Goal: Task Accomplishment & Management: Use online tool/utility

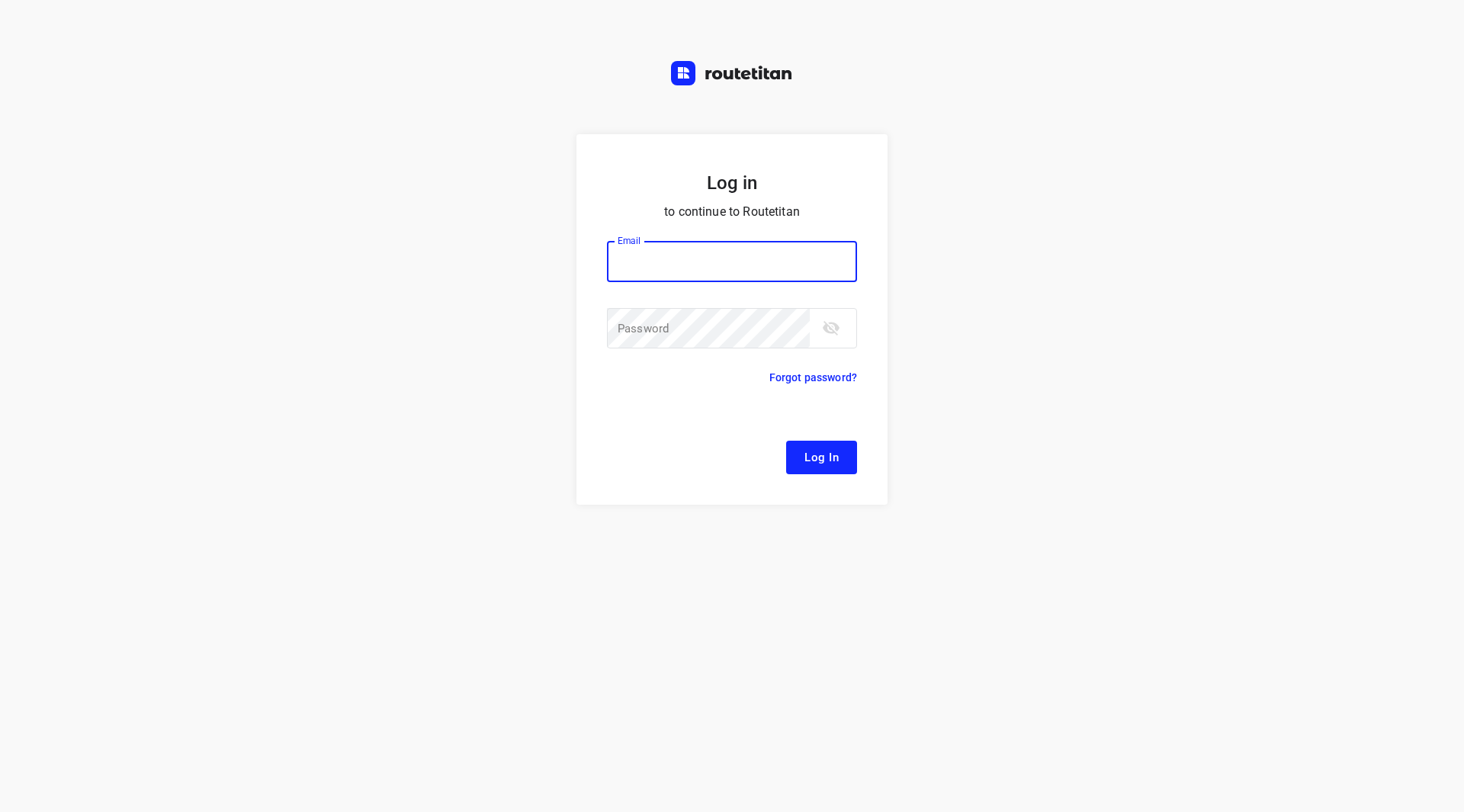
click at [710, 271] on input "email" at bounding box center [732, 261] width 250 height 41
click at [754, 264] on input "email" at bounding box center [732, 261] width 250 height 41
type input "f"
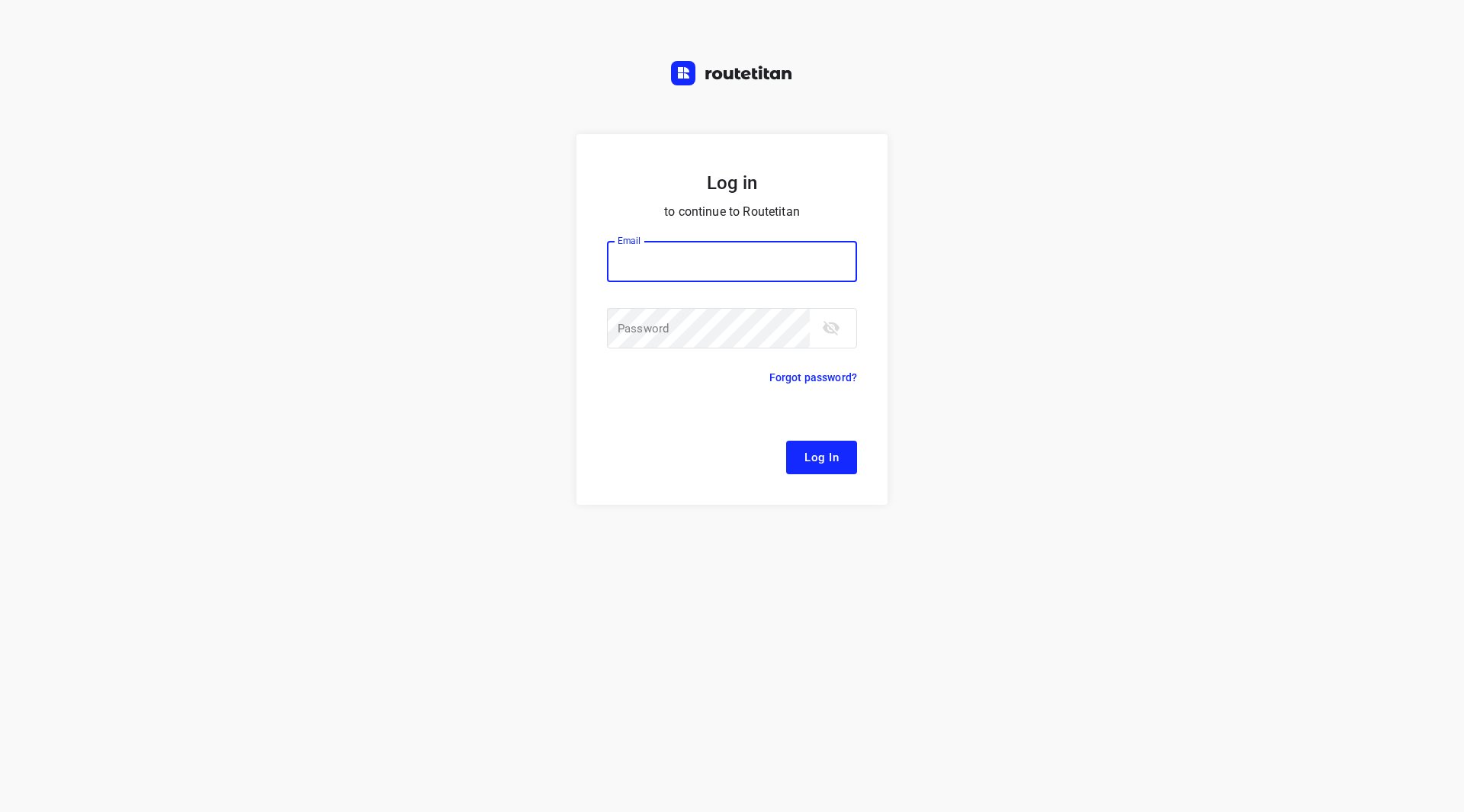
type input "p"
type input "remco@fruitopjewerk.nl"
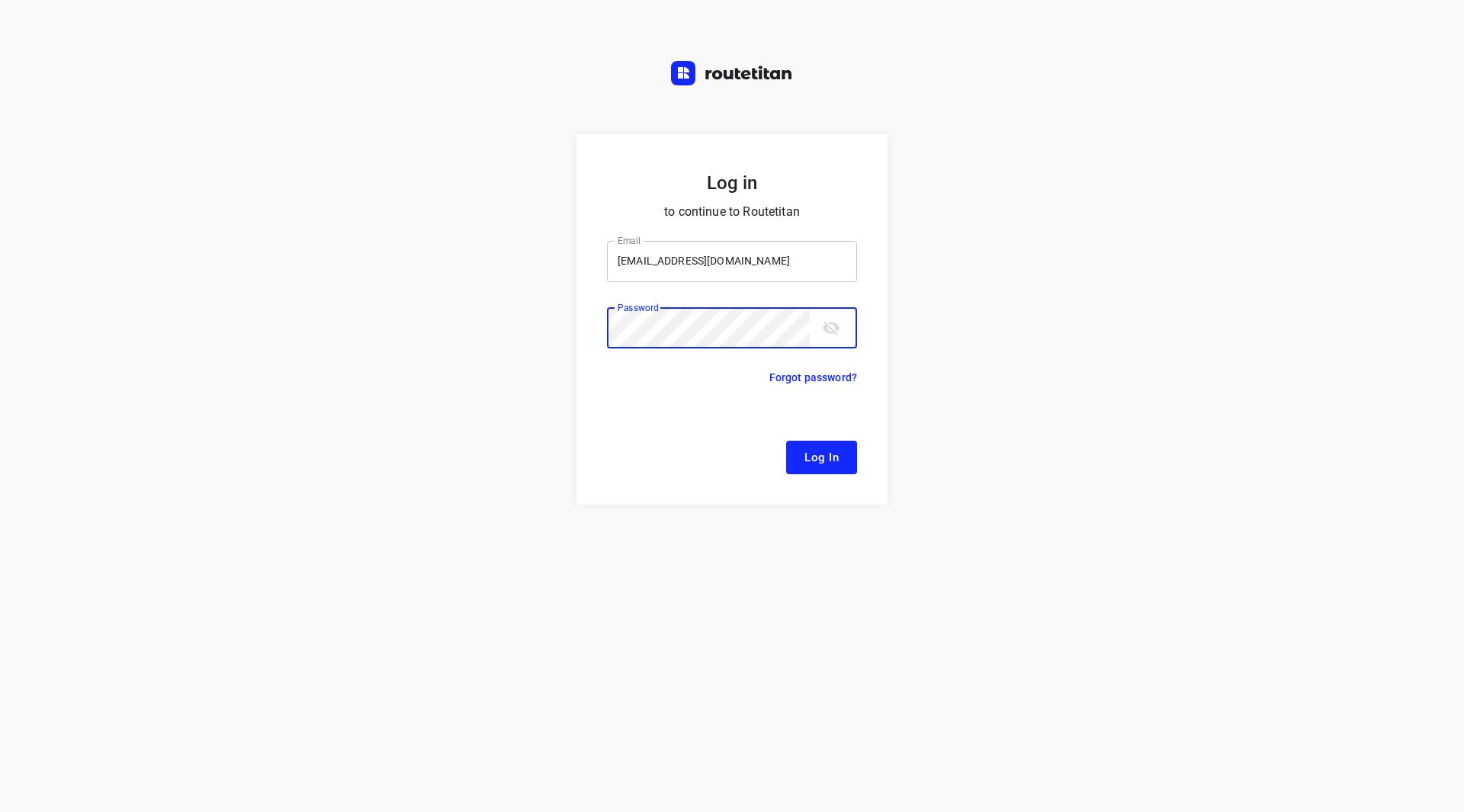
click at [786, 441] on button "Log In" at bounding box center [821, 457] width 71 height 33
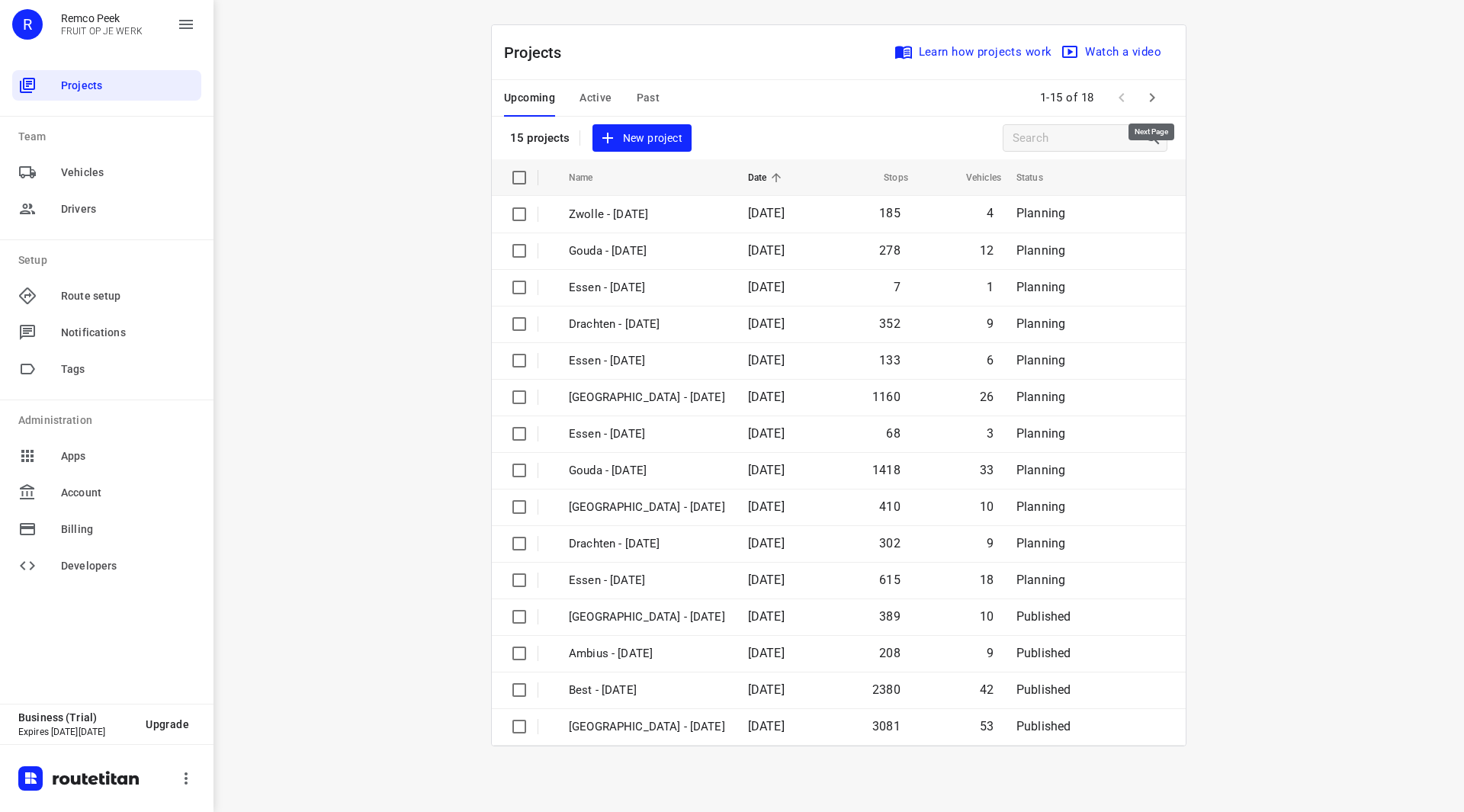
click at [1157, 98] on icon "button" at bounding box center [1152, 97] width 18 height 18
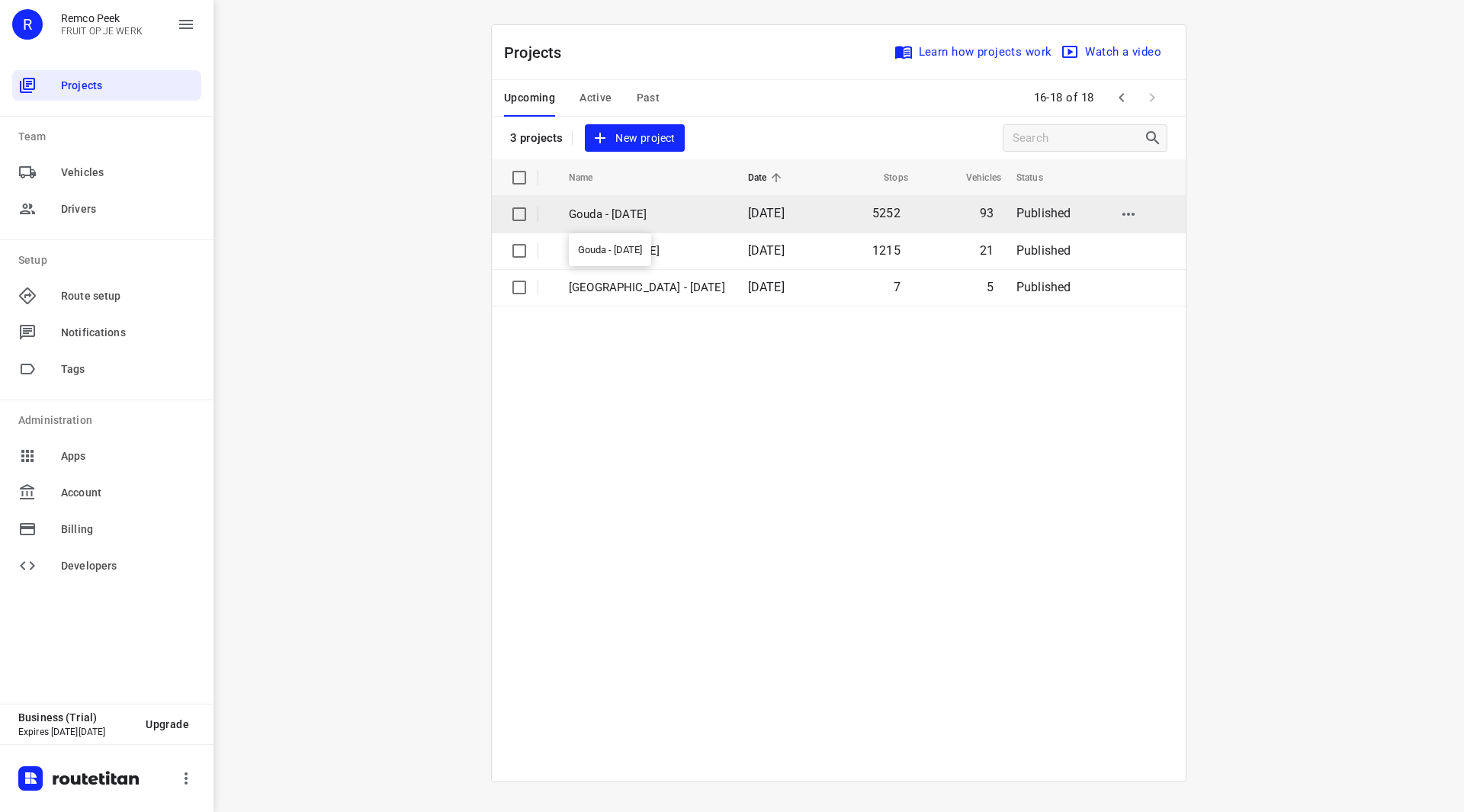
click at [638, 212] on p "Gouda - [DATE]" at bounding box center [646, 214] width 157 height 17
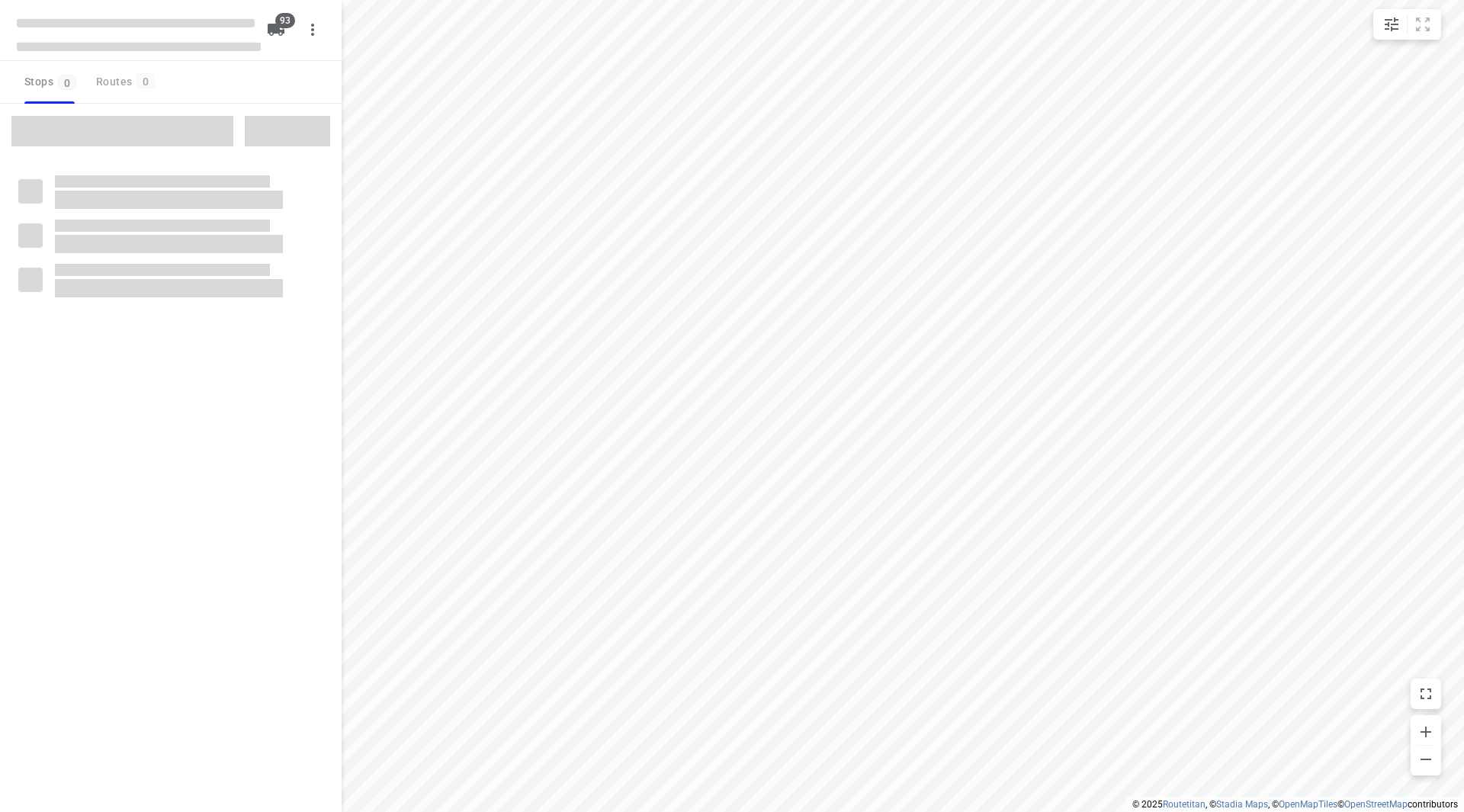
checkbox input "true"
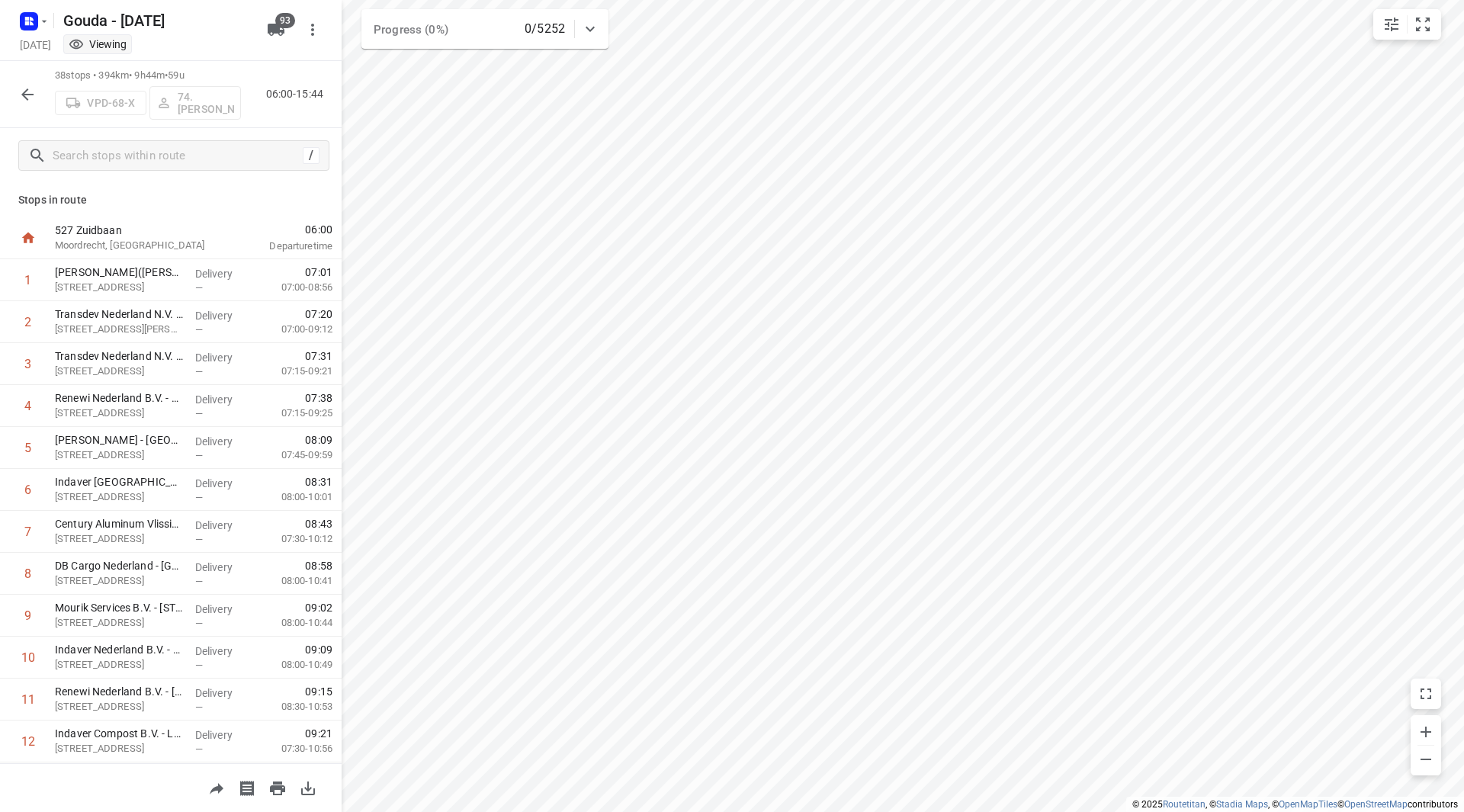
click at [223, 101] on div "VPD-68-X 74.Edwin van Riemsdijk" at bounding box center [148, 101] width 186 height 37
click at [33, 97] on icon "button" at bounding box center [27, 94] width 18 height 18
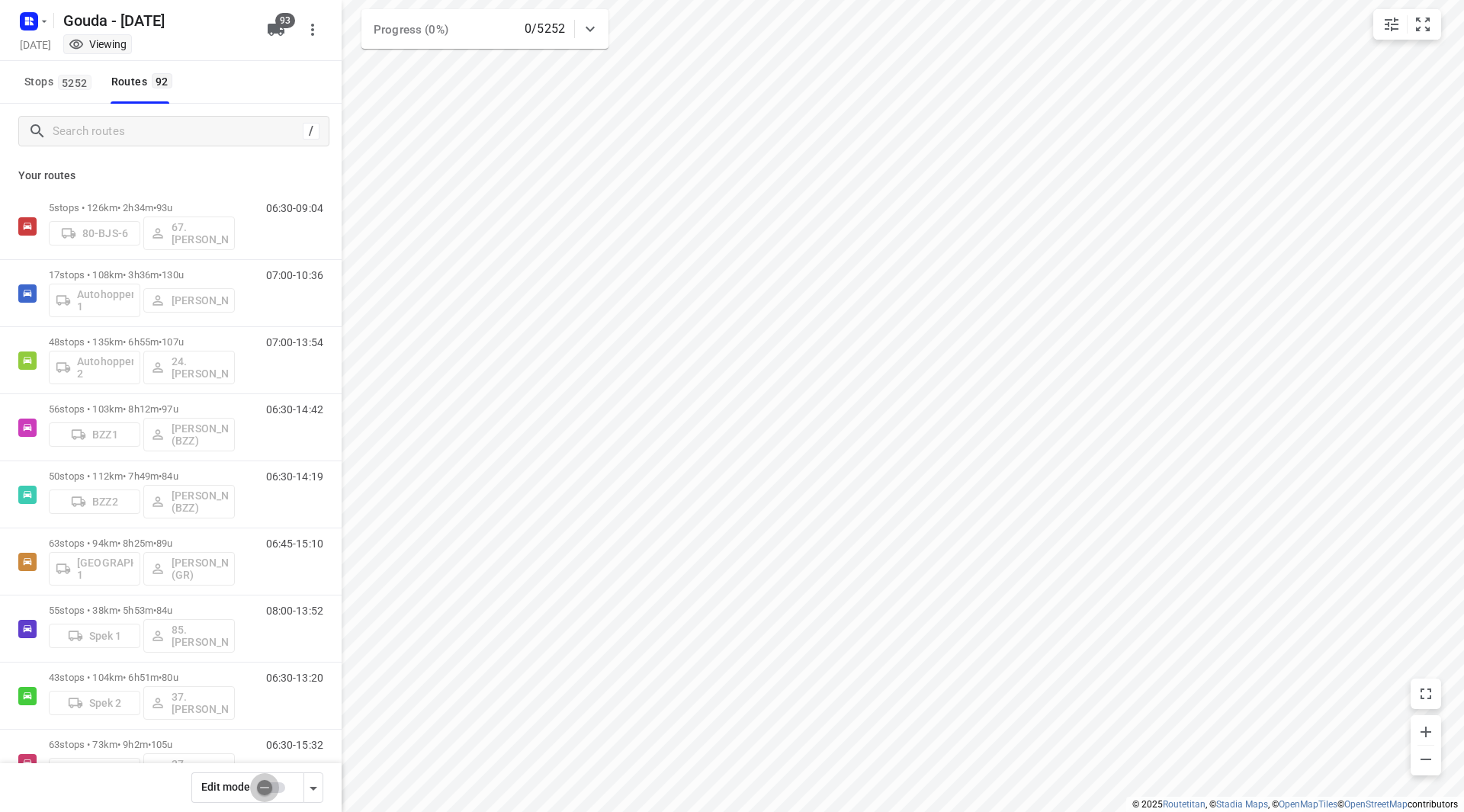
click at [270, 785] on input "checkbox" at bounding box center [264, 787] width 87 height 29
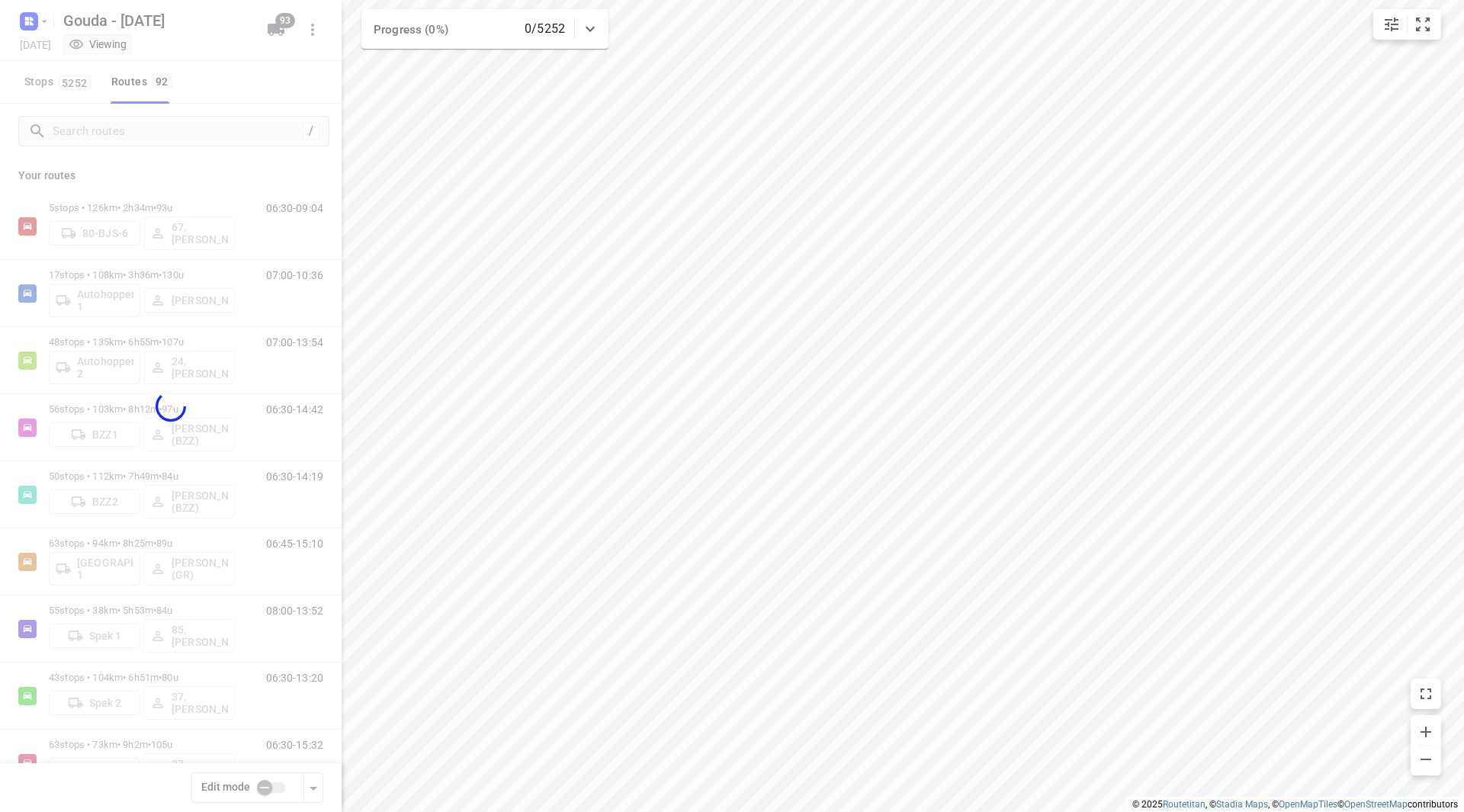
checkbox input "true"
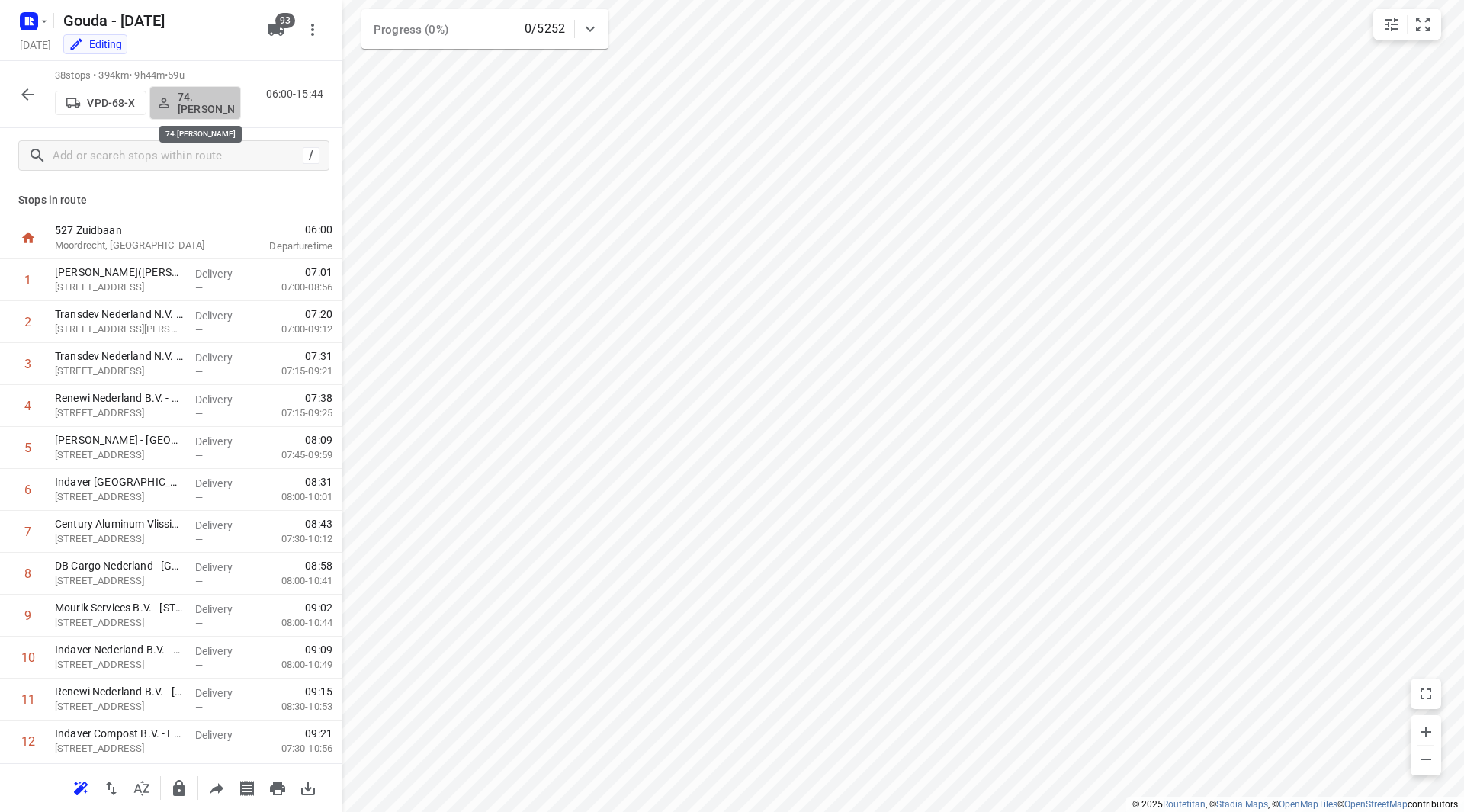
click at [206, 100] on p "74.Edwin van Riemsdijk" at bounding box center [206, 103] width 57 height 24
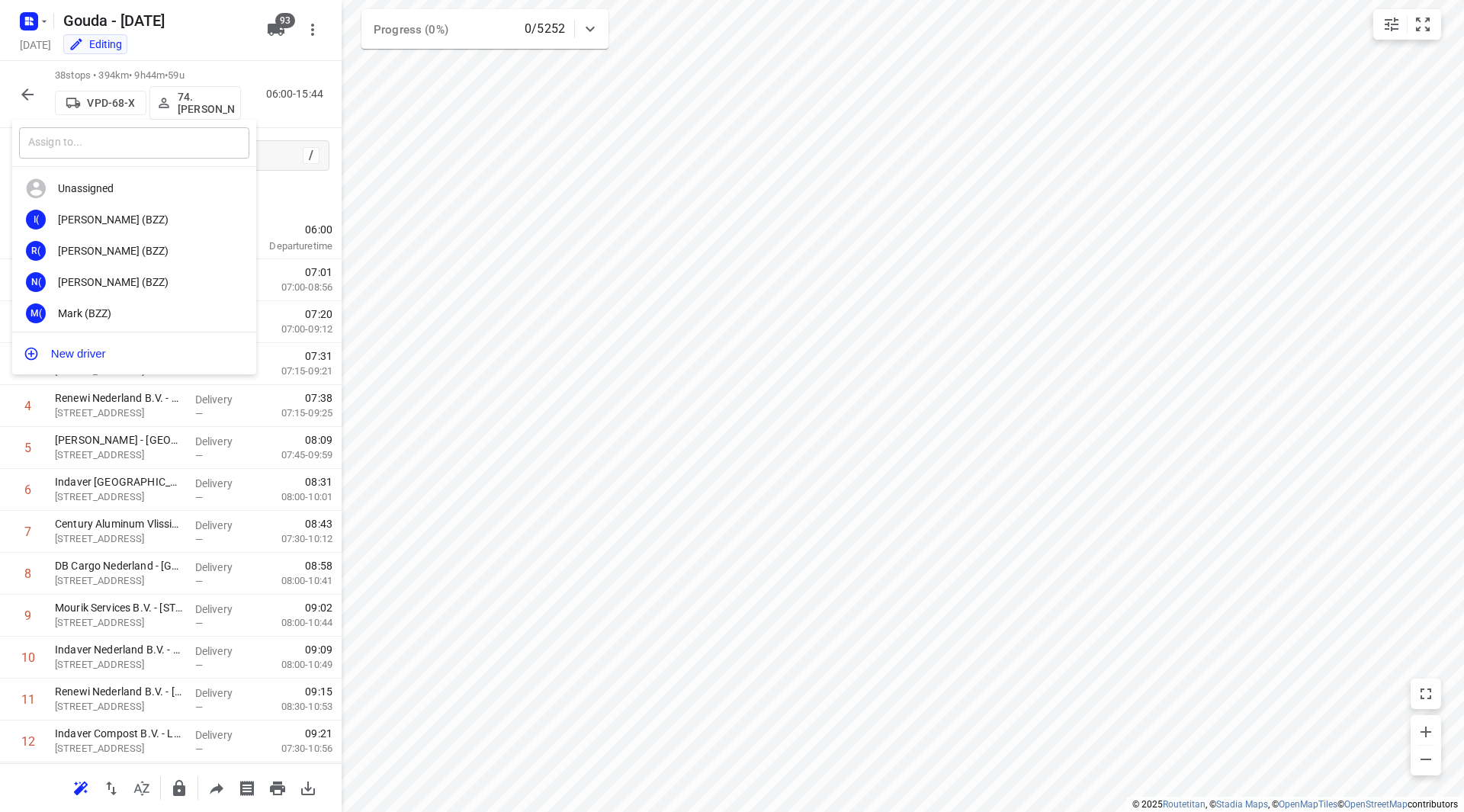
click at [177, 140] on input "text" at bounding box center [134, 143] width 230 height 31
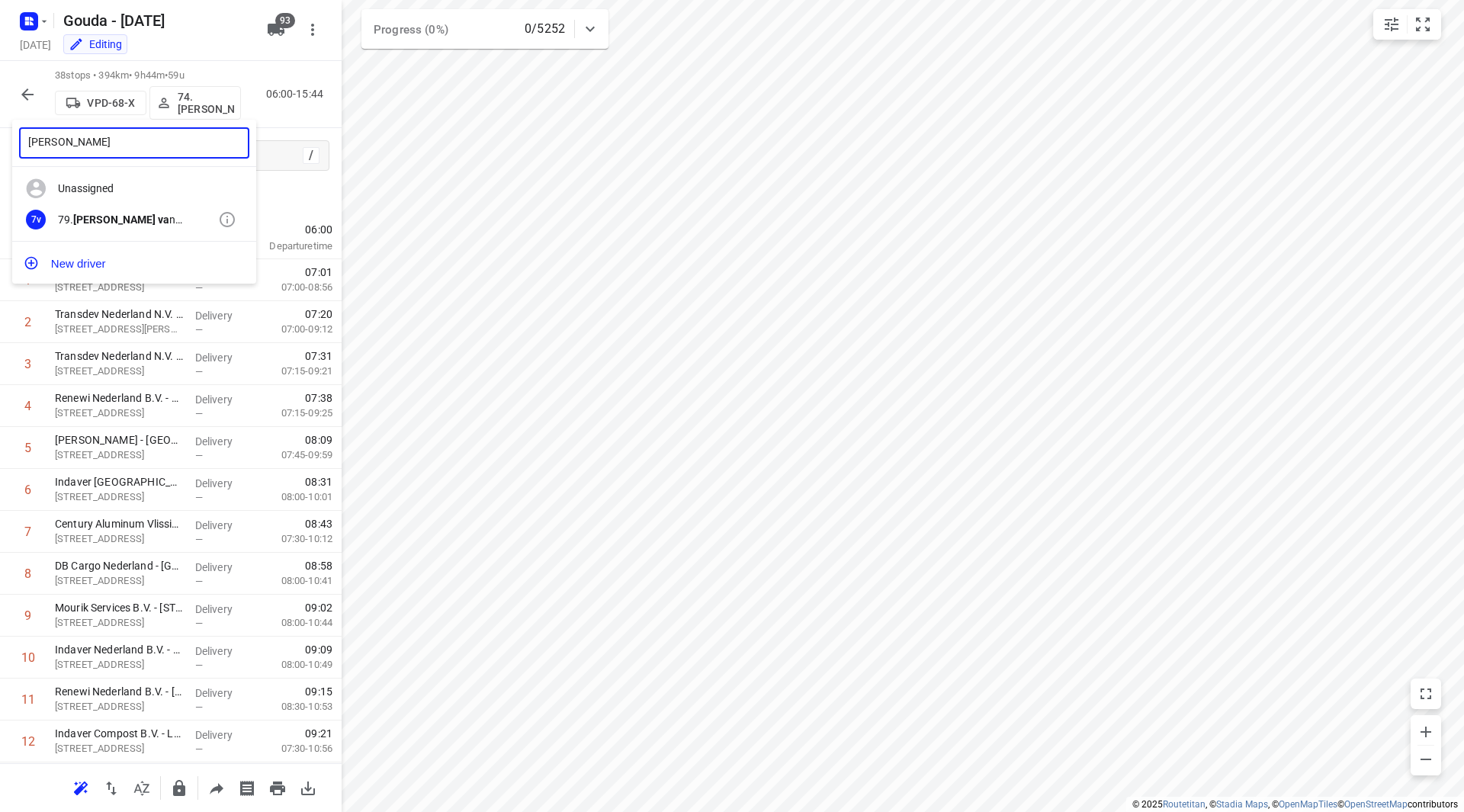
type input "timo va"
click at [136, 222] on div "79. Timo va n Deuren" at bounding box center [137, 219] width 160 height 12
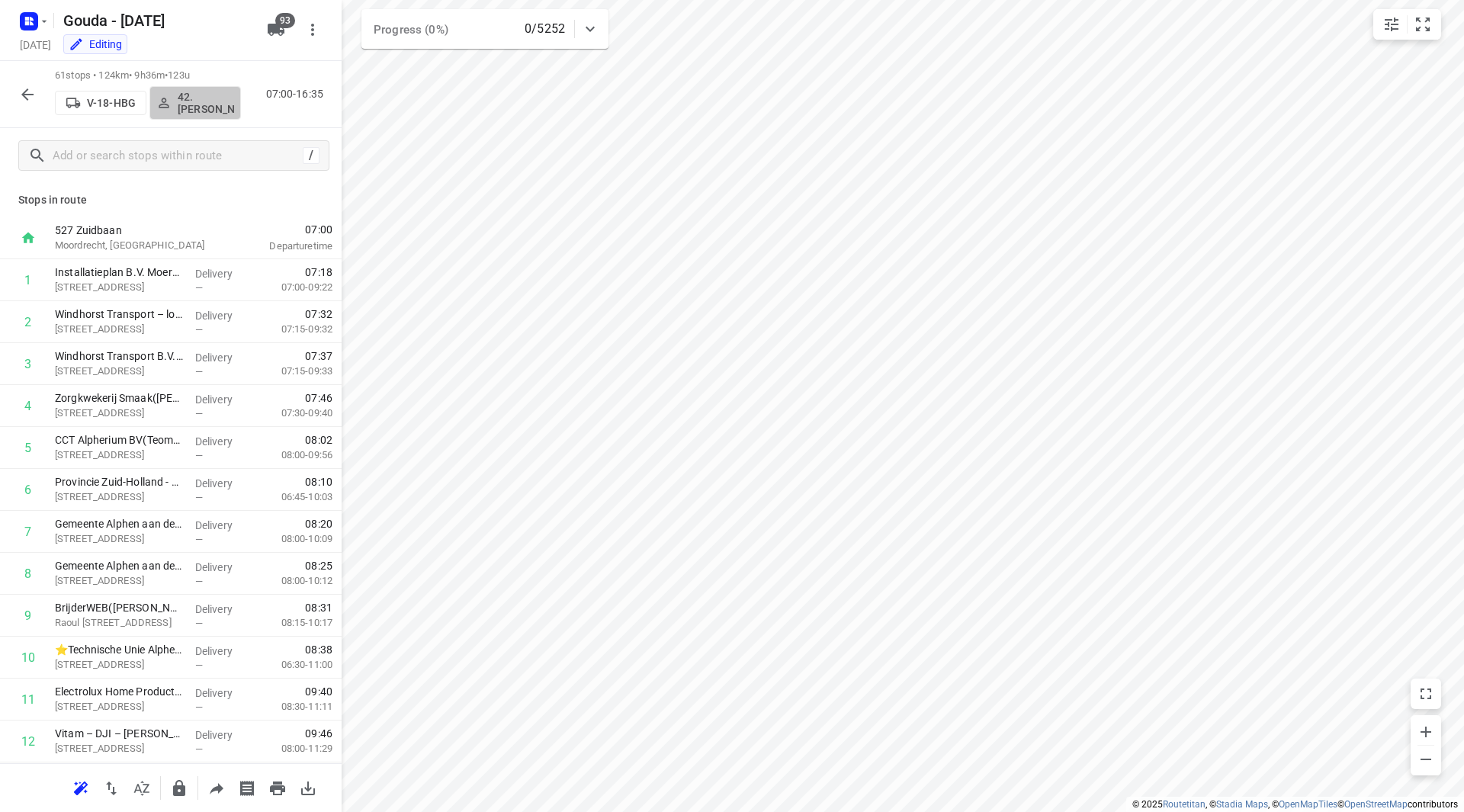
click at [210, 101] on p "42.Gerrit-Jan Heijink" at bounding box center [206, 103] width 57 height 24
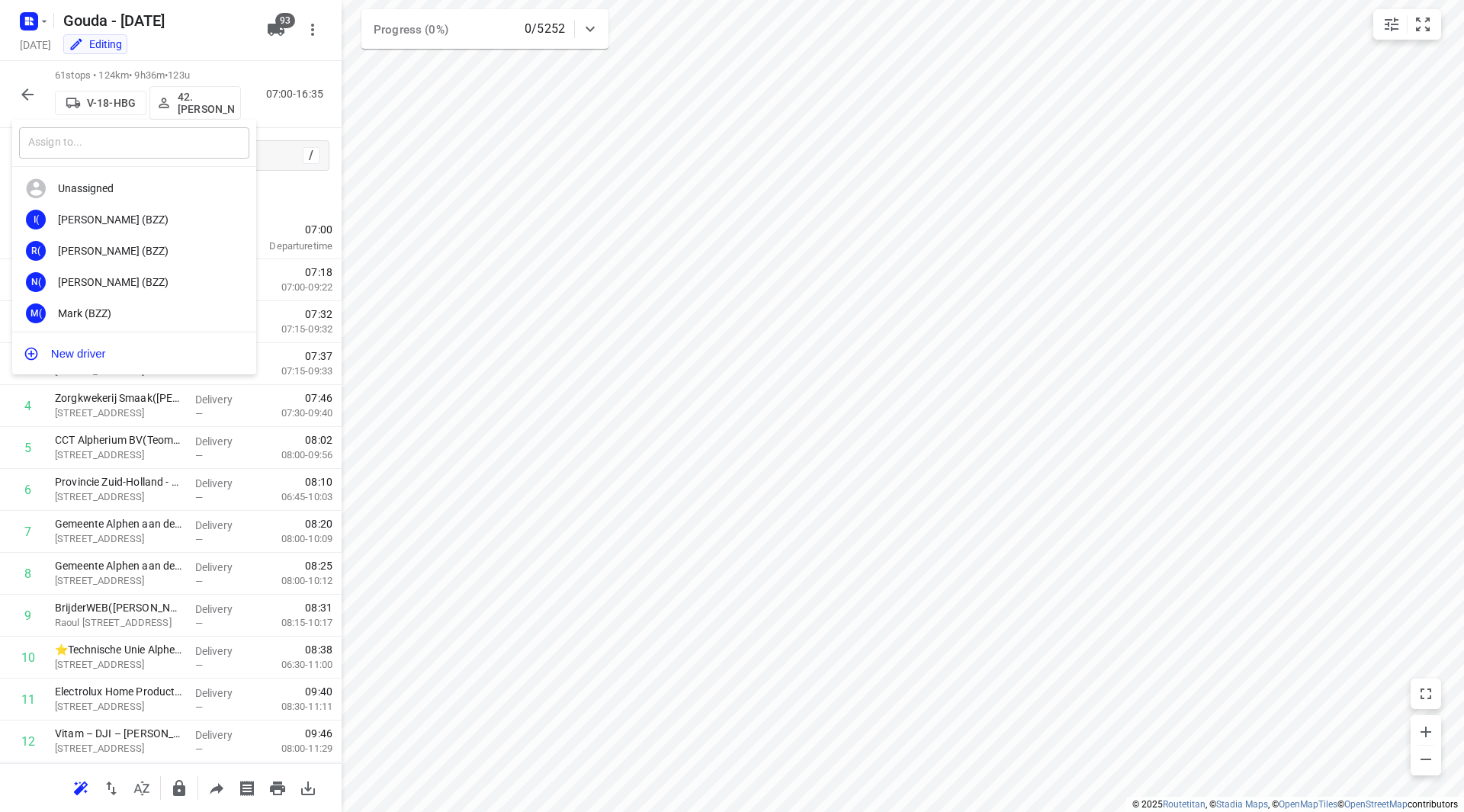
click at [172, 152] on input "text" at bounding box center [134, 143] width 230 height 31
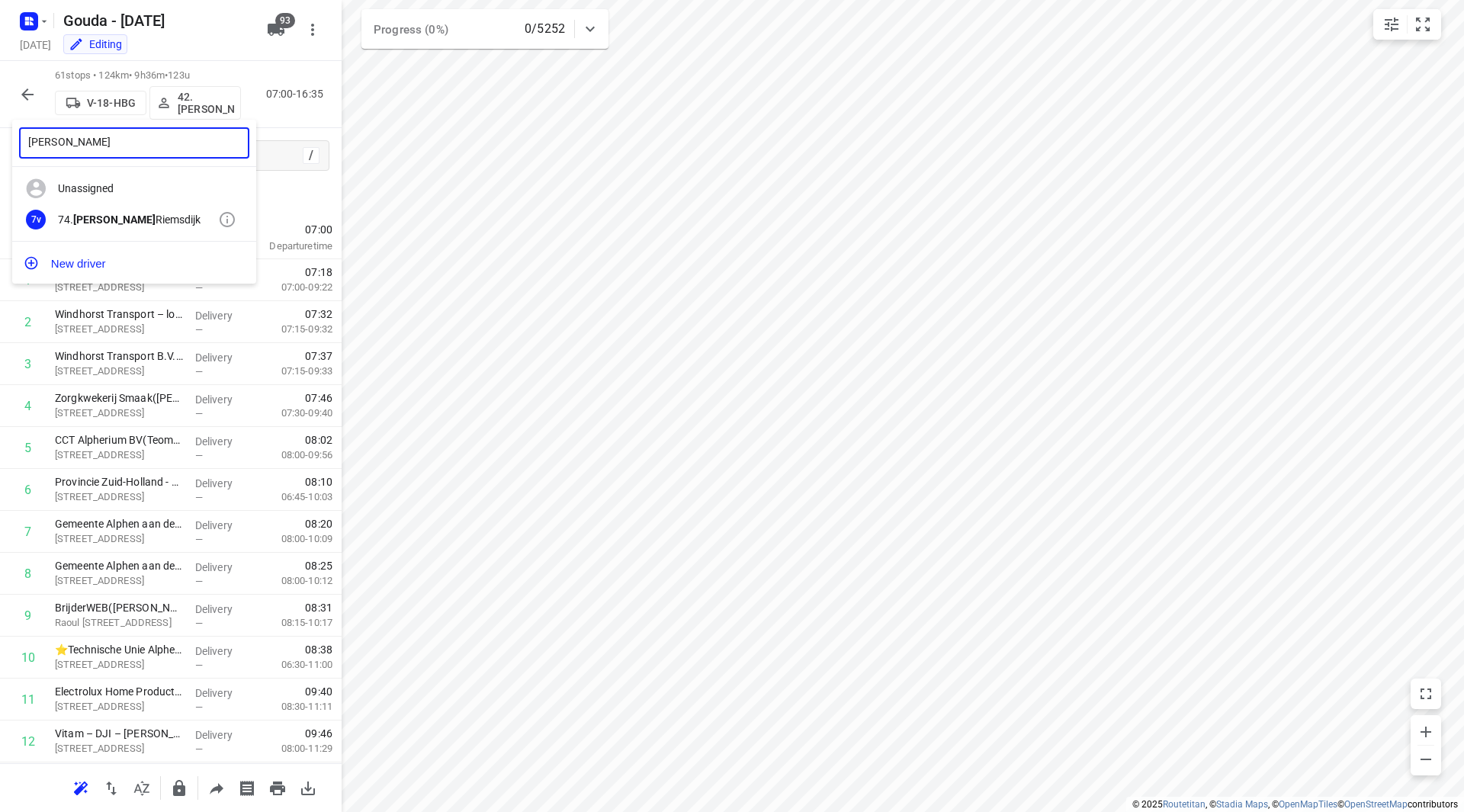
type input "edwin van"
click at [183, 223] on div "74. Edwin van Riemsdijk" at bounding box center [137, 219] width 160 height 12
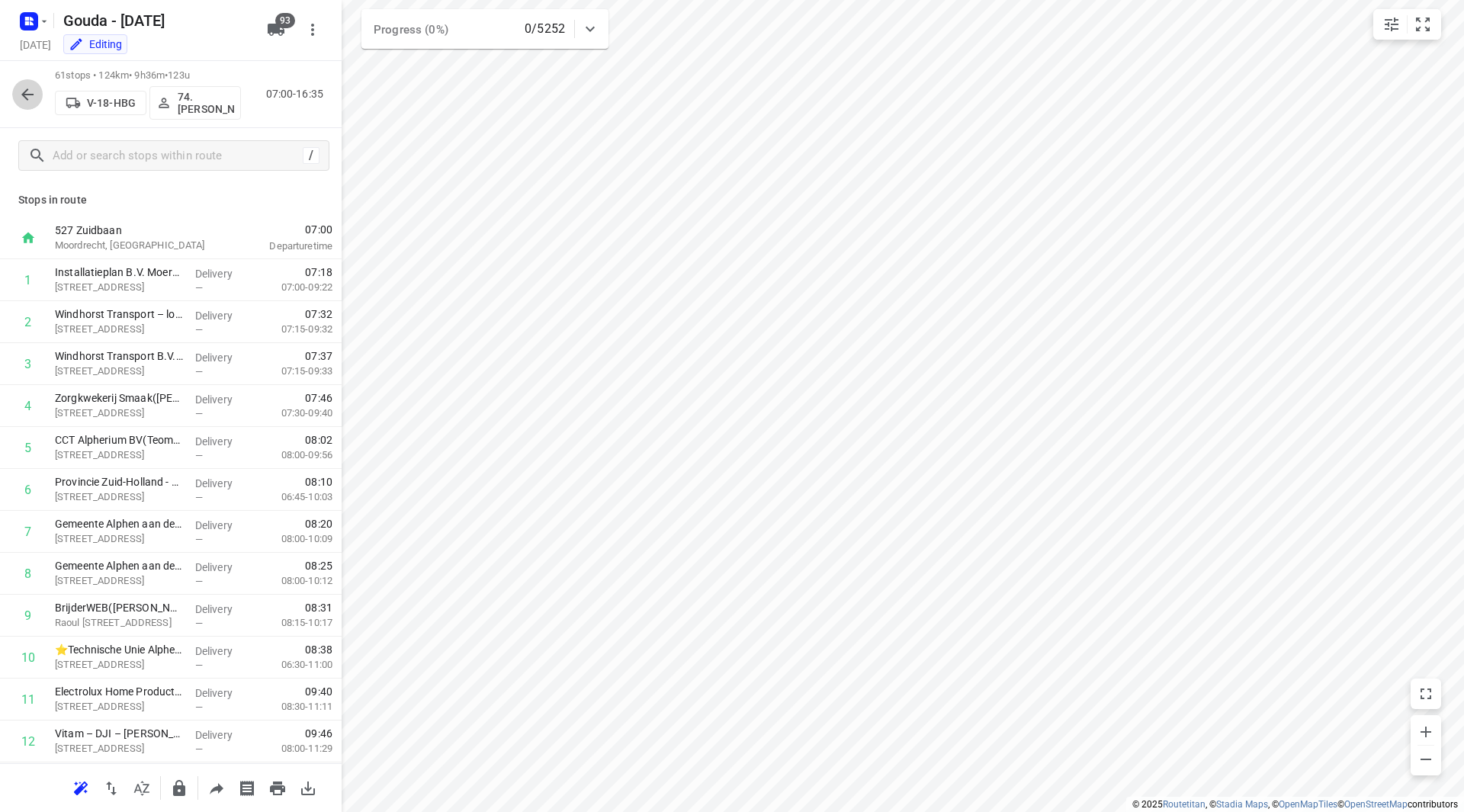
click at [24, 104] on button "button" at bounding box center [27, 94] width 31 height 31
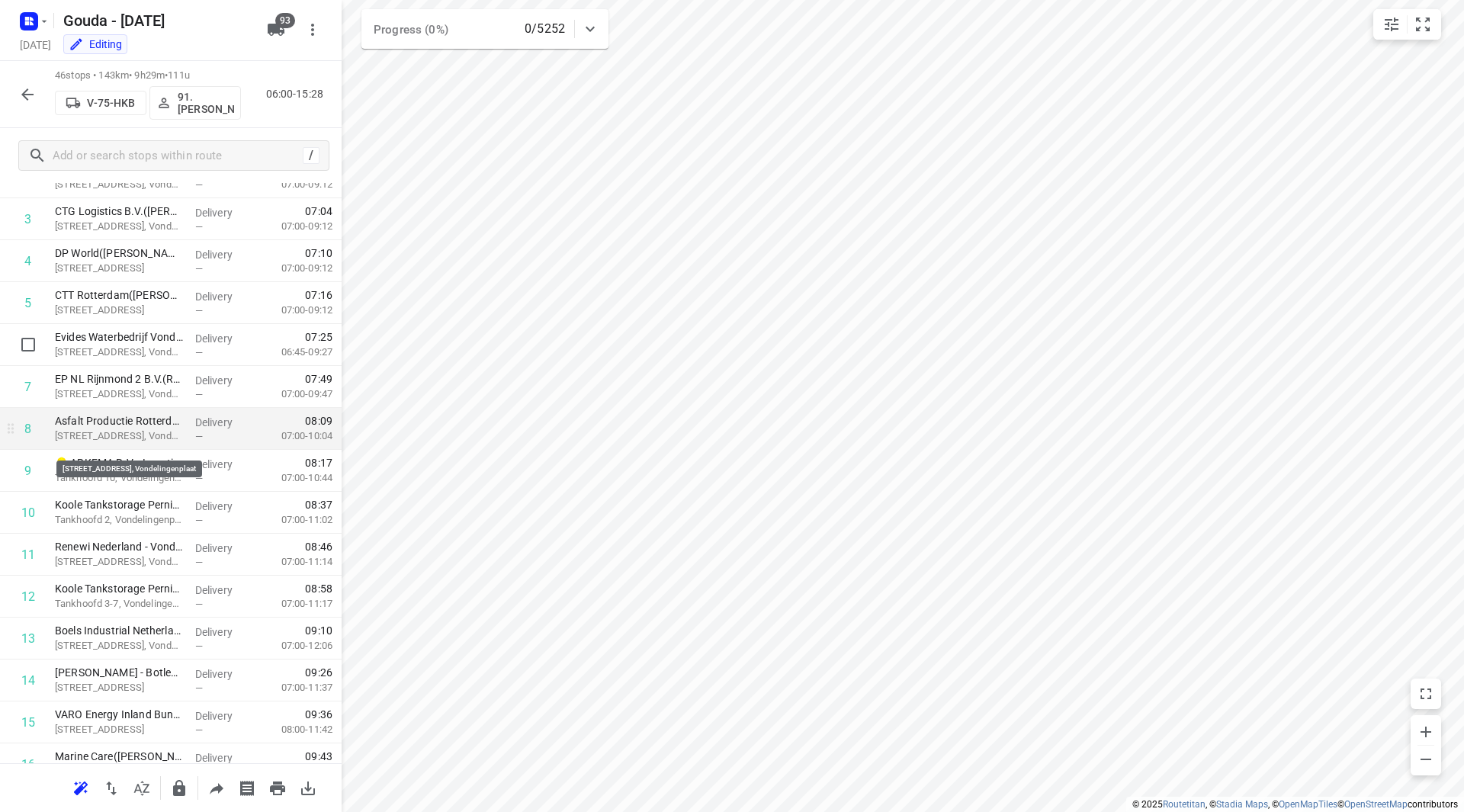
scroll to position [152, 0]
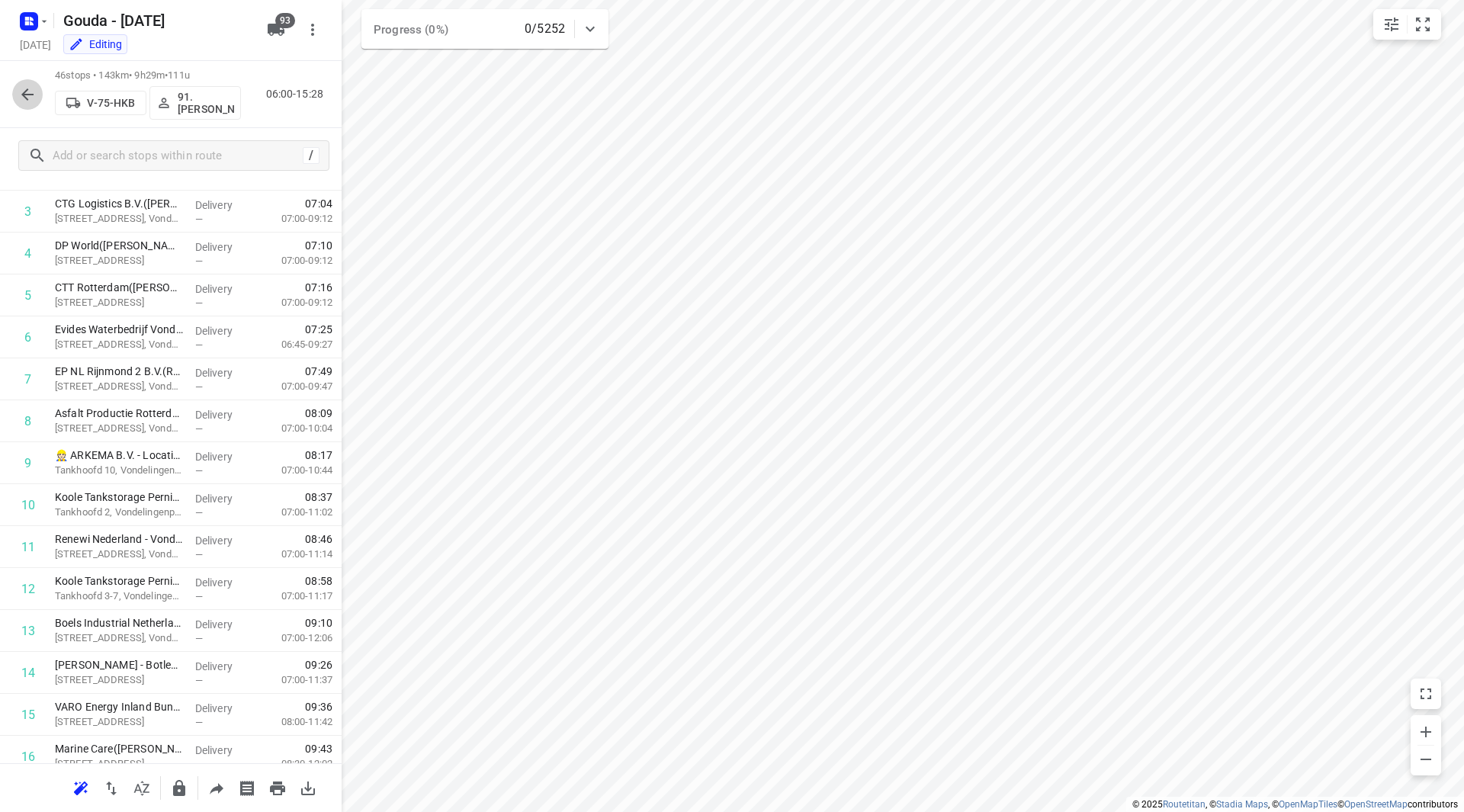
click at [23, 92] on icon "button" at bounding box center [27, 94] width 18 height 18
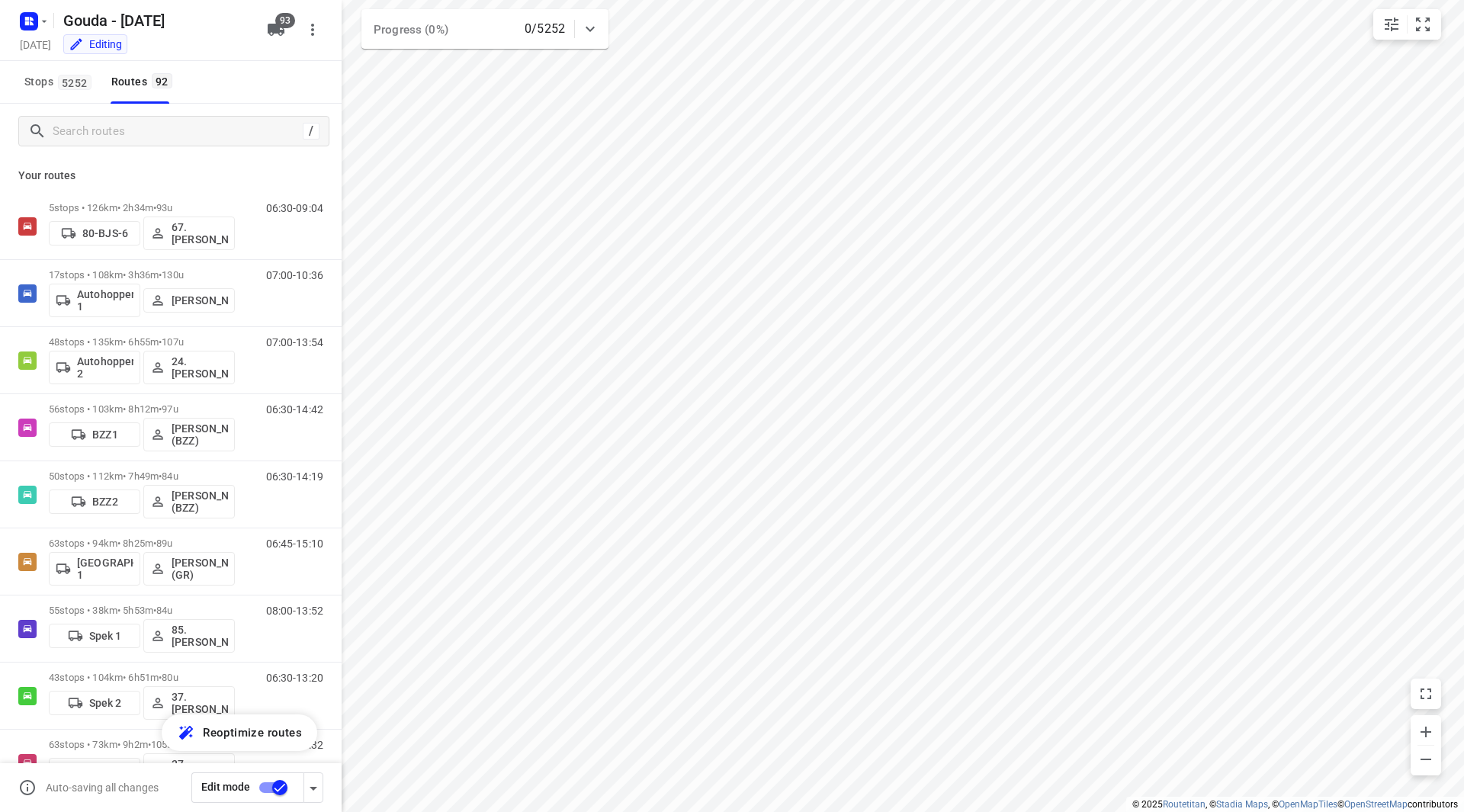
click at [269, 786] on input "checkbox" at bounding box center [279, 787] width 87 height 29
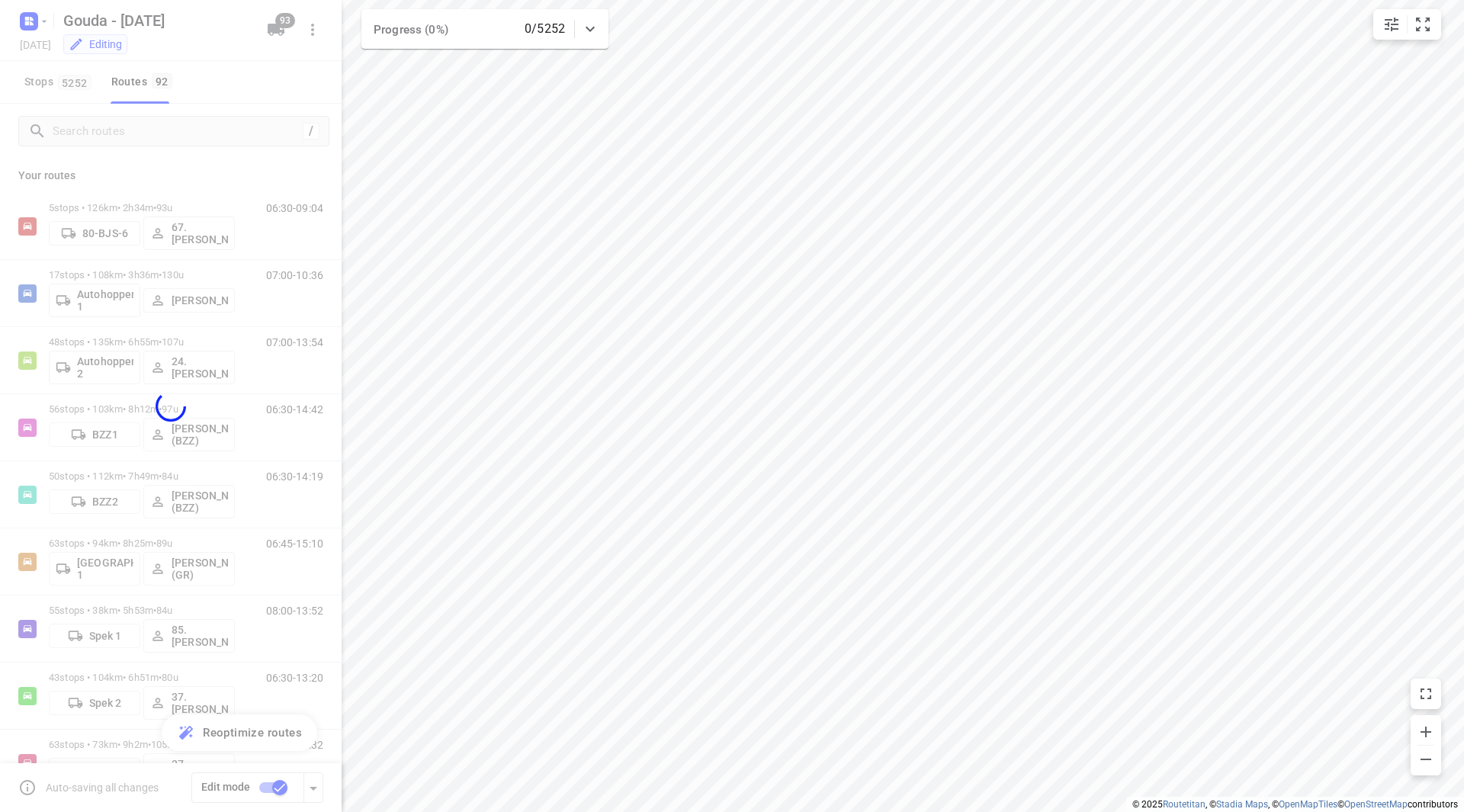
checkbox input "false"
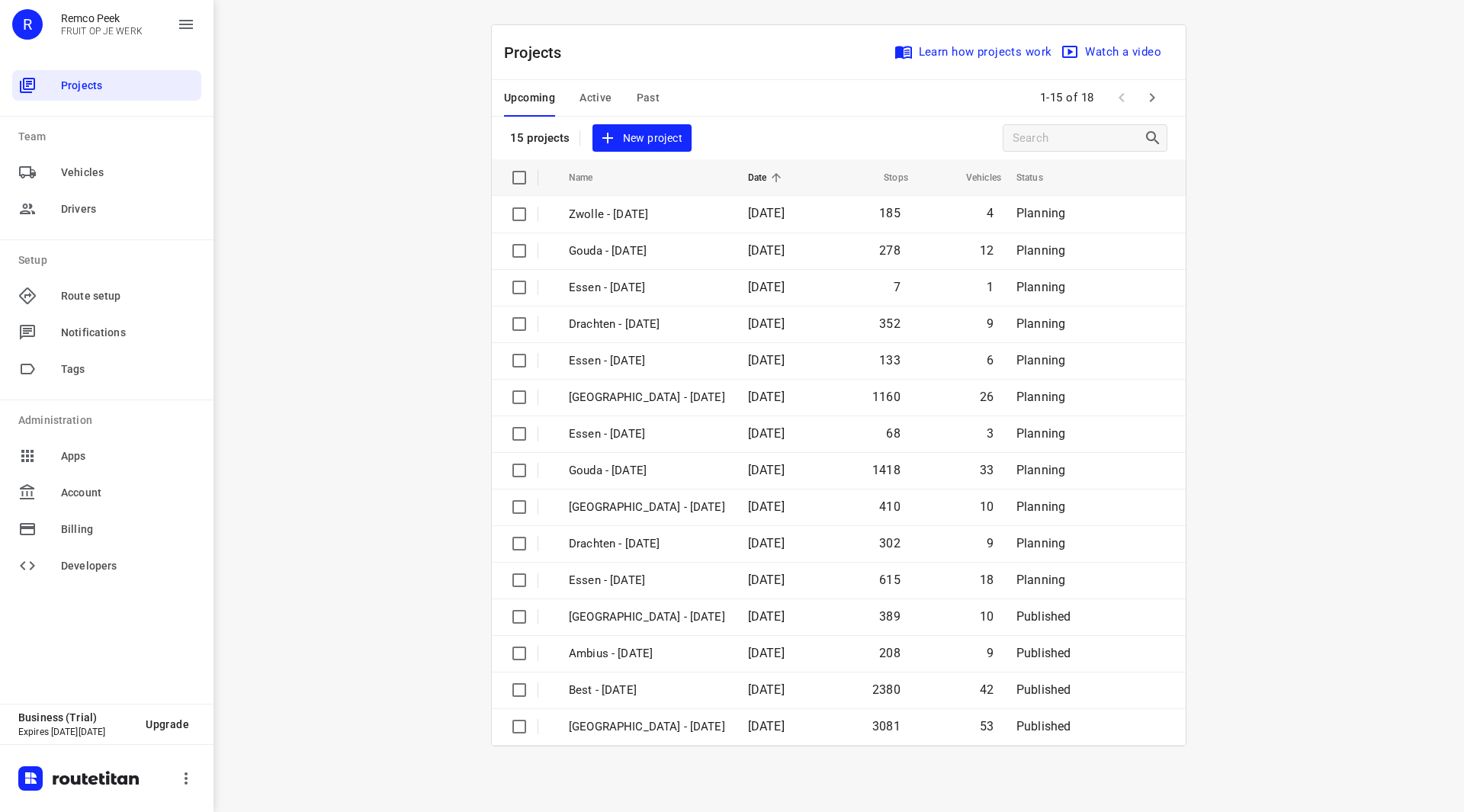
click at [645, 95] on span "Past" at bounding box center [648, 98] width 24 height 19
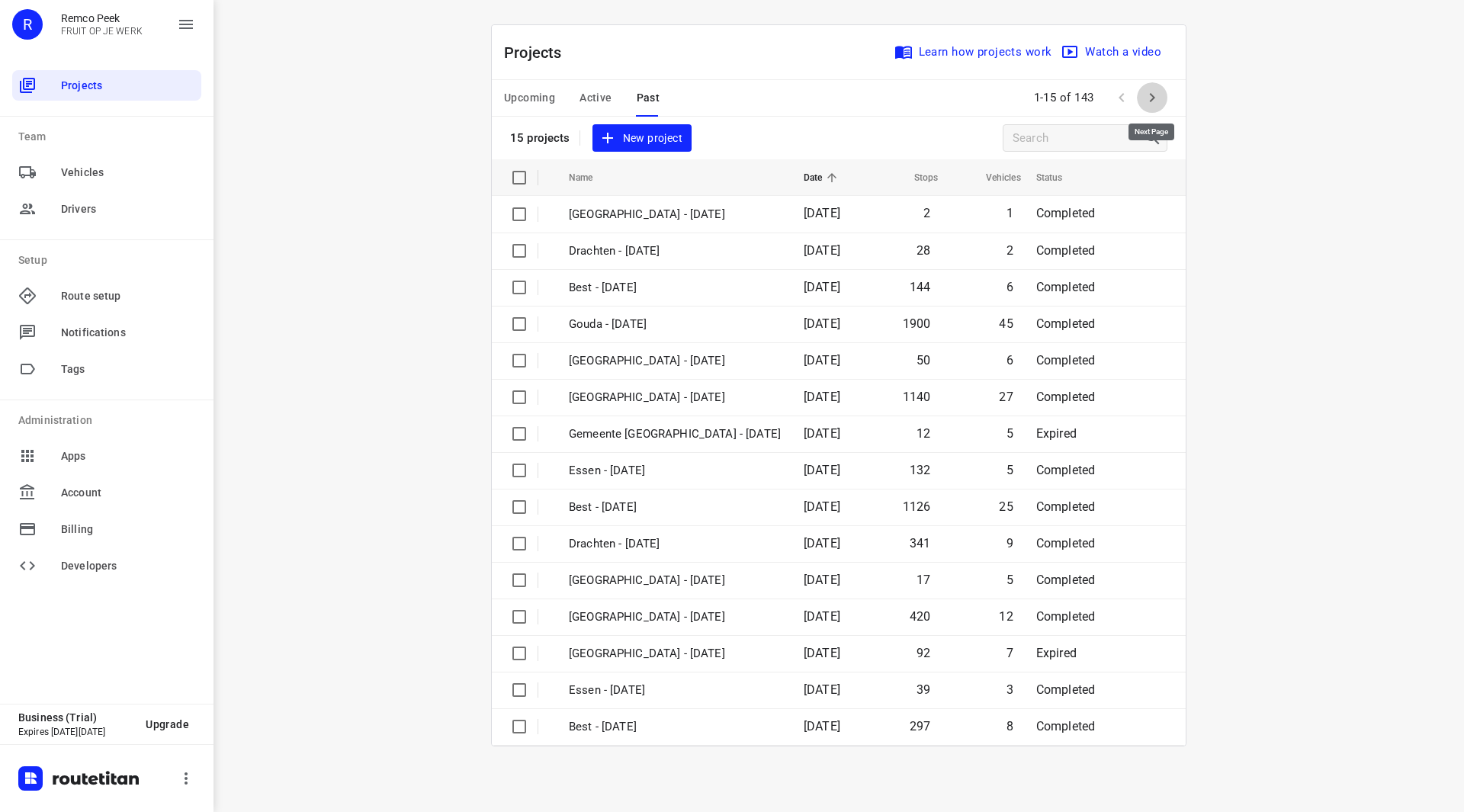
click at [1151, 98] on icon "button" at bounding box center [1152, 97] width 18 height 18
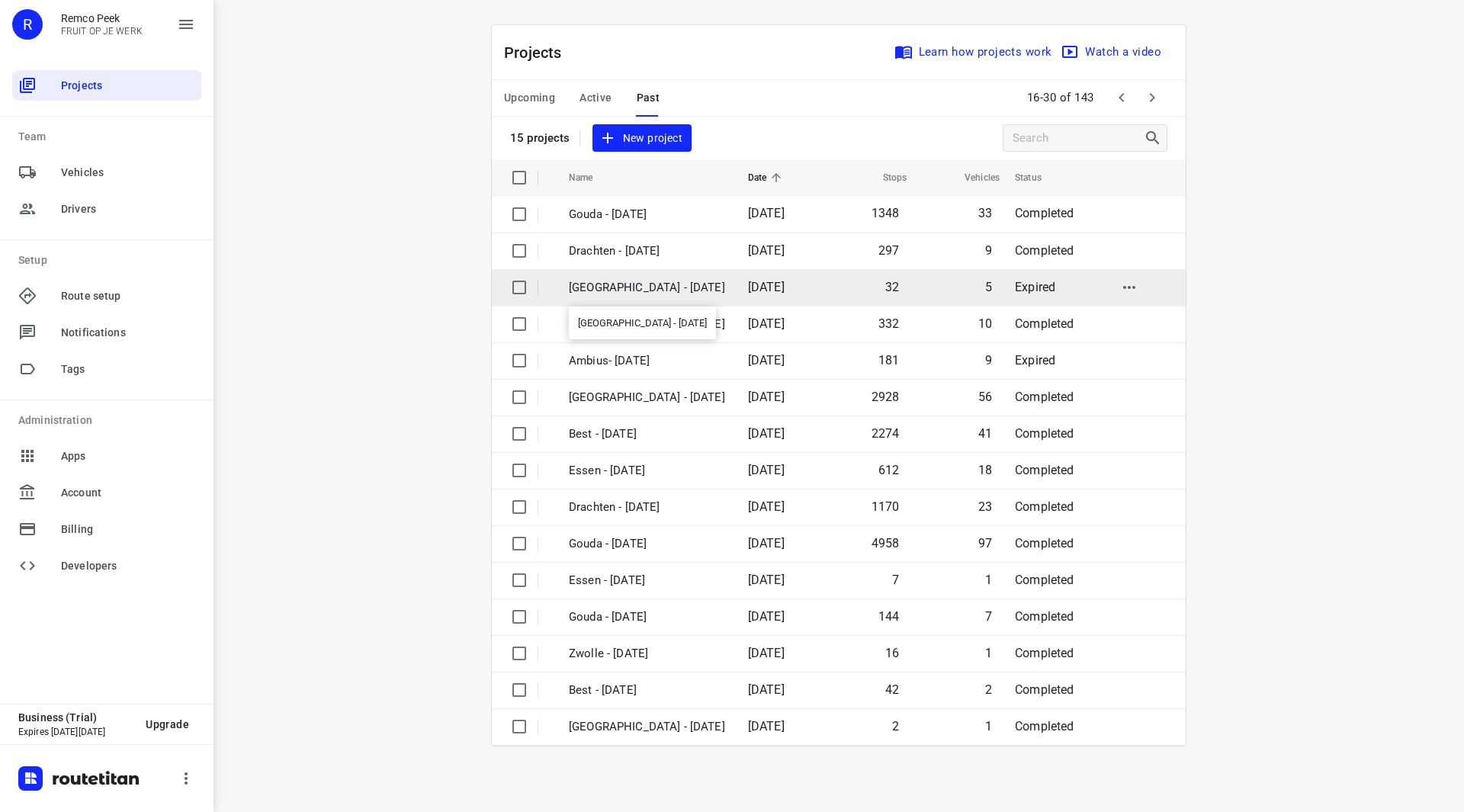
click at [690, 289] on p "Gemeente Rotterdam - Monday" at bounding box center [646, 288] width 157 height 17
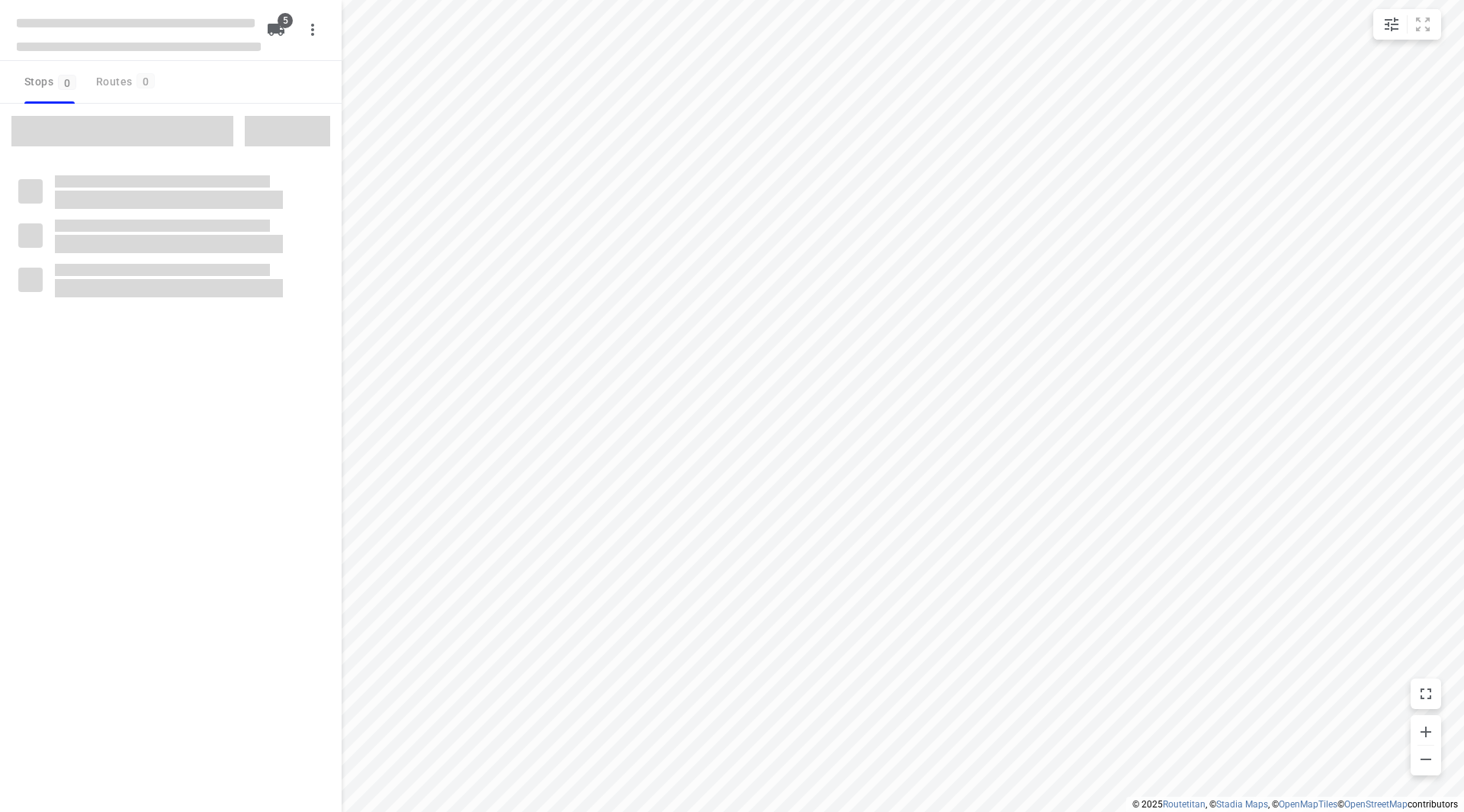
checkbox input "true"
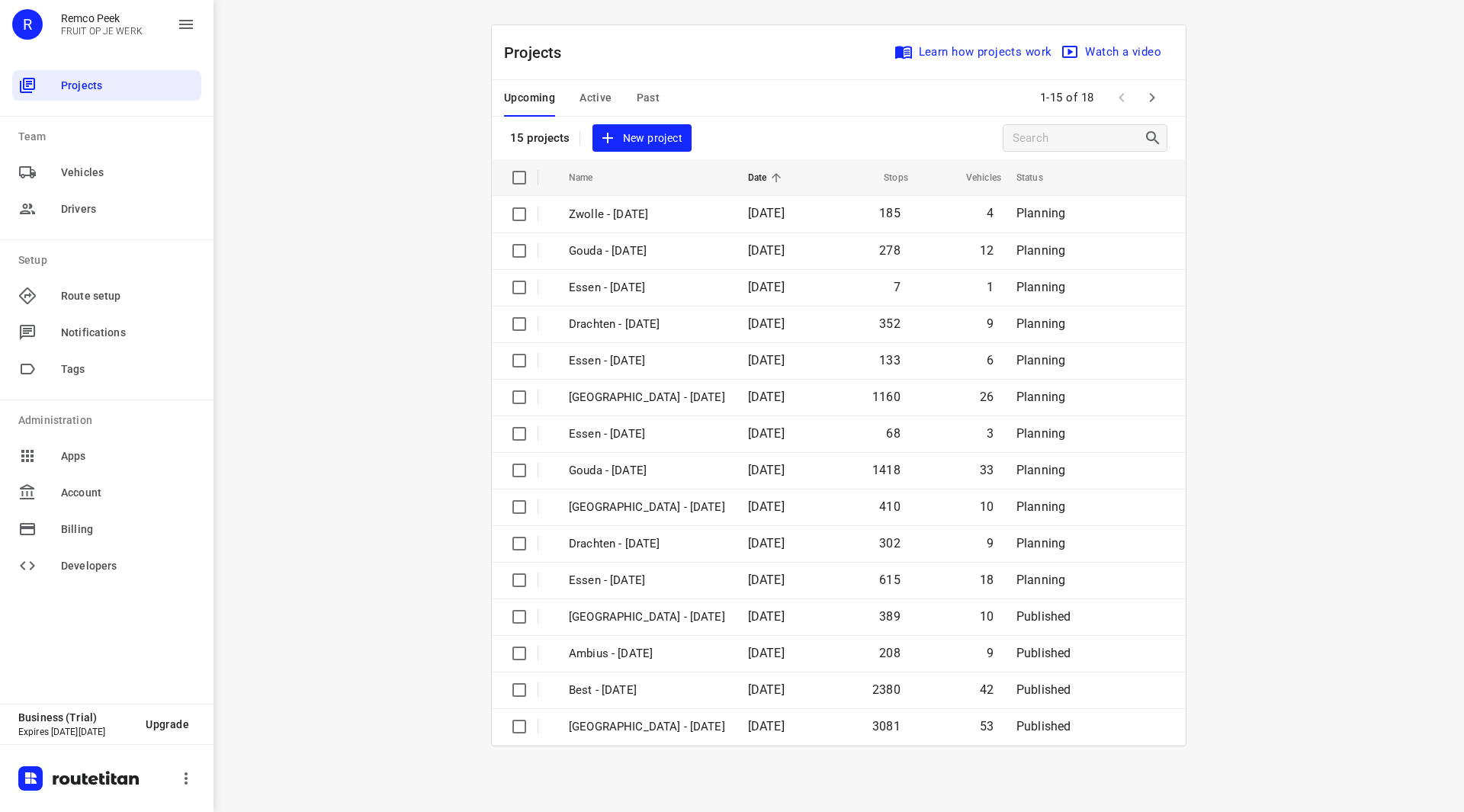
click at [662, 96] on div "Upcoming Active Past" at bounding box center [594, 99] width 180 height 37
click at [654, 96] on span "Past" at bounding box center [648, 98] width 24 height 19
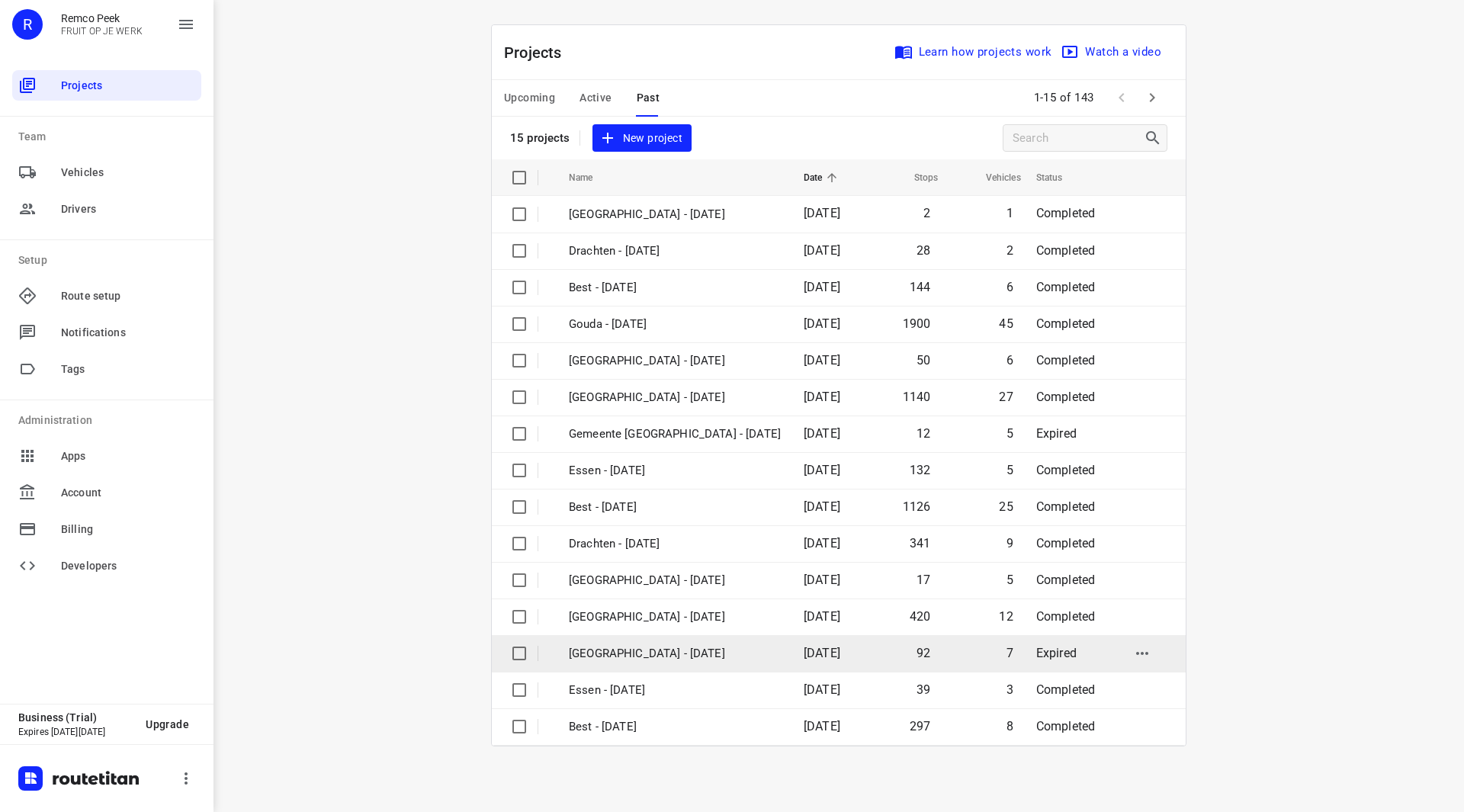
click at [705, 651] on p "[GEOGRAPHIC_DATA] - [DATE]" at bounding box center [674, 654] width 212 height 17
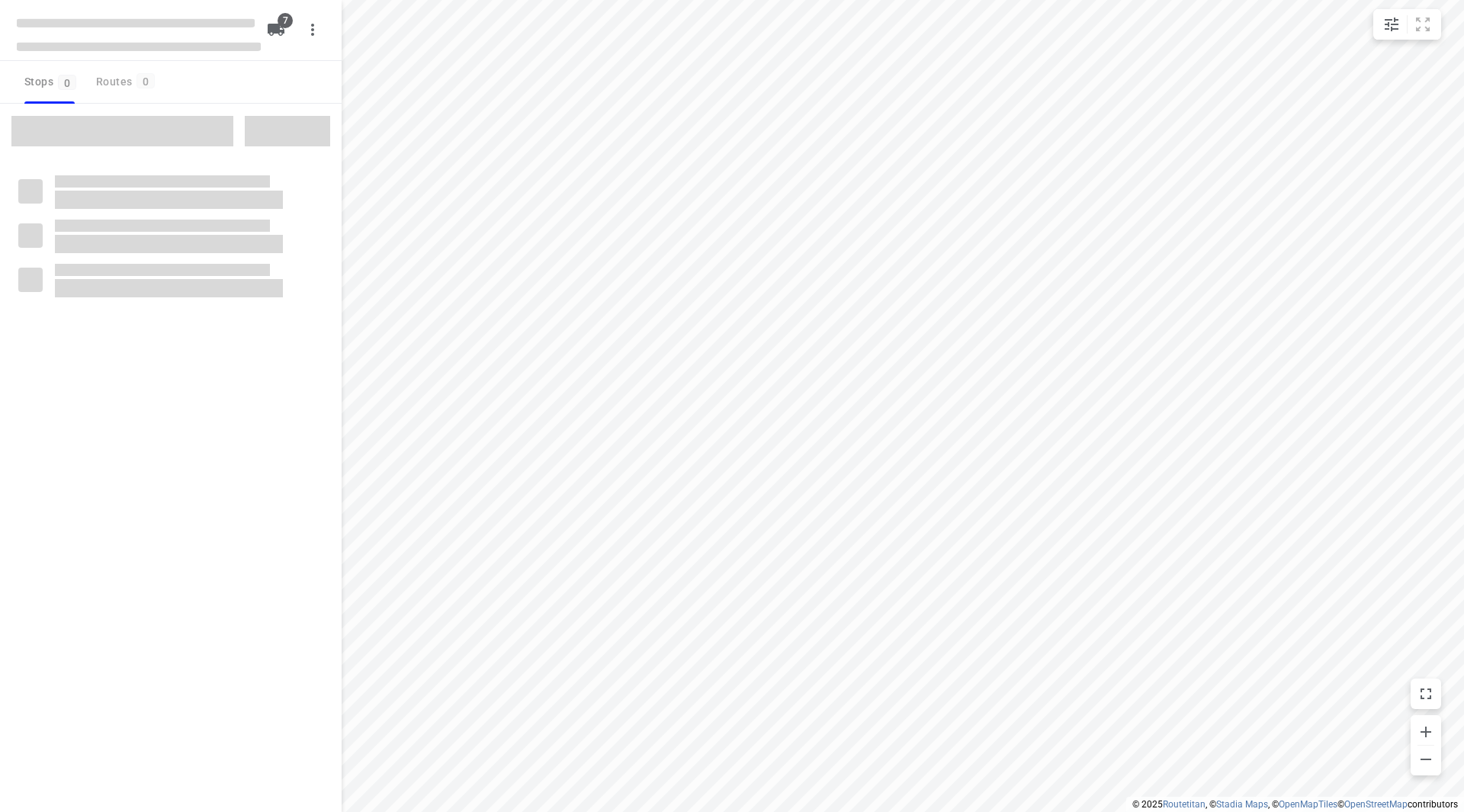
checkbox input "true"
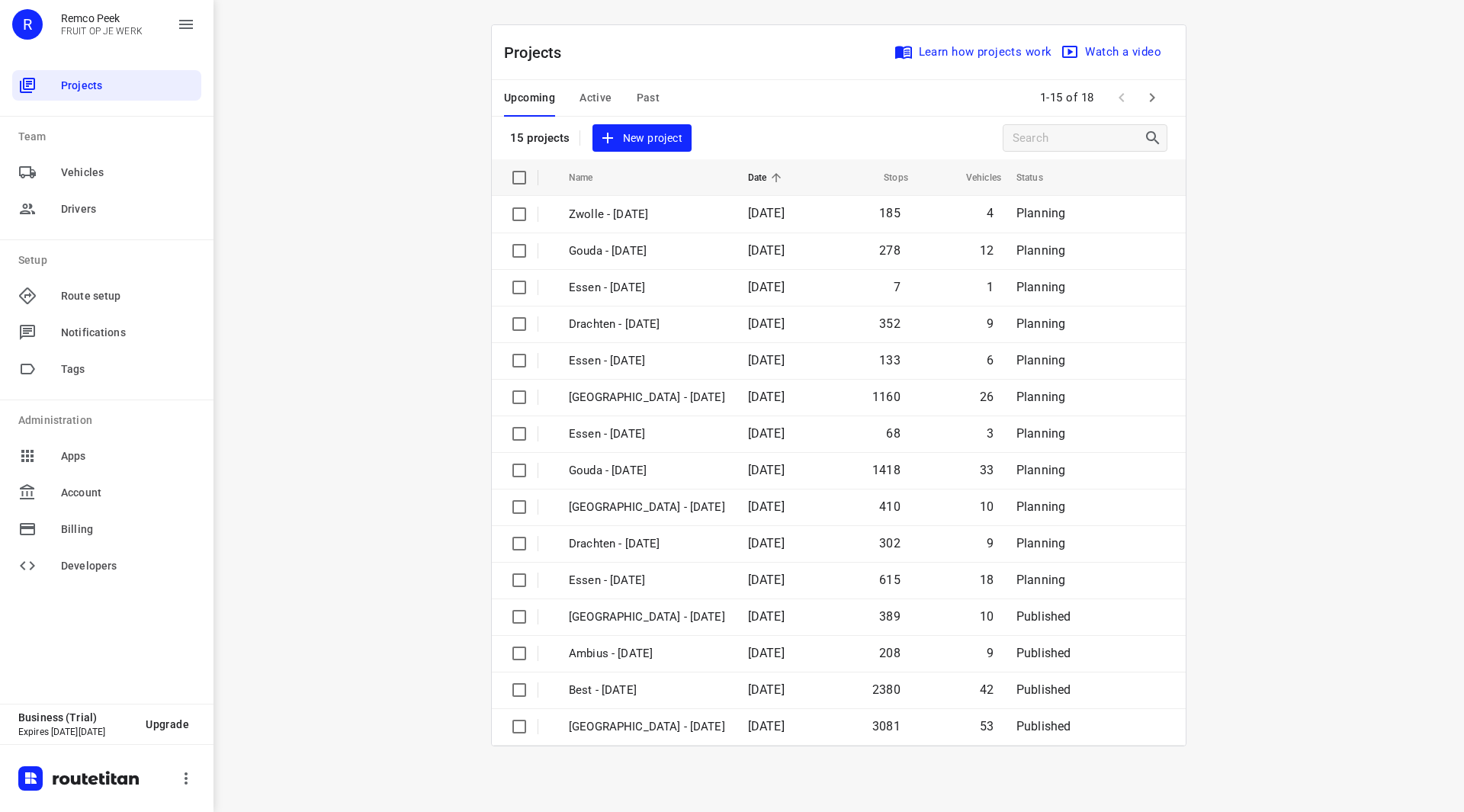
click at [645, 98] on span "Past" at bounding box center [648, 98] width 24 height 19
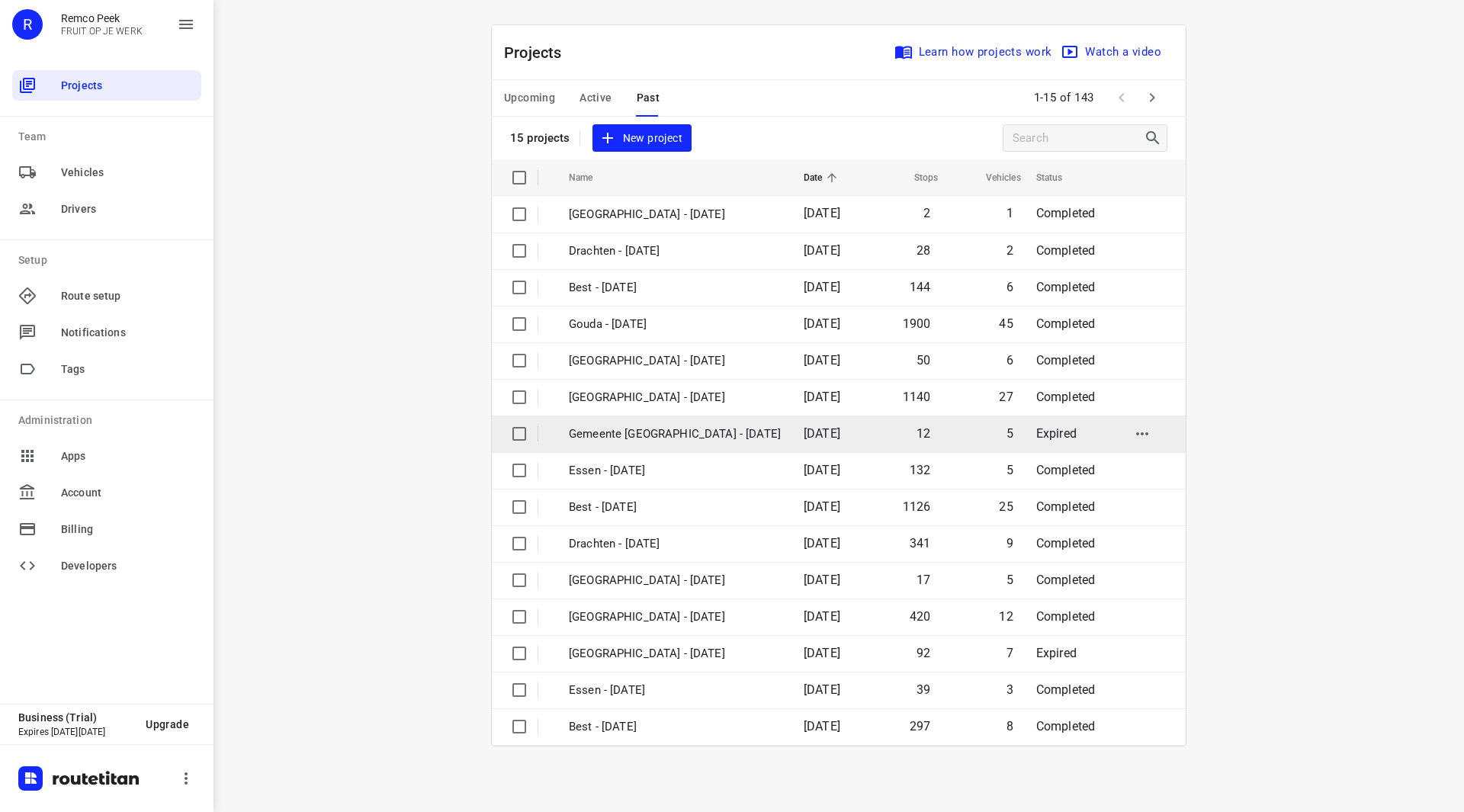
click at [730, 439] on p "Gemeente Rotterdam - Wednesday" at bounding box center [674, 434] width 212 height 17
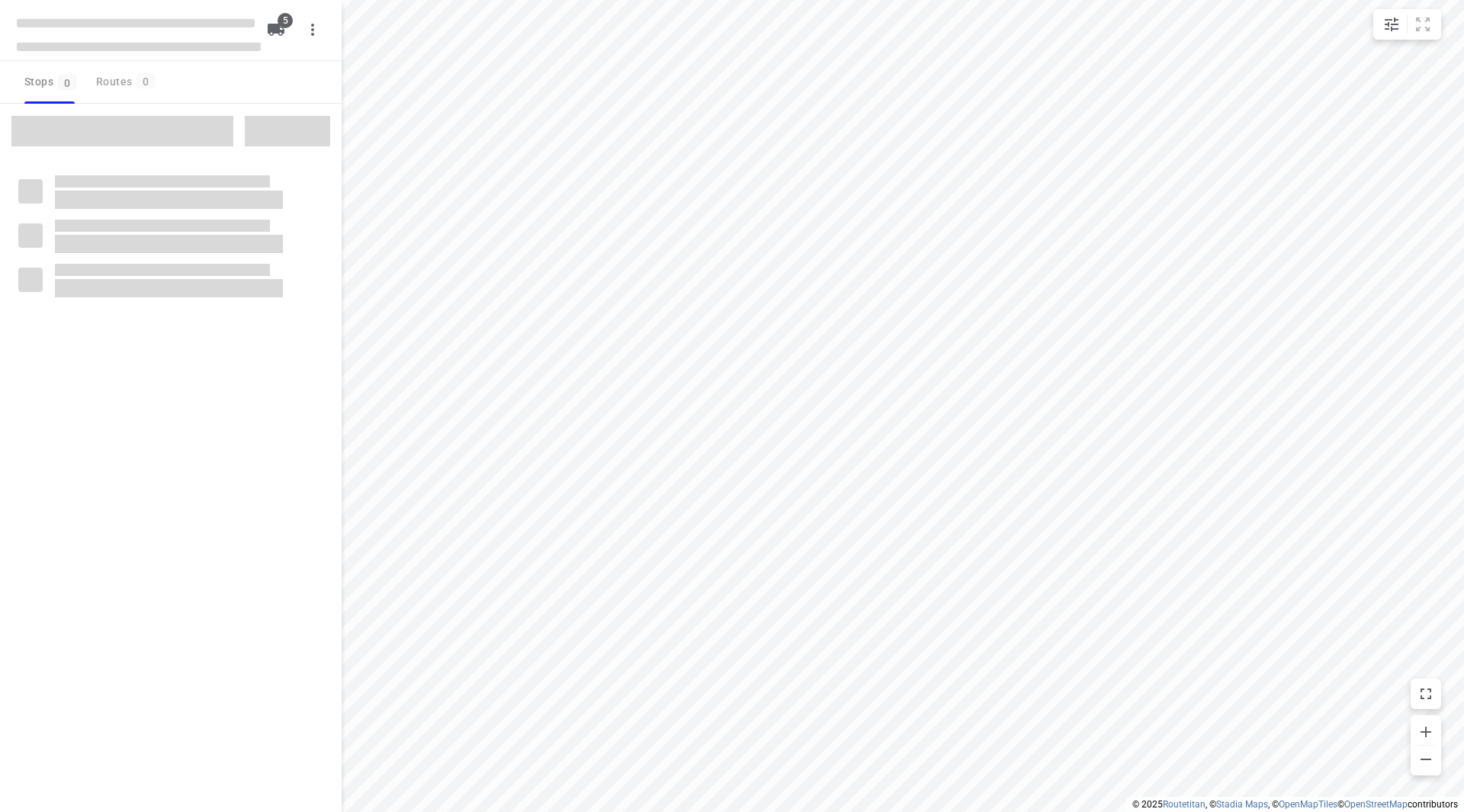
checkbox input "true"
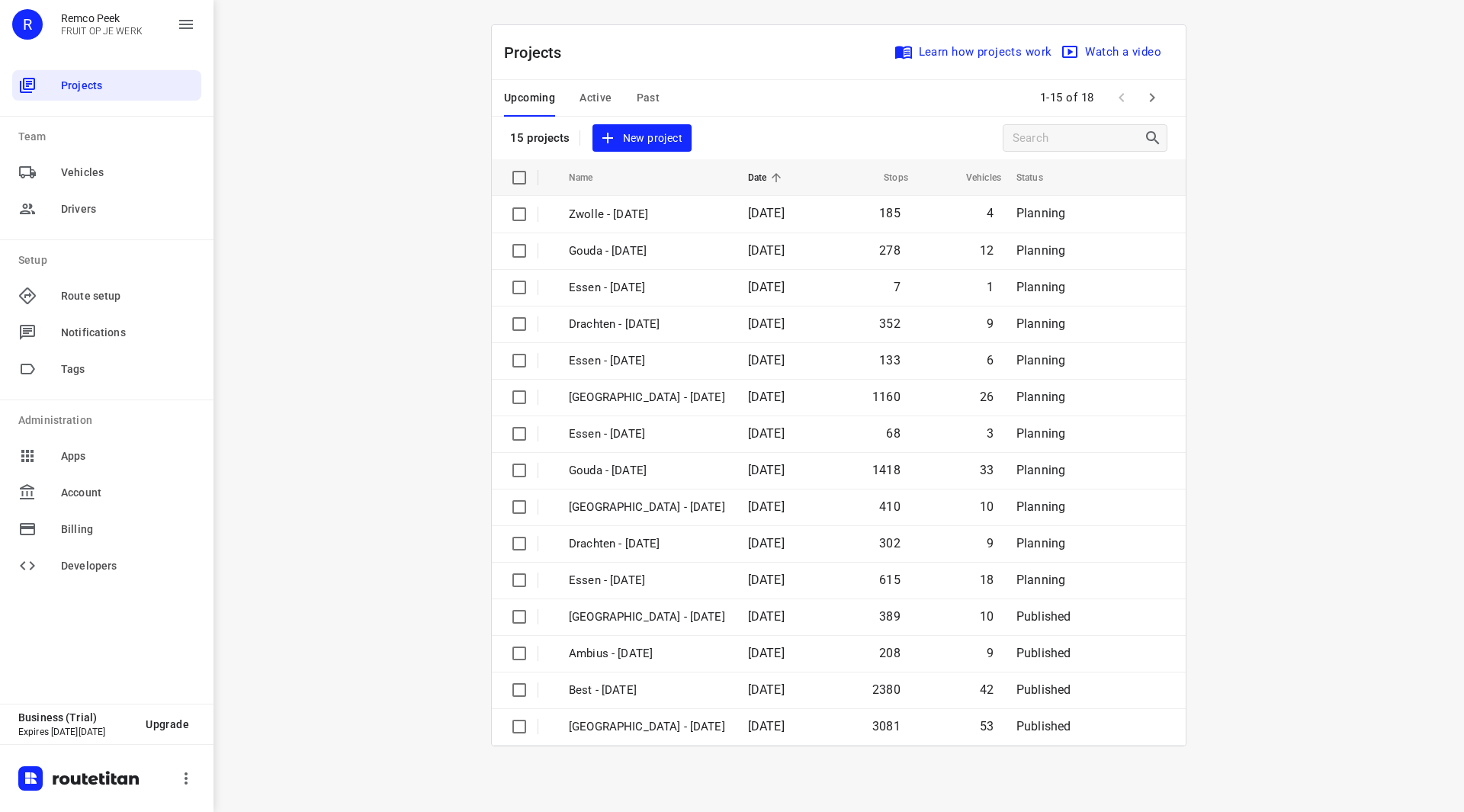
click at [1154, 98] on icon "button" at bounding box center [1153, 97] width 5 height 9
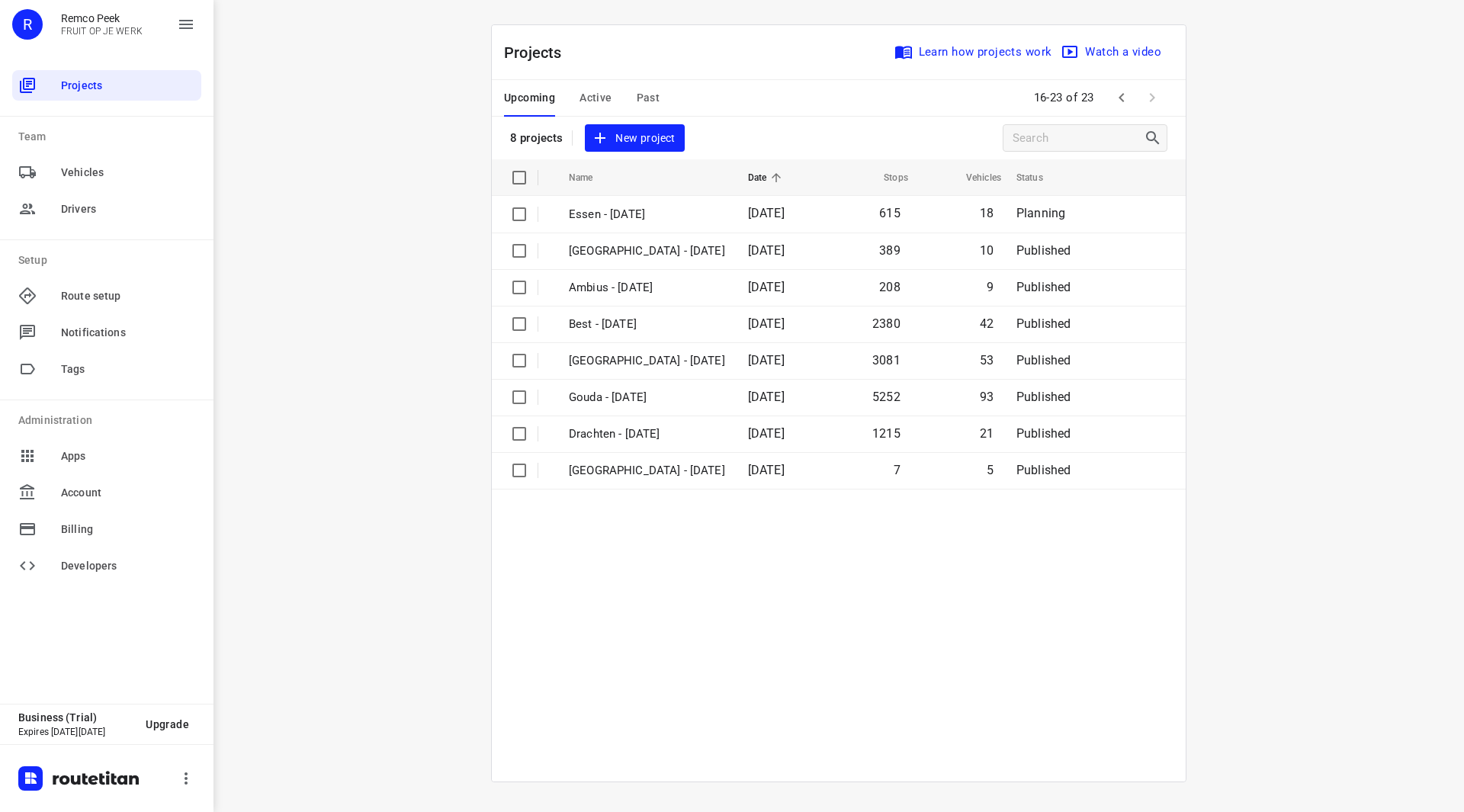
click at [606, 94] on span "Active" at bounding box center [596, 98] width 32 height 19
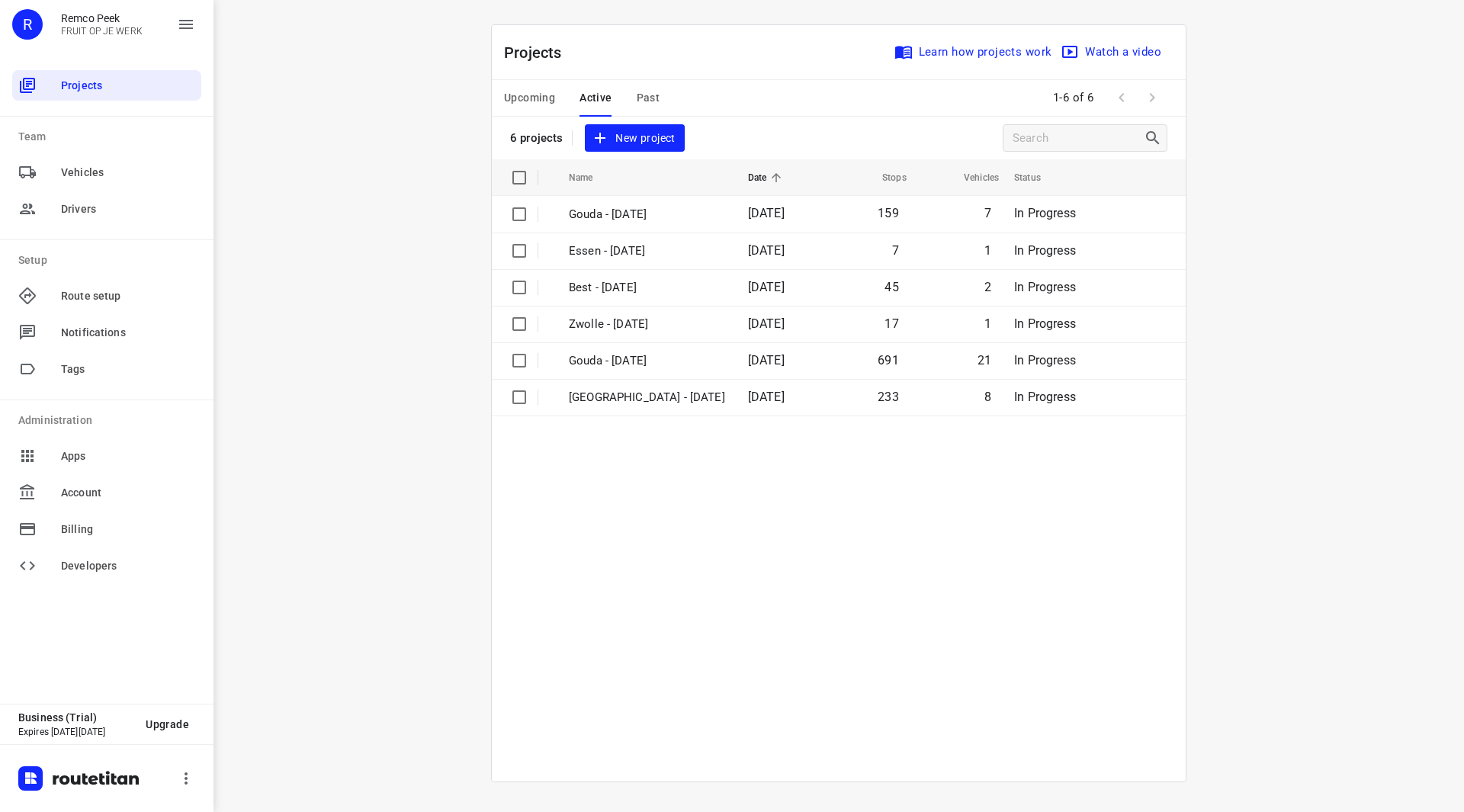
click at [535, 94] on span "Upcoming" at bounding box center [529, 98] width 51 height 19
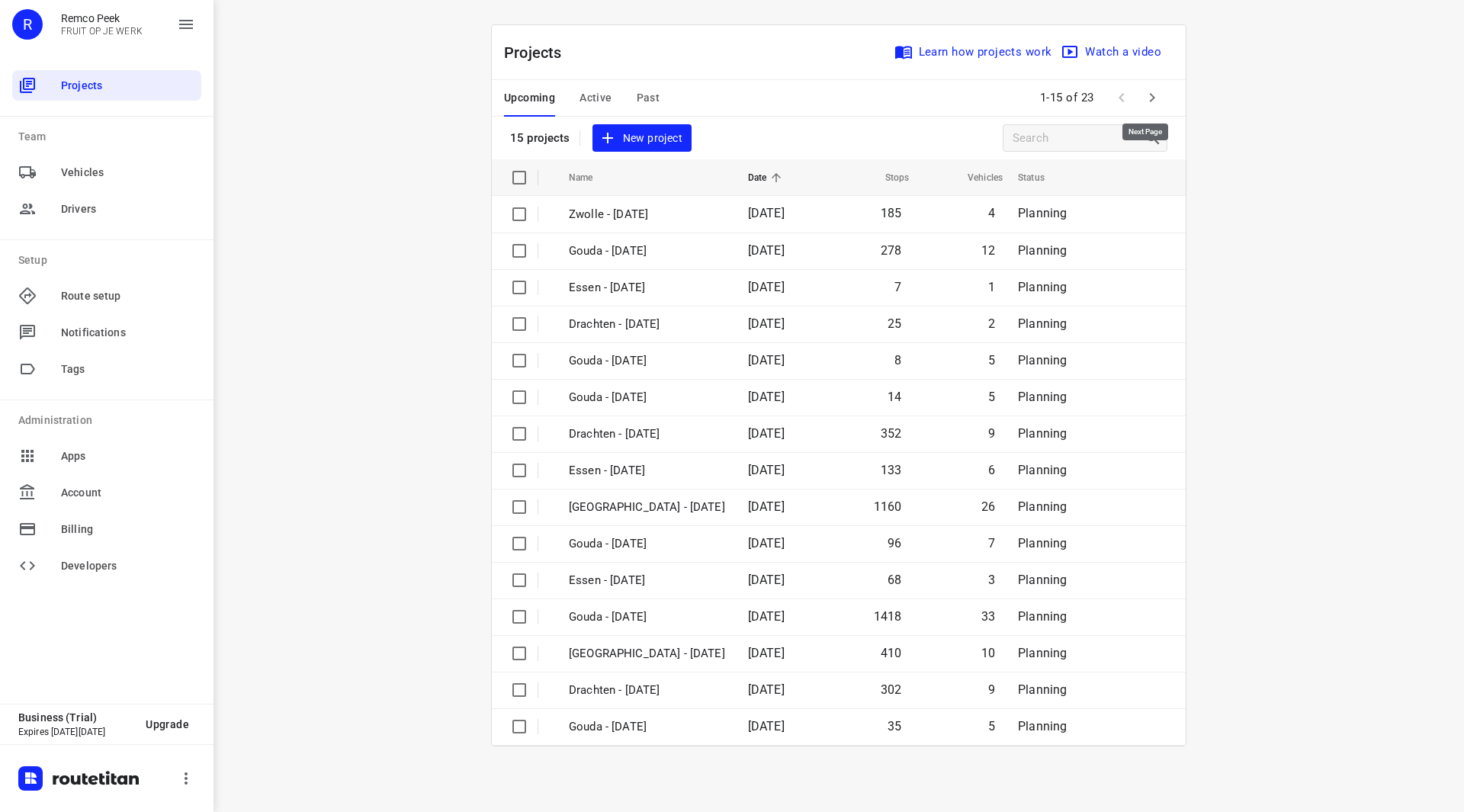
click at [1147, 99] on icon "button" at bounding box center [1152, 97] width 18 height 18
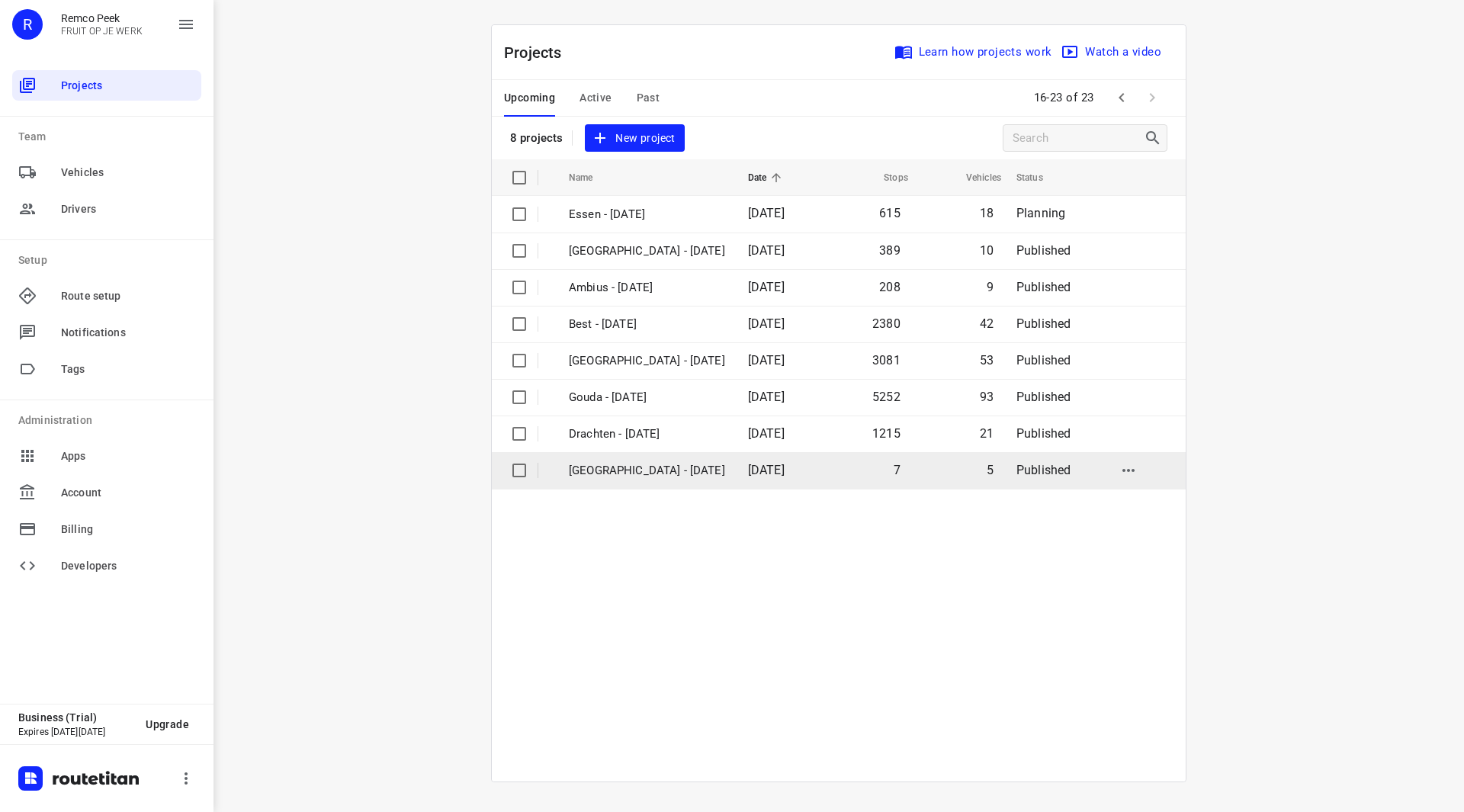
click at [644, 459] on td "Gemeente Rotterdam - Thursday" at bounding box center [645, 470] width 182 height 37
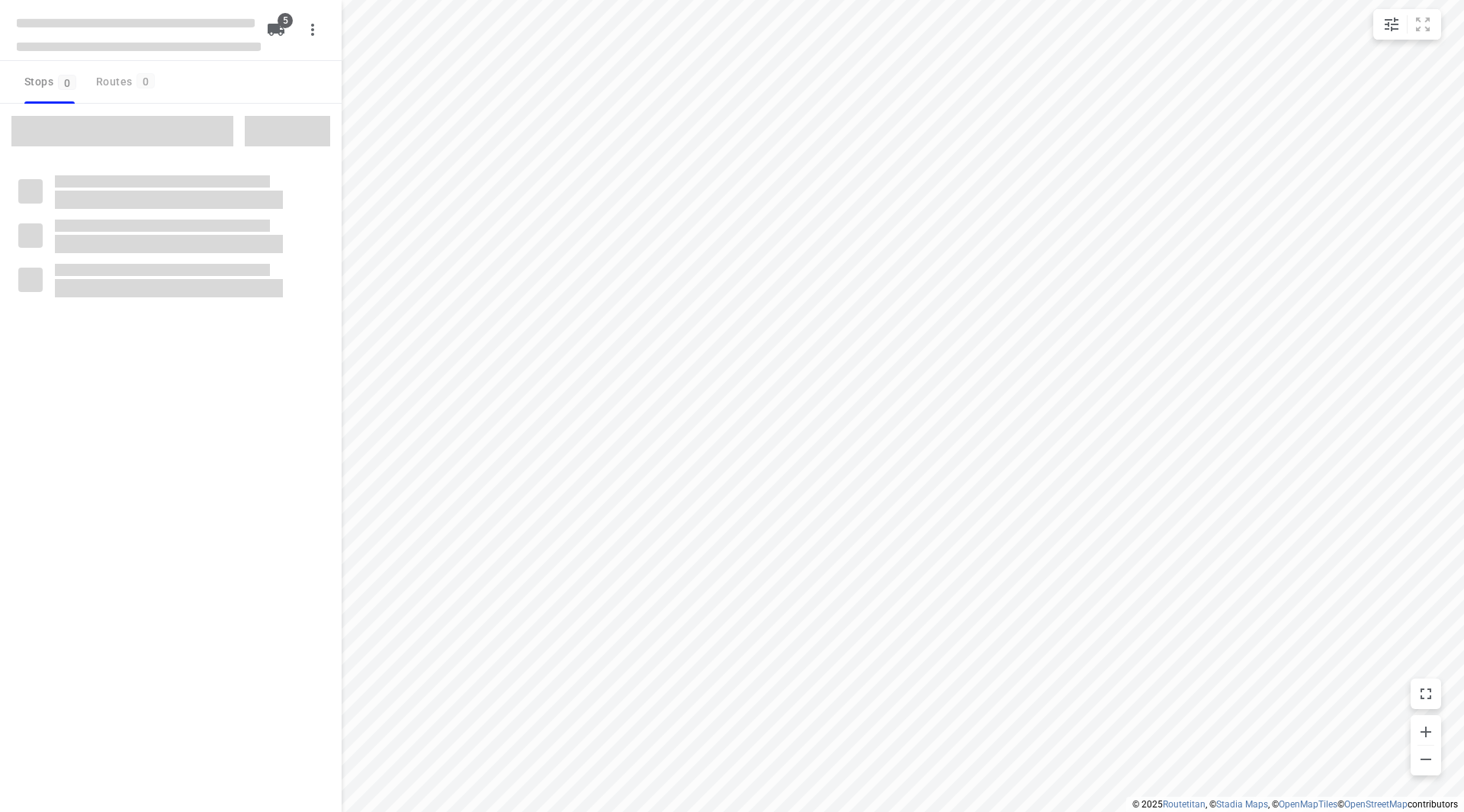
checkbox input "true"
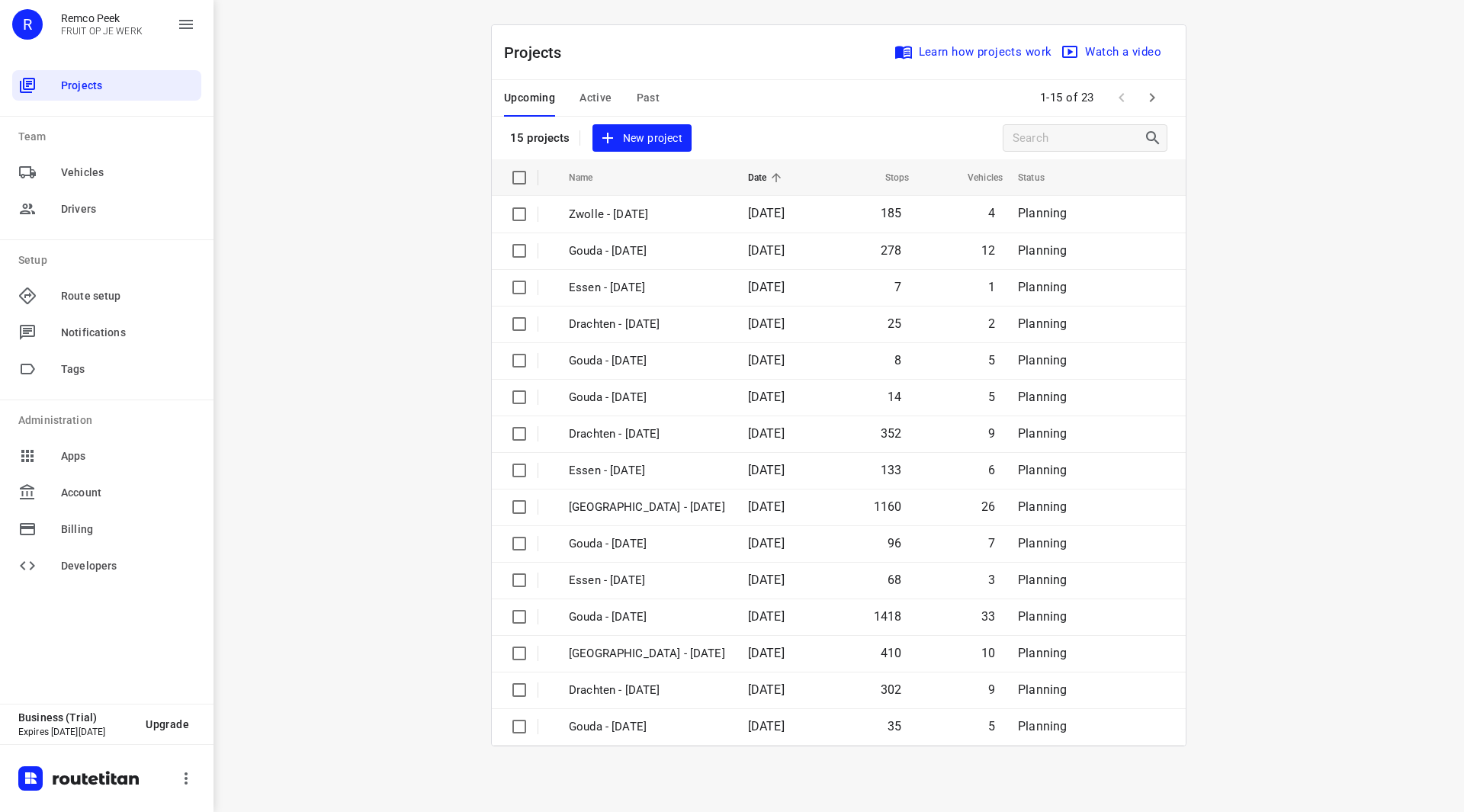
click at [1147, 90] on icon "button" at bounding box center [1152, 97] width 18 height 18
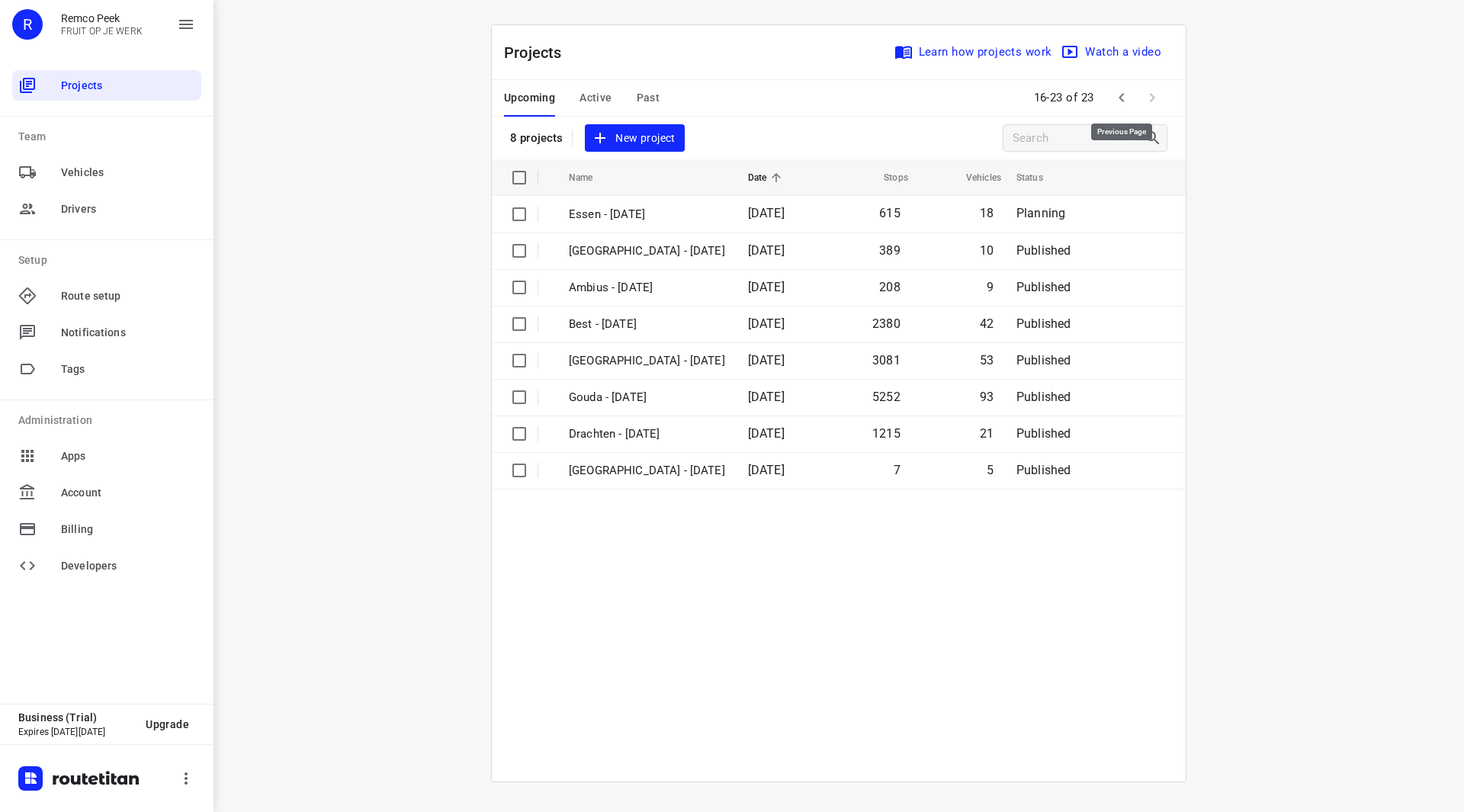
click at [1126, 97] on icon "button" at bounding box center [1121, 97] width 18 height 18
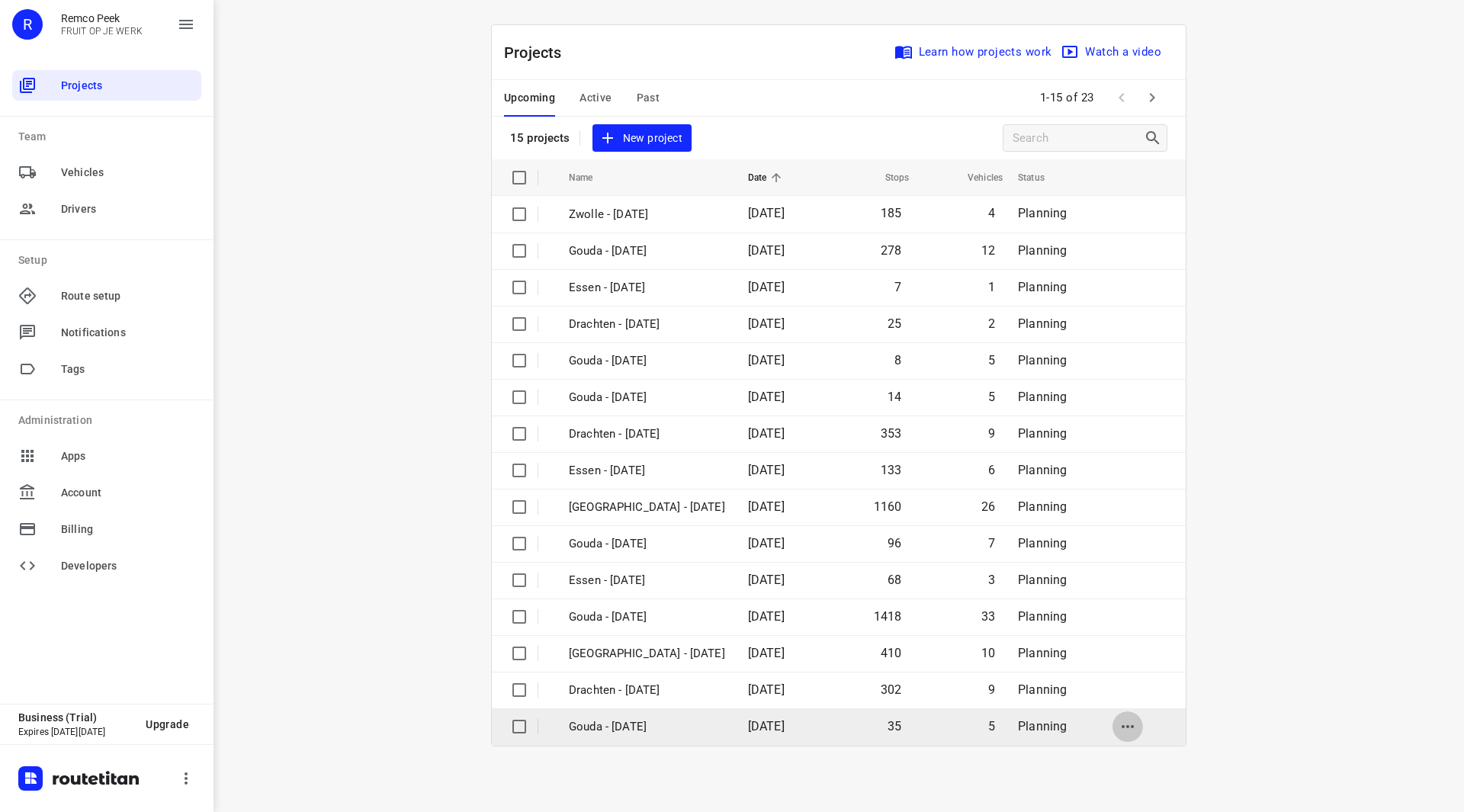
click at [1127, 728] on icon "button" at bounding box center [1127, 725] width 18 height 18
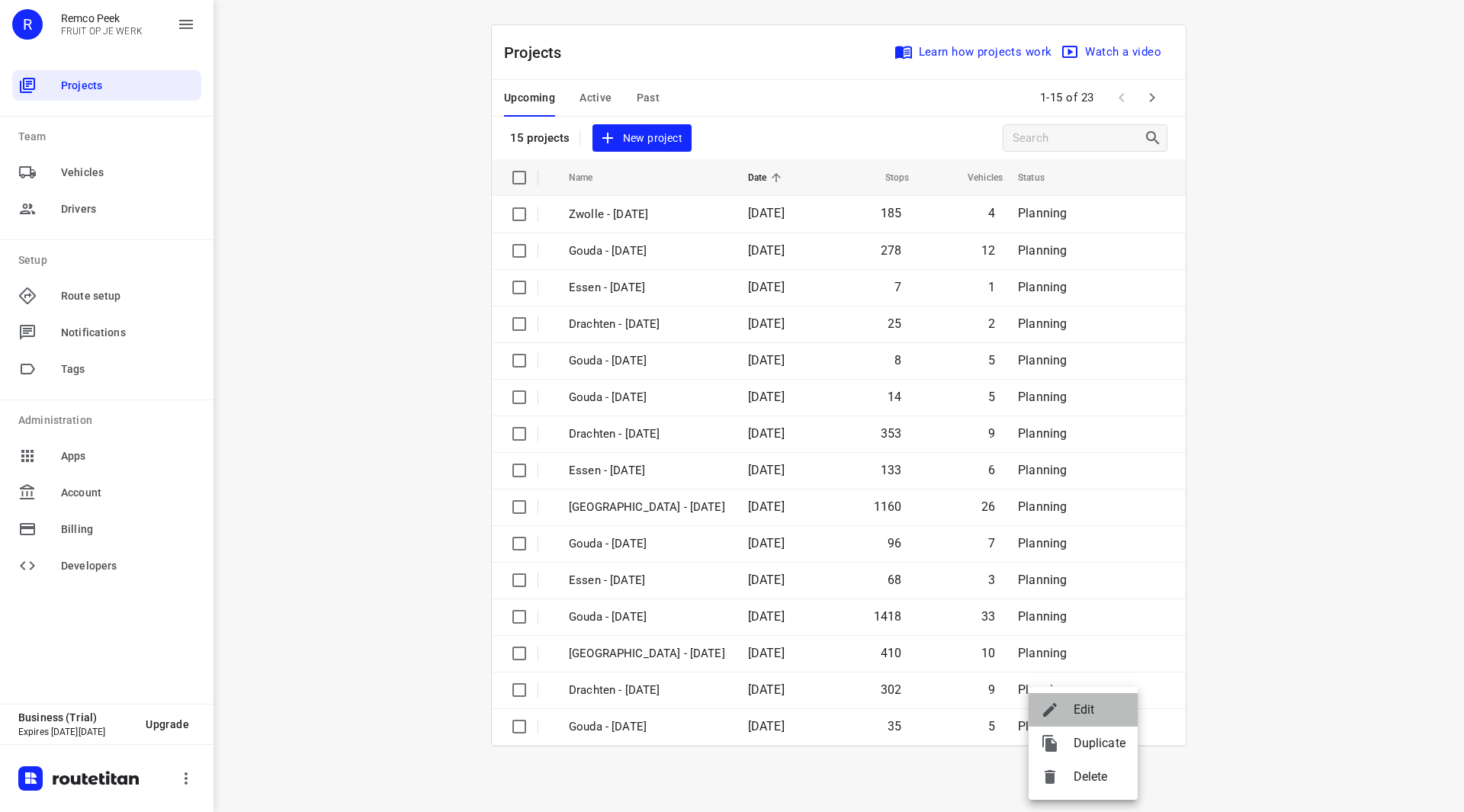
click at [1097, 709] on span "Edit" at bounding box center [1099, 709] width 52 height 18
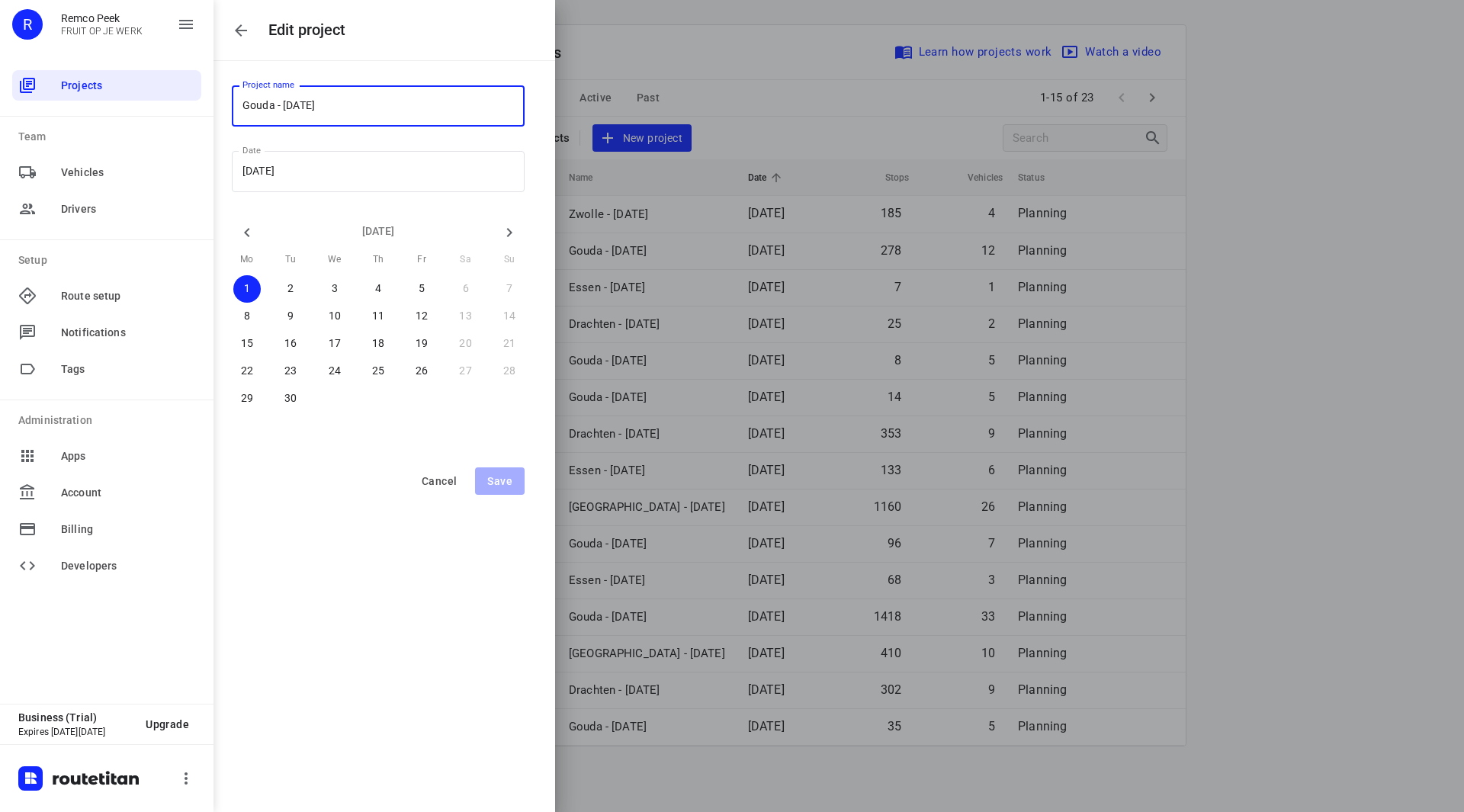
drag, startPoint x: 274, startPoint y: 104, endPoint x: 215, endPoint y: 94, distance: 59.8
click at [220, 98] on div "Project name Gouda - Monday Project name Date 2025/09/01 Date September 2025 Mo…" at bounding box center [384, 252] width 342 height 382
drag, startPoint x: 342, startPoint y: 101, endPoint x: 217, endPoint y: 104, distance: 125.0
click at [217, 104] on div "Project name Gemeente Rotterdam - Monday Project name Date 2025/09/01 Date Sept…" at bounding box center [384, 252] width 342 height 382
click at [506, 470] on button "Save" at bounding box center [499, 480] width 50 height 27
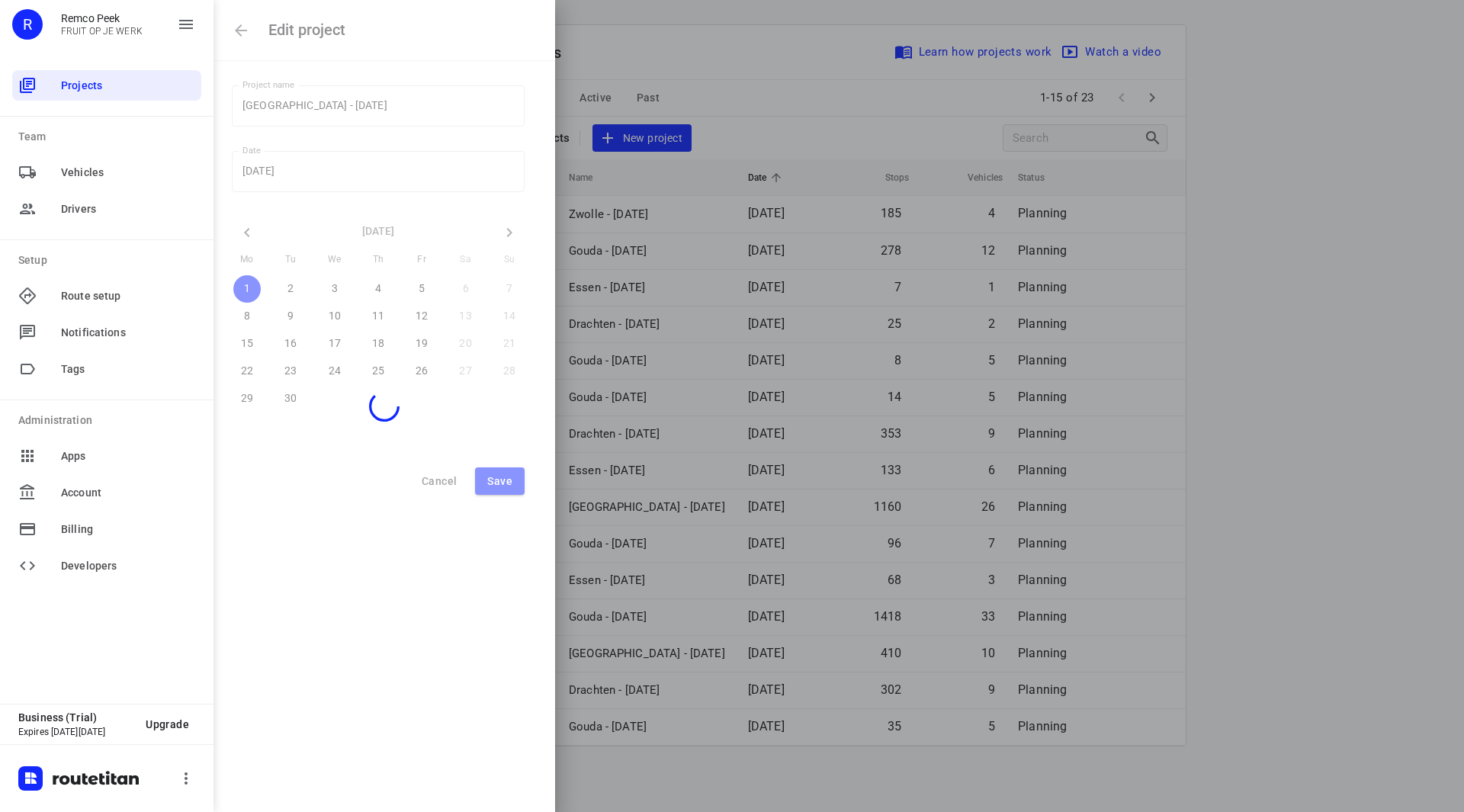
type input "Gouda - Monday"
type input "2025/09/01"
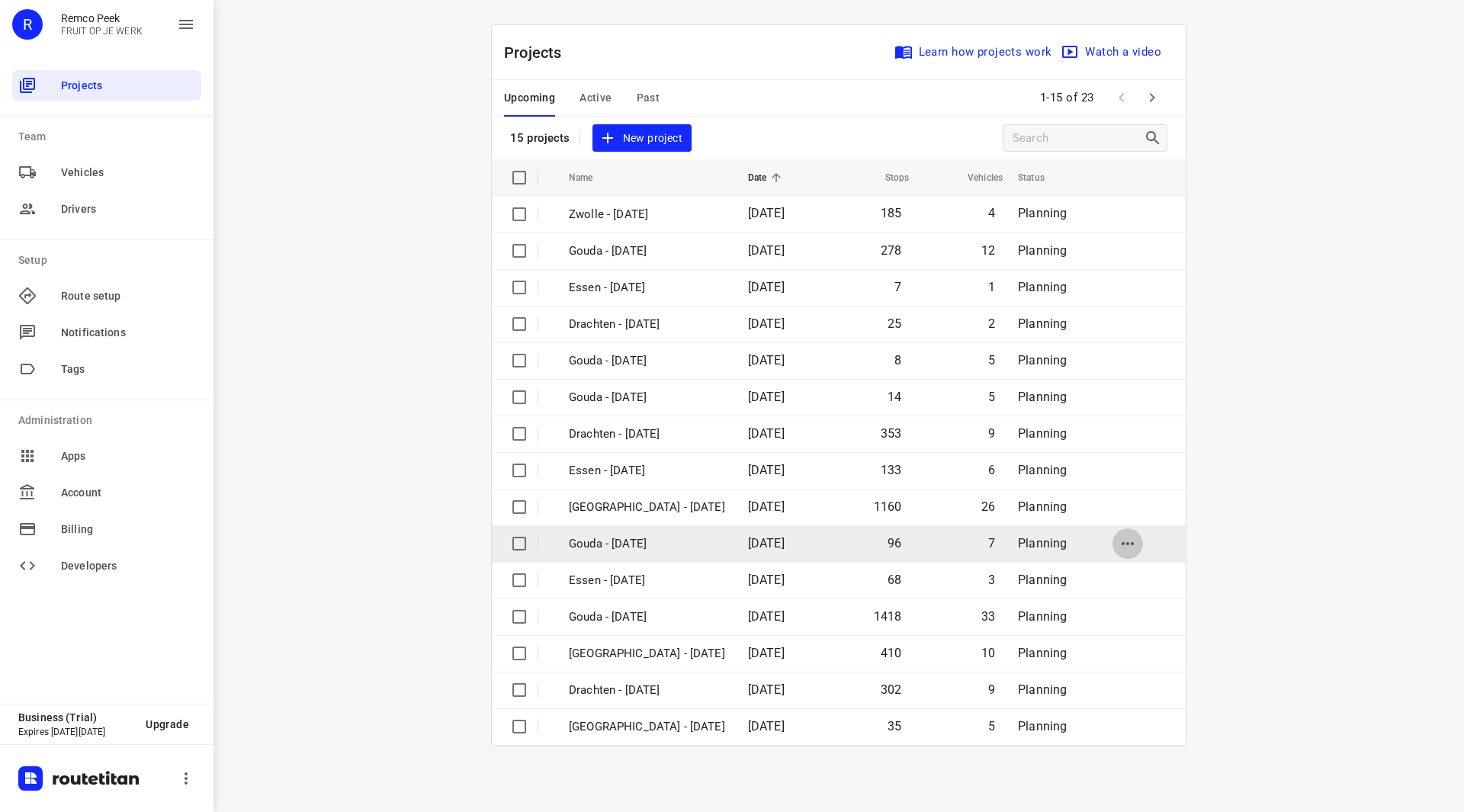
click at [1133, 541] on icon "button" at bounding box center [1127, 543] width 18 height 18
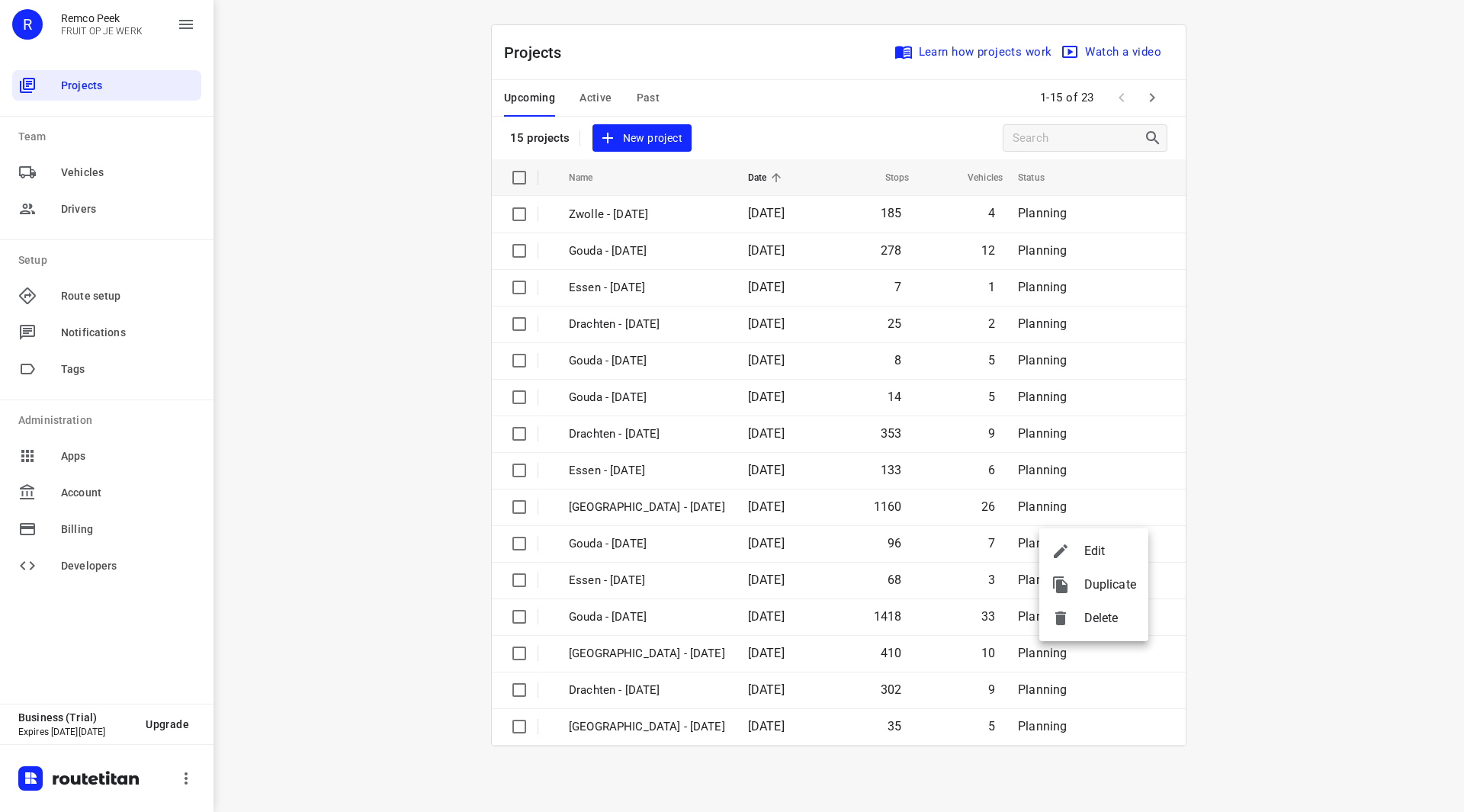
click at [1098, 548] on span "Edit" at bounding box center [1110, 551] width 52 height 18
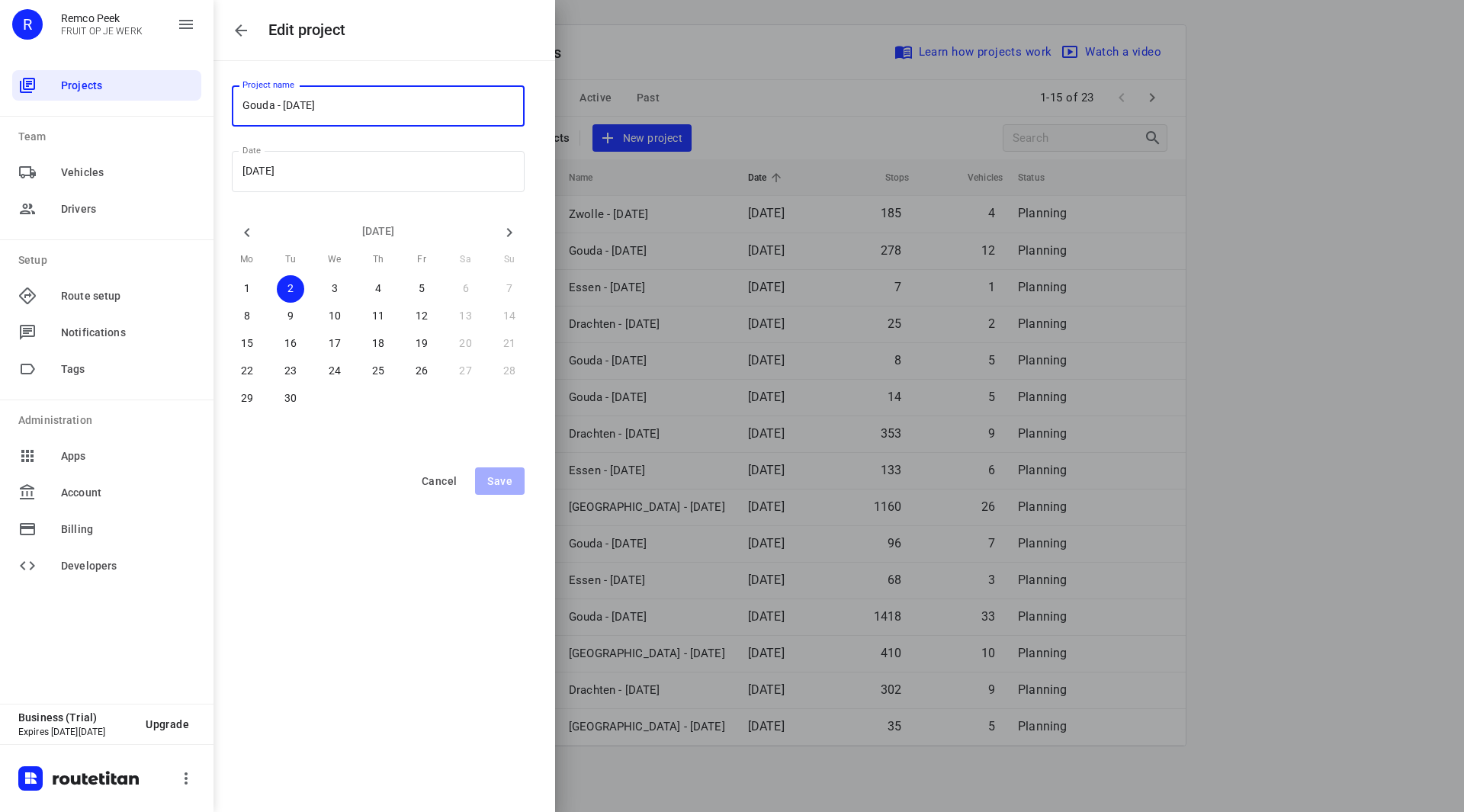
click at [272, 103] on input "Gouda - [DATE]" at bounding box center [378, 106] width 293 height 41
click at [273, 104] on input "Gouda - [DATE]" at bounding box center [378, 106] width 293 height 41
click at [275, 109] on input "Gouda - [DATE]" at bounding box center [378, 106] width 293 height 41
drag, startPoint x: 273, startPoint y: 107, endPoint x: 199, endPoint y: 104, distance: 74.1
click at [199, 104] on body "i © 2025 Routetitan , © Stadia Maps , © OpenMapTiles © OpenStreetMap contributo…" at bounding box center [732, 406] width 1464 height 812
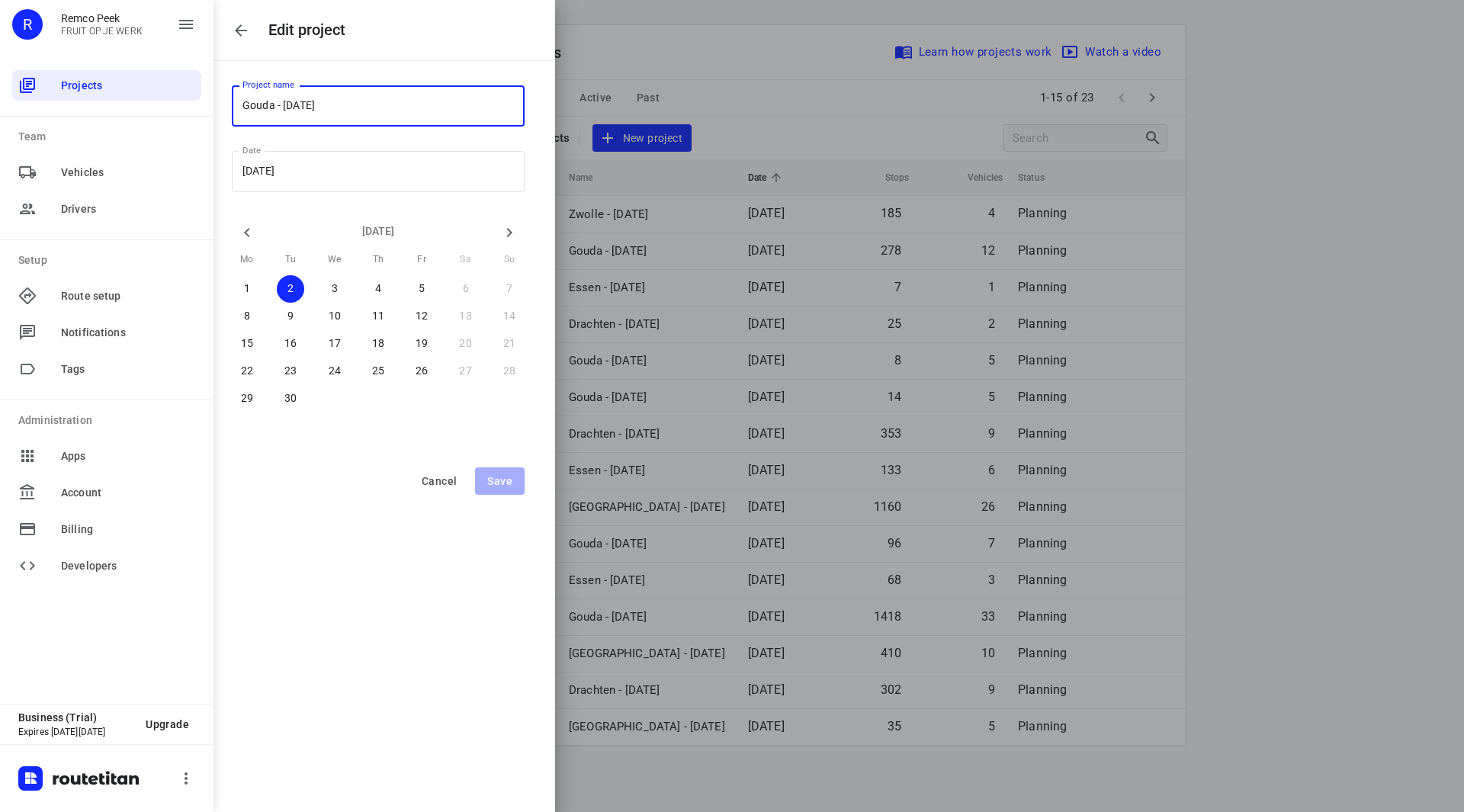
paste input "emeente Rotterdam"
click at [502, 478] on span "Save" at bounding box center [499, 481] width 25 height 12
type input "Gouda - [DATE]"
type input "2025/09/02"
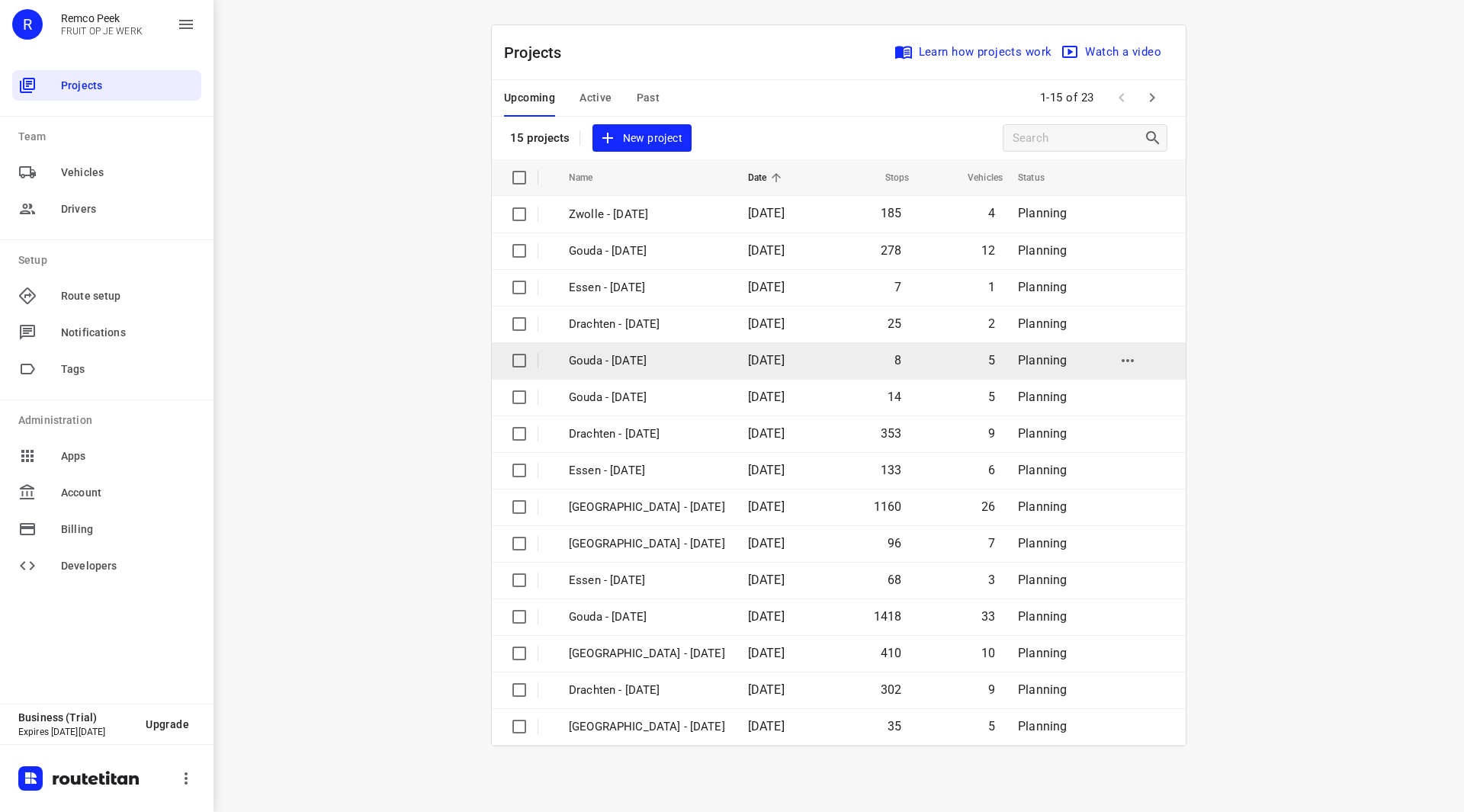
click at [1125, 359] on icon "button" at bounding box center [1127, 360] width 18 height 18
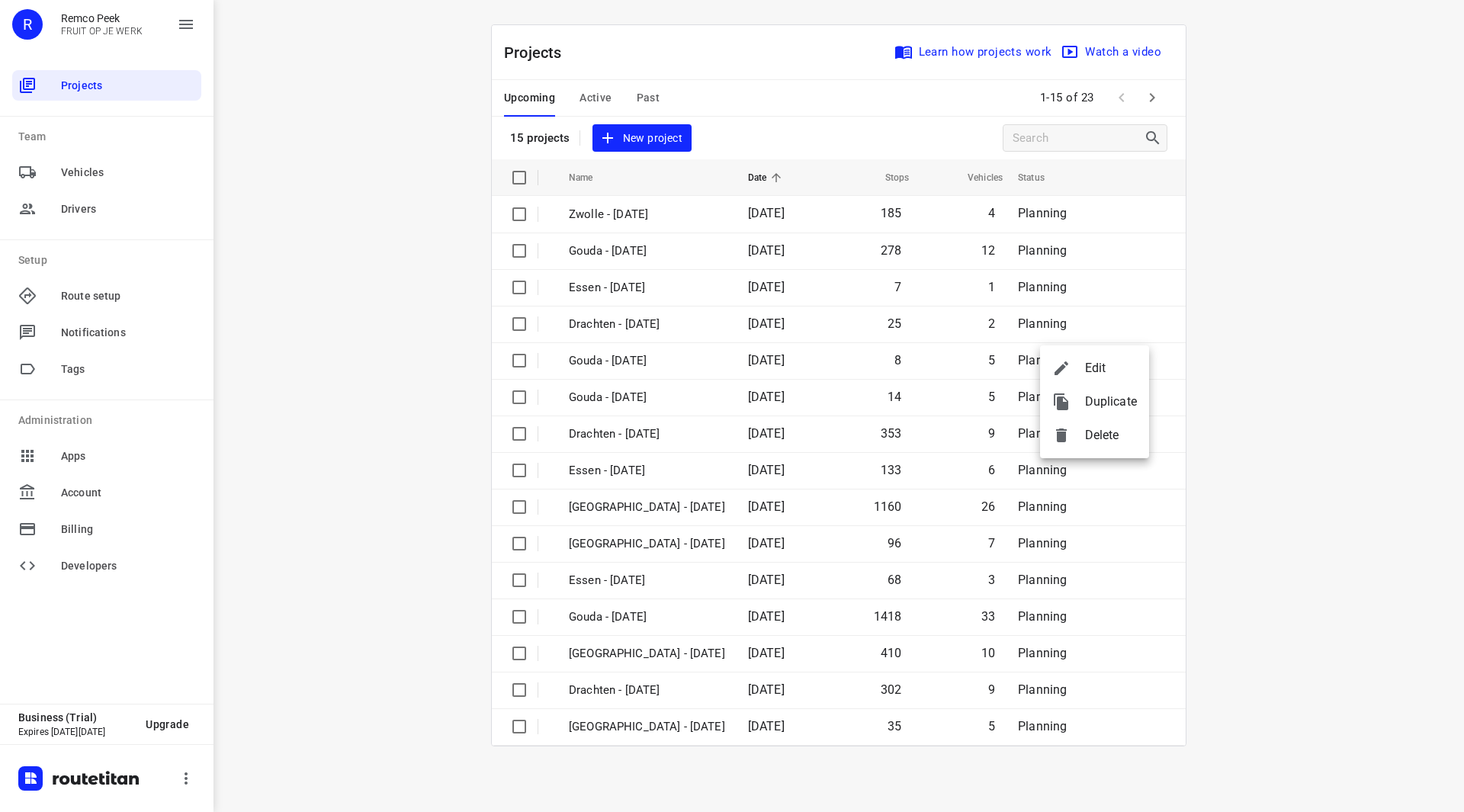
click at [1098, 365] on span "Edit" at bounding box center [1111, 368] width 52 height 18
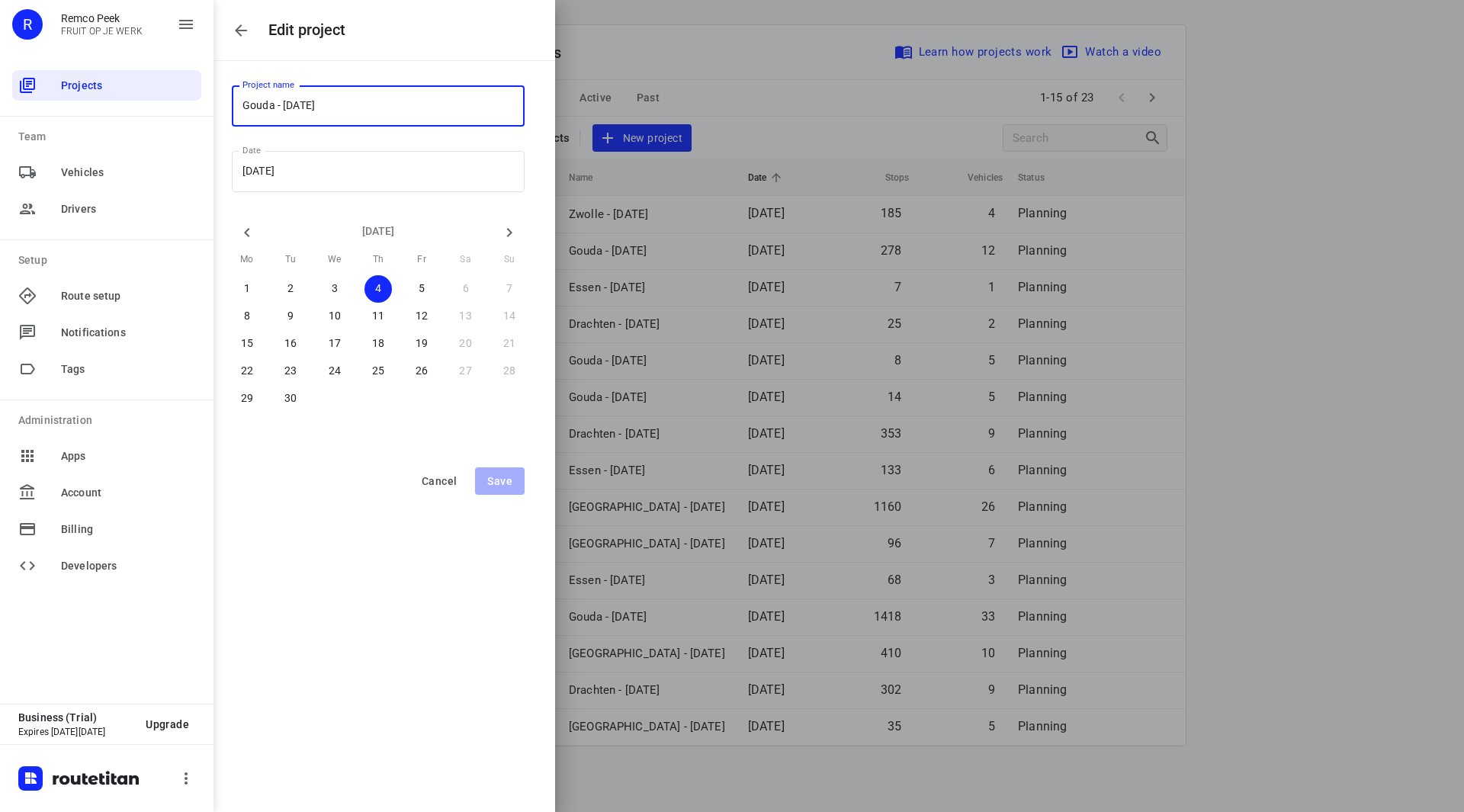
click at [271, 104] on input "Gouda - Thursday" at bounding box center [378, 106] width 293 height 41
drag, startPoint x: 274, startPoint y: 104, endPoint x: 227, endPoint y: 106, distance: 47.0
click at [227, 106] on div "Project name Gouda - Thursday Project name Date 2025/09/04 Date September 2025 …" at bounding box center [384, 252] width 342 height 382
paste input "emeente Rotterdam"
click at [508, 481] on span "Save" at bounding box center [499, 481] width 25 height 12
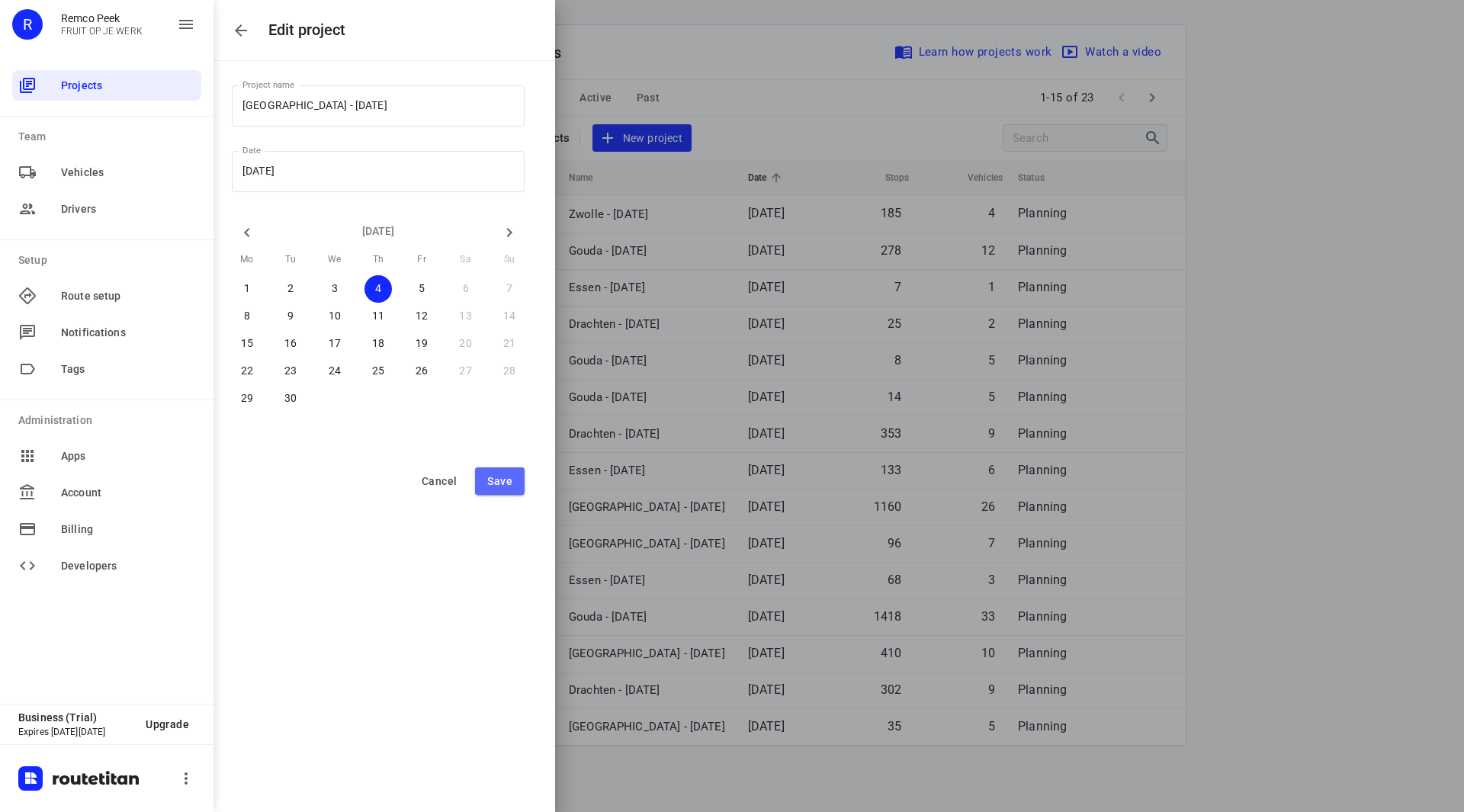
type input "Gouda - Thursday"
type input "2025/09/04"
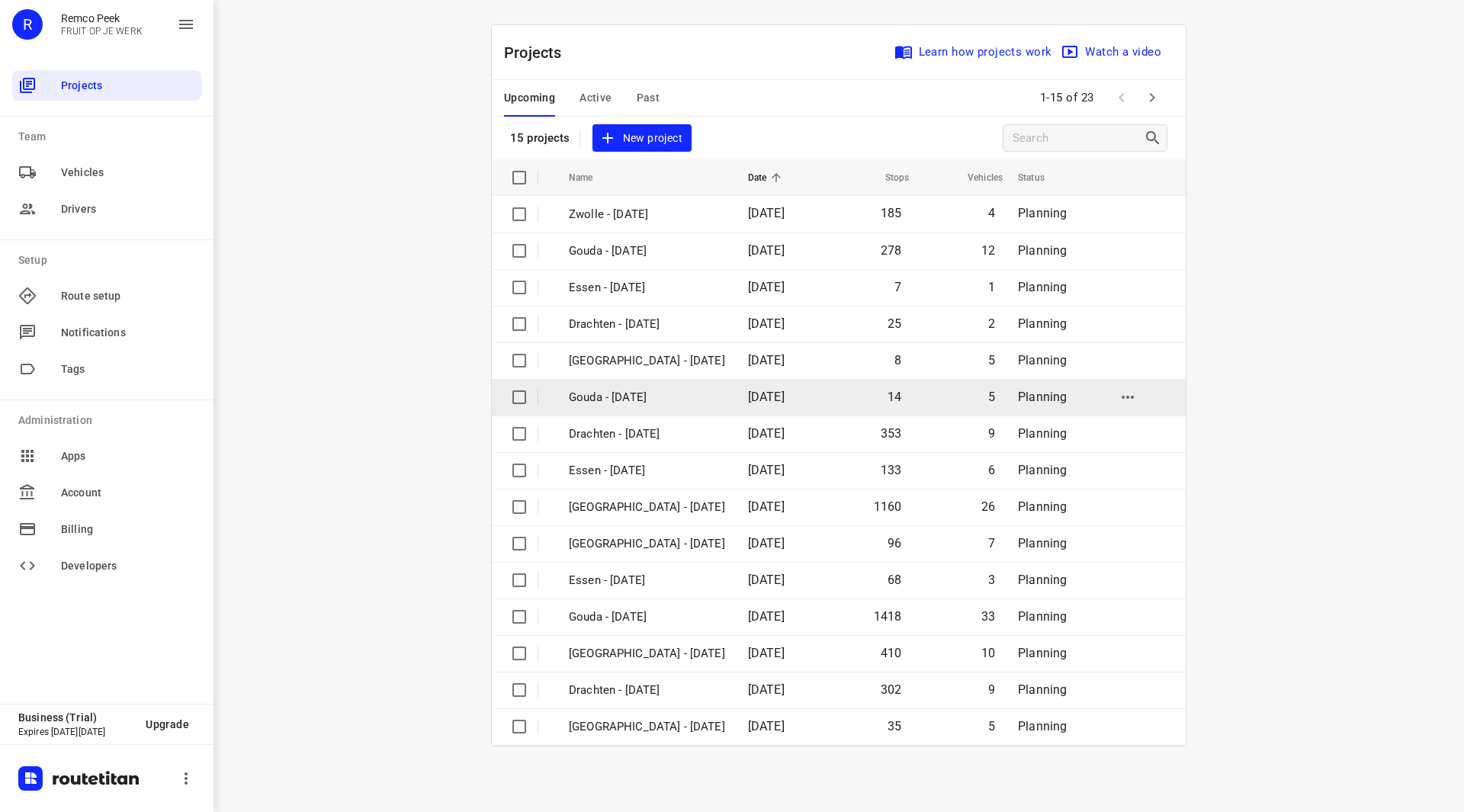
click at [1137, 400] on icon "button" at bounding box center [1127, 397] width 18 height 18
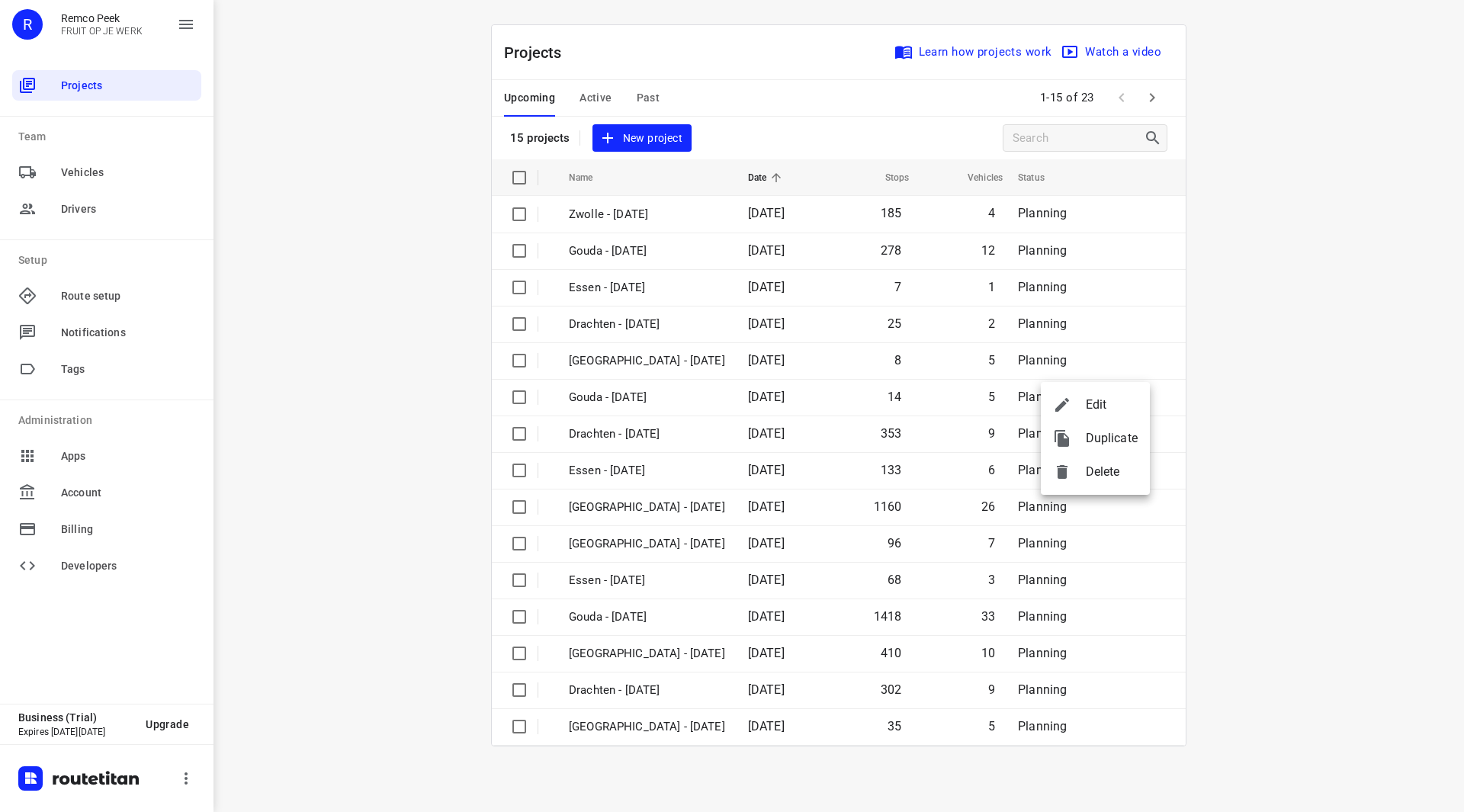
click at [1116, 400] on span "Edit" at bounding box center [1112, 404] width 52 height 18
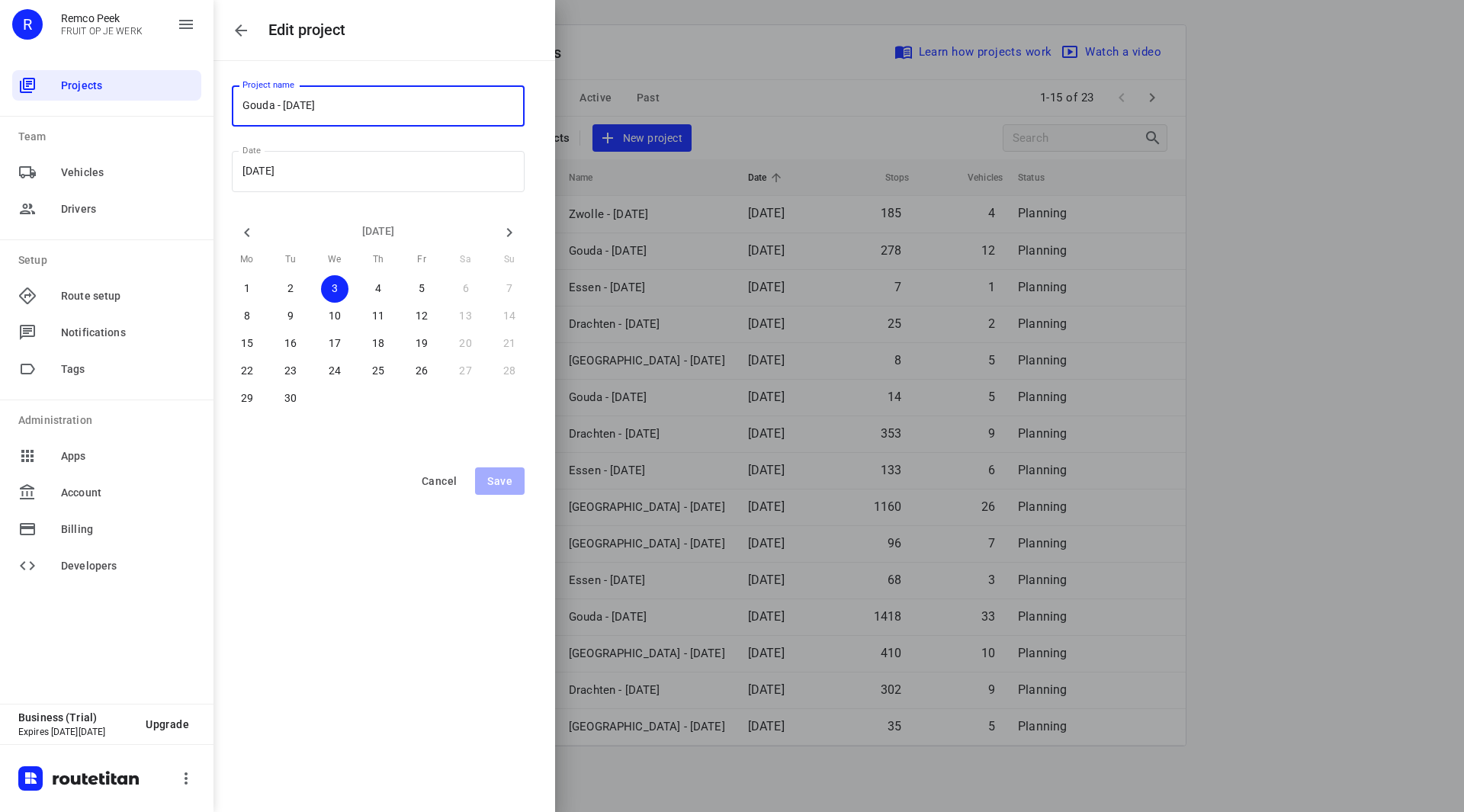
drag, startPoint x: 271, startPoint y: 104, endPoint x: 228, endPoint y: 104, distance: 43.0
click at [228, 104] on div "Project name Gouda - Wednesday Project name Date 2025/09/03 Date September 2025…" at bounding box center [384, 252] width 342 height 382
paste input "emeente Rotterdam"
click at [509, 475] on span "Save" at bounding box center [499, 481] width 25 height 12
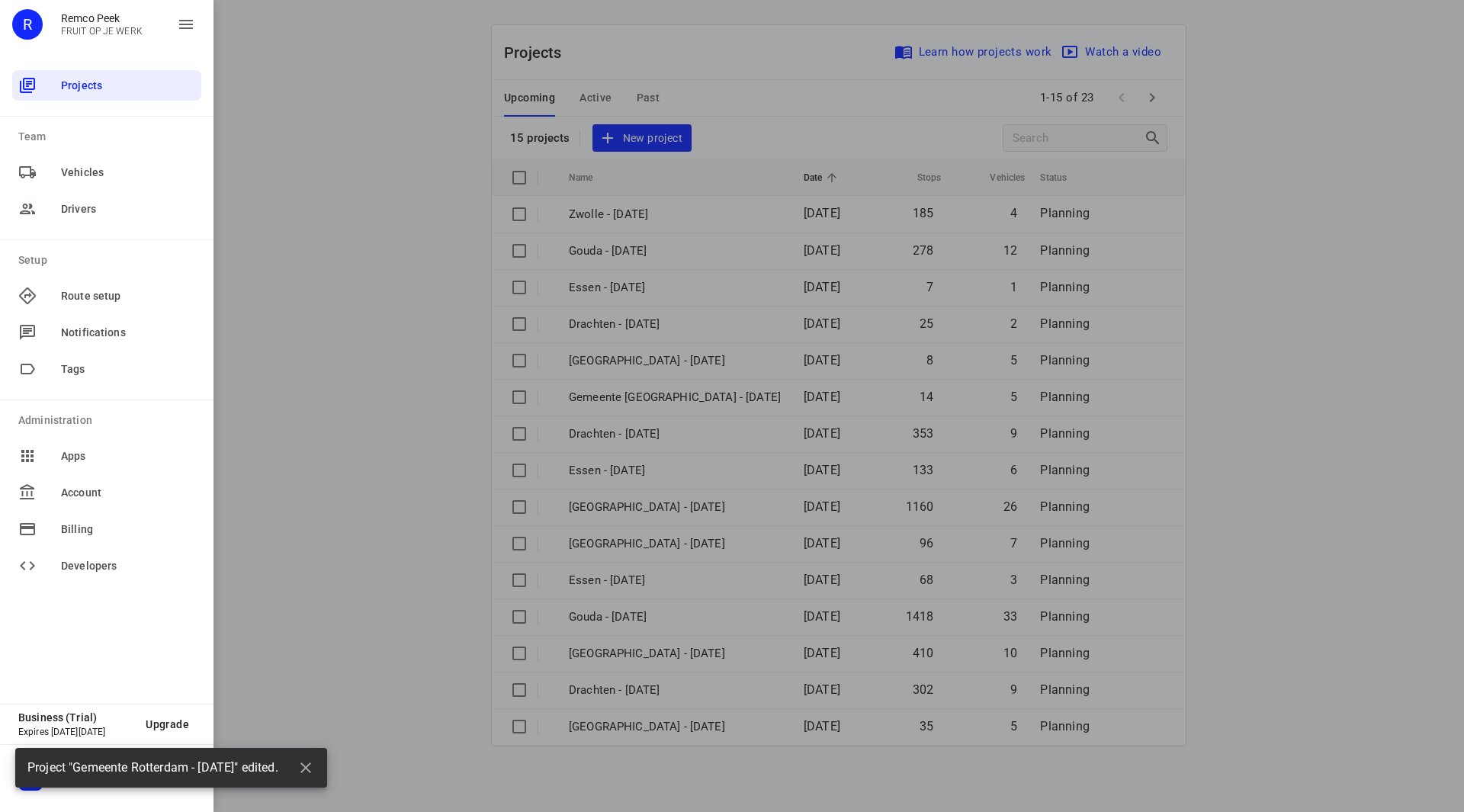
type input "Gouda - Wednesday"
type input "2025/09/03"
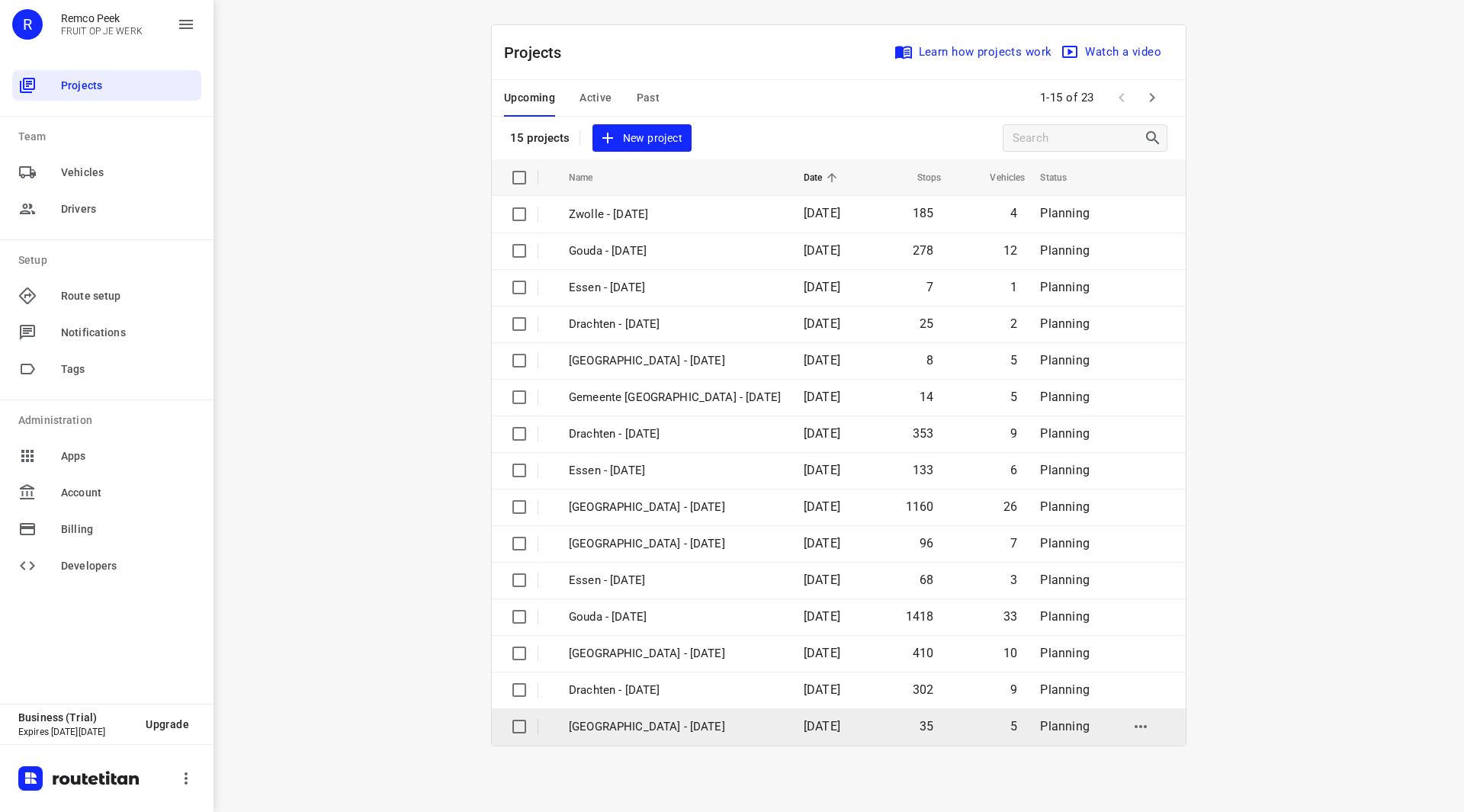
click at [659, 726] on p "[GEOGRAPHIC_DATA] - [DATE]" at bounding box center [674, 726] width 212 height 17
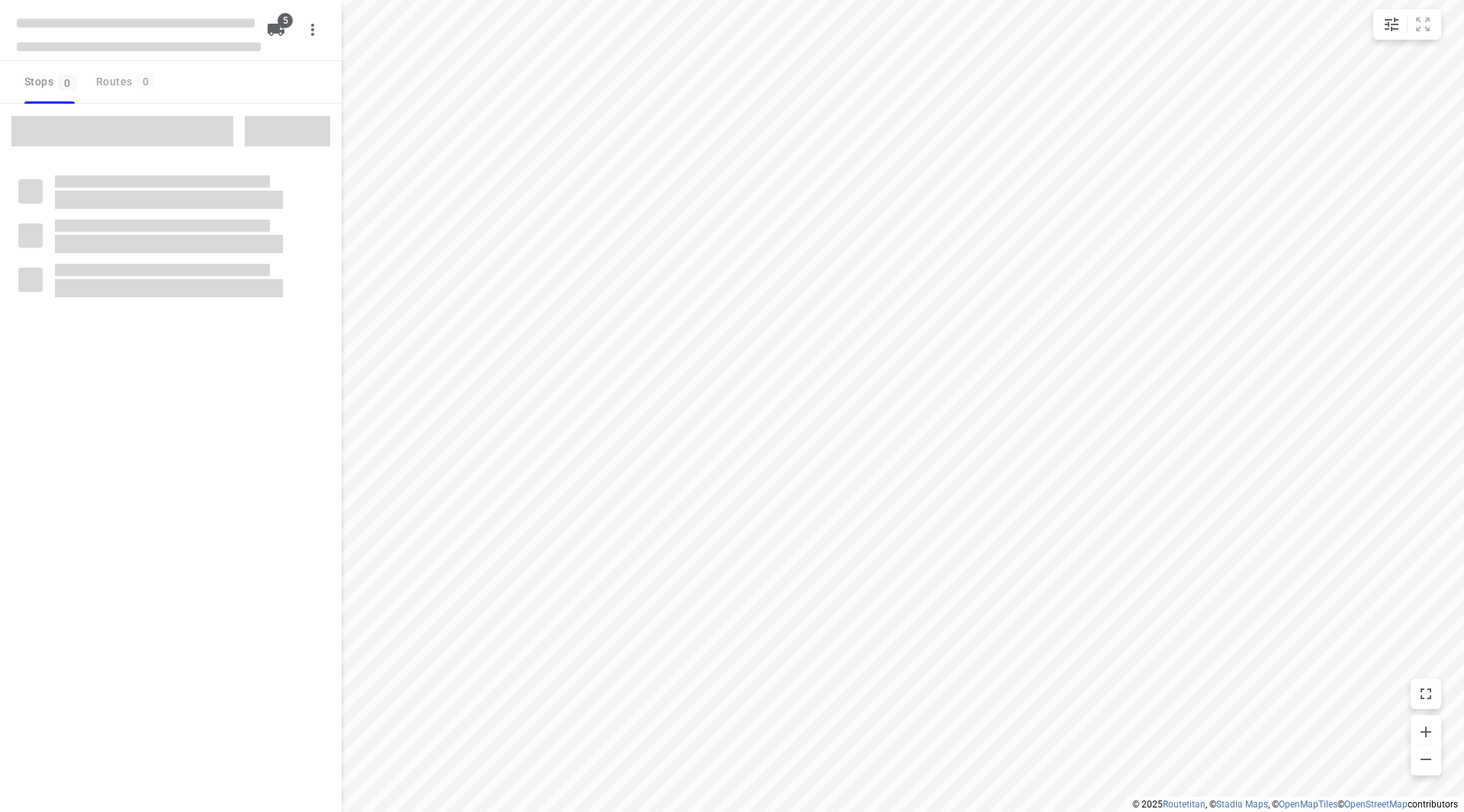
checkbox input "true"
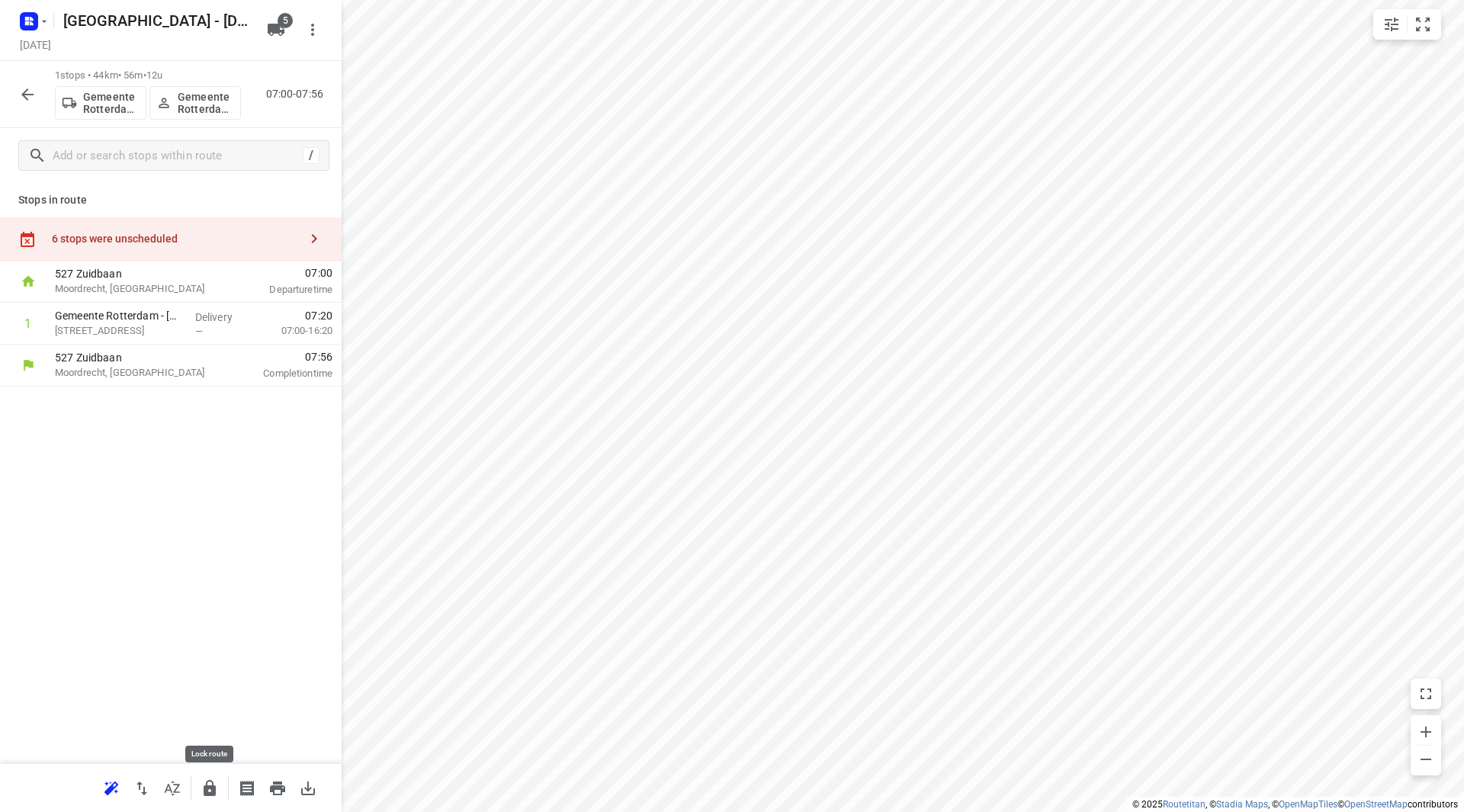
click at [206, 783] on icon "button" at bounding box center [209, 788] width 18 height 18
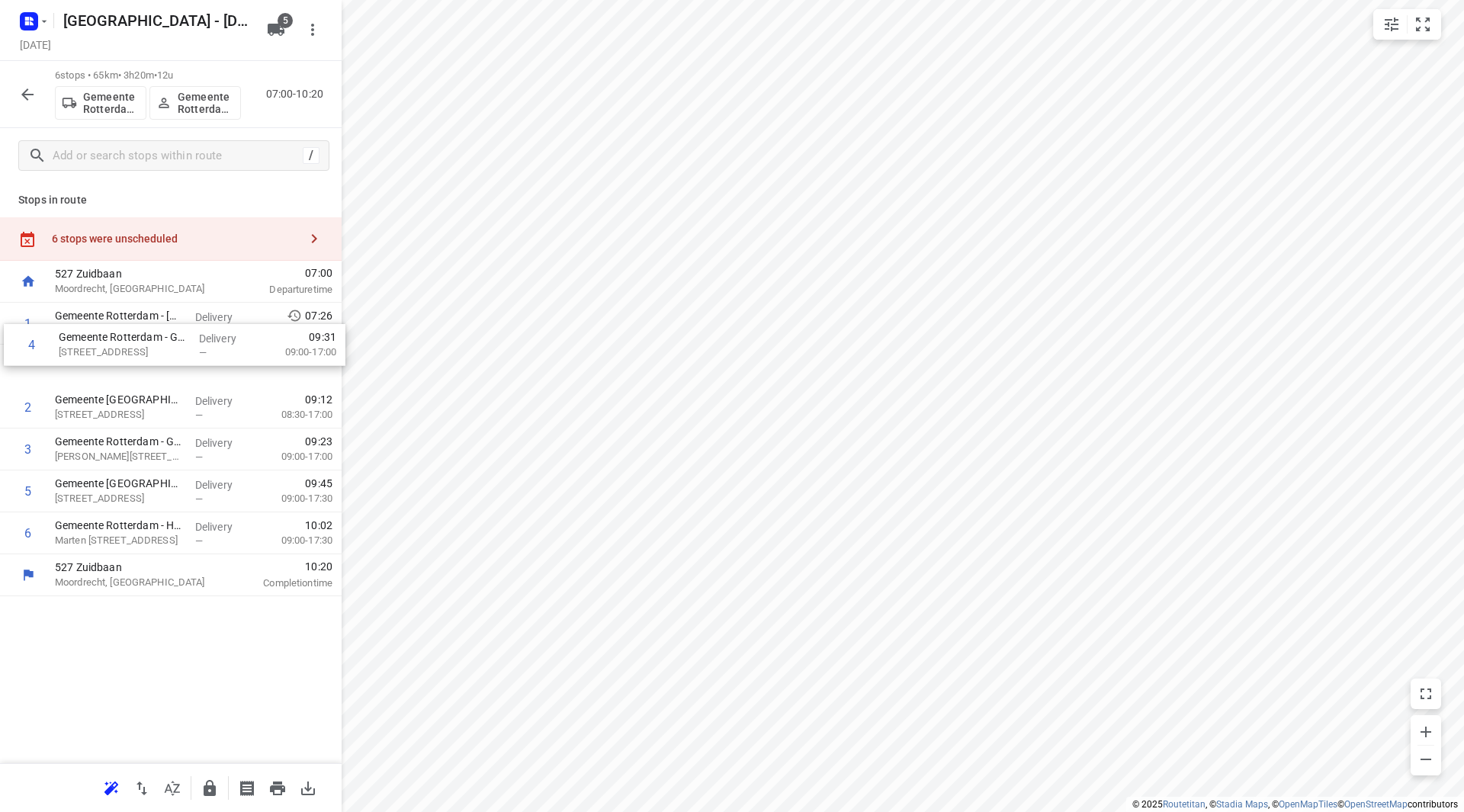
drag, startPoint x: 96, startPoint y: 455, endPoint x: 103, endPoint y: 324, distance: 131.2
click at [103, 324] on div "1 Gemeente Rotterdam - Rotterdam Inclusief - Looiershof(Compass Group Nederland…" at bounding box center [171, 428] width 342 height 252
drag, startPoint x: 118, startPoint y: 425, endPoint x: 124, endPoint y: 361, distance: 64.3
click at [124, 361] on div "1 Gemeente Rotterdam - GGD Rotterdam-Rijnmond(Michel Timmermans) Zalmstraat 7, …" at bounding box center [171, 428] width 342 height 252
click at [212, 791] on icon "button" at bounding box center [210, 788] width 12 height 16
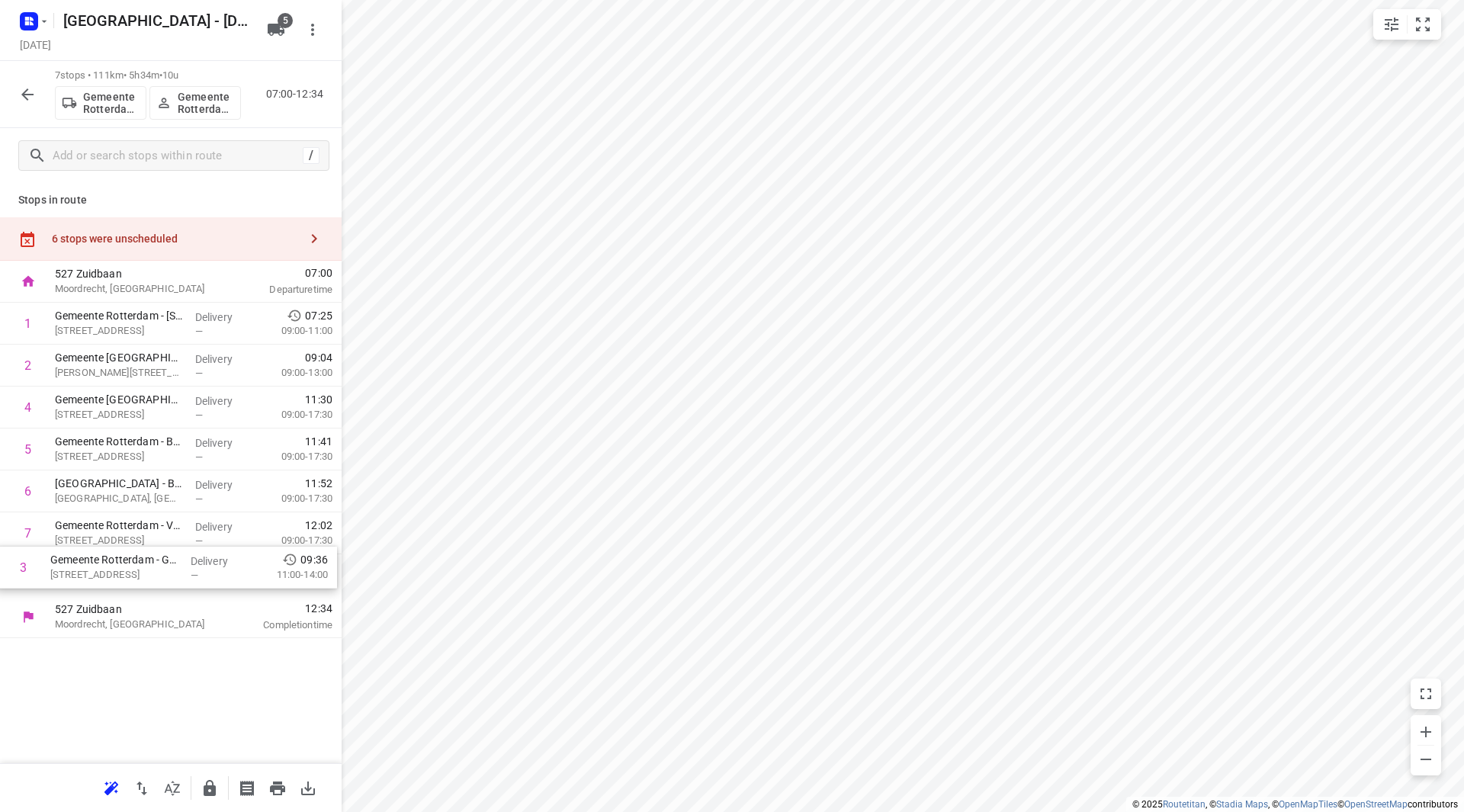
drag, startPoint x: 99, startPoint y: 413, endPoint x: 101, endPoint y: 564, distance: 151.0
click at [101, 559] on div "1 Gemeente Rotterdam - Wilhelminakade 33e etage(Martin Helmich) Wilhelminakade …" at bounding box center [171, 449] width 342 height 294
drag, startPoint x: 136, startPoint y: 406, endPoint x: 135, endPoint y: 371, distance: 35.0
click at [135, 371] on div "1 Gemeente Rotterdam - Wilhelminakade 33e etage(Martin Helmich) Wilhelminakade …" at bounding box center [171, 449] width 342 height 294
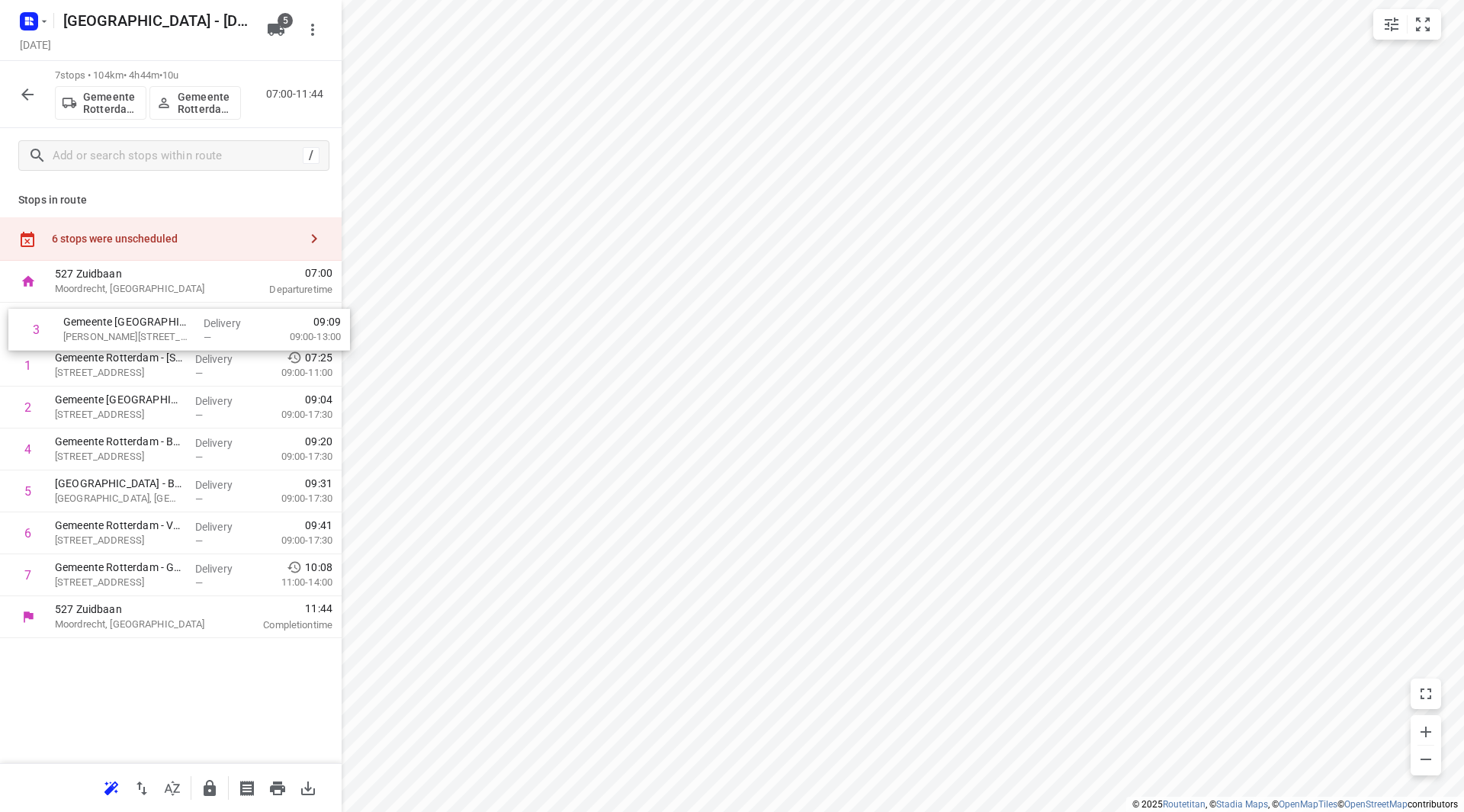
drag, startPoint x: 133, startPoint y: 414, endPoint x: 141, endPoint y: 330, distance: 84.4
click at [141, 330] on div "1 Gemeente Rotterdam - Wilhelminakade 33e etage(Martin Helmich) Wilhelminakade …" at bounding box center [171, 449] width 342 height 294
drag, startPoint x: 136, startPoint y: 492, endPoint x: 134, endPoint y: 363, distance: 129.0
click at [134, 363] on div "1 Gemeente Rotterdam - RIEC Rotterdam(Martin Helmich) Otto Reuchlinweg 1008, Ro…" at bounding box center [171, 449] width 342 height 294
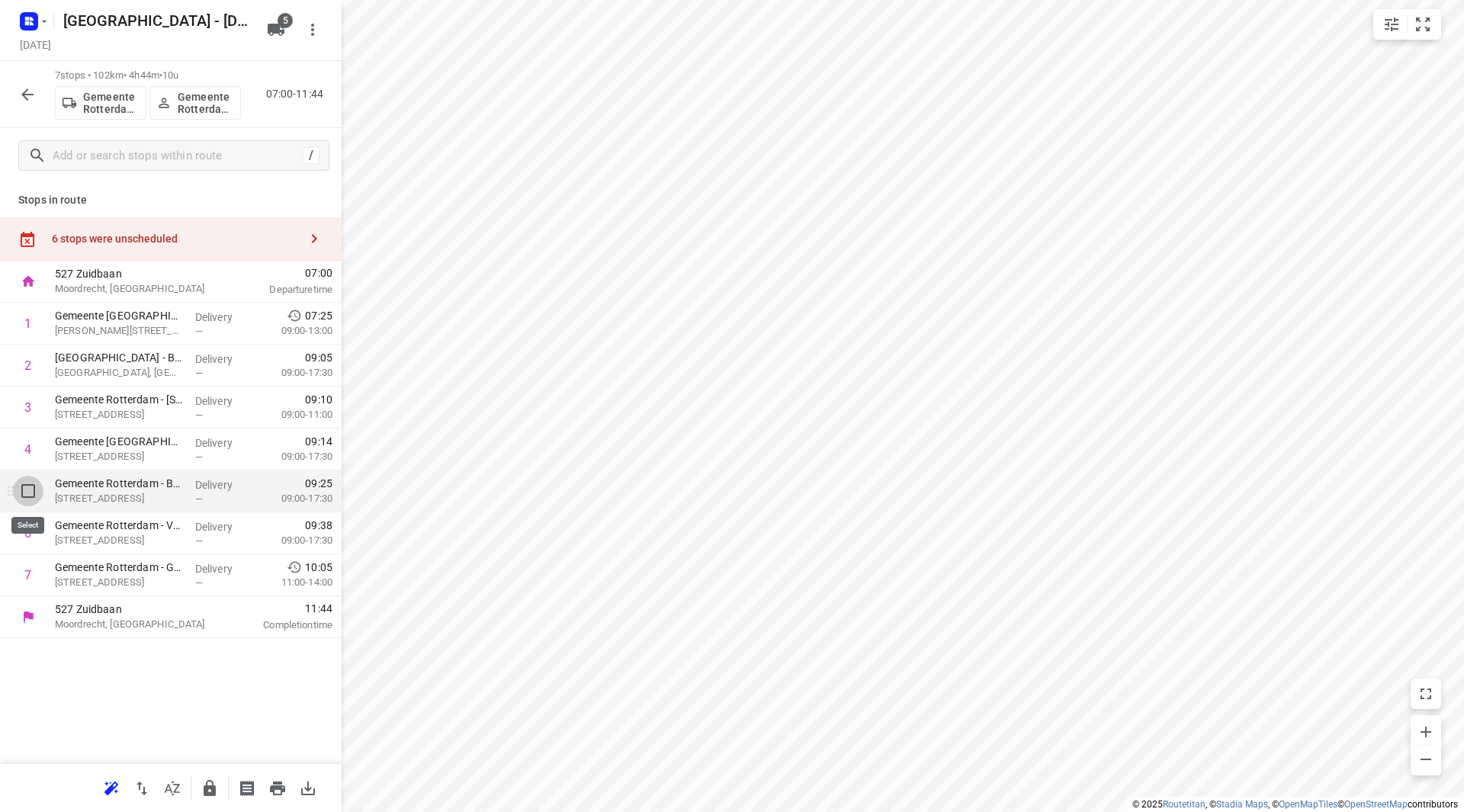
click at [18, 494] on input "checkbox" at bounding box center [28, 490] width 31 height 31
checkbox input "true"
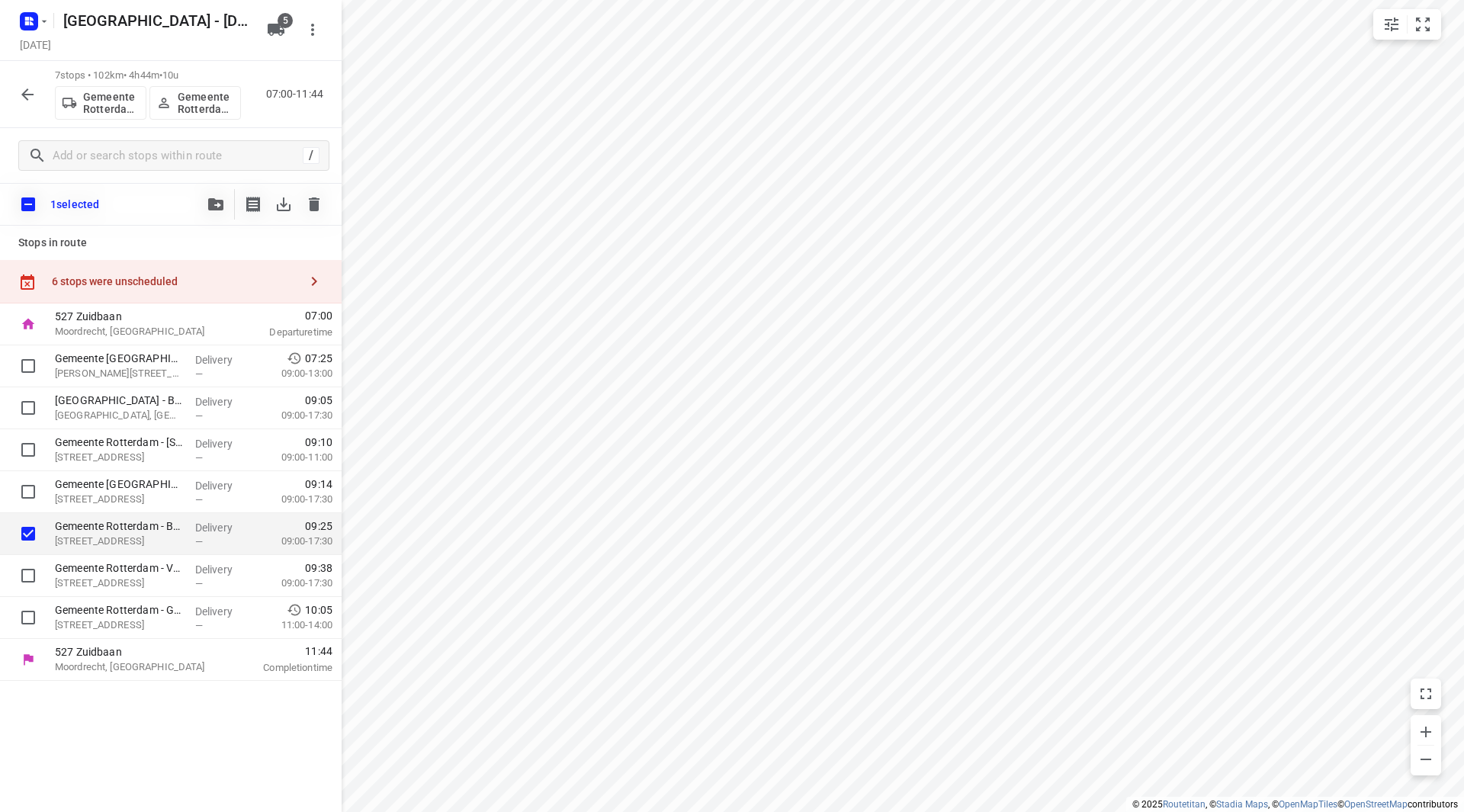
click at [206, 193] on button "button" at bounding box center [215, 204] width 31 height 31
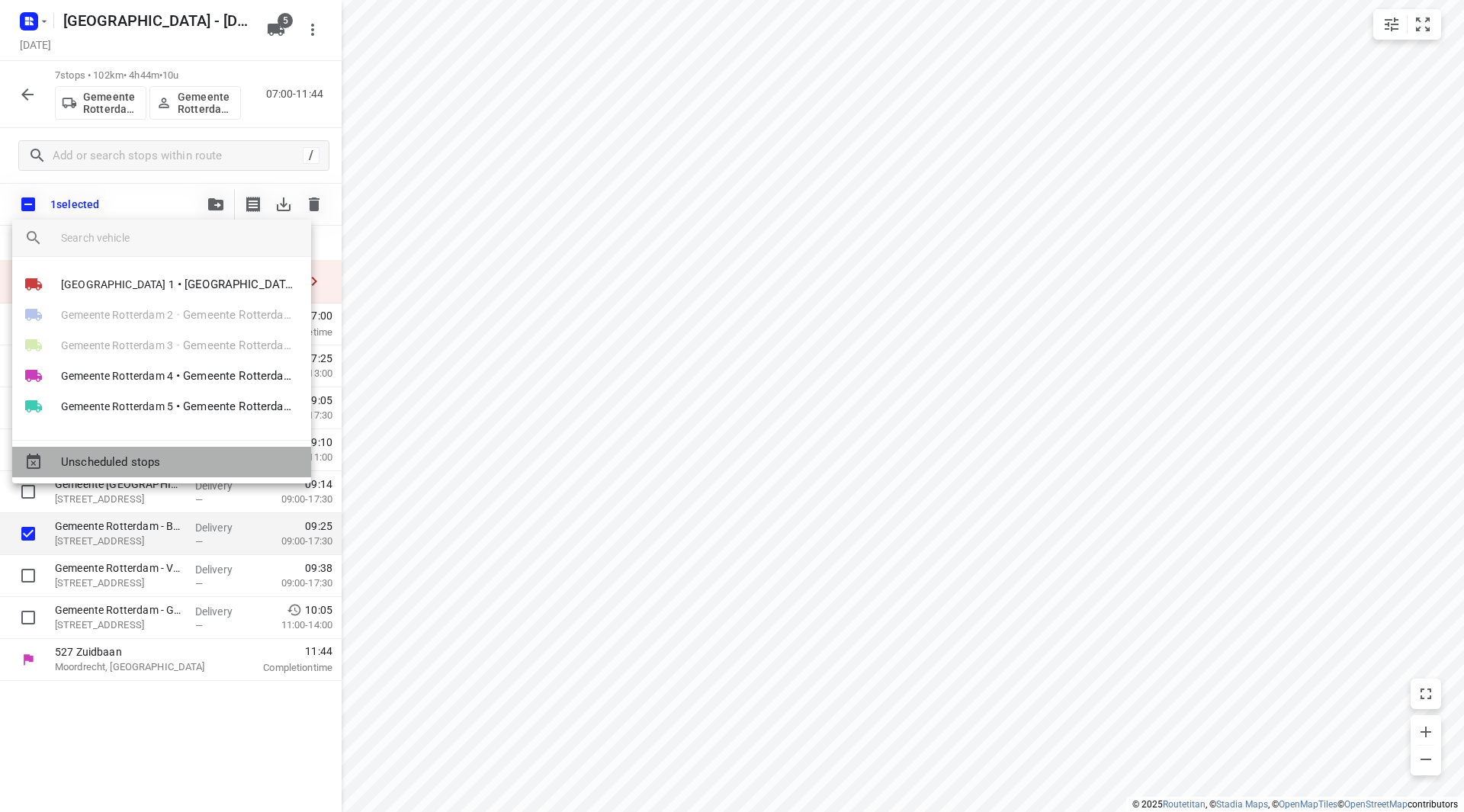
click at [130, 468] on span "Unscheduled stops" at bounding box center [180, 462] width 238 height 17
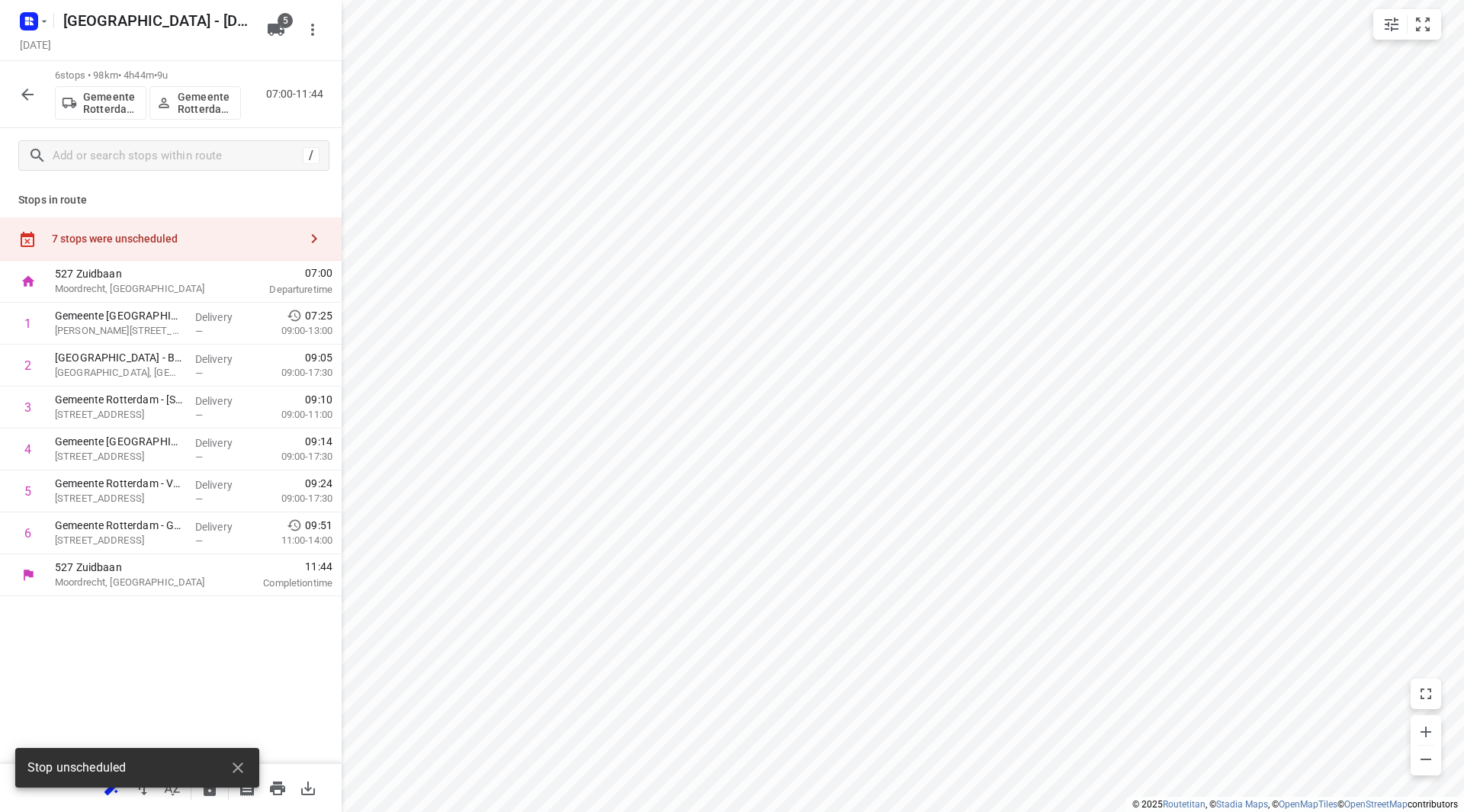
drag, startPoint x: 241, startPoint y: 762, endPoint x: 235, endPoint y: 732, distance: 30.6
click at [241, 759] on icon "button" at bounding box center [238, 767] width 18 height 18
click at [213, 782] on icon "button" at bounding box center [210, 788] width 12 height 16
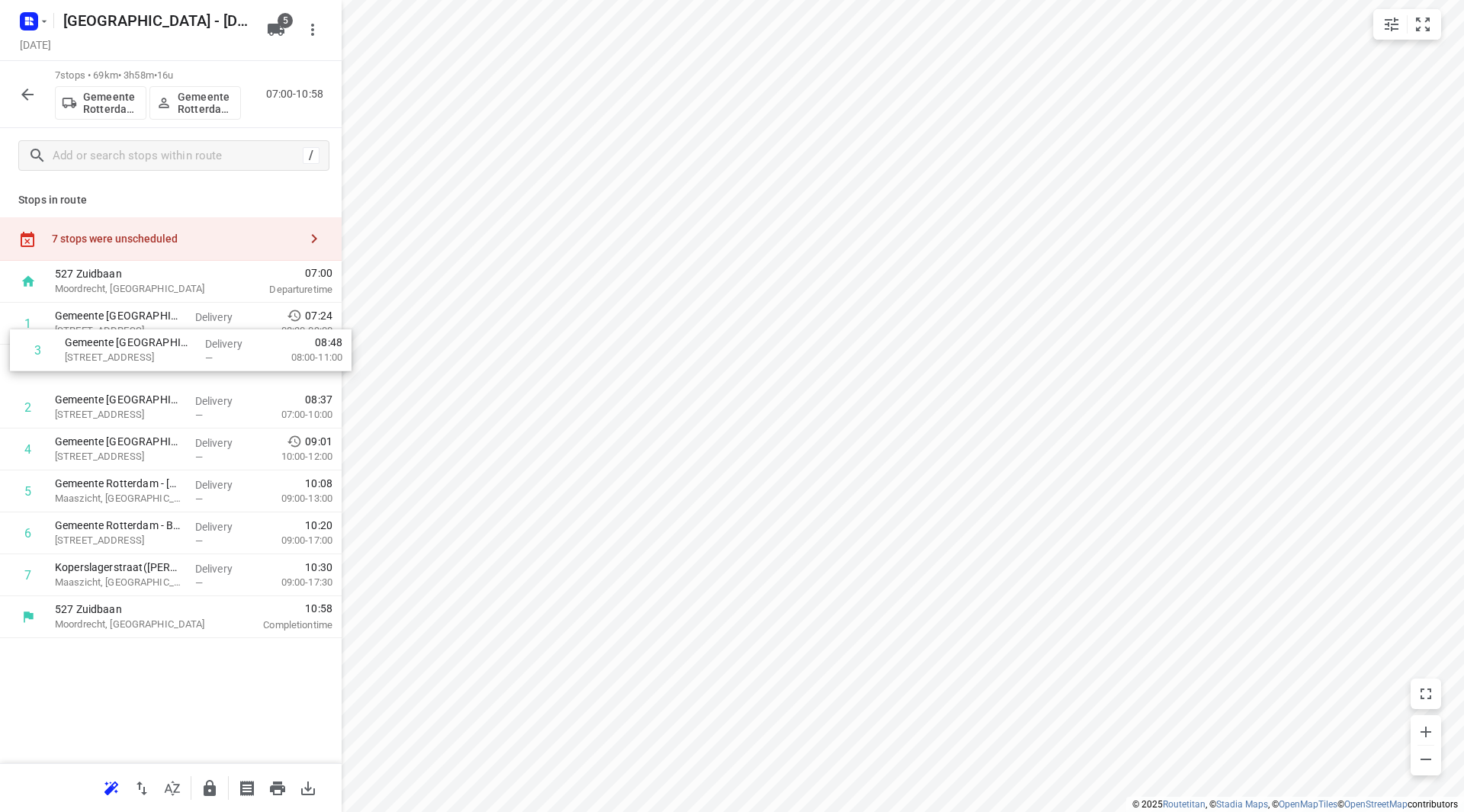
drag, startPoint x: 141, startPoint y: 419, endPoint x: 150, endPoint y: 346, distance: 73.6
click at [150, 346] on div "1 Gemeente Rotterdam – Rotterdam Inclusief - Colosseumweg(Ton Stolk) Colosseumw…" at bounding box center [171, 449] width 342 height 294
drag, startPoint x: 145, startPoint y: 395, endPoint x: 148, endPoint y: 348, distance: 47.1
click at [148, 348] on div "1 Gemeente Rotterdam - Rotterdam Inclusief - Zuiderparkweg(Ton Stolk) Zuiderpar…" at bounding box center [171, 449] width 342 height 294
drag, startPoint x: 184, startPoint y: 571, endPoint x: 181, endPoint y: 529, distance: 42.1
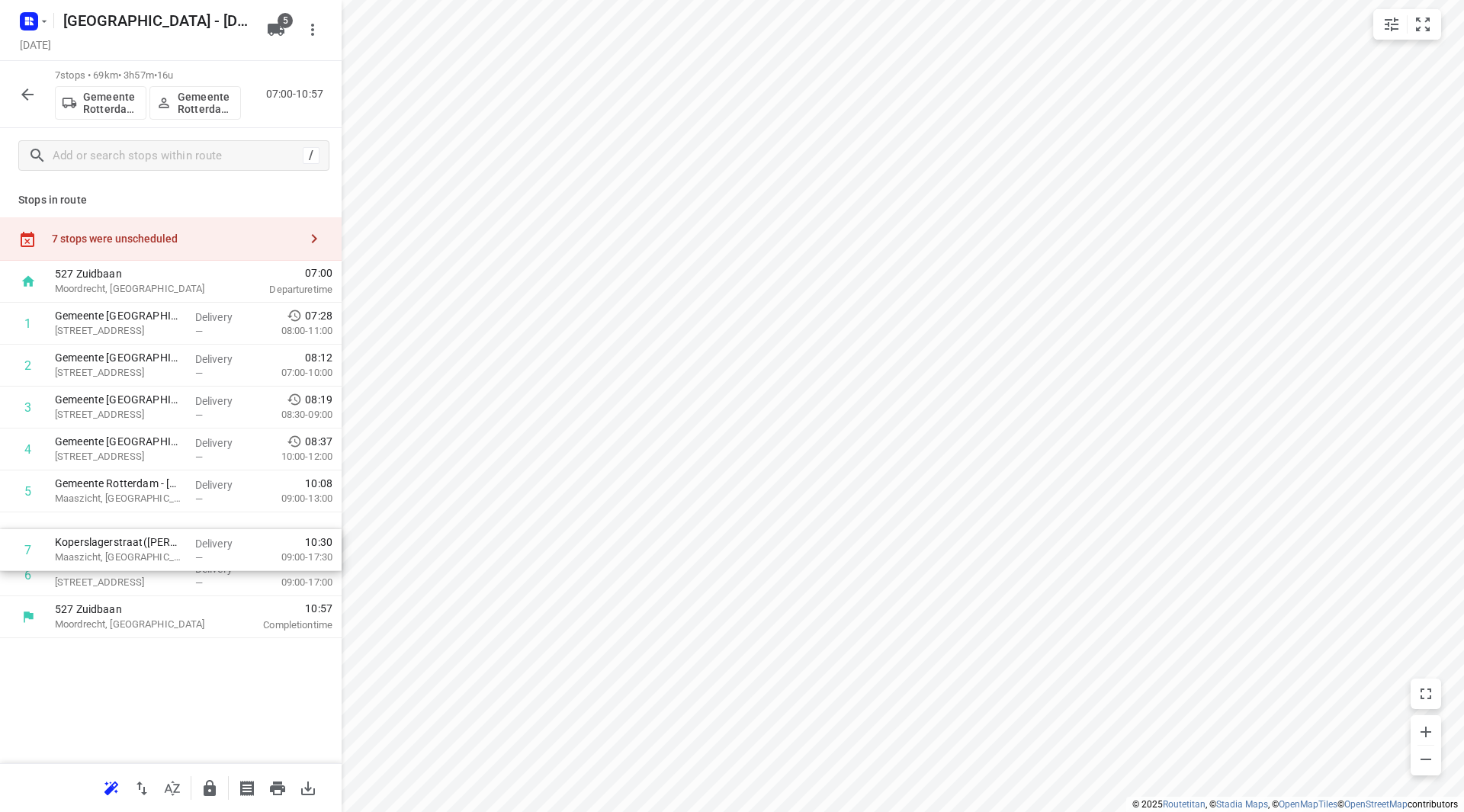
click at [181, 532] on div "1 Gemeente Rotterdam - Rotterdam Inclusief - Zuiderparkweg(Ton Stolk) Zuiderpar…" at bounding box center [171, 449] width 342 height 294
click at [205, 782] on icon "button" at bounding box center [209, 788] width 18 height 18
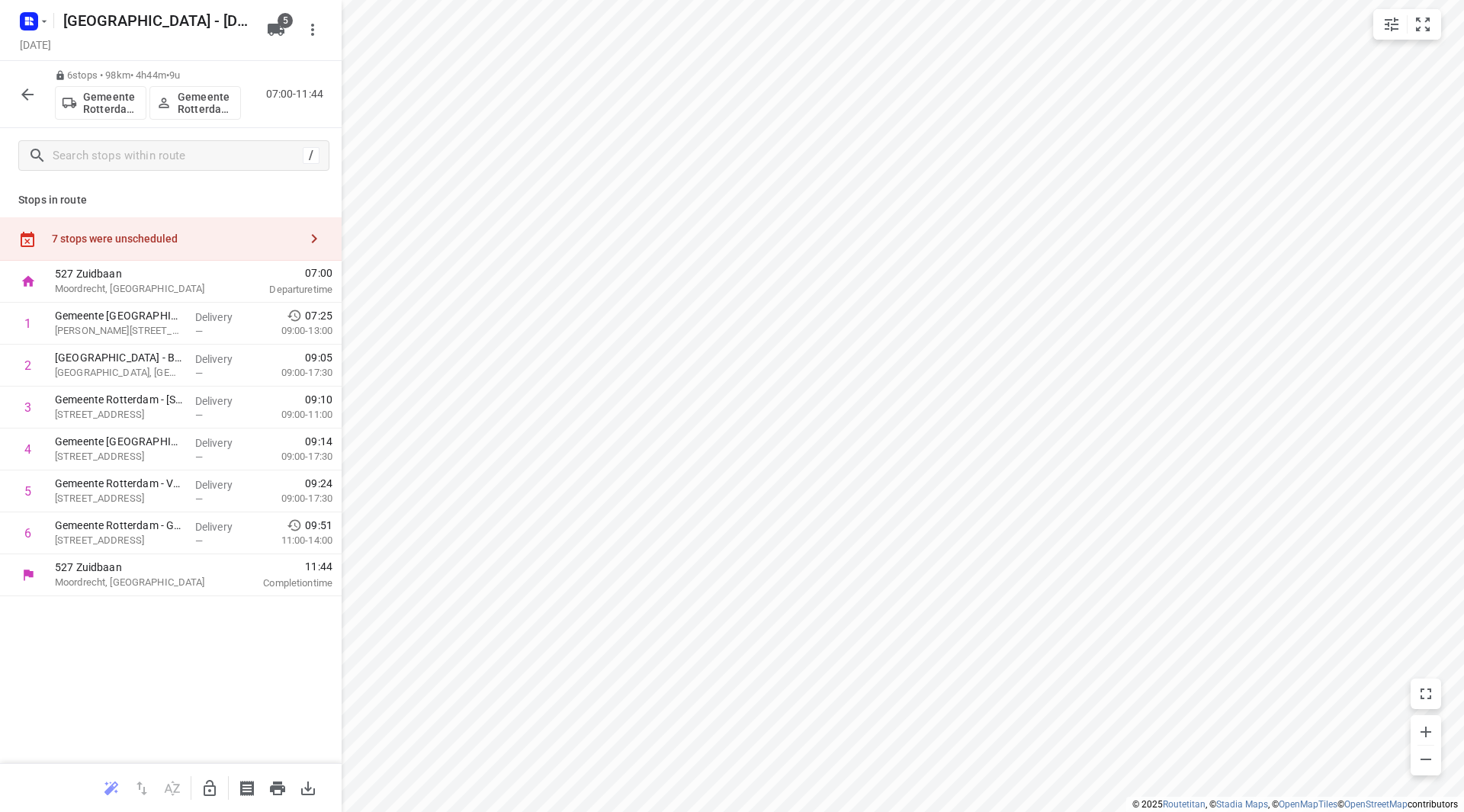
click at [189, 244] on div "7 stops were unscheduled" at bounding box center [175, 239] width 247 height 12
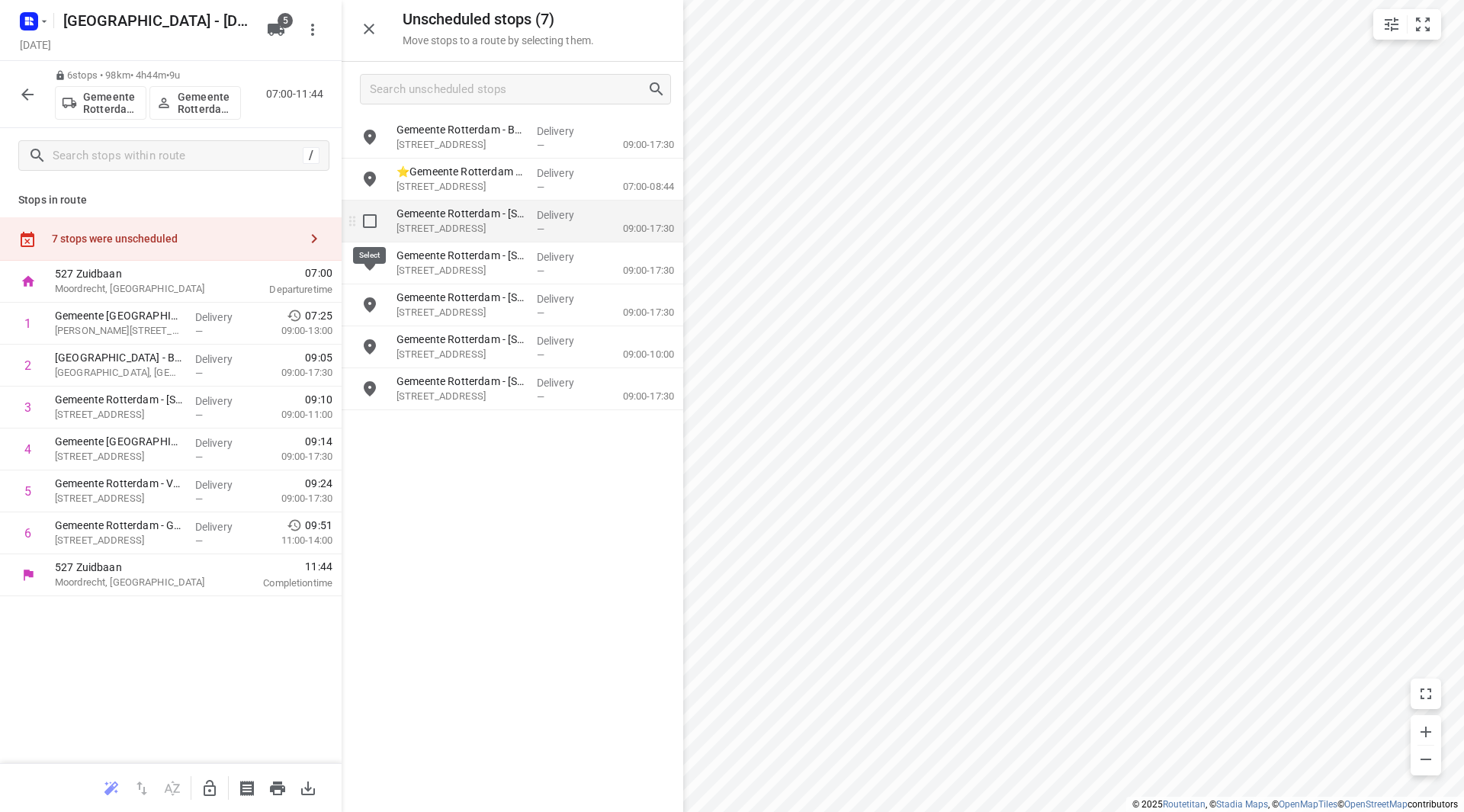
click at [370, 218] on input "grid" at bounding box center [369, 220] width 31 height 31
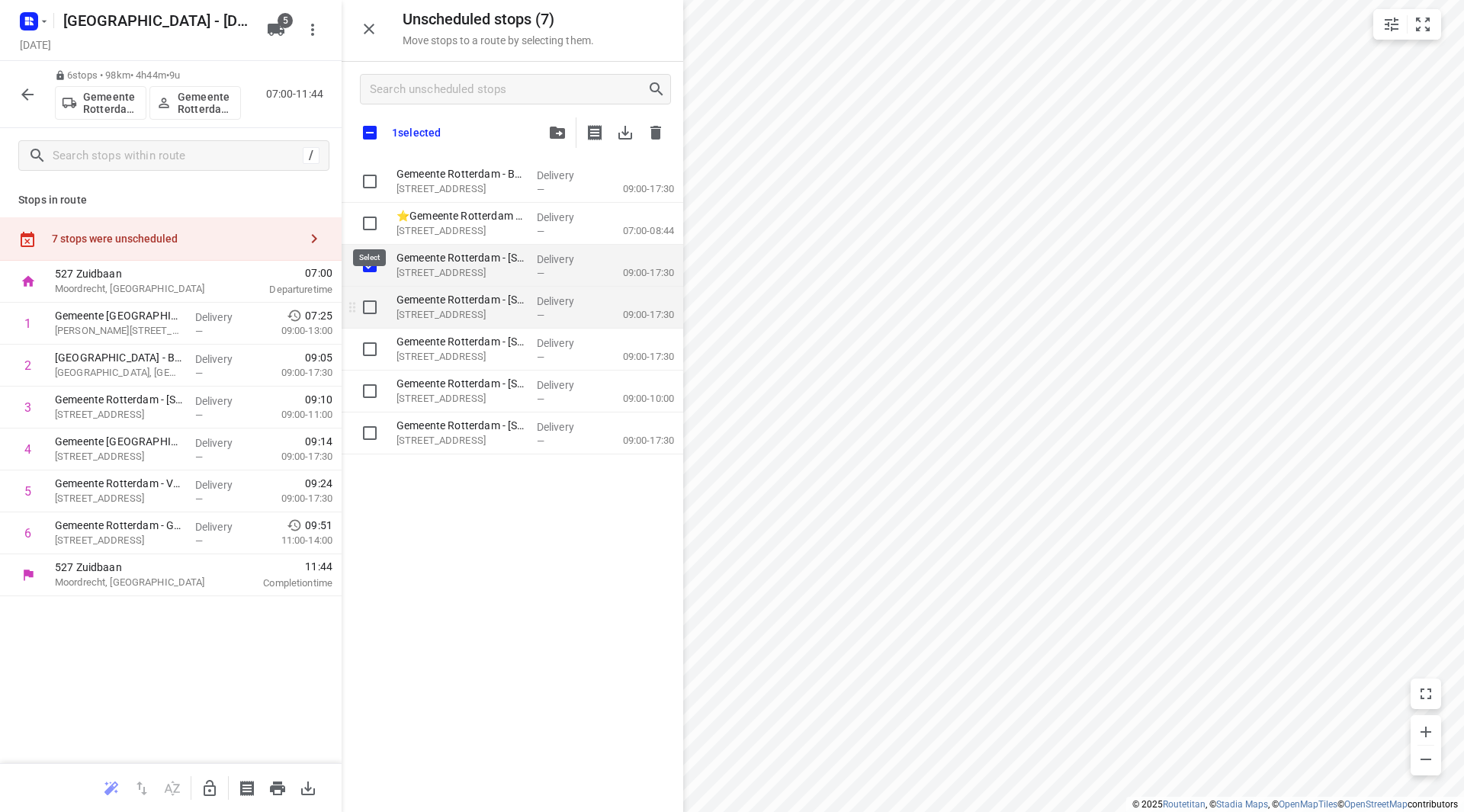
checkbox input "true"
click at [373, 299] on input "grid" at bounding box center [369, 307] width 31 height 31
checkbox input "true"
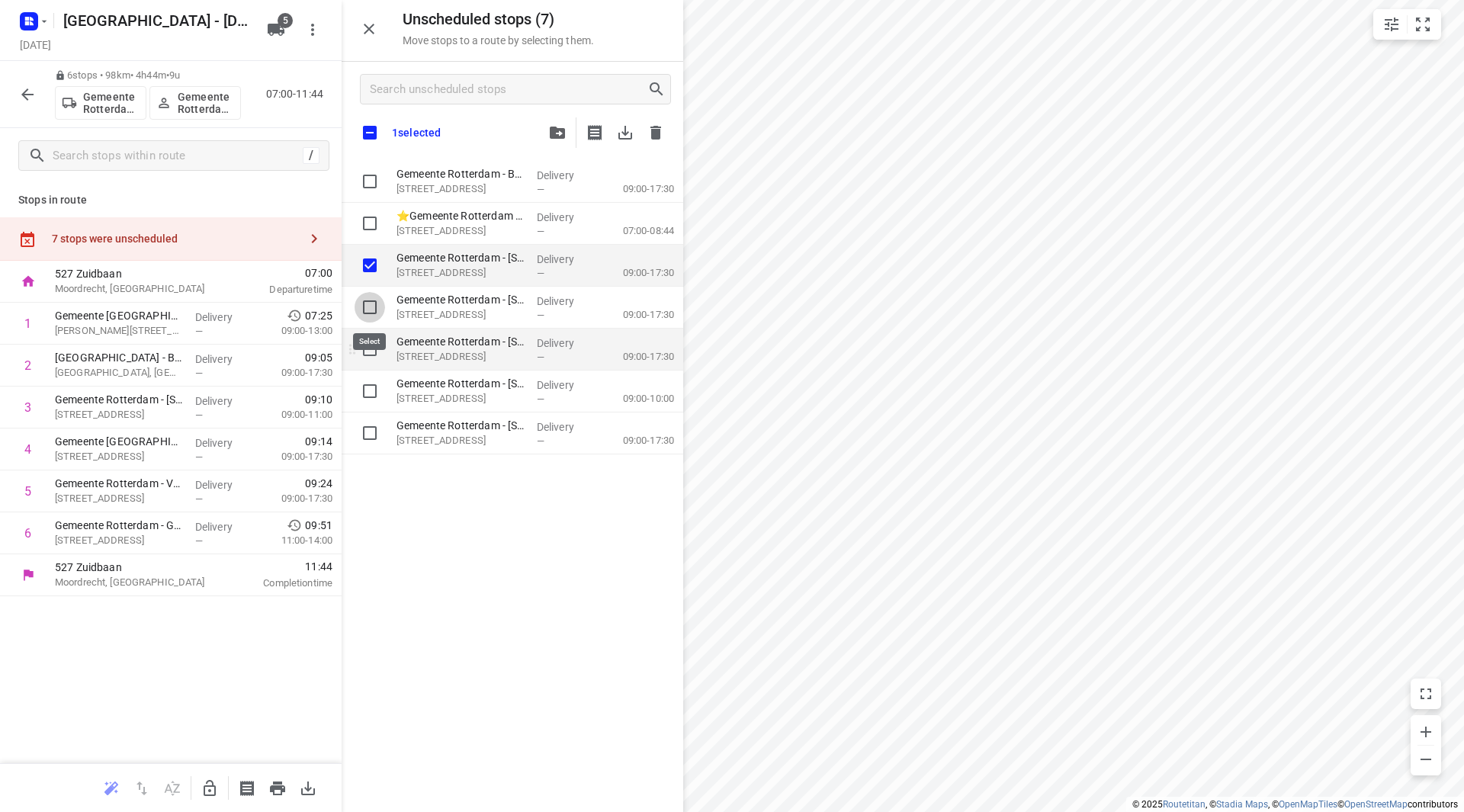
checkbox input "true"
click at [376, 350] on input "grid" at bounding box center [369, 349] width 31 height 31
checkbox input "true"
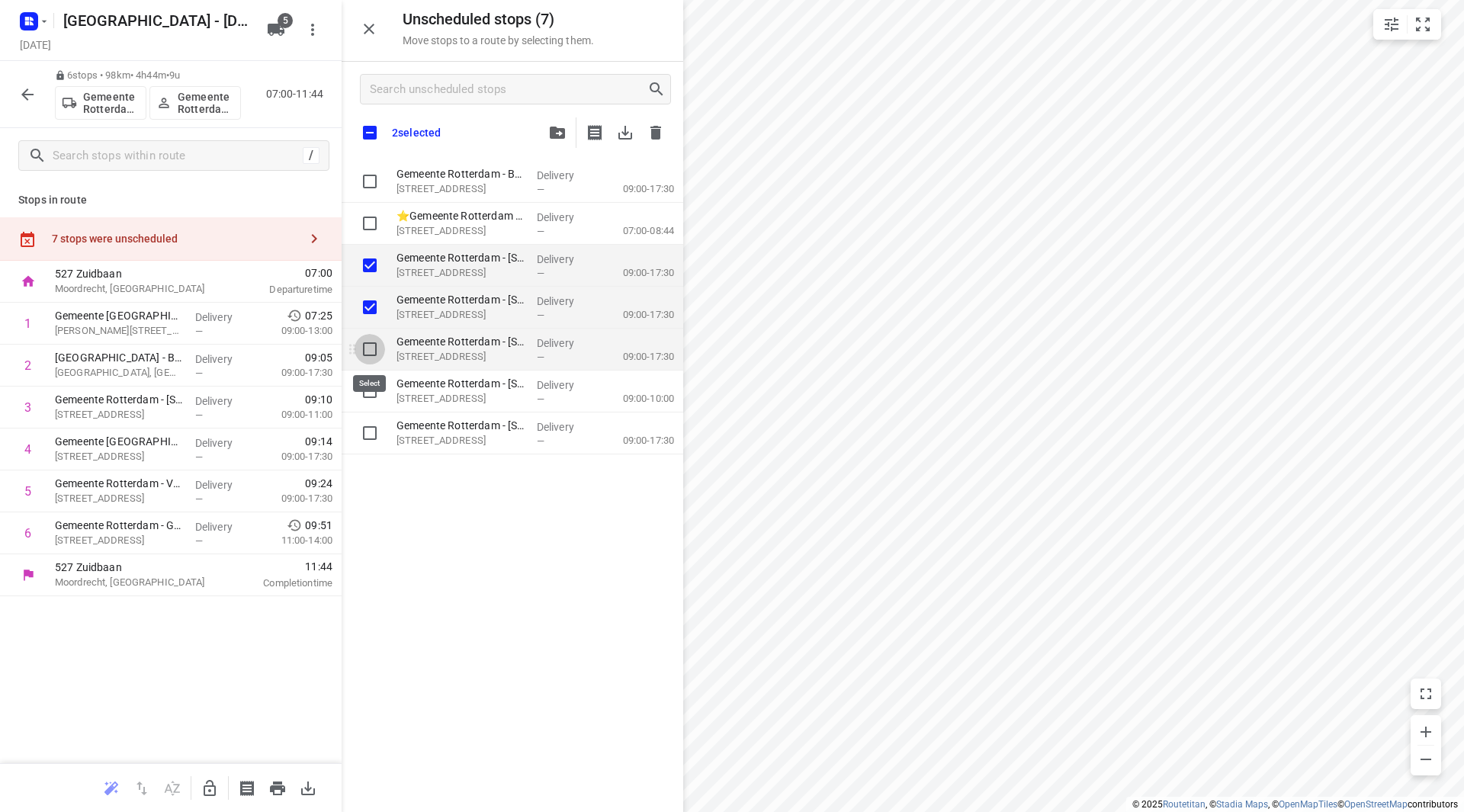
checkbox input "true"
click at [379, 398] on input "grid" at bounding box center [369, 391] width 31 height 31
checkbox input "true"
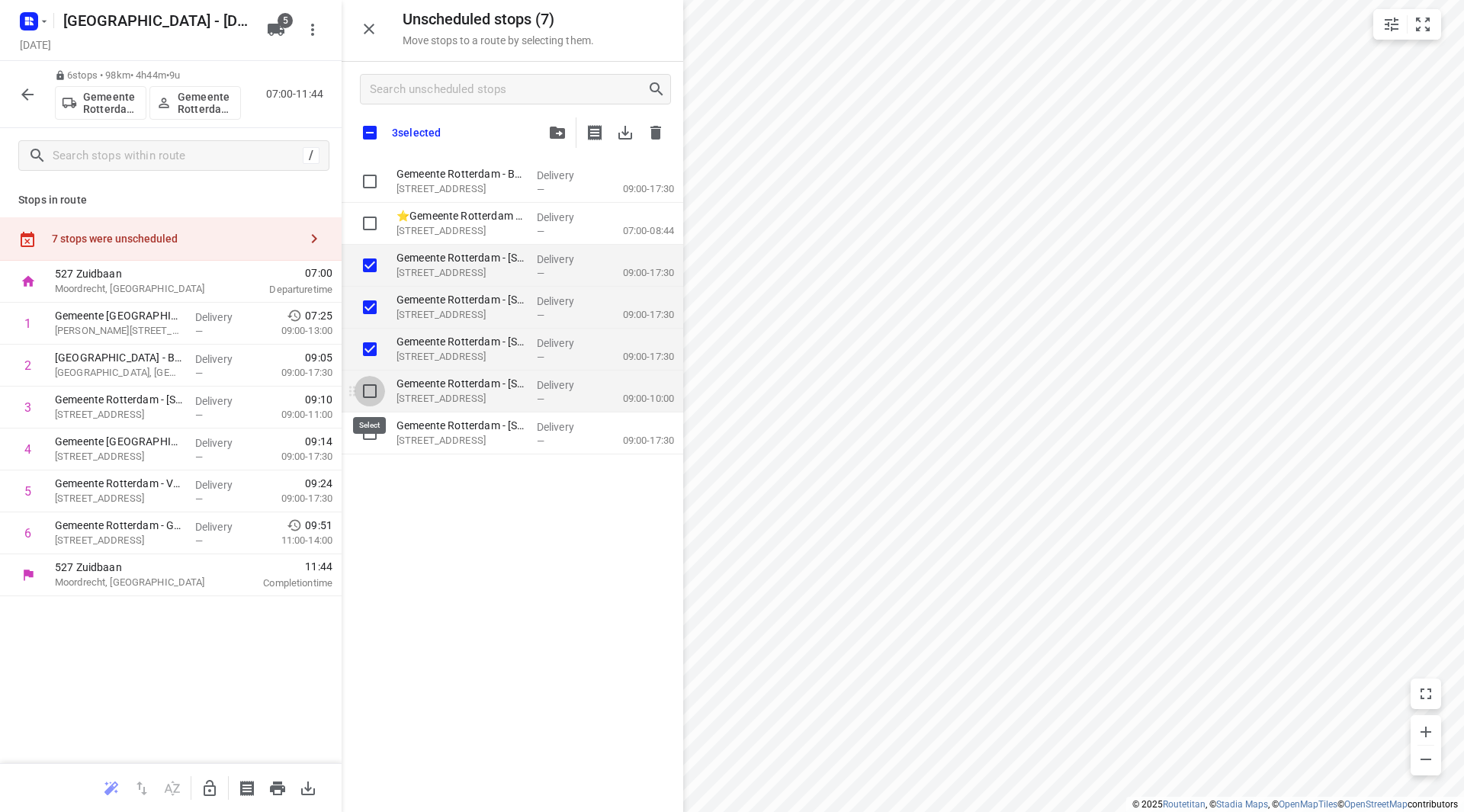
checkbox input "true"
click at [373, 441] on input "grid" at bounding box center [369, 433] width 31 height 31
checkbox input "true"
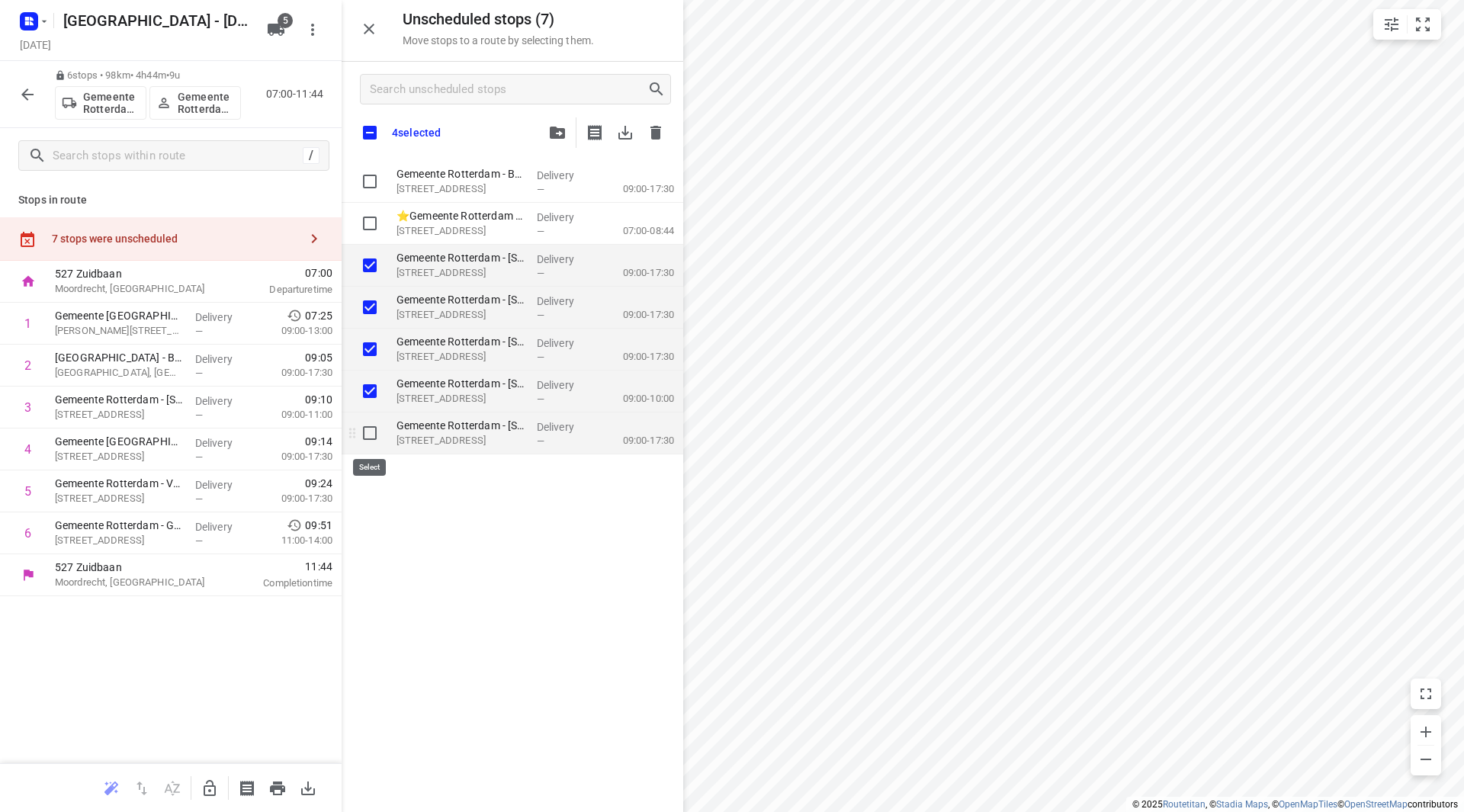
checkbox input "true"
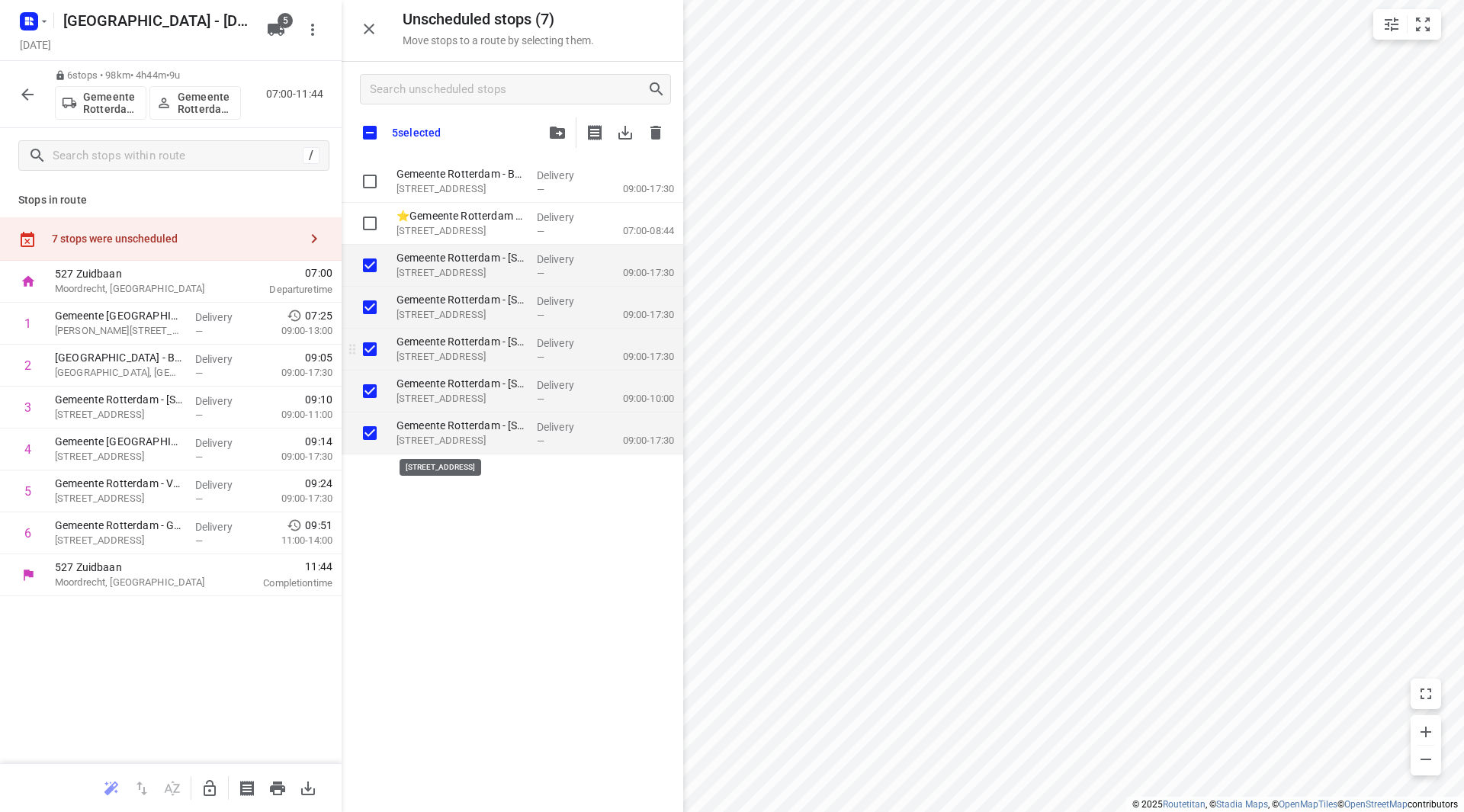
checkbox input "true"
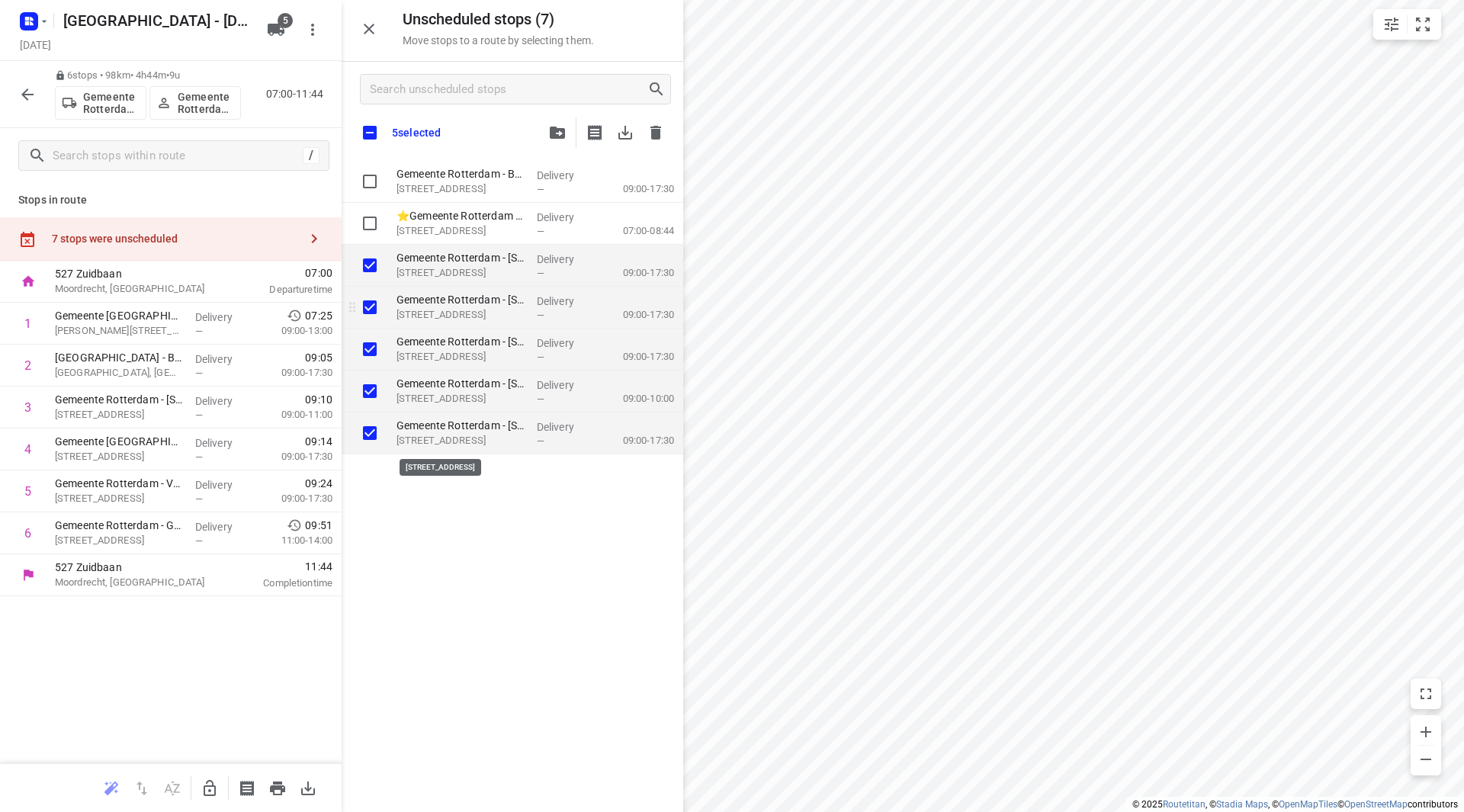
checkbox input "true"
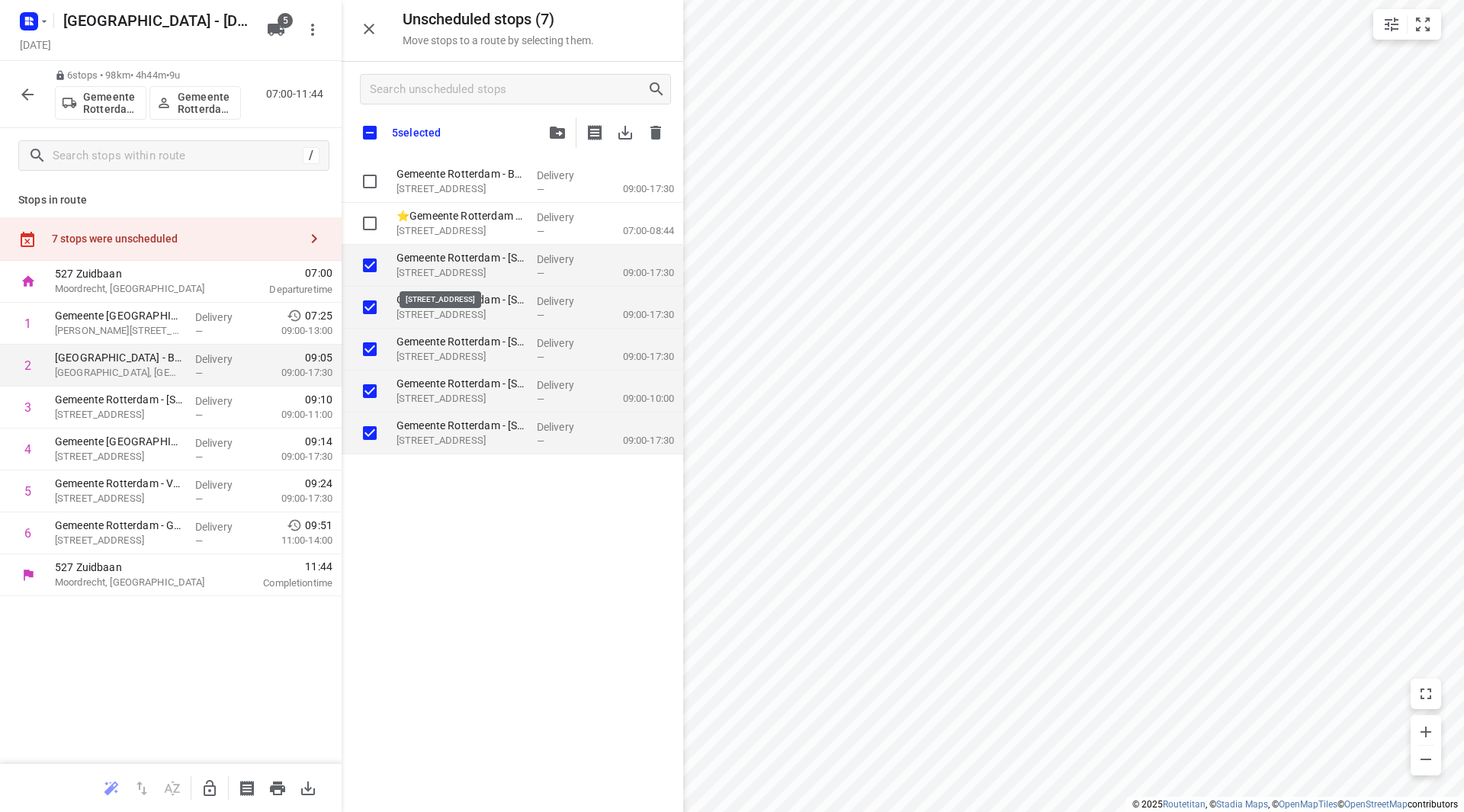
checkbox input "true"
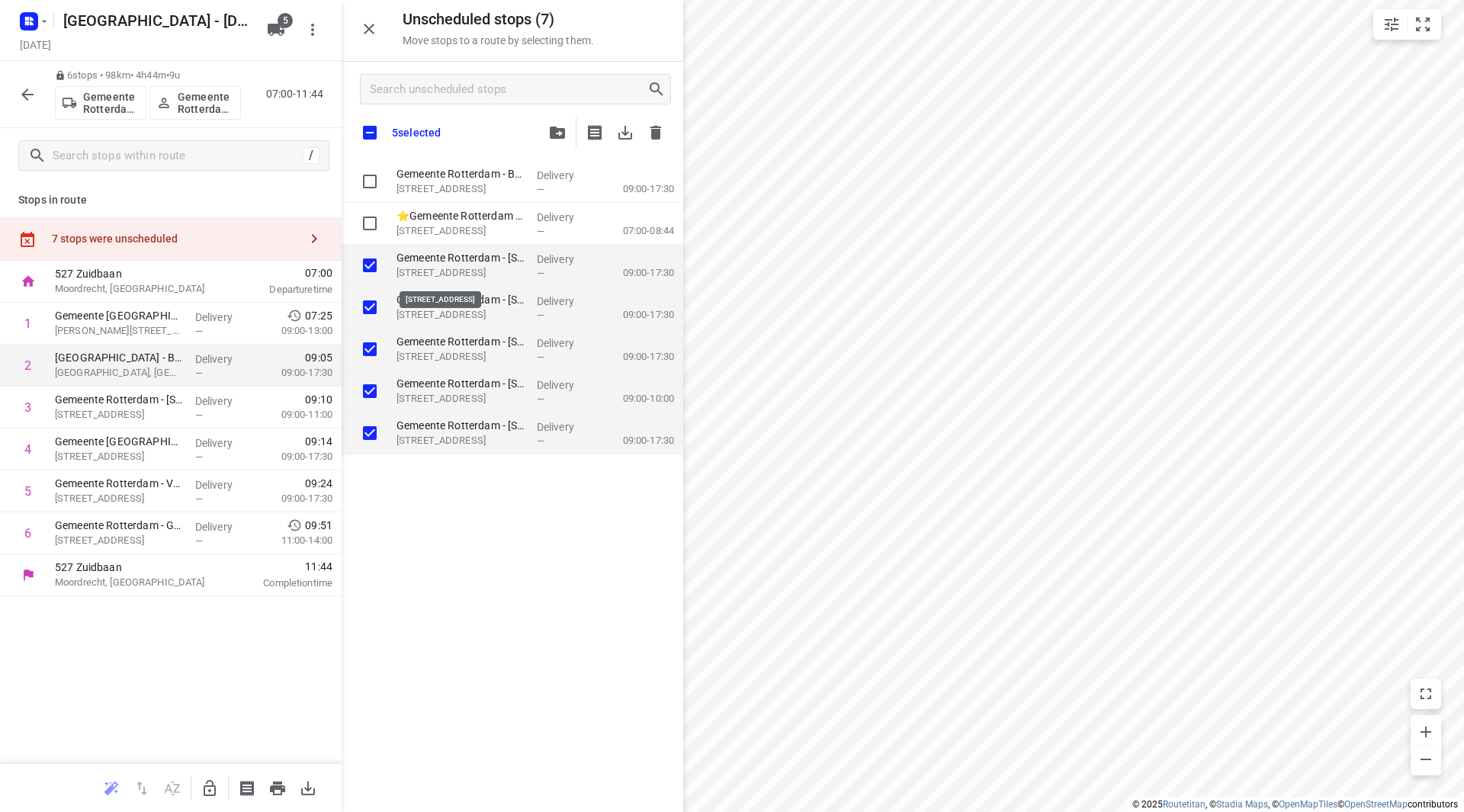
checkbox input "true"
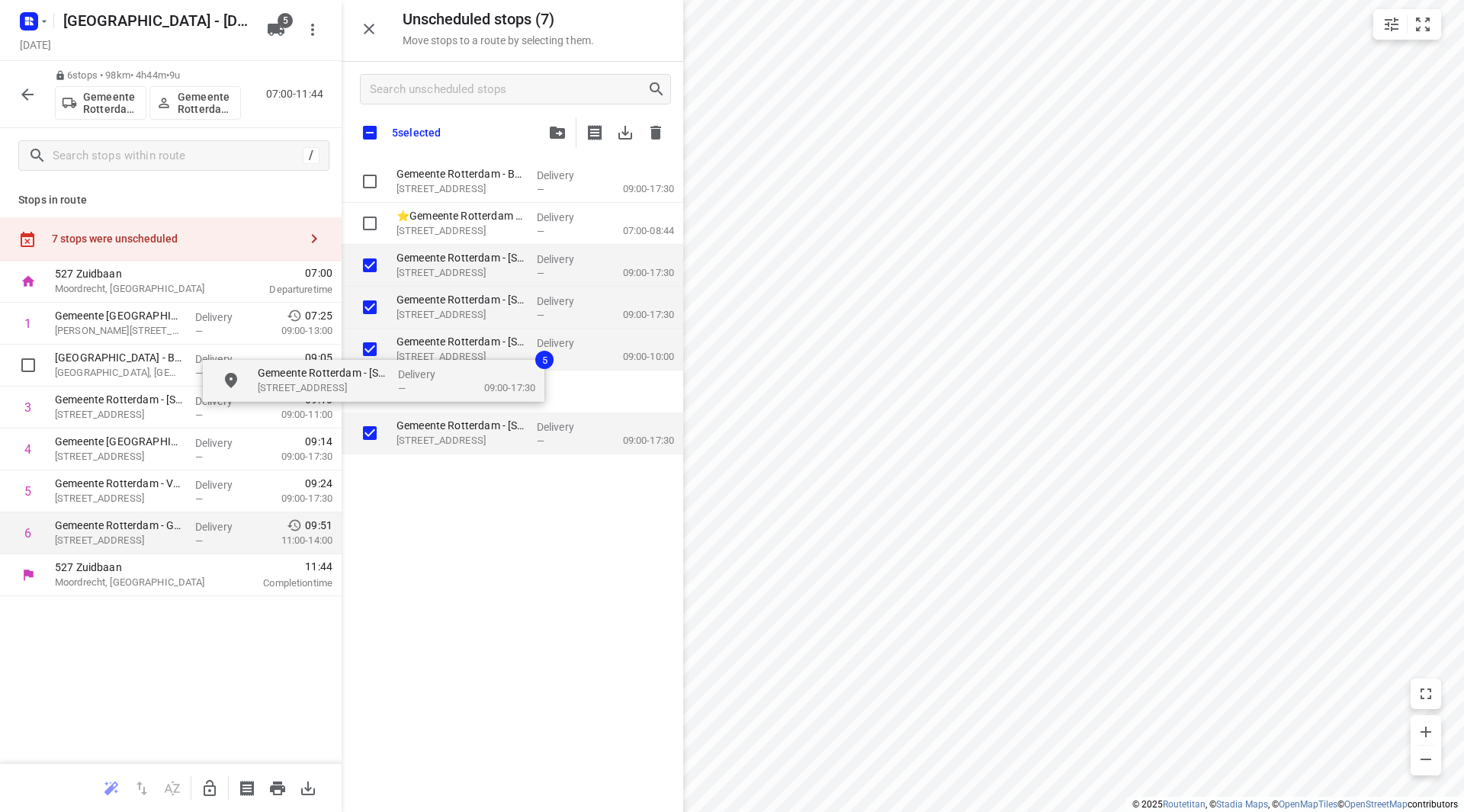
checkbox input "true"
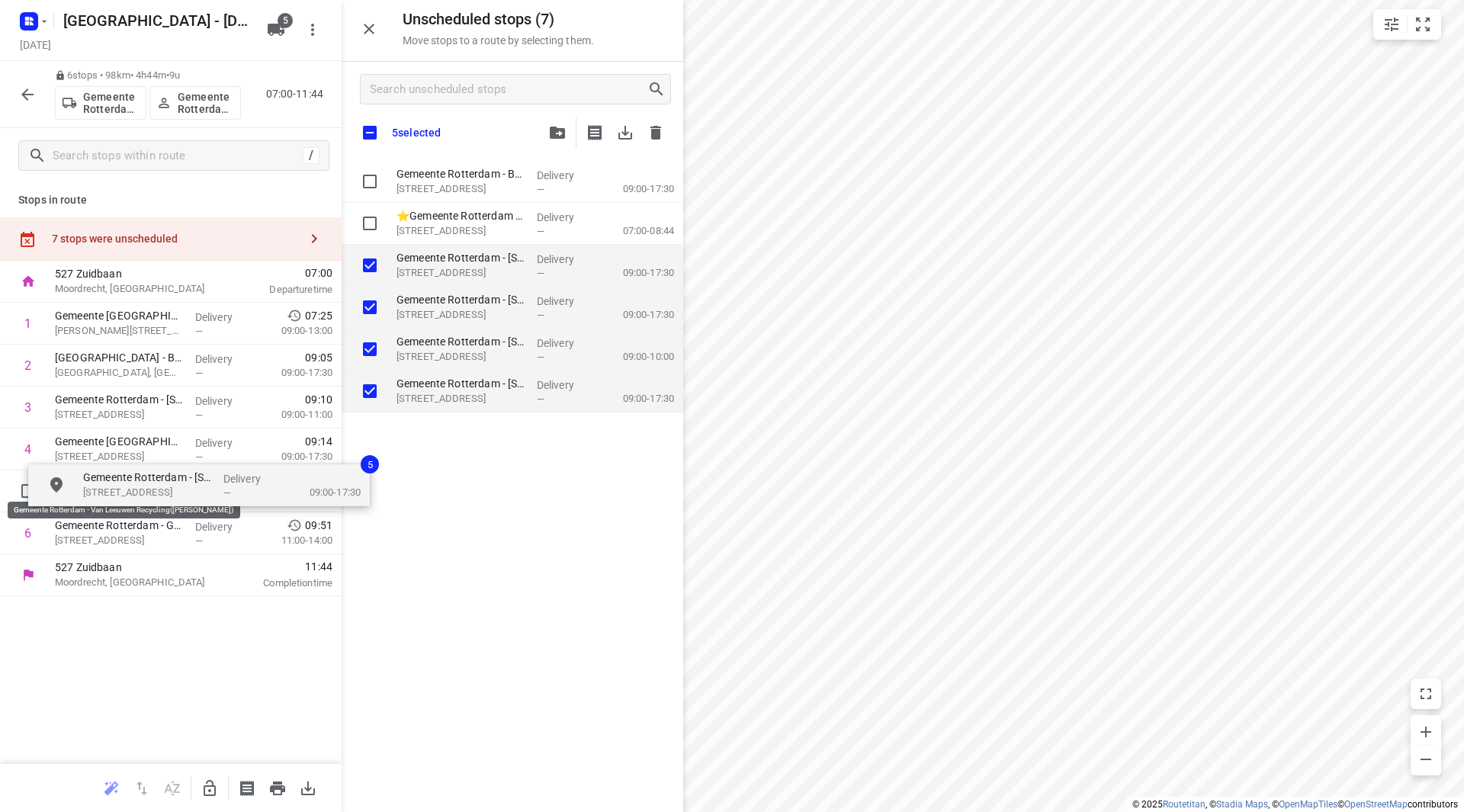
checkbox input "true"
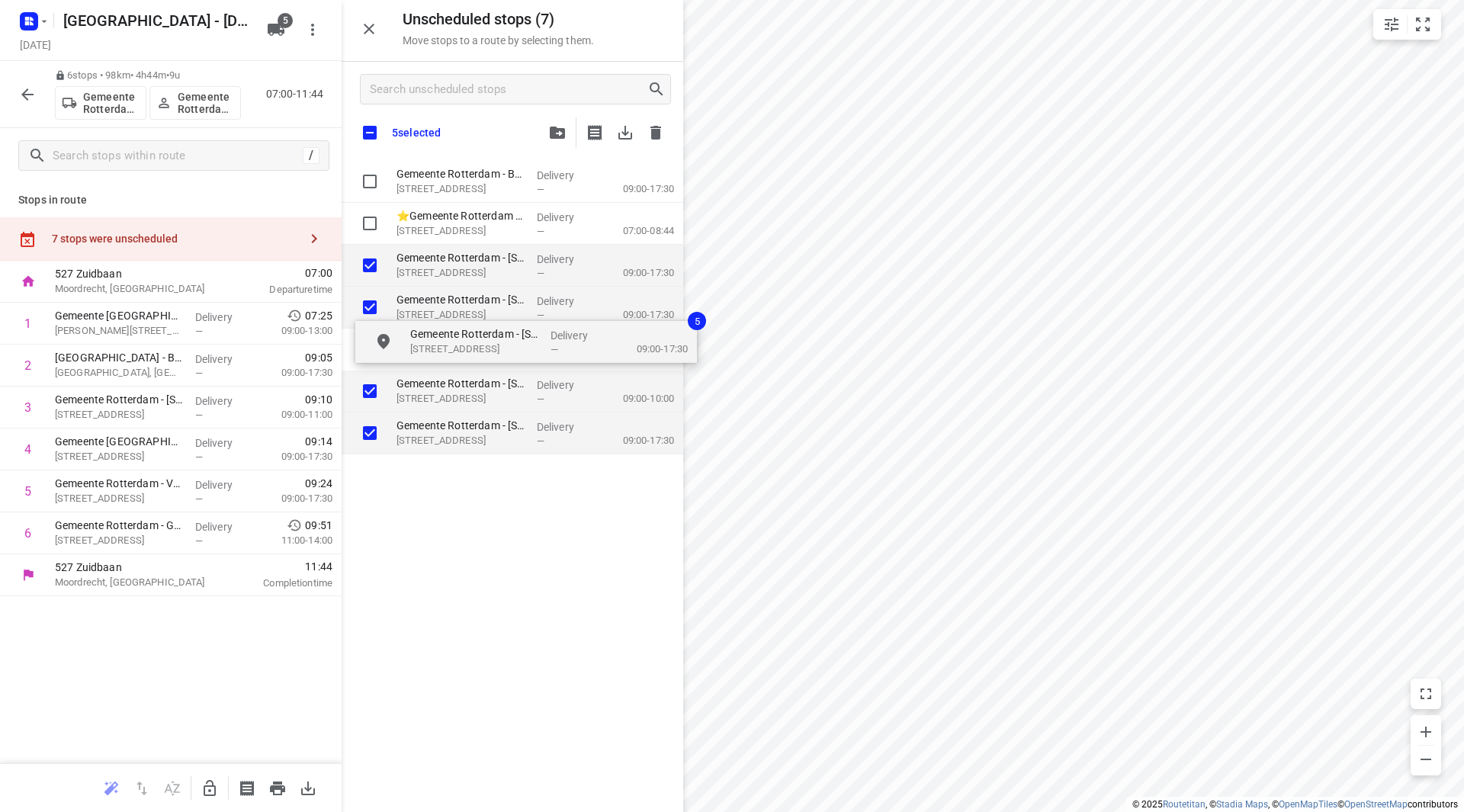
checkbox input "true"
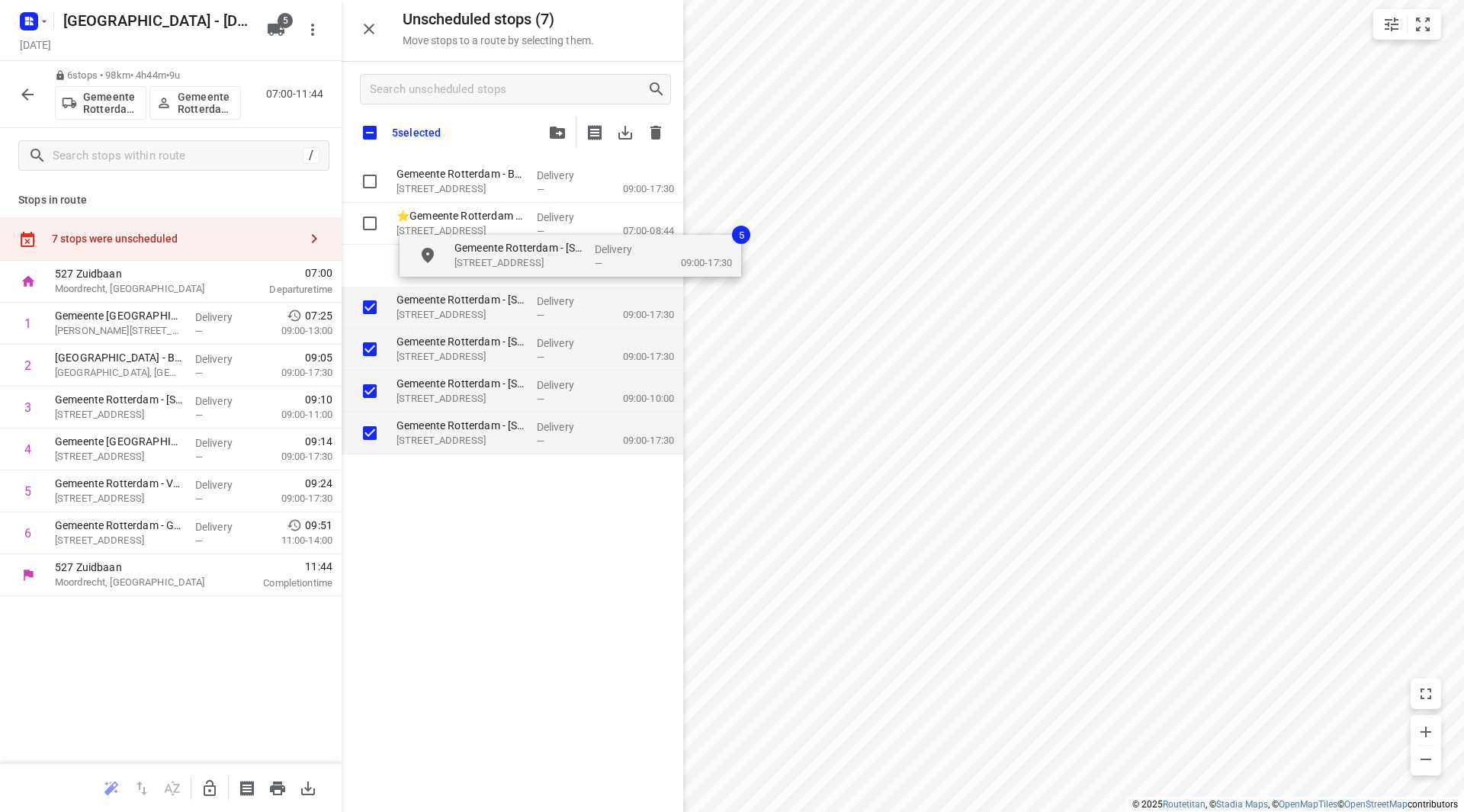
drag, startPoint x: 454, startPoint y: 269, endPoint x: 474, endPoint y: 267, distance: 20.1
checkbox input "true"
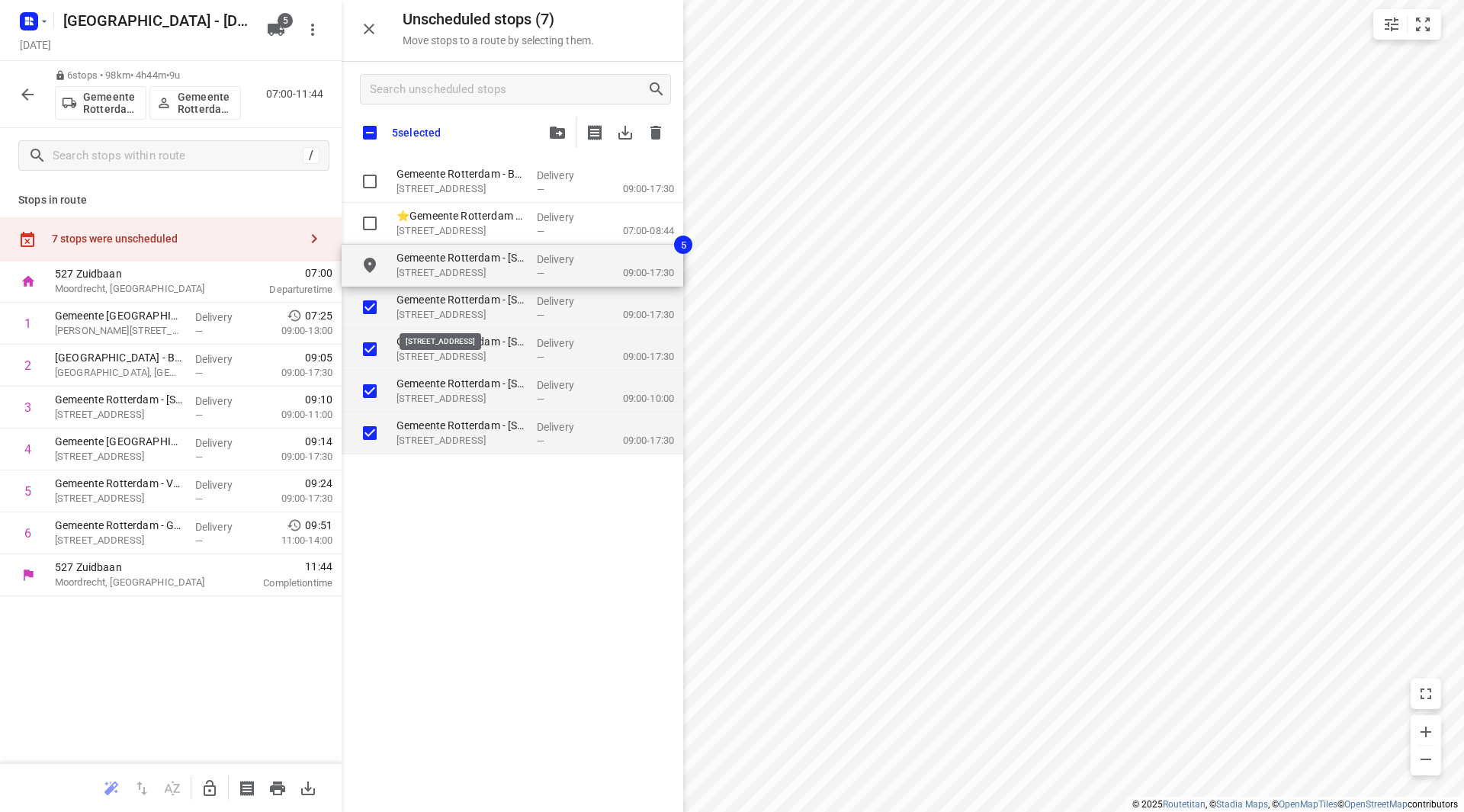
checkbox input "true"
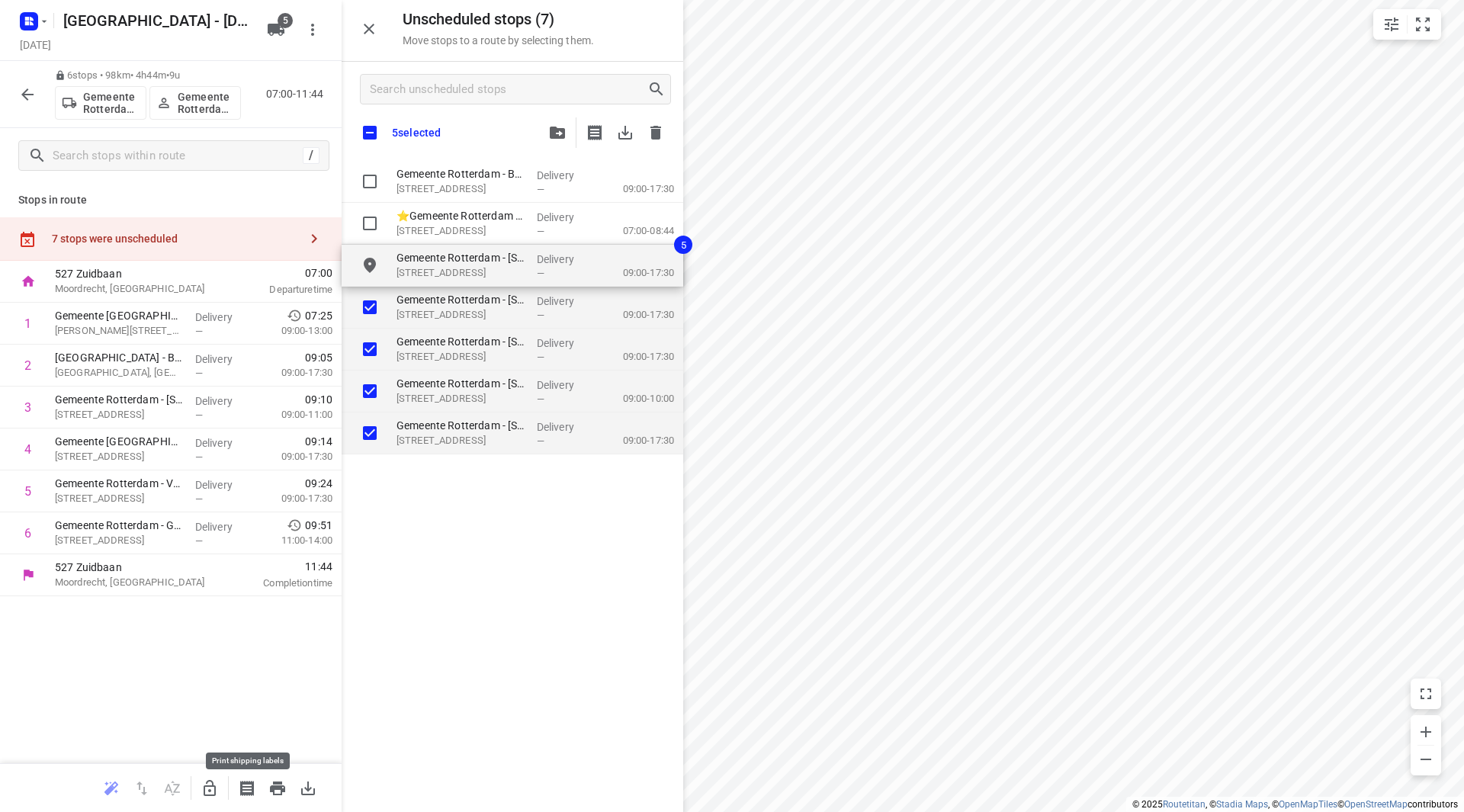
checkbox input "true"
click at [215, 788] on icon "button" at bounding box center [210, 788] width 12 height 16
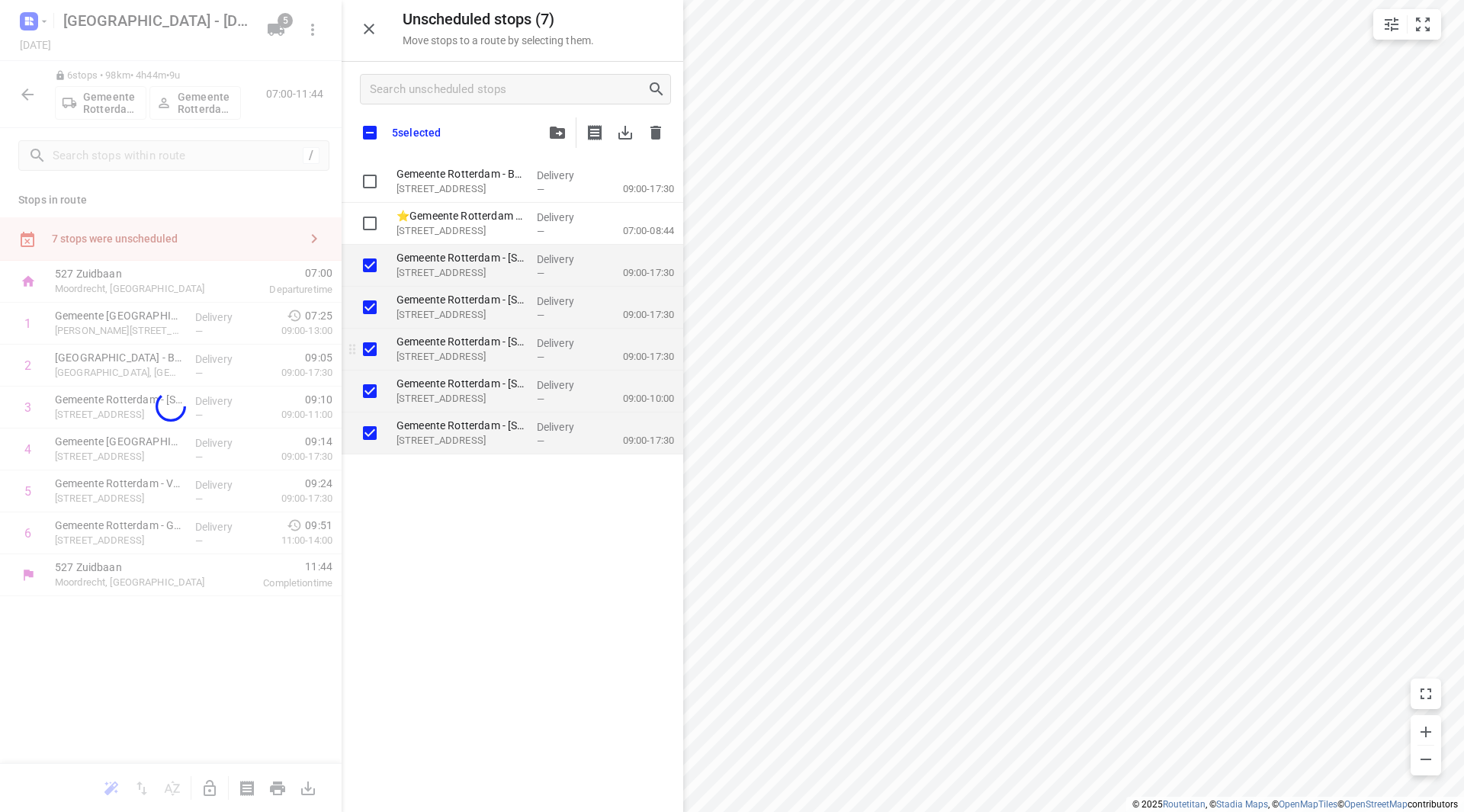
checkbox input "true"
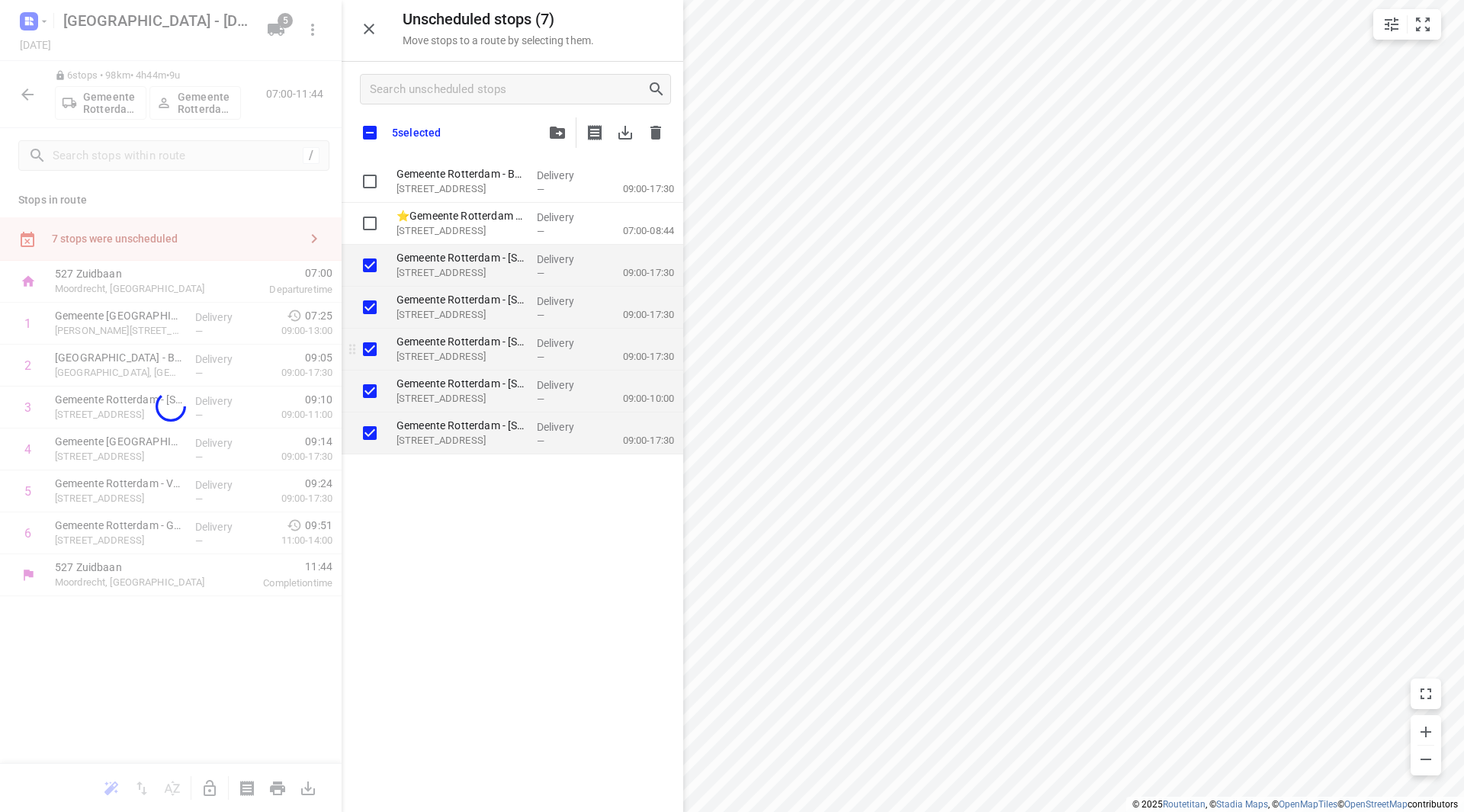
checkbox input "true"
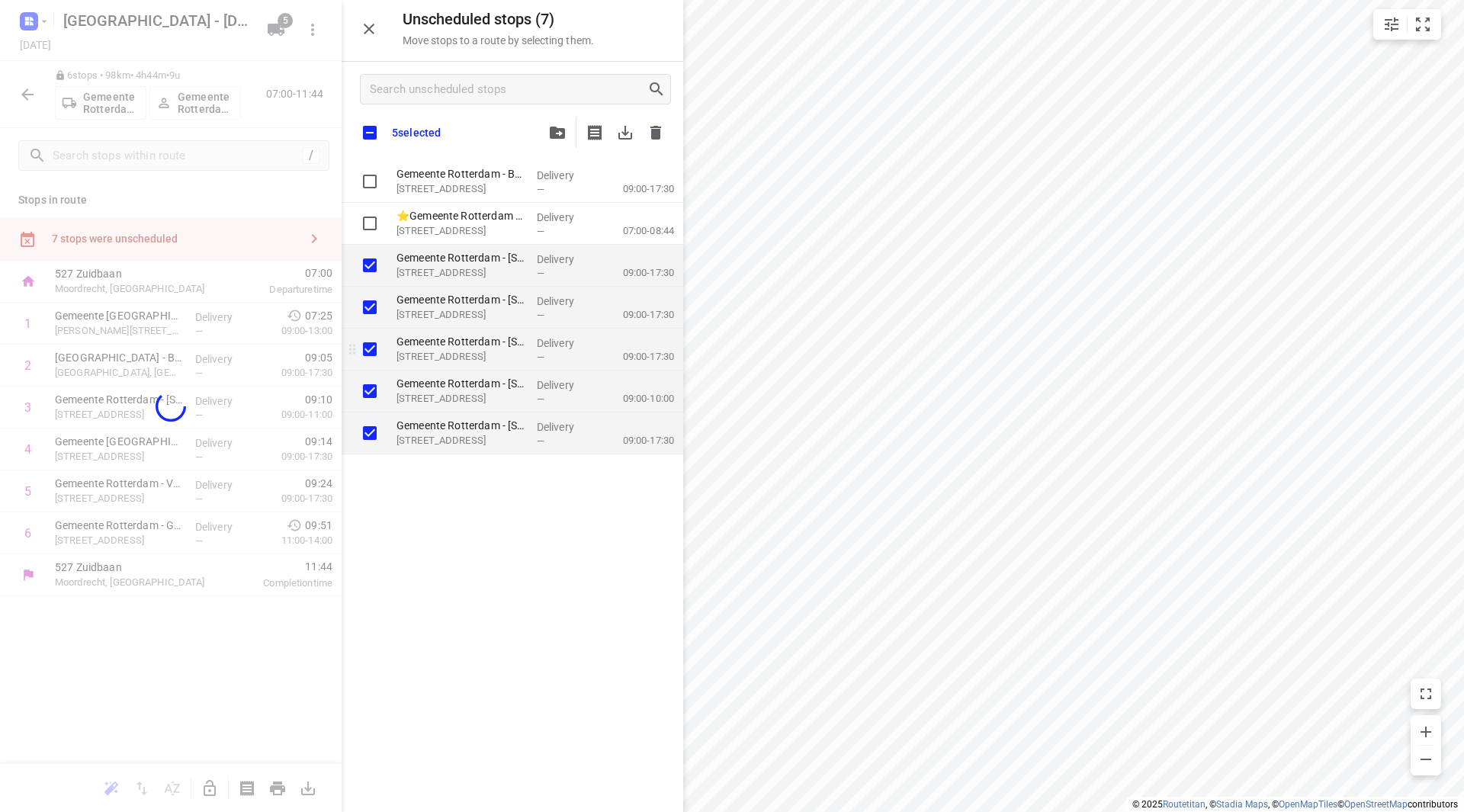
checkbox input "true"
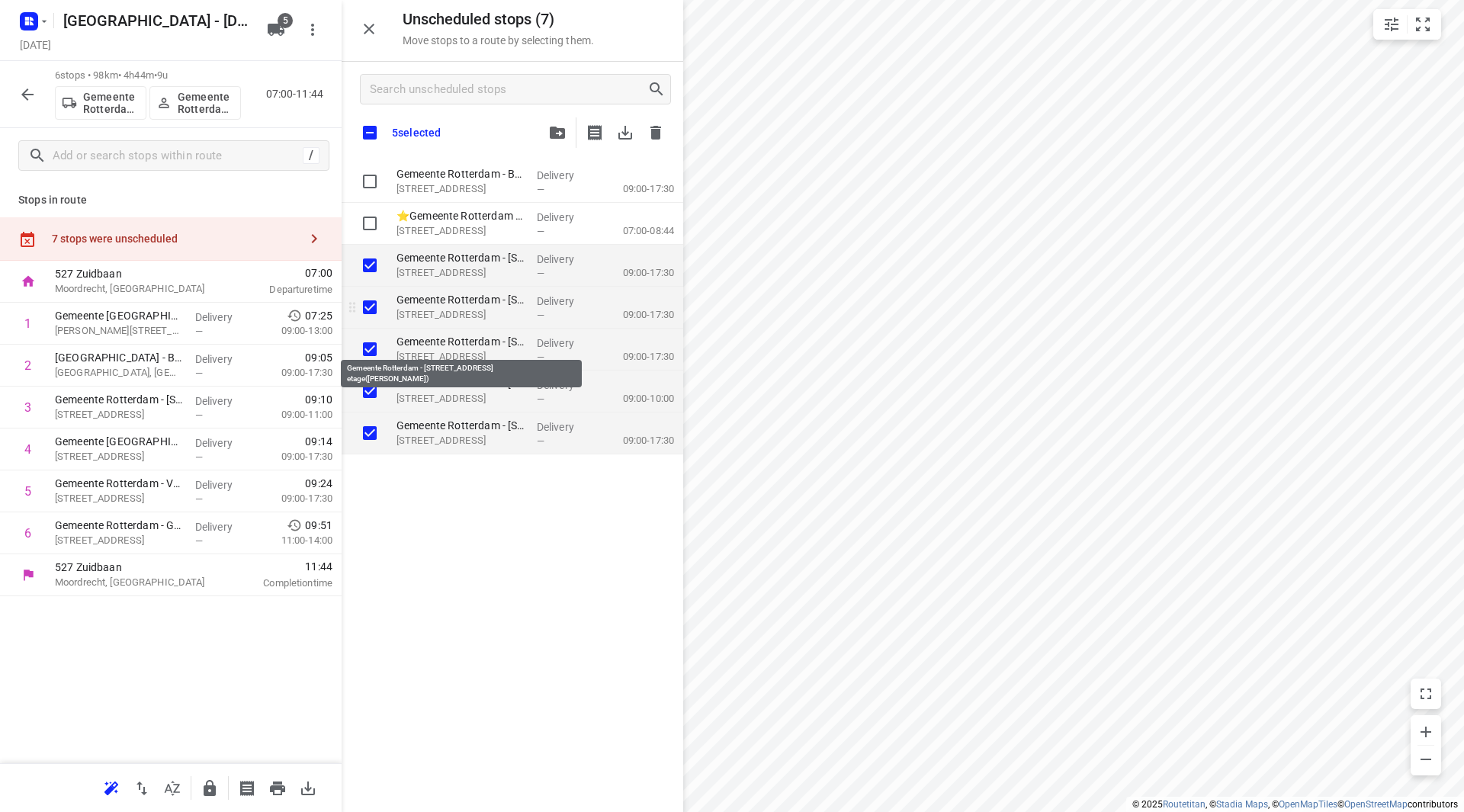
checkbox input "true"
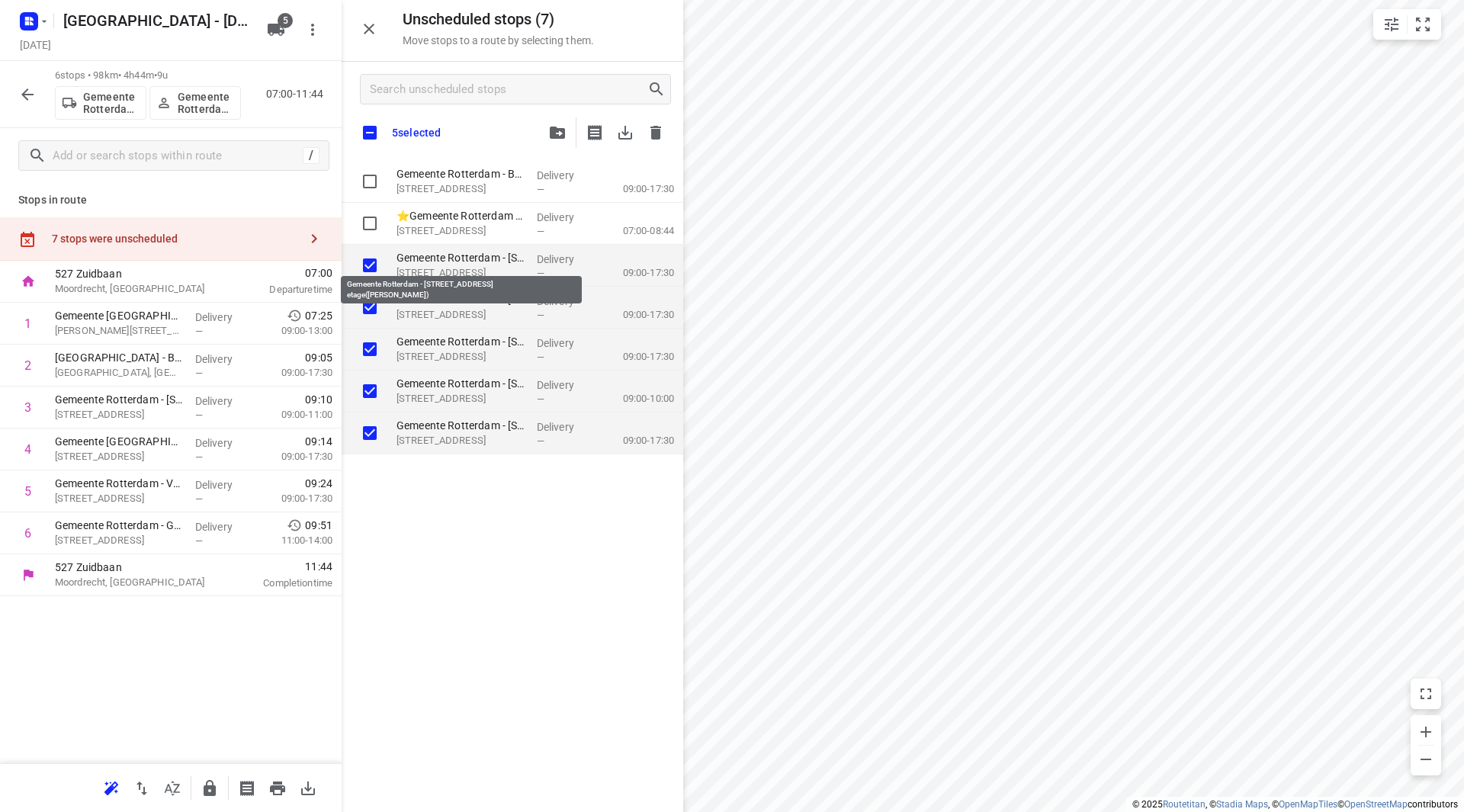
checkbox input "true"
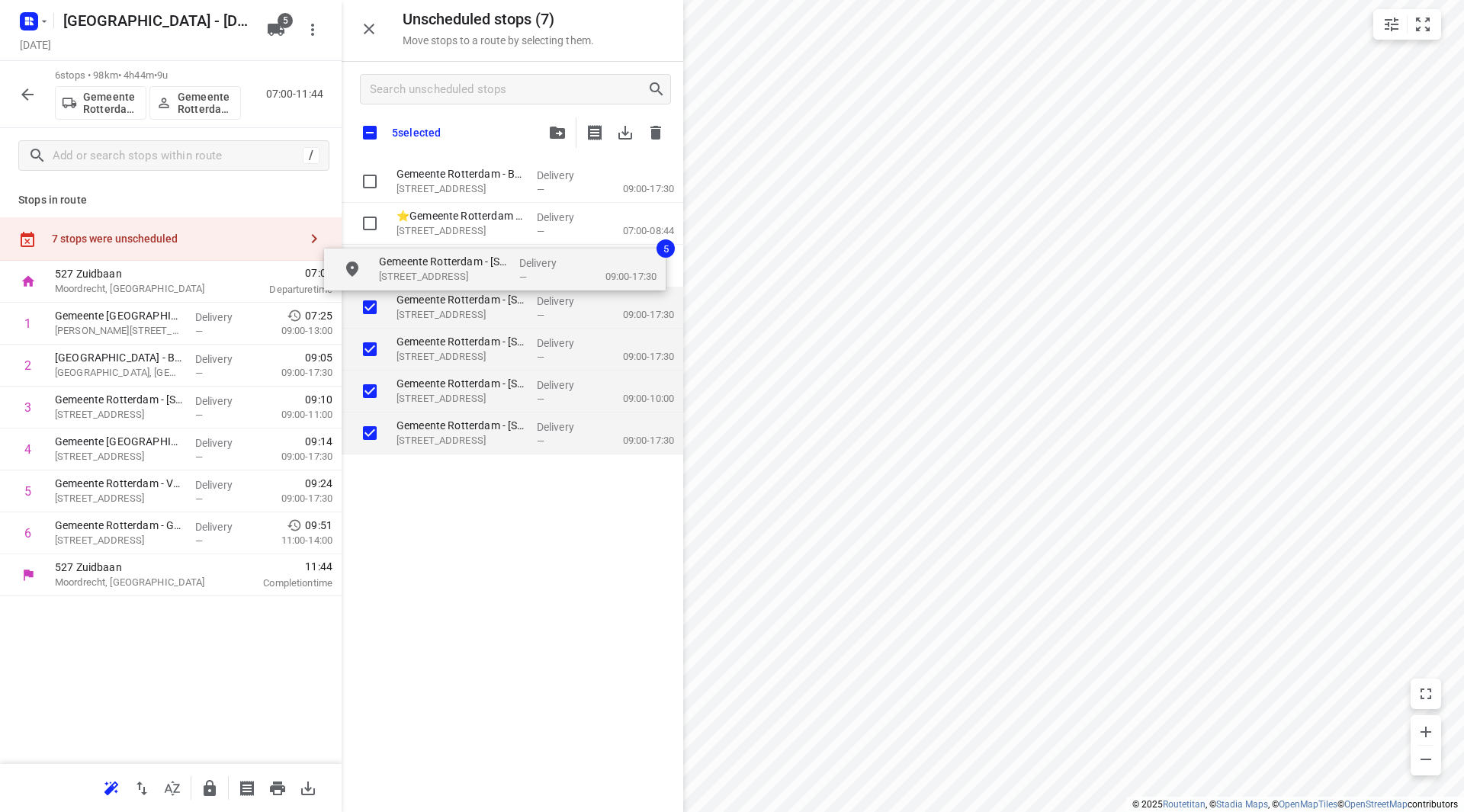
checkbox input "true"
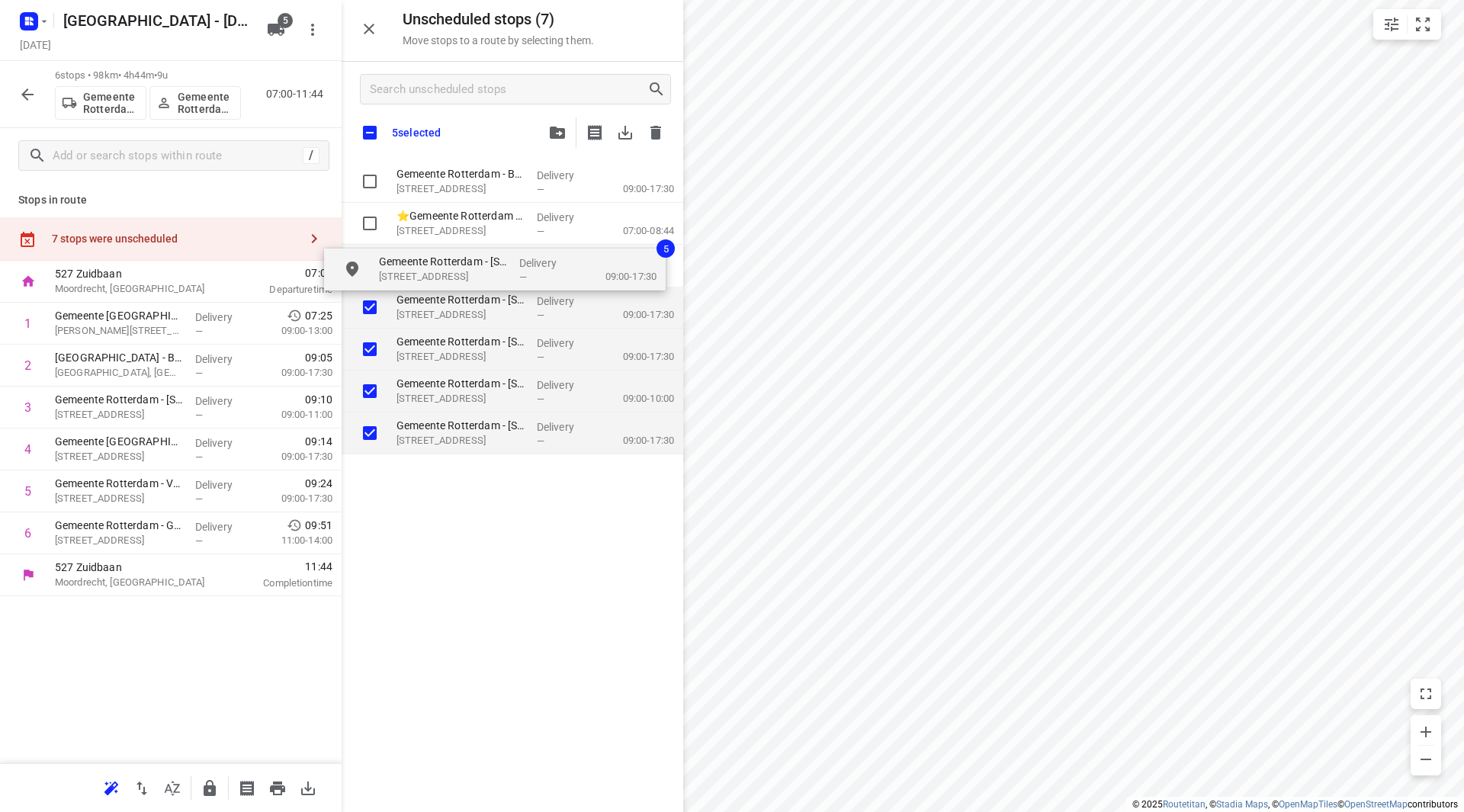
checkbox input "true"
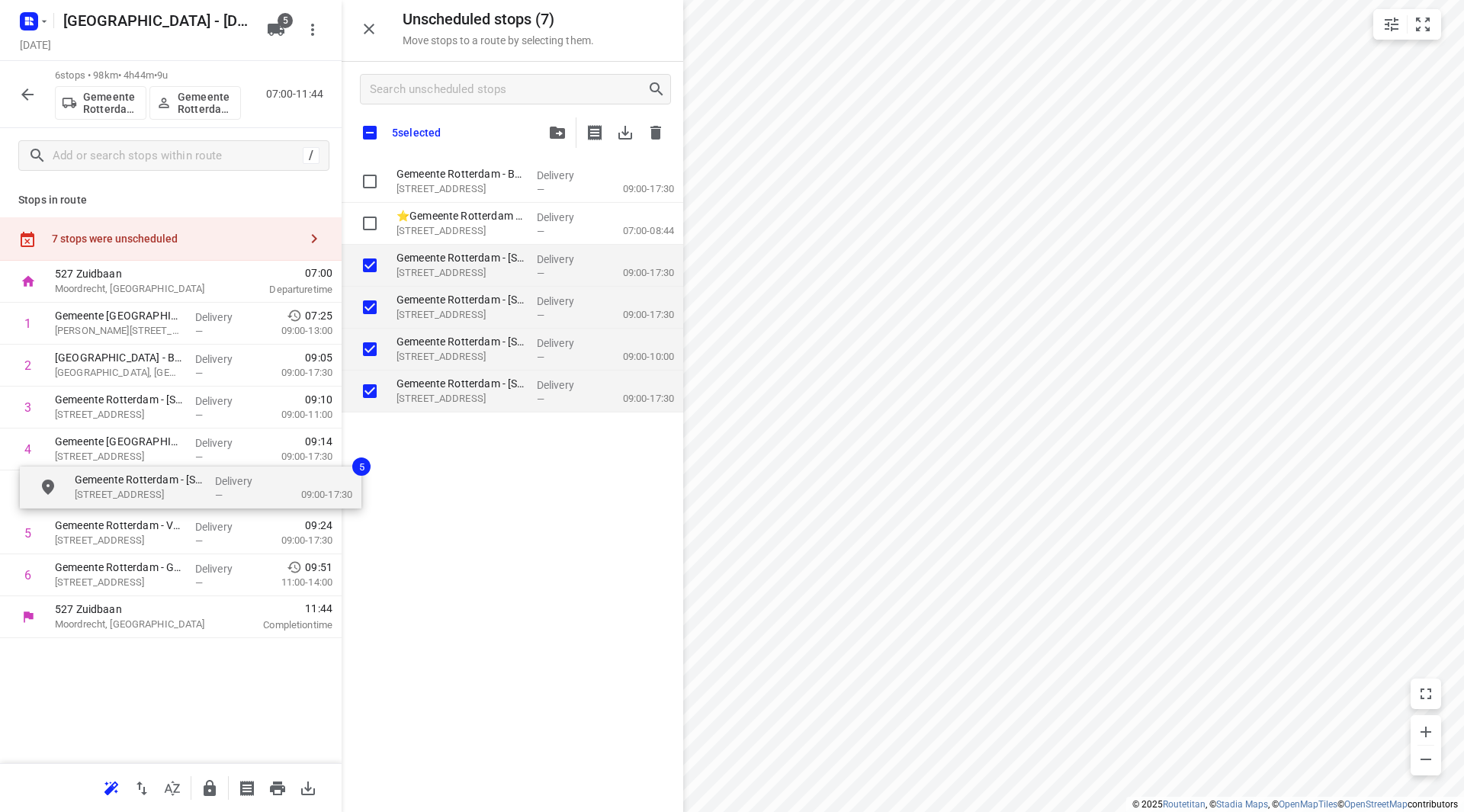
drag, startPoint x: 467, startPoint y: 262, endPoint x: 148, endPoint y: 477, distance: 384.7
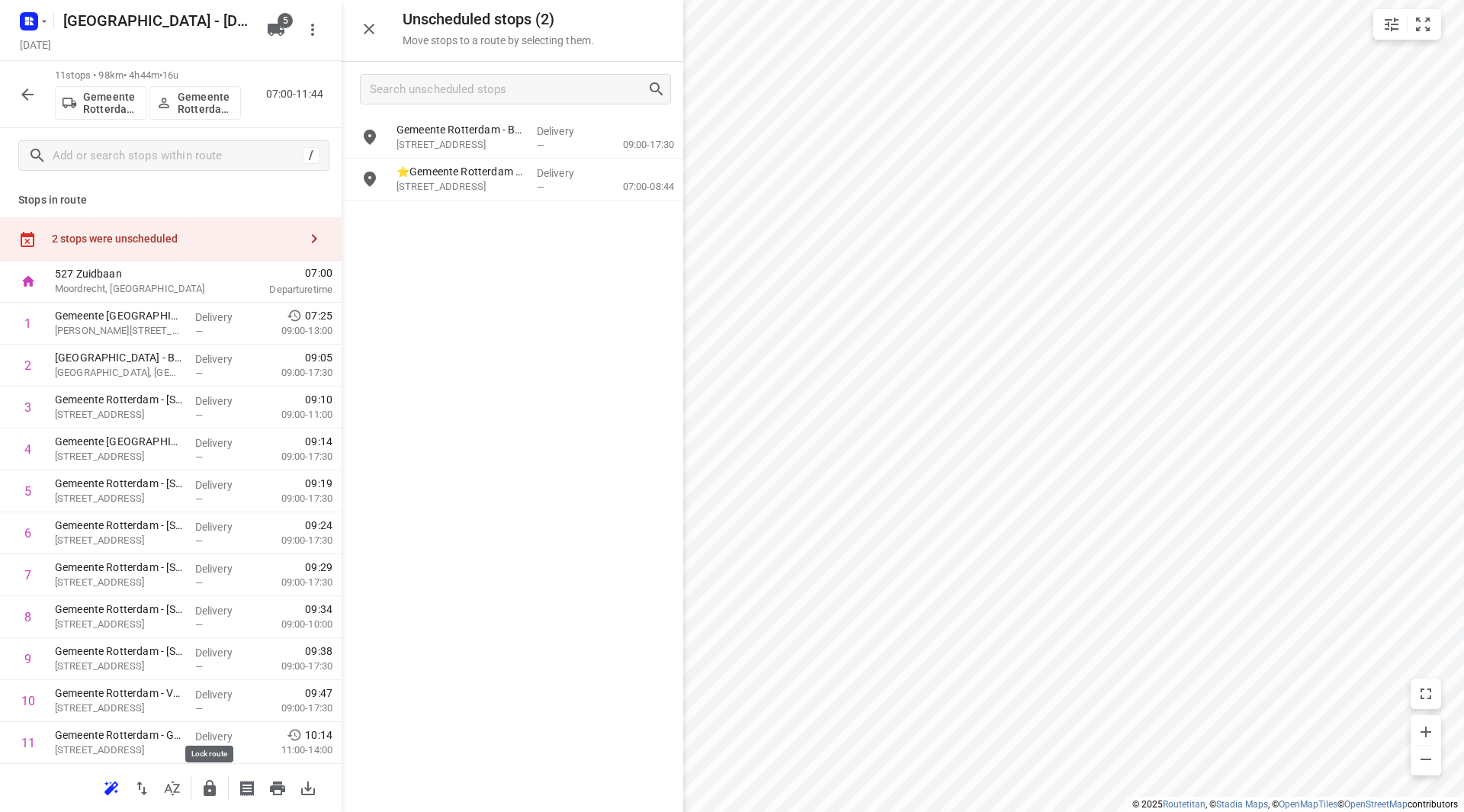
click at [209, 788] on icon "button" at bounding box center [210, 788] width 12 height 16
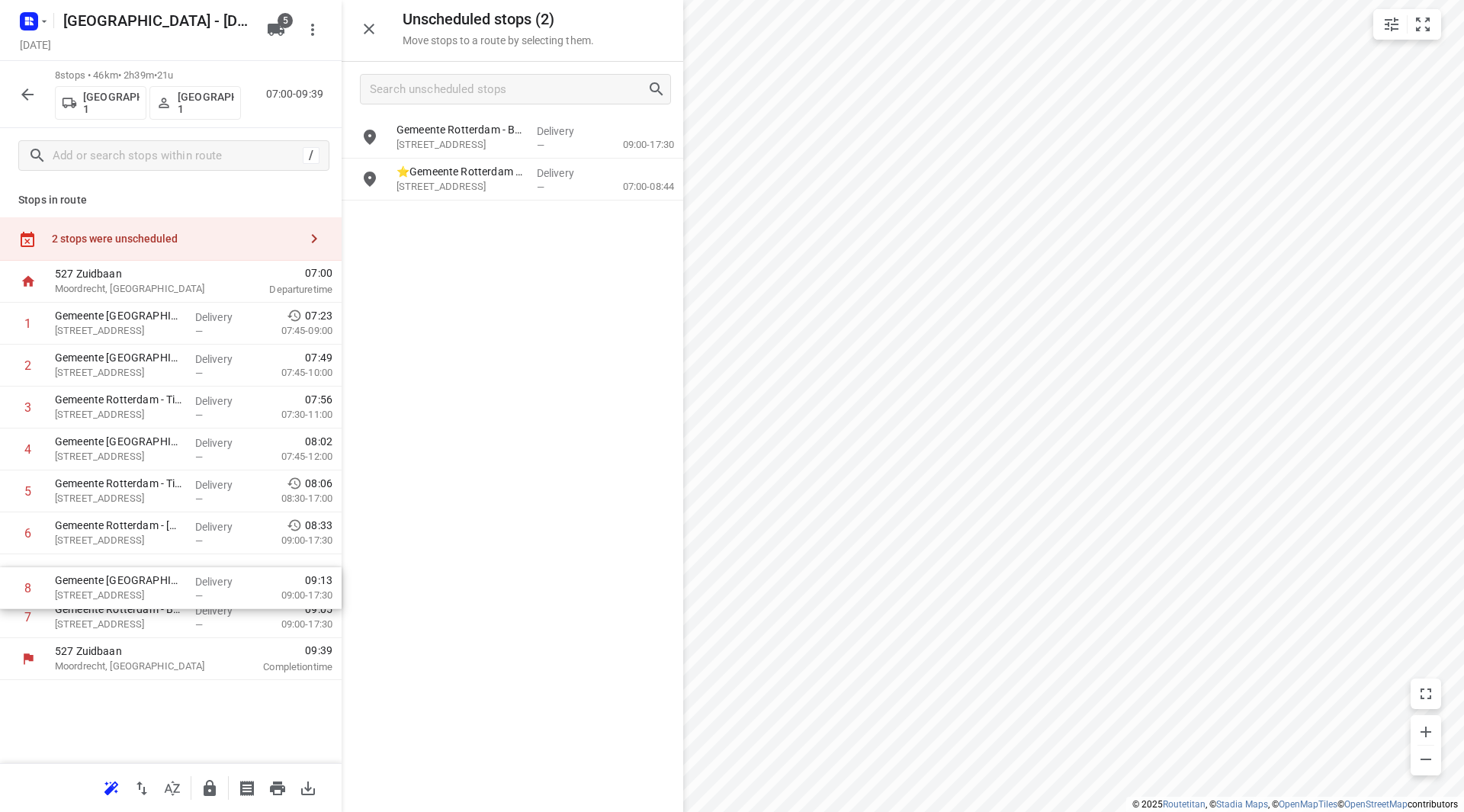
drag, startPoint x: 154, startPoint y: 621, endPoint x: 157, endPoint y: 568, distance: 53.1
click at [157, 568] on div "1 Gemeente Rotterdam - Timmerhuis HO/NO 4e ETAGE(Martin Helmich) Halvemaanpassa…" at bounding box center [171, 470] width 342 height 336
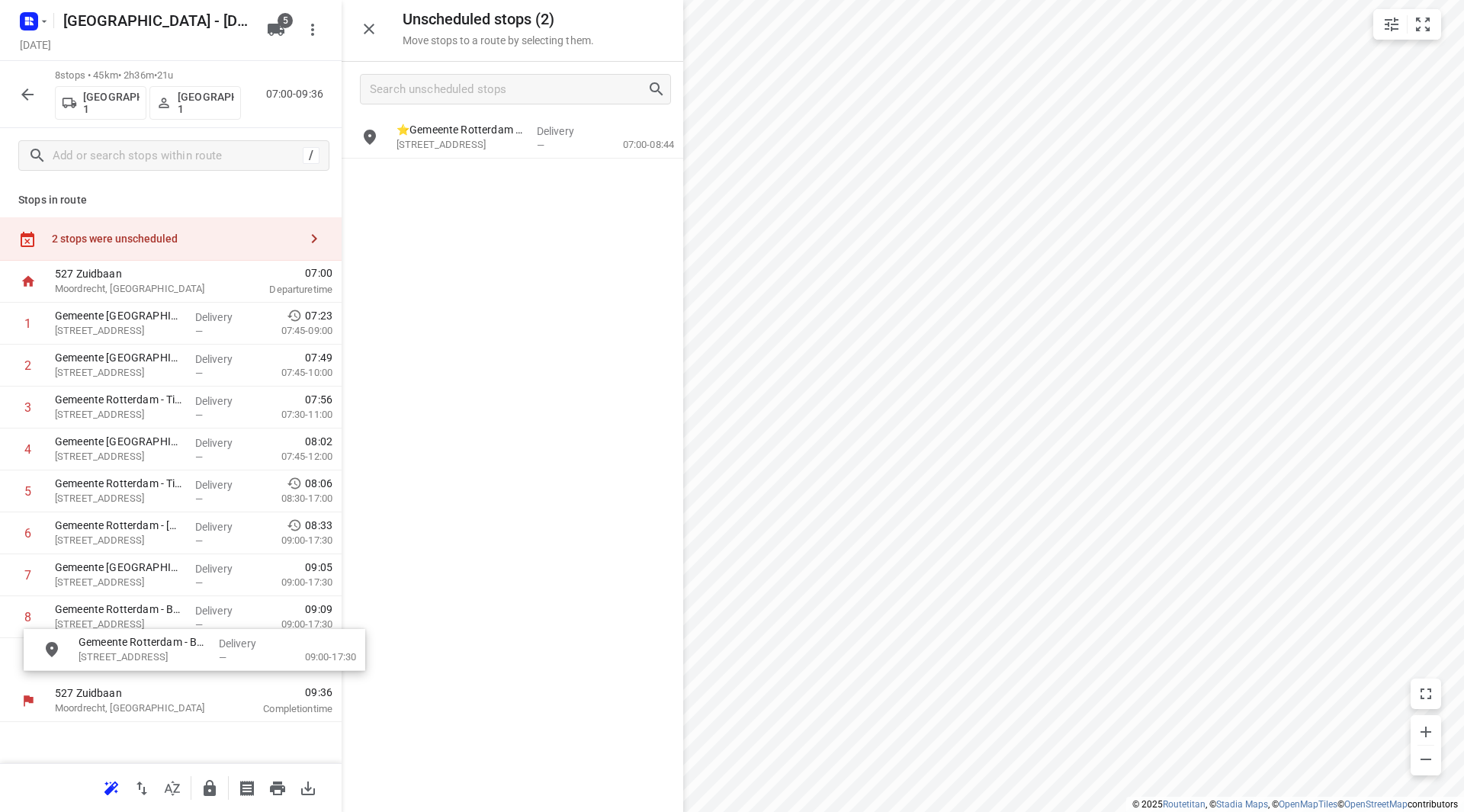
drag, startPoint x: 478, startPoint y: 140, endPoint x: 143, endPoint y: 658, distance: 616.9
click at [212, 790] on icon "button" at bounding box center [210, 788] width 12 height 16
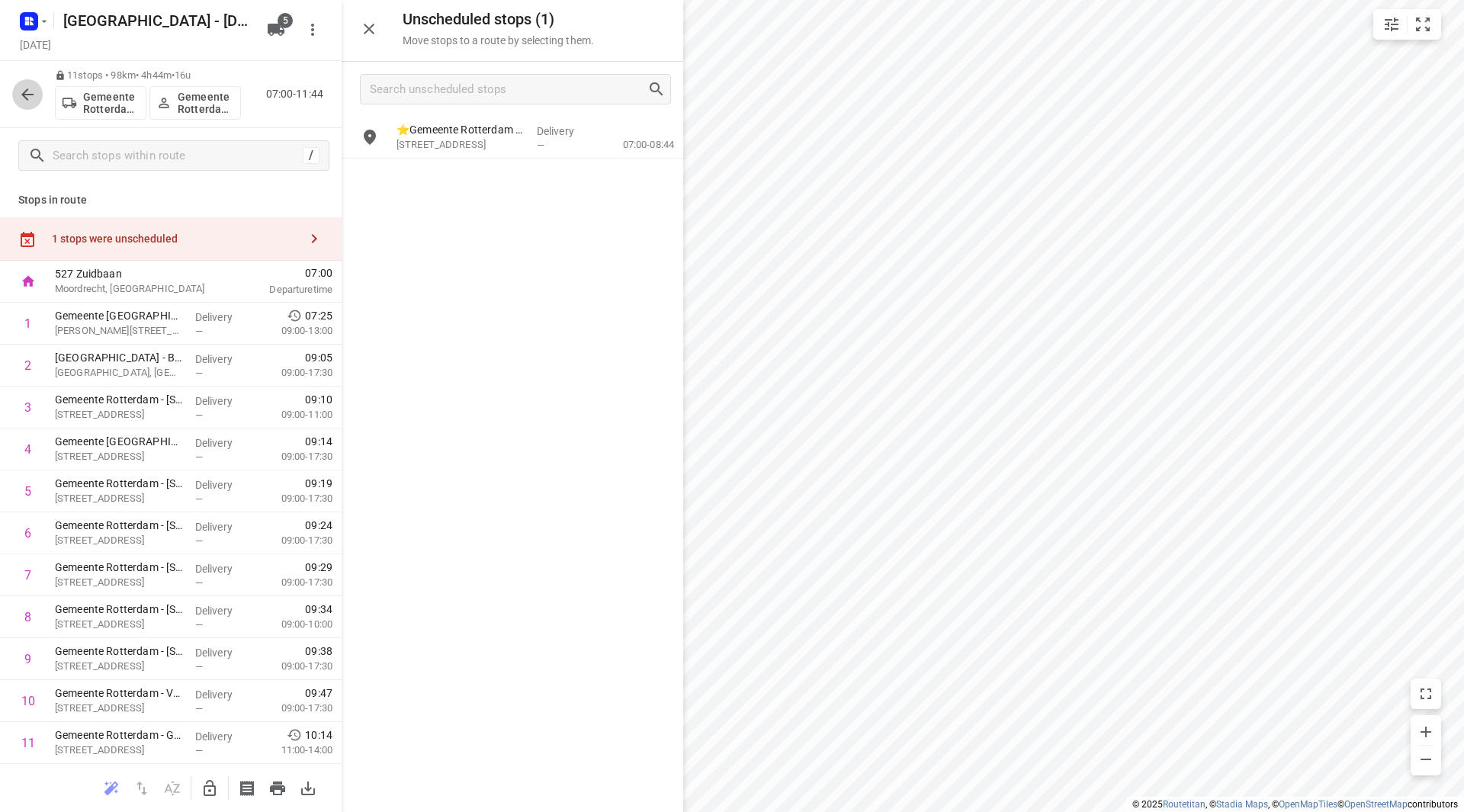
click at [26, 93] on icon "button" at bounding box center [27, 94] width 18 height 18
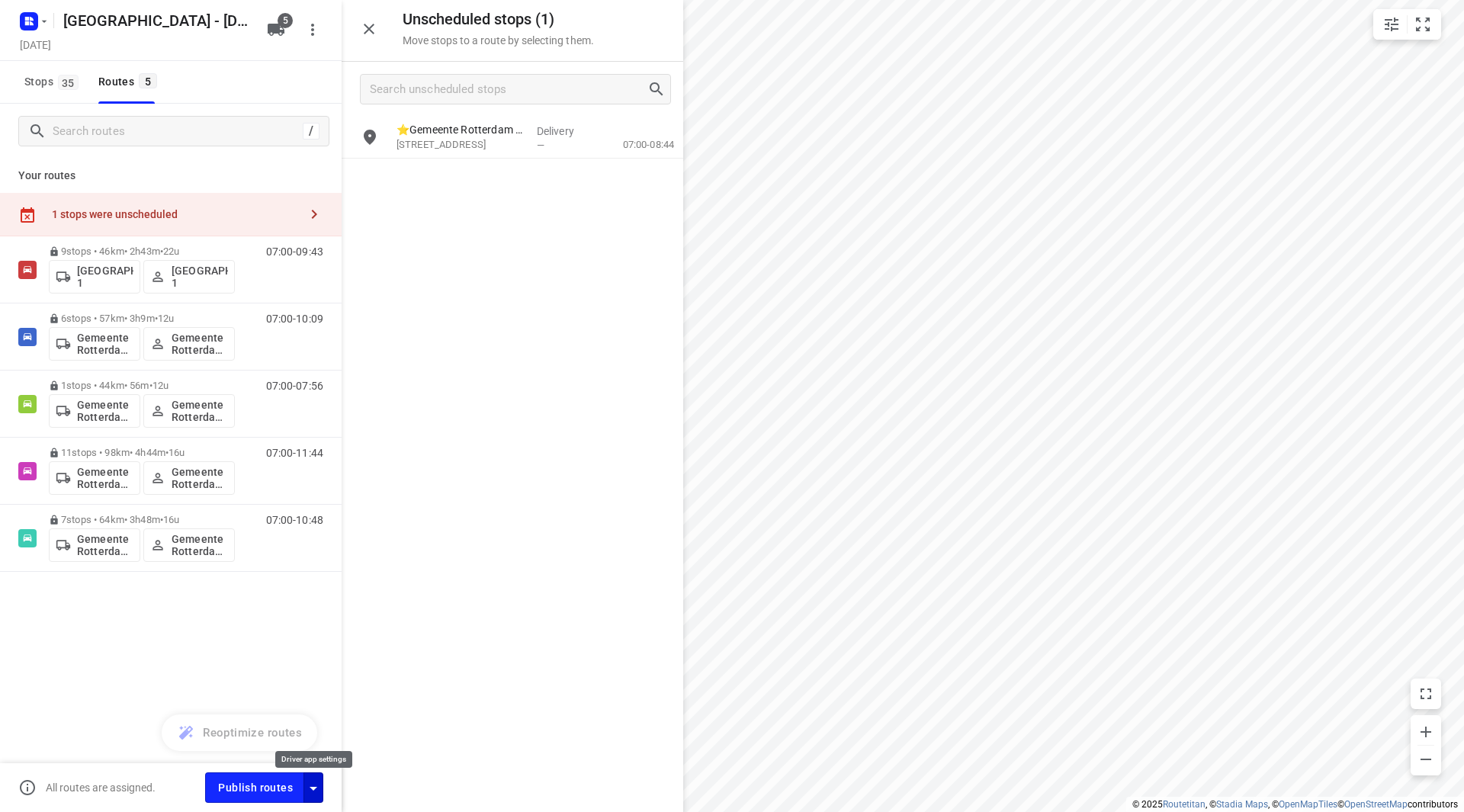
click at [316, 788] on icon "button" at bounding box center [313, 788] width 18 height 18
drag, startPoint x: 276, startPoint y: 633, endPoint x: 281, endPoint y: 646, distance: 13.9
click at [278, 633] on input "Fulfill the stops in any order" at bounding box center [280, 635] width 87 height 29
checkbox input "true"
click at [282, 674] on input "Call the customer" at bounding box center [280, 669] width 87 height 29
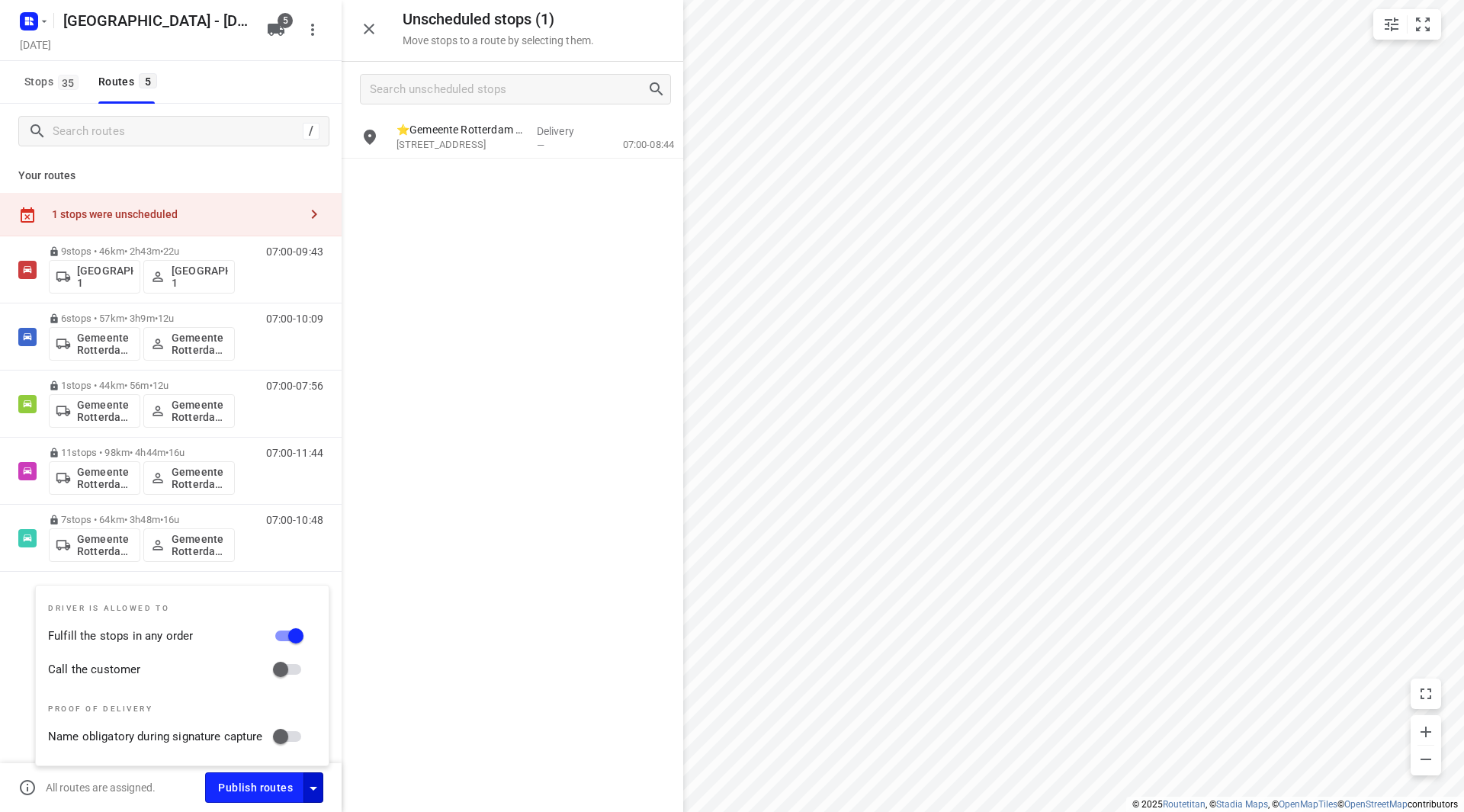
checkbox input "true"
click at [256, 788] on span "Publish routes" at bounding box center [254, 788] width 74 height 19
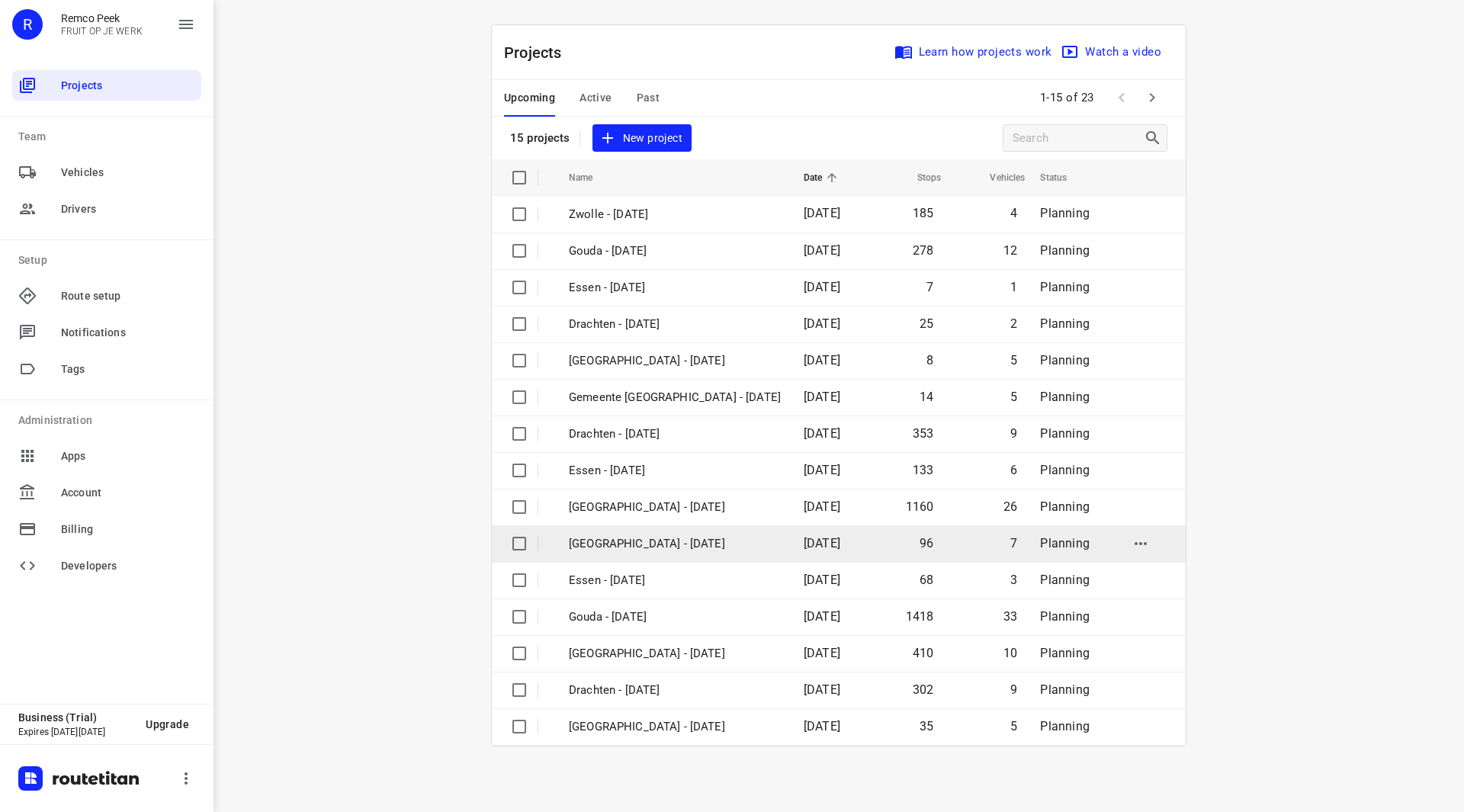
click at [676, 545] on p "[GEOGRAPHIC_DATA] - [DATE]" at bounding box center [674, 544] width 212 height 17
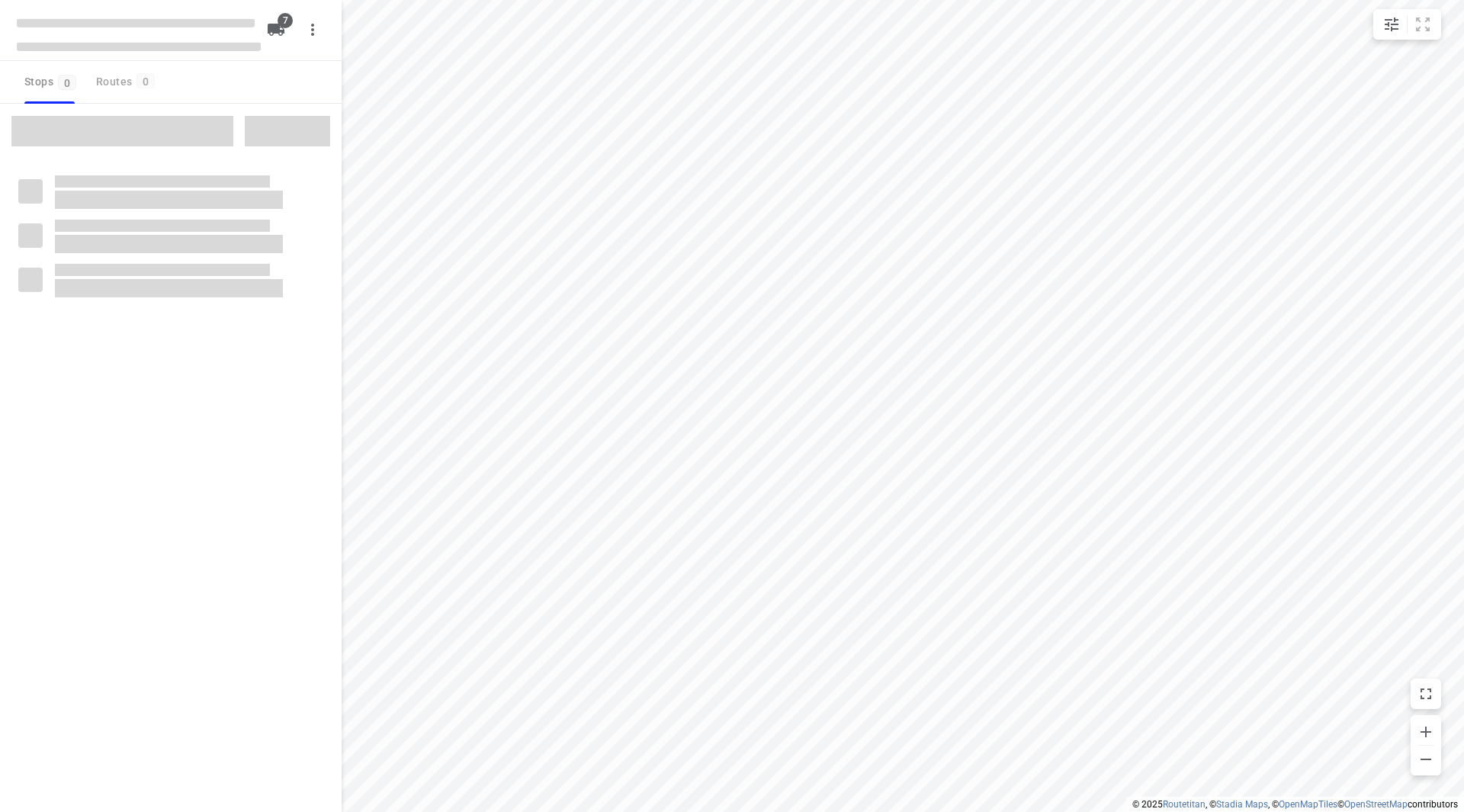
checkbox input "true"
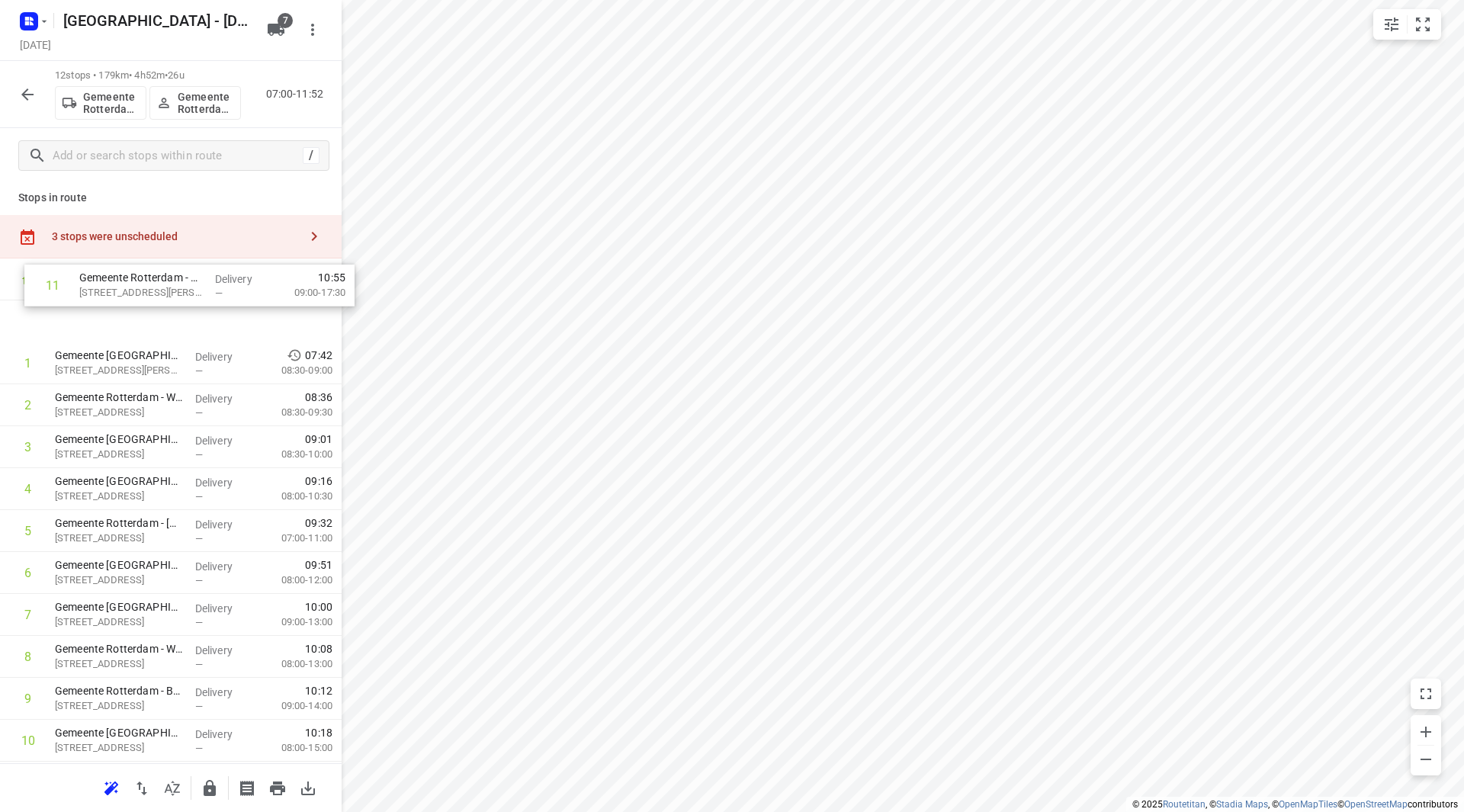
scroll to position [3, 0]
drag, startPoint x: 80, startPoint y: 670, endPoint x: 87, endPoint y: 345, distance: 325.1
click at [87, 345] on div "1 Gemeente Rotterdam Wijkgebouw de Hoekstee(Martin Helmich) Mercatorweg 50, Hoe…" at bounding box center [171, 552] width 342 height 503
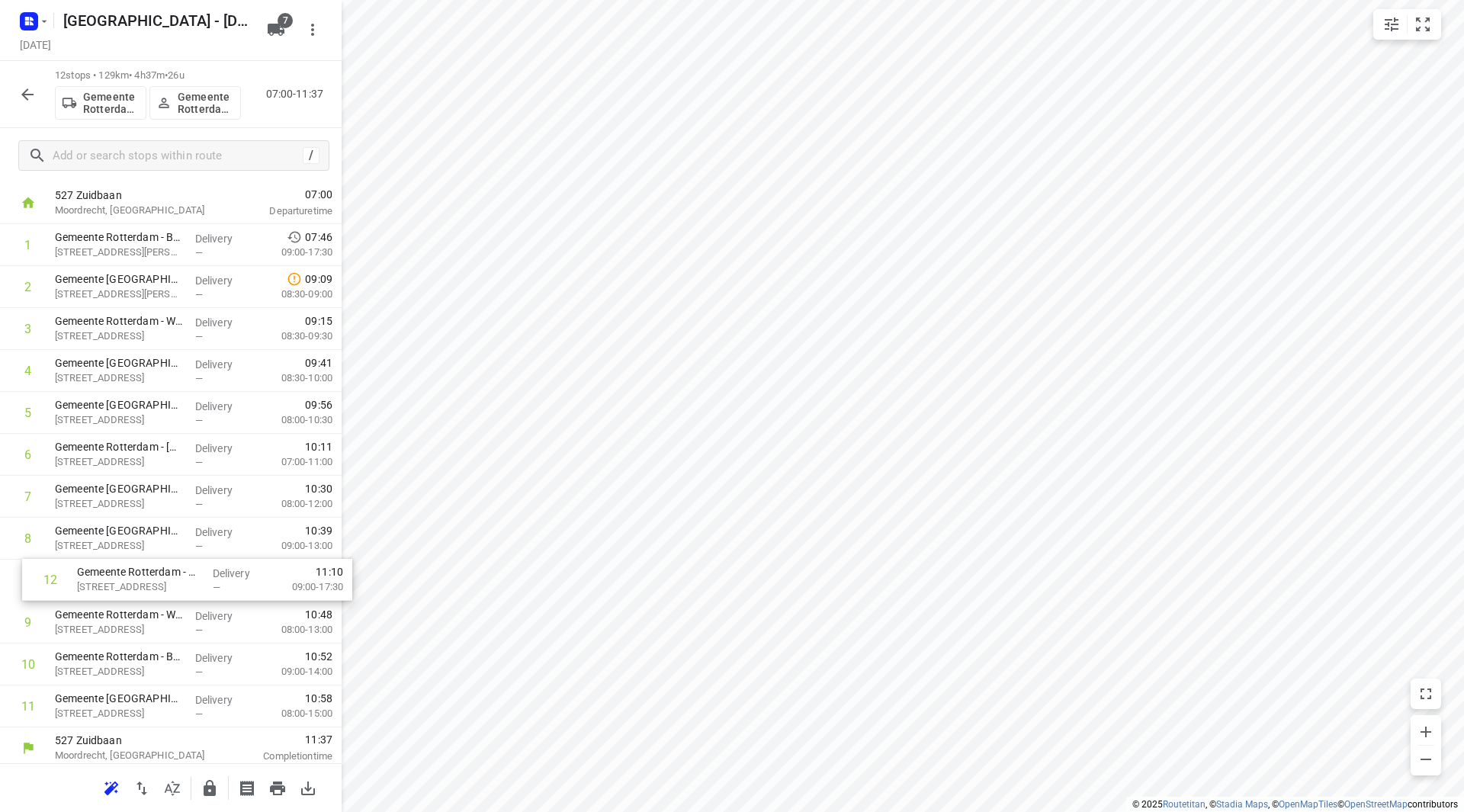
scroll to position [81, 0]
drag, startPoint x: 90, startPoint y: 708, endPoint x: 89, endPoint y: 413, distance: 295.0
click at [90, 417] on div "1 Gemeente Rotterdam - Buitenlocaties - Toezicht en handhaving HVH(Martin Helmi…" at bounding box center [171, 472] width 342 height 503
drag, startPoint x: 105, startPoint y: 568, endPoint x: 110, endPoint y: 474, distance: 94.1
click at [110, 474] on div "1 Gemeente Rotterdam - Buitenlocaties - Toezicht en handhaving HVH(Martin Helmi…" at bounding box center [171, 472] width 342 height 503
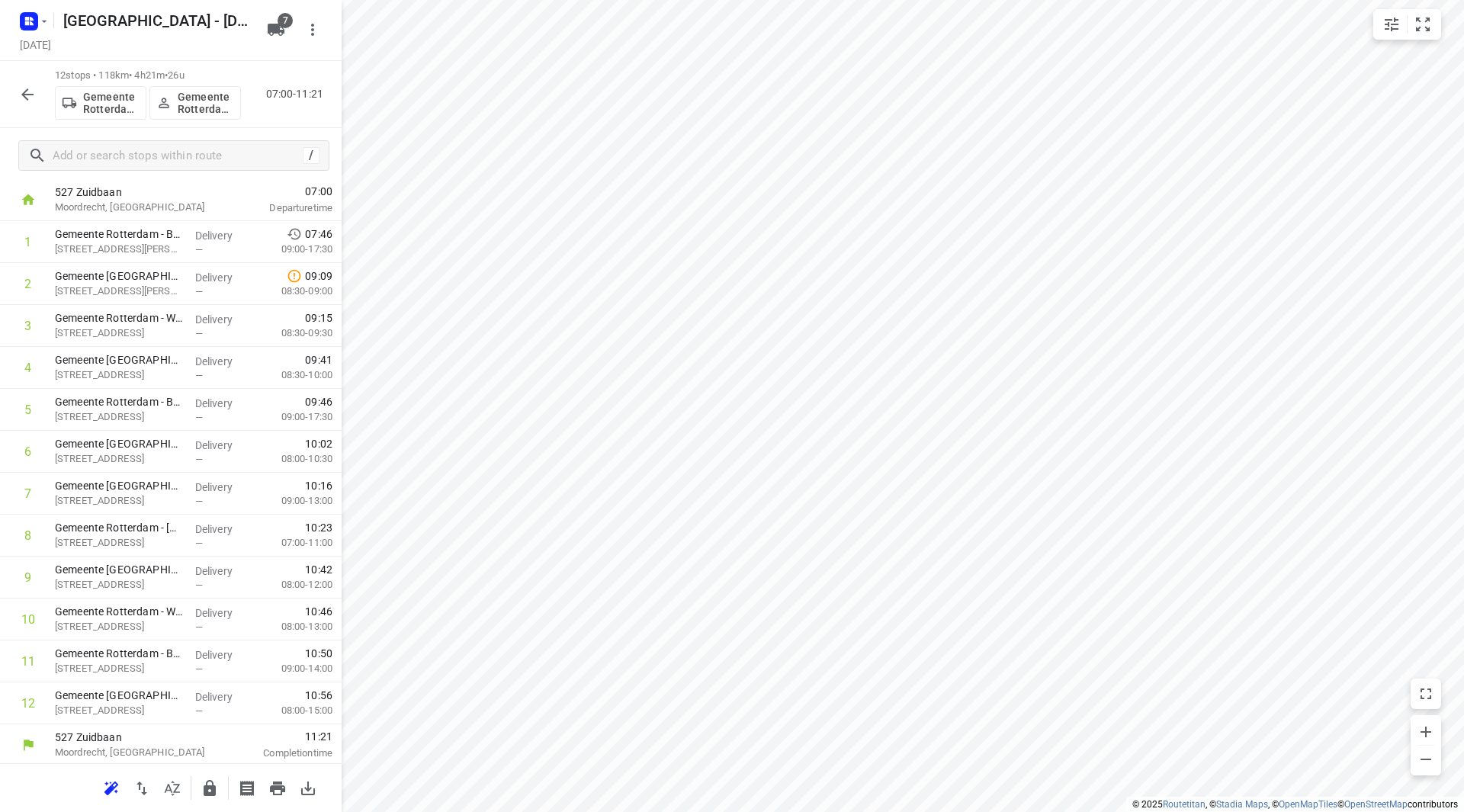
scroll to position [0, 0]
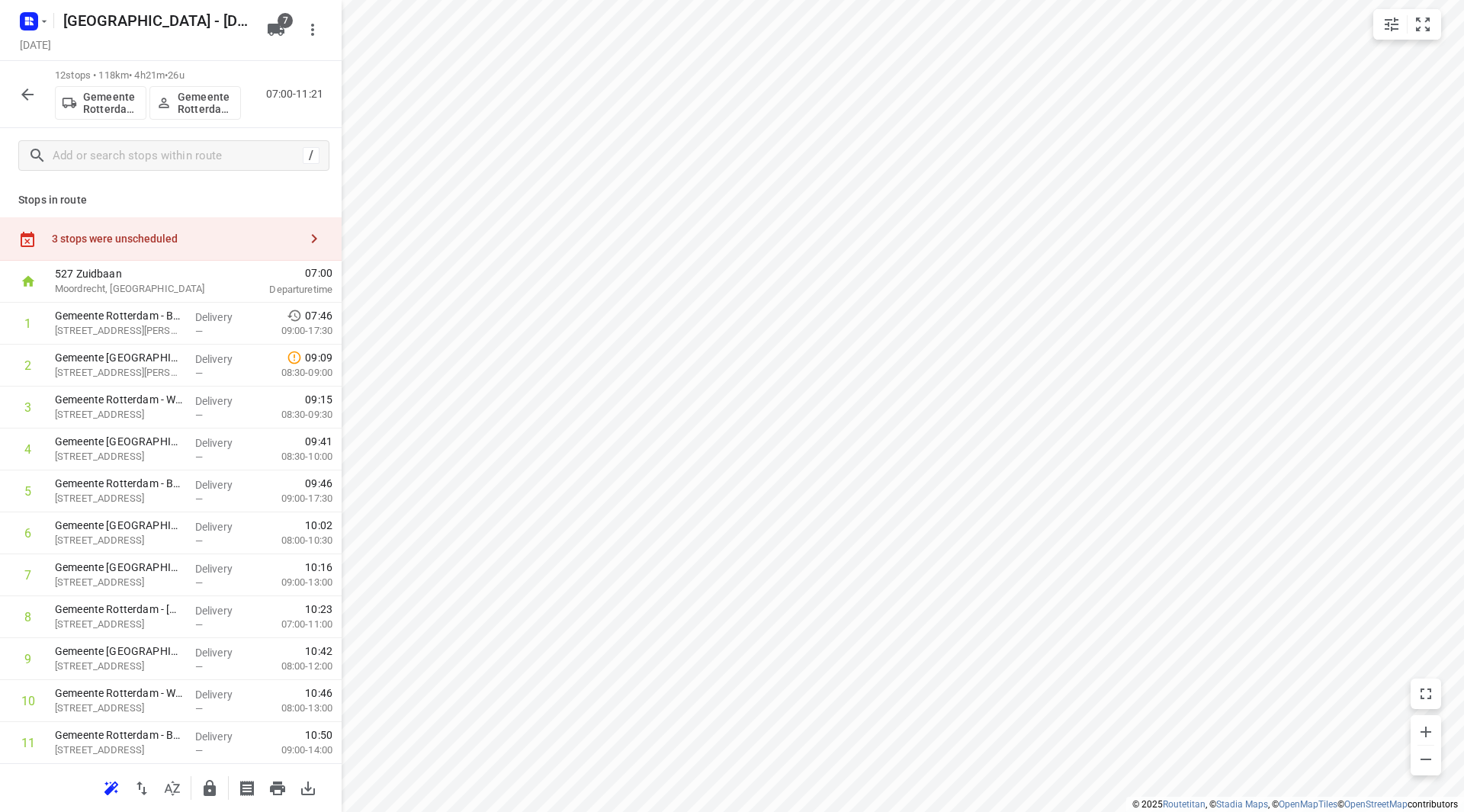
click at [272, 223] on div "3 stops were unscheduled" at bounding box center [171, 239] width 342 height 44
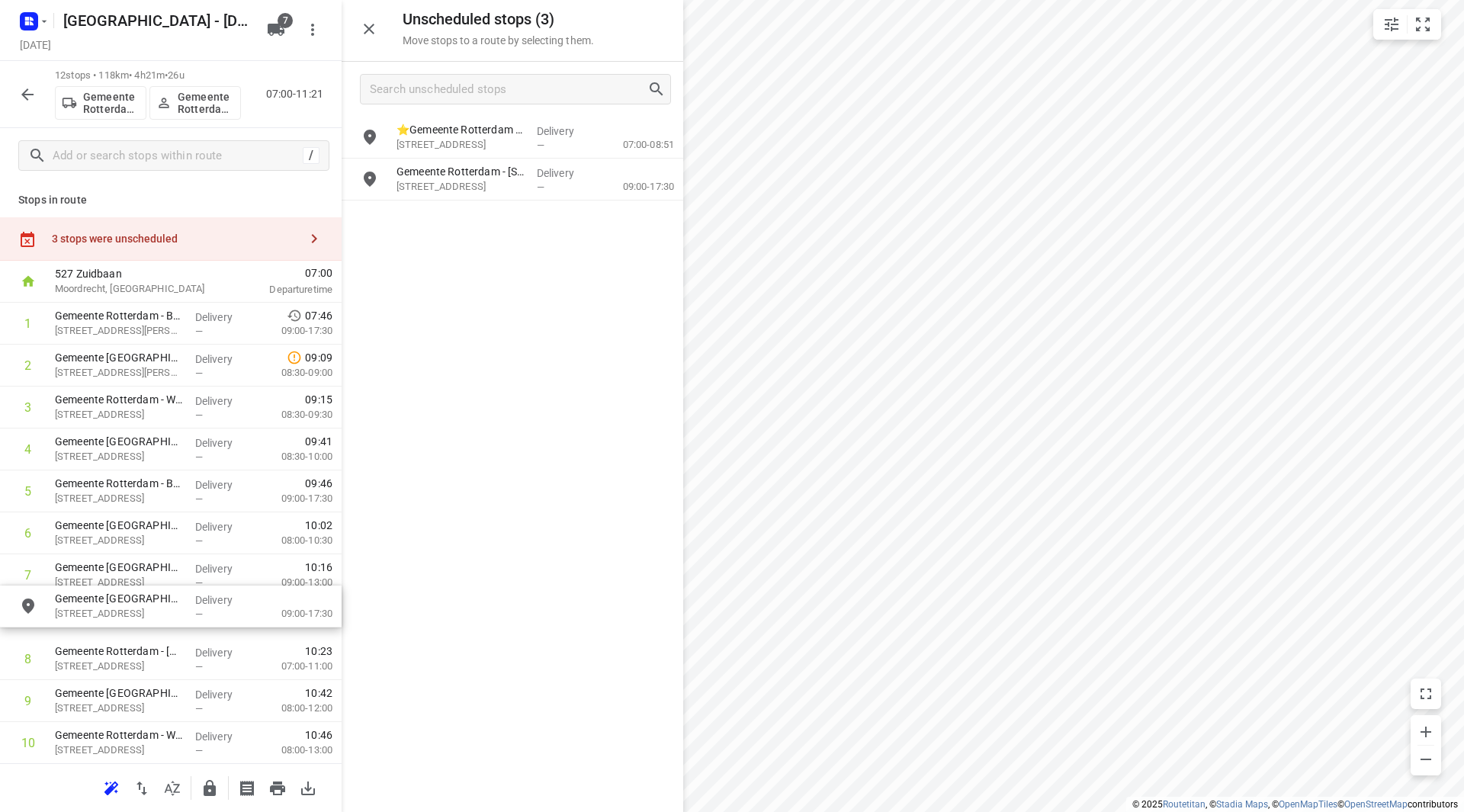
drag, startPoint x: 461, startPoint y: 171, endPoint x: 115, endPoint y: 601, distance: 551.9
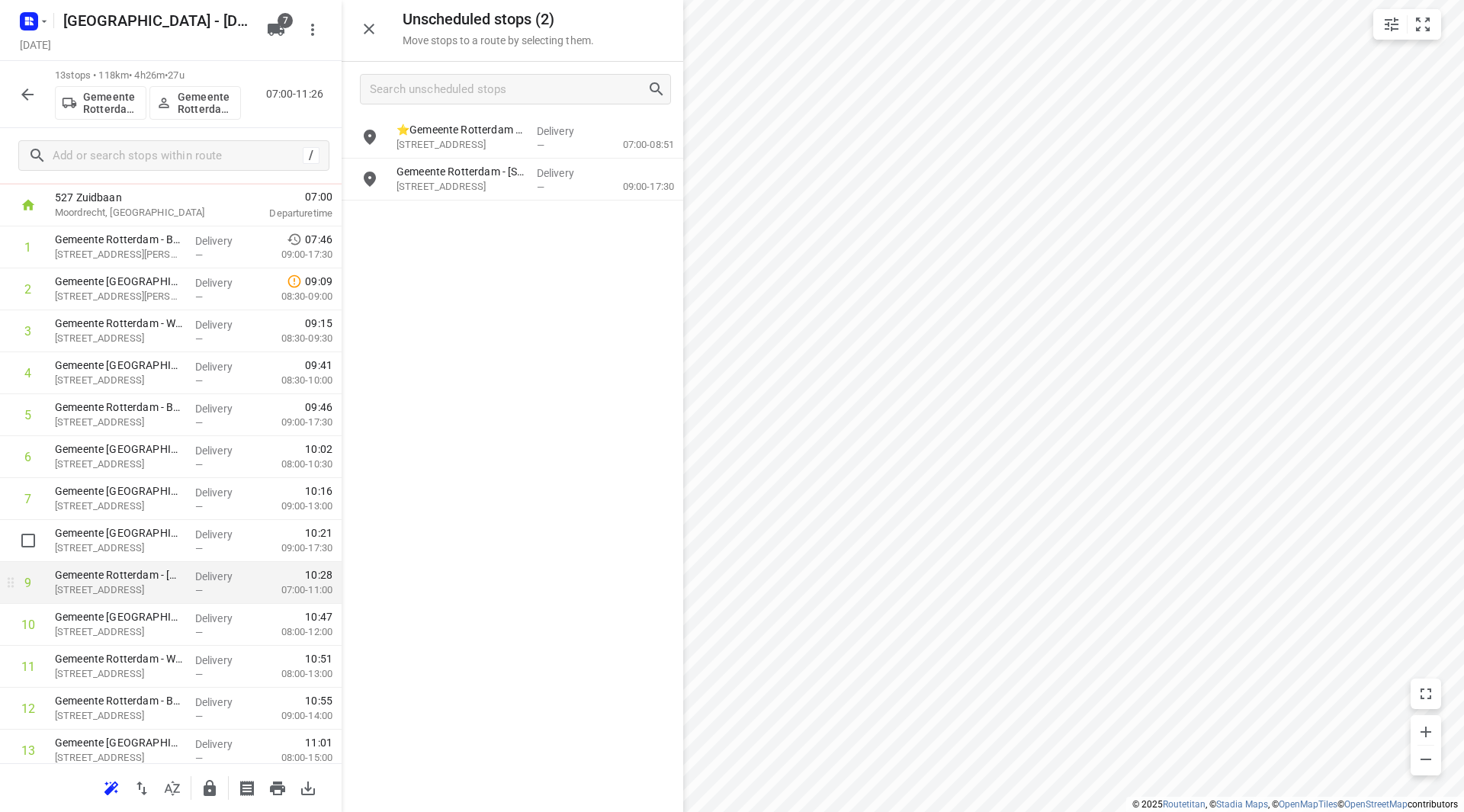
scroll to position [127, 0]
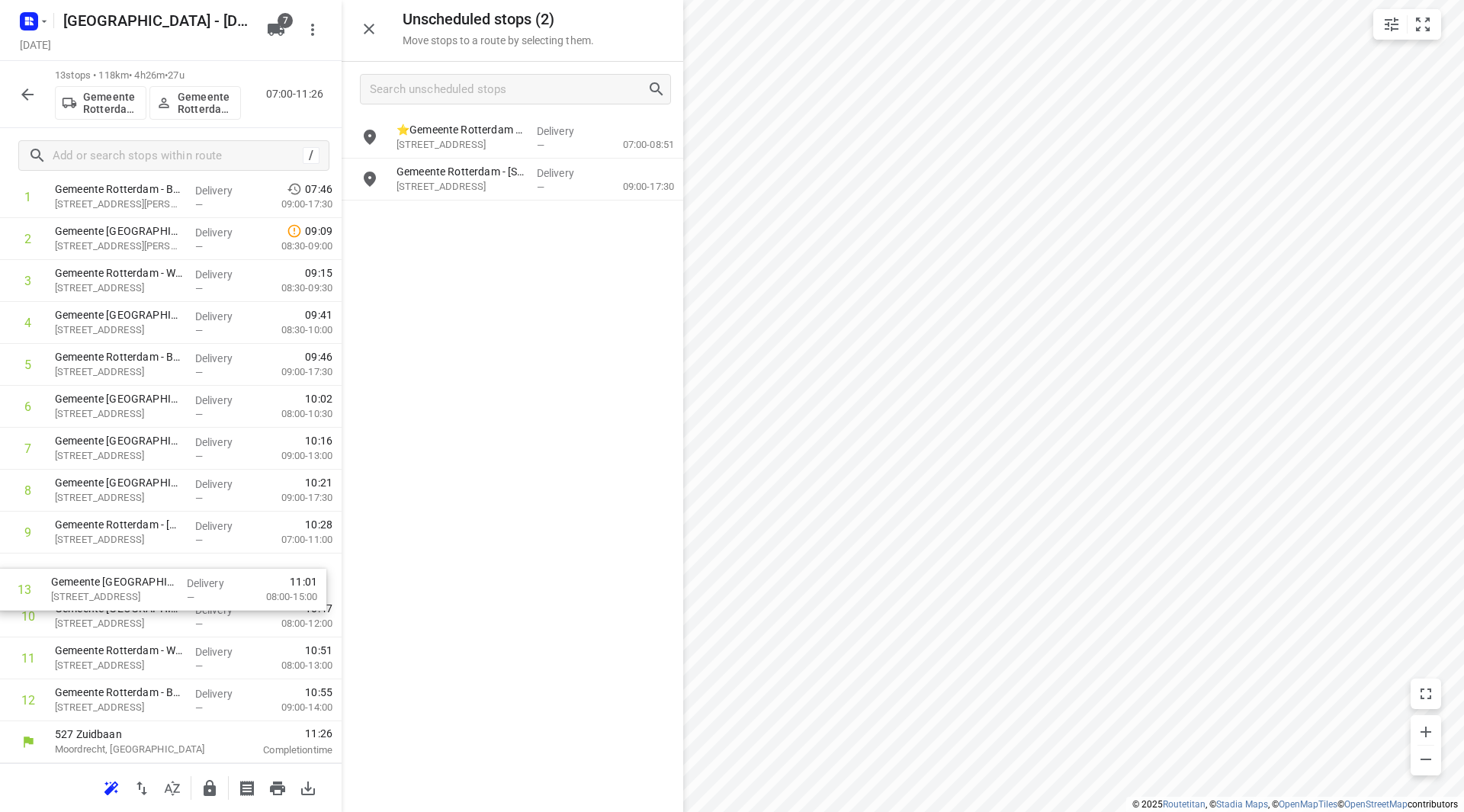
drag, startPoint x: 192, startPoint y: 669, endPoint x: 187, endPoint y: 573, distance: 96.1
click at [187, 573] on div "1 Gemeente Rotterdam - Buitenlocaties - Toezicht en handhaving HVH(Martin Helmi…" at bounding box center [171, 448] width 342 height 545
drag, startPoint x: 141, startPoint y: 586, endPoint x: 157, endPoint y: 710, distance: 125.0
click at [157, 707] on div "1 Gemeente Rotterdam - Buitenlocaties - Toezicht en handhaving HVH(Martin Helmi…" at bounding box center [171, 448] width 342 height 545
click at [209, 782] on icon "button" at bounding box center [209, 788] width 18 height 18
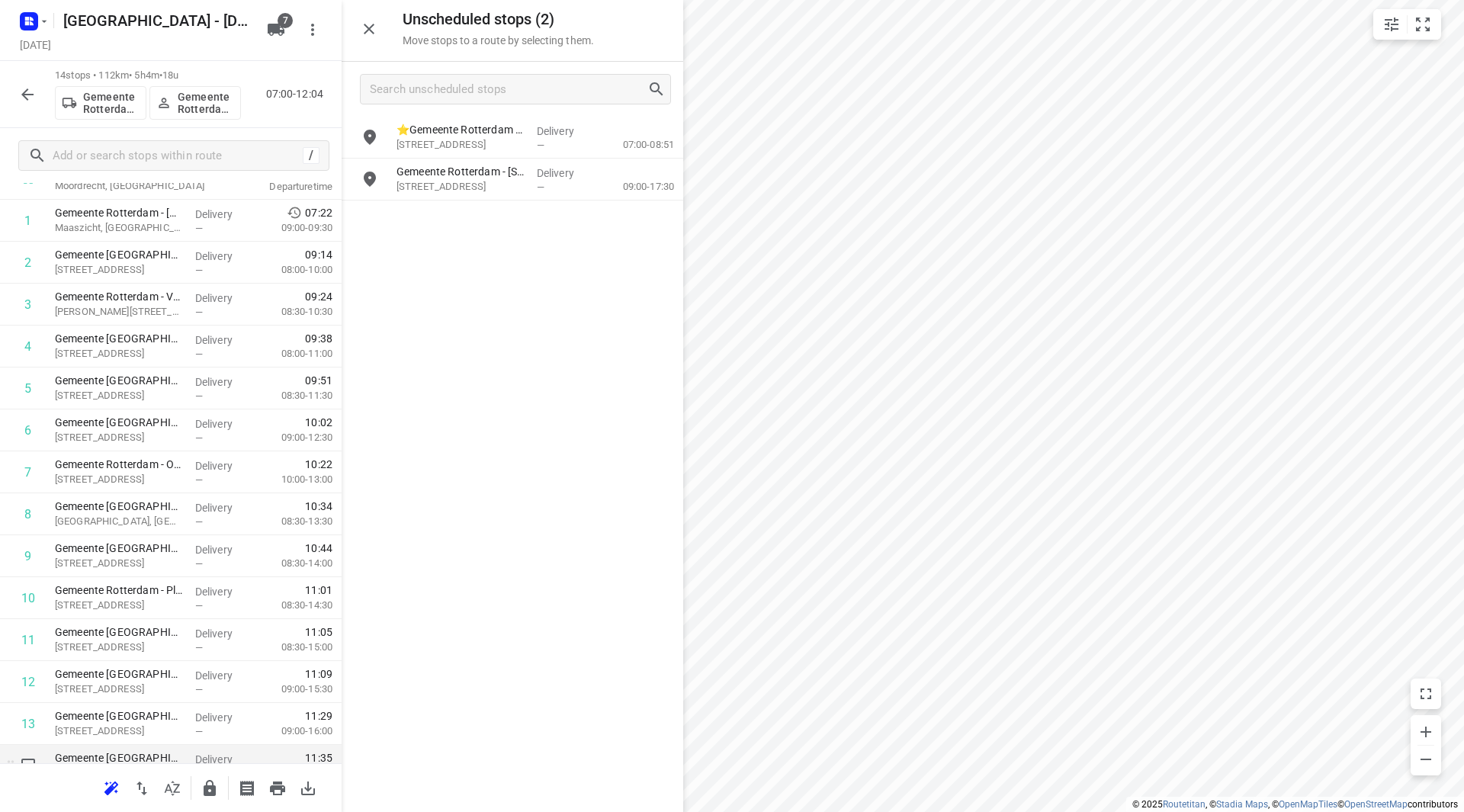
scroll to position [152, 0]
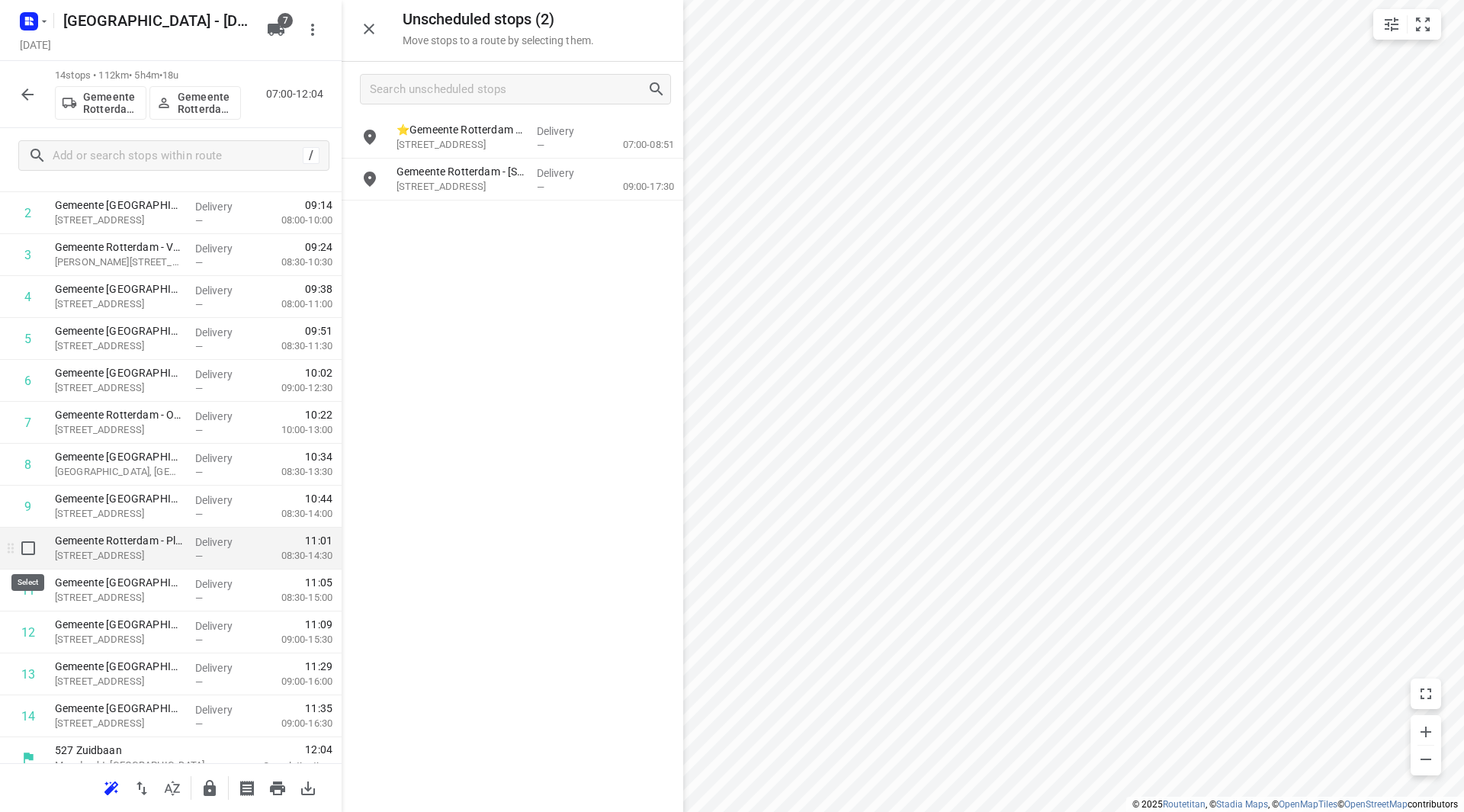
click at [27, 549] on input "checkbox" at bounding box center [28, 547] width 31 height 31
checkbox input "true"
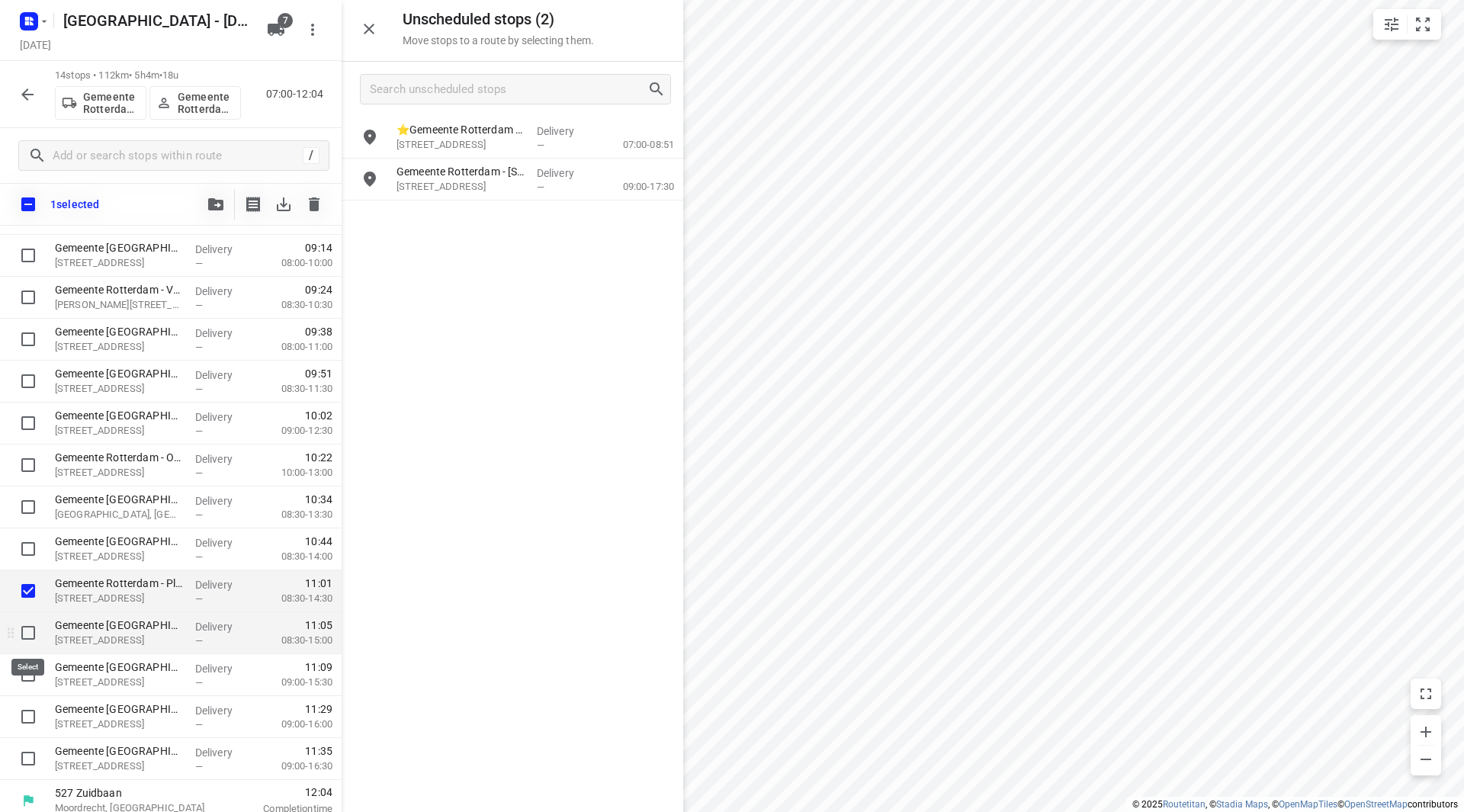
click at [26, 634] on input "checkbox" at bounding box center [28, 632] width 31 height 31
checkbox input "true"
click at [38, 675] on input "checkbox" at bounding box center [28, 674] width 31 height 31
checkbox input "true"
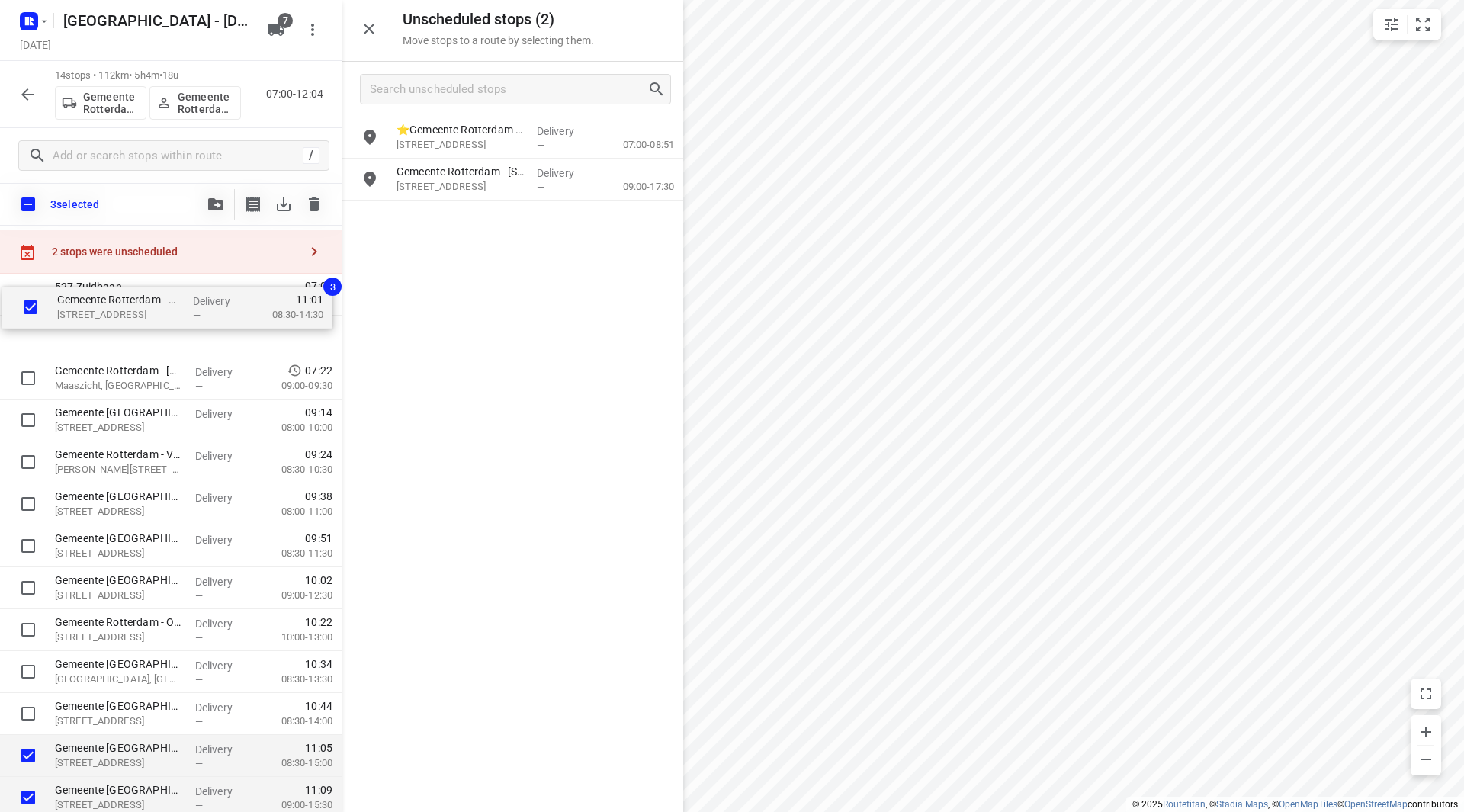
scroll to position [0, 0]
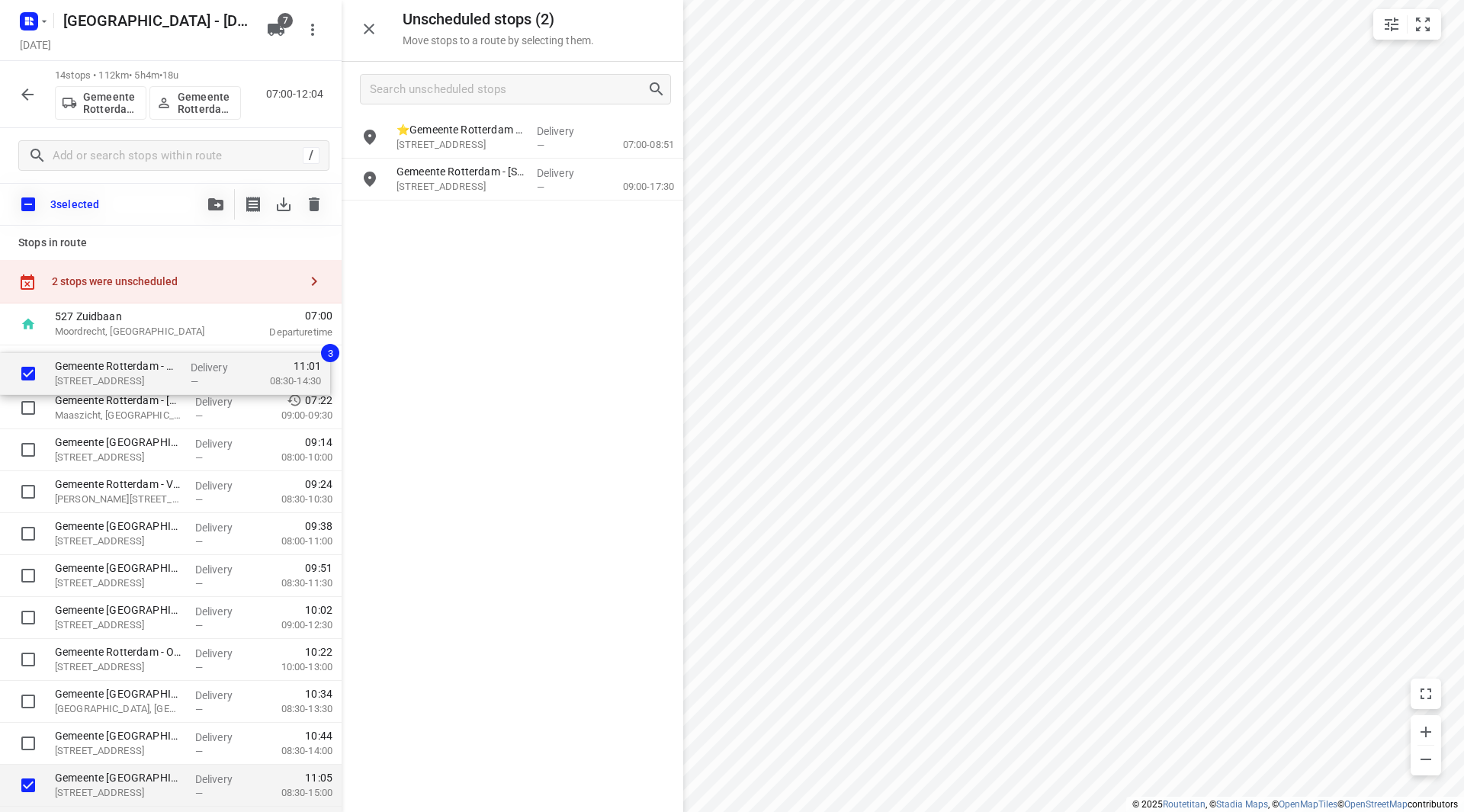
drag, startPoint x: 87, startPoint y: 596, endPoint x: 89, endPoint y: 372, distance: 224.0
click at [89, 372] on div "Gemeente Rotterdam - Rotterdam Inclusief - Kringloopwinkel Rataplan(Ton Stolk) …" at bounding box center [171, 638] width 342 height 586
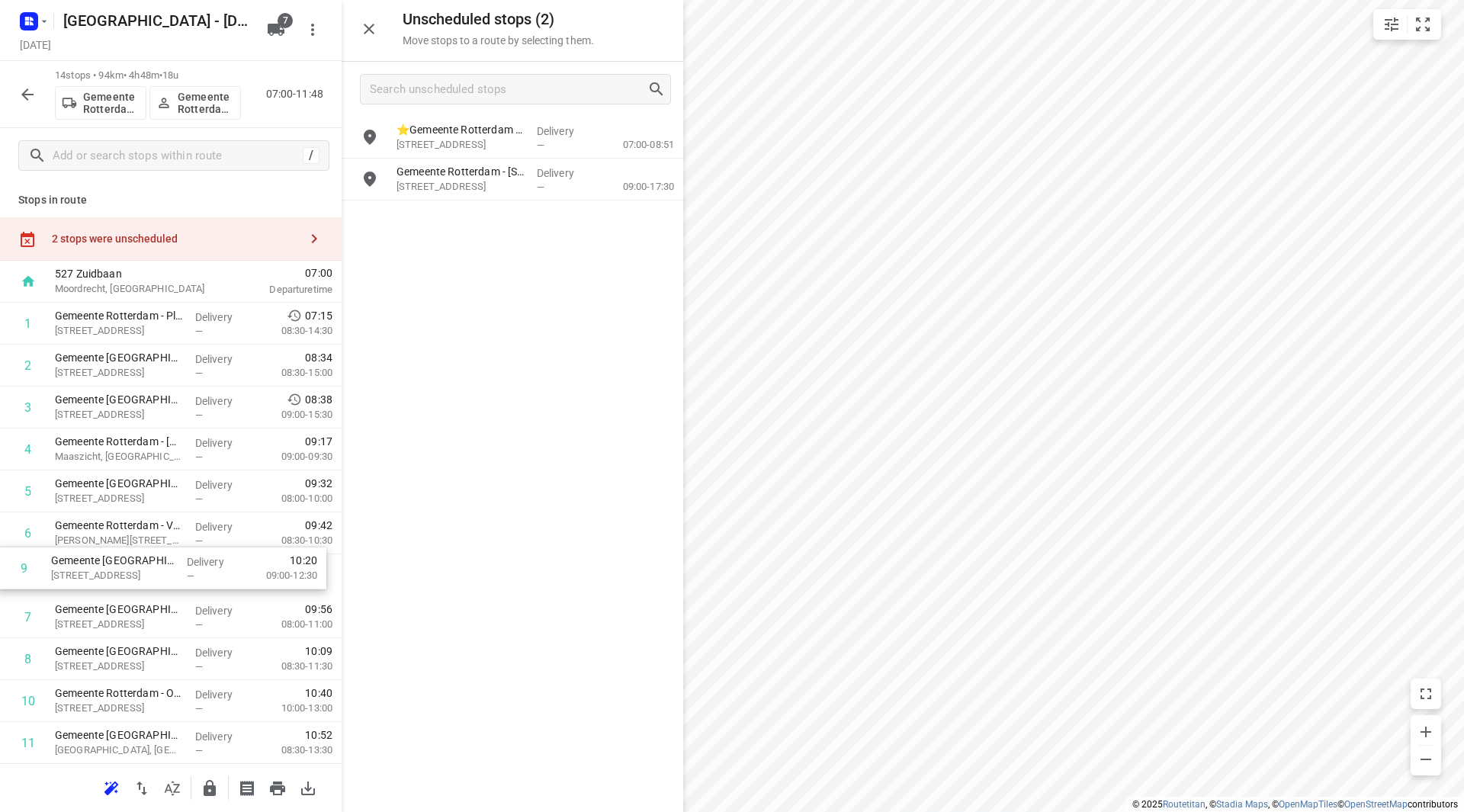
scroll to position [3, 0]
drag, startPoint x: 192, startPoint y: 661, endPoint x: 185, endPoint y: 457, distance: 204.1
click at [185, 457] on div "1 Gemeente Rotterdam - Plaagdierbeheersing - Koperstraat (Martin Helmich) Koper…" at bounding box center [171, 593] width 342 height 586
drag, startPoint x: 193, startPoint y: 568, endPoint x: 192, endPoint y: 479, distance: 89.0
click at [192, 479] on div "1 Gemeente Rotterdam - Plaagdierbeheersing - Koperstraat (Martin Helmich) Koper…" at bounding box center [171, 593] width 342 height 586
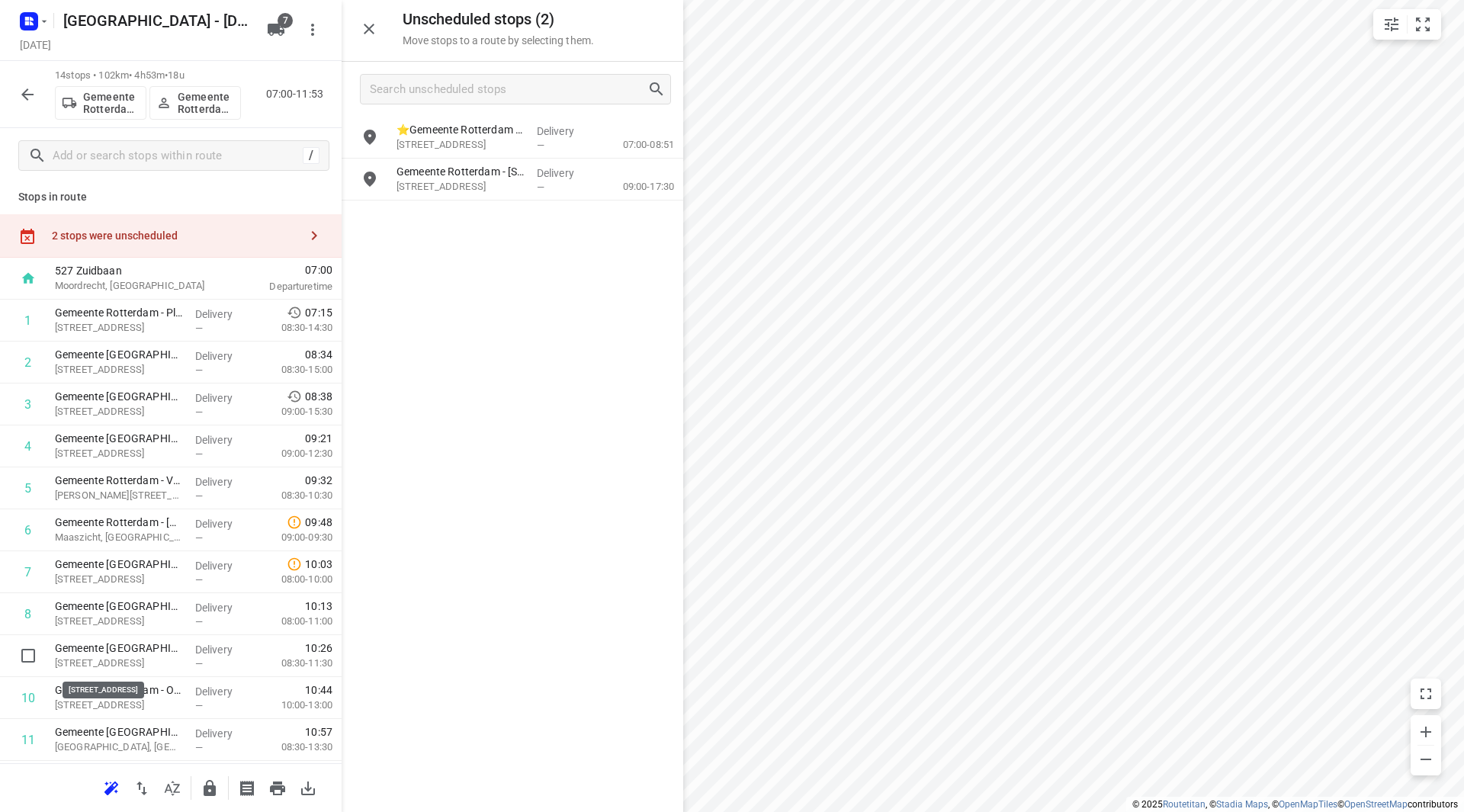
scroll to position [6, 0]
drag, startPoint x: 174, startPoint y: 669, endPoint x: 178, endPoint y: 537, distance: 132.1
click at [178, 537] on div "1 Gemeente Rotterdam - Plaagdierbeheersing - Koperstraat (Martin Helmich) Koper…" at bounding box center [171, 589] width 342 height 586
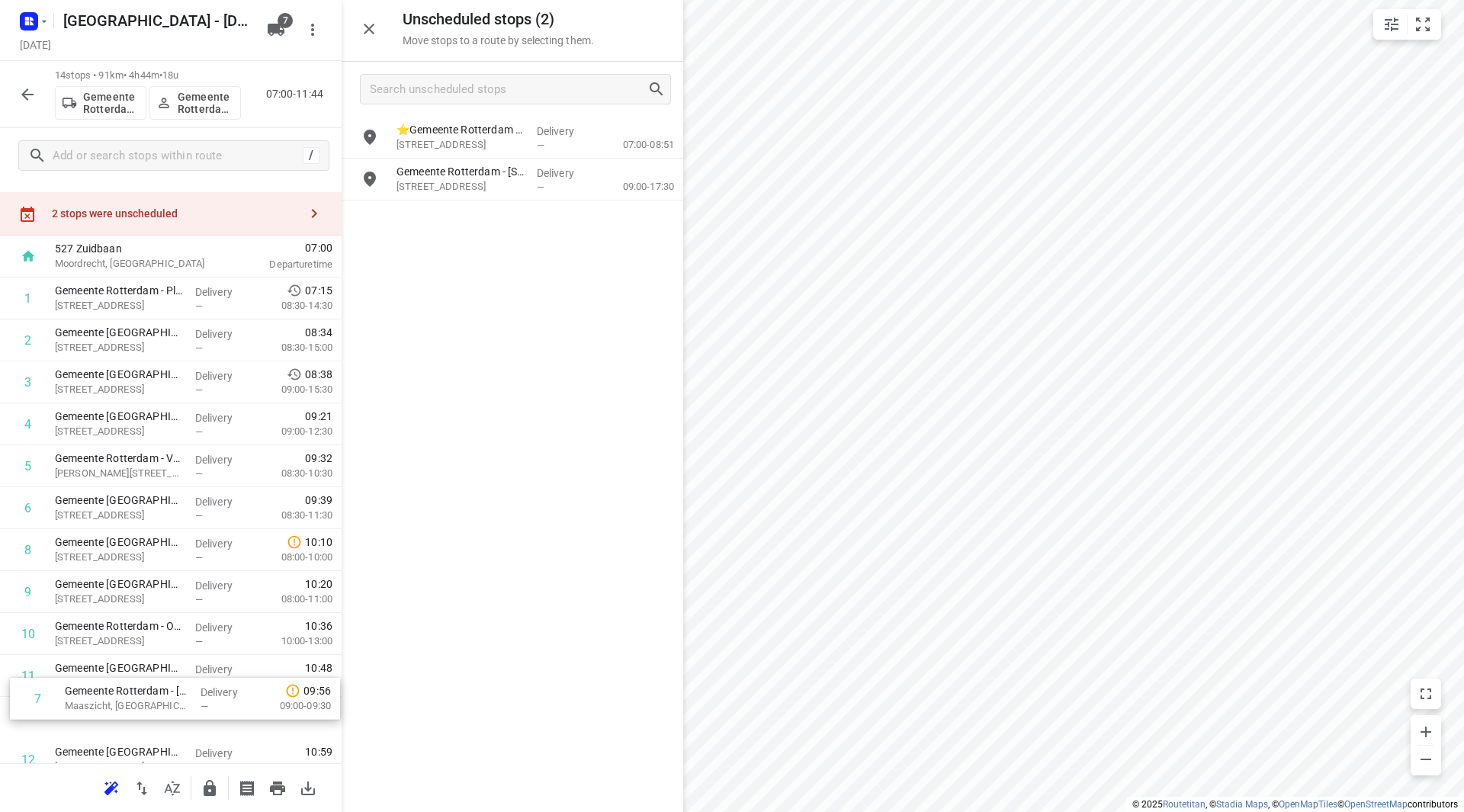
scroll to position [169, 0]
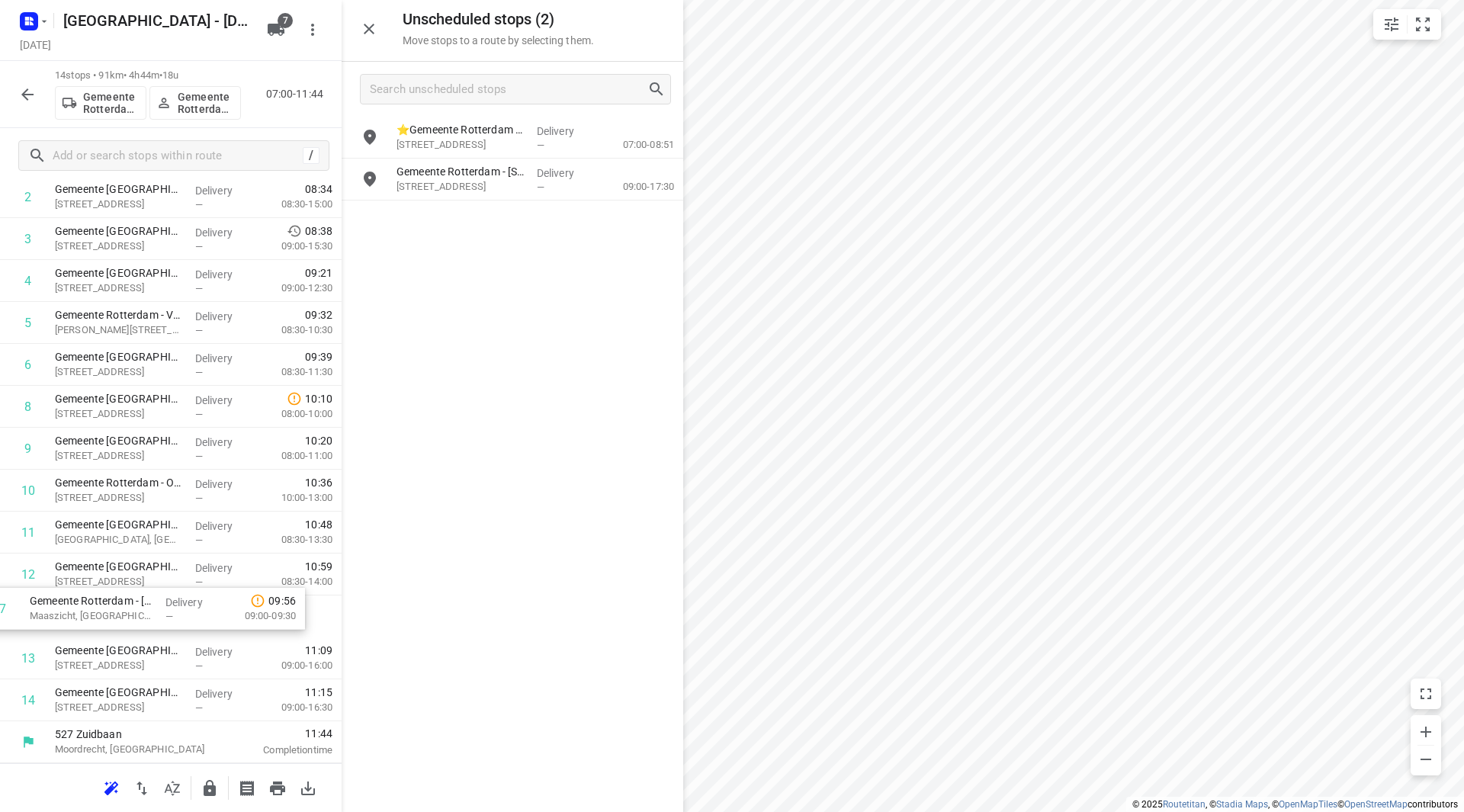
drag, startPoint x: 181, startPoint y: 557, endPoint x: 162, endPoint y: 611, distance: 57.2
click at [160, 610] on div "1 Gemeente Rotterdam - Plaagdierbeheersing - Koperstraat (Martin Helmich) Koper…" at bounding box center [171, 427] width 342 height 586
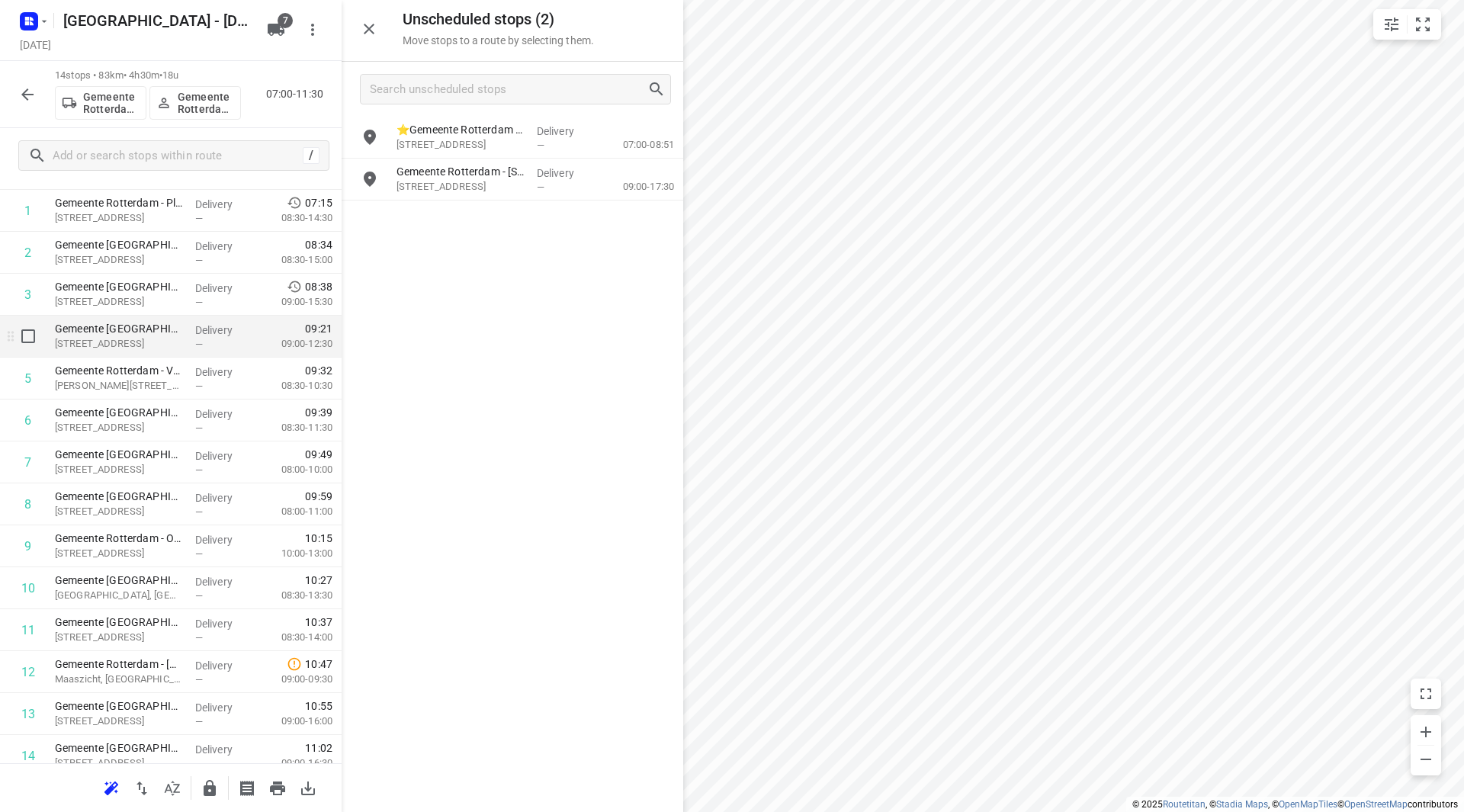
scroll to position [92, 0]
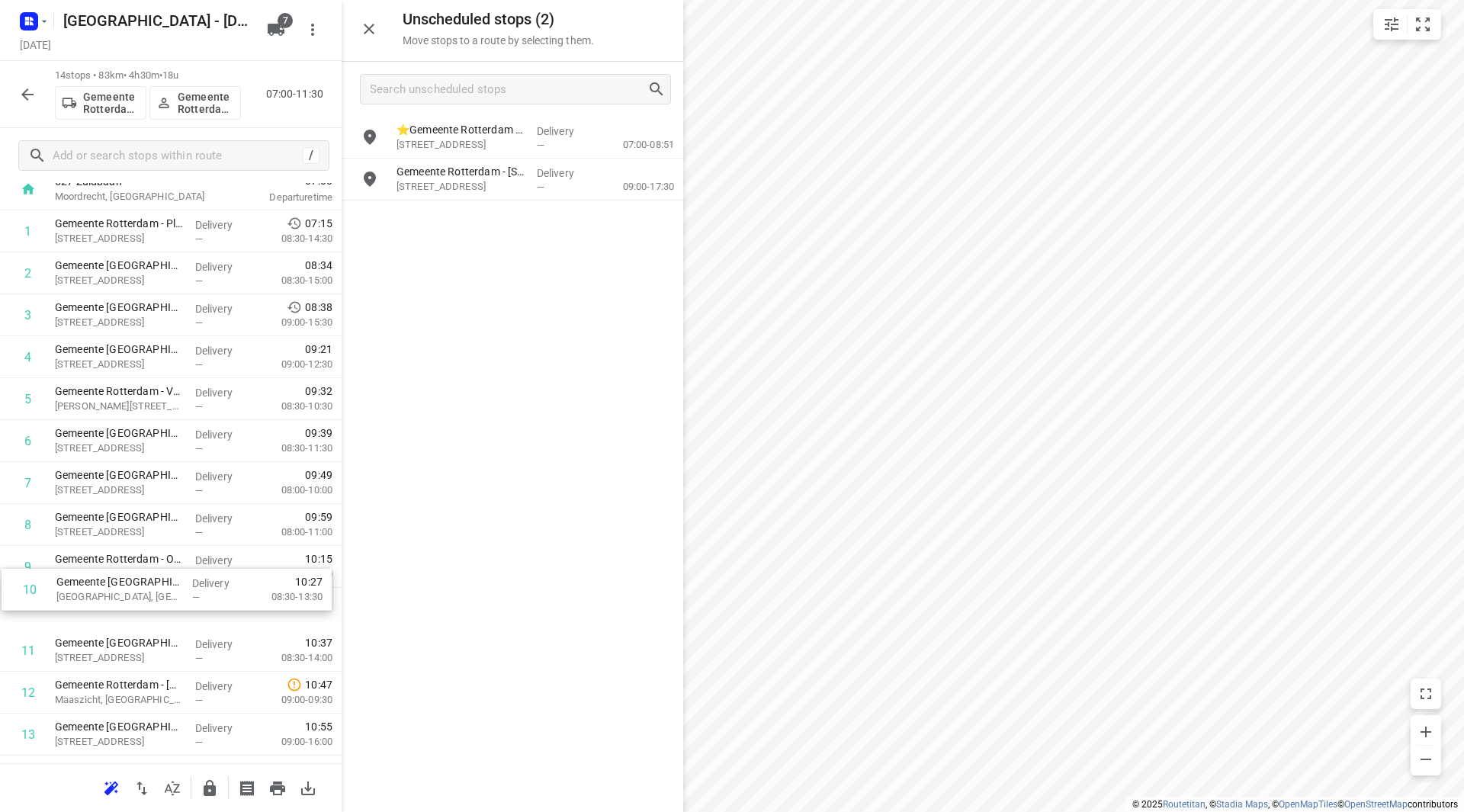
drag, startPoint x: 185, startPoint y: 620, endPoint x: 187, endPoint y: 573, distance: 47.0
click at [190, 575] on div "1 Gemeente Rotterdam - Plaagdierbeheersing - Koperstraat (Martin Helmich) Koper…" at bounding box center [171, 503] width 342 height 586
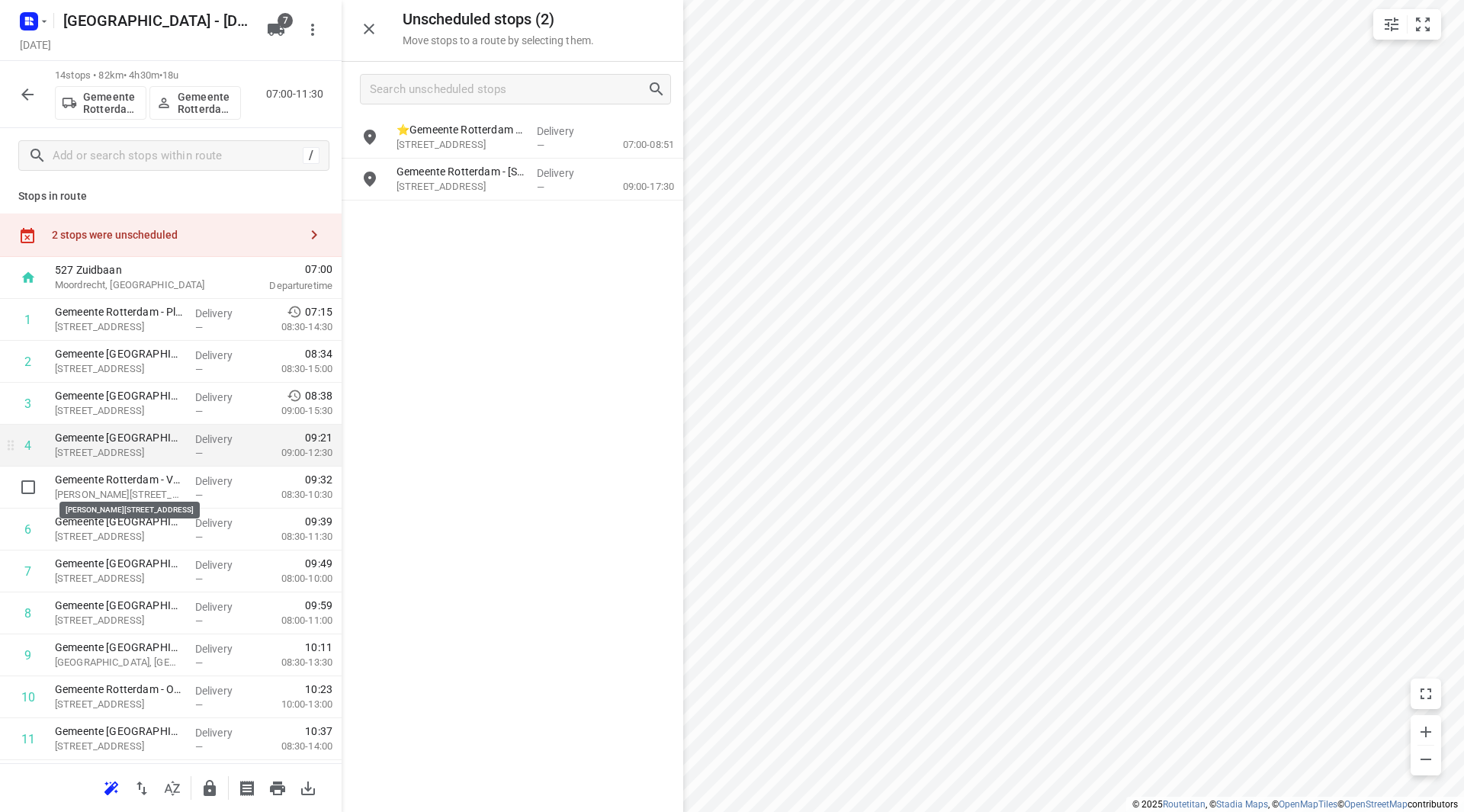
scroll to position [0, 0]
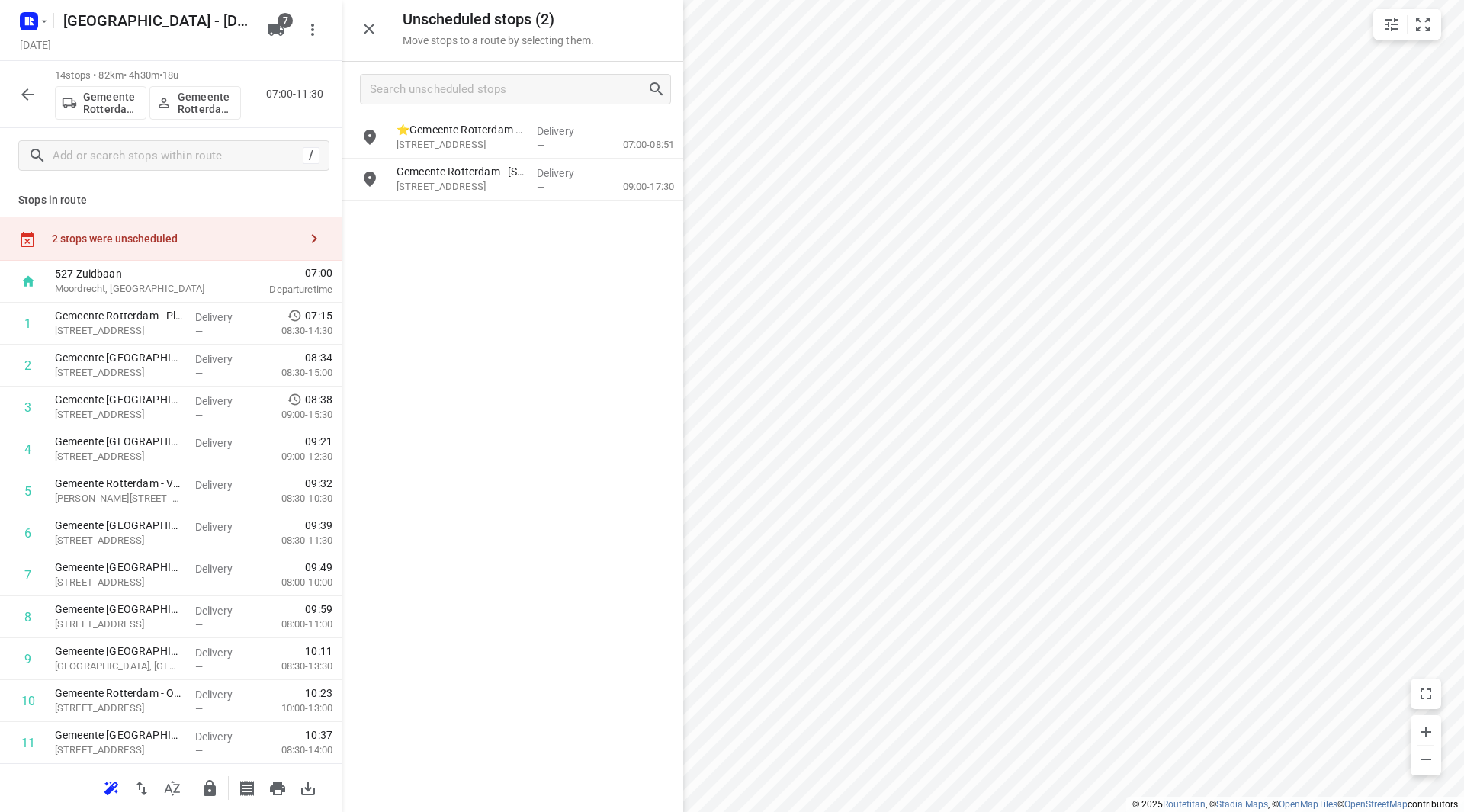
click at [210, 795] on icon "button" at bounding box center [209, 788] width 18 height 18
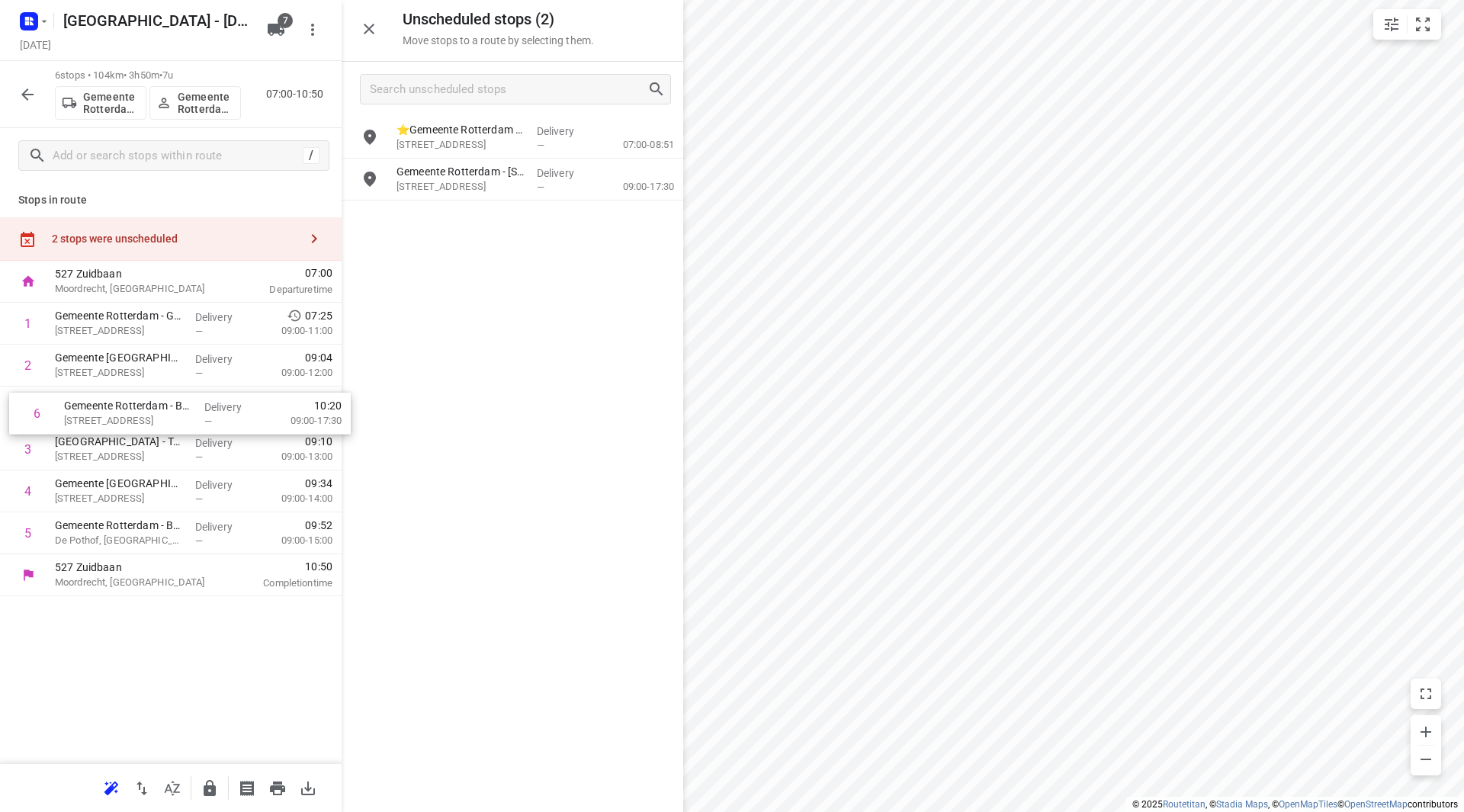
drag, startPoint x: 165, startPoint y: 504, endPoint x: 171, endPoint y: 395, distance: 109.2
click at [173, 395] on div "1 Gemeente Rotterdam - Gebiedskantoor Feyenoord(Martin Helmich) Maashaven Oostz…" at bounding box center [171, 428] width 342 height 252
click at [208, 784] on icon "button" at bounding box center [209, 788] width 18 height 18
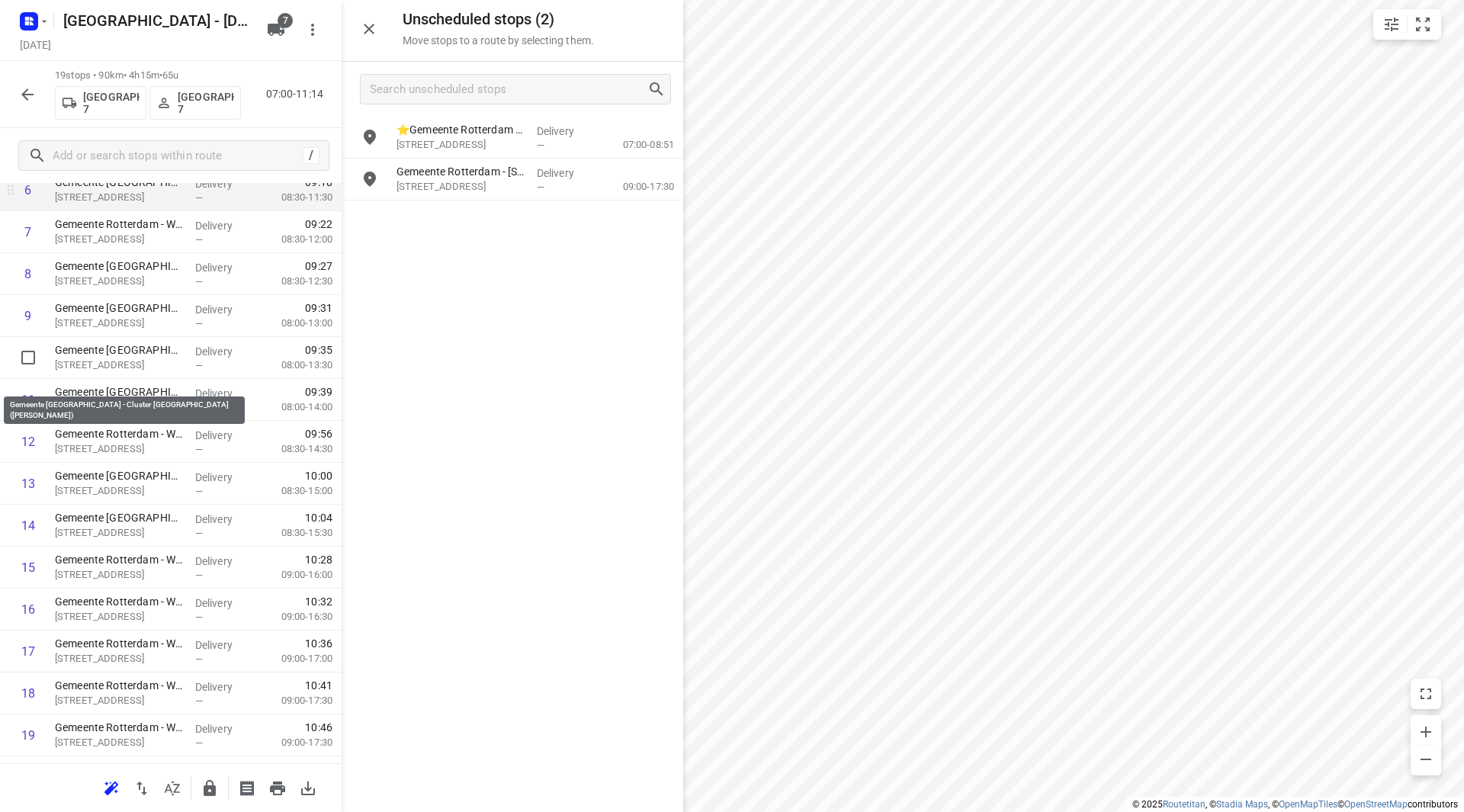
scroll to position [378, 0]
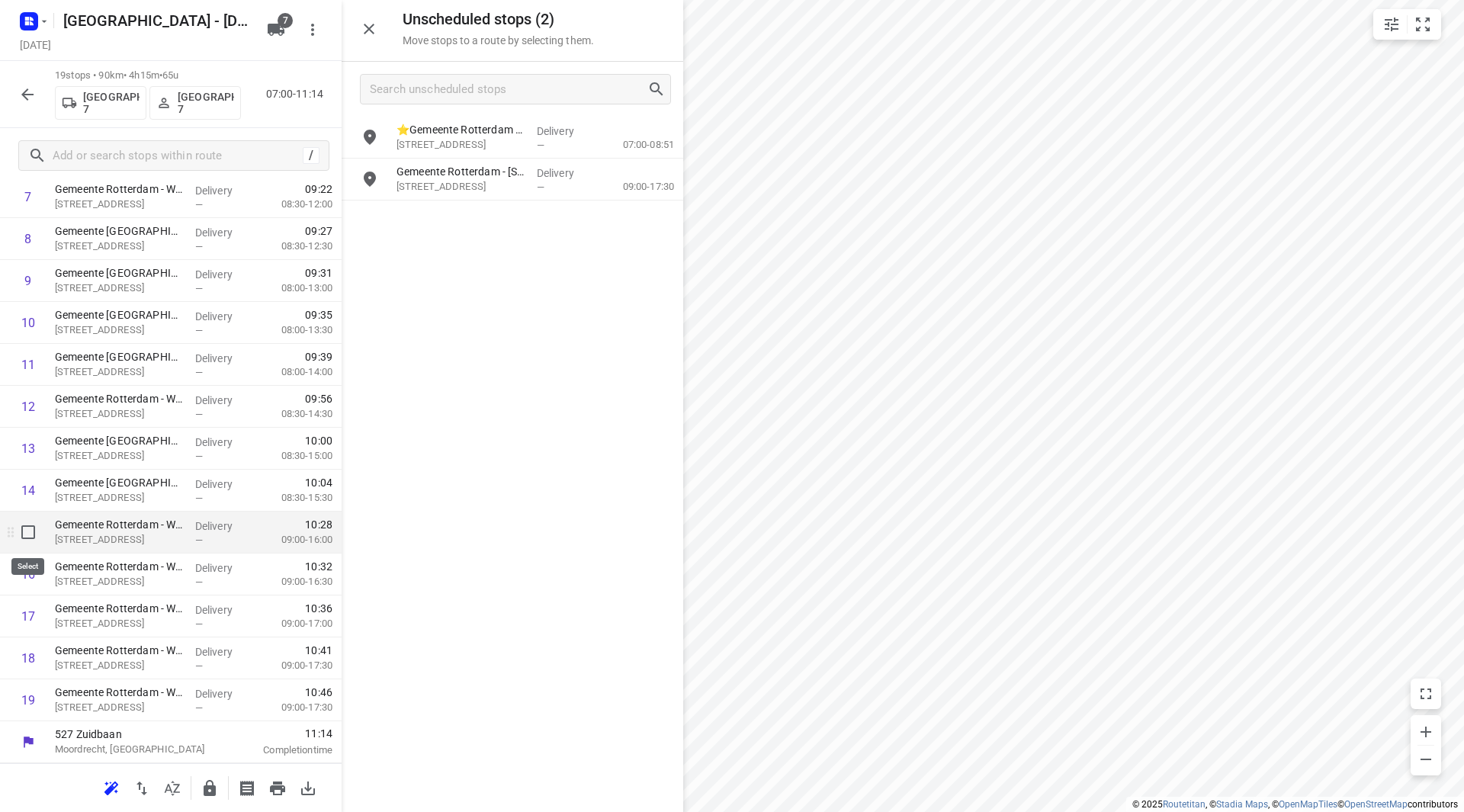
click at [27, 536] on input "checkbox" at bounding box center [28, 531] width 31 height 31
checkbox input "true"
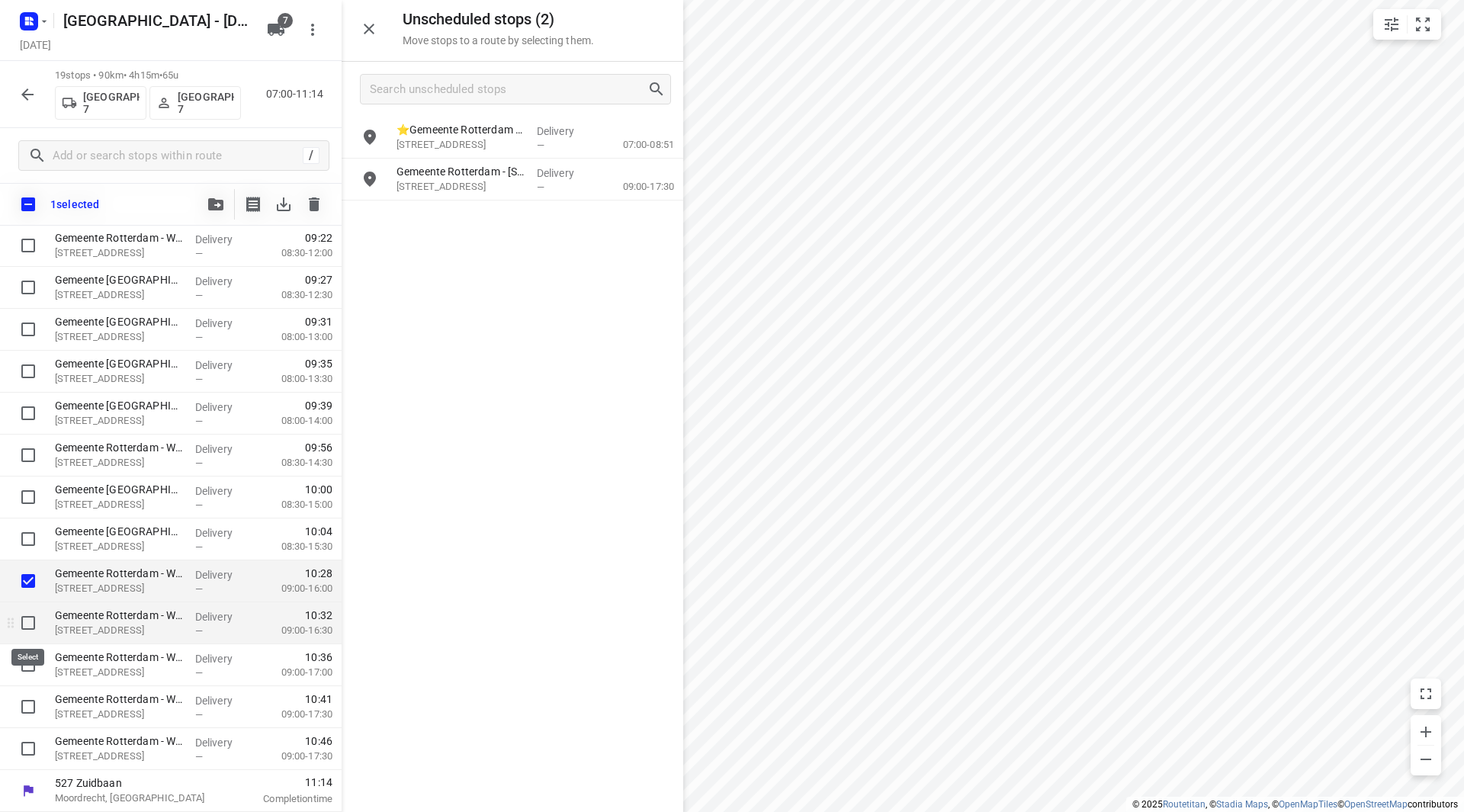
click at [30, 621] on input "checkbox" at bounding box center [28, 622] width 31 height 31
checkbox input "true"
click at [32, 671] on input "checkbox" at bounding box center [28, 664] width 31 height 31
checkbox input "true"
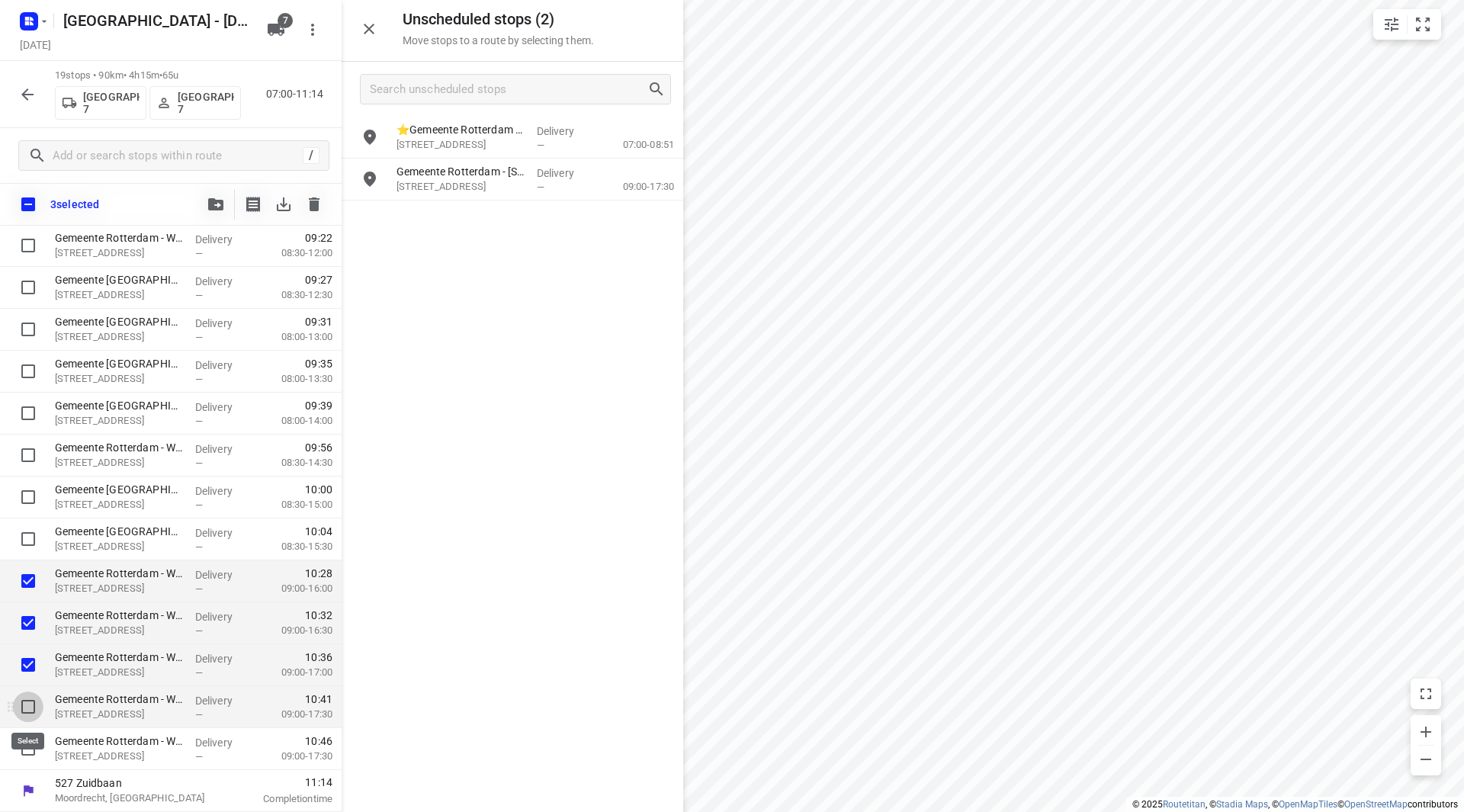
click at [28, 700] on input "checkbox" at bounding box center [28, 706] width 31 height 31
checkbox input "true"
click at [31, 746] on input "checkbox" at bounding box center [28, 748] width 31 height 31
checkbox input "true"
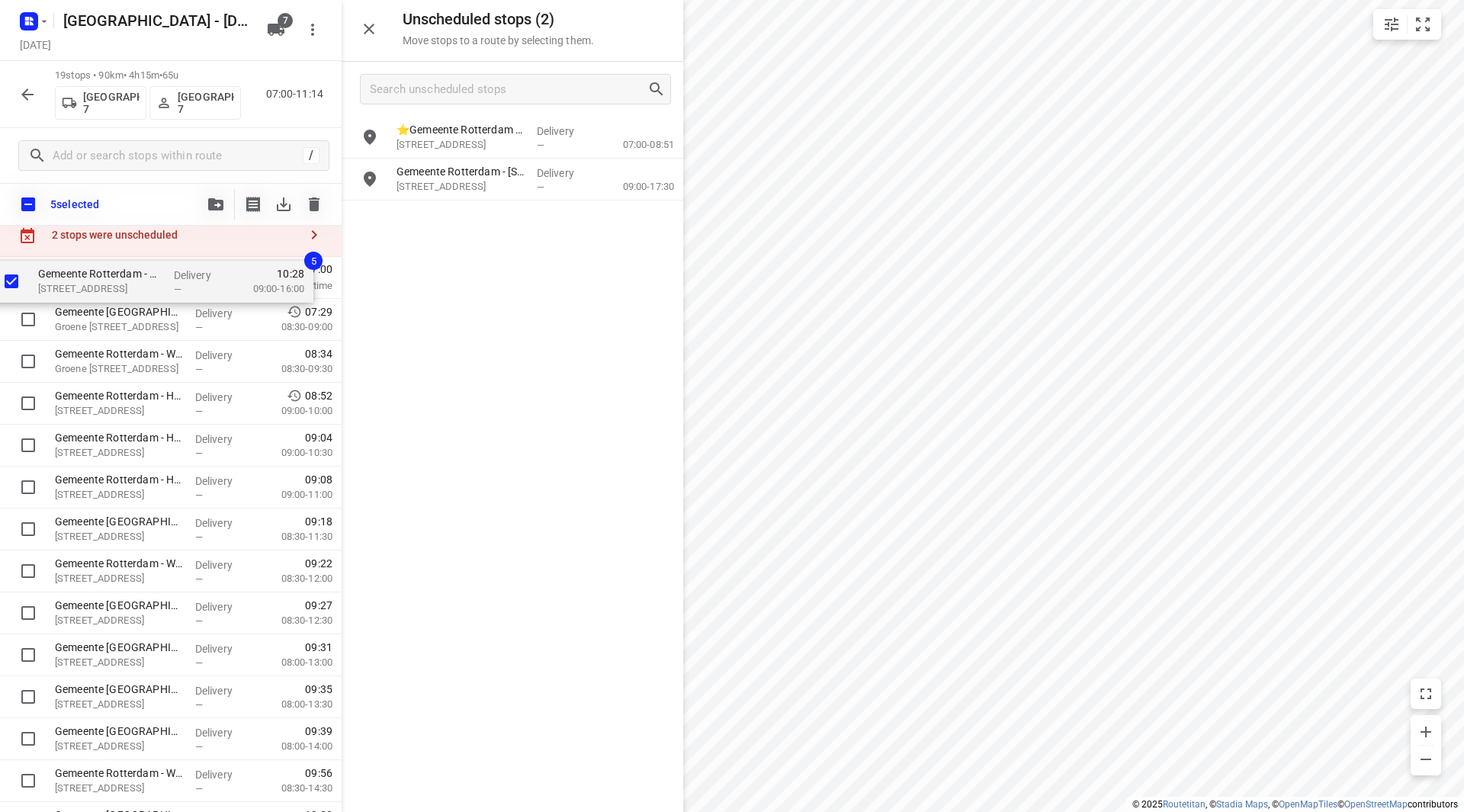
scroll to position [0, 0]
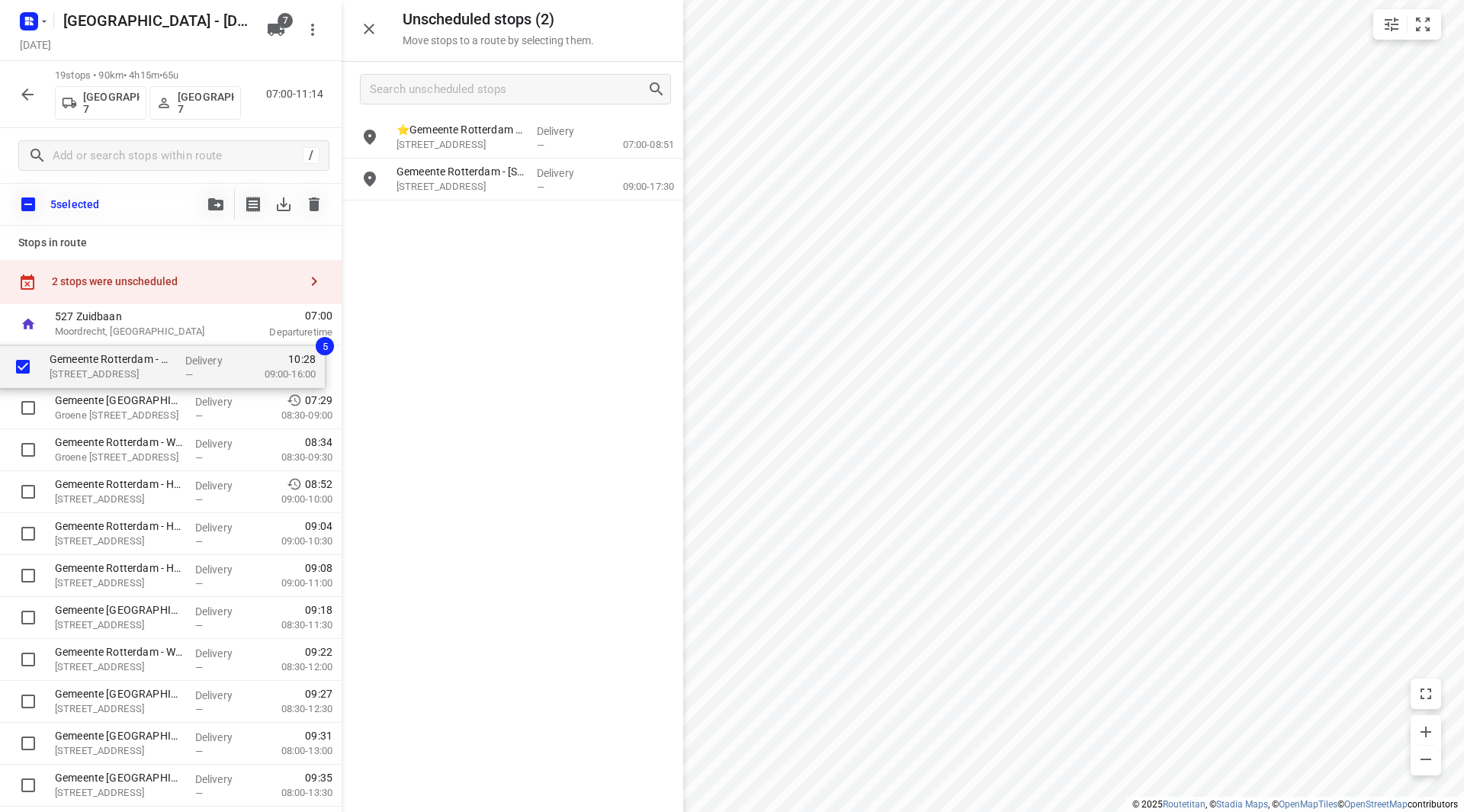
drag, startPoint x: 119, startPoint y: 589, endPoint x: 116, endPoint y: 371, distance: 218.0
click at [116, 371] on div "Gemeente Rotterdam - UW - Groene Kruisweg(Martin Helmich) Groene Kruisweg 36, R…" at bounding box center [171, 743] width 342 height 796
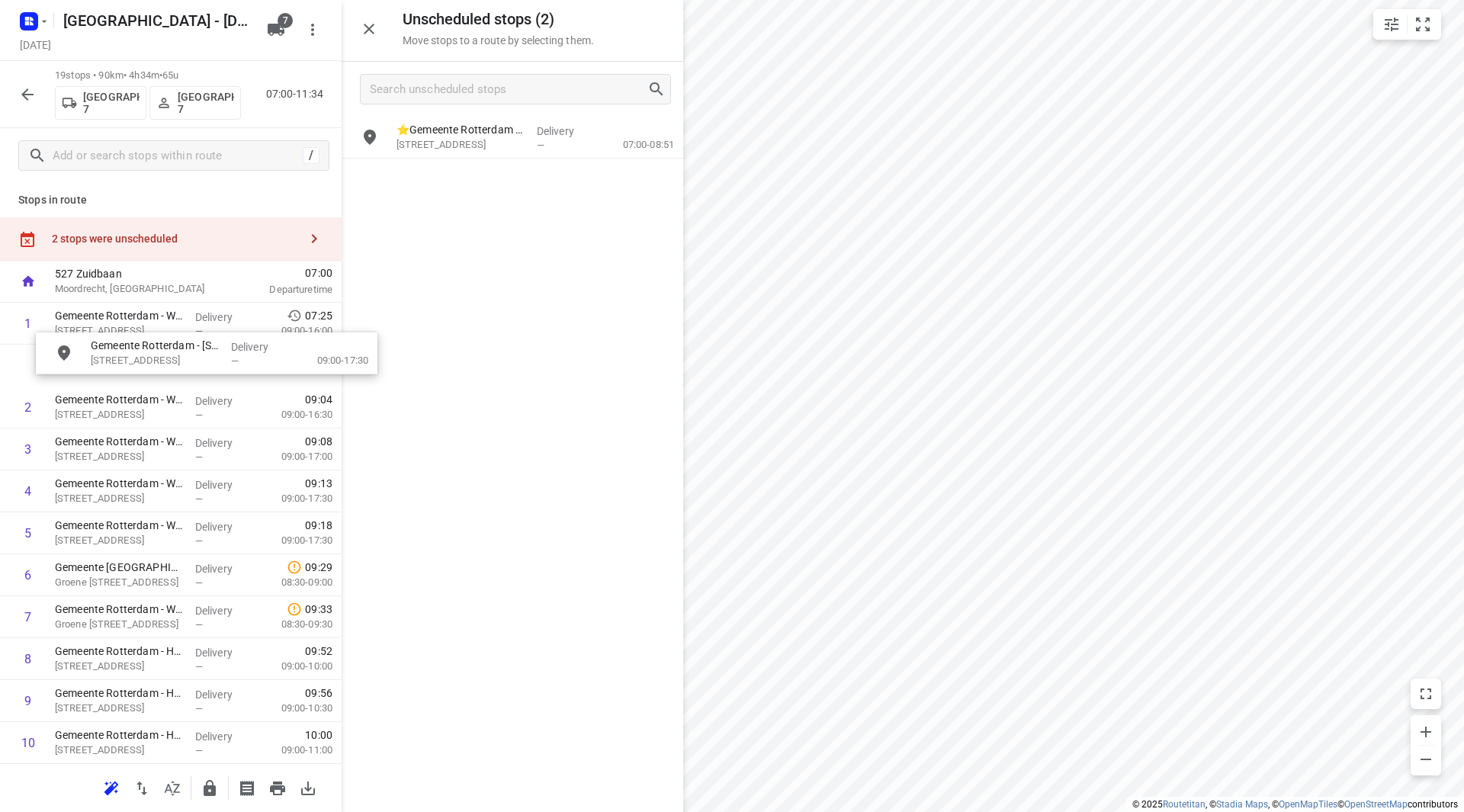
drag, startPoint x: 450, startPoint y: 188, endPoint x: 122, endPoint y: 371, distance: 375.6
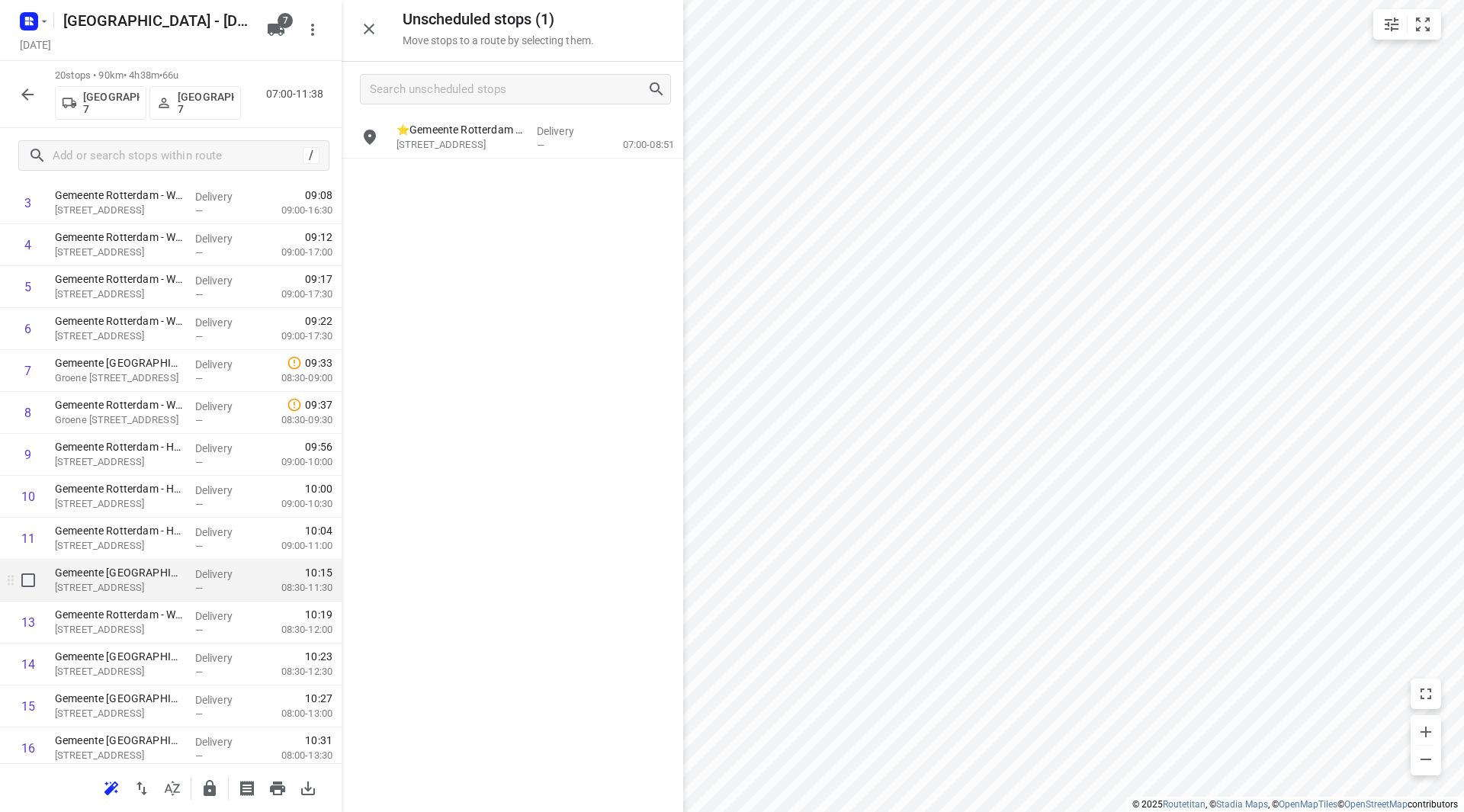
scroll to position [229, 0]
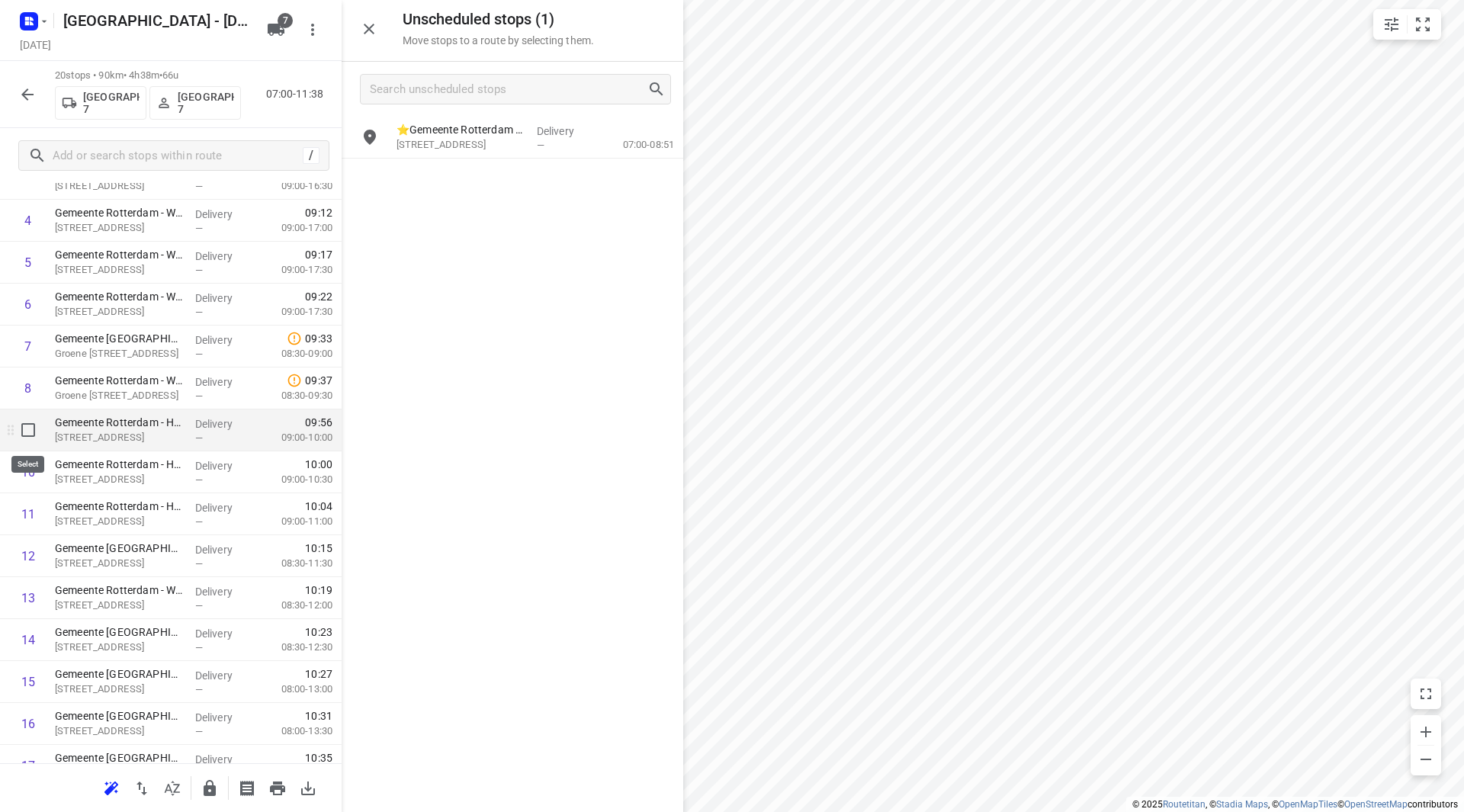
click at [29, 429] on input "checkbox" at bounding box center [28, 429] width 31 height 31
checkbox input "true"
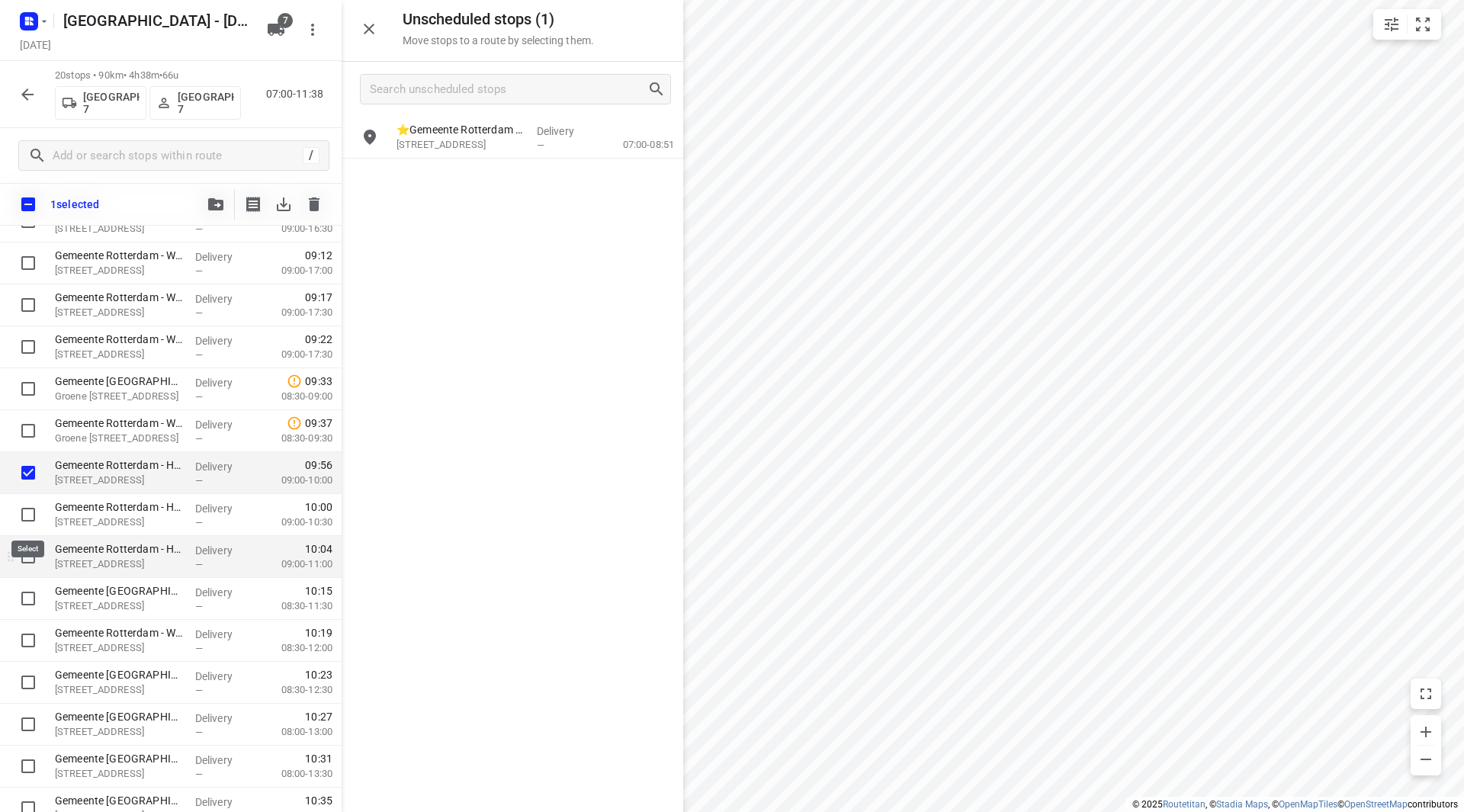
drag, startPoint x: 29, startPoint y: 507, endPoint x: 27, endPoint y: 566, distance: 59.0
click at [26, 509] on input "checkbox" at bounding box center [28, 514] width 31 height 31
checkbox input "true"
click at [27, 568] on input "checkbox" at bounding box center [28, 556] width 31 height 31
checkbox input "true"
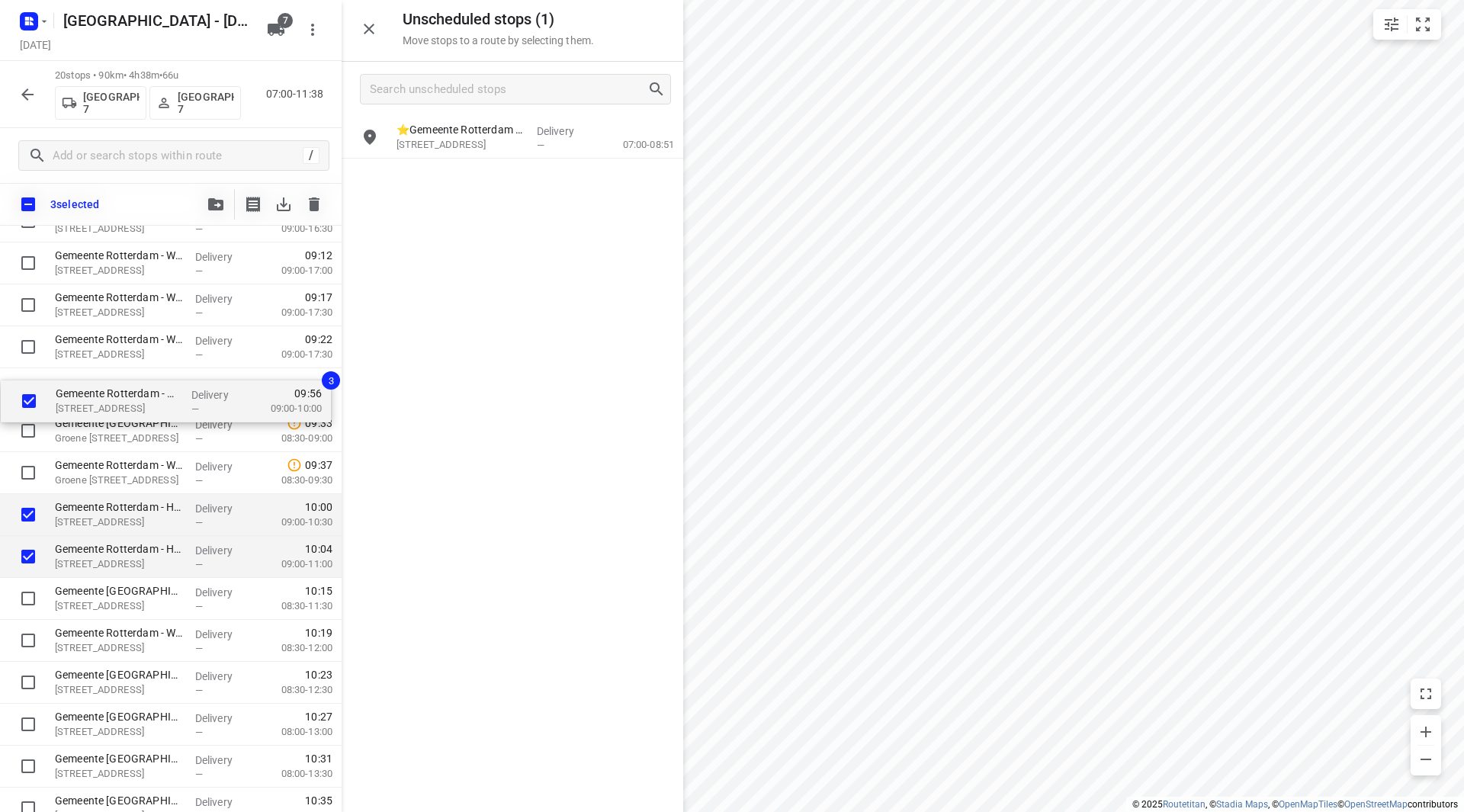
drag, startPoint x: 128, startPoint y: 474, endPoint x: 128, endPoint y: 395, distance: 79.0
click at [128, 395] on div "Gemeente Rotterdam - Wilhelminakade 16e etage(Martin Helmich) Wilhelminakade 17…" at bounding box center [171, 535] width 342 height 838
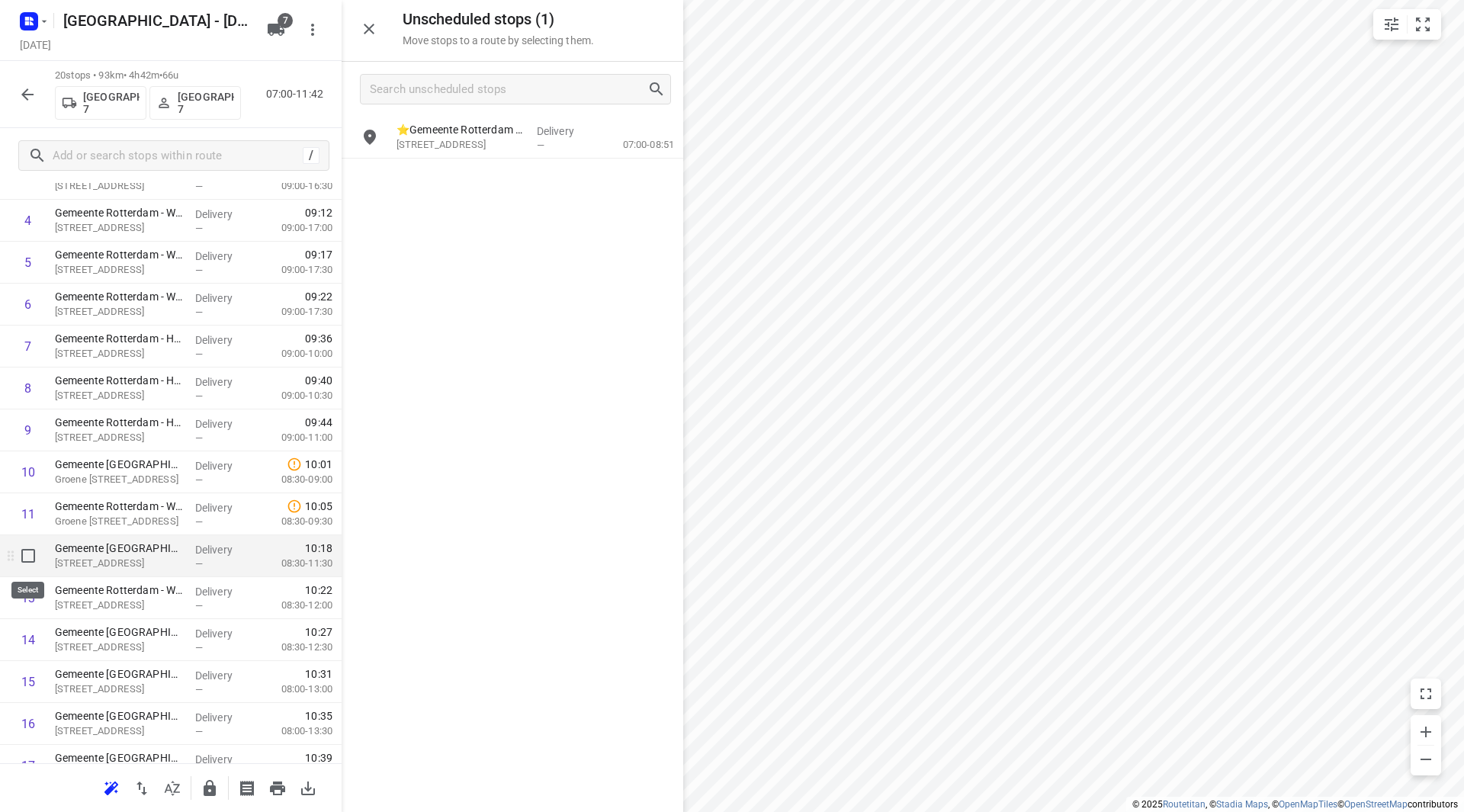
click at [33, 558] on input "checkbox" at bounding box center [28, 555] width 31 height 31
checkbox input "true"
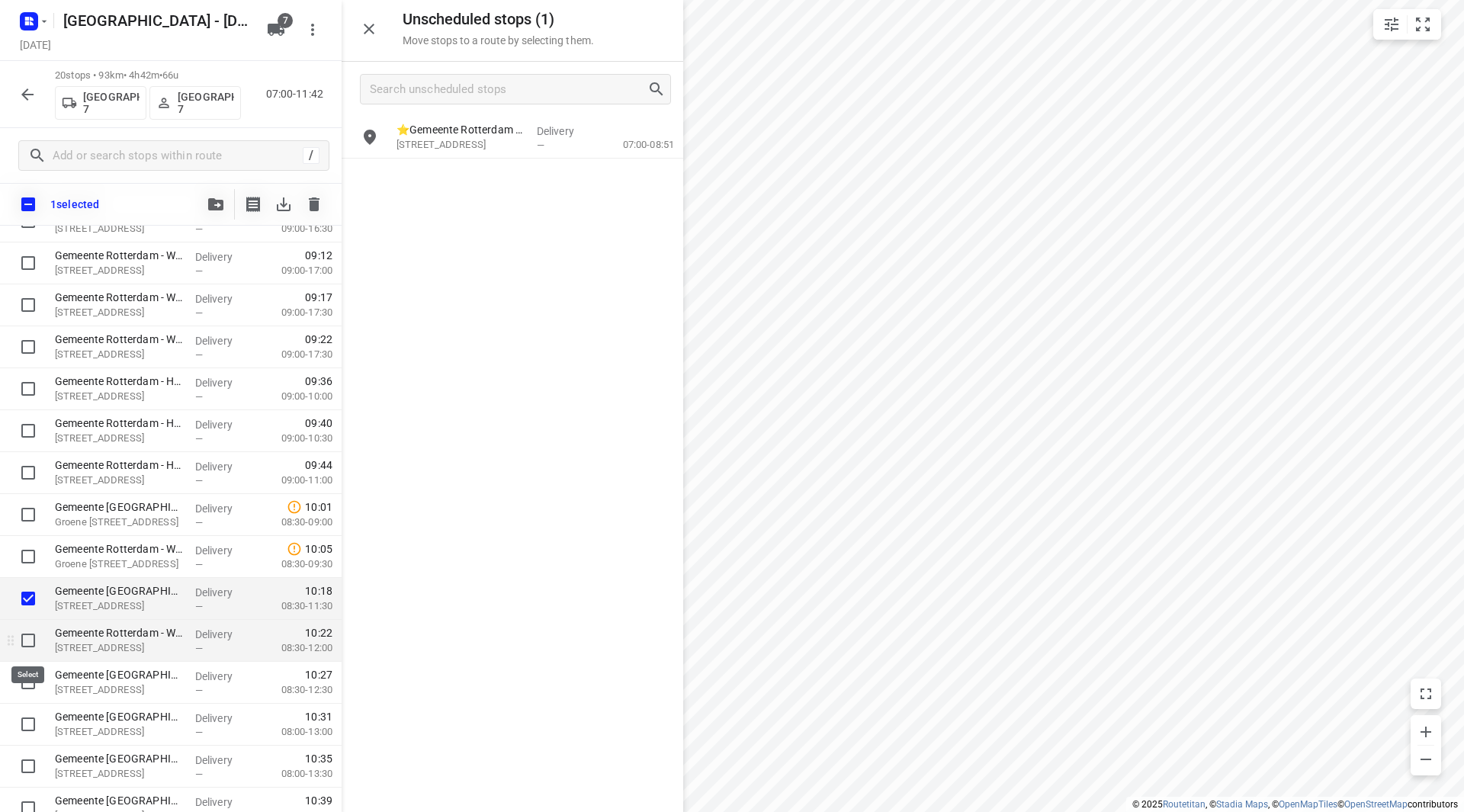
click at [29, 642] on input "checkbox" at bounding box center [28, 640] width 31 height 31
checkbox input "true"
click at [25, 681] on input "checkbox" at bounding box center [28, 682] width 31 height 31
checkbox input "true"
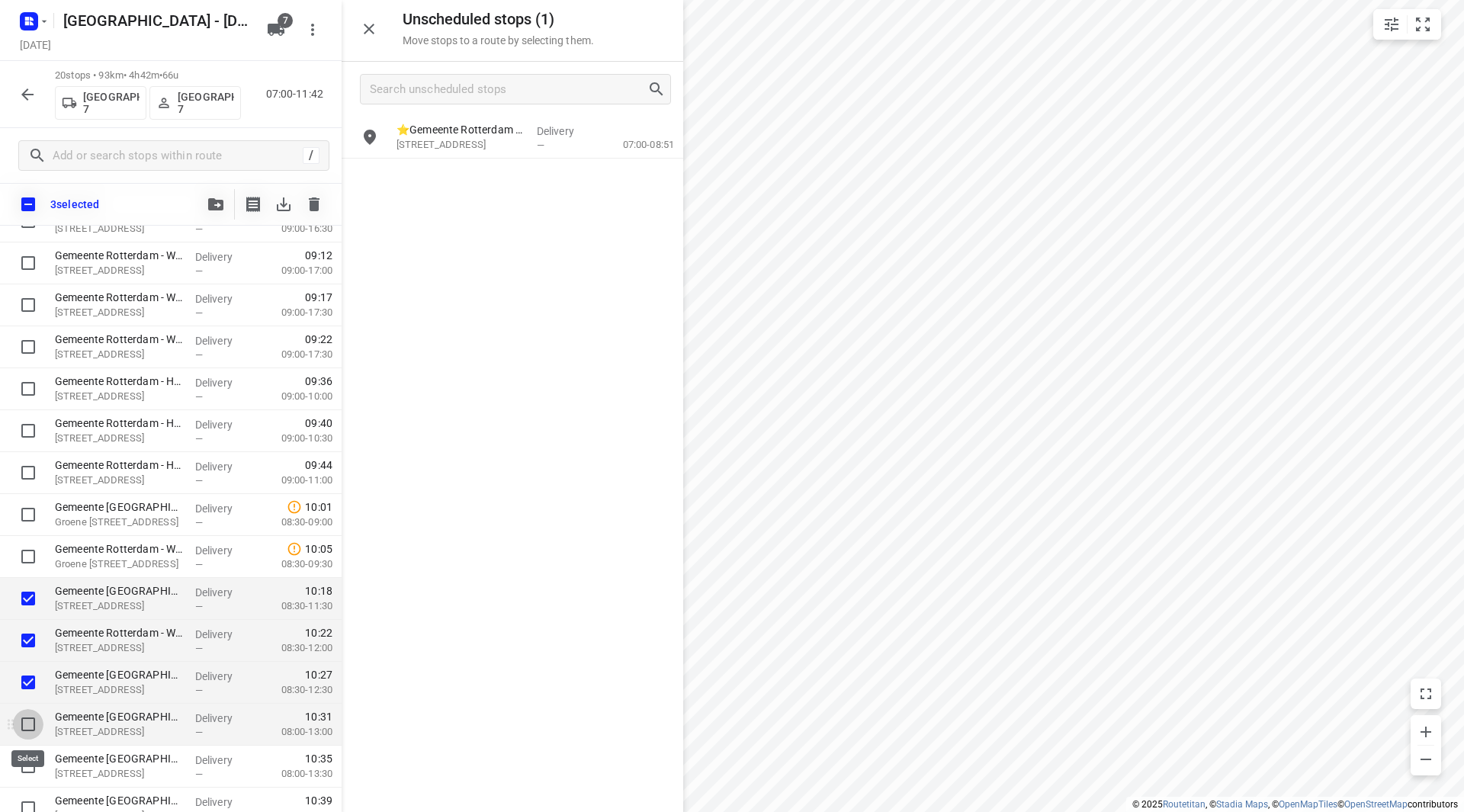
click at [25, 717] on input "checkbox" at bounding box center [28, 724] width 31 height 31
checkbox input "true"
click at [22, 764] on input "checkbox" at bounding box center [28, 766] width 31 height 31
checkbox input "true"
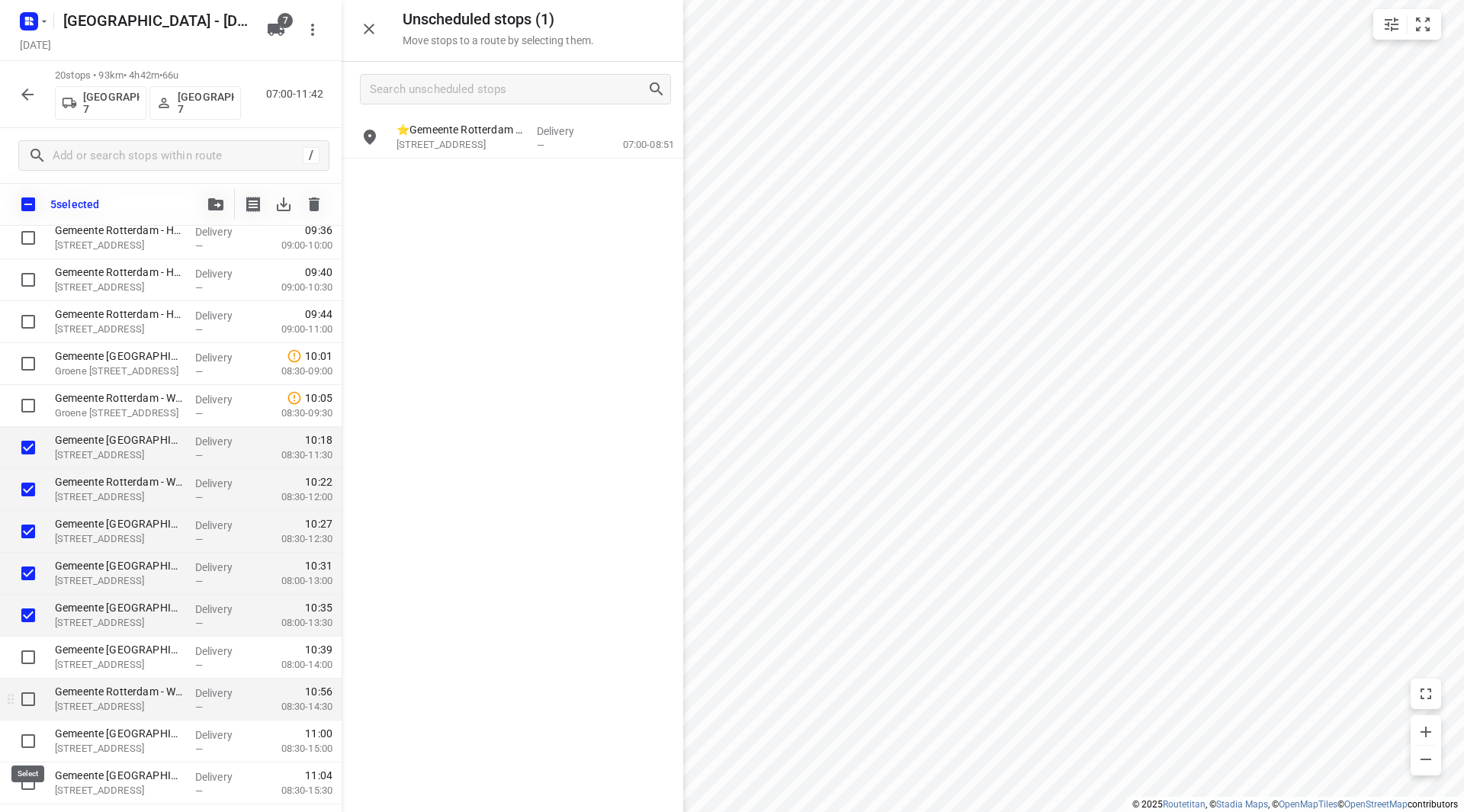
scroll to position [381, 0]
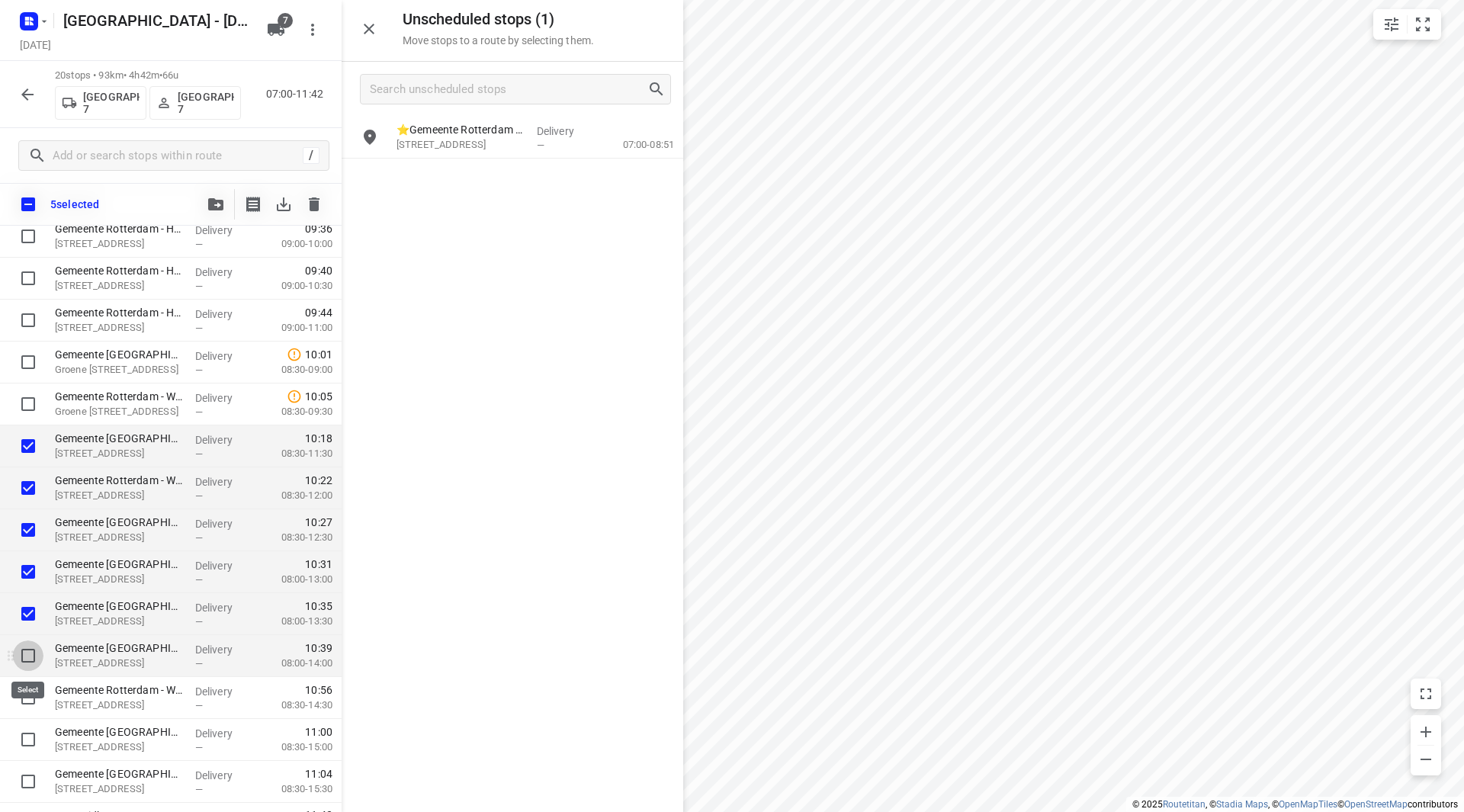
click at [27, 657] on input "checkbox" at bounding box center [28, 655] width 31 height 31
checkbox input "true"
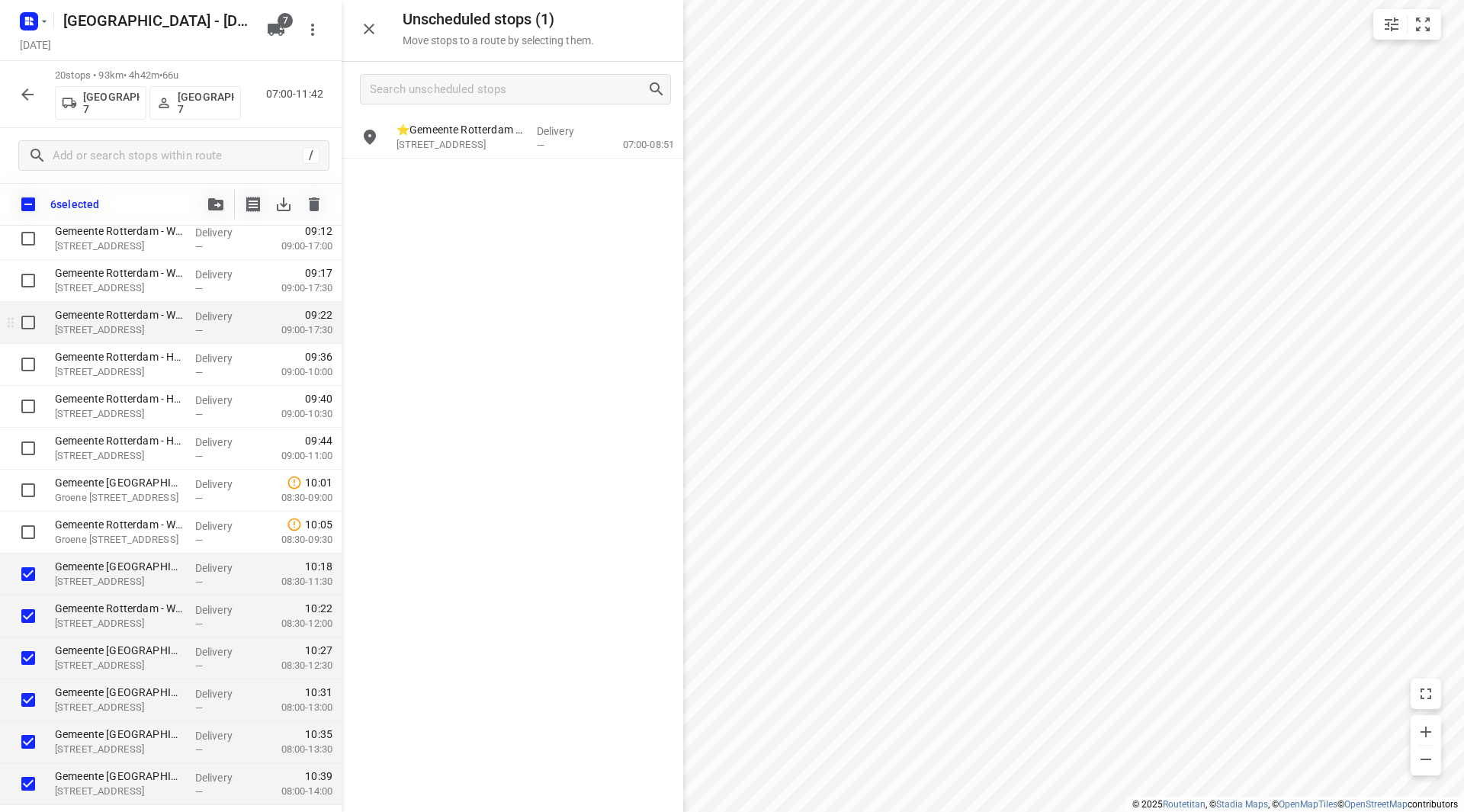
scroll to position [229, 0]
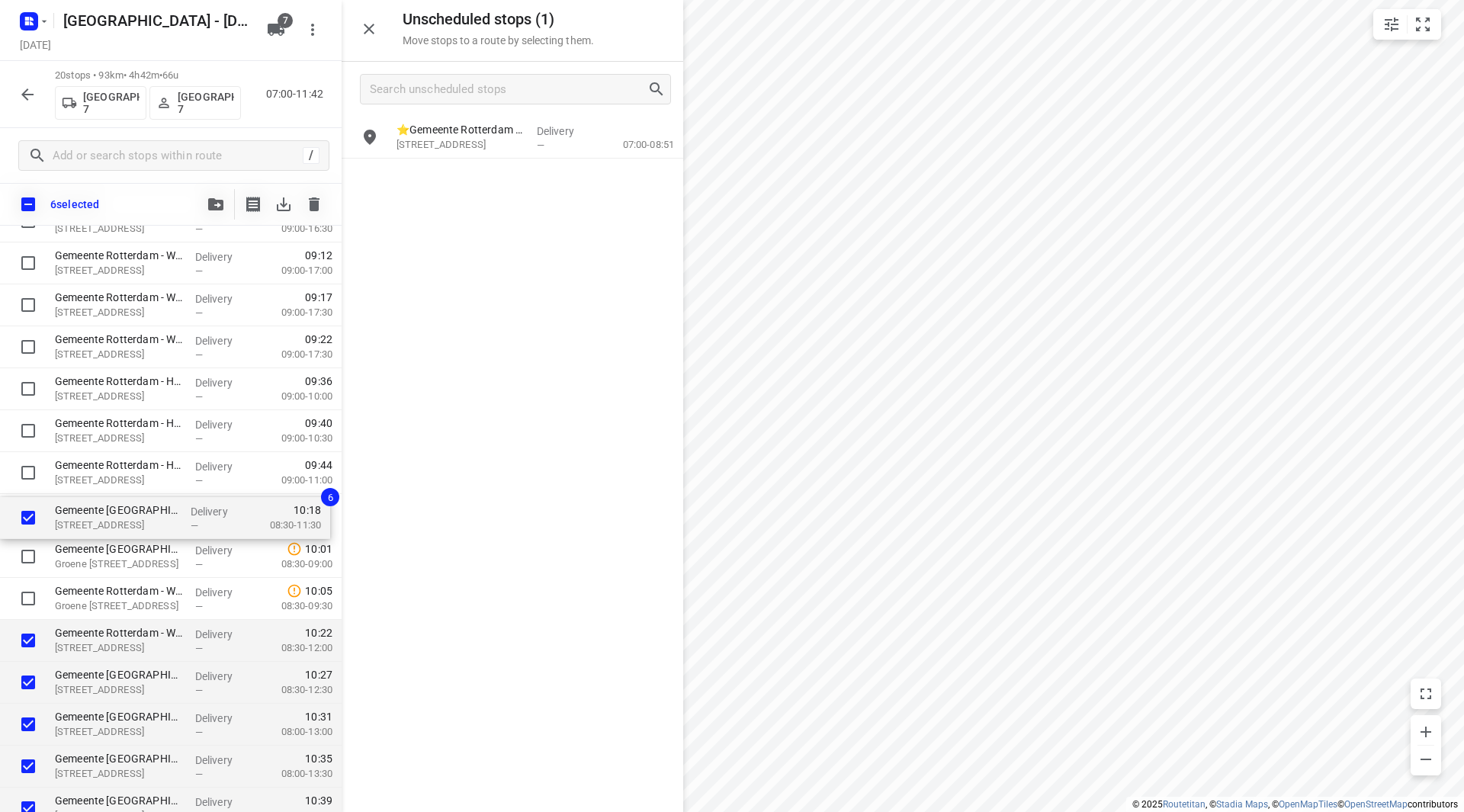
drag, startPoint x: 119, startPoint y: 603, endPoint x: 118, endPoint y: 509, distance: 94.0
click at [118, 509] on div "Gemeente Rotterdam - Wilhelminakade 16e etage(Martin Helmich) Wilhelminakade 17…" at bounding box center [171, 535] width 342 height 838
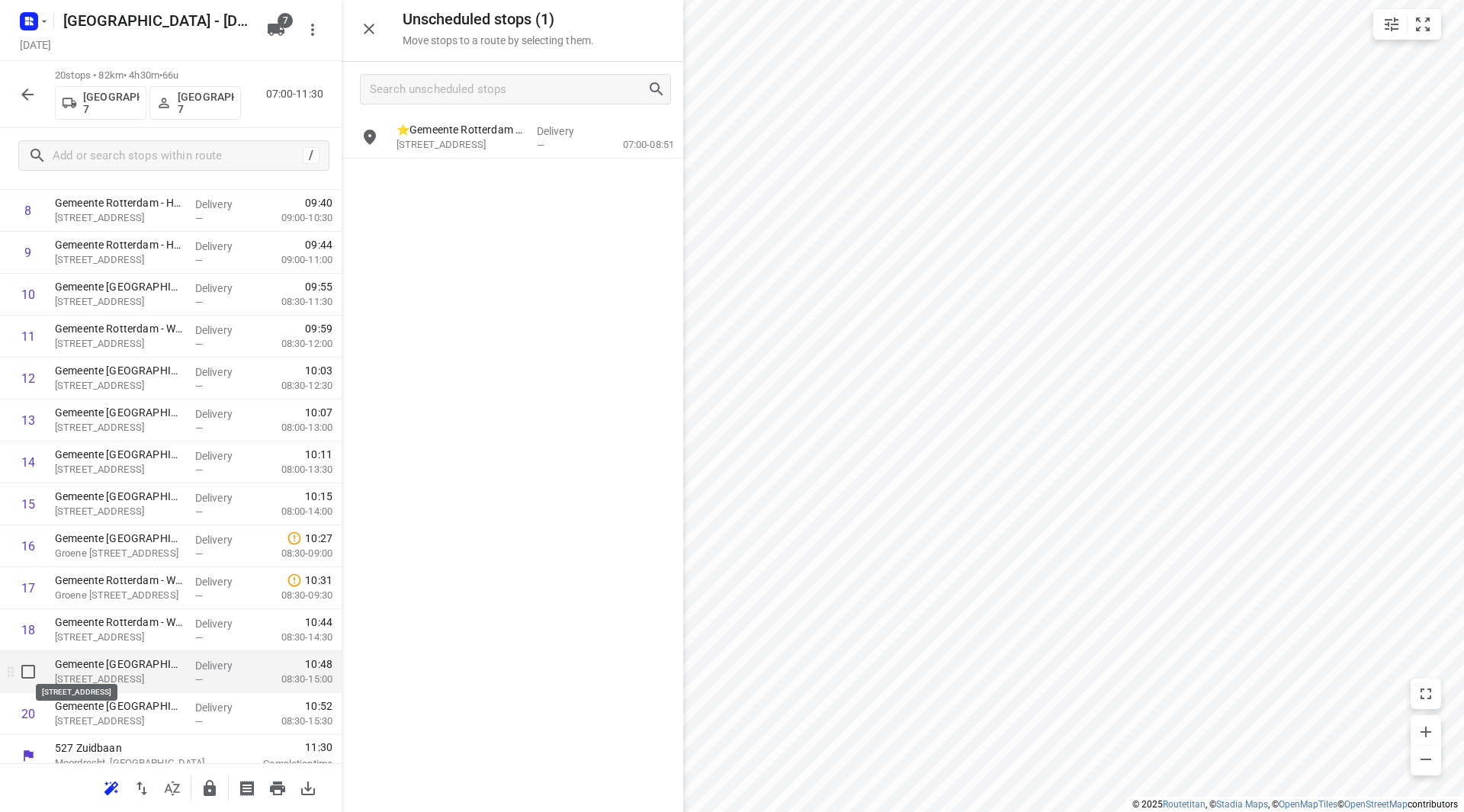
scroll to position [420, 0]
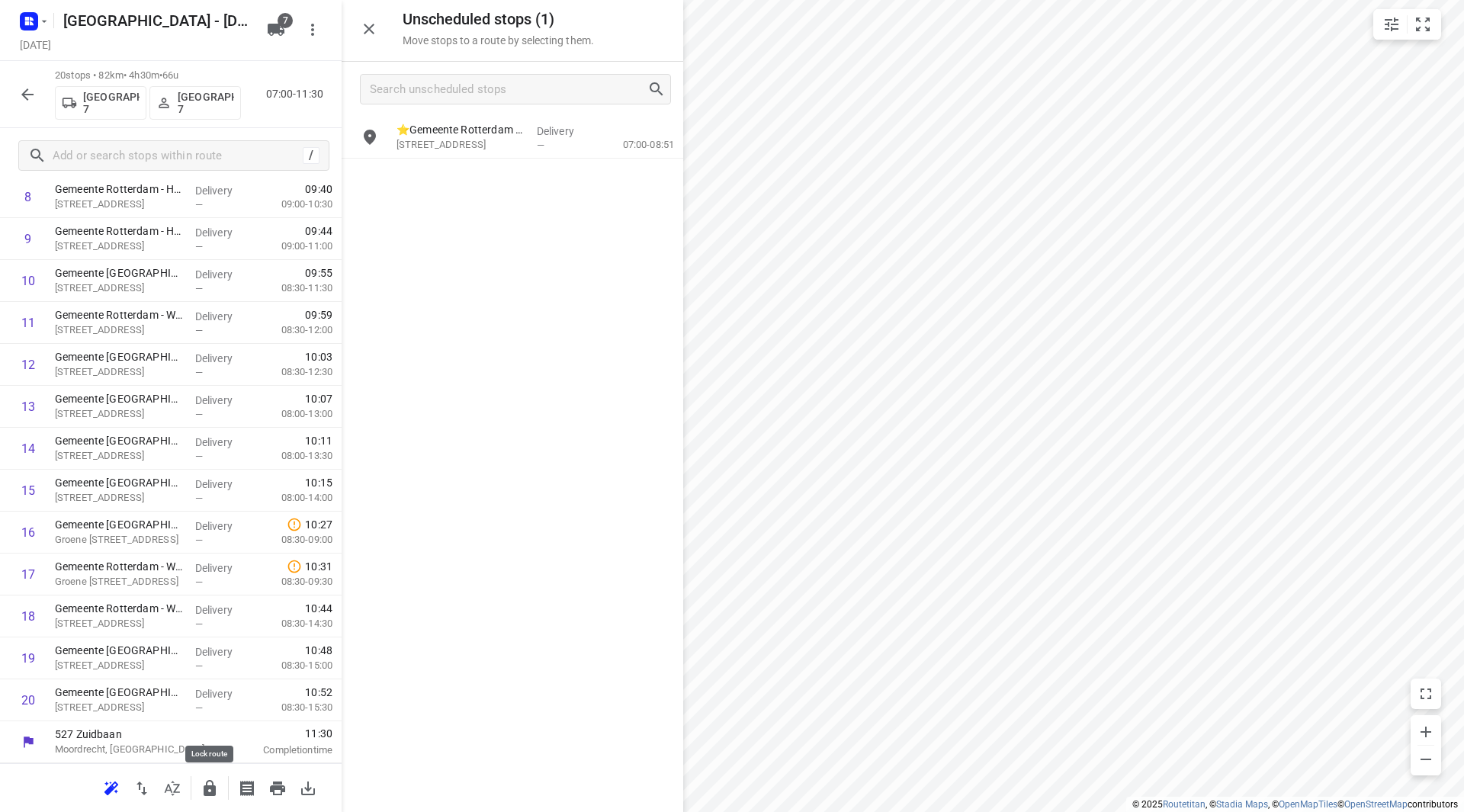
click at [214, 786] on icon "button" at bounding box center [210, 788] width 12 height 16
click at [31, 88] on icon "button" at bounding box center [27, 94] width 18 height 18
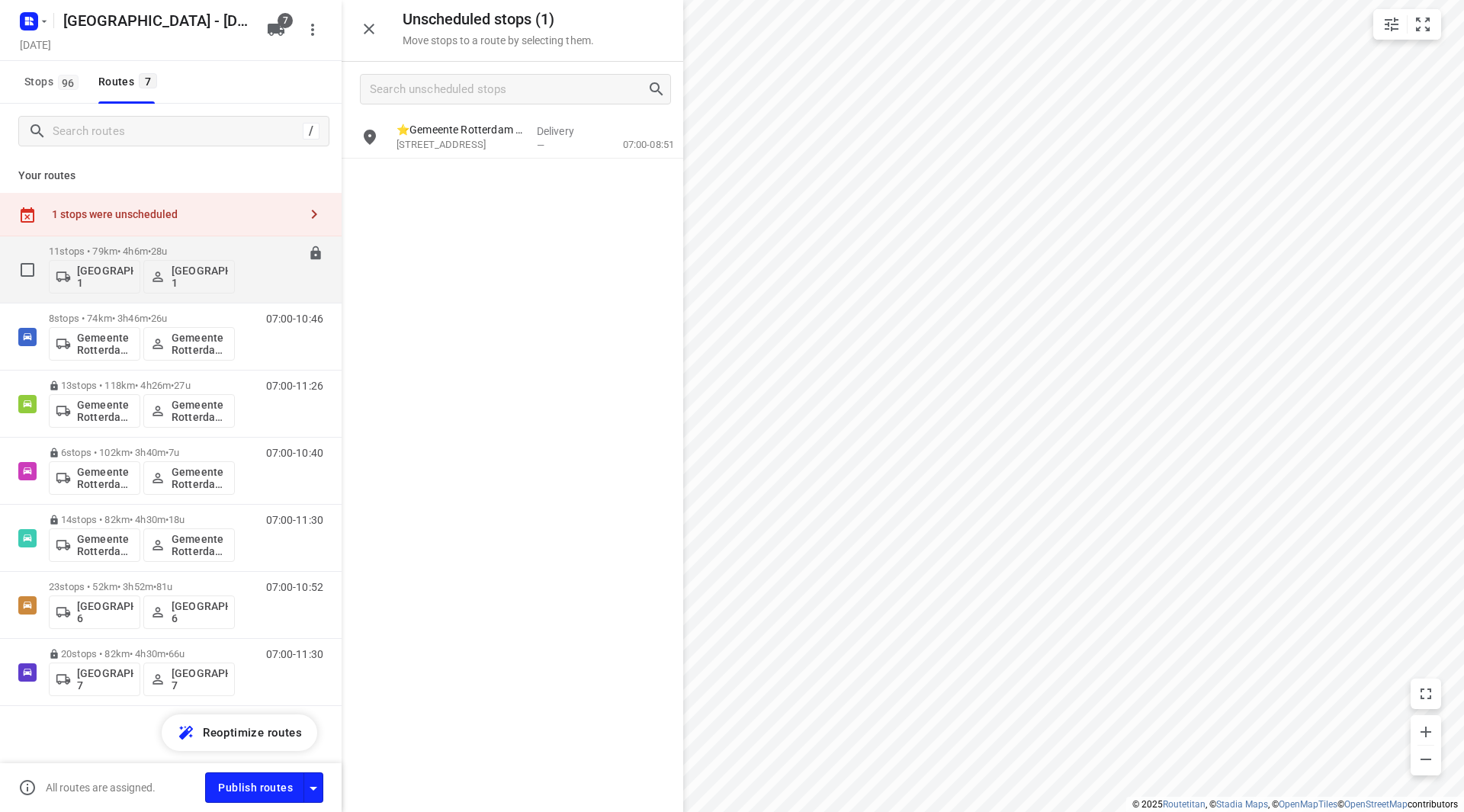
click at [192, 246] on p "11 stops • 79km • 4h6m • 28u" at bounding box center [142, 251] width 186 height 11
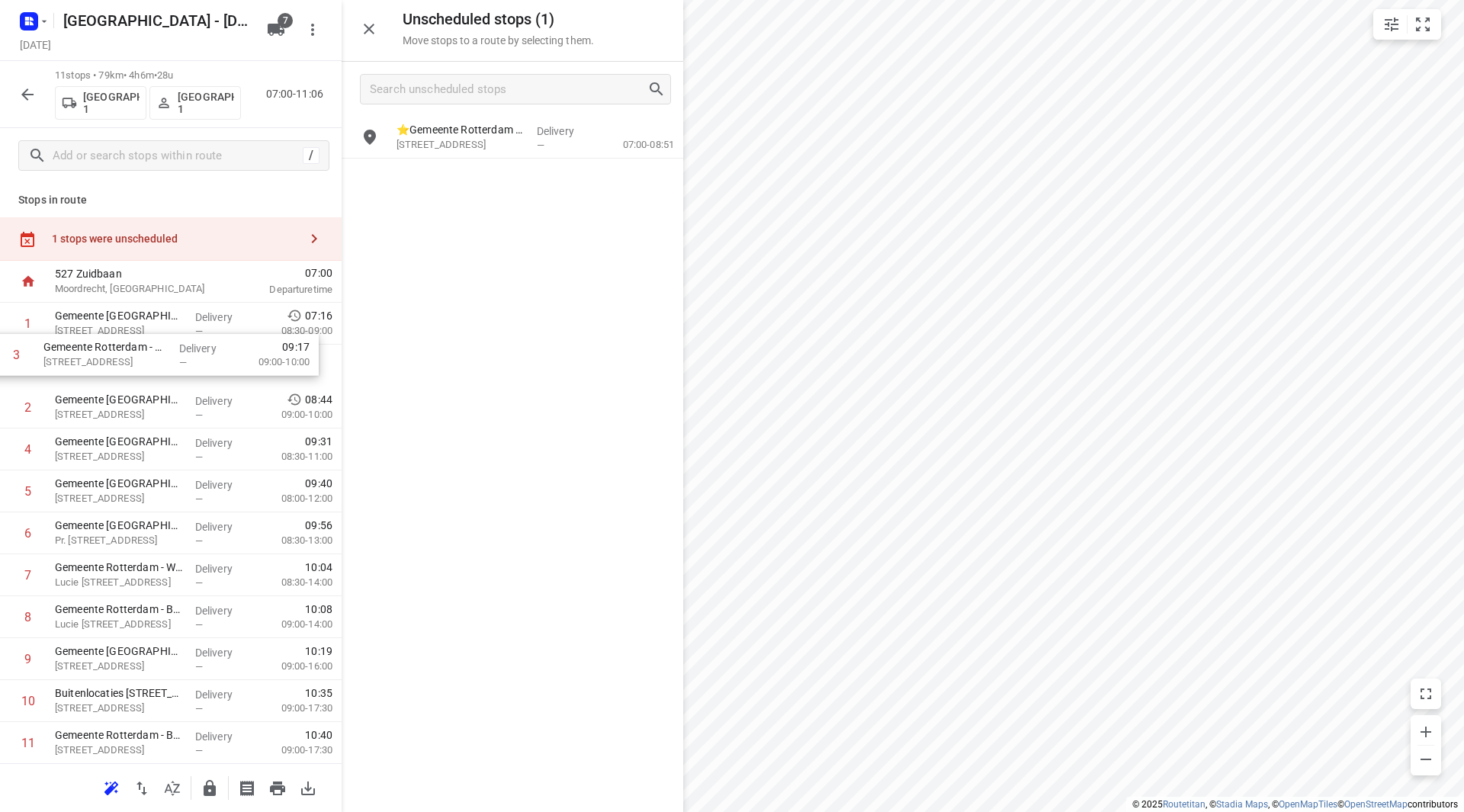
drag, startPoint x: 163, startPoint y: 413, endPoint x: 150, endPoint y: 357, distance: 57.5
click at [150, 357] on div "1 Gemeente Rotterdam - Milieupark - Nikkelstraat(Martin Helmich) Nikkelstraat 1…" at bounding box center [171, 532] width 342 height 461
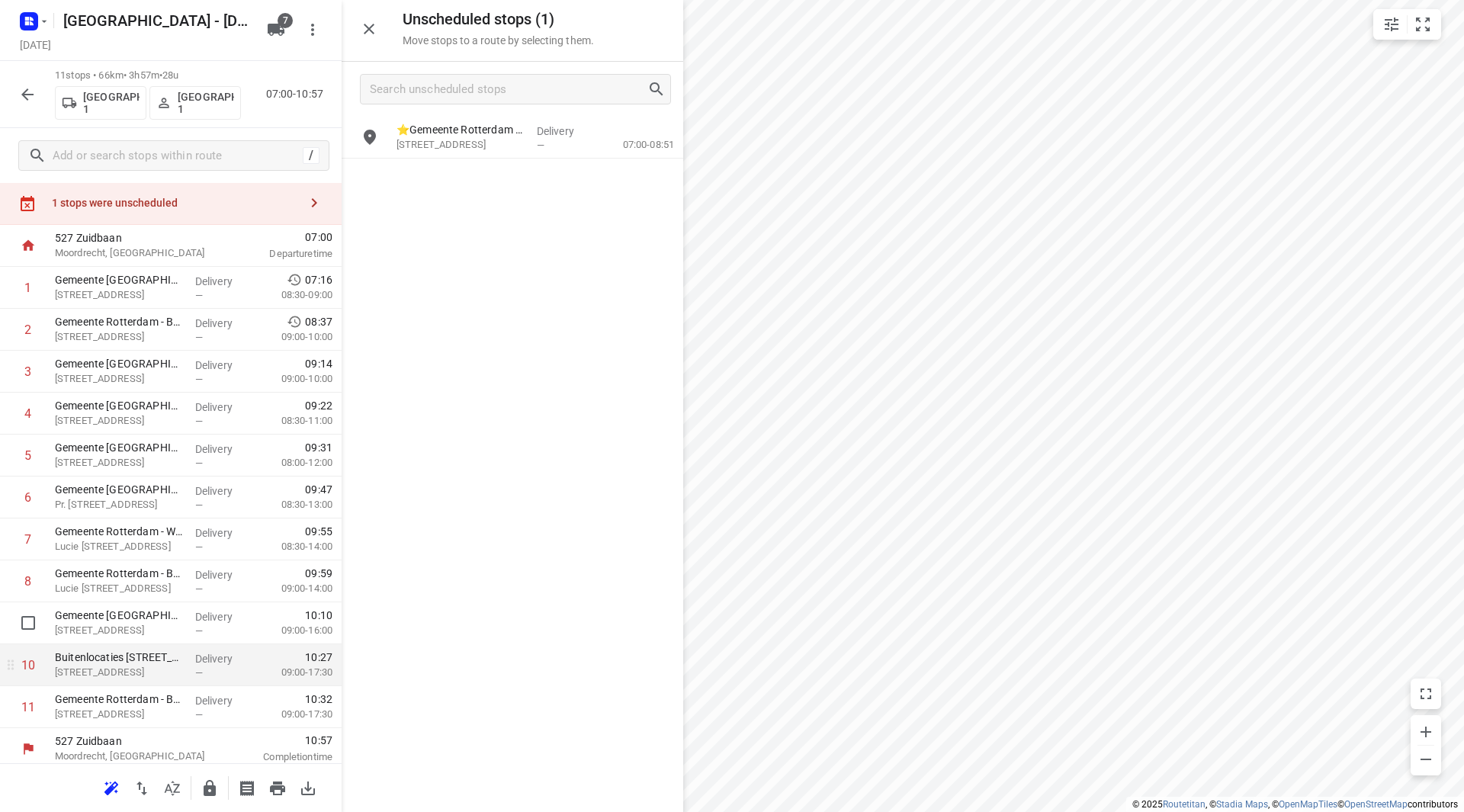
scroll to position [43, 0]
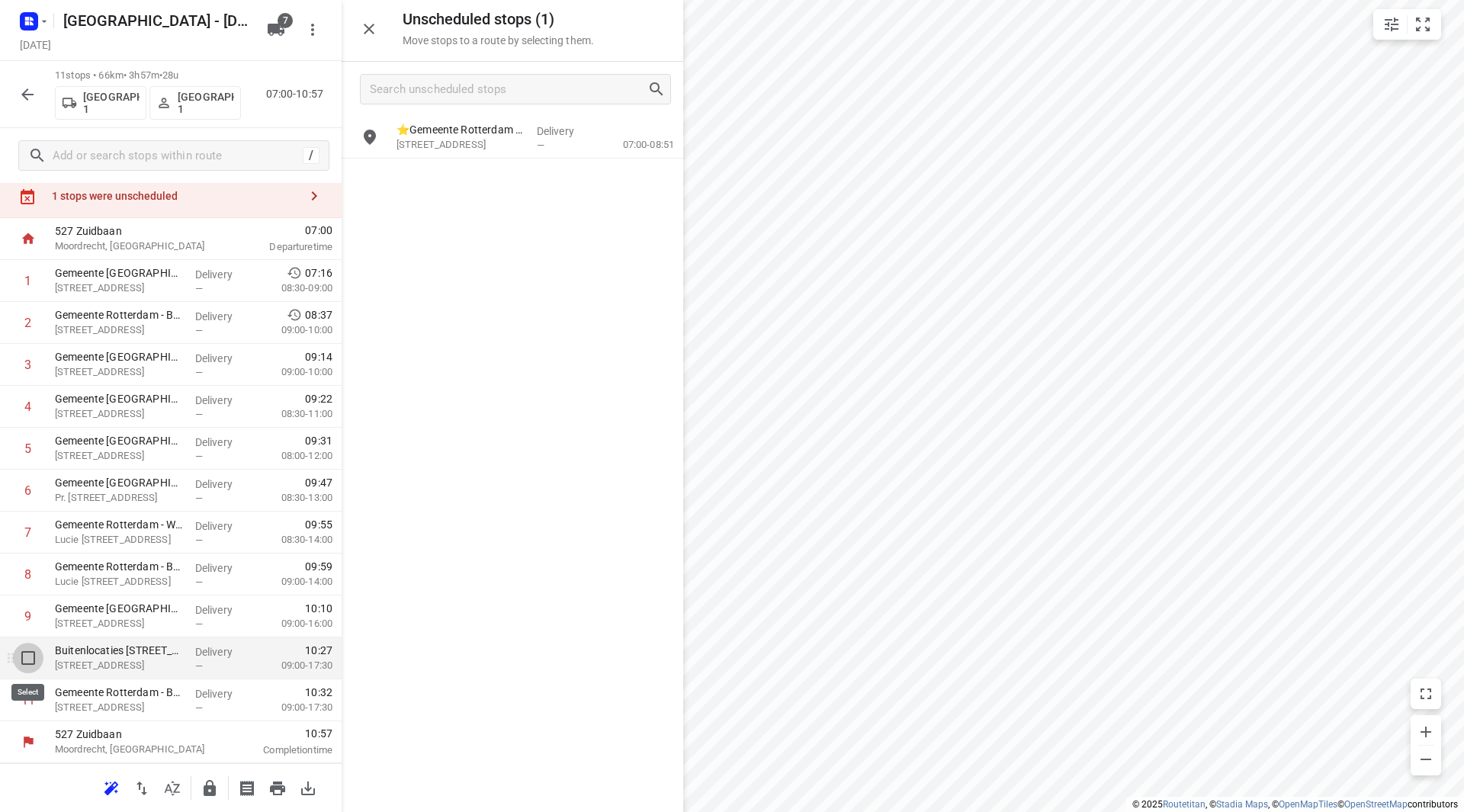
click at [36, 657] on input "checkbox" at bounding box center [28, 657] width 31 height 31
checkbox input "true"
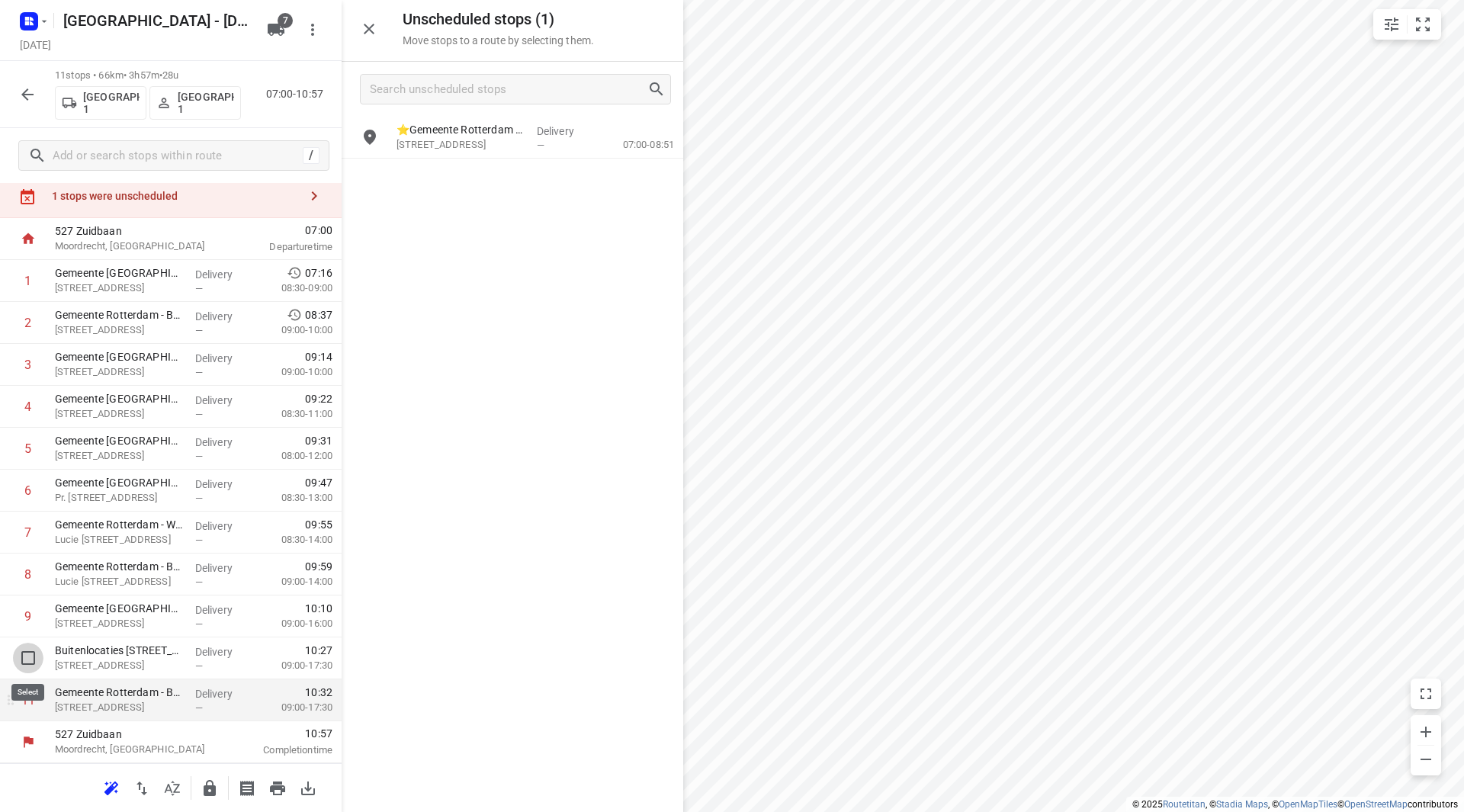
scroll to position [37, 0]
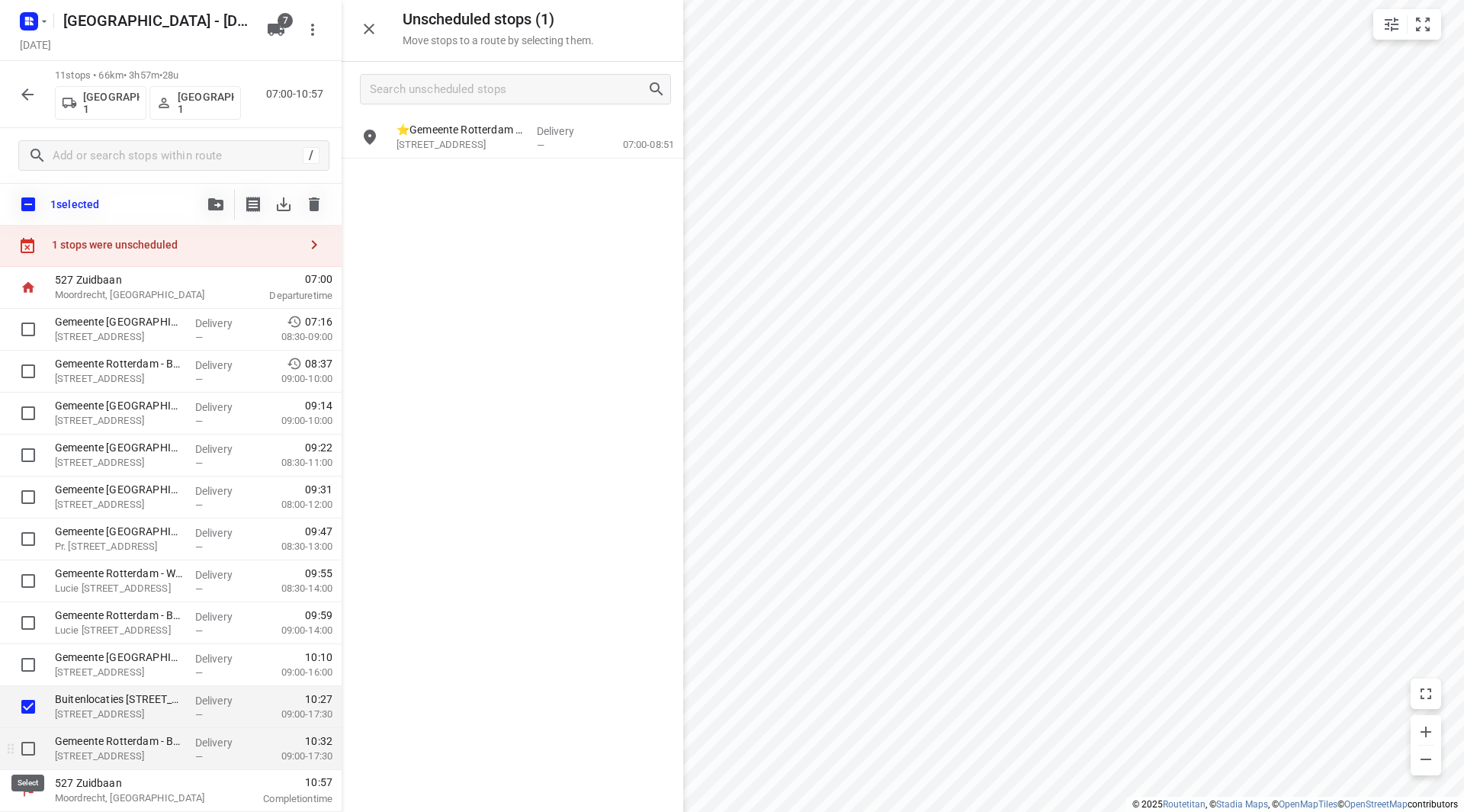
click at [30, 752] on input "checkbox" at bounding box center [28, 748] width 31 height 31
checkbox input "true"
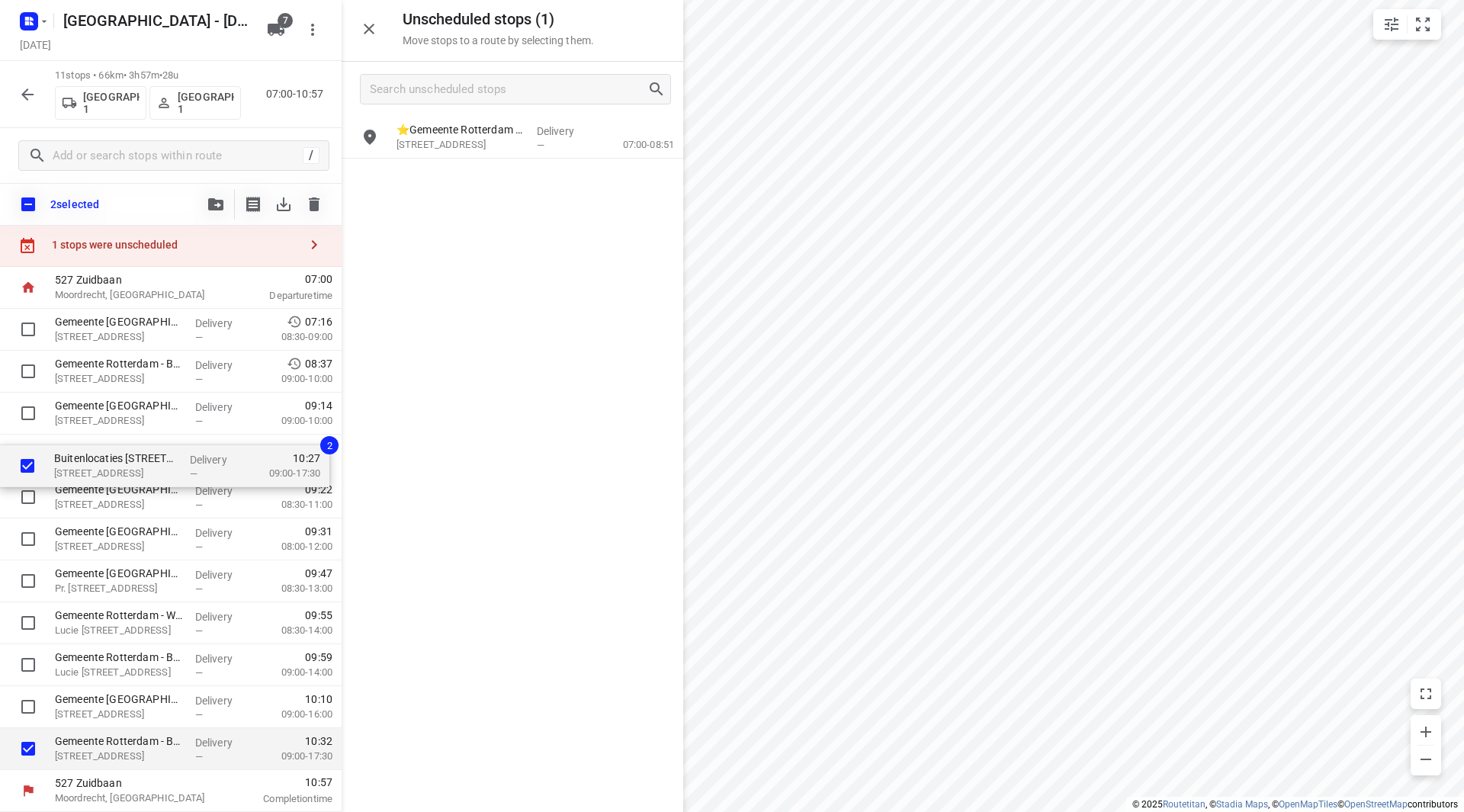
drag, startPoint x: 118, startPoint y: 710, endPoint x: 115, endPoint y: 455, distance: 255.0
click at [115, 455] on div "Gemeente Rotterdam - Milieupark - Nikkelstraat(Martin Helmich) Nikkelstraat 131…" at bounding box center [171, 538] width 342 height 461
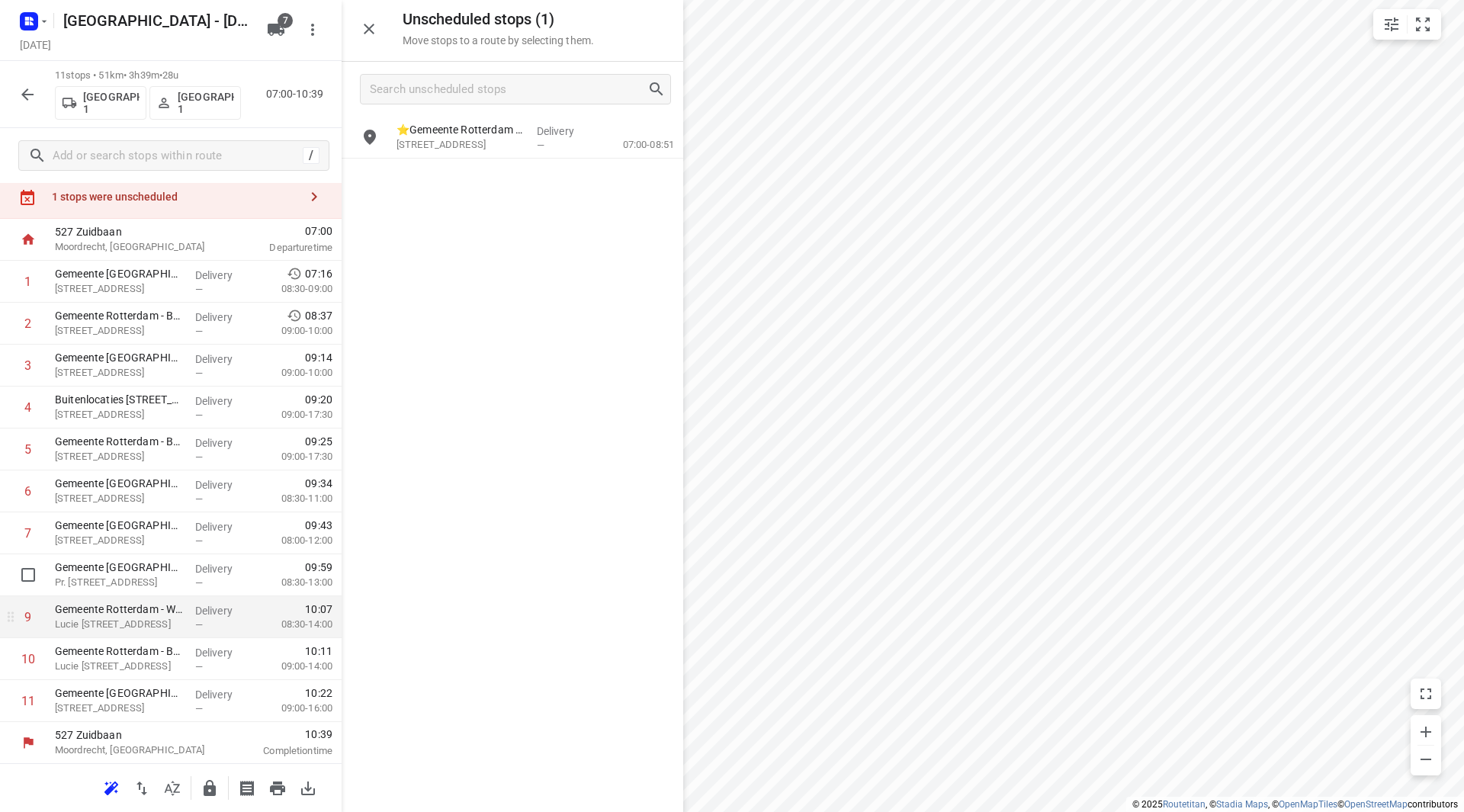
scroll to position [43, 0]
click at [210, 790] on icon "button" at bounding box center [209, 788] width 18 height 18
click at [32, 96] on icon "button" at bounding box center [27, 94] width 18 height 18
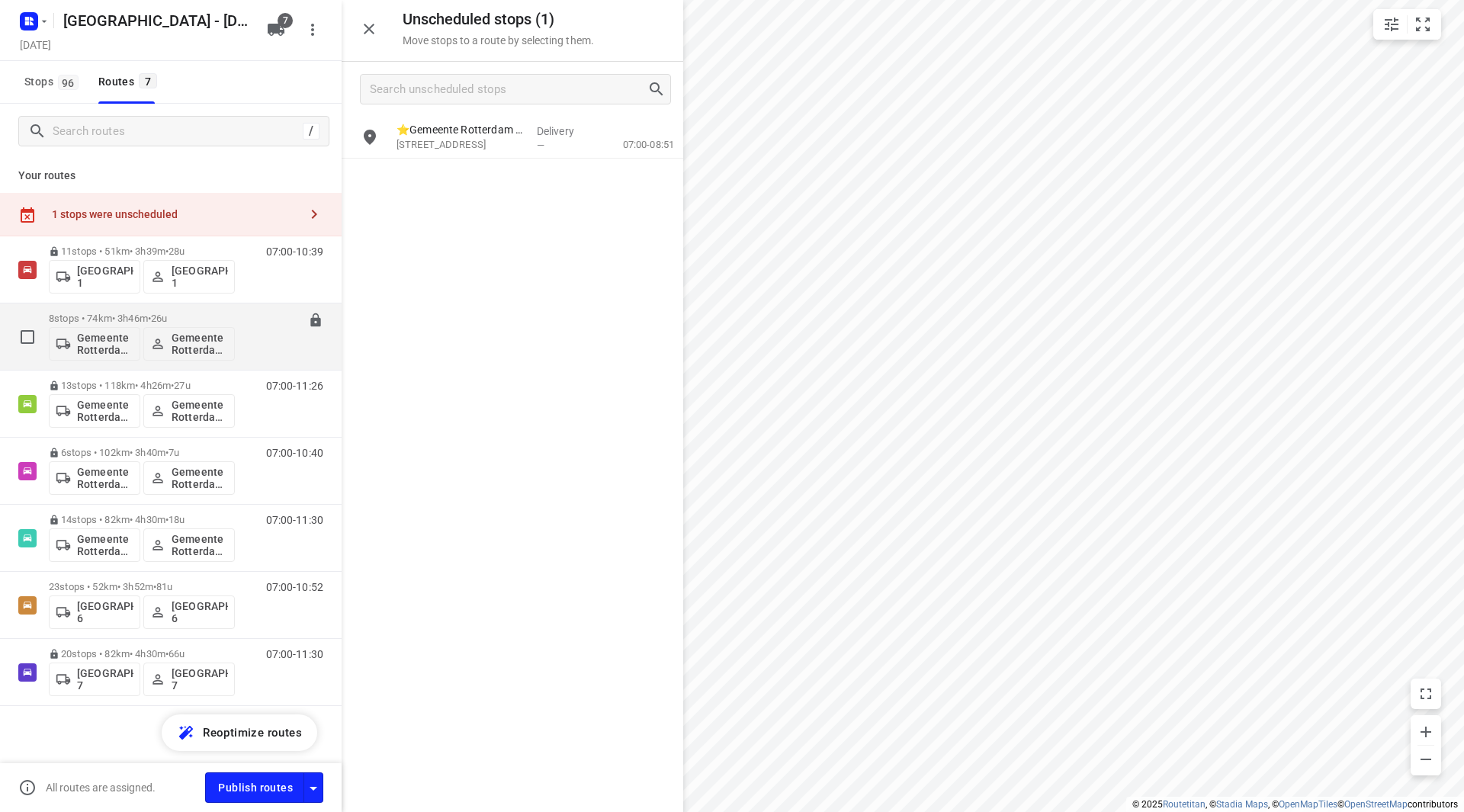
click at [205, 324] on div "Gemeente Rotterdam 2 Gemeente Rotterdam 2" at bounding box center [142, 343] width 186 height 37
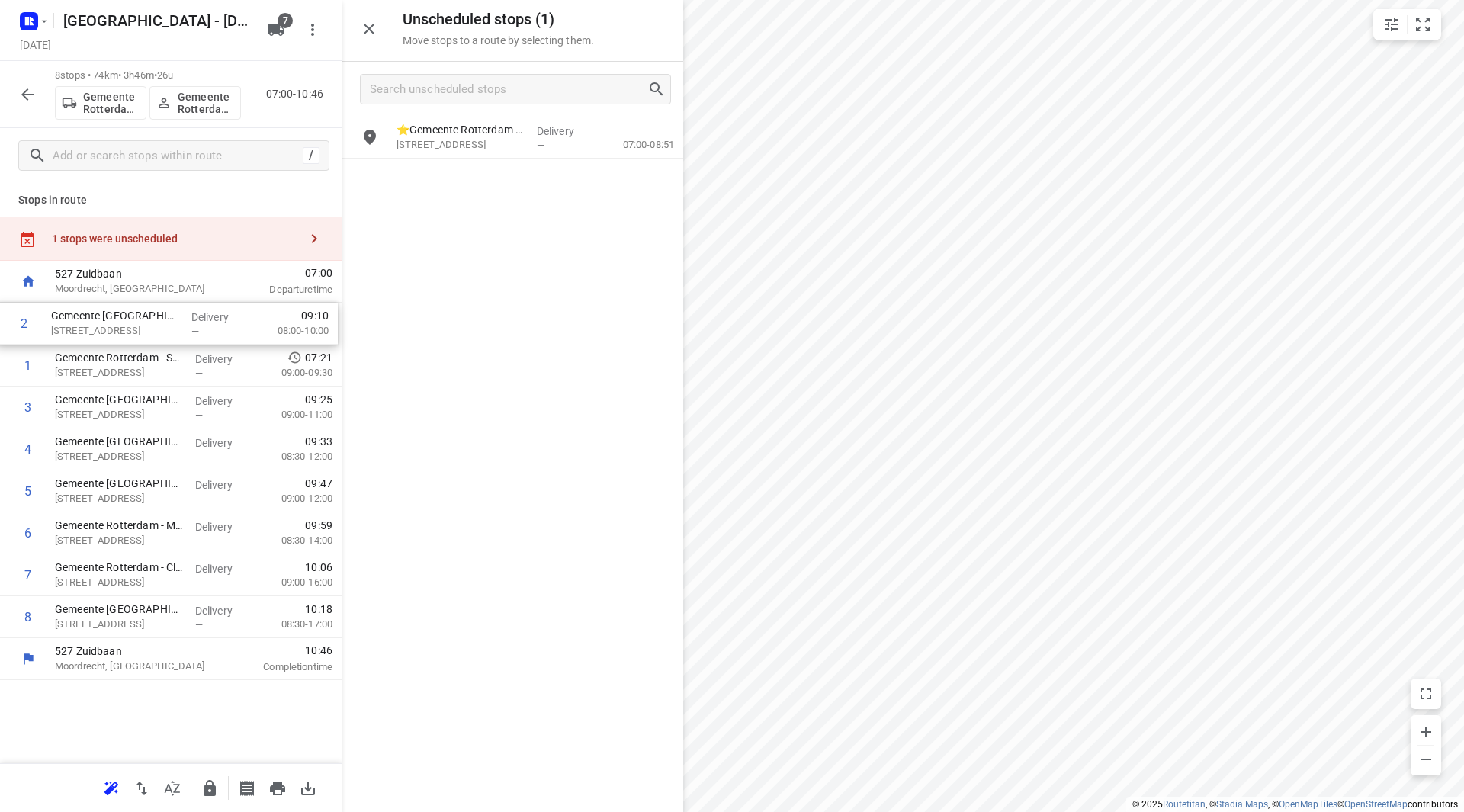
drag, startPoint x: 109, startPoint y: 371, endPoint x: 103, endPoint y: 308, distance: 63.3
click at [103, 308] on div "1 Gemeente Rotterdam - Stadsarchief(Martin Helmich) Hofdijk 651, Rotterdam Deli…" at bounding box center [171, 470] width 342 height 336
drag, startPoint x: 108, startPoint y: 490, endPoint x: 102, endPoint y: 395, distance: 95.2
click at [102, 395] on div "1 Gemeente Rotterdam - Buitenlocaties - Begraafplaatsen Crooswijk en HVH(Compas…" at bounding box center [171, 470] width 342 height 336
drag, startPoint x: 128, startPoint y: 612, endPoint x: 128, endPoint y: 560, distance: 52.0
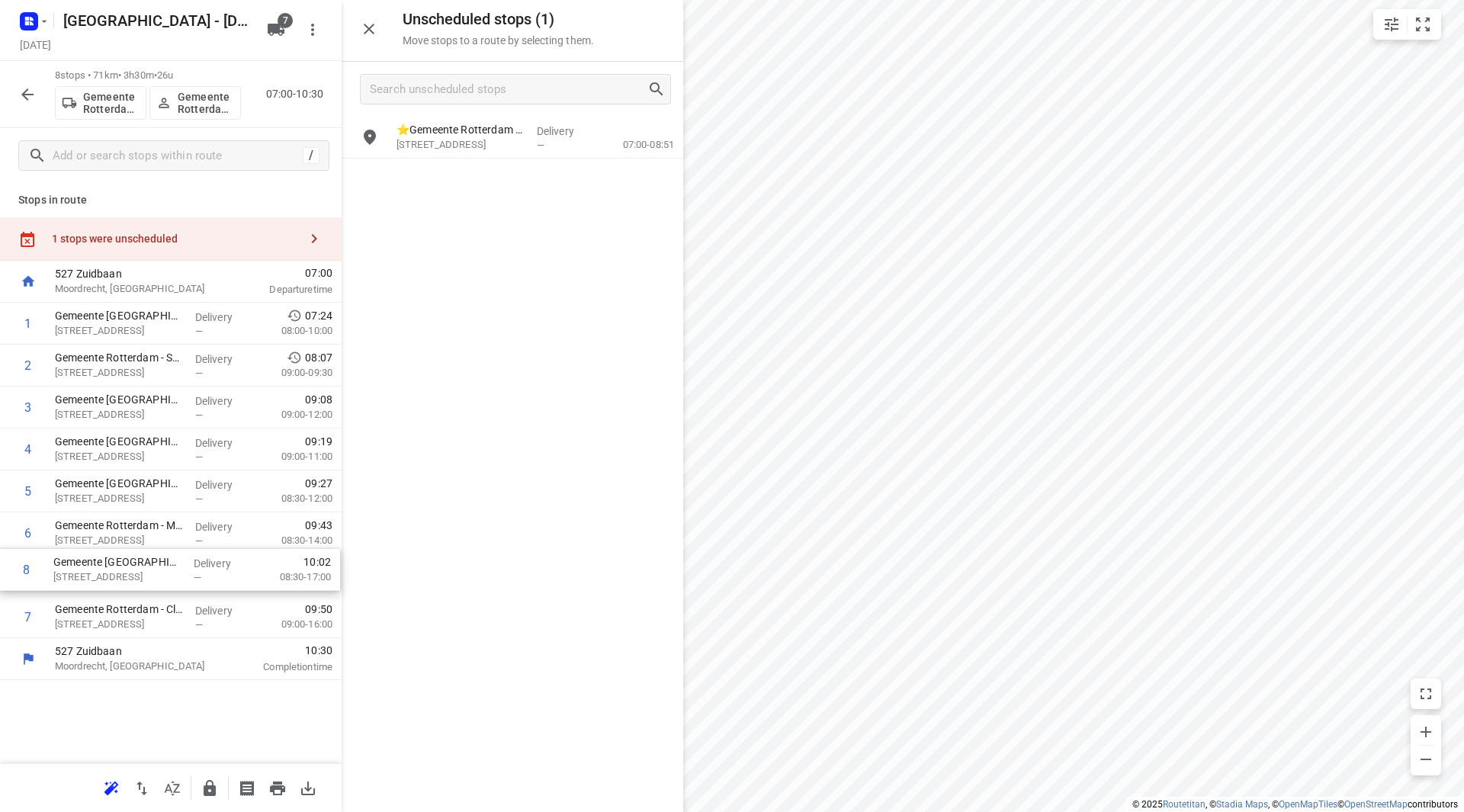
click at [128, 560] on div "1 Gemeente Rotterdam - Buitenlocaties - Begraafplaatsen Crooswijk en HVH(Compas…" at bounding box center [171, 470] width 342 height 336
click at [208, 789] on icon "button" at bounding box center [210, 788] width 12 height 16
click at [21, 87] on icon "button" at bounding box center [27, 94] width 18 height 18
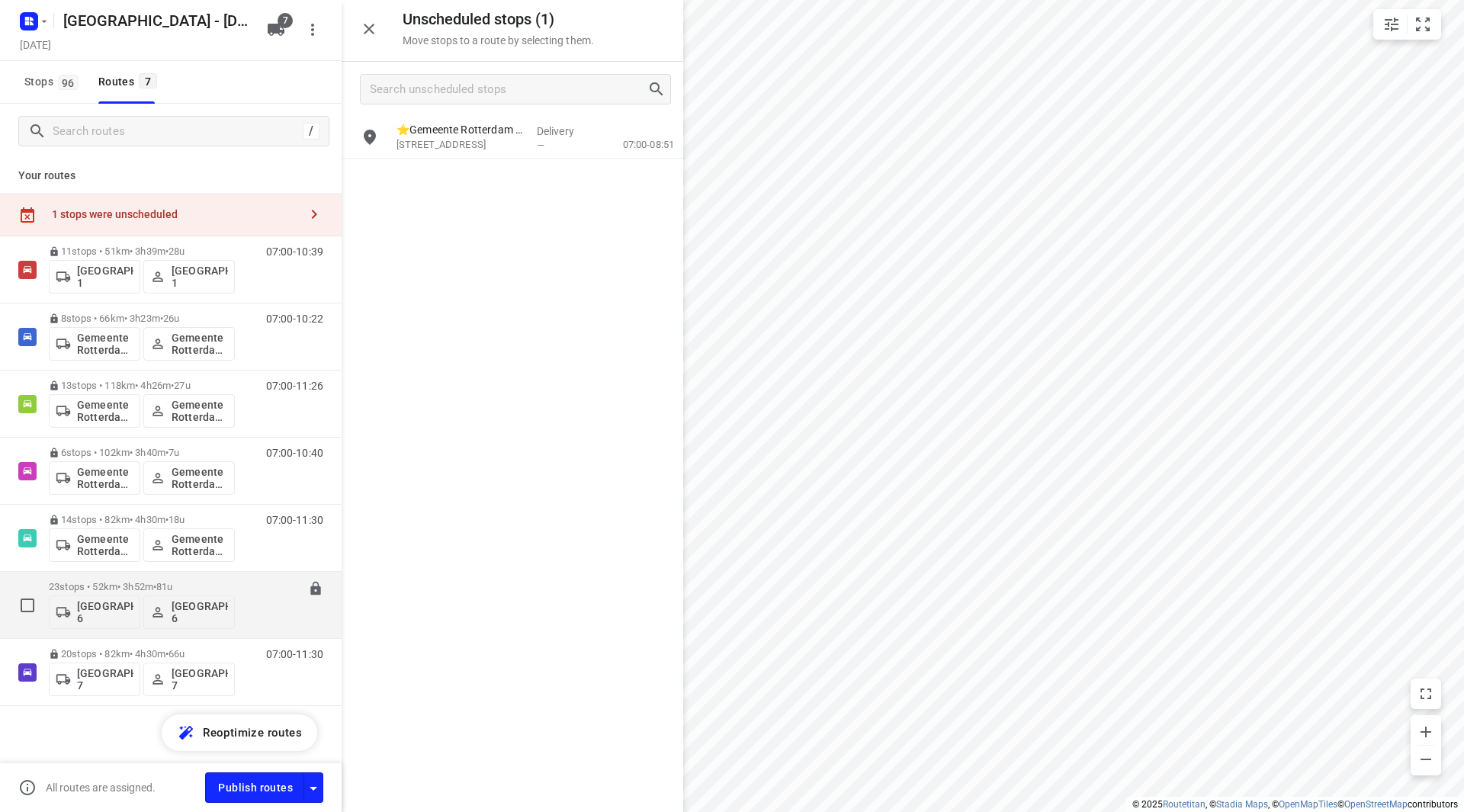
click at [159, 574] on div "23 stops • 52km • 3h52m • 81u Gemeente Rotterdam 6 Gemeente Rotterdam 6" at bounding box center [142, 605] width 186 height 63
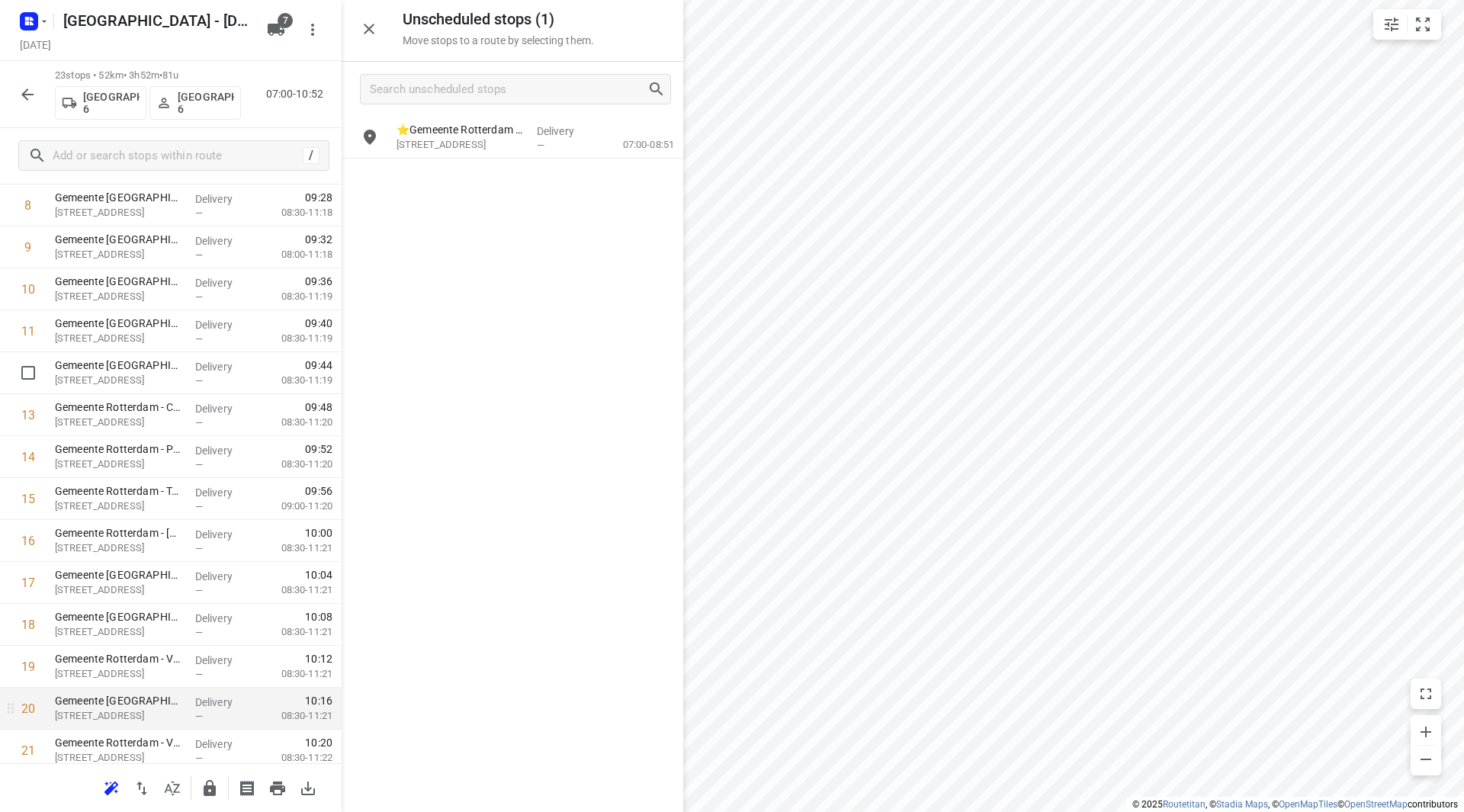
scroll to position [545, 0]
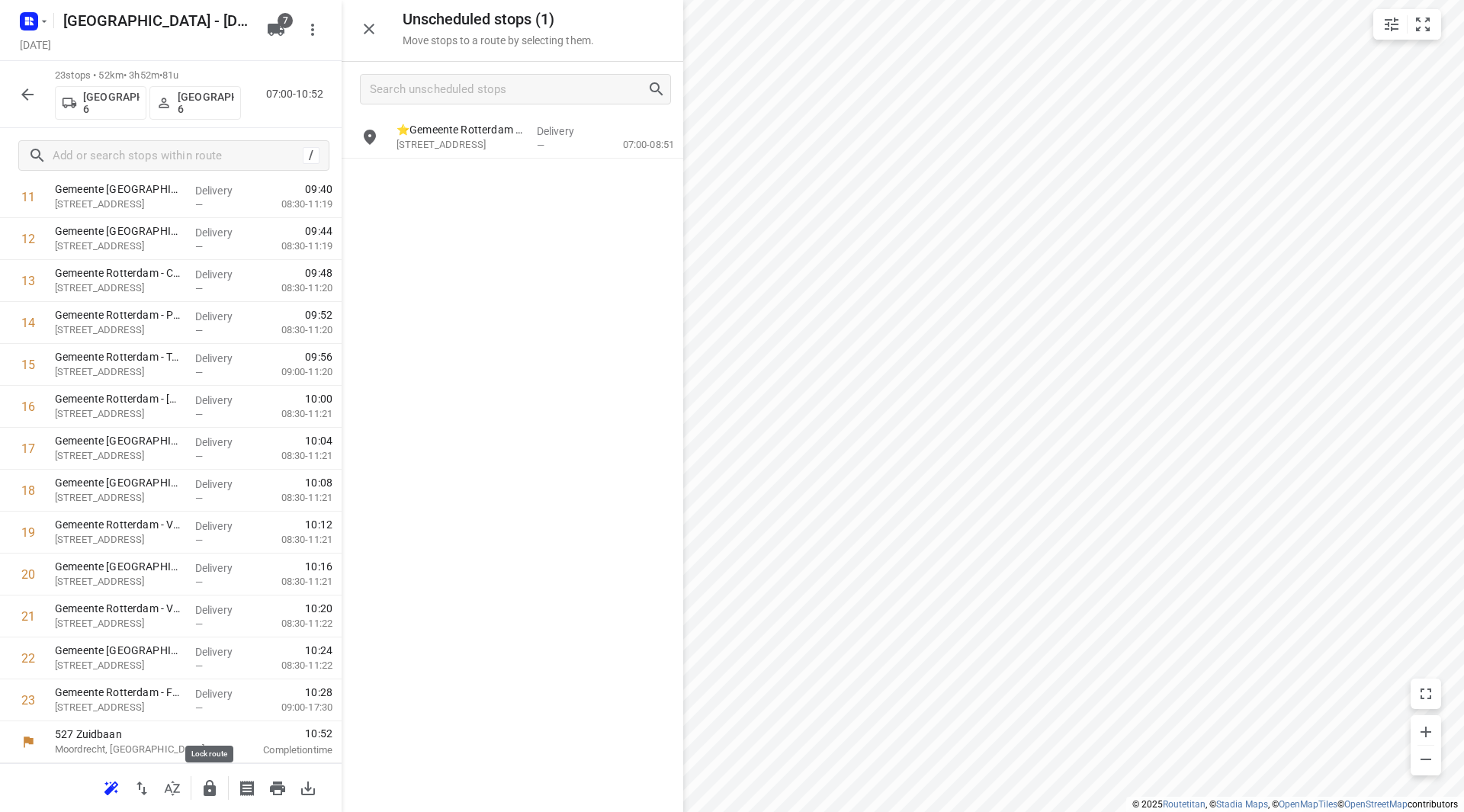
click at [213, 791] on icon "button" at bounding box center [210, 788] width 12 height 16
click at [28, 89] on icon "button" at bounding box center [27, 94] width 12 height 12
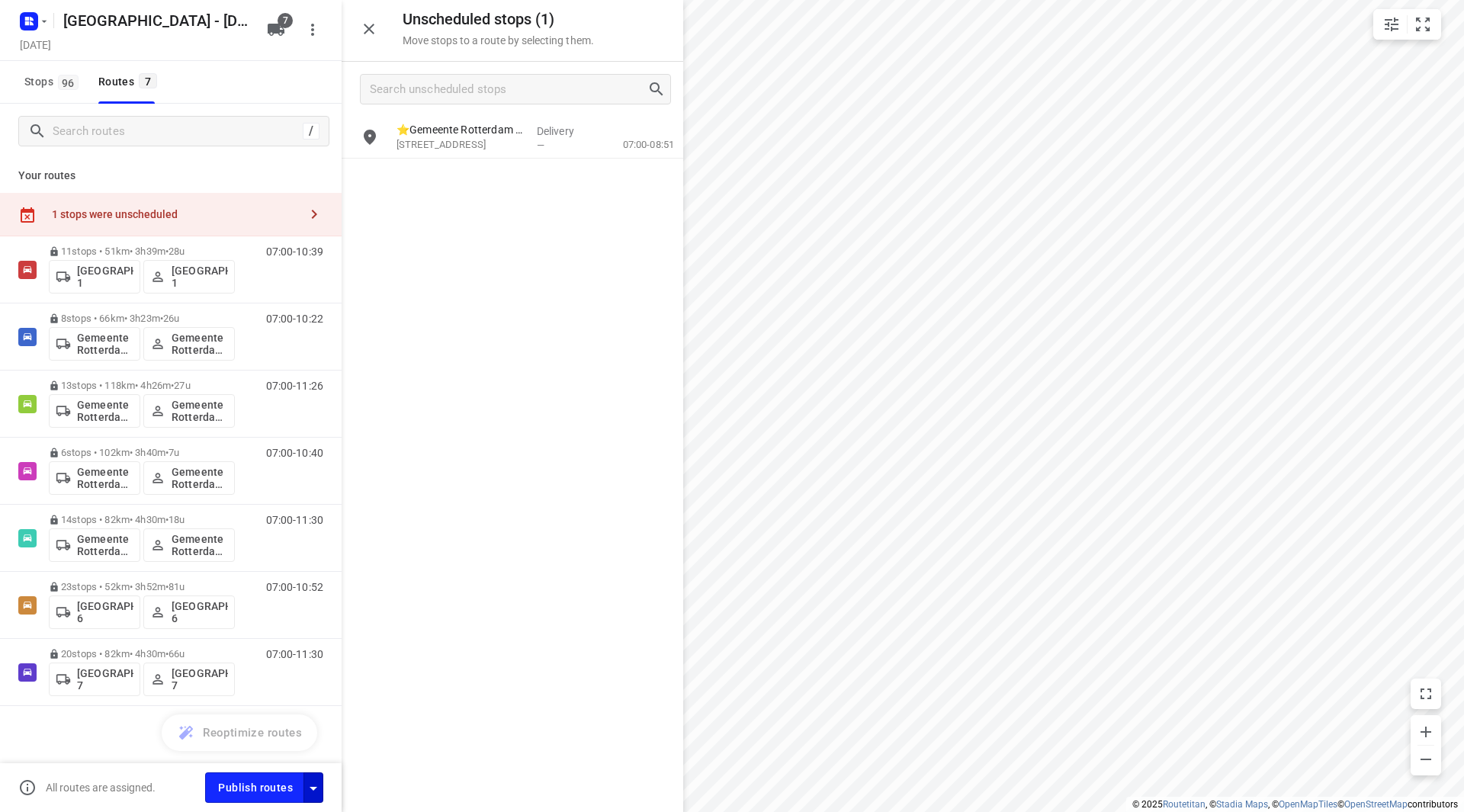
click at [313, 793] on icon "button" at bounding box center [313, 788] width 18 height 18
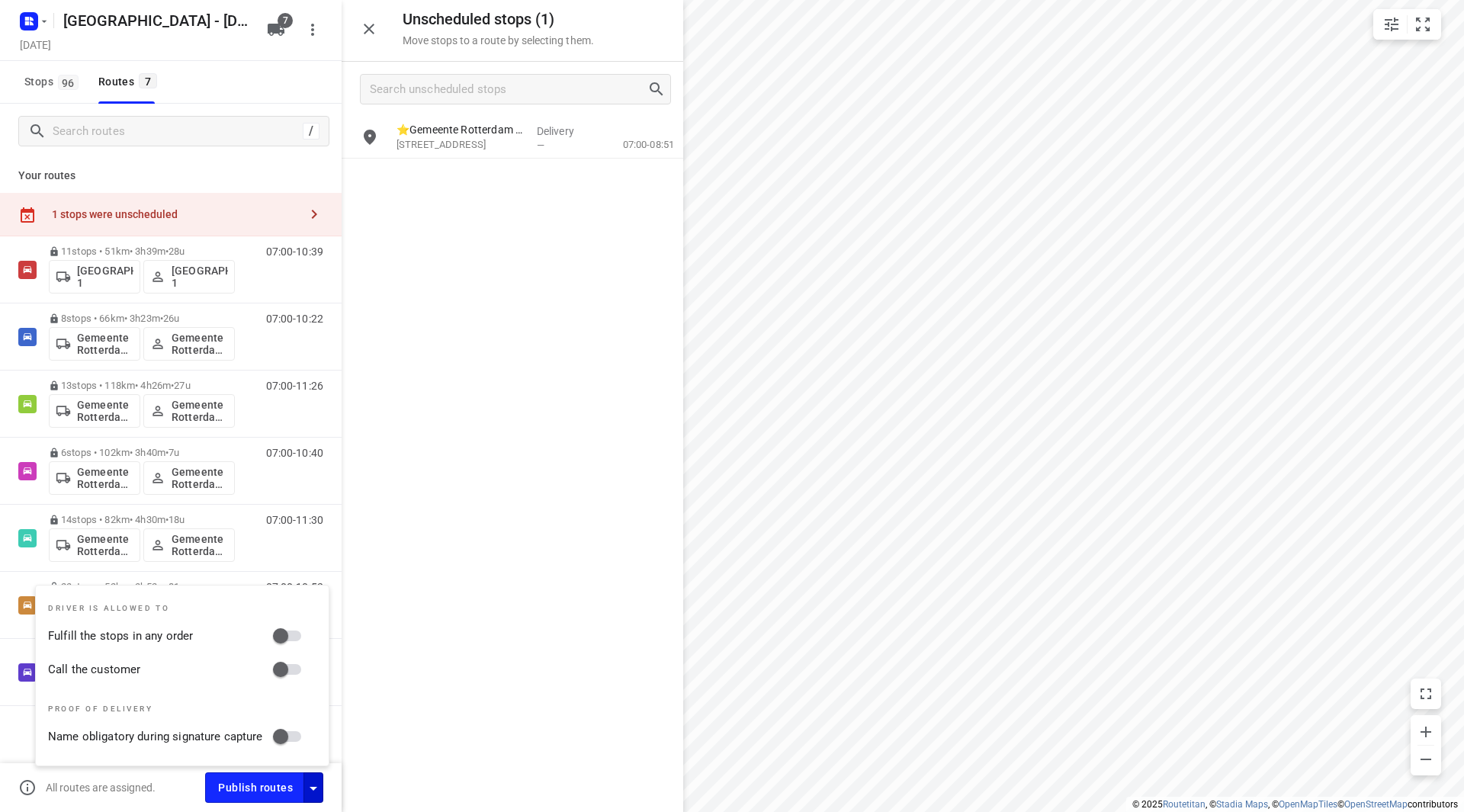
click at [280, 632] on input "Fulfill the stops in any order" at bounding box center [280, 635] width 87 height 29
checkbox input "true"
click at [289, 675] on input "Call the customer" at bounding box center [280, 669] width 87 height 29
checkbox input "true"
click at [267, 780] on span "Publish routes" at bounding box center [254, 788] width 74 height 19
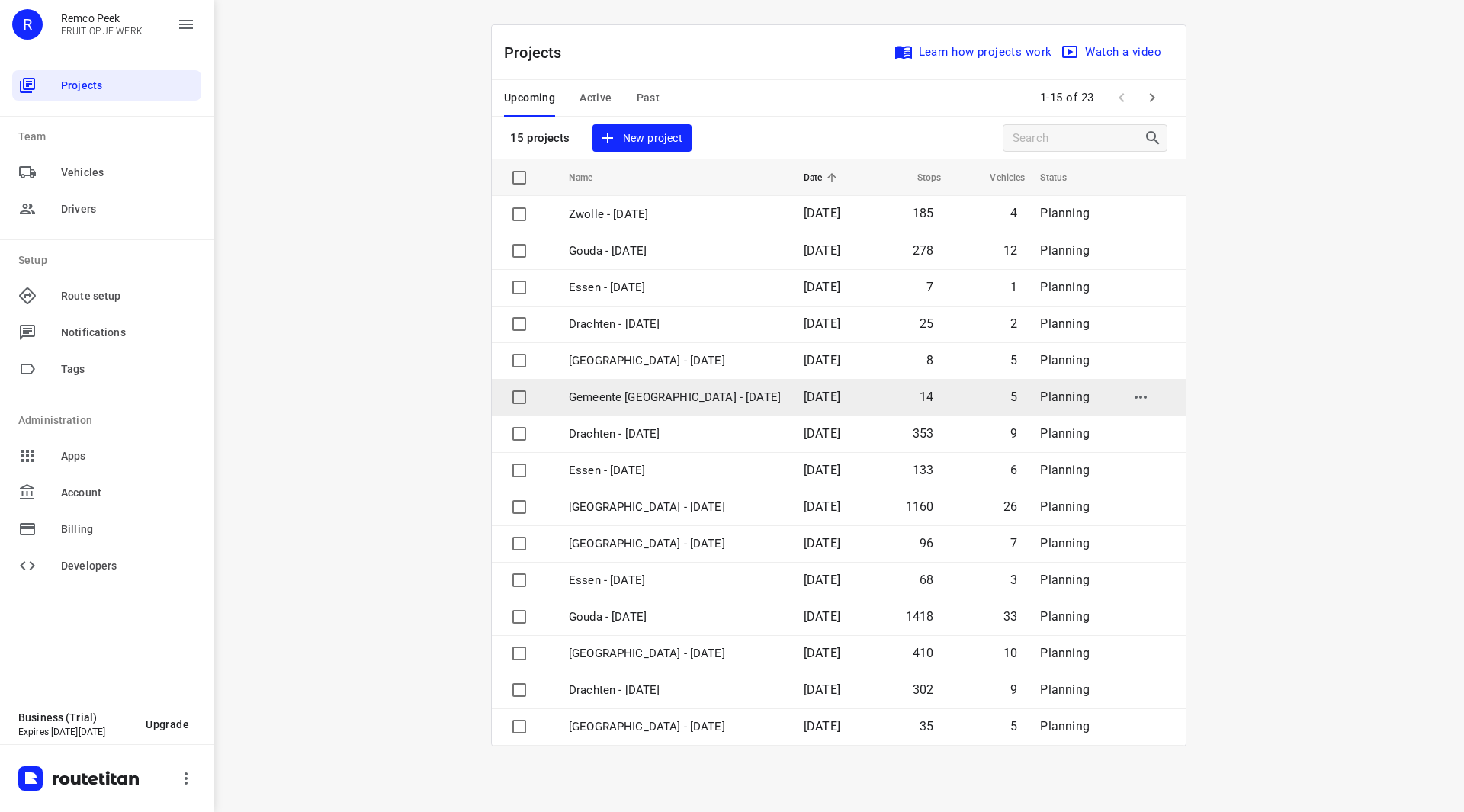
click at [691, 399] on p "Gemeente [GEOGRAPHIC_DATA] - [DATE]" at bounding box center [674, 398] width 212 height 17
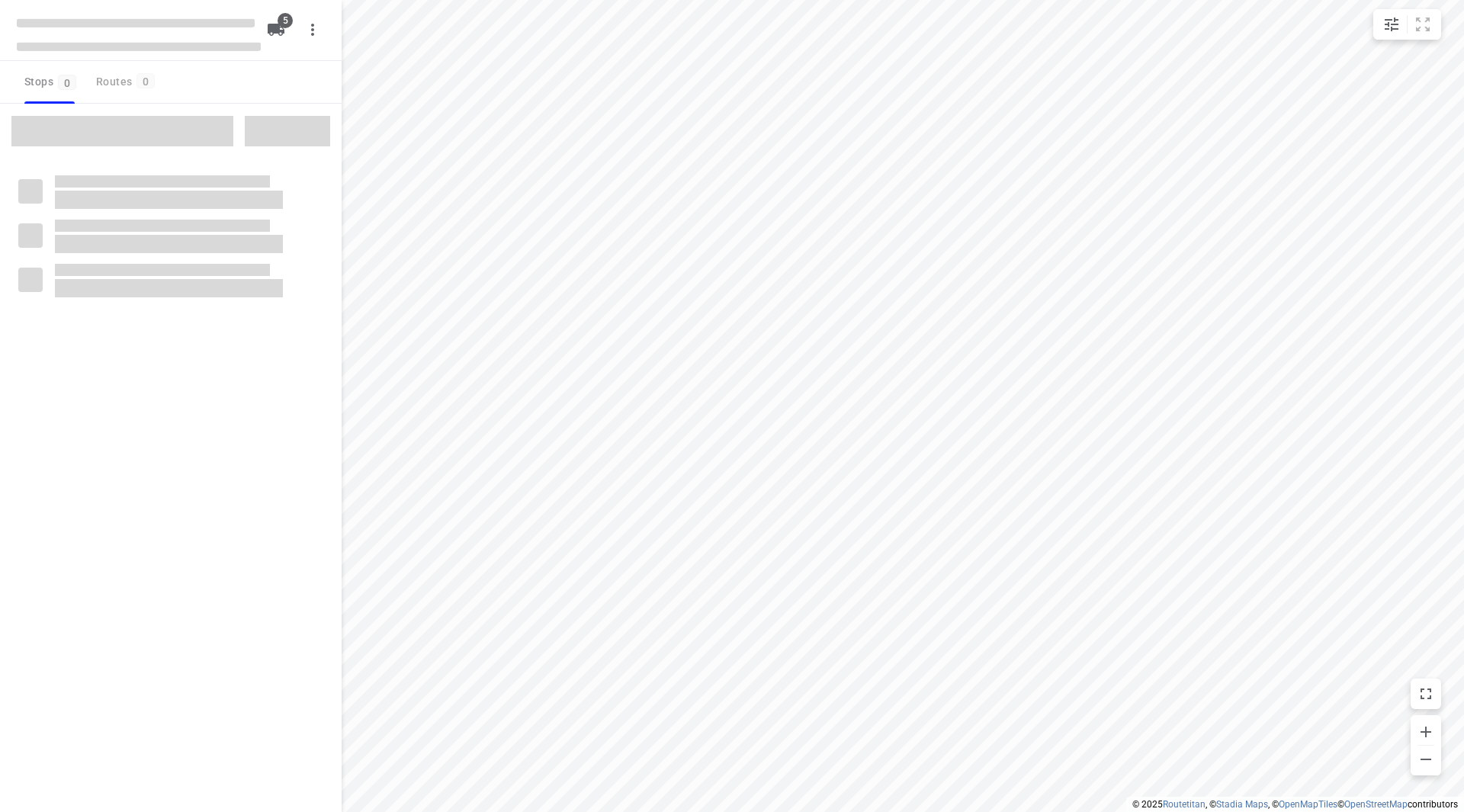
checkbox input "true"
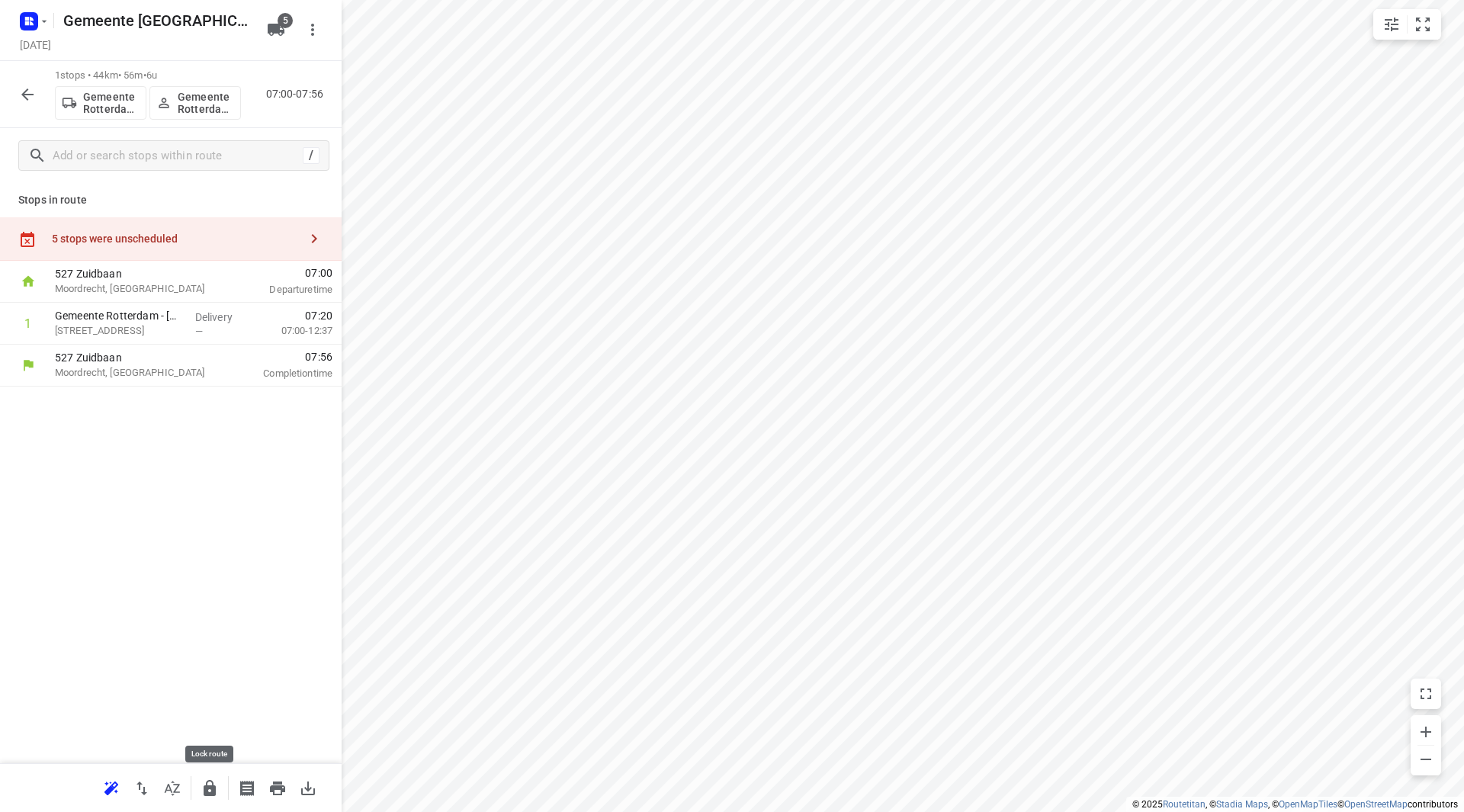
click at [202, 788] on icon "button" at bounding box center [209, 788] width 18 height 18
click at [215, 788] on icon "button" at bounding box center [210, 788] width 12 height 16
click at [210, 791] on icon "button" at bounding box center [209, 788] width 18 height 18
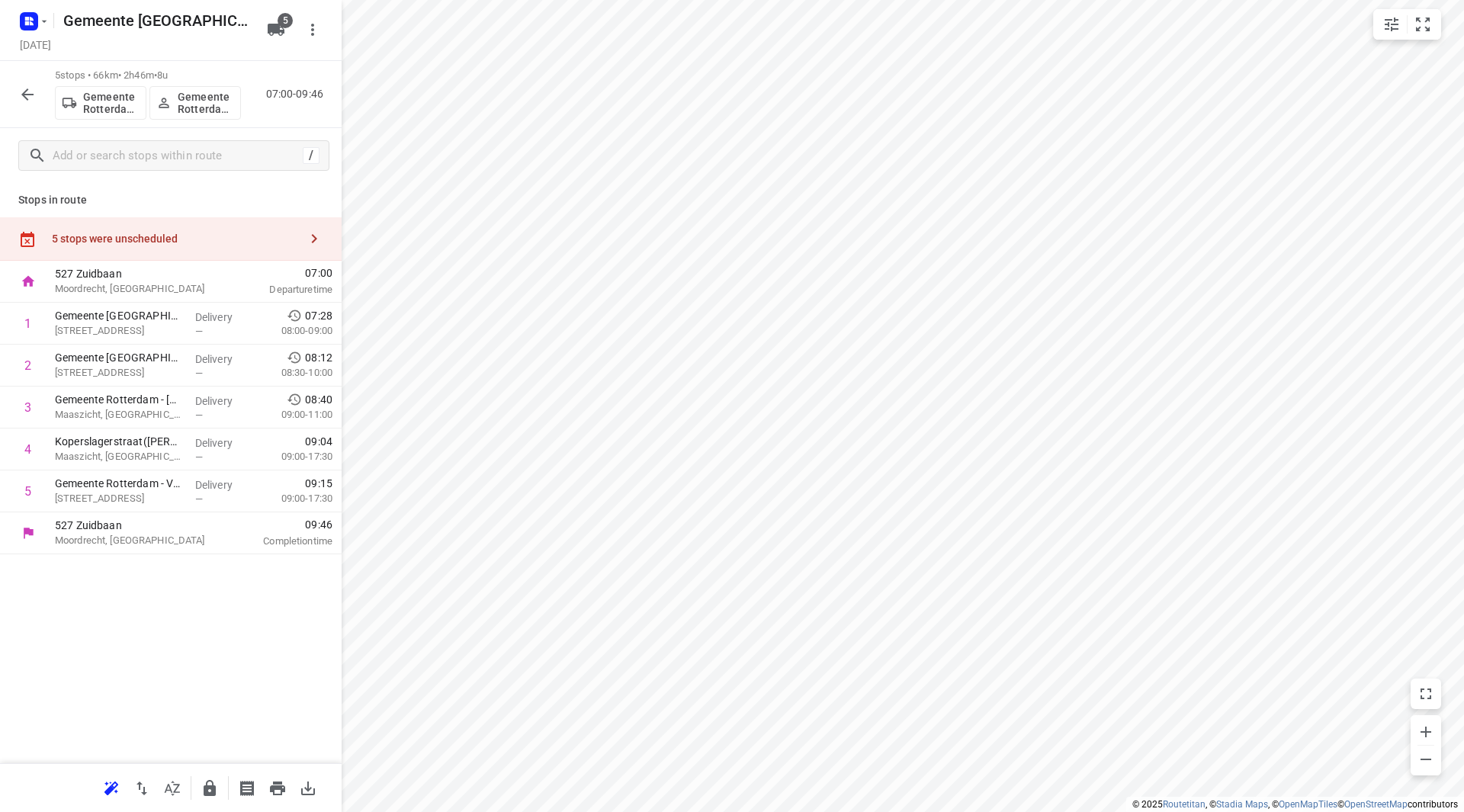
click at [140, 242] on div "5 stops were unscheduled" at bounding box center [175, 239] width 247 height 12
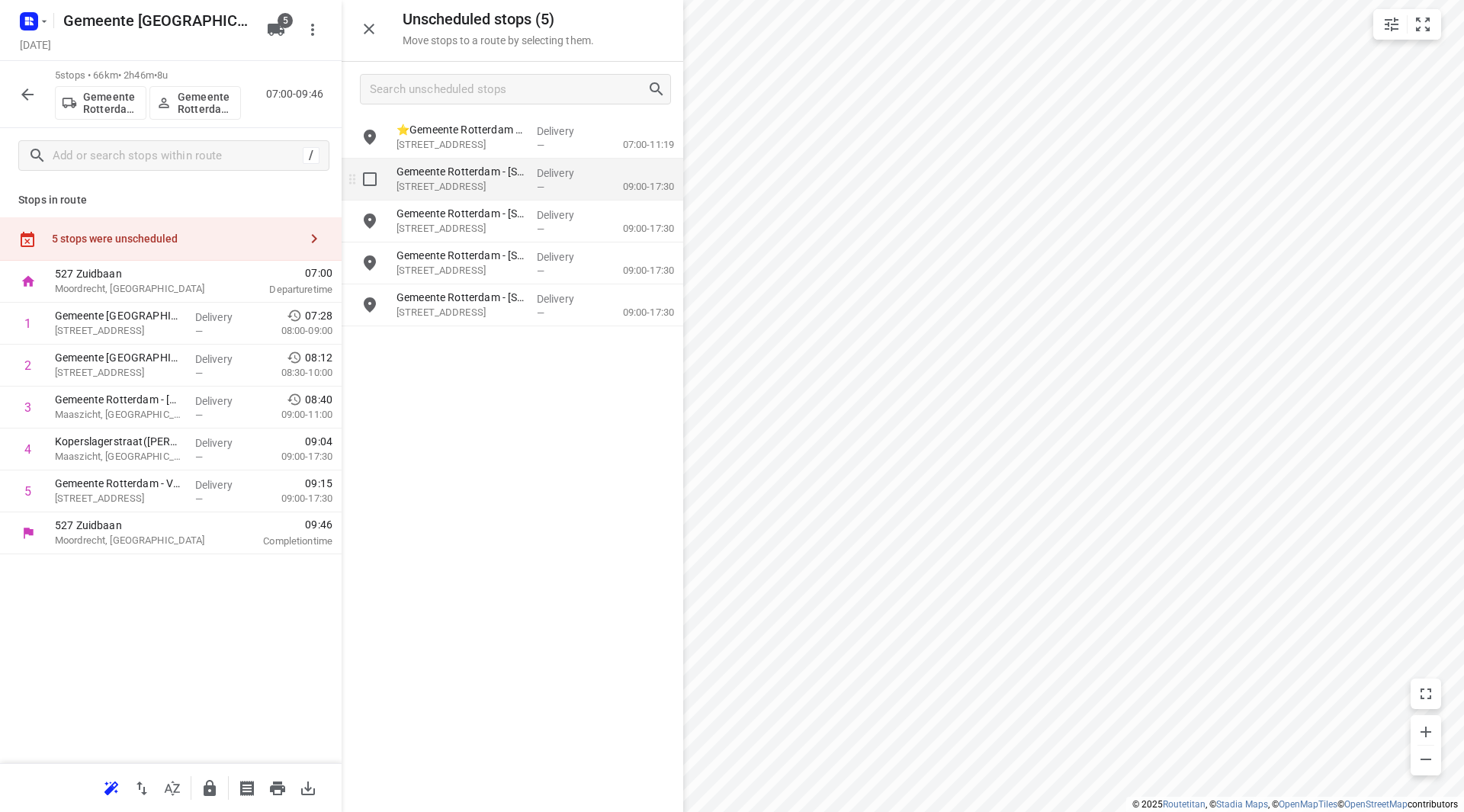
click at [373, 177] on input "grid" at bounding box center [369, 178] width 31 height 31
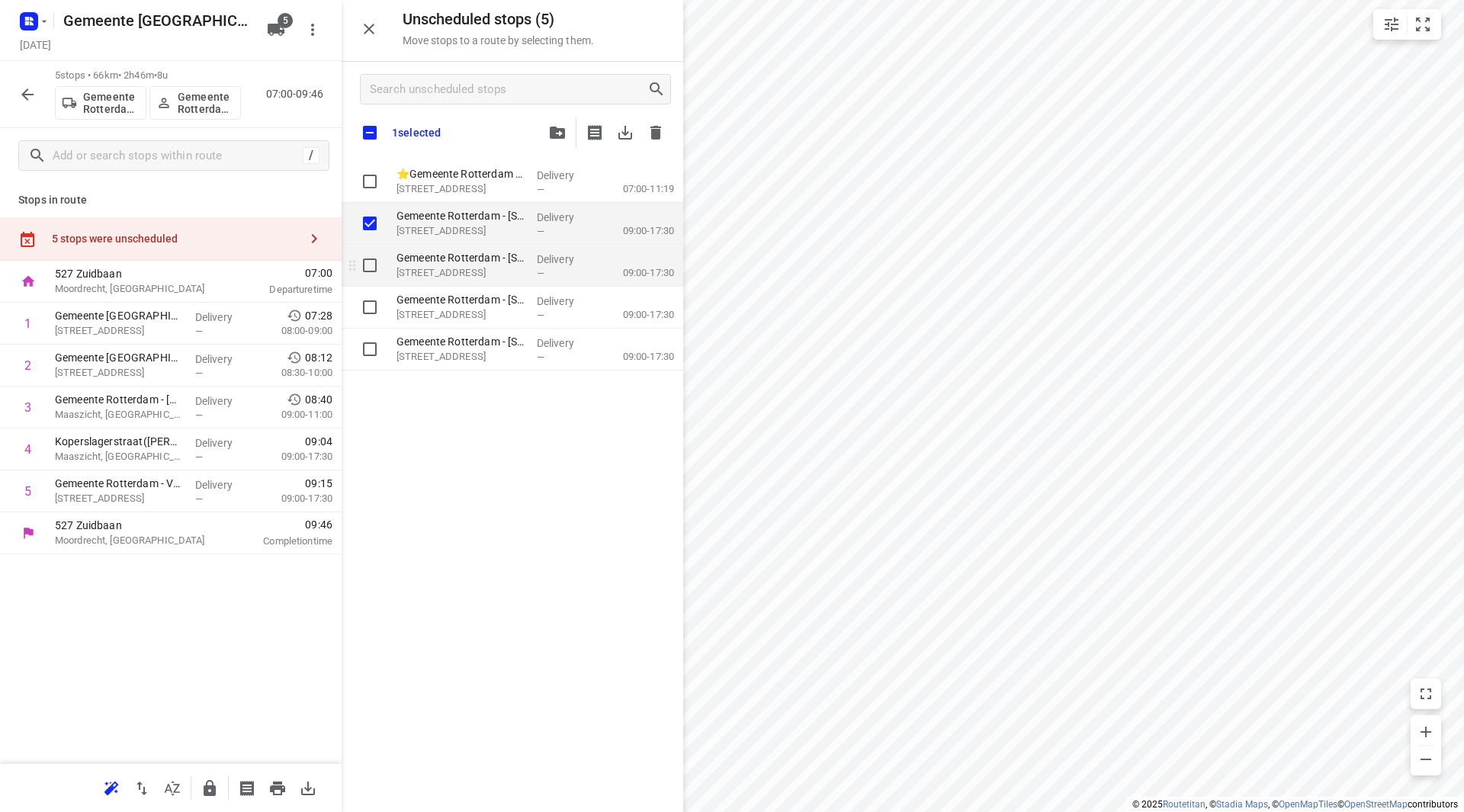
checkbox input "true"
click at [368, 266] on input "grid" at bounding box center [369, 265] width 31 height 31
checkbox input "true"
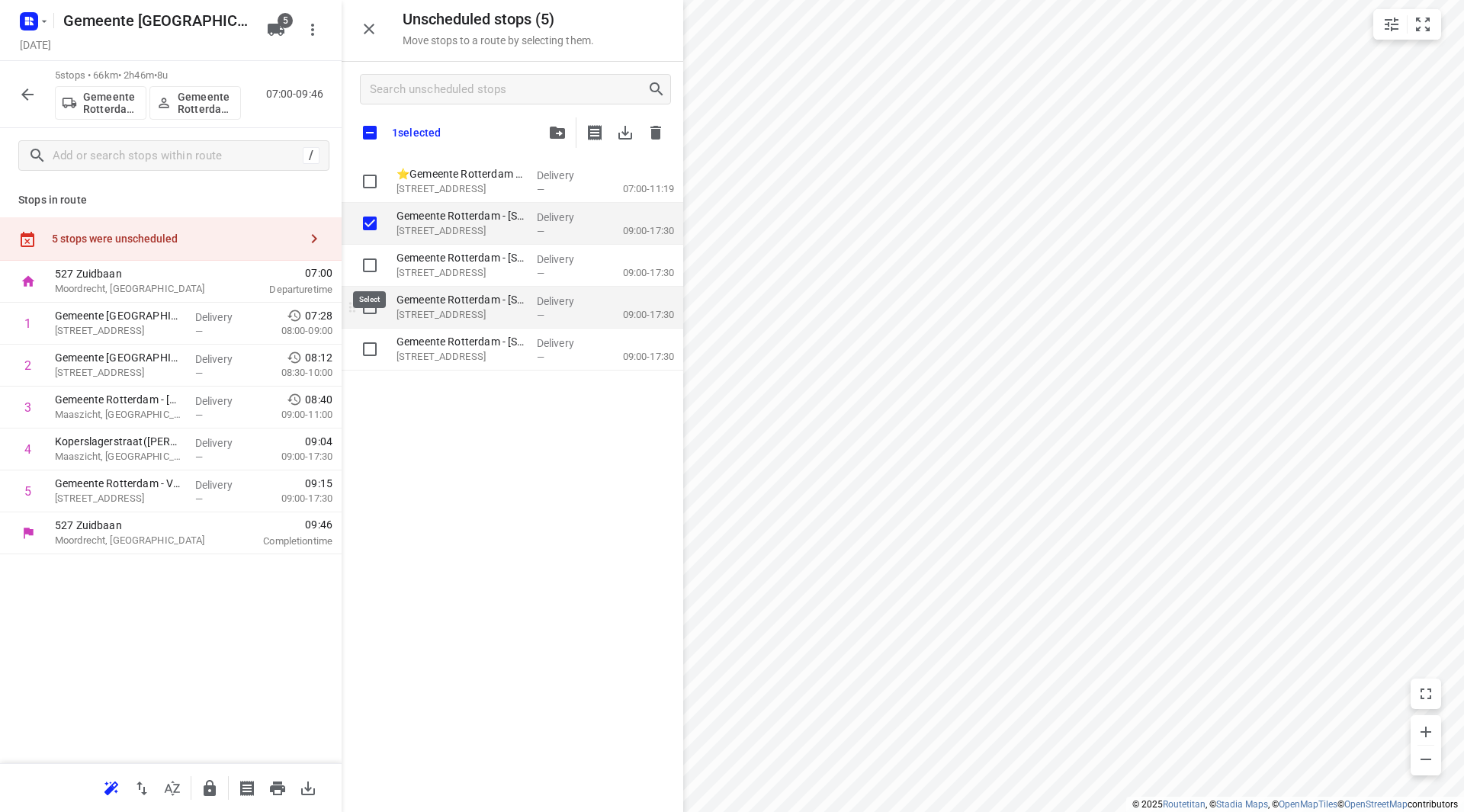
checkbox input "true"
click at [370, 312] on input "grid" at bounding box center [369, 307] width 31 height 31
checkbox input "true"
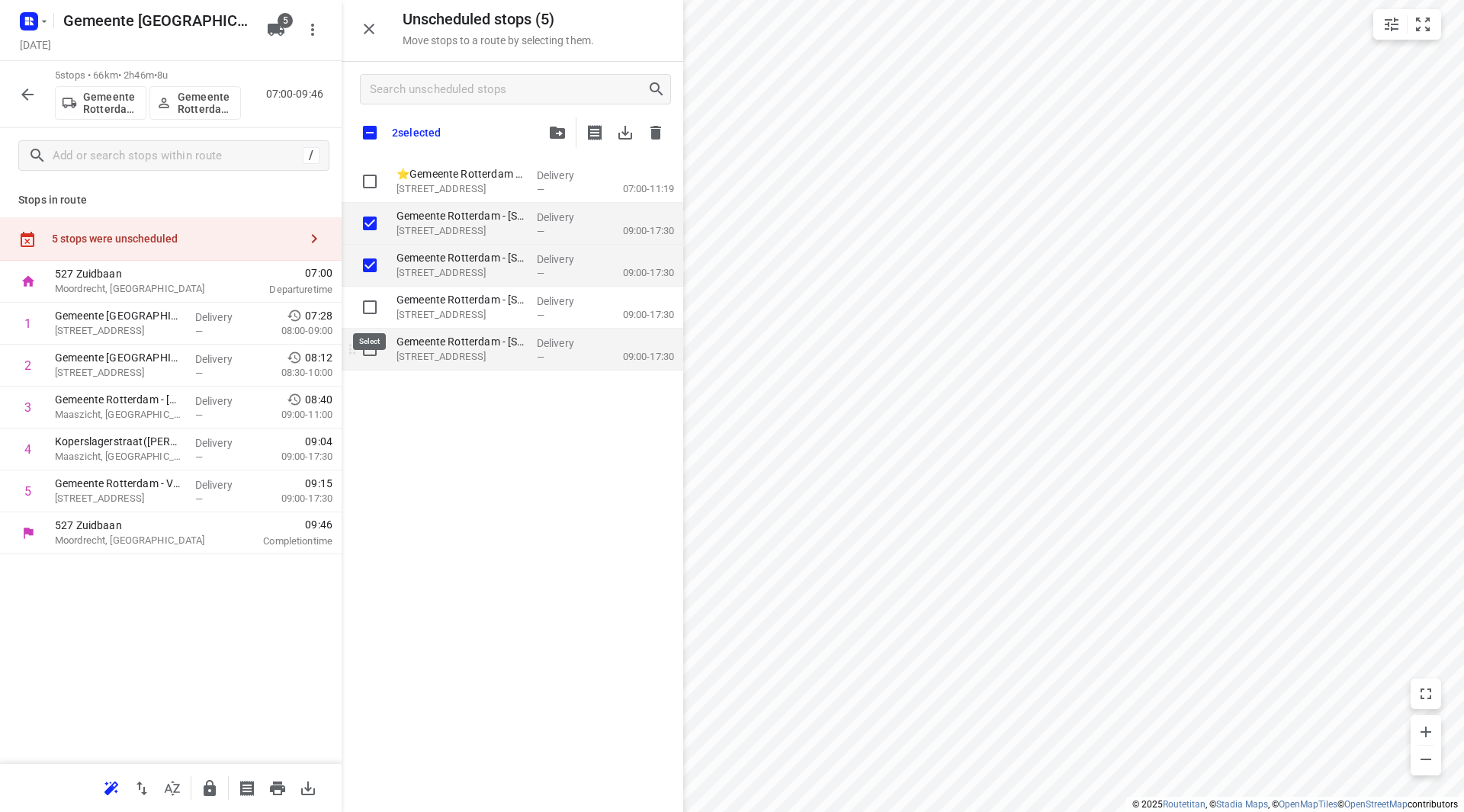
checkbox input "true"
drag, startPoint x: 368, startPoint y: 355, endPoint x: 371, endPoint y: 346, distance: 9.5
click at [367, 356] on input "grid" at bounding box center [369, 349] width 31 height 31
checkbox input "true"
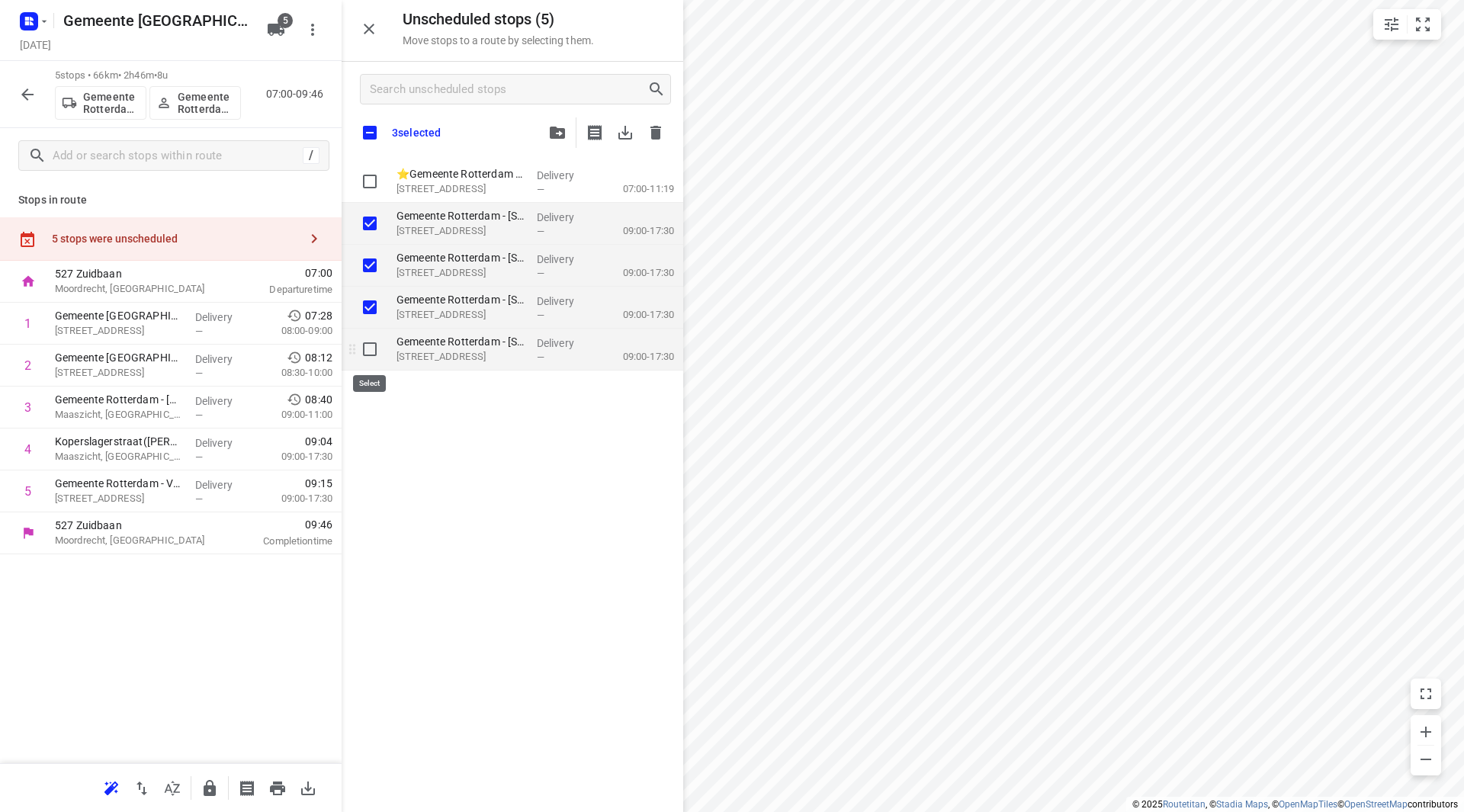
checkbox input "true"
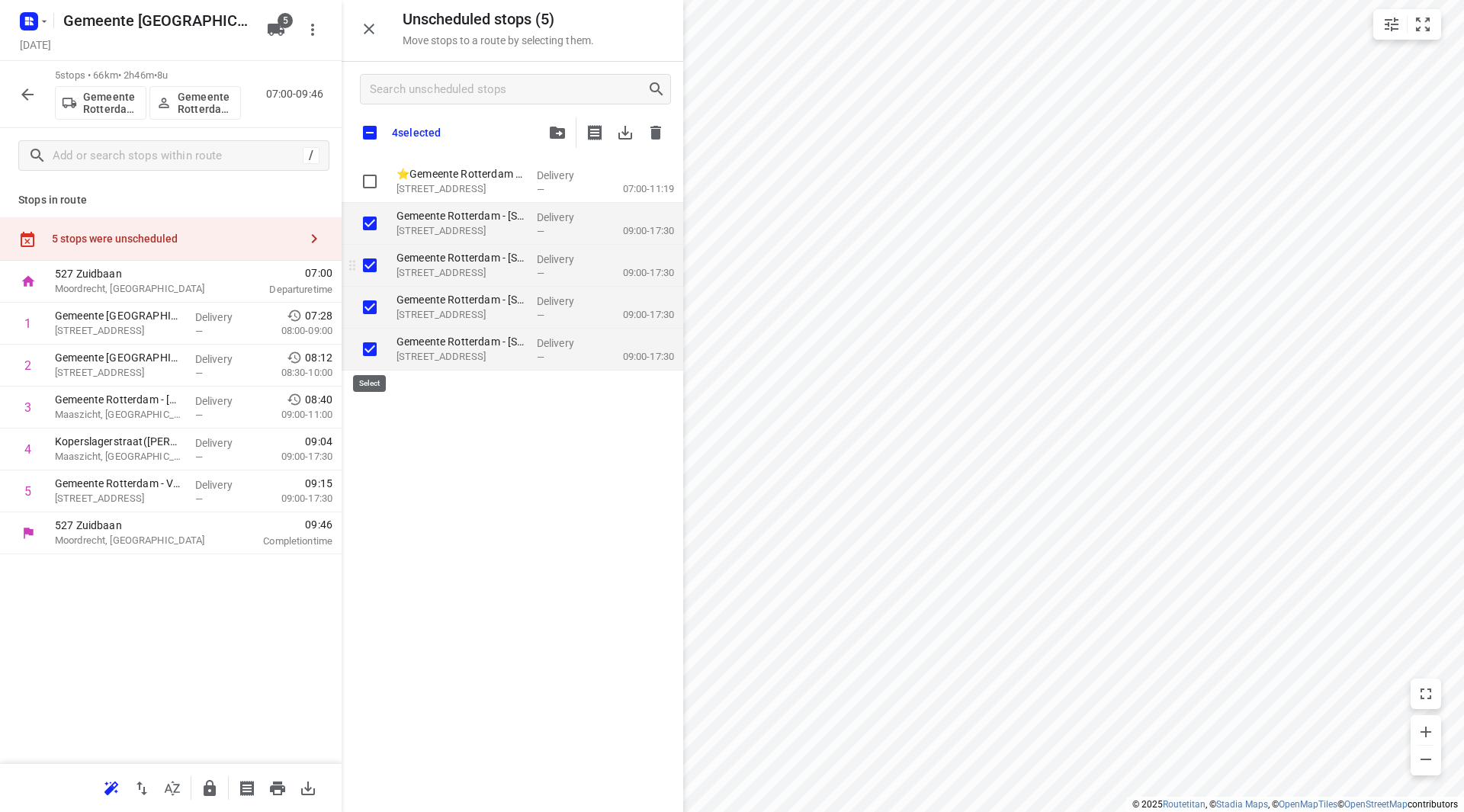
checkbox input "true"
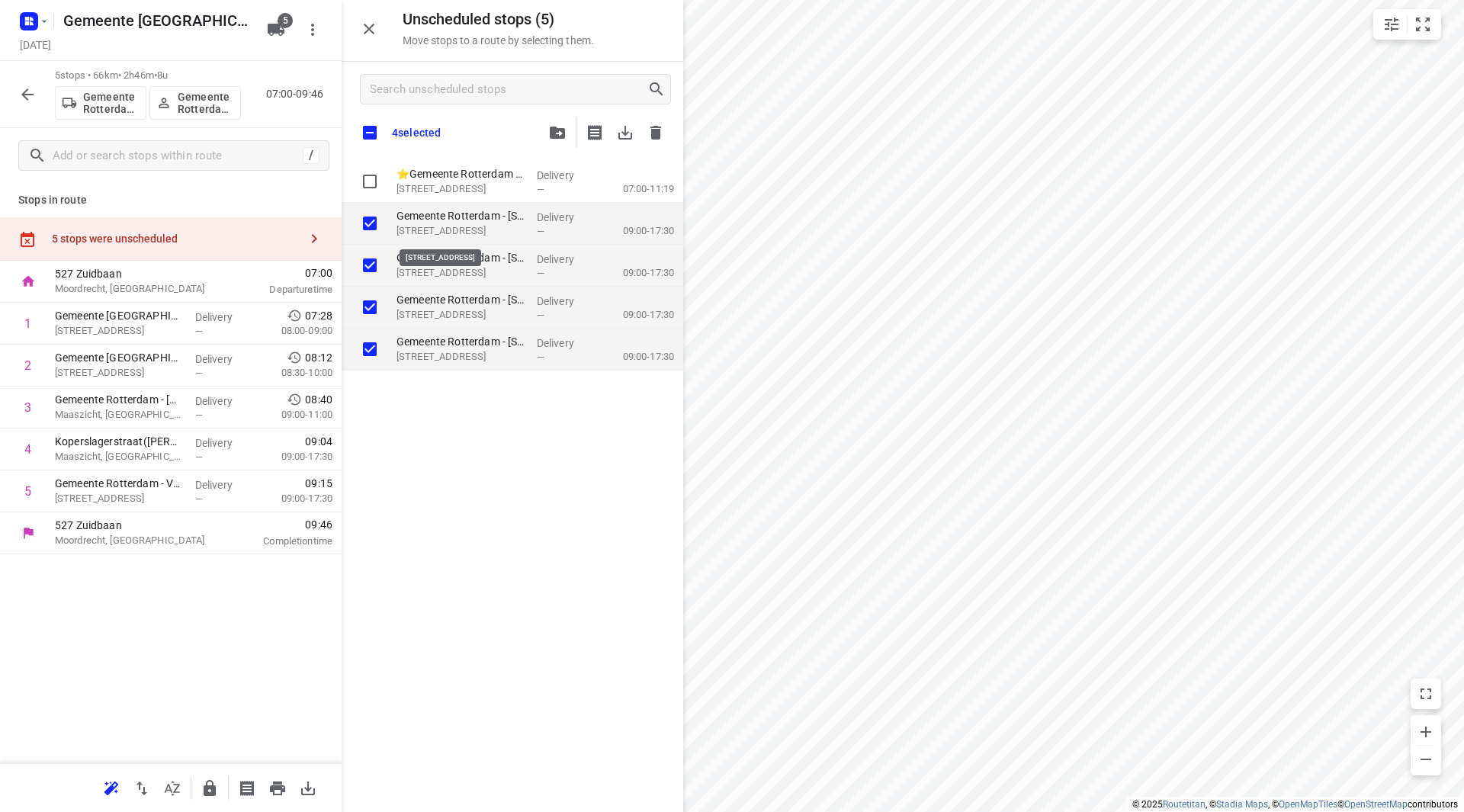
checkbox input "true"
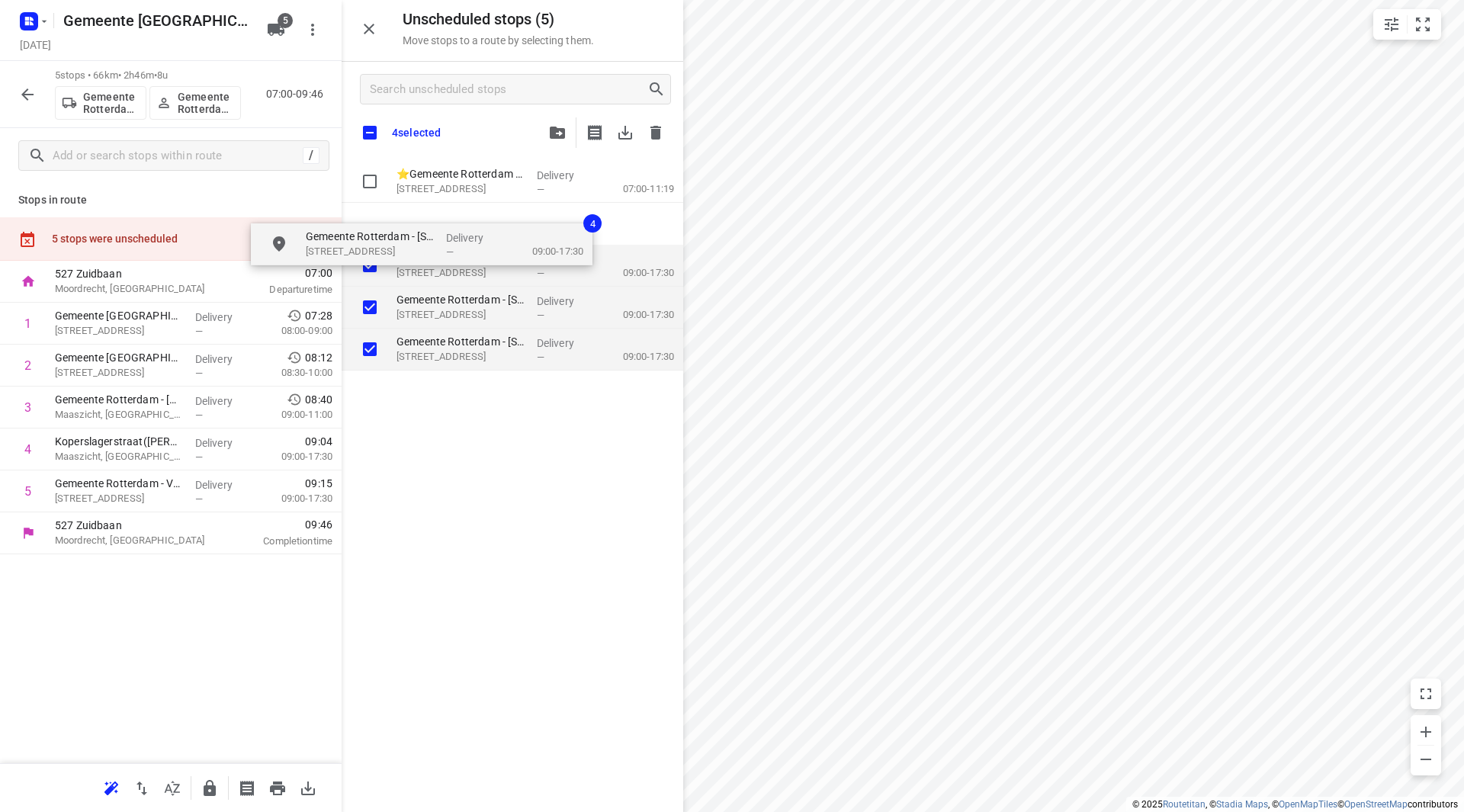
checkbox input "true"
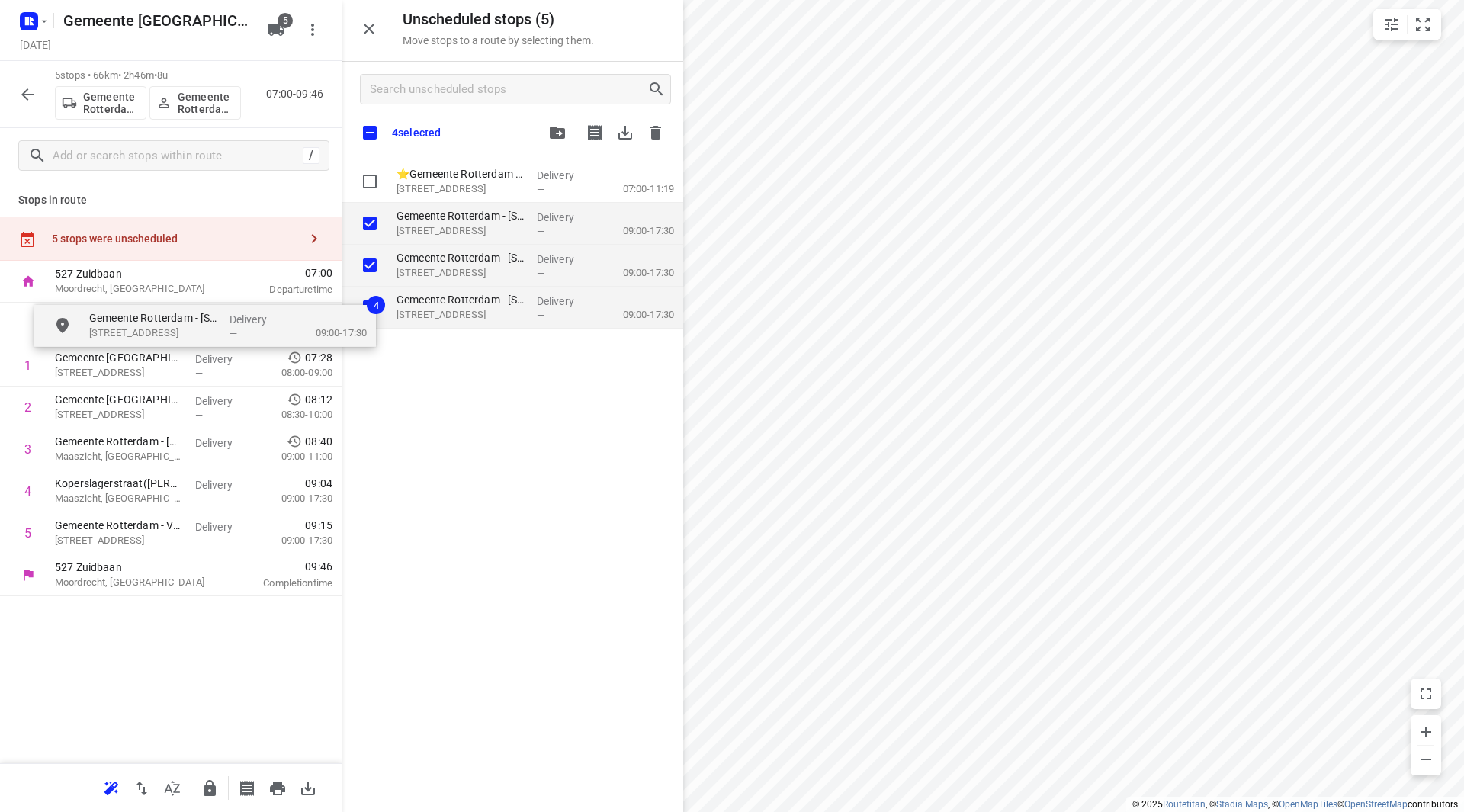
drag, startPoint x: 457, startPoint y: 226, endPoint x: 144, endPoint y: 328, distance: 329.2
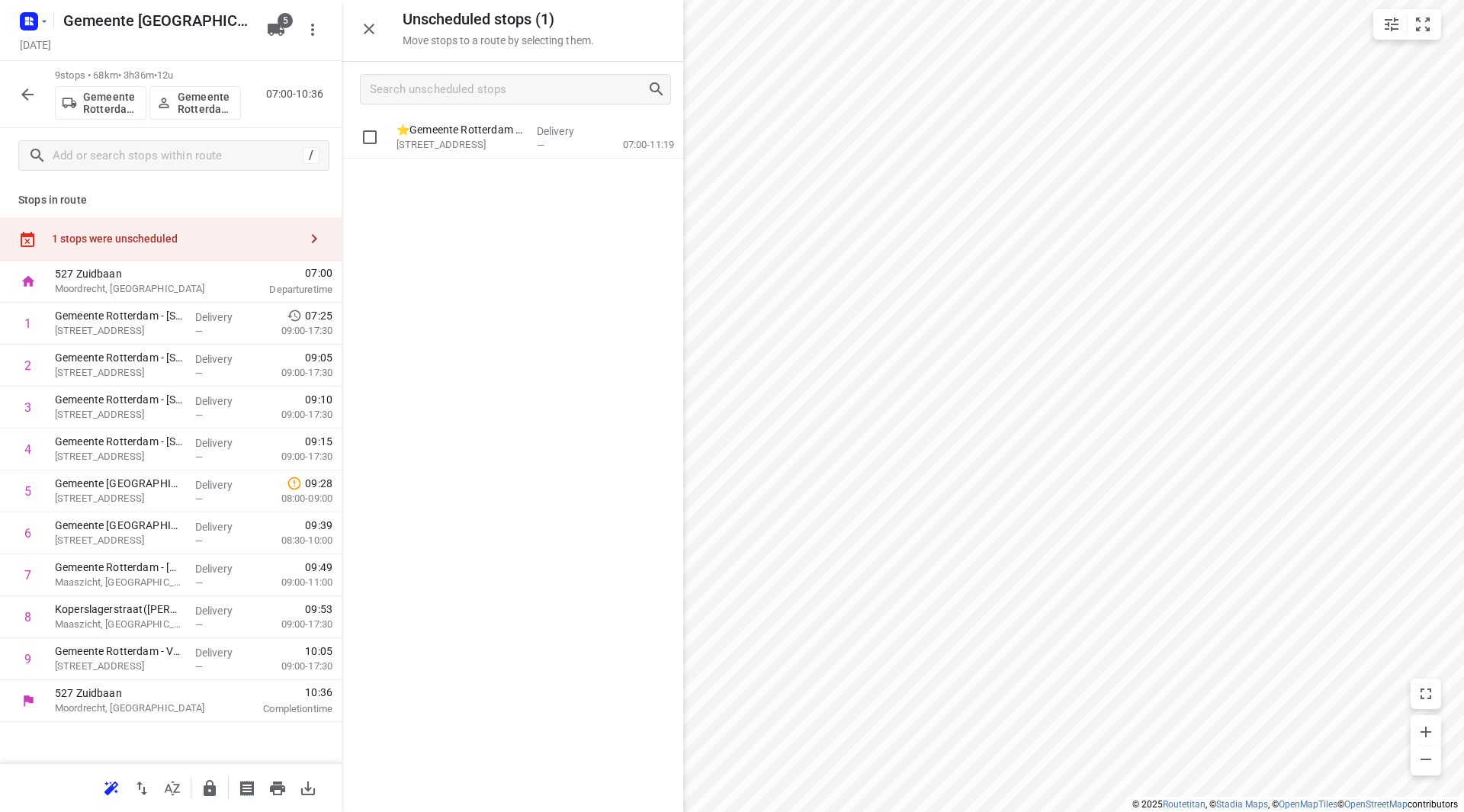
click at [209, 780] on icon "button" at bounding box center [210, 788] width 12 height 16
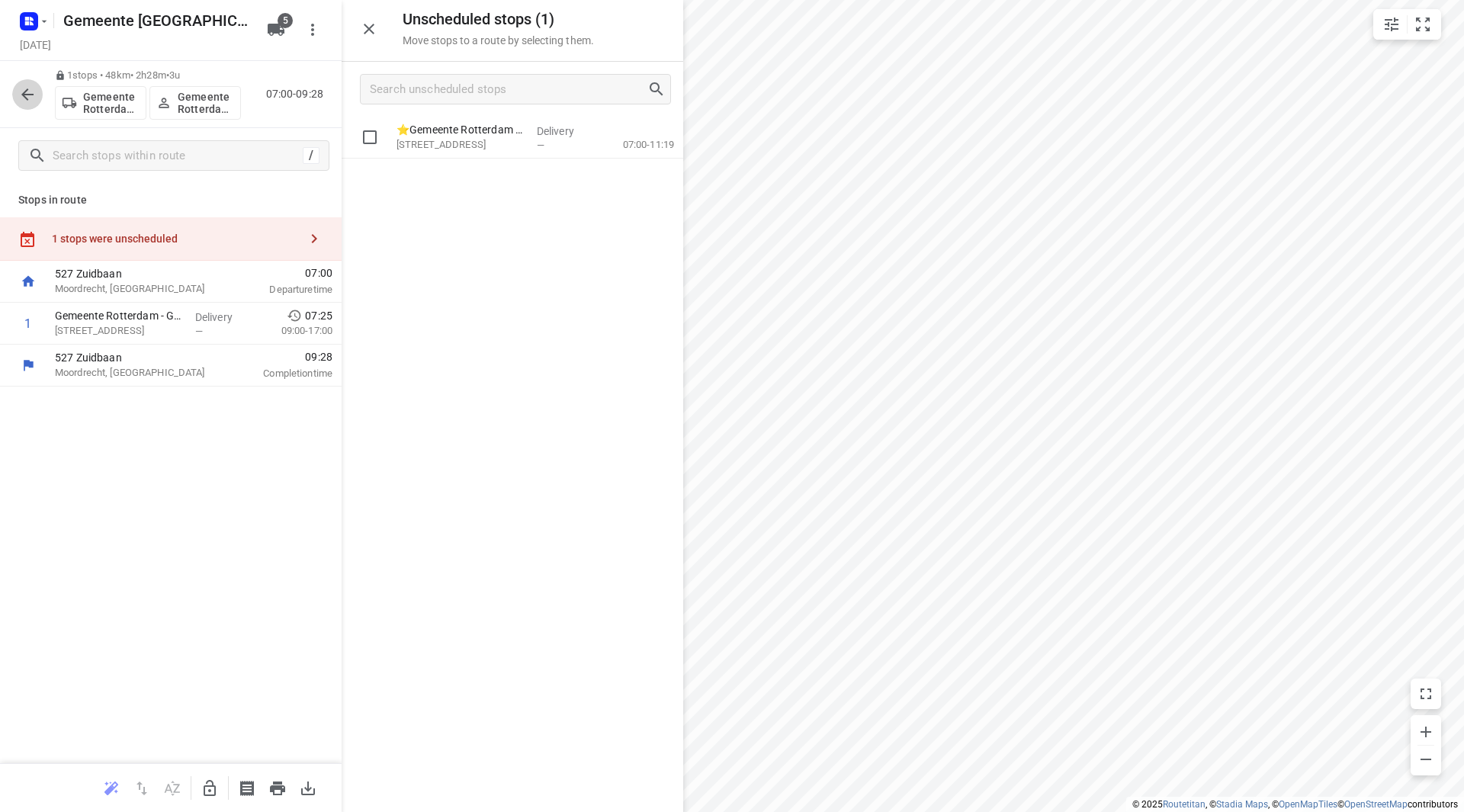
click at [38, 94] on button "button" at bounding box center [27, 94] width 31 height 31
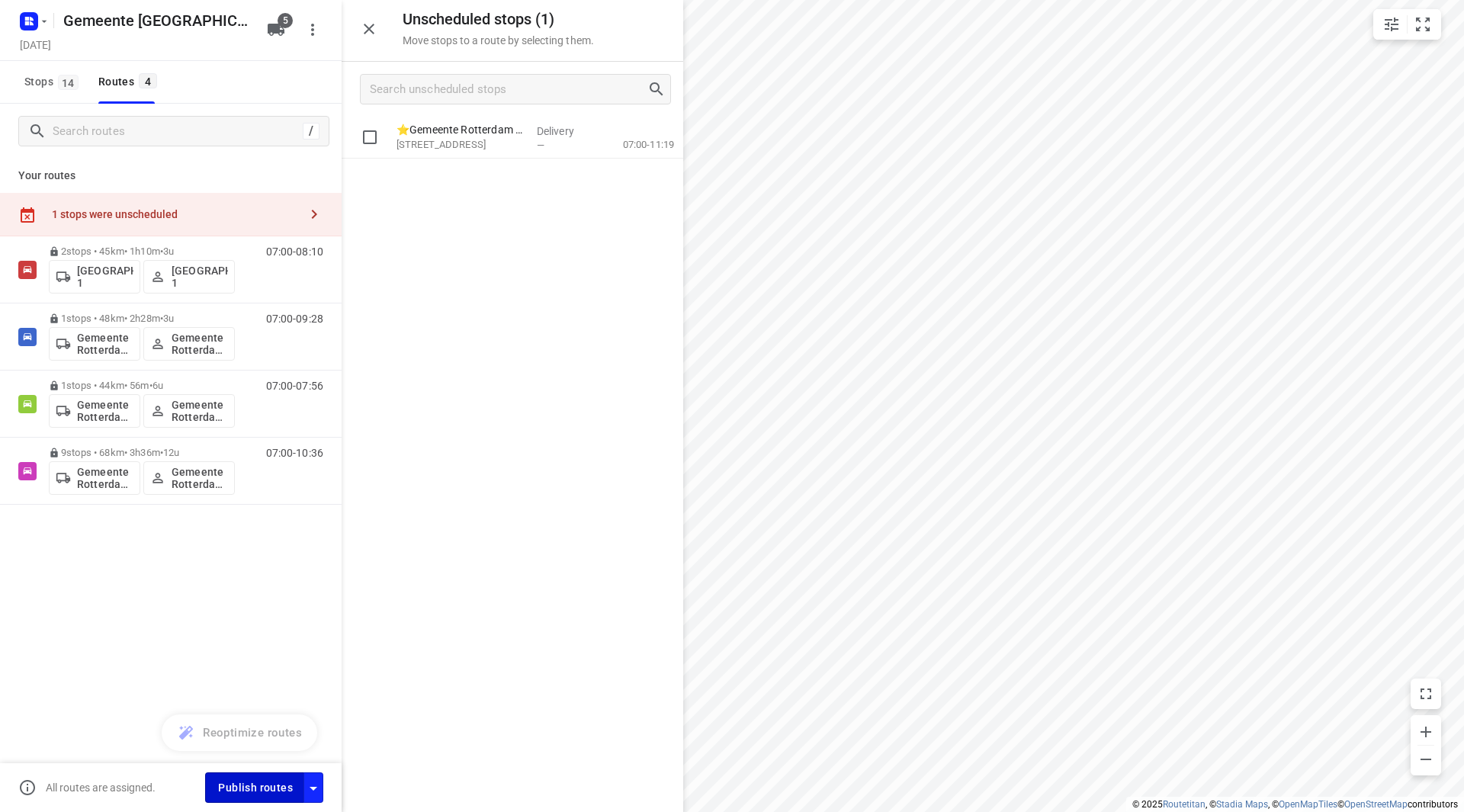
click at [281, 785] on span "Publish routes" at bounding box center [254, 788] width 74 height 19
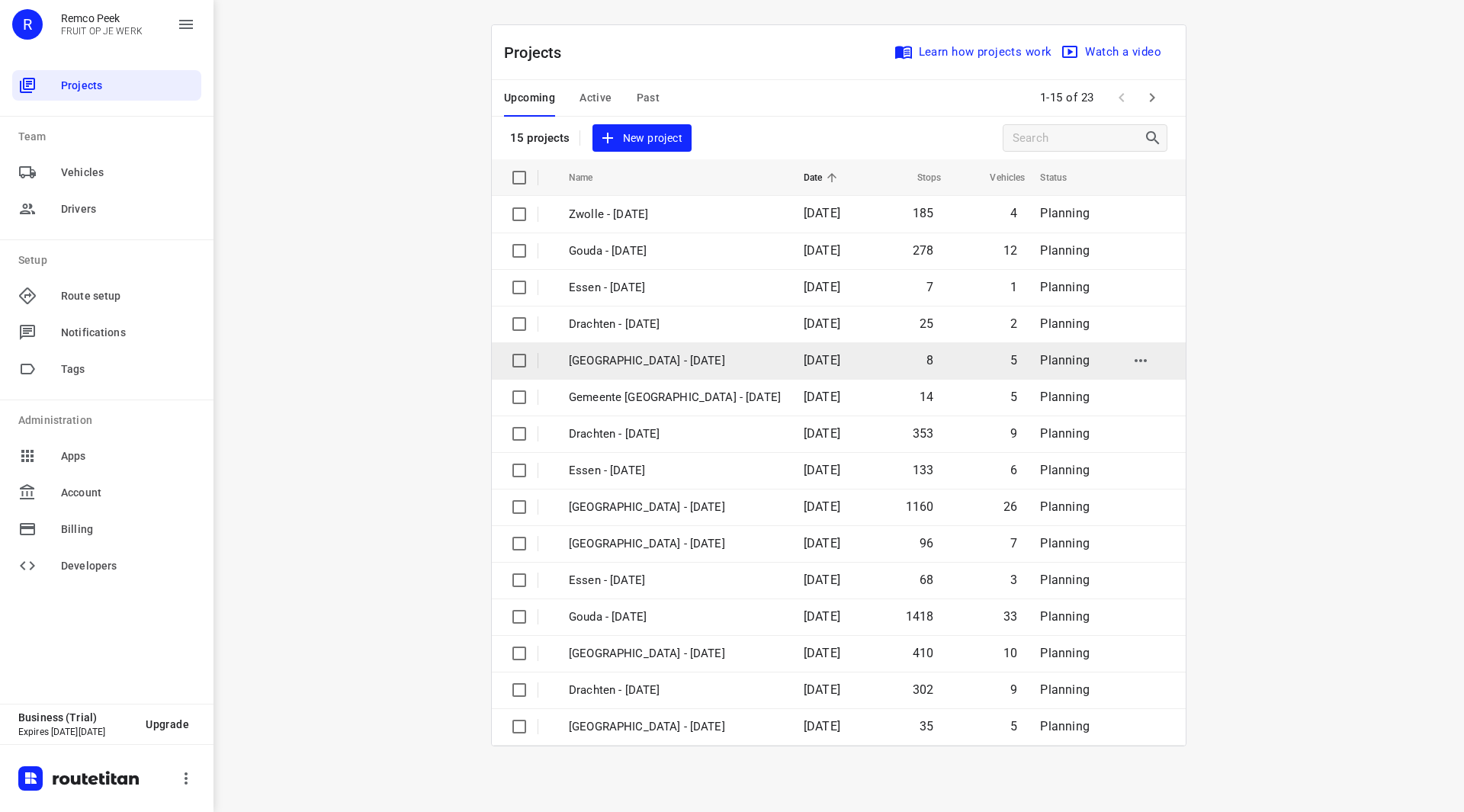
click at [657, 359] on p "[GEOGRAPHIC_DATA] - [DATE]" at bounding box center [674, 361] width 212 height 17
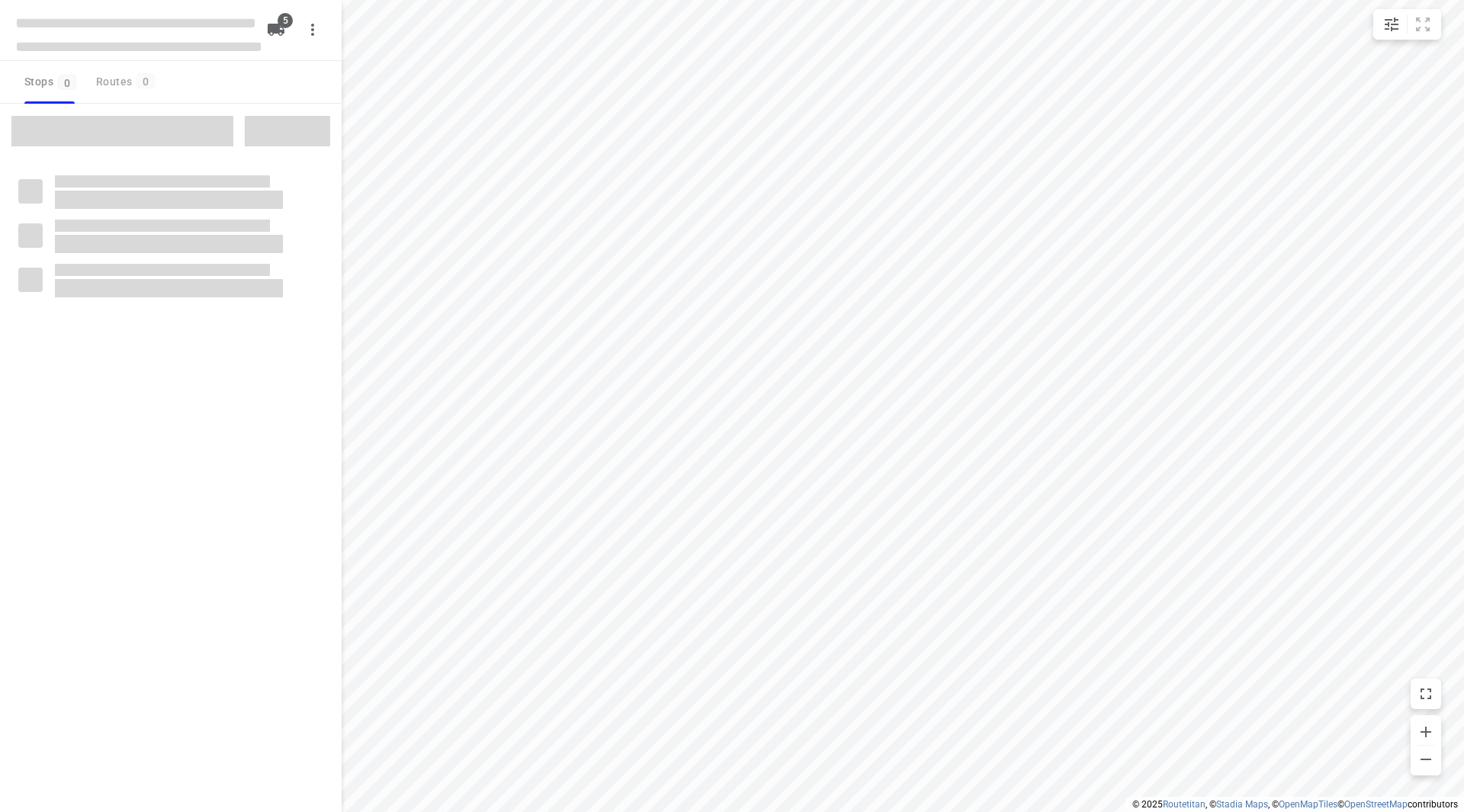
checkbox input "true"
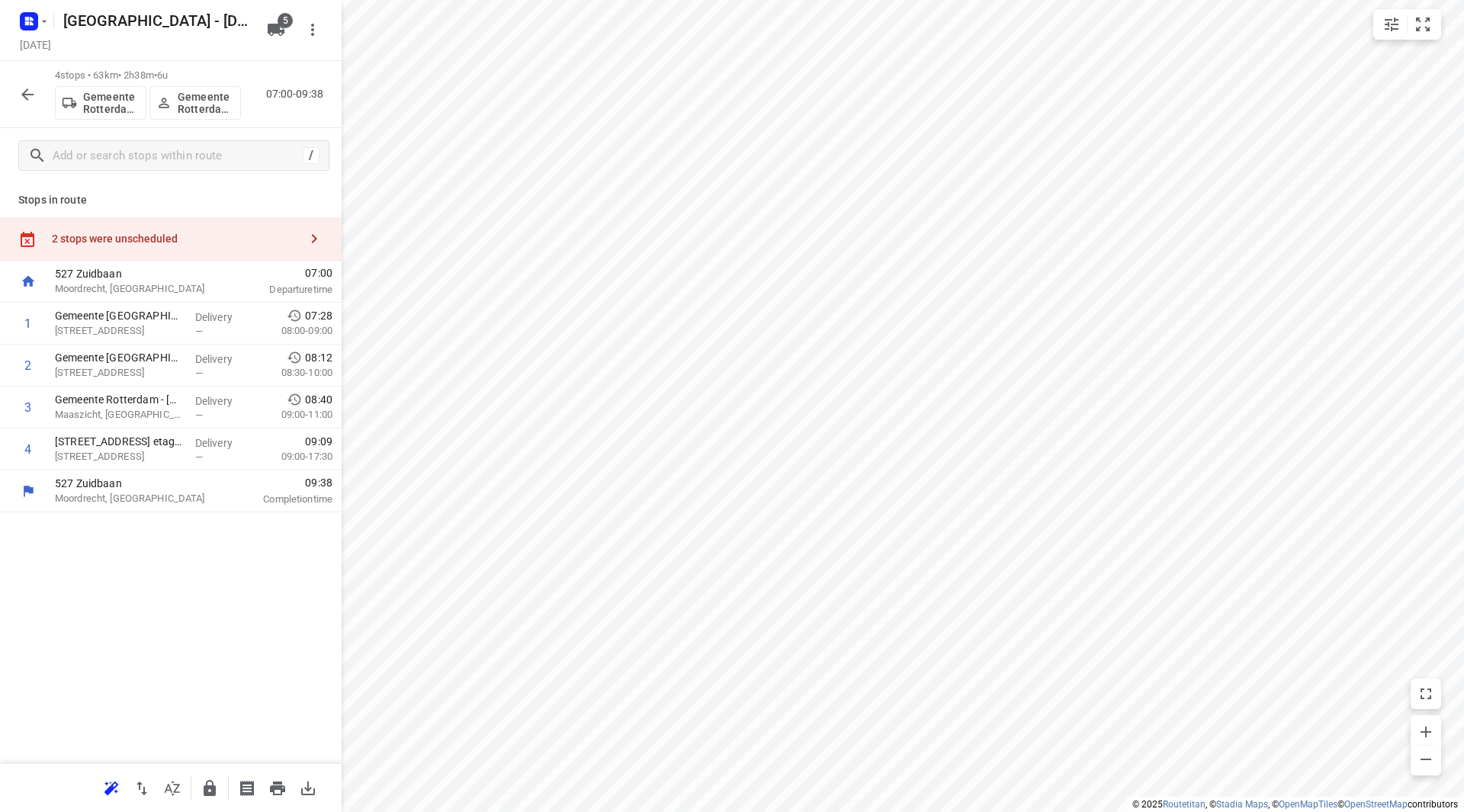
click at [166, 223] on div "2 stops were unscheduled" at bounding box center [171, 239] width 342 height 44
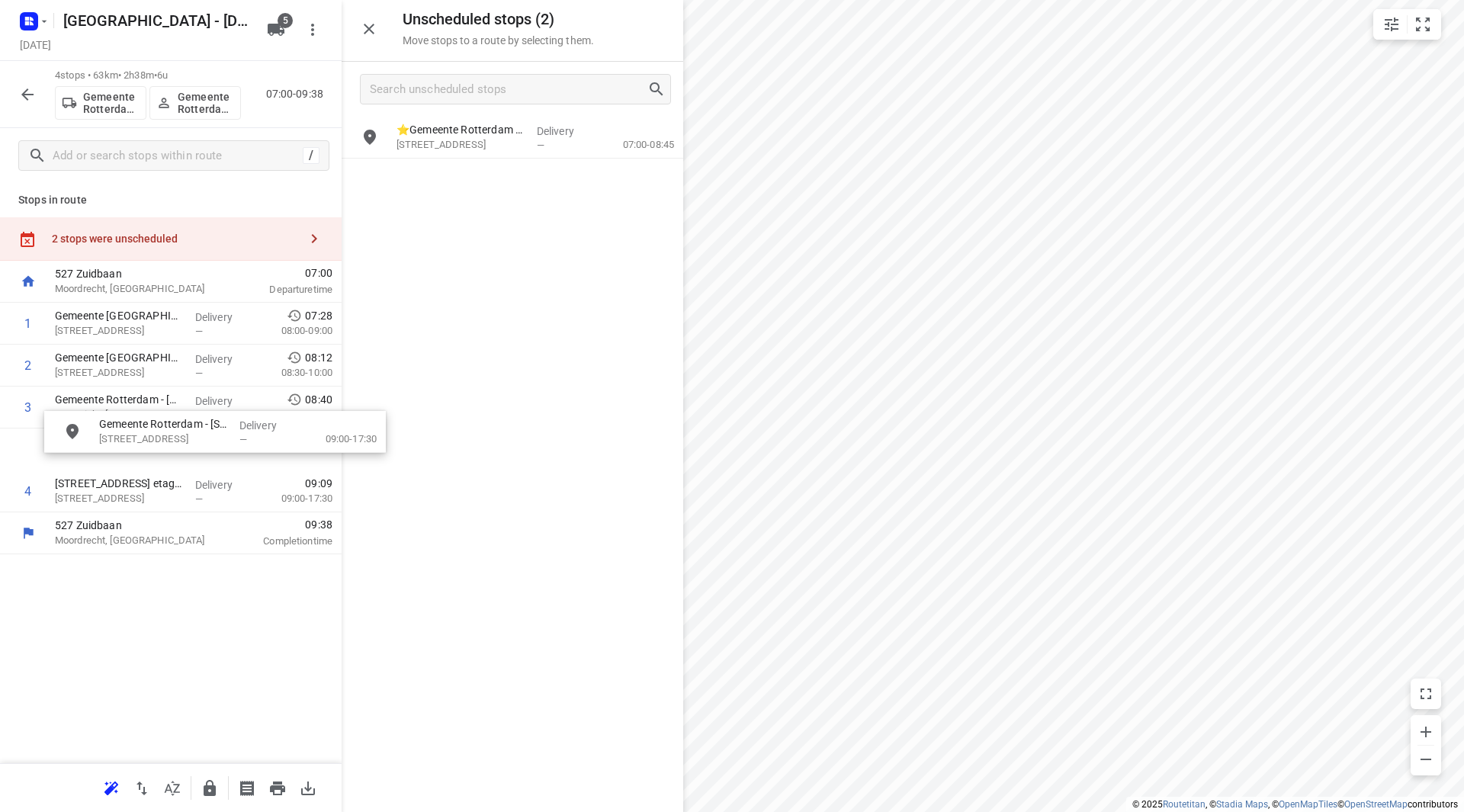
drag, startPoint x: 418, startPoint y: 193, endPoint x: 99, endPoint y: 443, distance: 405.3
click at [207, 792] on icon "button" at bounding box center [210, 788] width 12 height 16
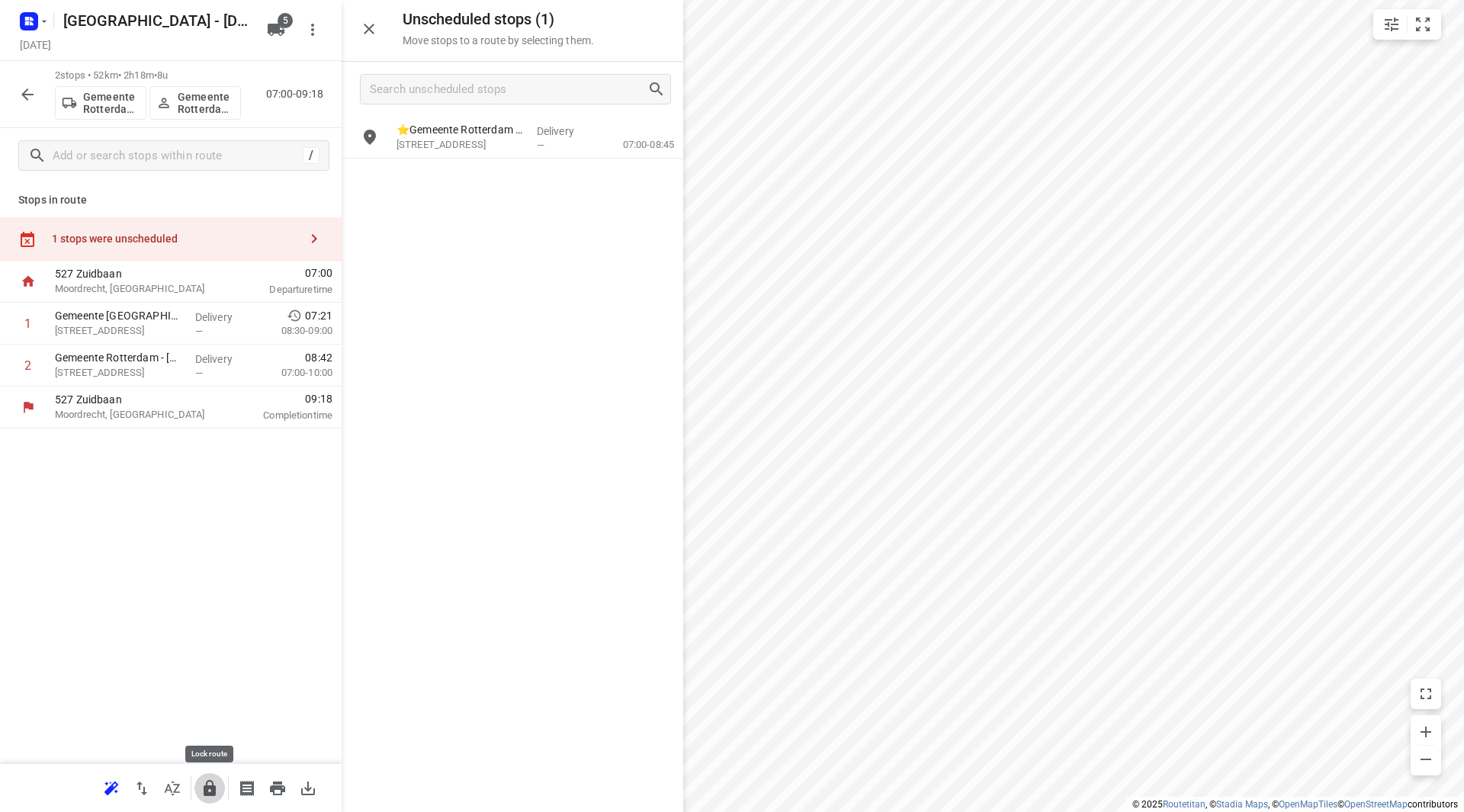
click at [204, 788] on icon "button" at bounding box center [210, 788] width 12 height 16
click at [19, 108] on div at bounding box center [27, 94] width 31 height 31
click at [18, 105] on button "button" at bounding box center [27, 94] width 31 height 31
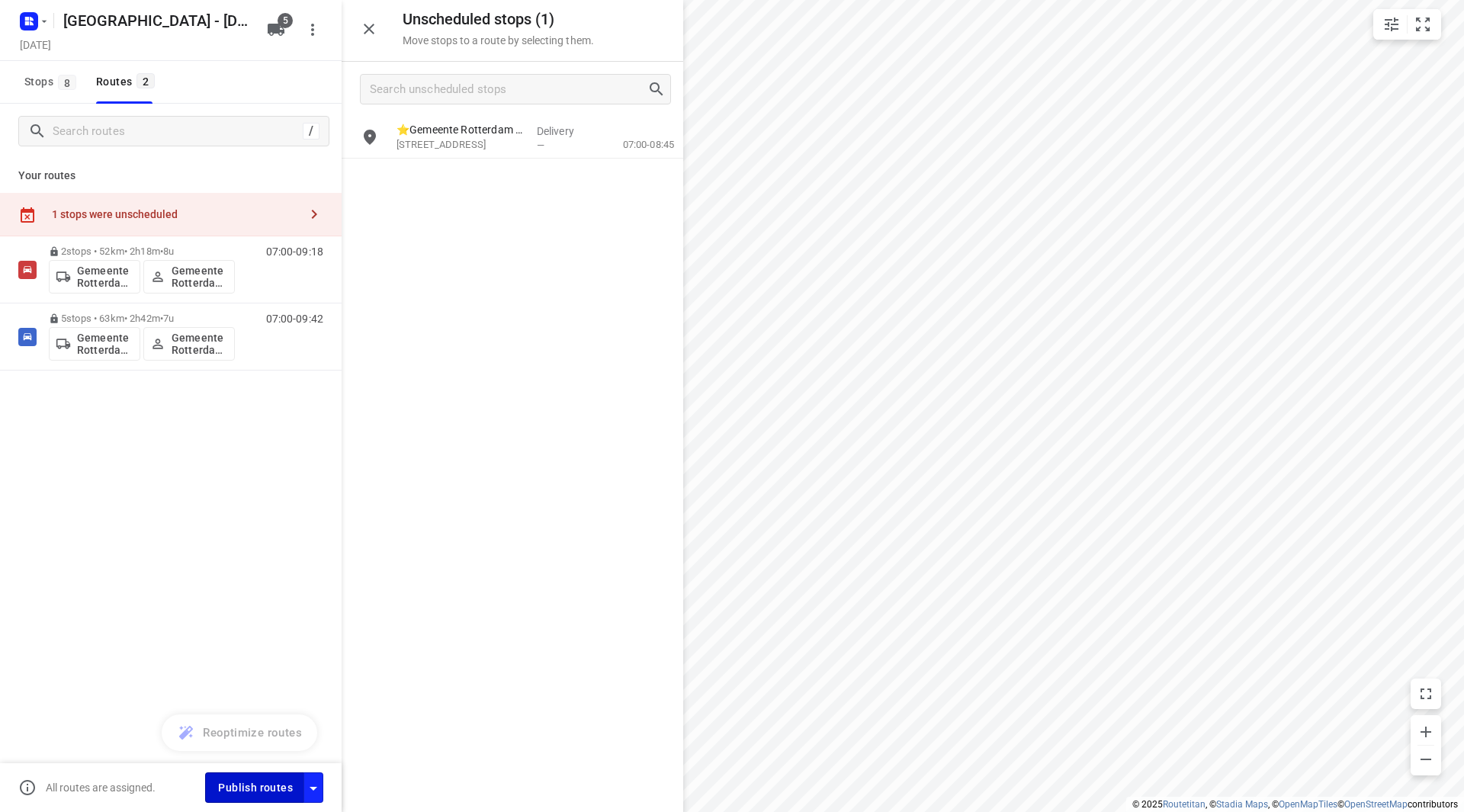
click at [278, 782] on span "Publish routes" at bounding box center [254, 788] width 74 height 19
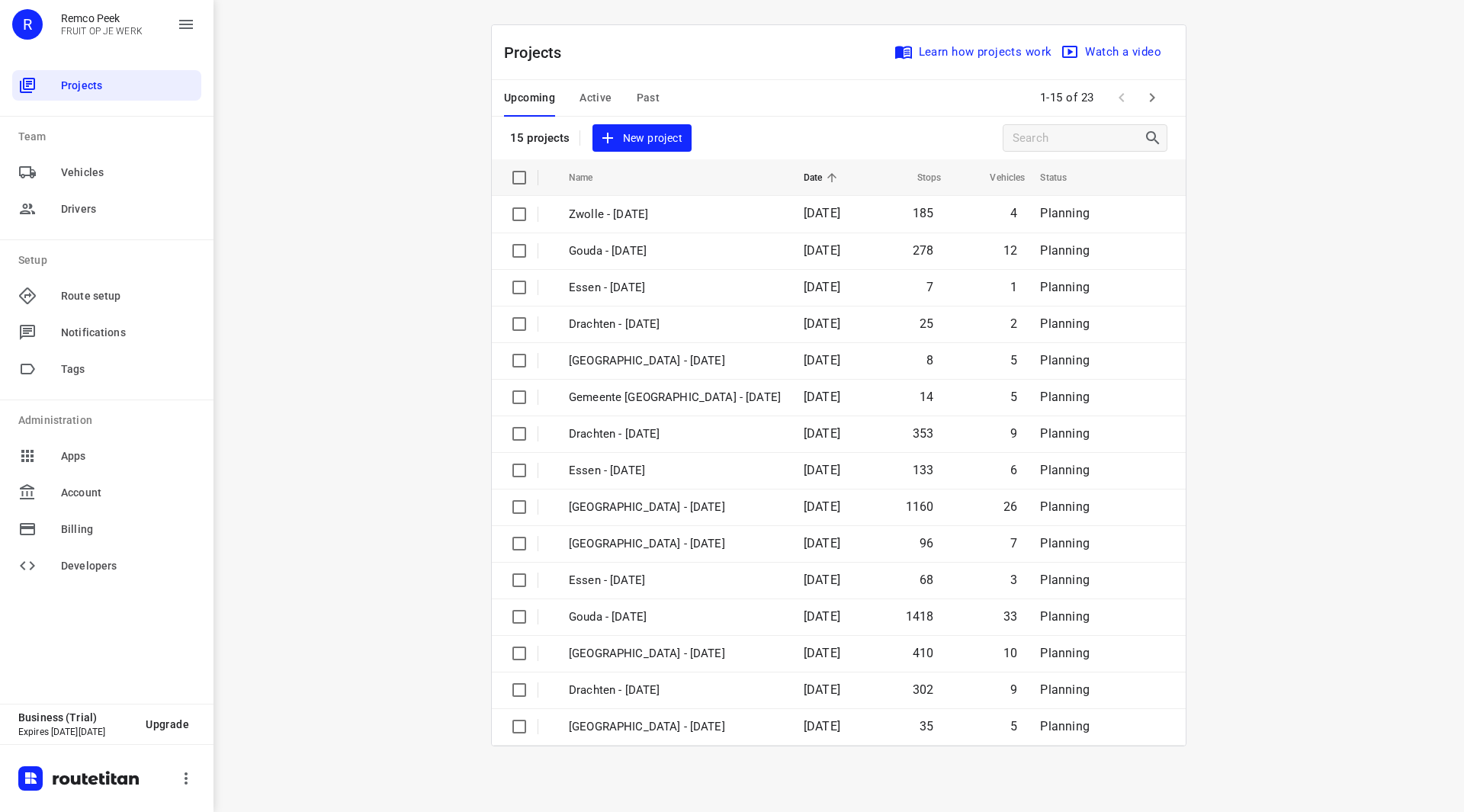
click at [578, 92] on div "Upcoming Active Past" at bounding box center [594, 99] width 180 height 37
click at [592, 92] on span "Active" at bounding box center [596, 98] width 32 height 19
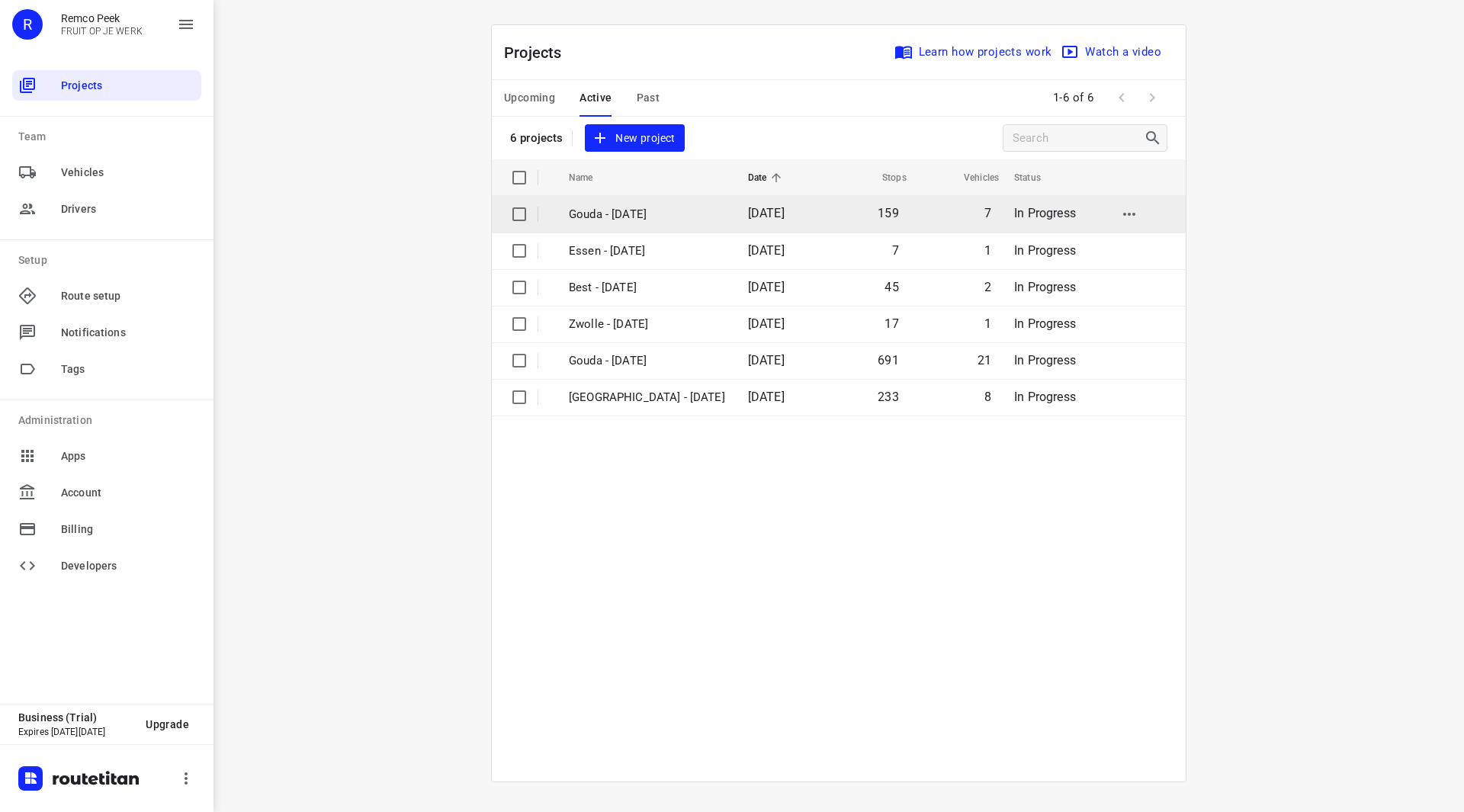
click at [616, 212] on p "Gouda - [DATE]" at bounding box center [646, 214] width 157 height 17
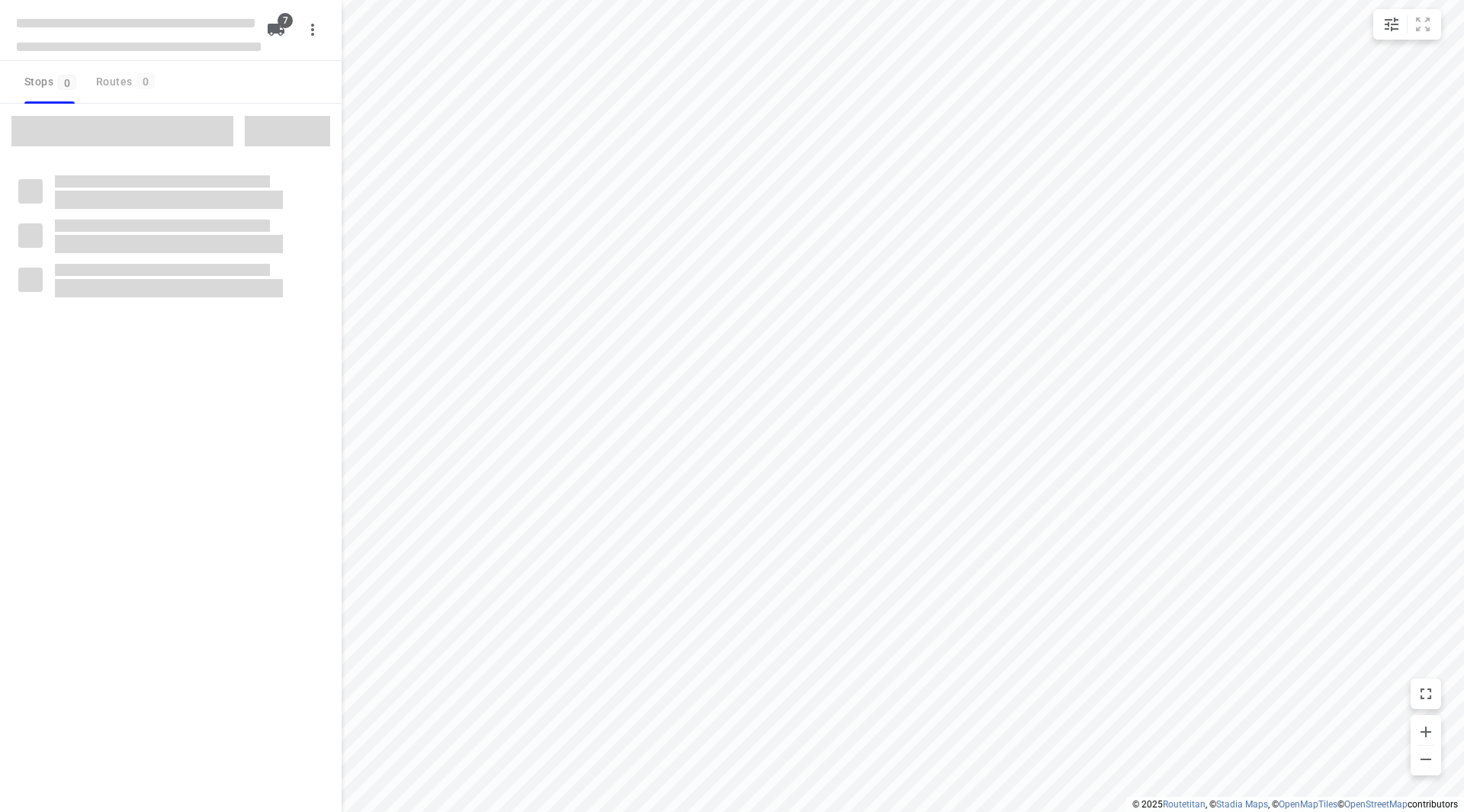
checkbox input "true"
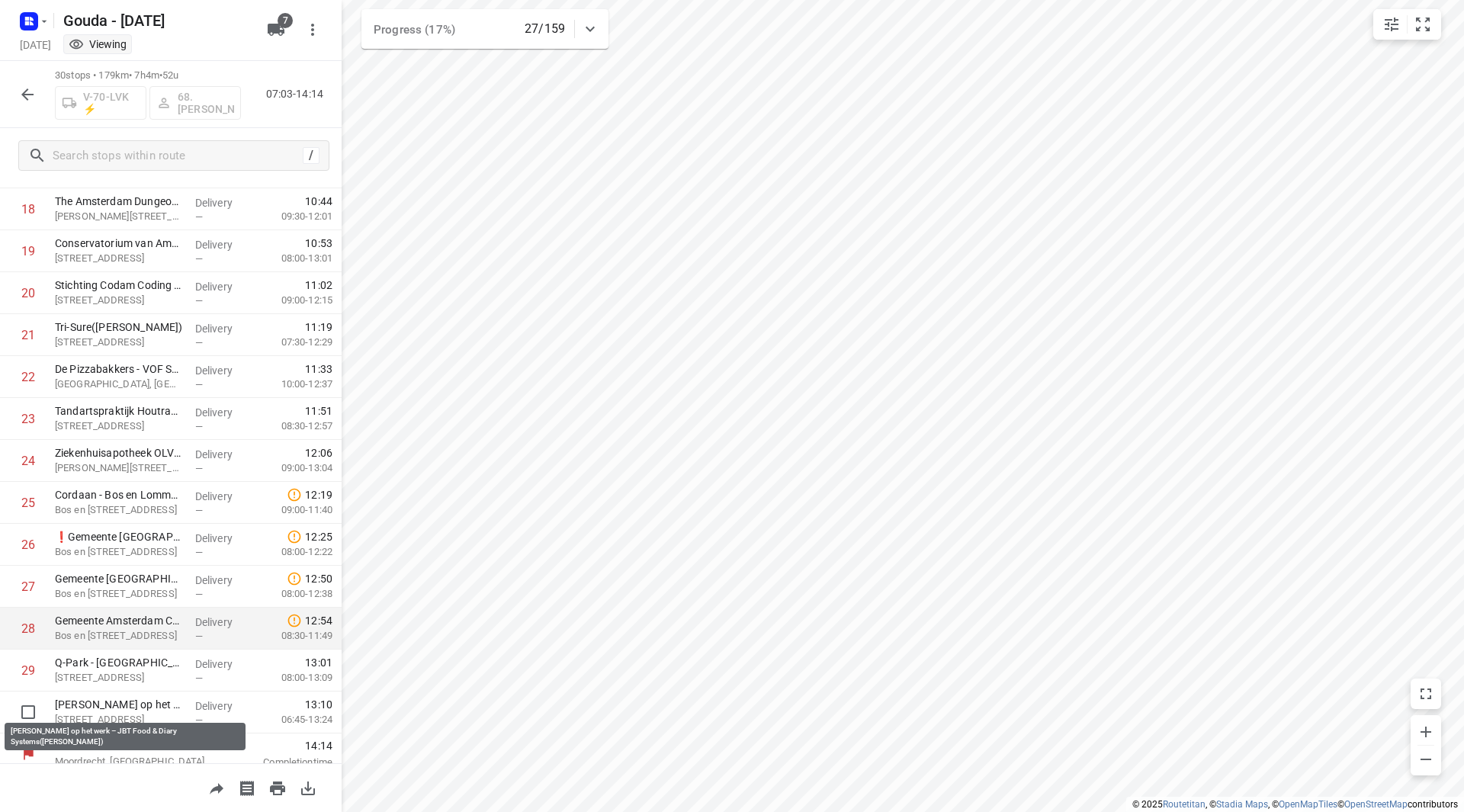
scroll to position [795, 0]
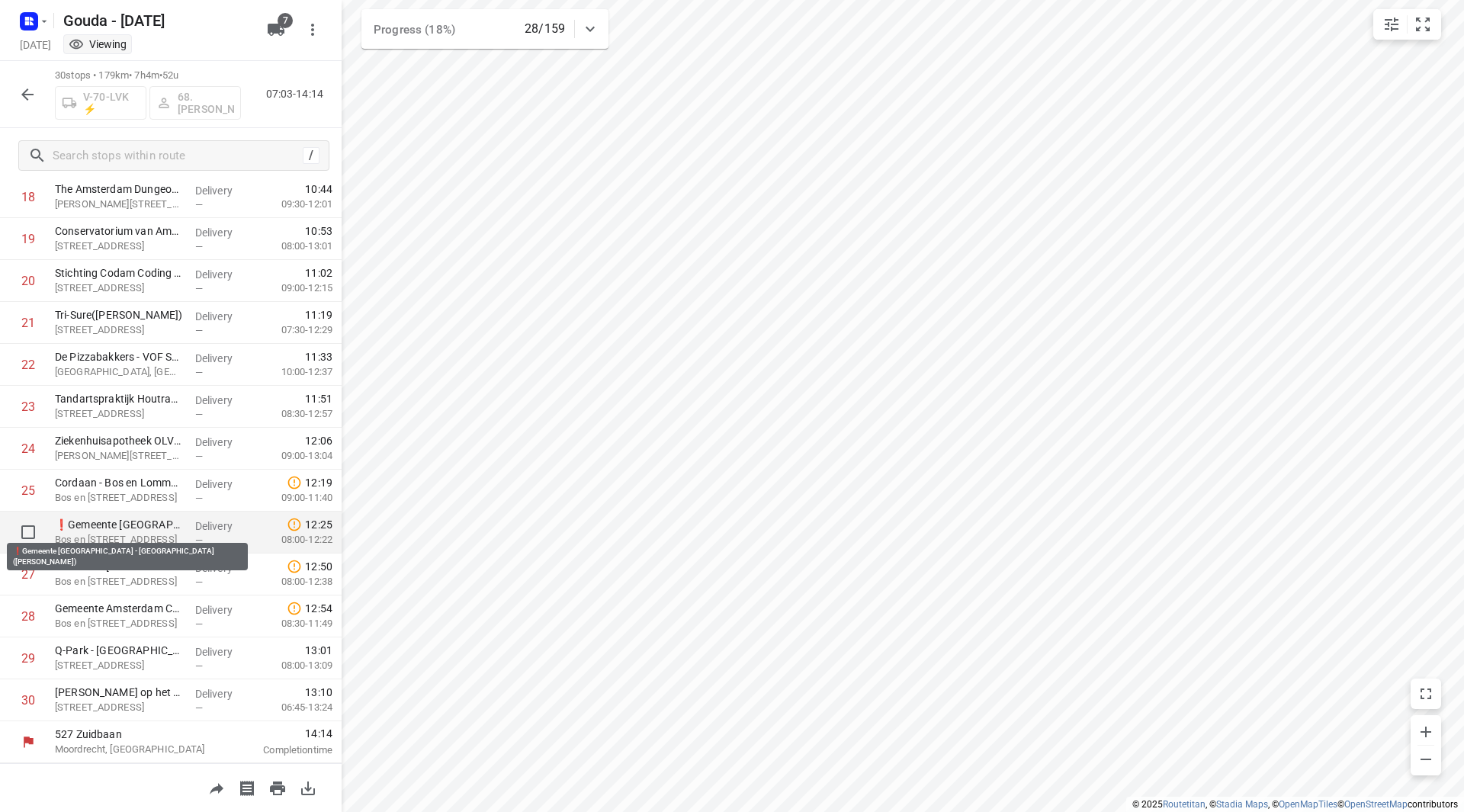
click at [141, 526] on p "❗Gemeente [GEOGRAPHIC_DATA] - [GEOGRAPHIC_DATA]([PERSON_NAME])" at bounding box center [119, 524] width 128 height 15
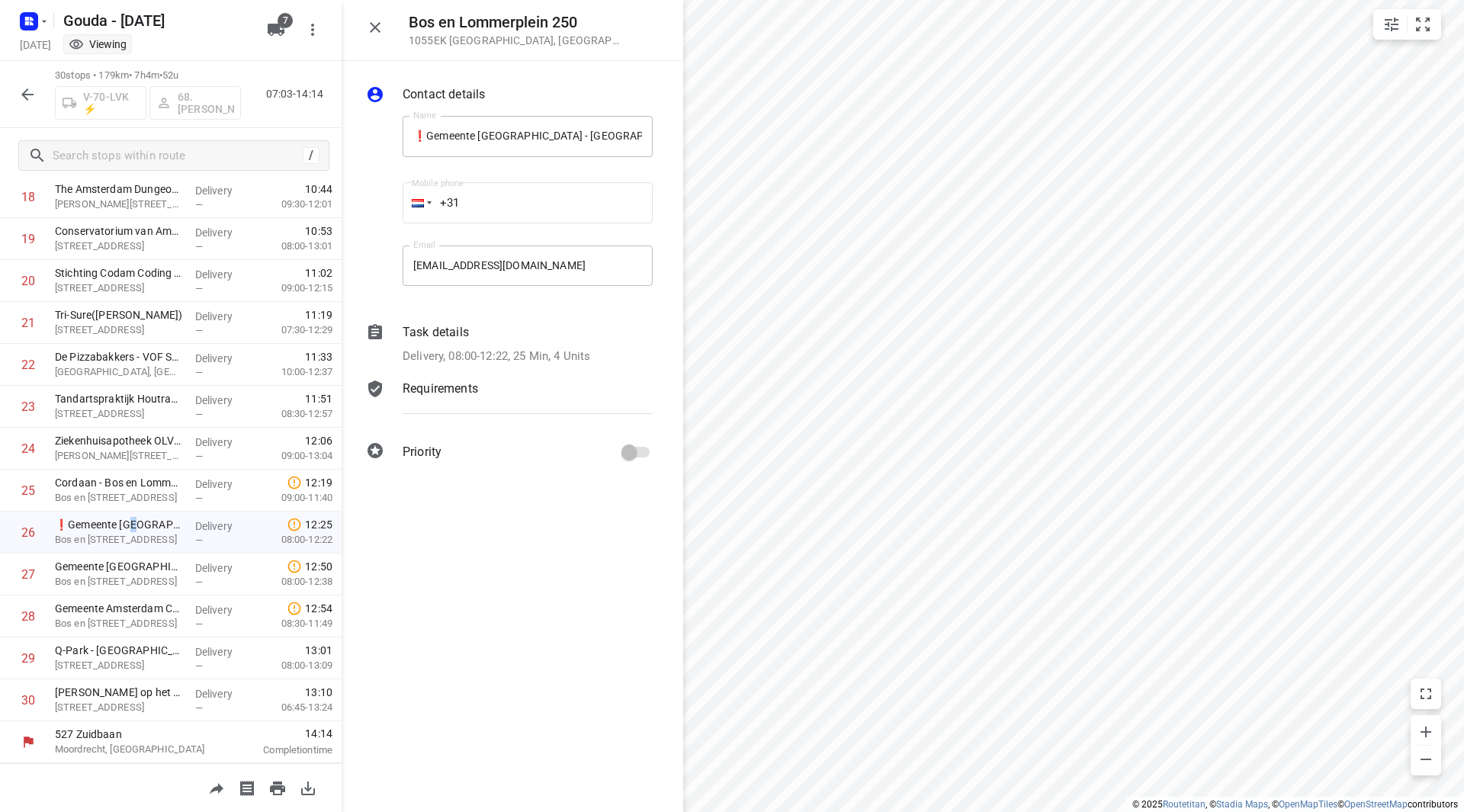
click at [467, 336] on p "Task details" at bounding box center [436, 332] width 66 height 18
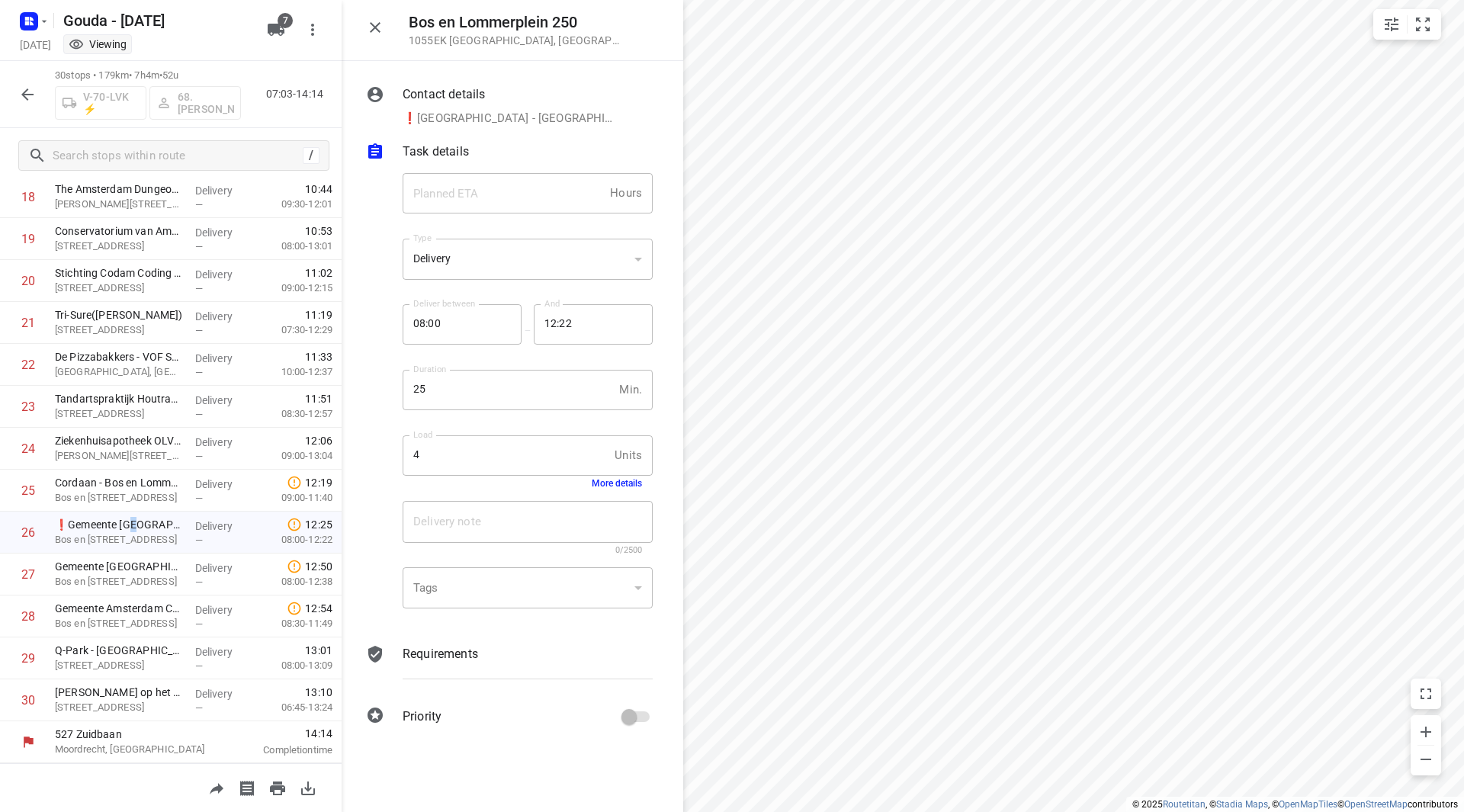
click at [610, 481] on button "More details" at bounding box center [617, 483] width 51 height 10
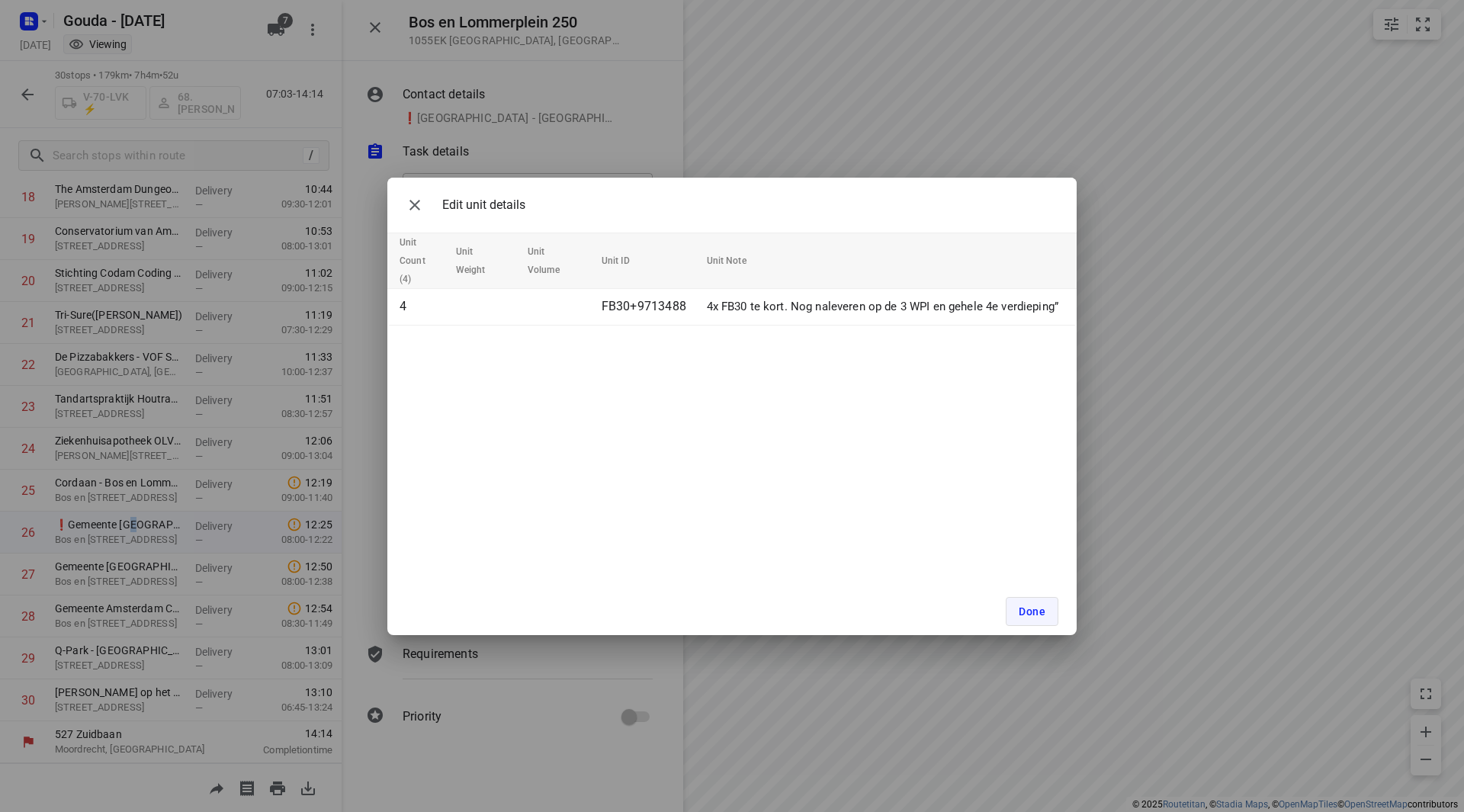
click at [1040, 610] on span "Done" at bounding box center [1032, 611] width 27 height 12
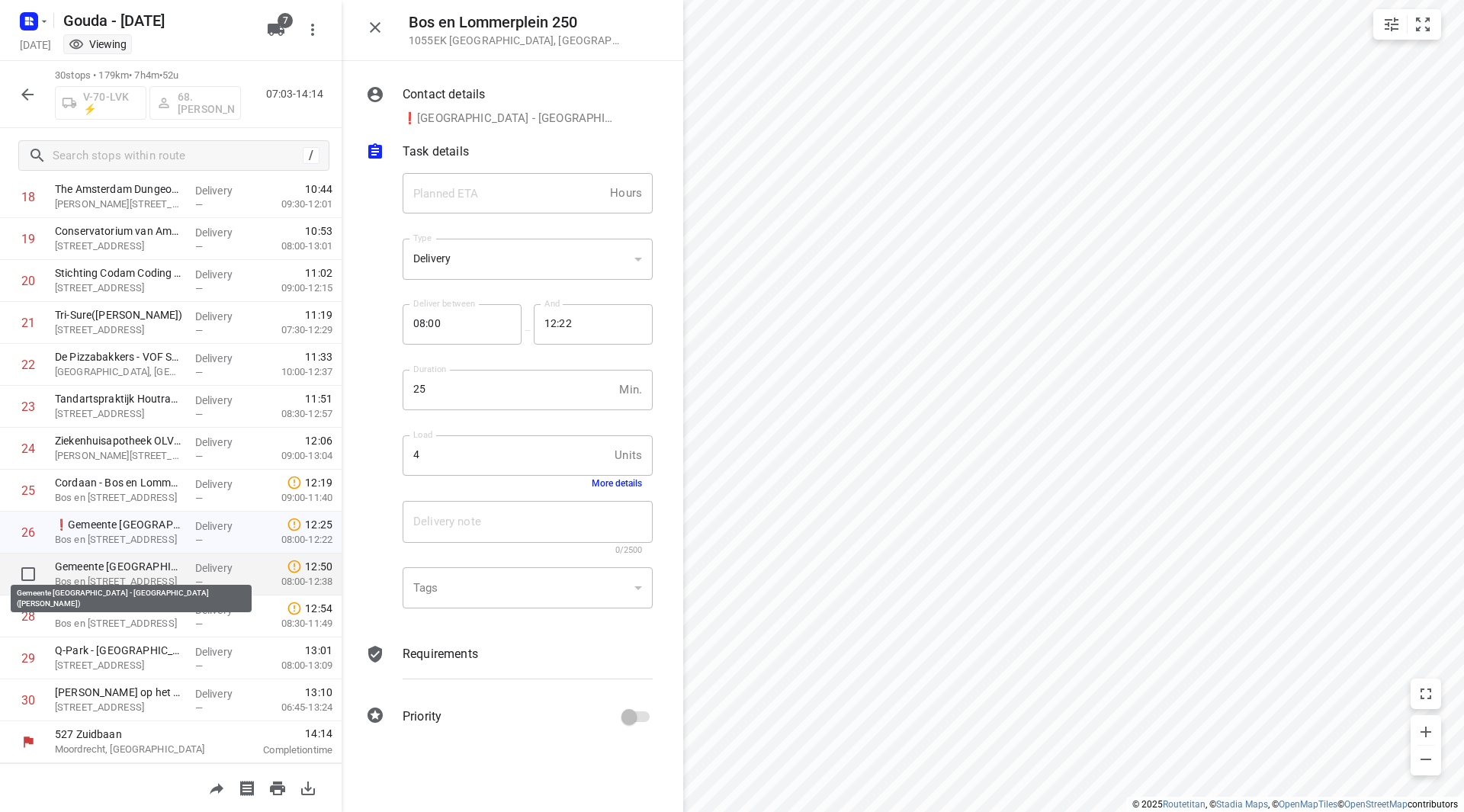
click at [108, 560] on p "Gemeente [GEOGRAPHIC_DATA] - [GEOGRAPHIC_DATA]([PERSON_NAME])" at bounding box center [119, 566] width 128 height 15
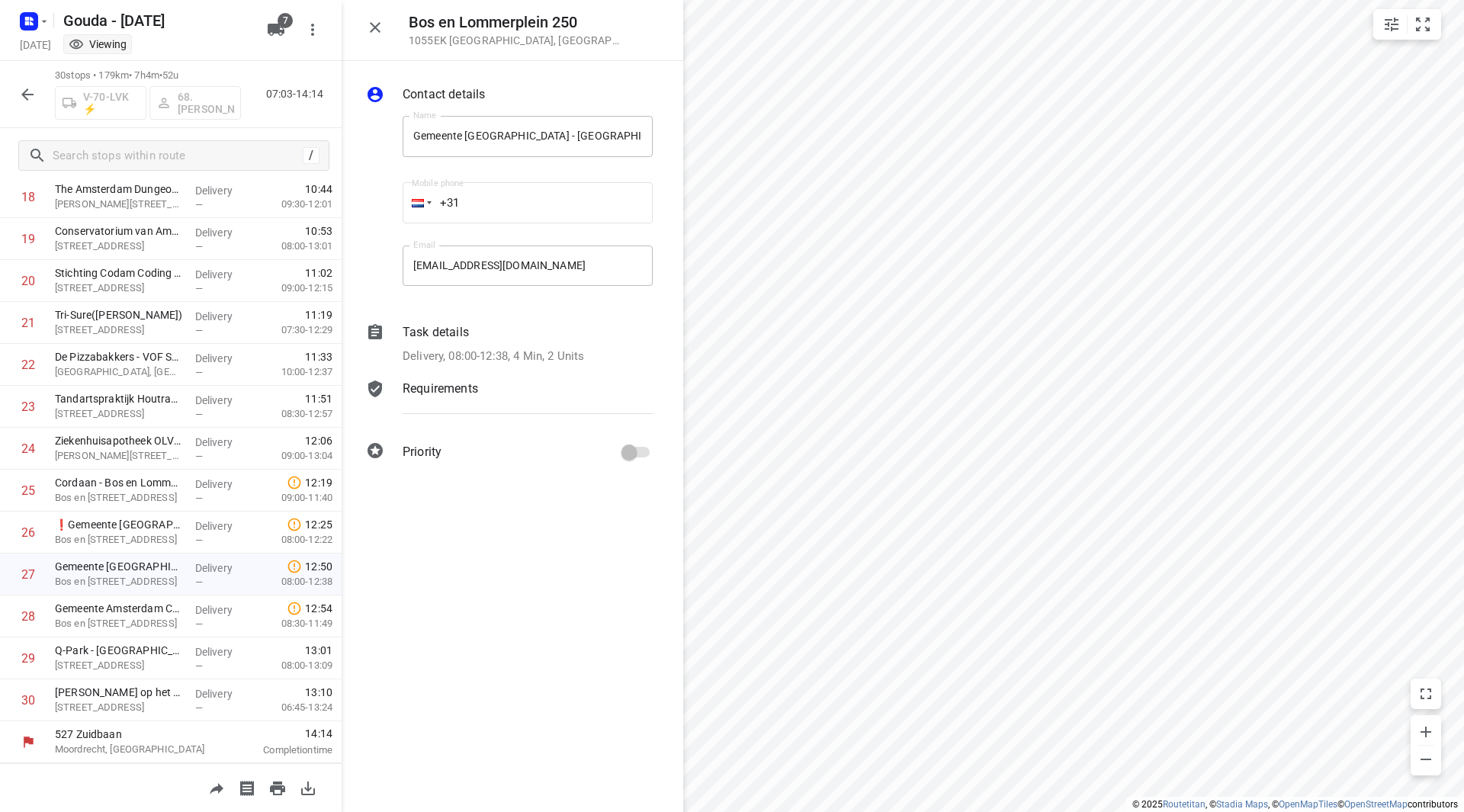
click at [537, 332] on div "Task details" at bounding box center [527, 332] width 250 height 18
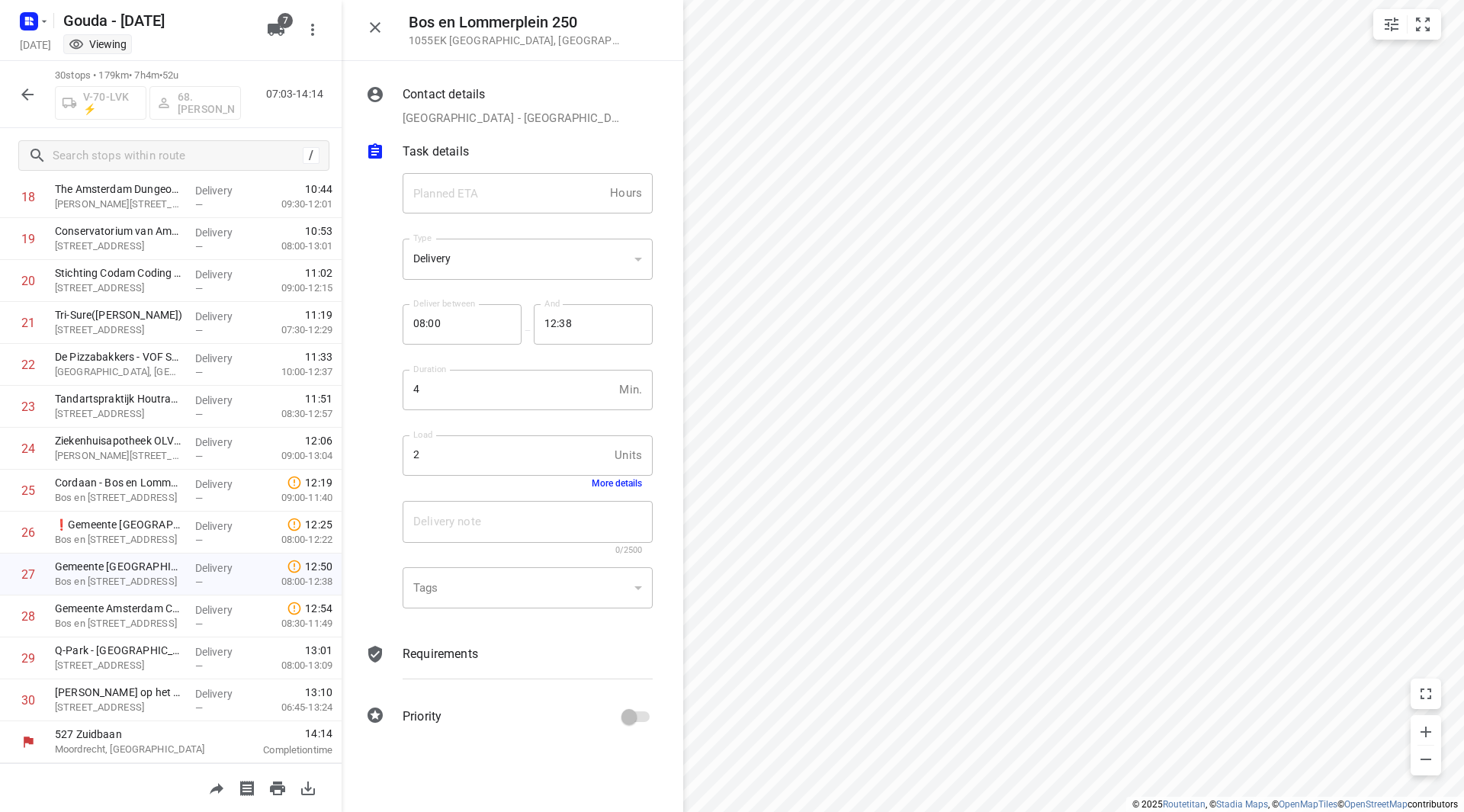
click at [616, 478] on div "Load 2 Units Load More details" at bounding box center [527, 462] width 250 height 53
click at [644, 485] on div "Load 2 Units Load More details" at bounding box center [527, 462] width 250 height 53
click at [630, 485] on button "More details" at bounding box center [617, 483] width 51 height 10
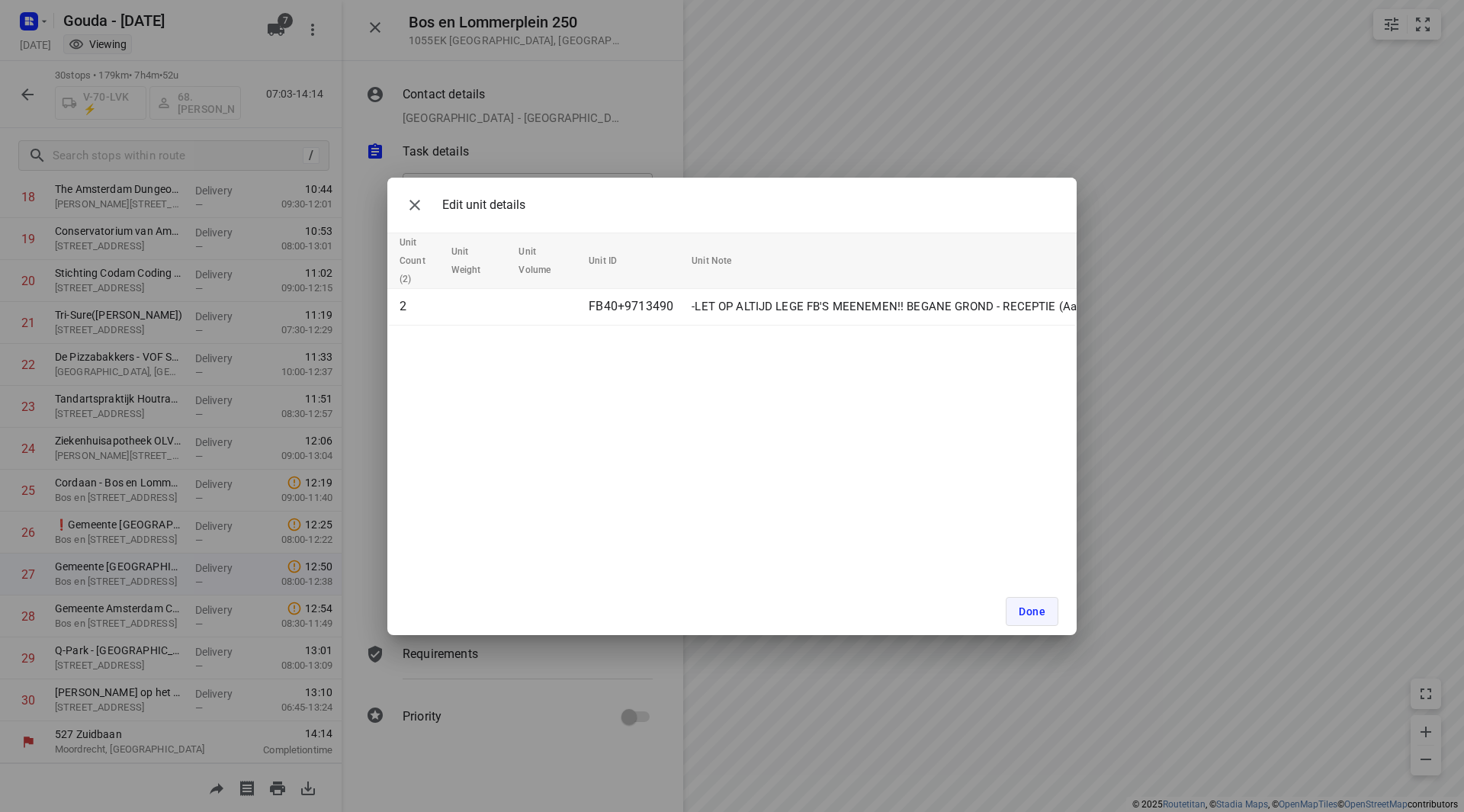
click at [1047, 613] on button "Done" at bounding box center [1032, 611] width 52 height 29
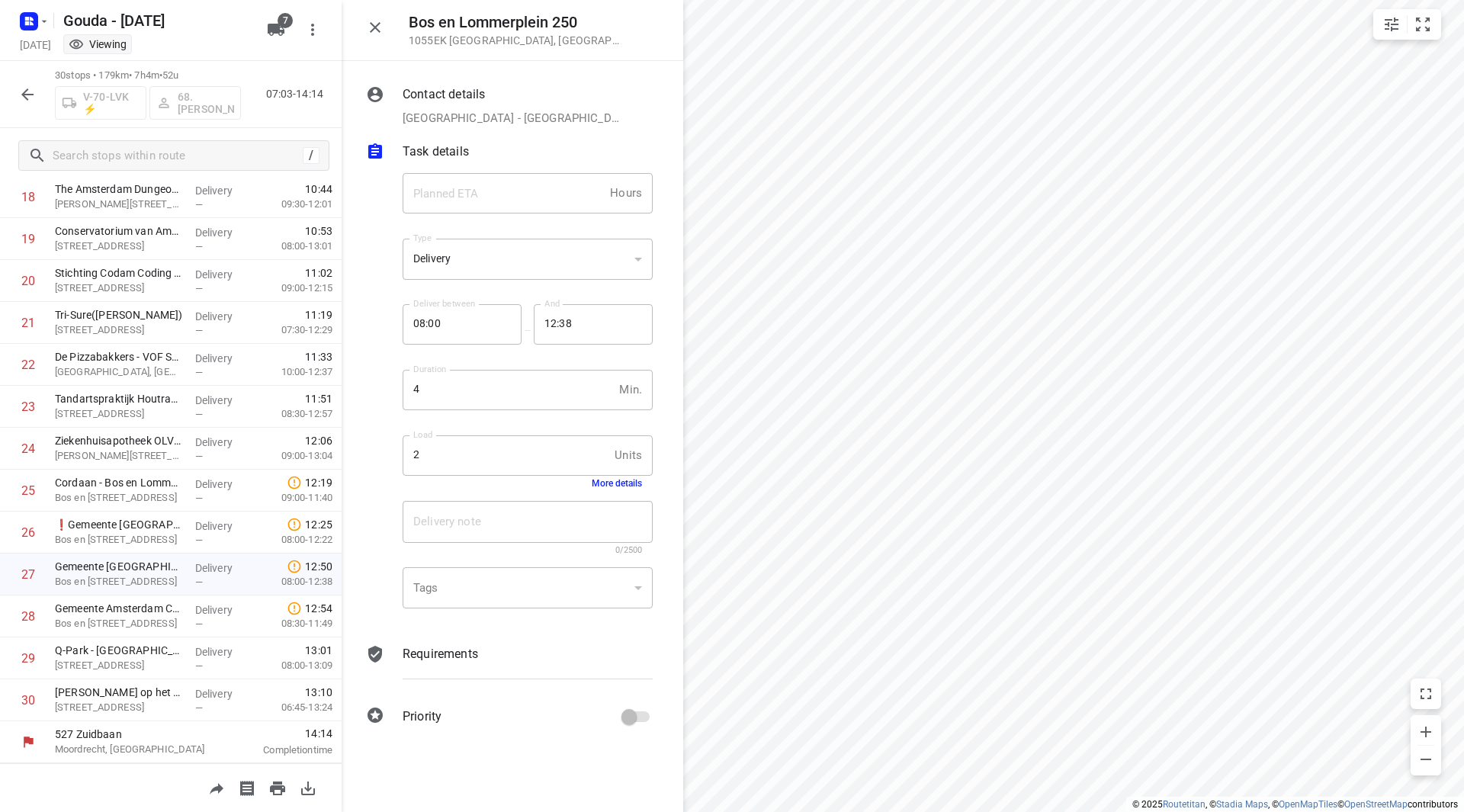
click at [374, 31] on icon "button" at bounding box center [374, 27] width 18 height 18
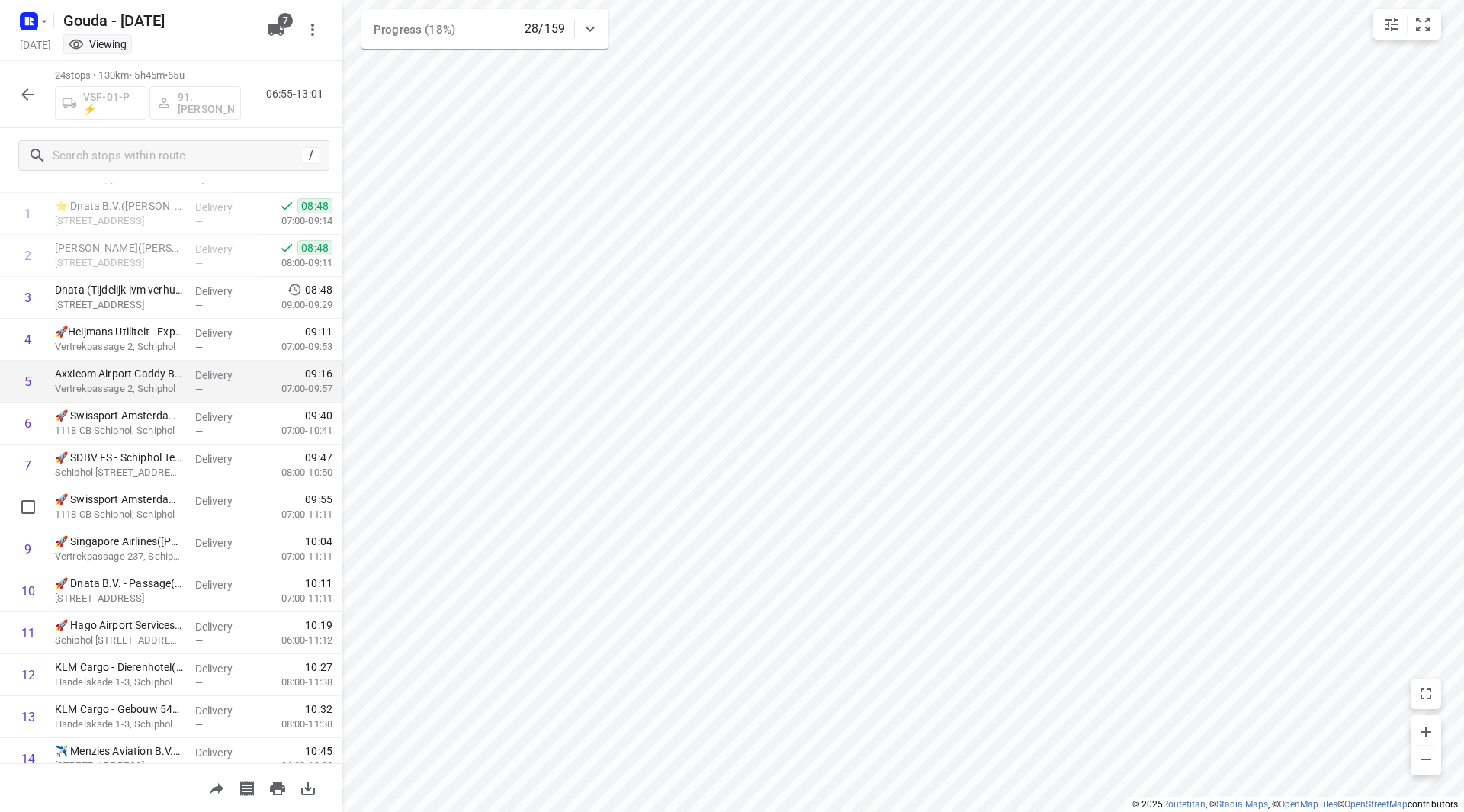
scroll to position [0, 0]
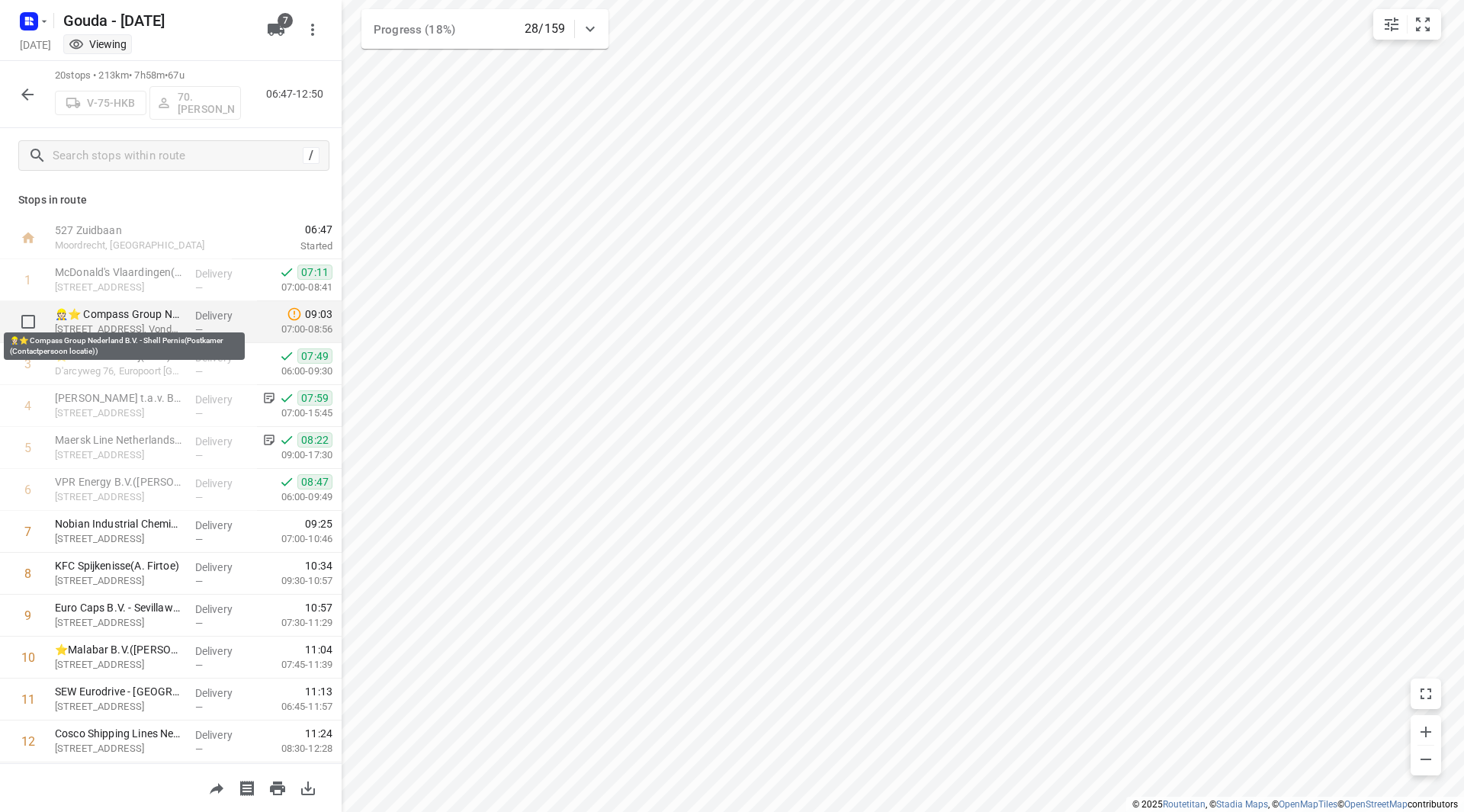
click at [142, 310] on p "👷🏻⭐ Compass Group Nederland B.V. - Shell Pernis(Postkamer (Contactpersoon locat…" at bounding box center [119, 313] width 128 height 15
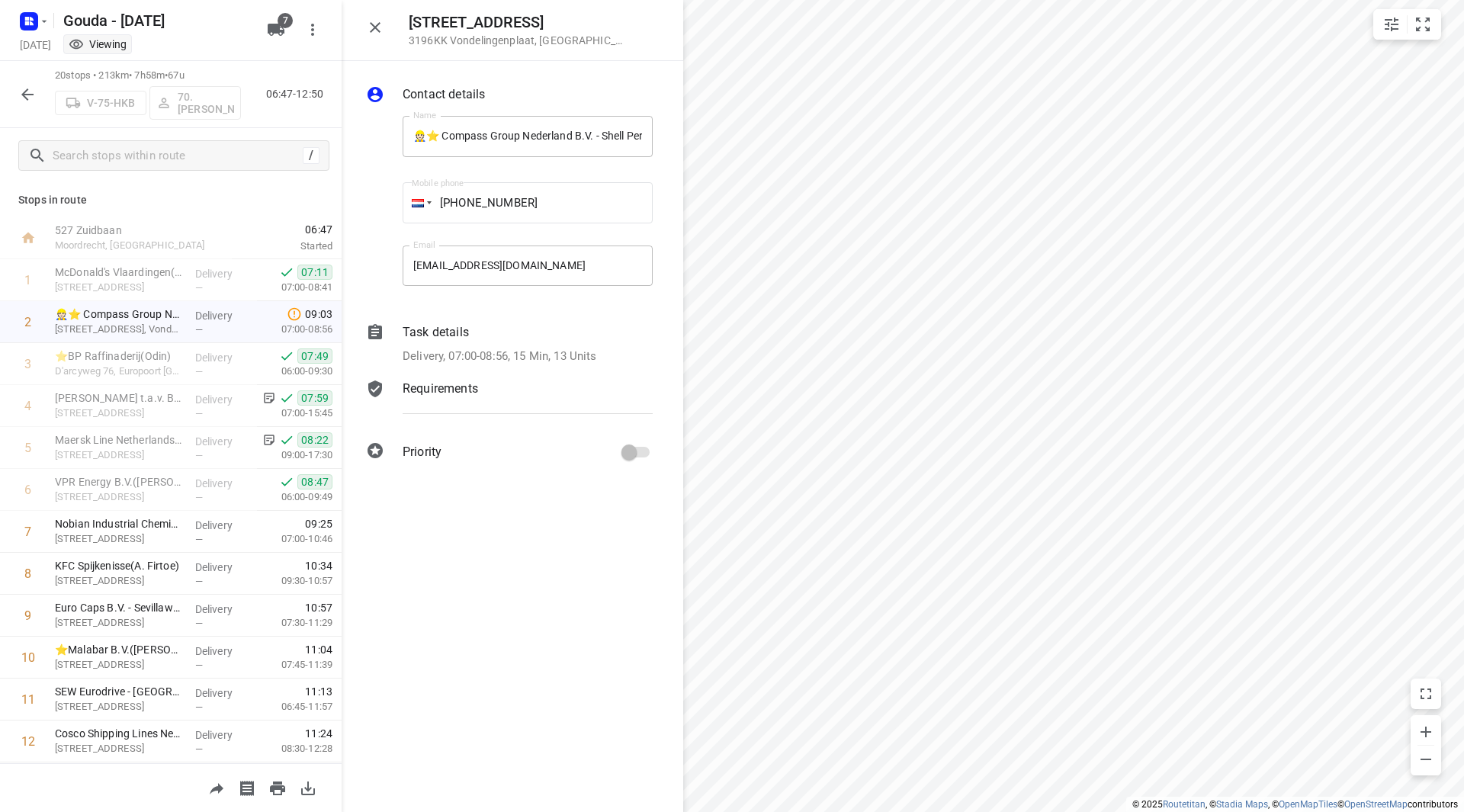
click at [490, 350] on p "Delivery, 07:00-08:56, 15 Min, 13 Units" at bounding box center [499, 357] width 194 height 17
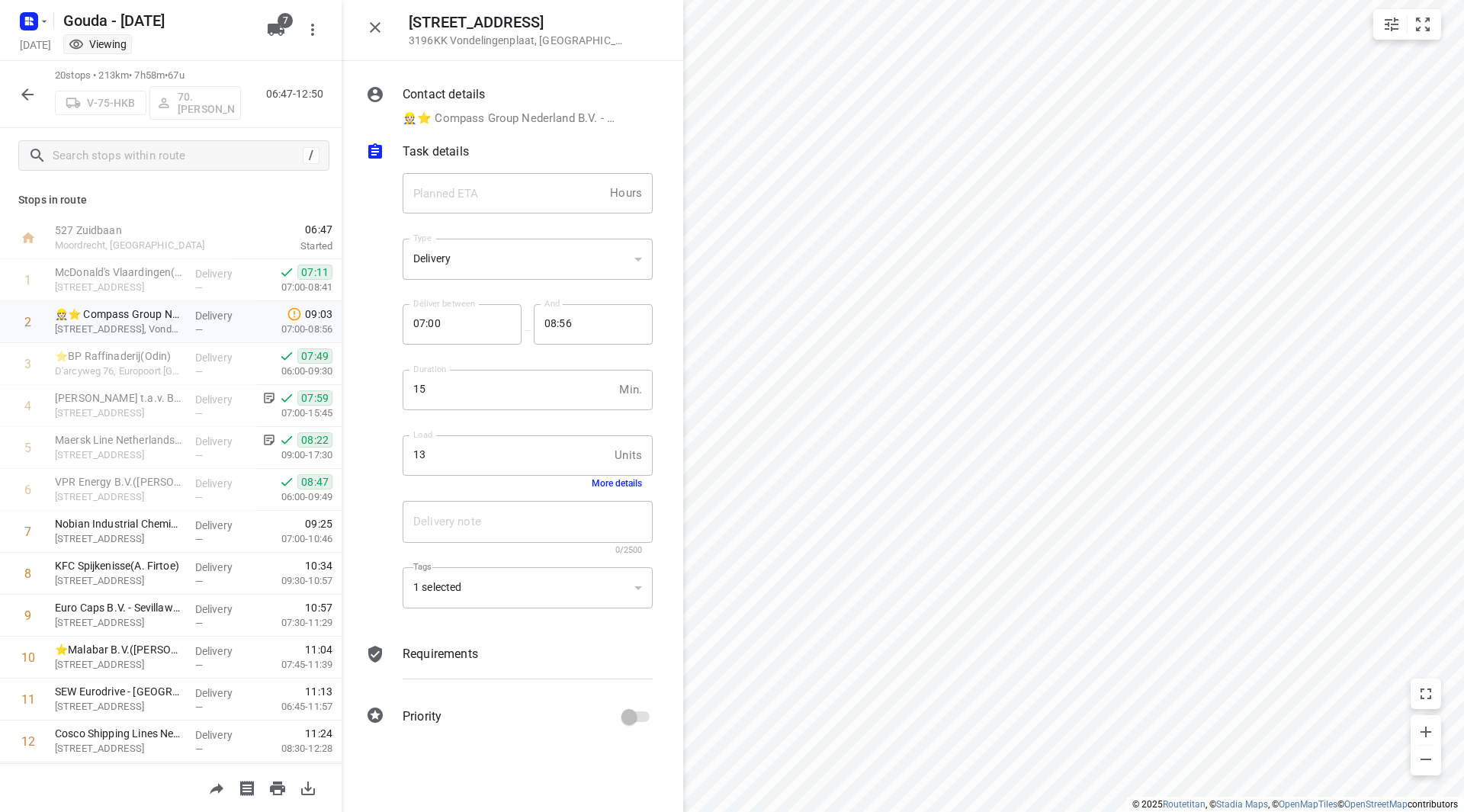
click at [626, 489] on button "More details" at bounding box center [617, 483] width 51 height 10
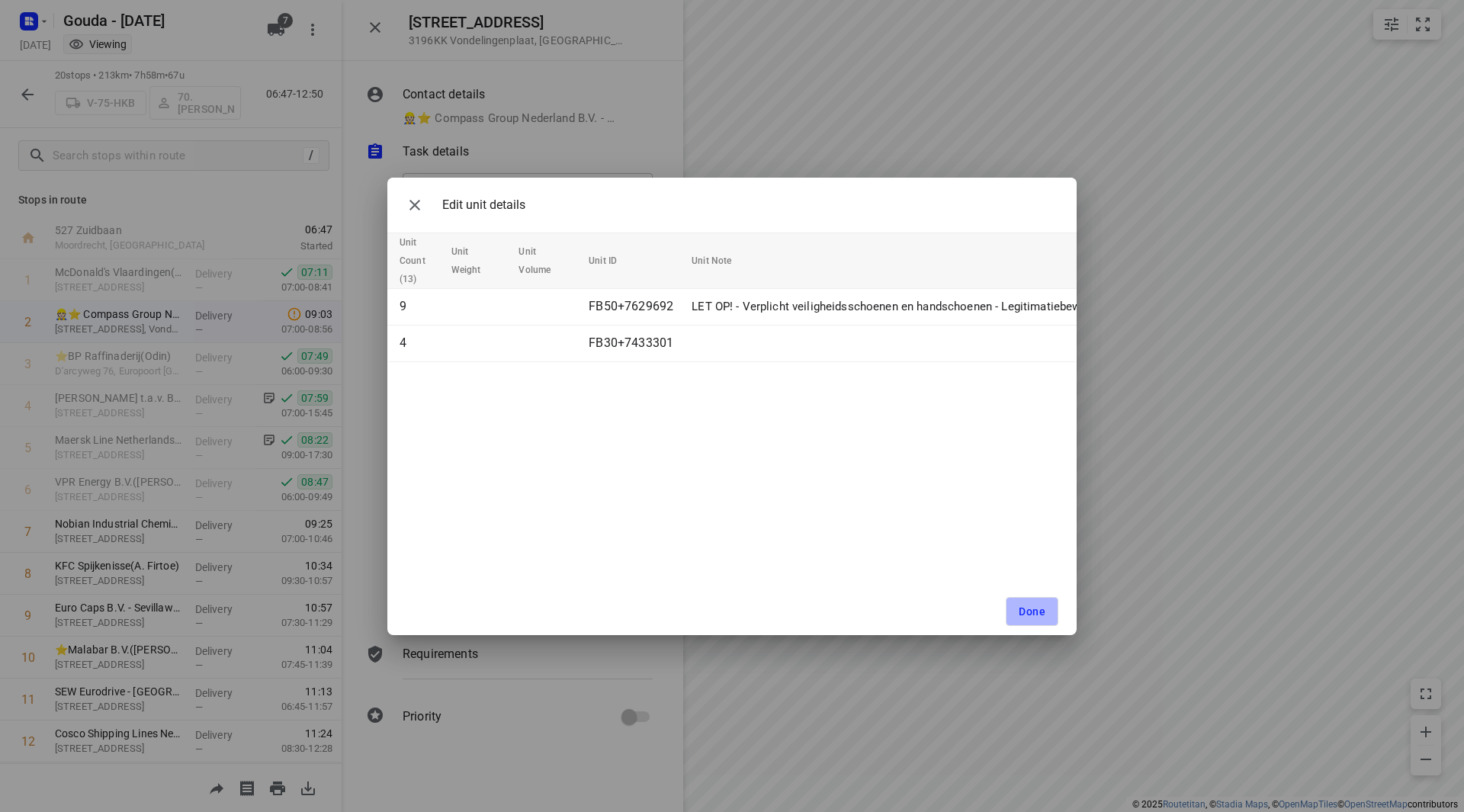
click at [1032, 609] on span "Done" at bounding box center [1032, 611] width 27 height 12
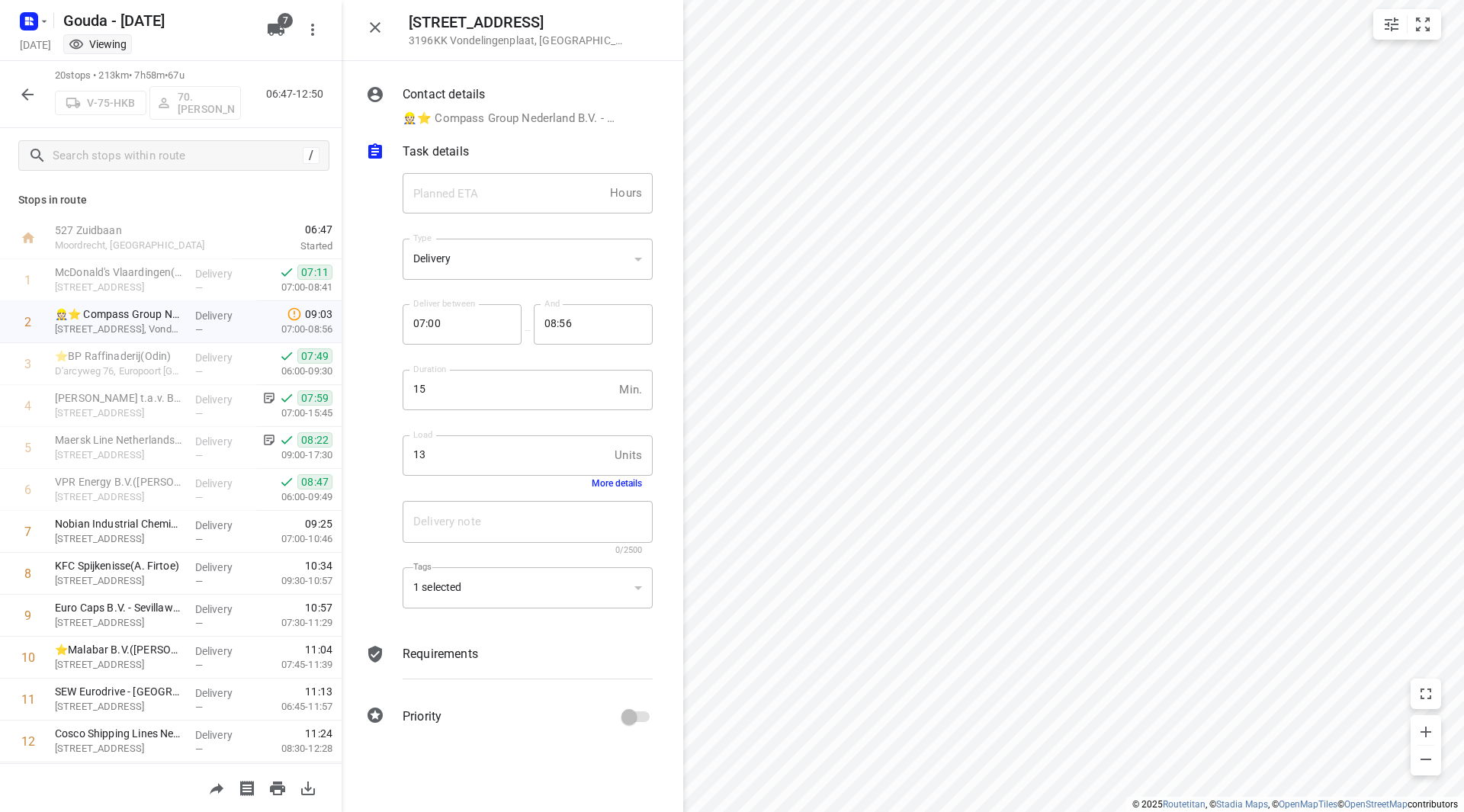
click at [372, 30] on icon "button" at bounding box center [374, 27] width 18 height 18
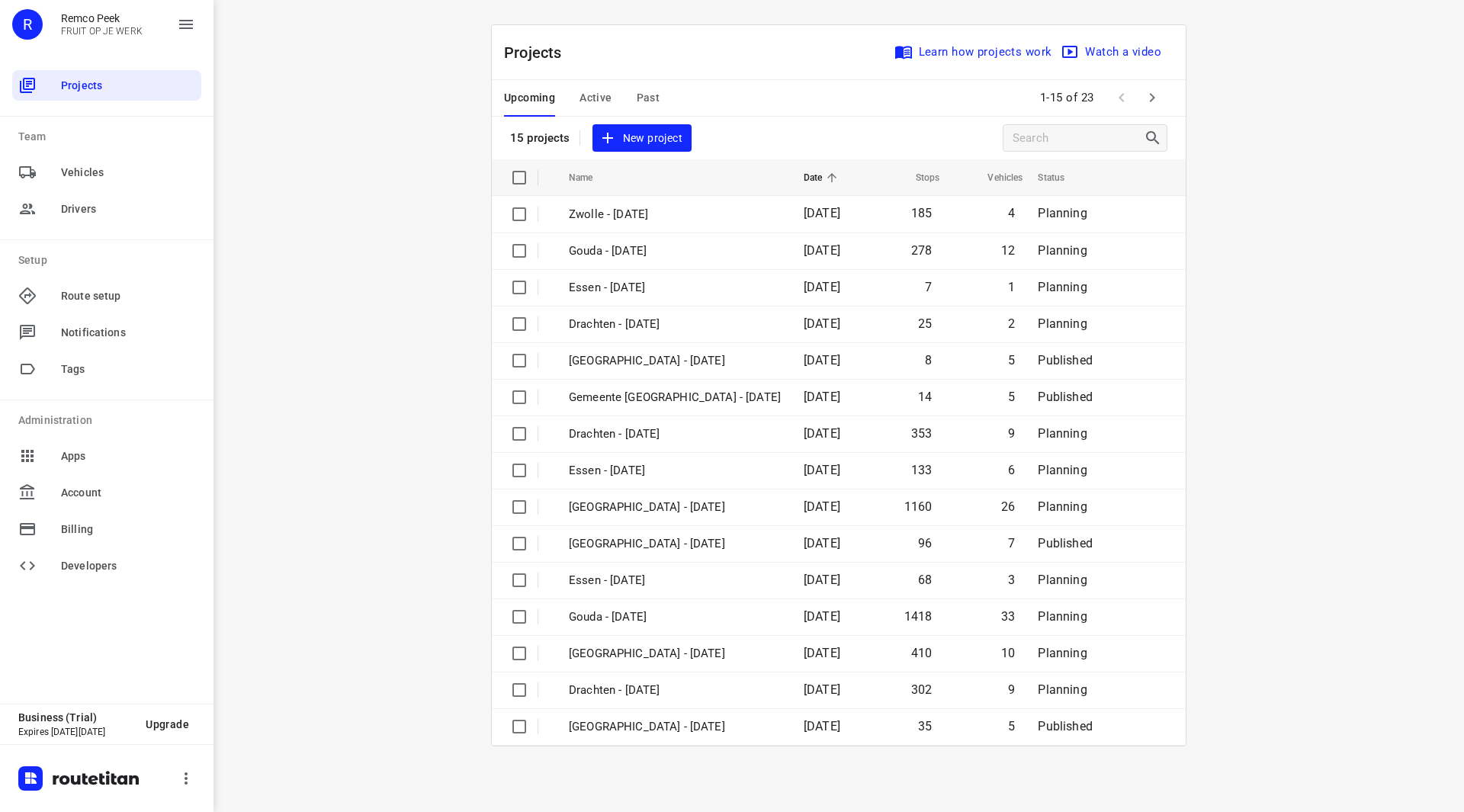
click at [631, 98] on div "Upcoming Active Past" at bounding box center [594, 99] width 180 height 37
click at [649, 92] on span "Past" at bounding box center [648, 98] width 24 height 19
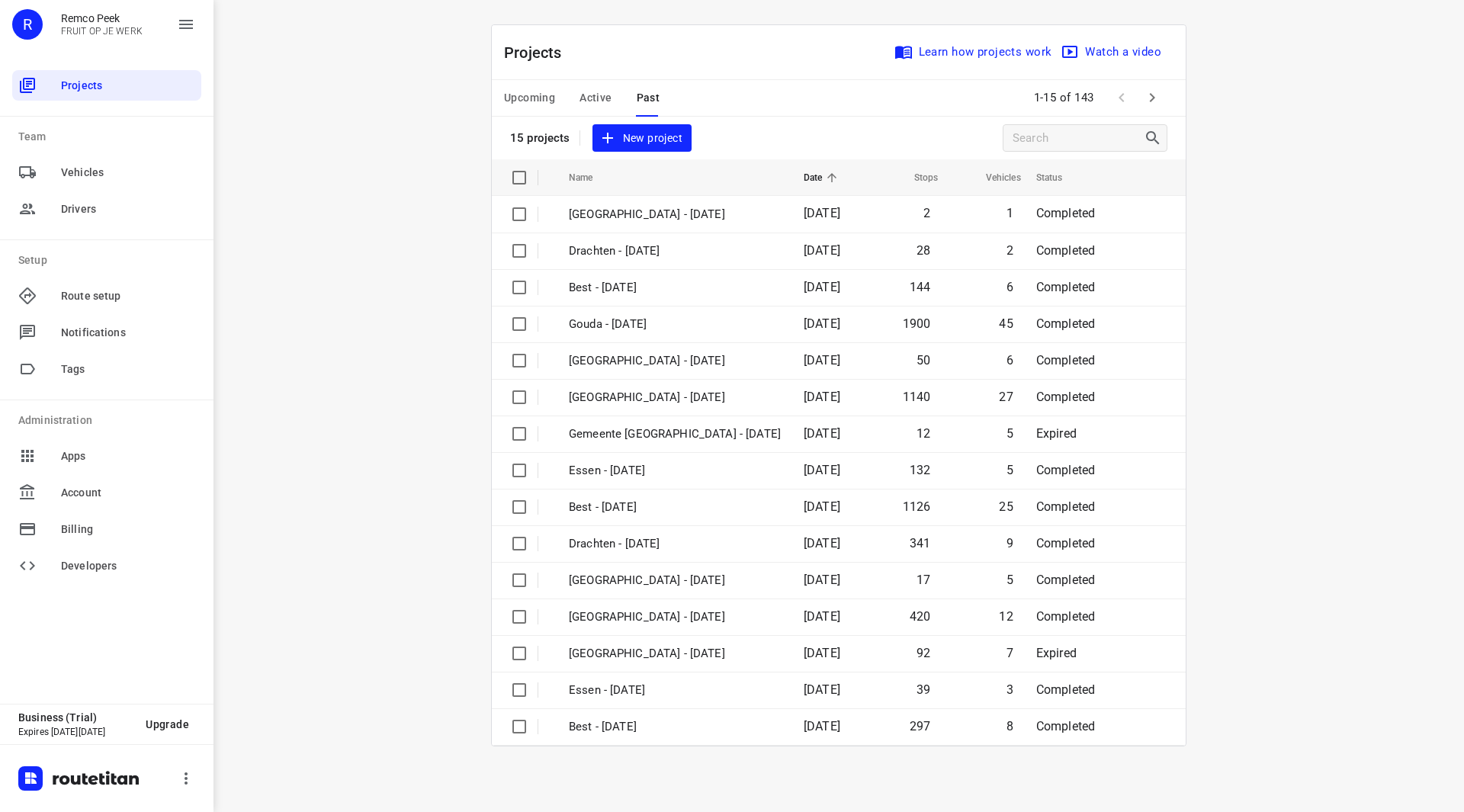
click at [554, 95] on span "Upcoming" at bounding box center [529, 98] width 51 height 19
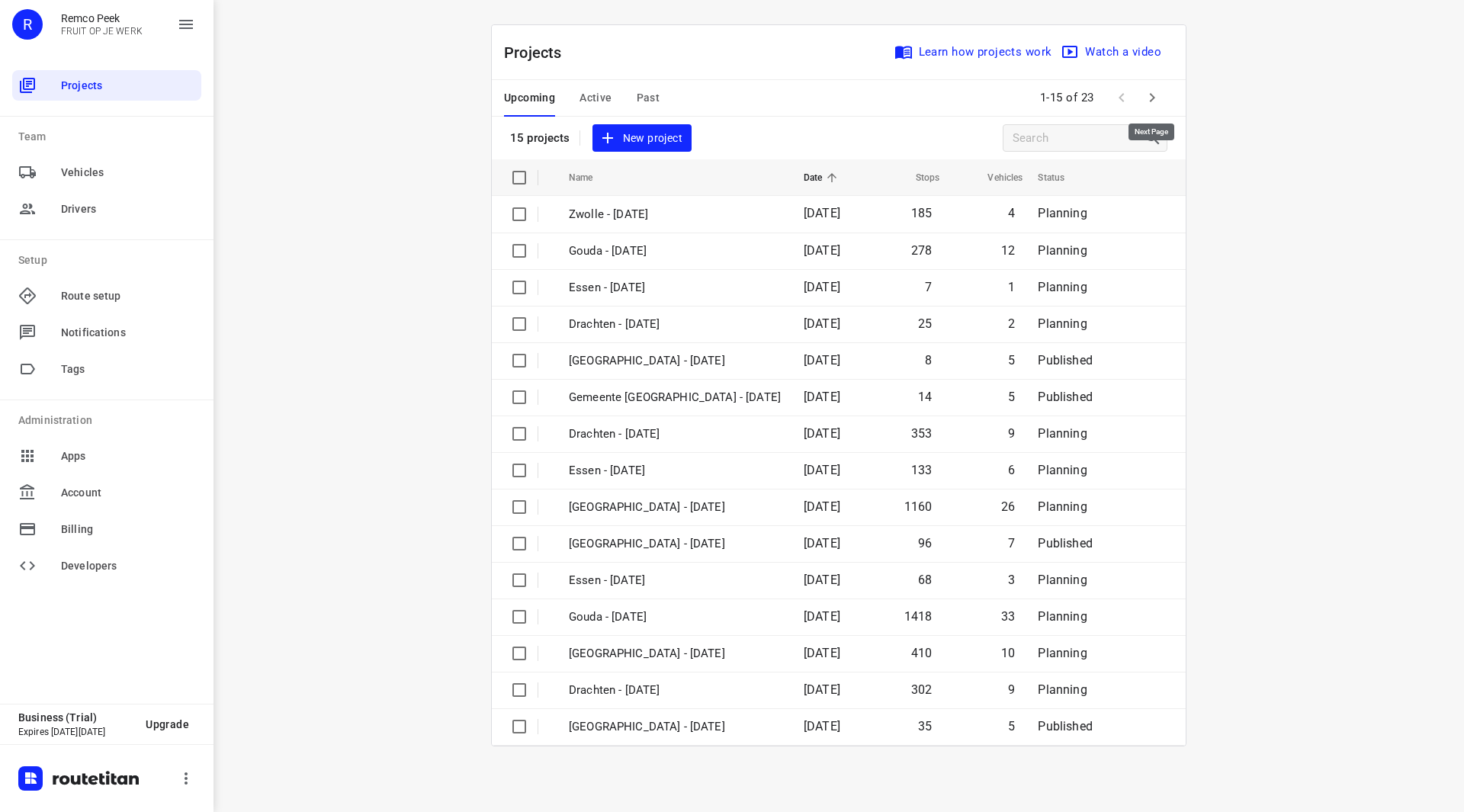
click at [1161, 87] on button "button" at bounding box center [1152, 97] width 31 height 31
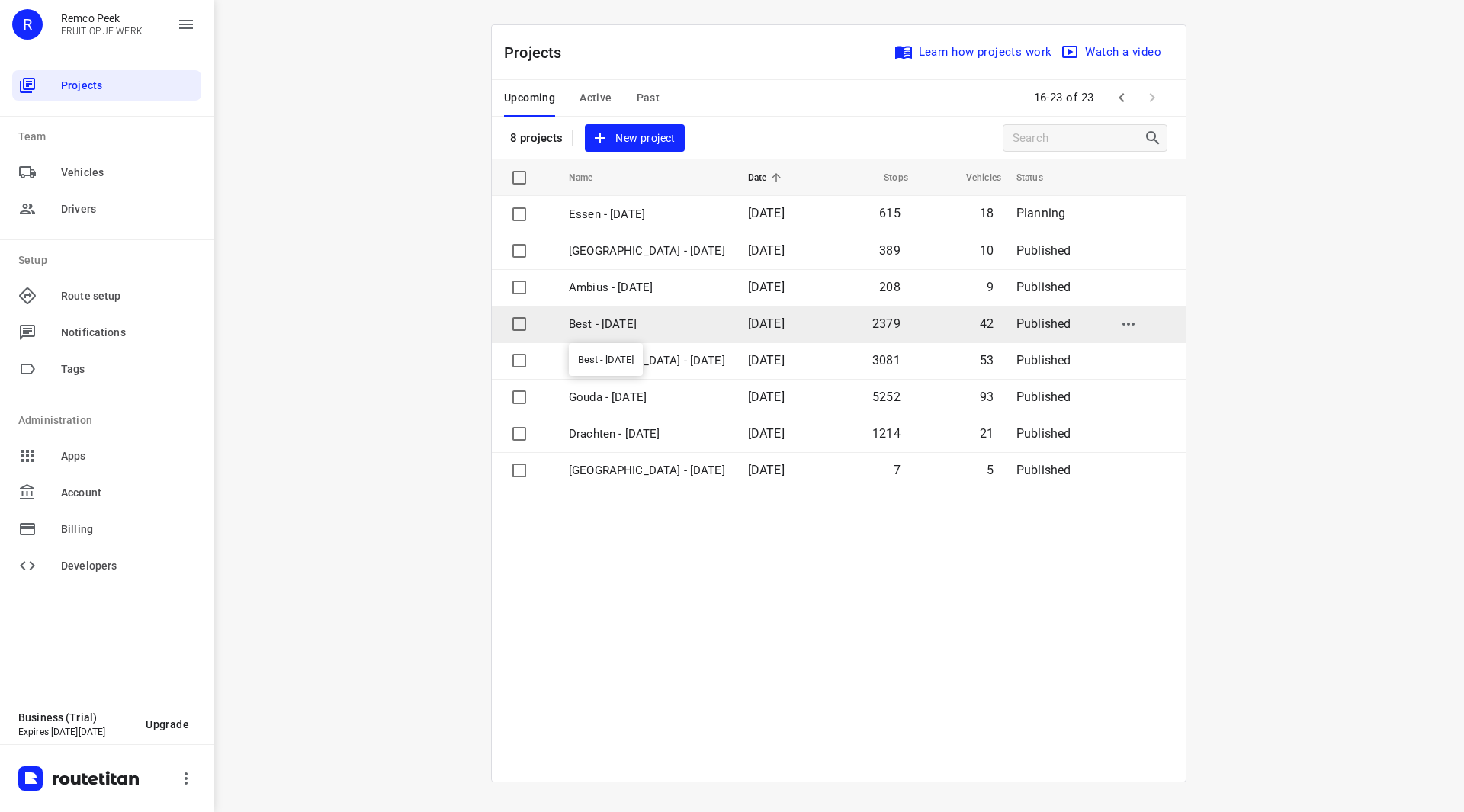
click at [618, 324] on p "Best - [DATE]" at bounding box center [646, 324] width 157 height 17
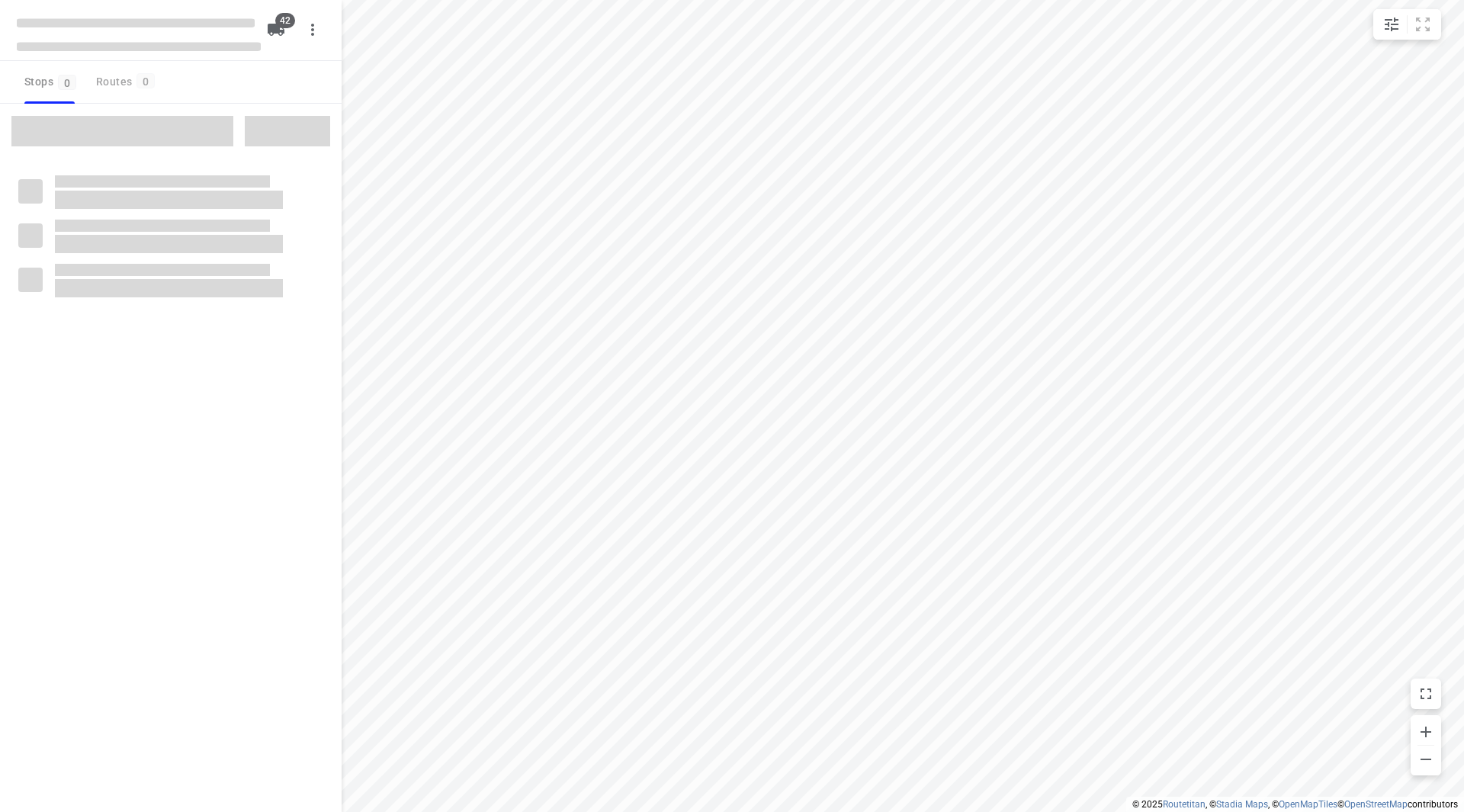
checkbox input "true"
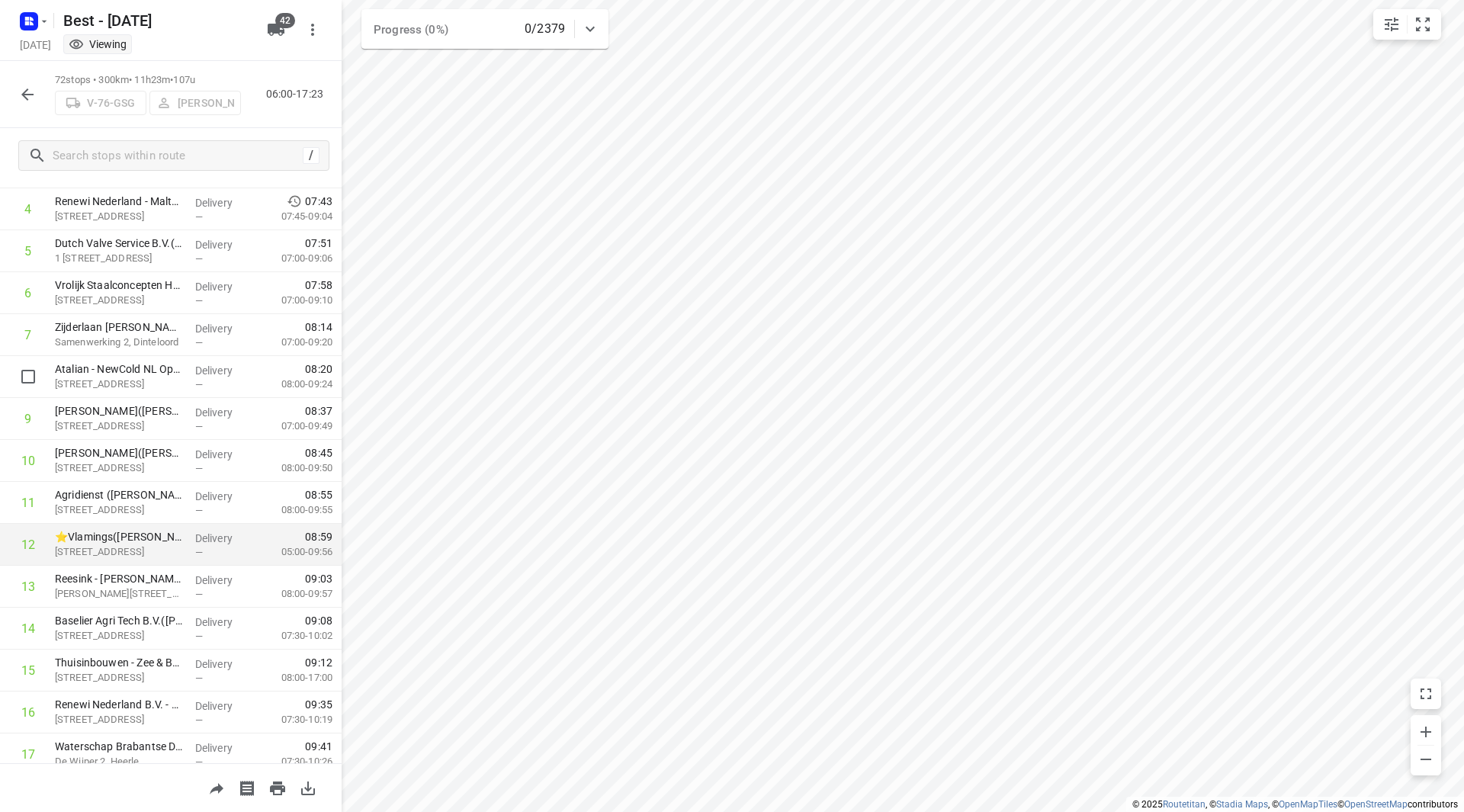
scroll to position [152, 0]
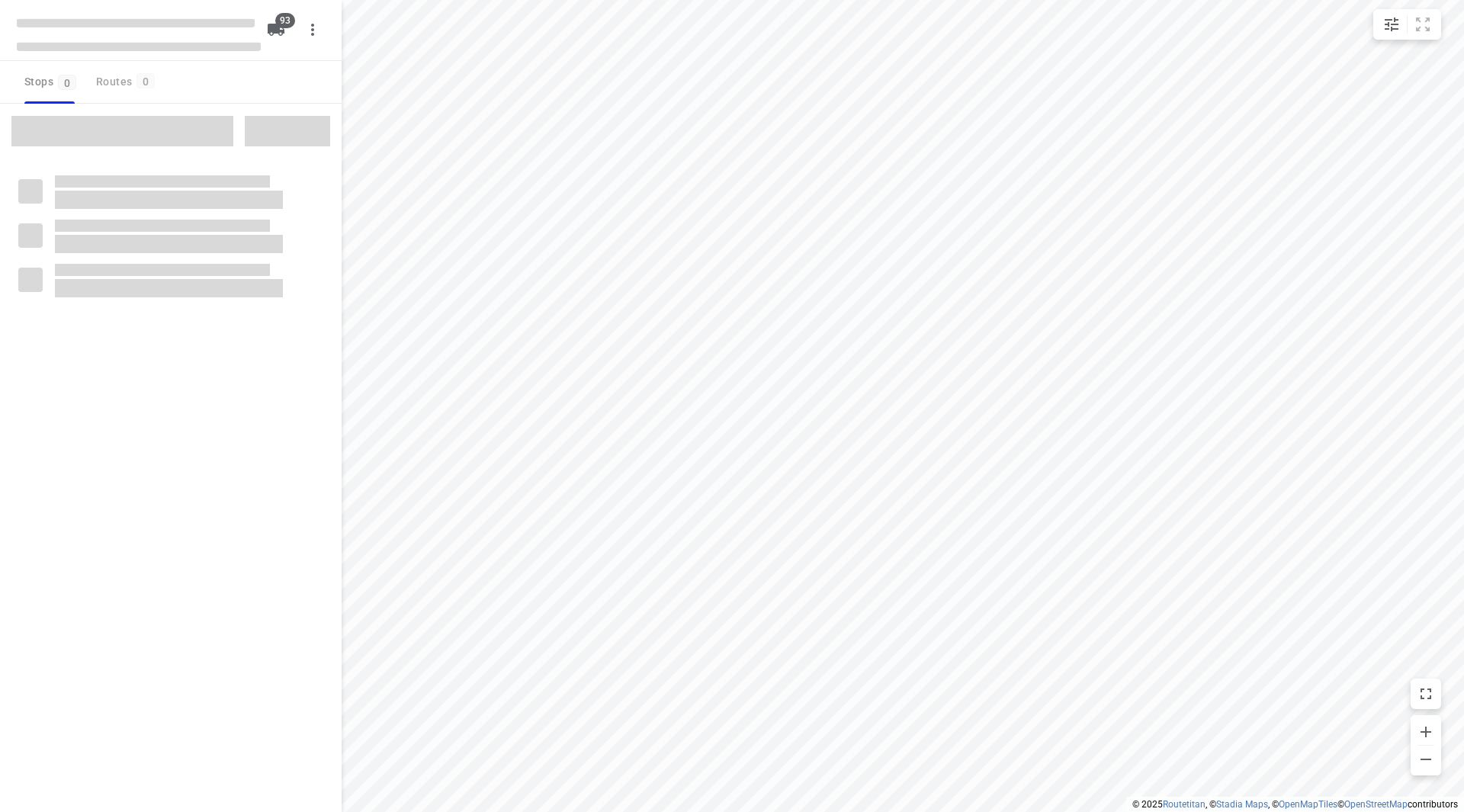
checkbox input "true"
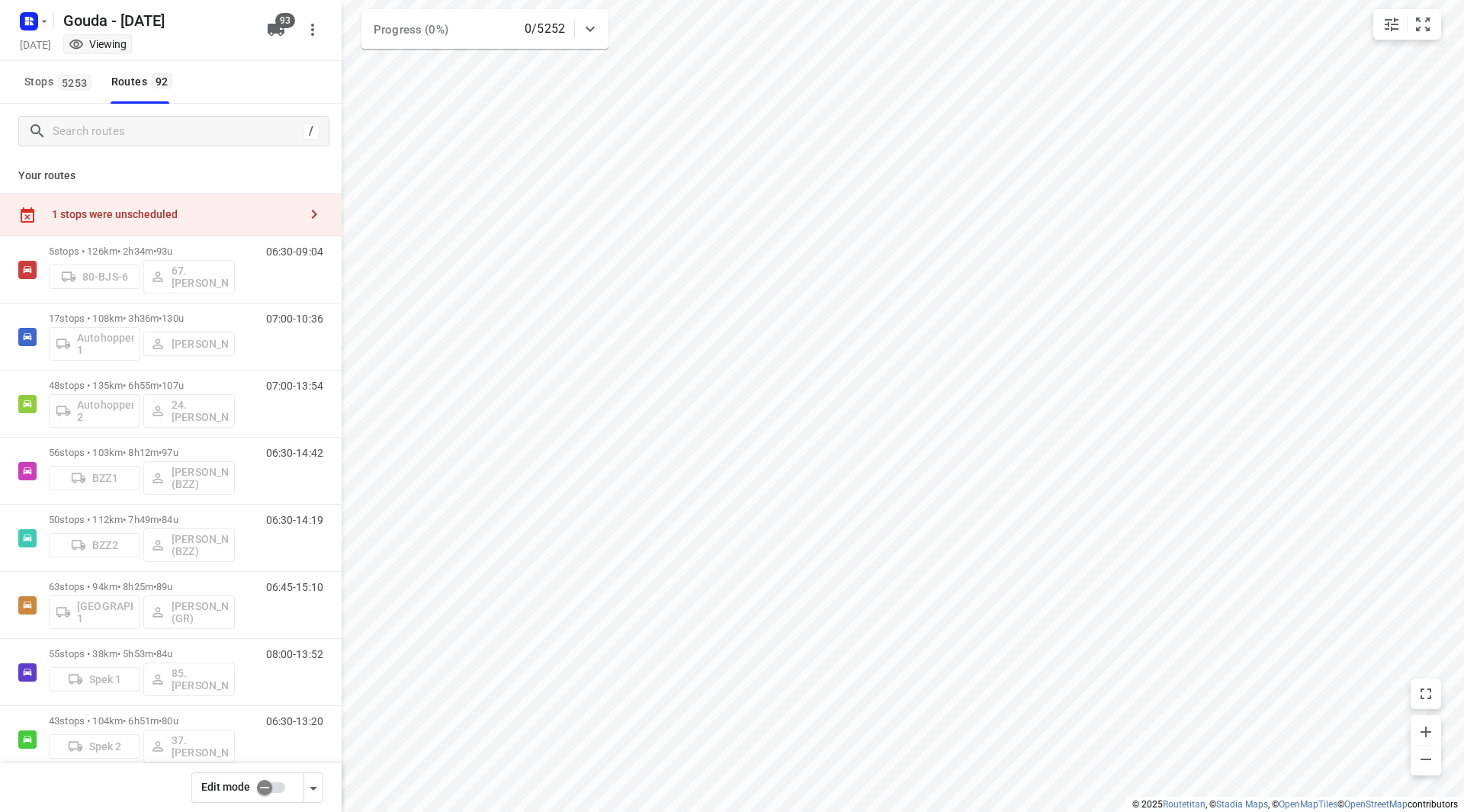
click at [264, 774] on input "checkbox" at bounding box center [264, 787] width 87 height 29
checkbox input "false"
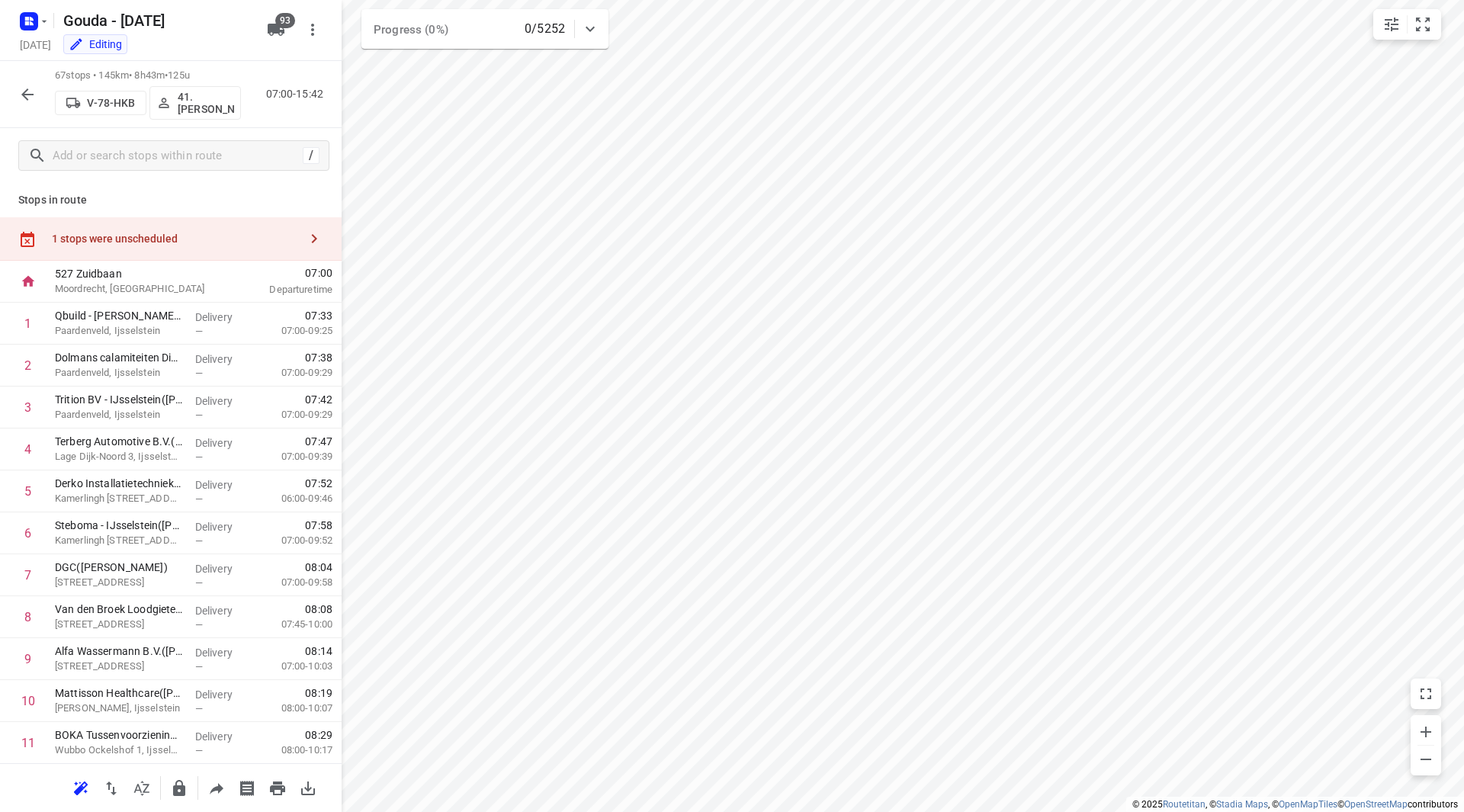
click at [206, 233] on div "1 stops were unscheduled" at bounding box center [175, 239] width 247 height 12
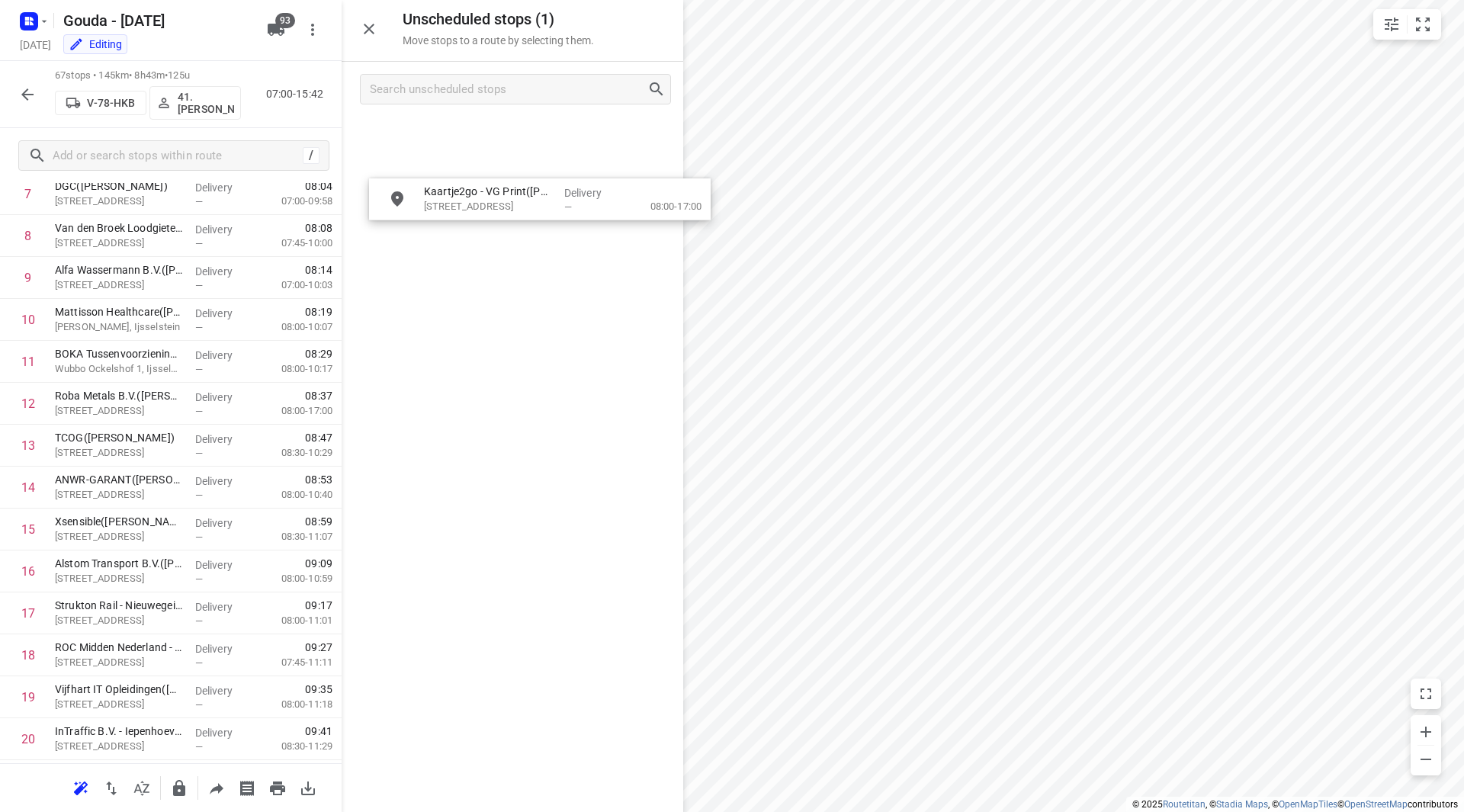
scroll to position [380, 0]
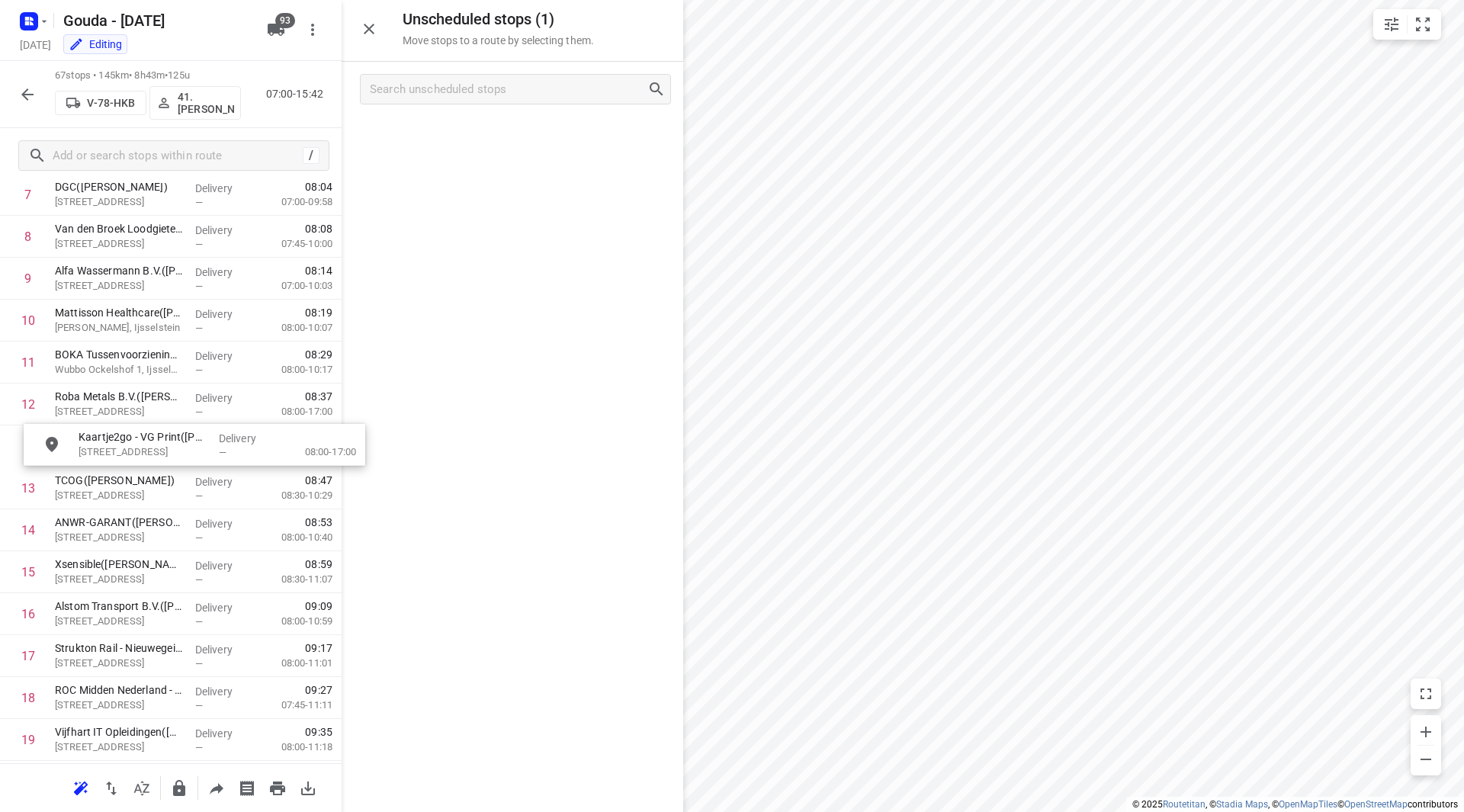
drag, startPoint x: 476, startPoint y: 158, endPoint x: 138, endPoint y: 445, distance: 443.4
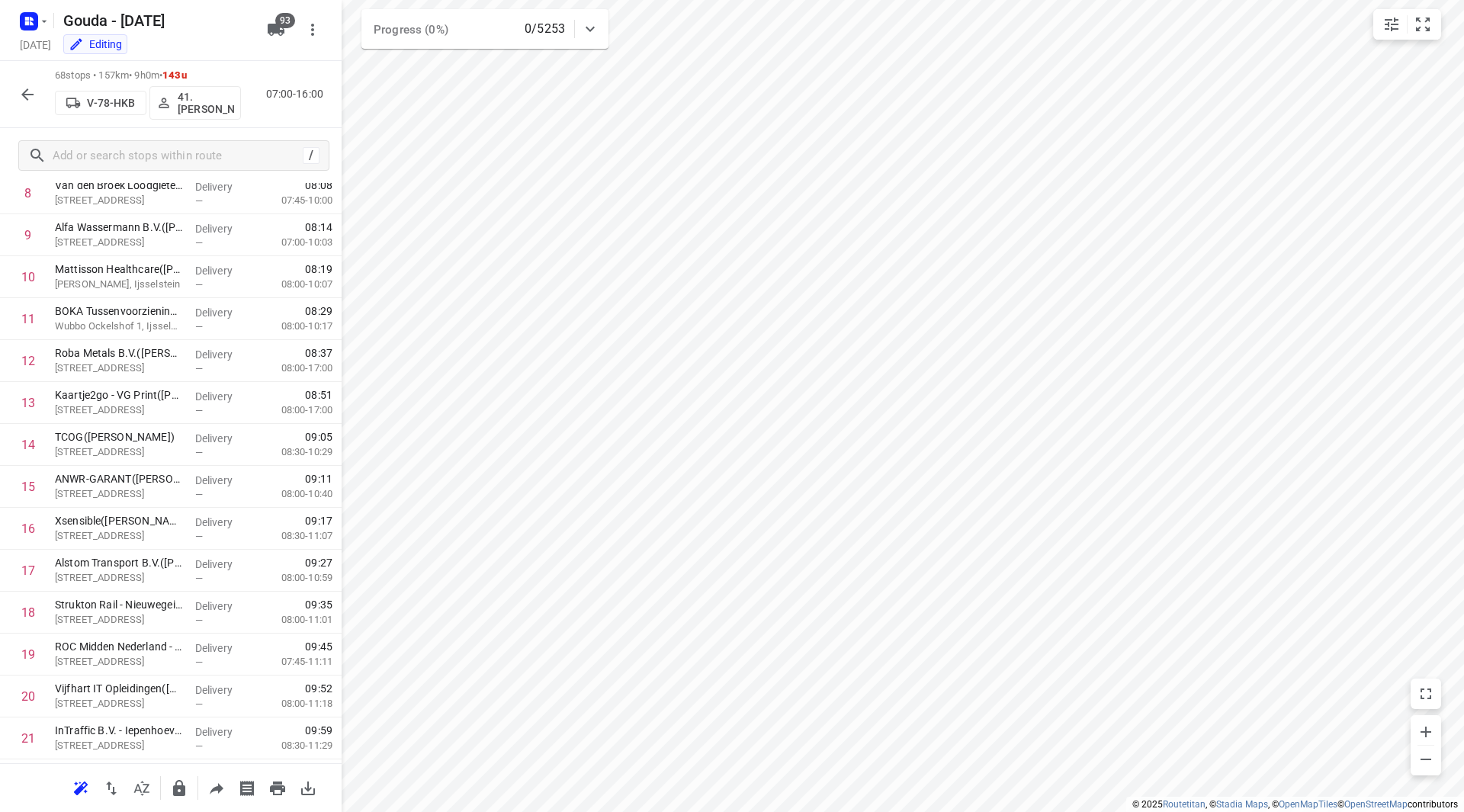
scroll to position [0, 0]
click at [31, 93] on icon "button" at bounding box center [27, 94] width 18 height 18
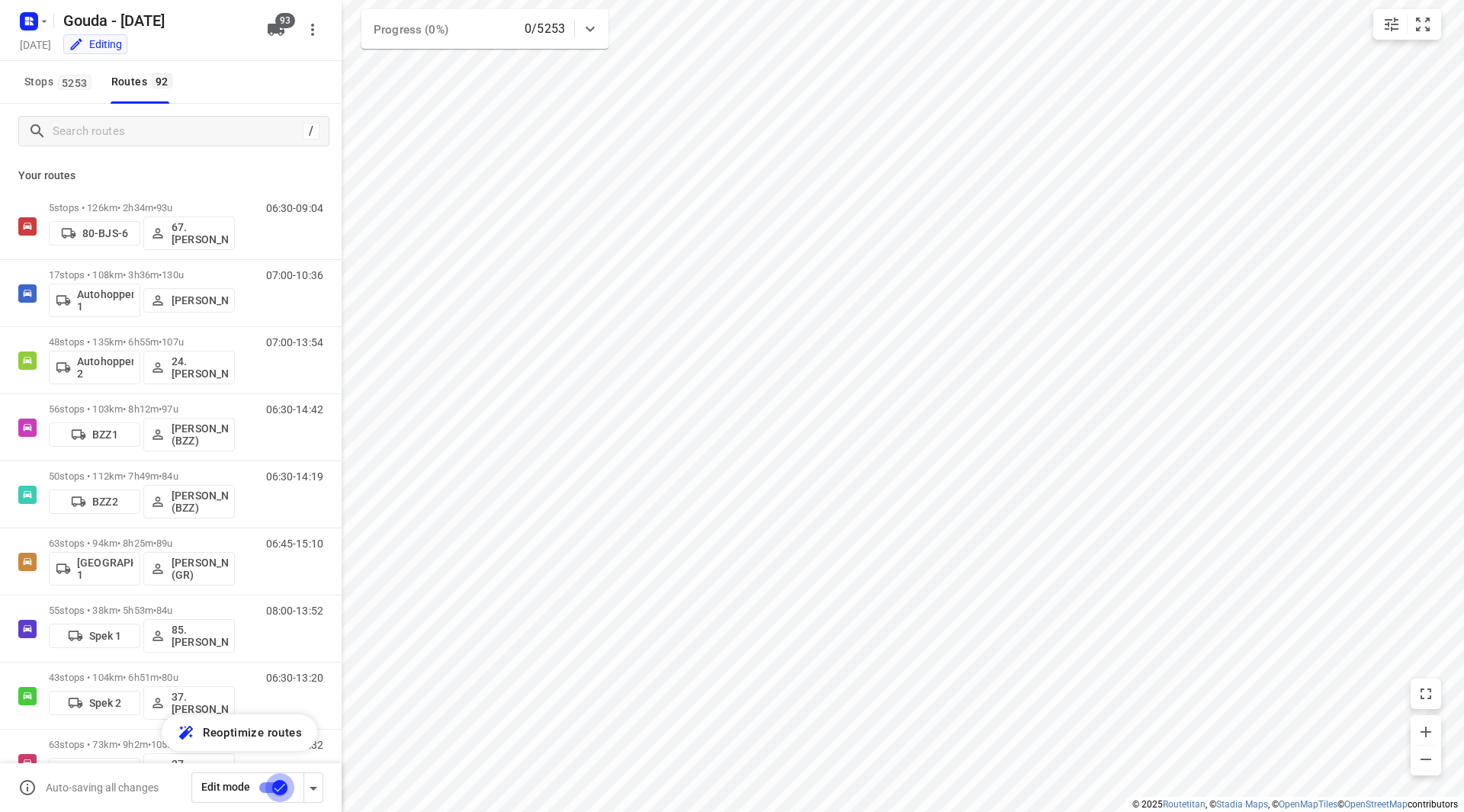
click at [274, 786] on input "checkbox" at bounding box center [279, 787] width 87 height 29
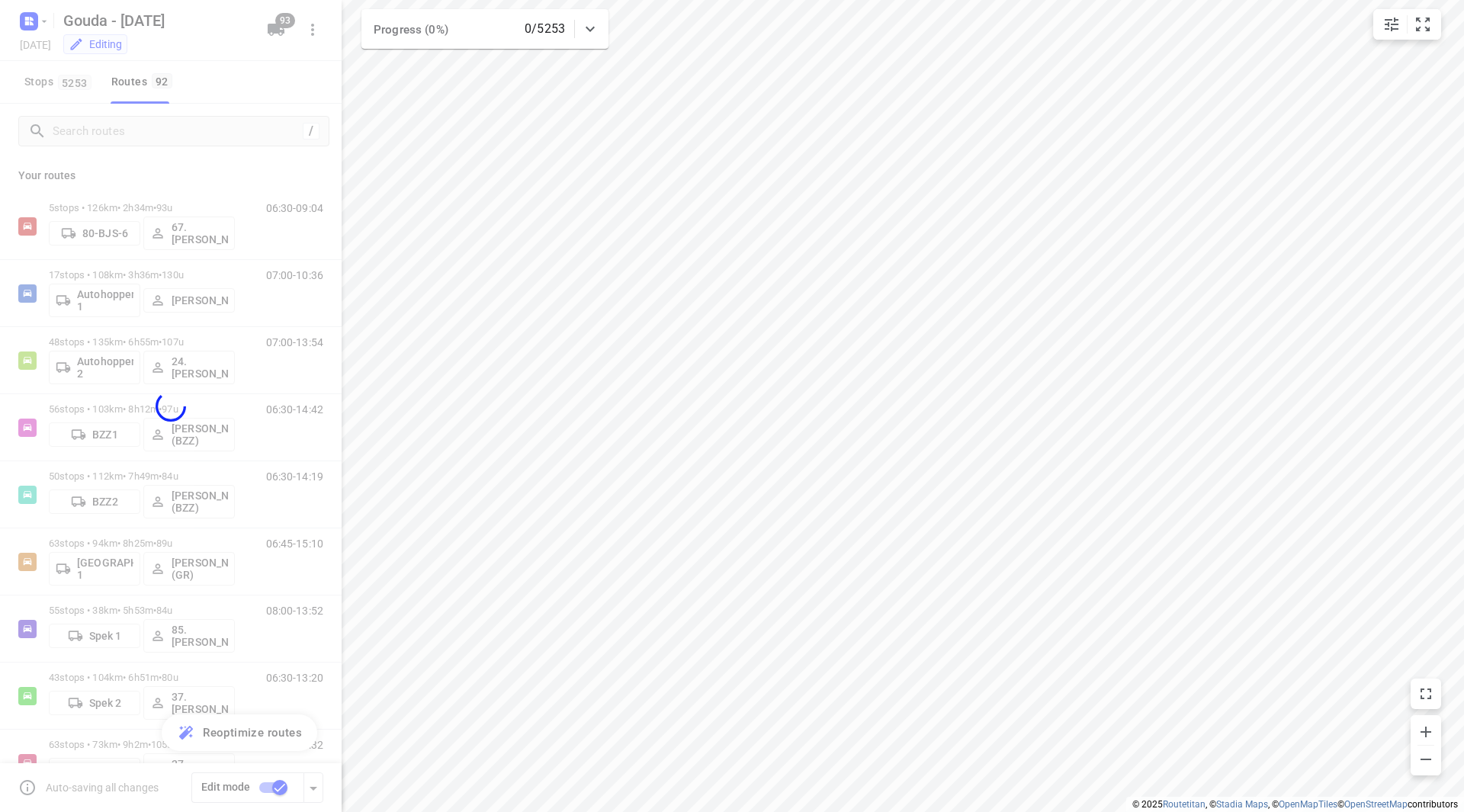
checkbox input "false"
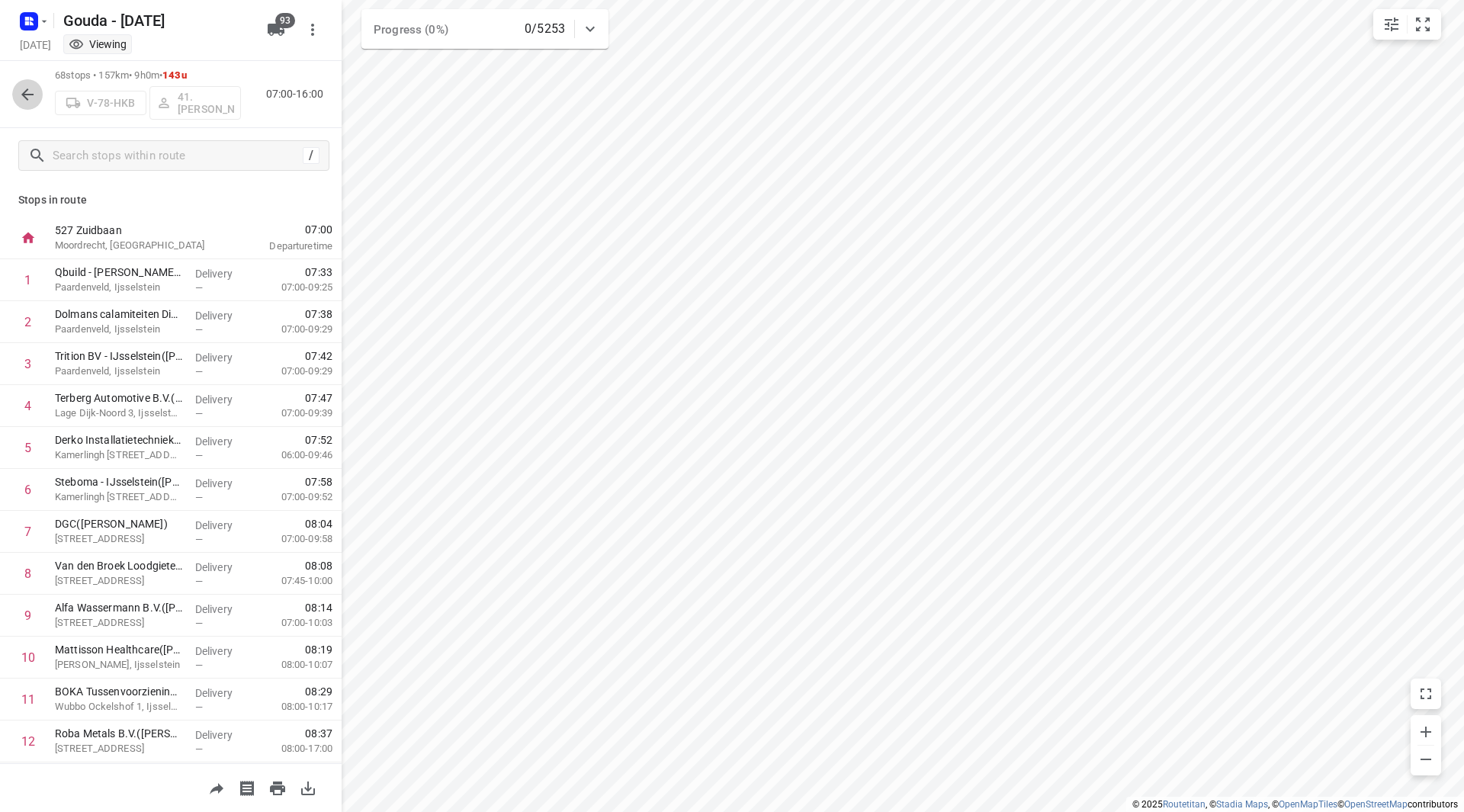
click at [32, 95] on icon "button" at bounding box center [27, 94] width 18 height 18
click at [190, 151] on input "text" at bounding box center [191, 156] width 275 height 24
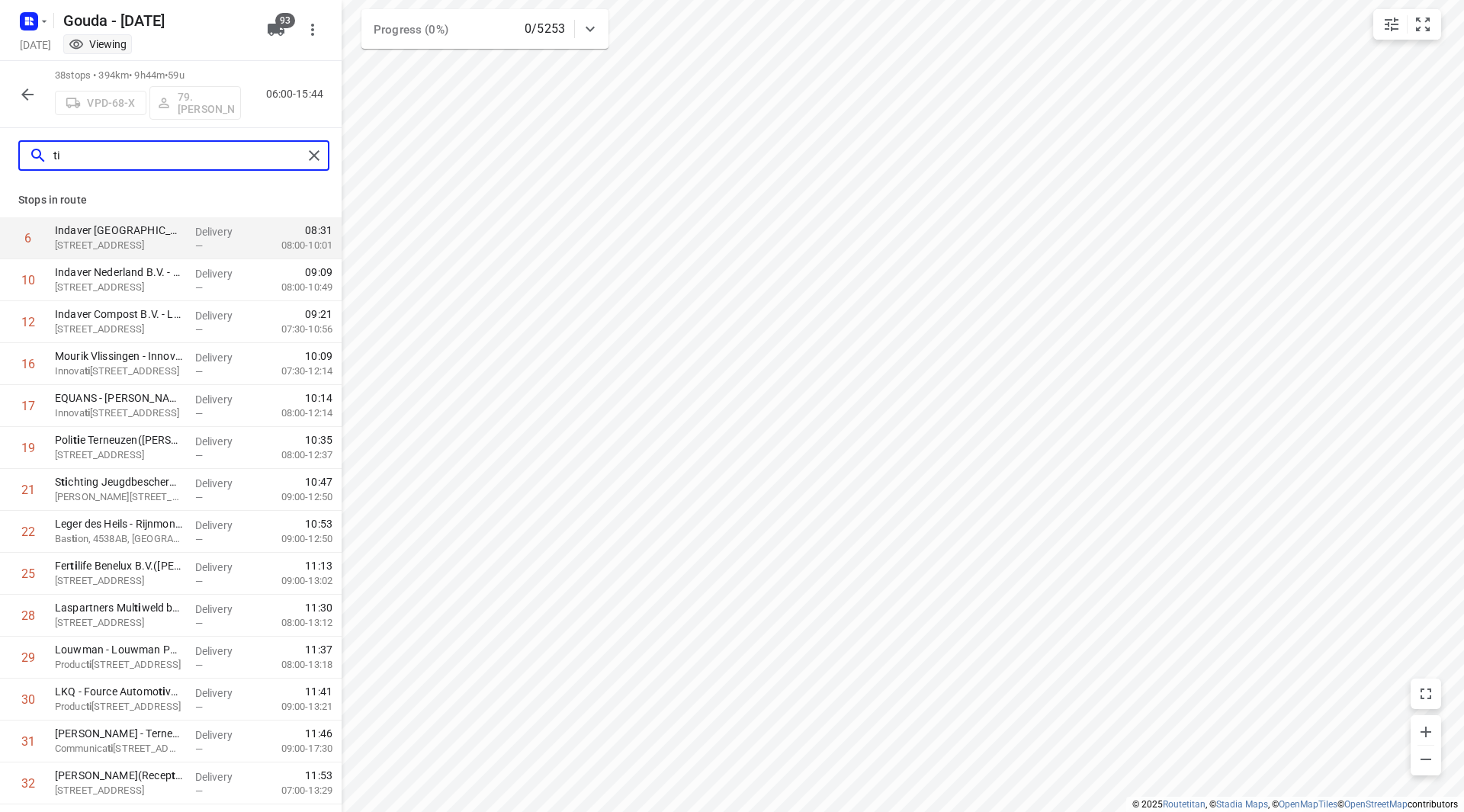
type input "t"
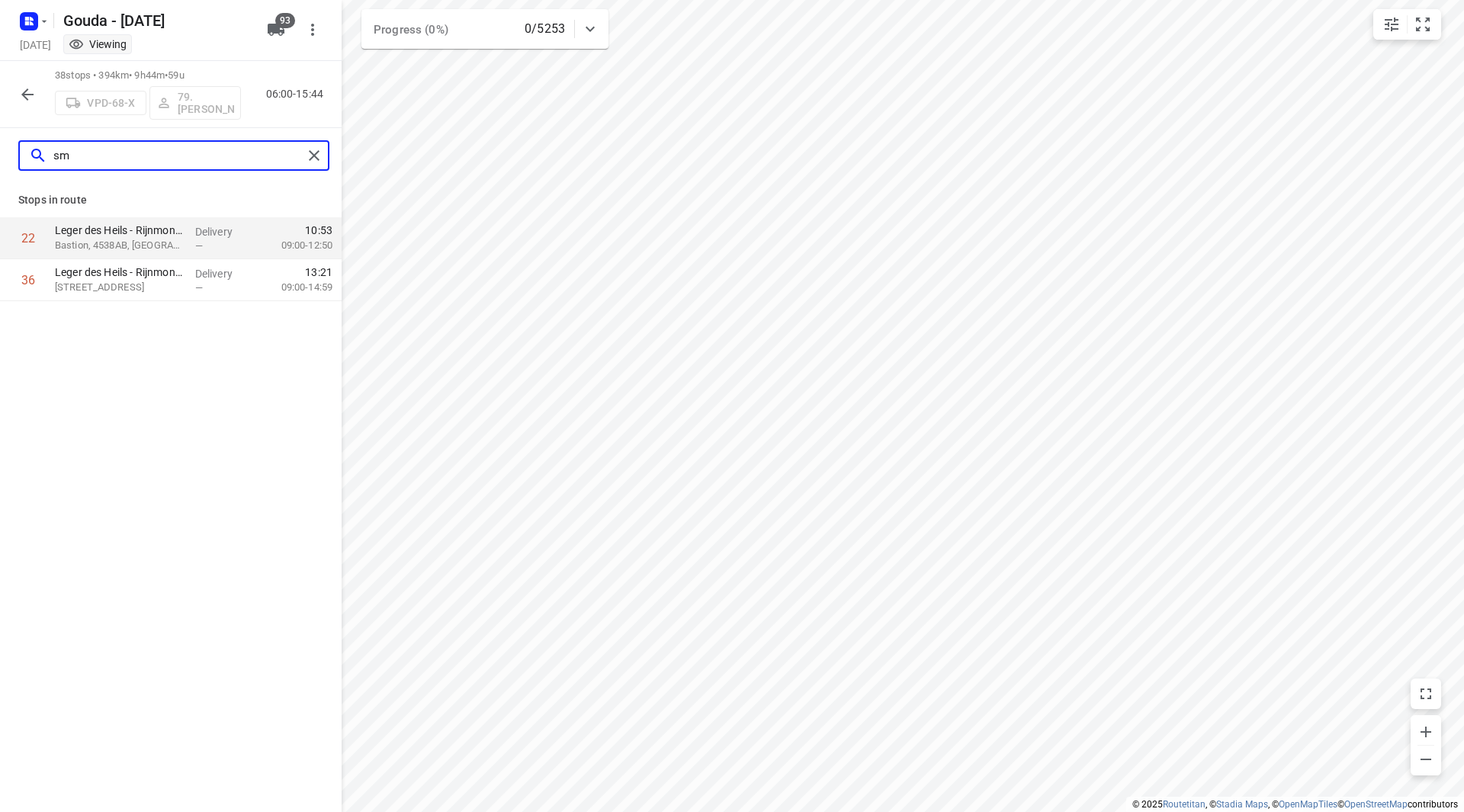
type input "s"
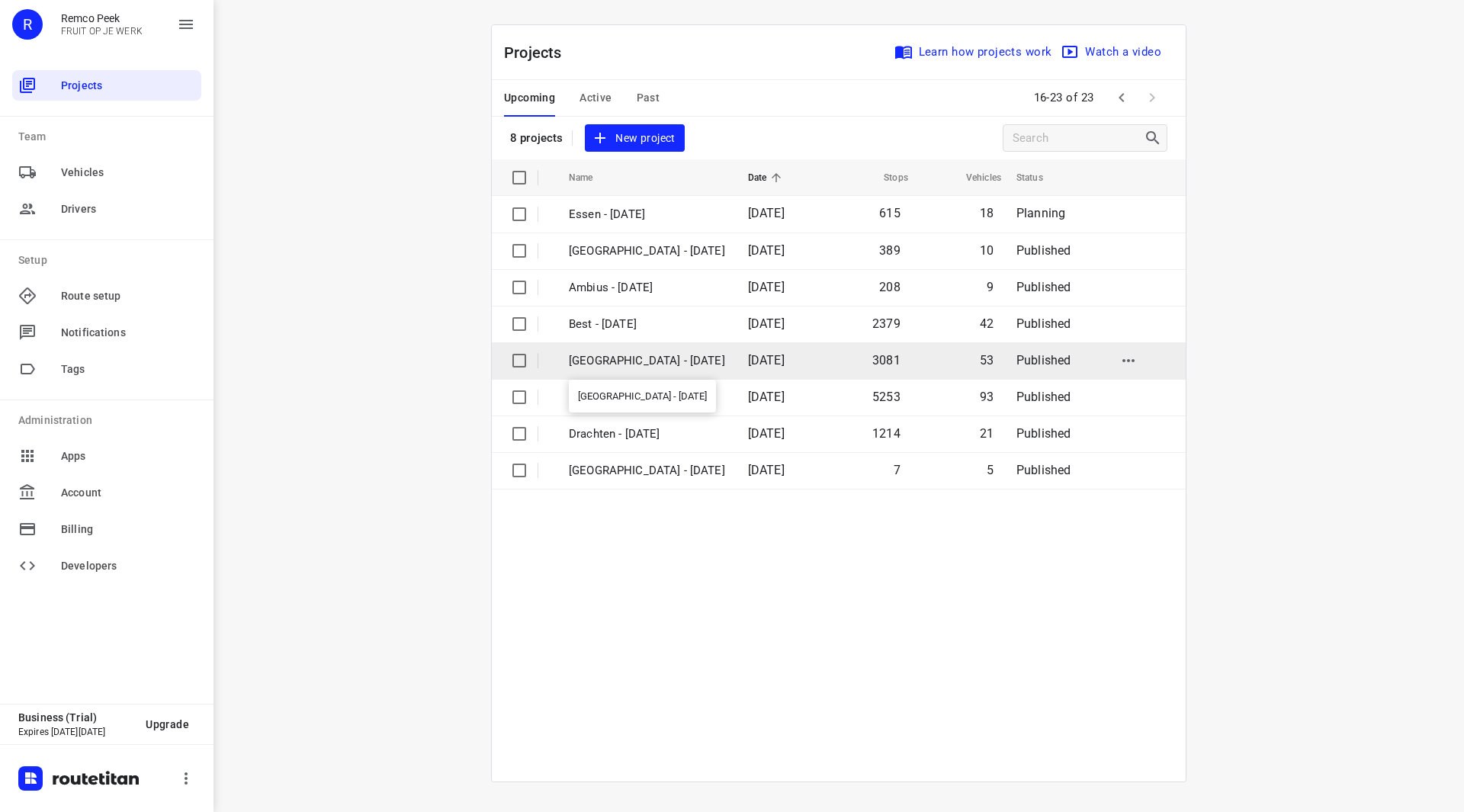
click at [619, 356] on p "[GEOGRAPHIC_DATA] - [DATE]" at bounding box center [646, 361] width 157 height 17
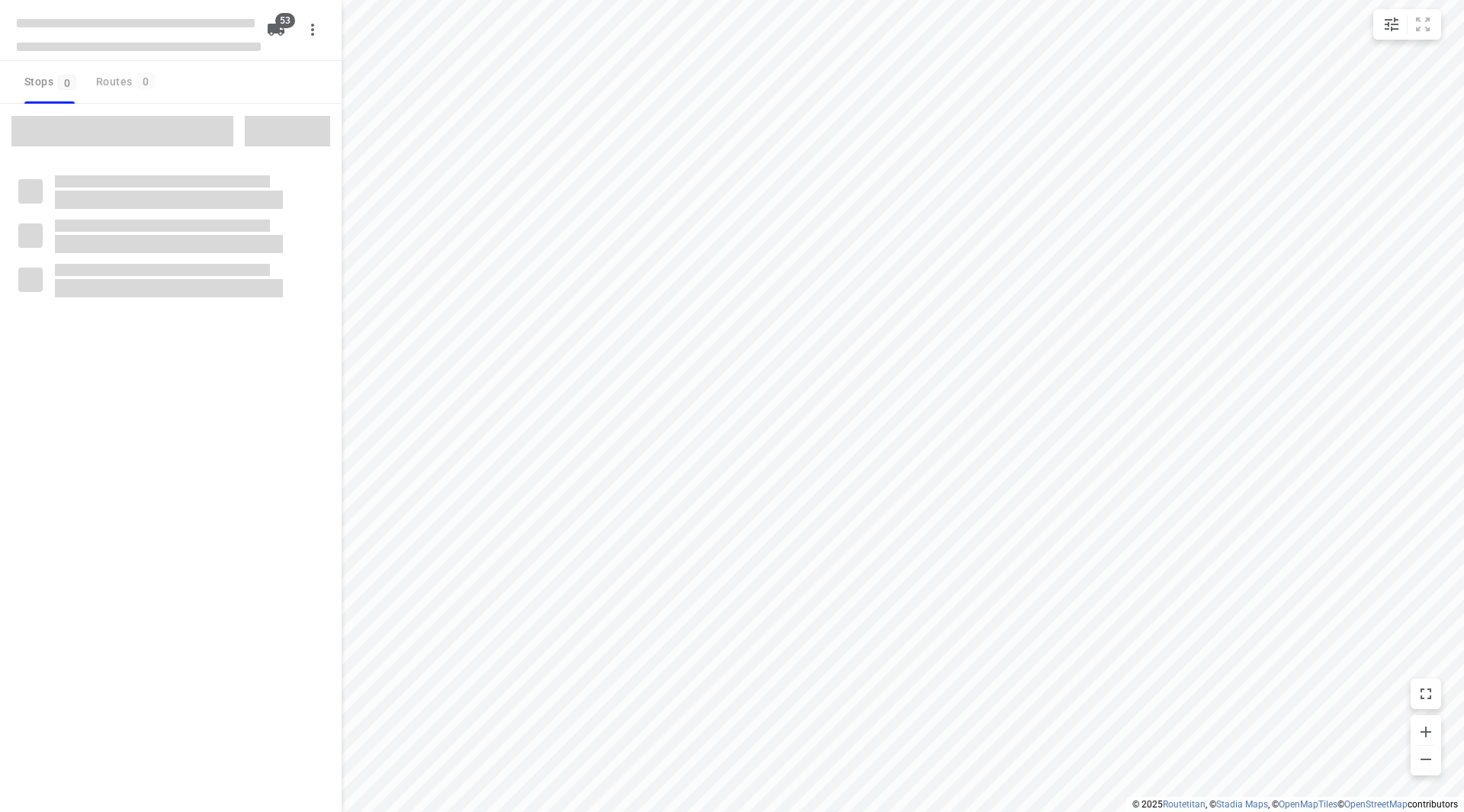
checkbox input "true"
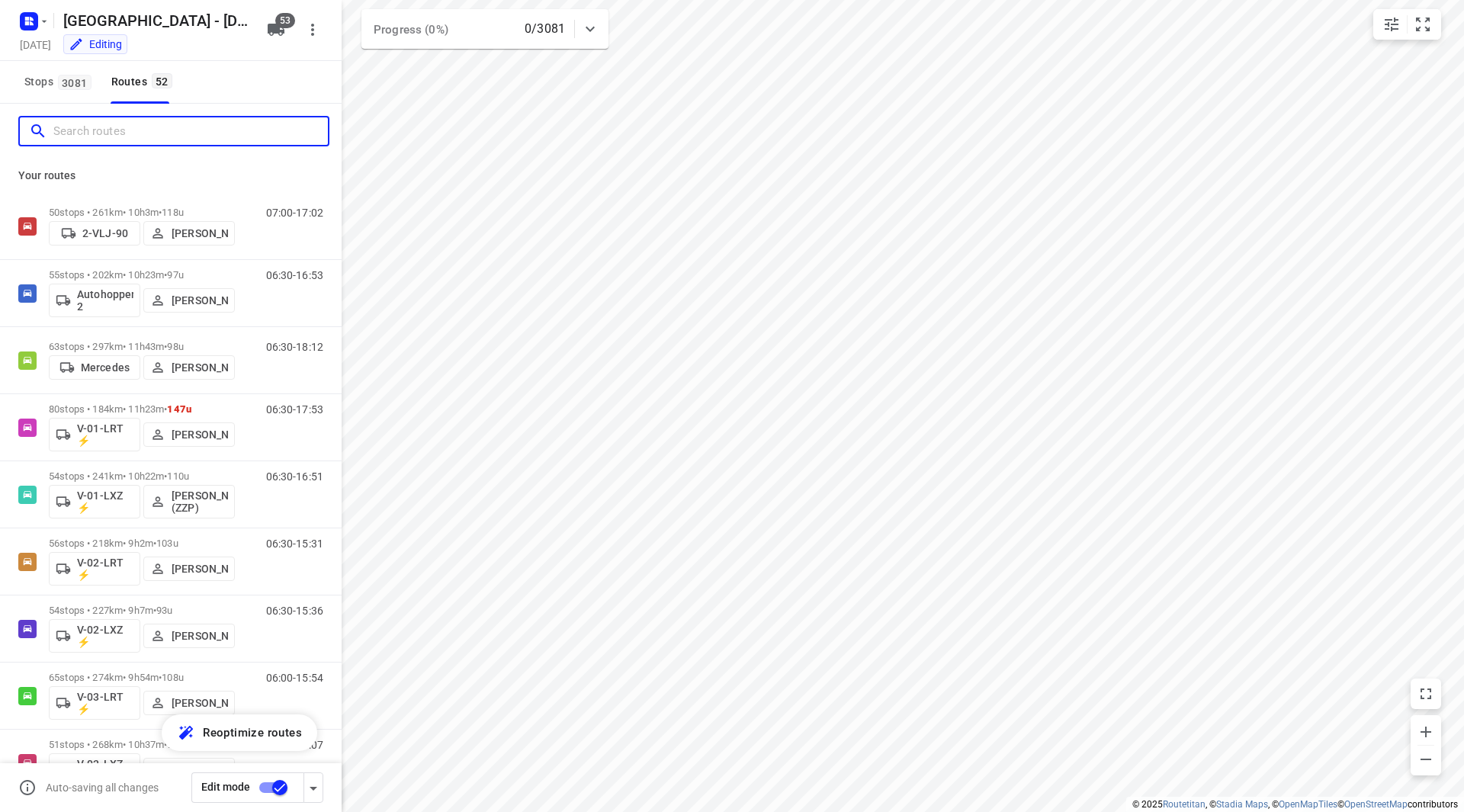
click at [171, 125] on input "Search routes" at bounding box center [191, 131] width 275 height 24
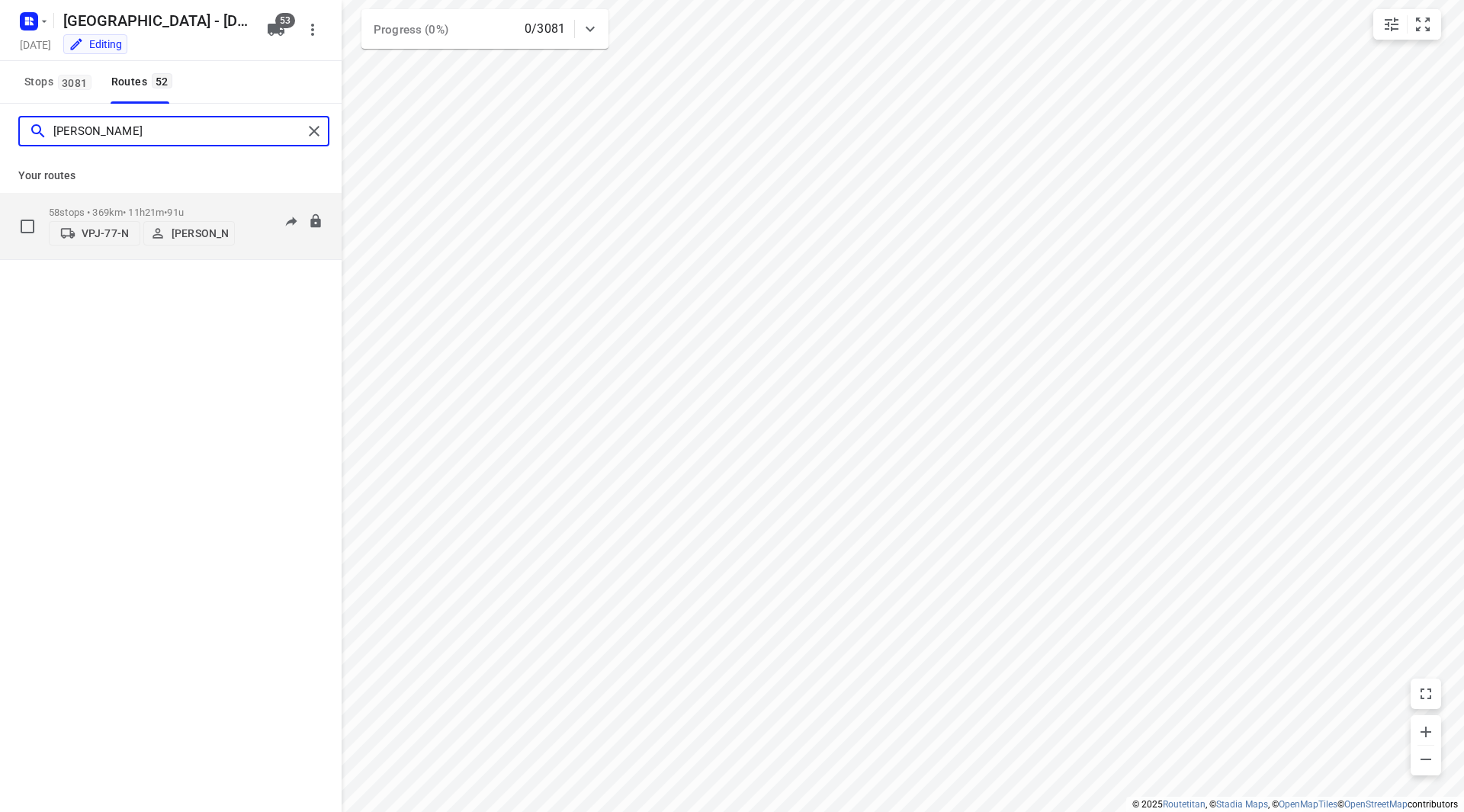
type input "[PERSON_NAME]"
click at [183, 206] on span "91u" at bounding box center [175, 212] width 16 height 11
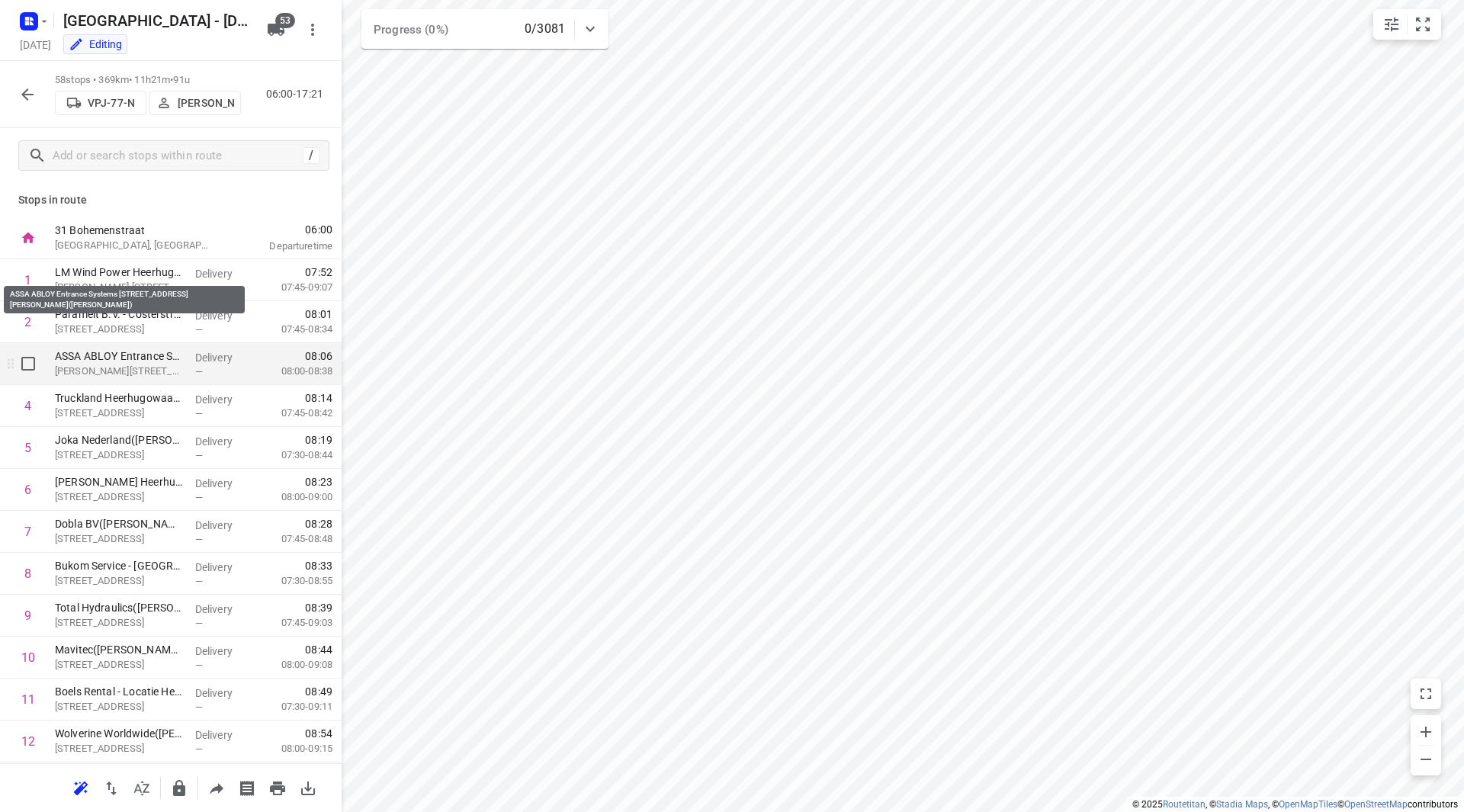
scroll to position [152, 0]
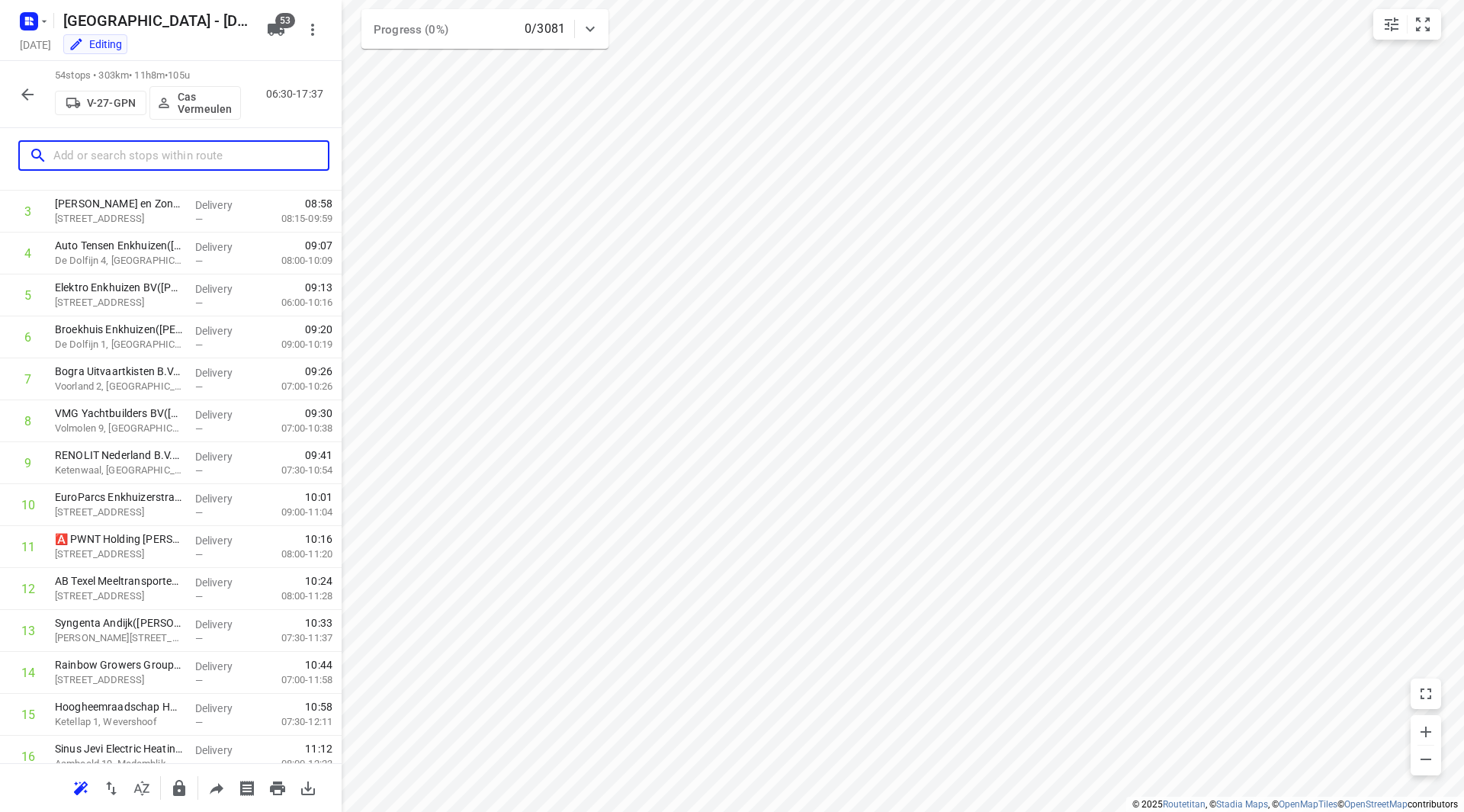
click at [143, 160] on input "text" at bounding box center [191, 156] width 275 height 24
click at [26, 100] on icon "button" at bounding box center [27, 94] width 18 height 18
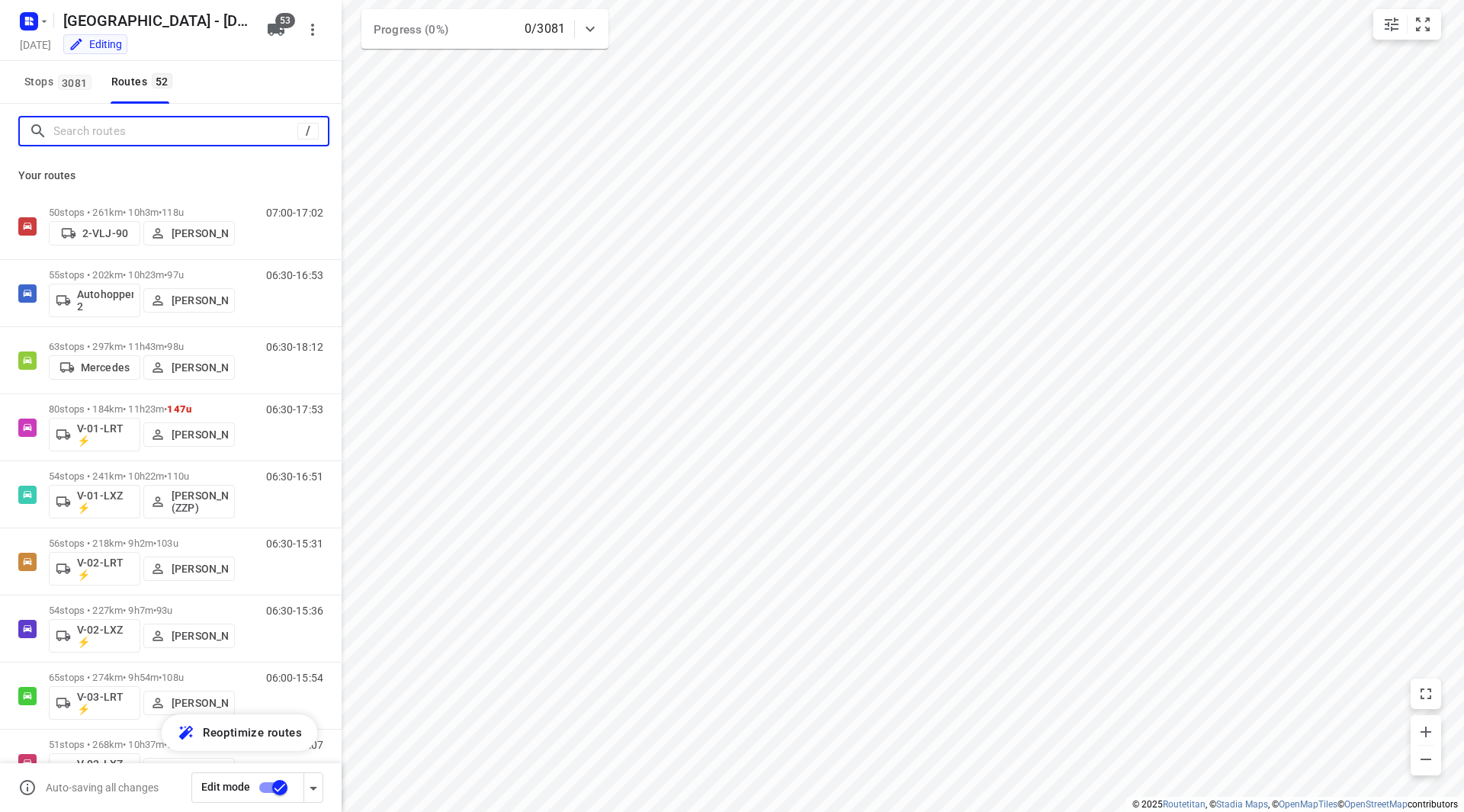
click at [110, 134] on input "Search routes" at bounding box center [175, 131] width 244 height 24
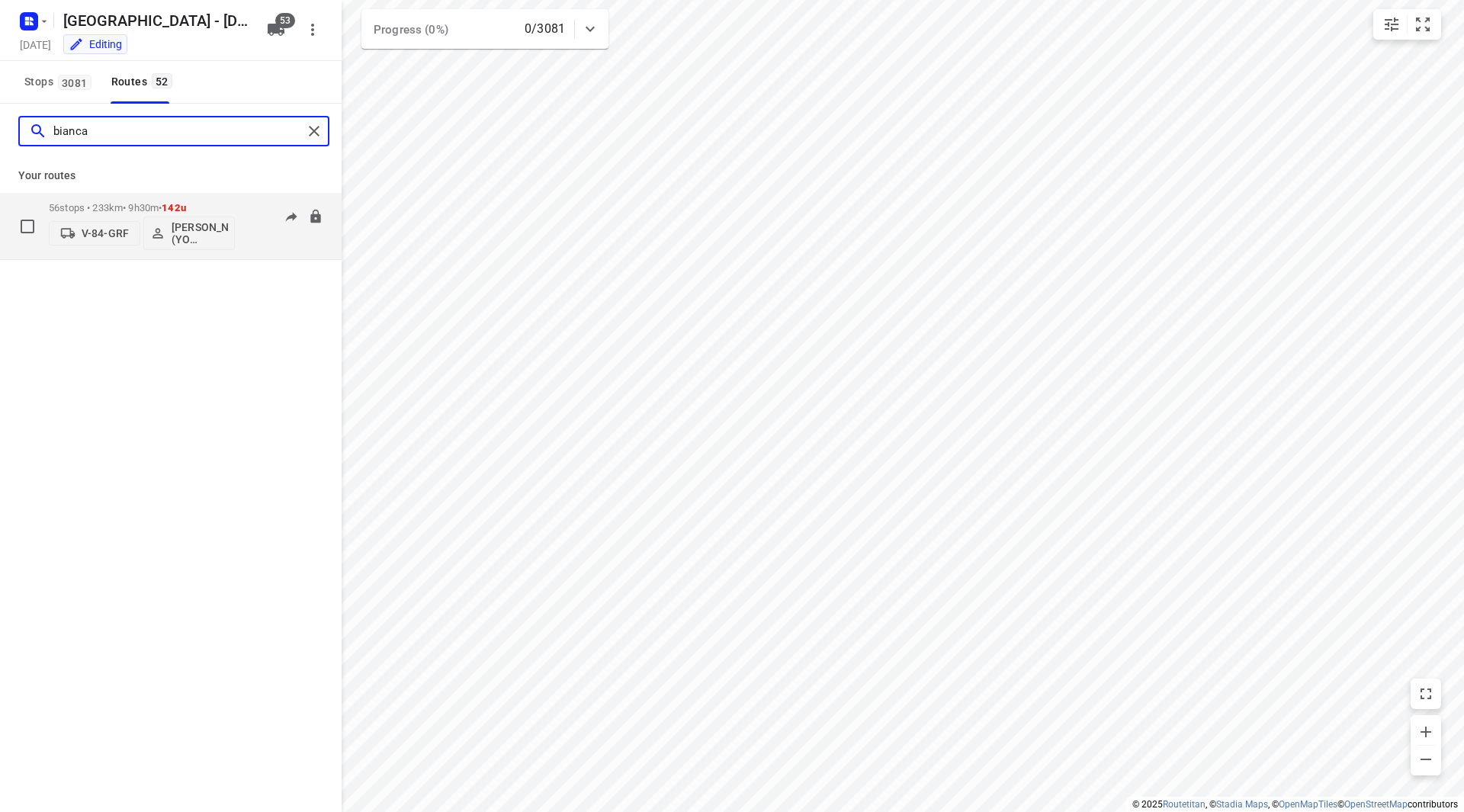
type input "bianca"
click at [232, 204] on p "56 stops • 233km • 9h30m • 142u" at bounding box center [142, 207] width 186 height 11
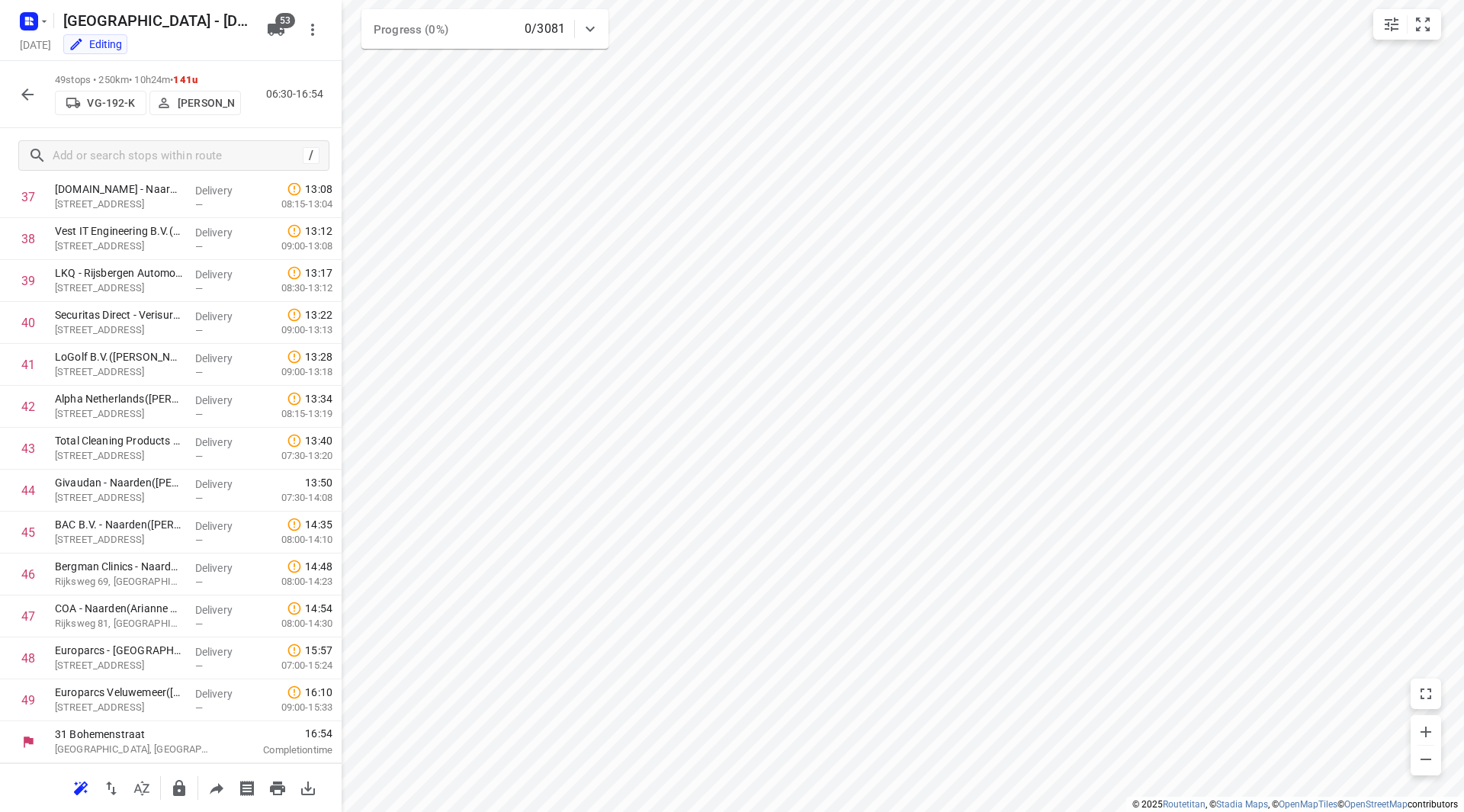
scroll to position [1592, 0]
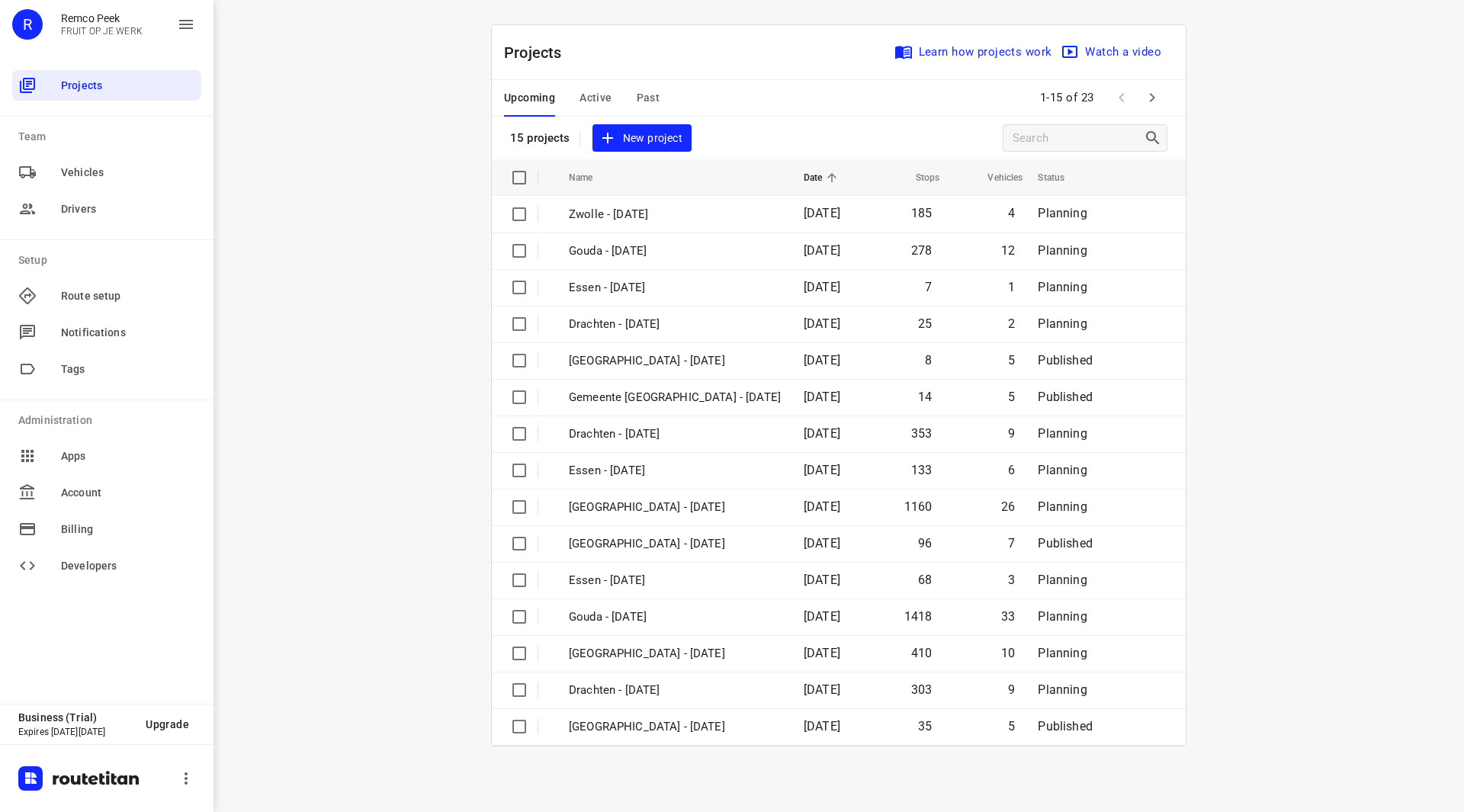
click at [1146, 83] on button "button" at bounding box center [1152, 97] width 31 height 31
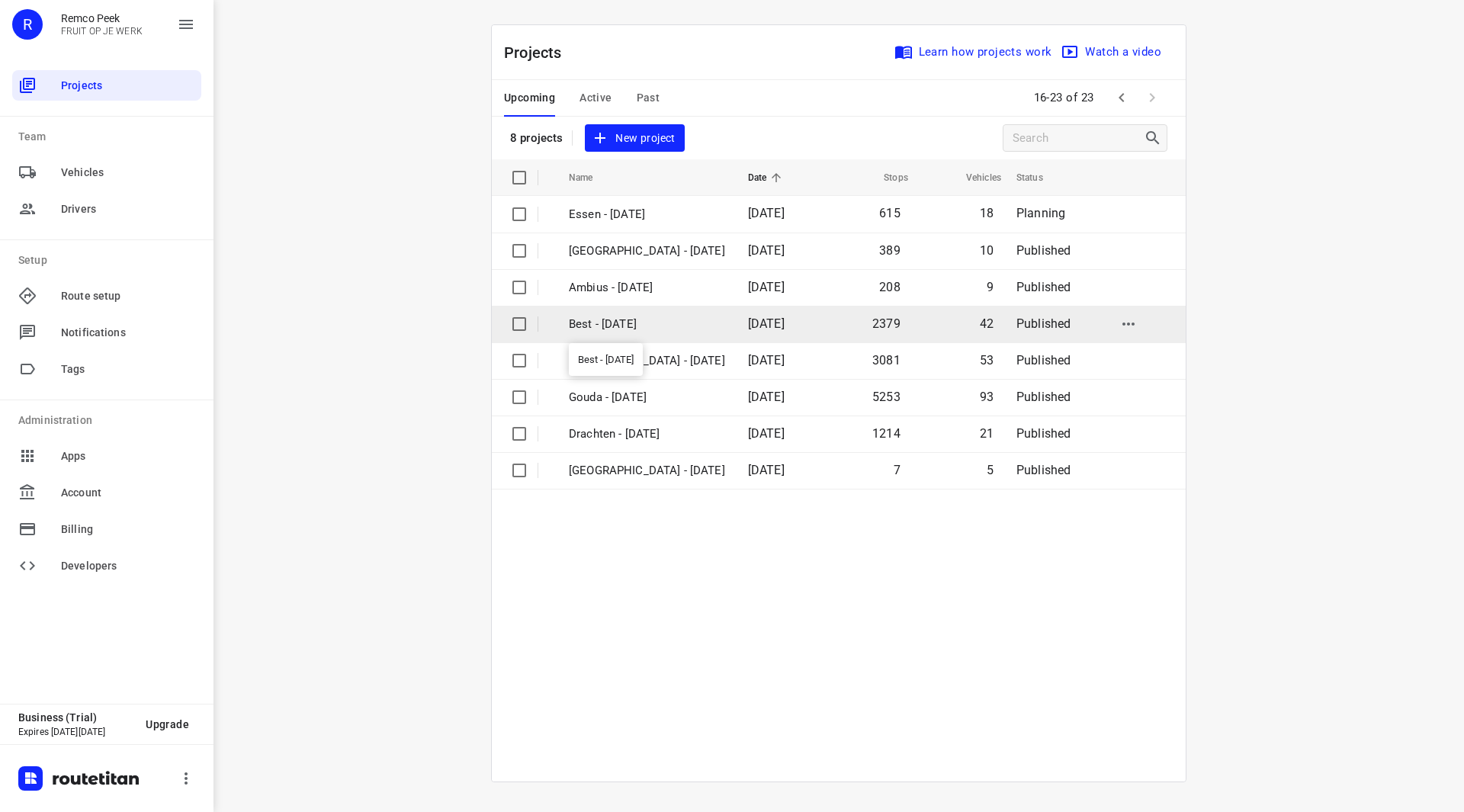
click at [610, 323] on p "Best - [DATE]" at bounding box center [646, 324] width 157 height 17
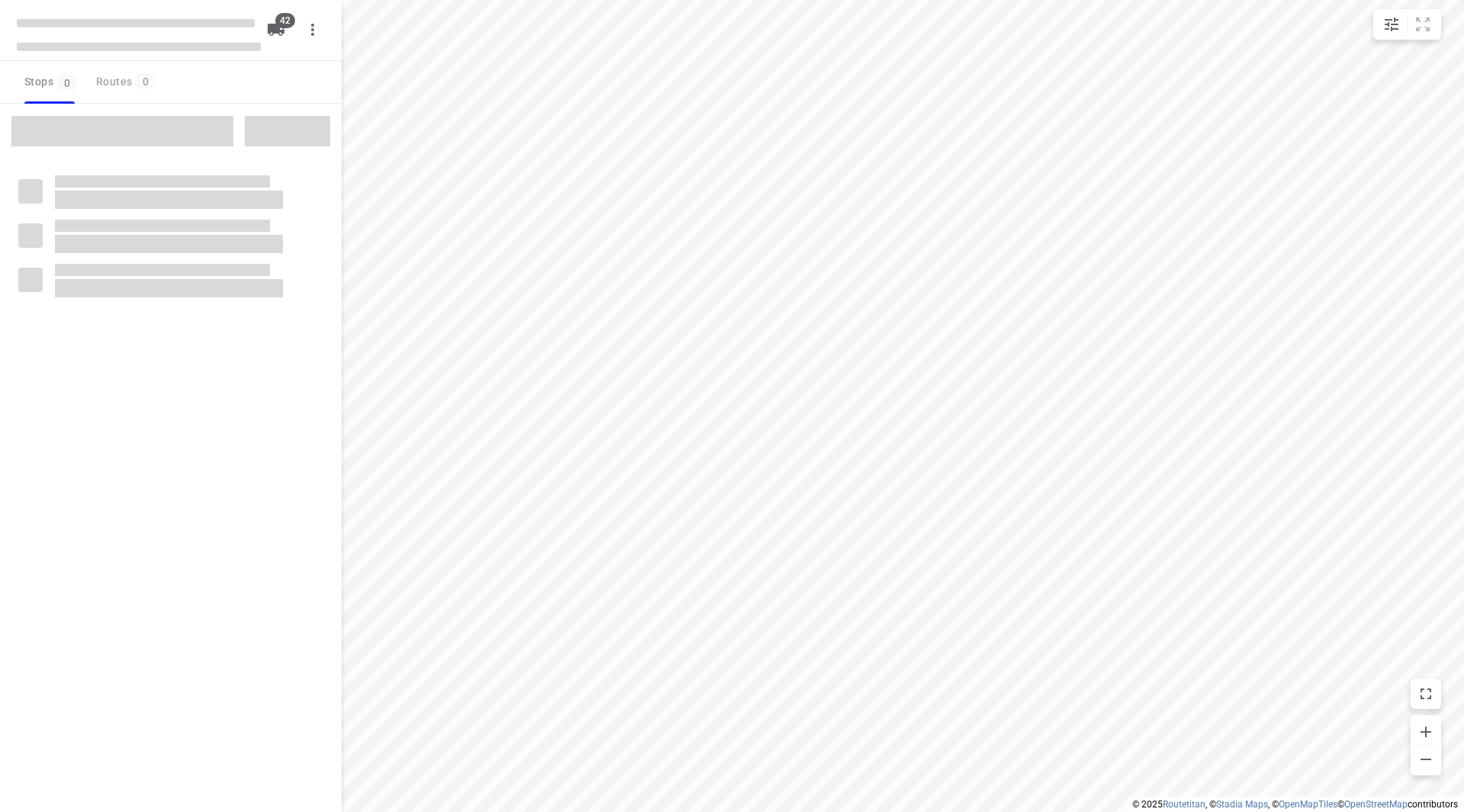
checkbox input "true"
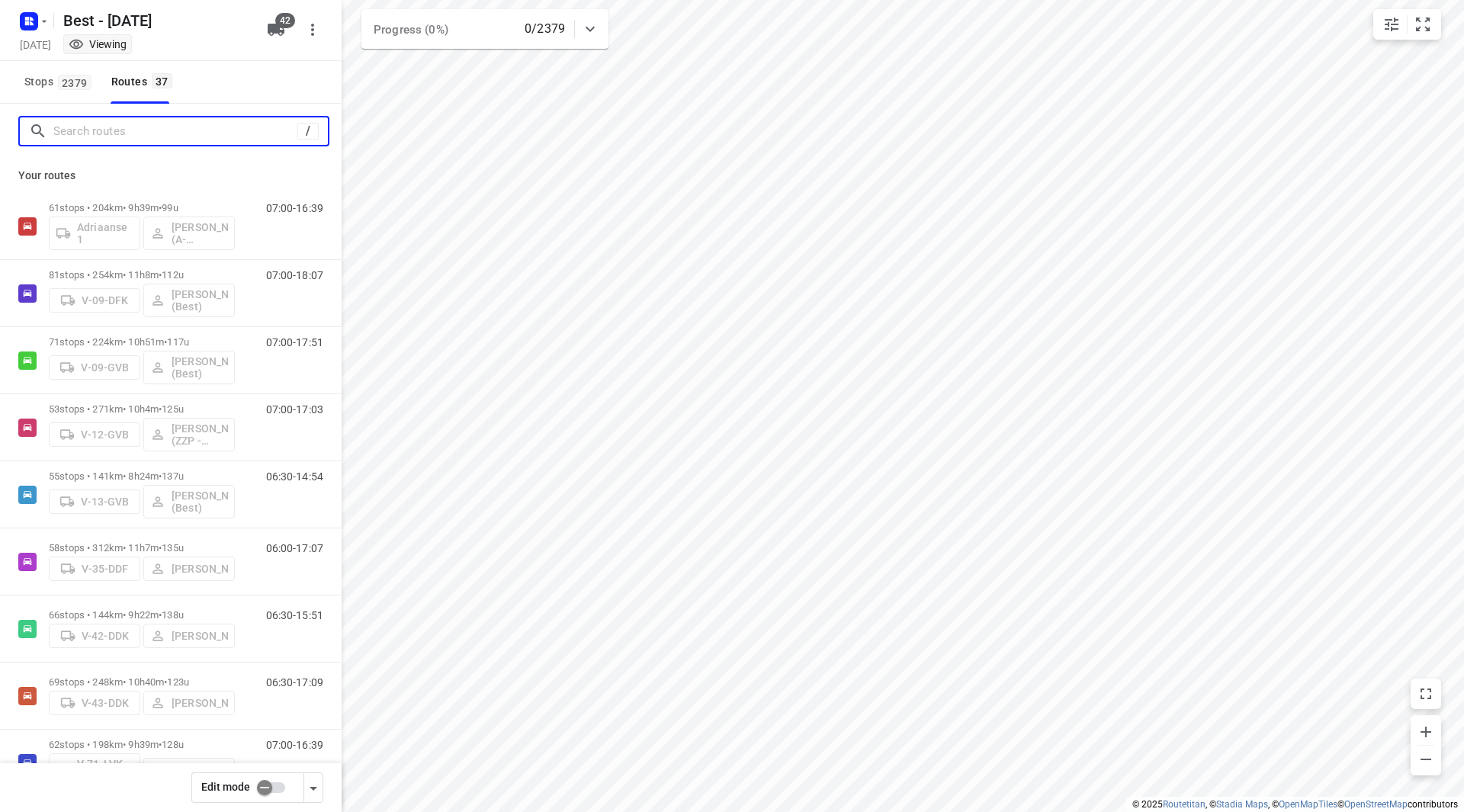
click at [153, 137] on input "Search routes" at bounding box center [175, 131] width 244 height 24
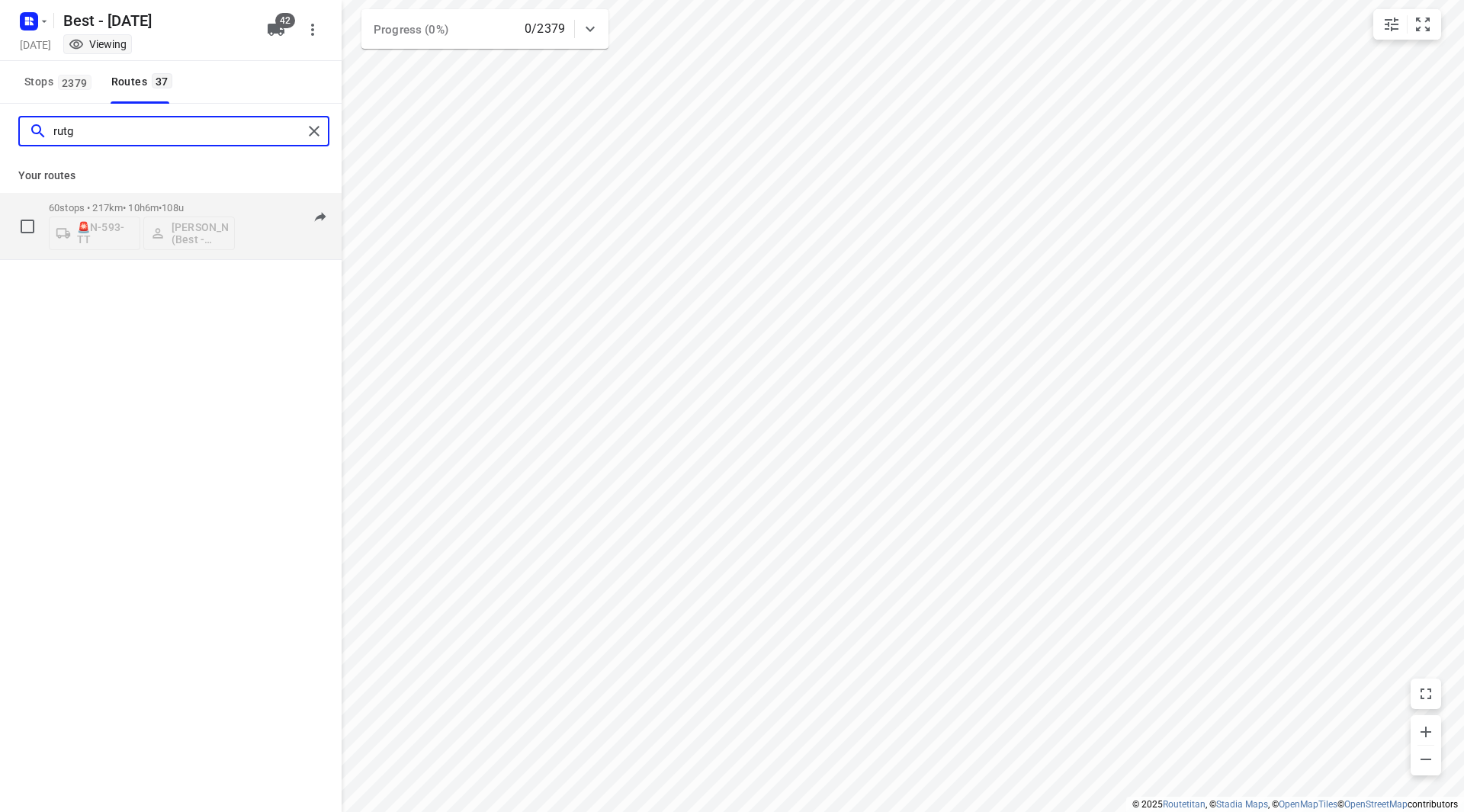
type input "rutg"
click at [217, 207] on p "60 stops • 217km • 10h6m • 108u" at bounding box center [142, 207] width 186 height 11
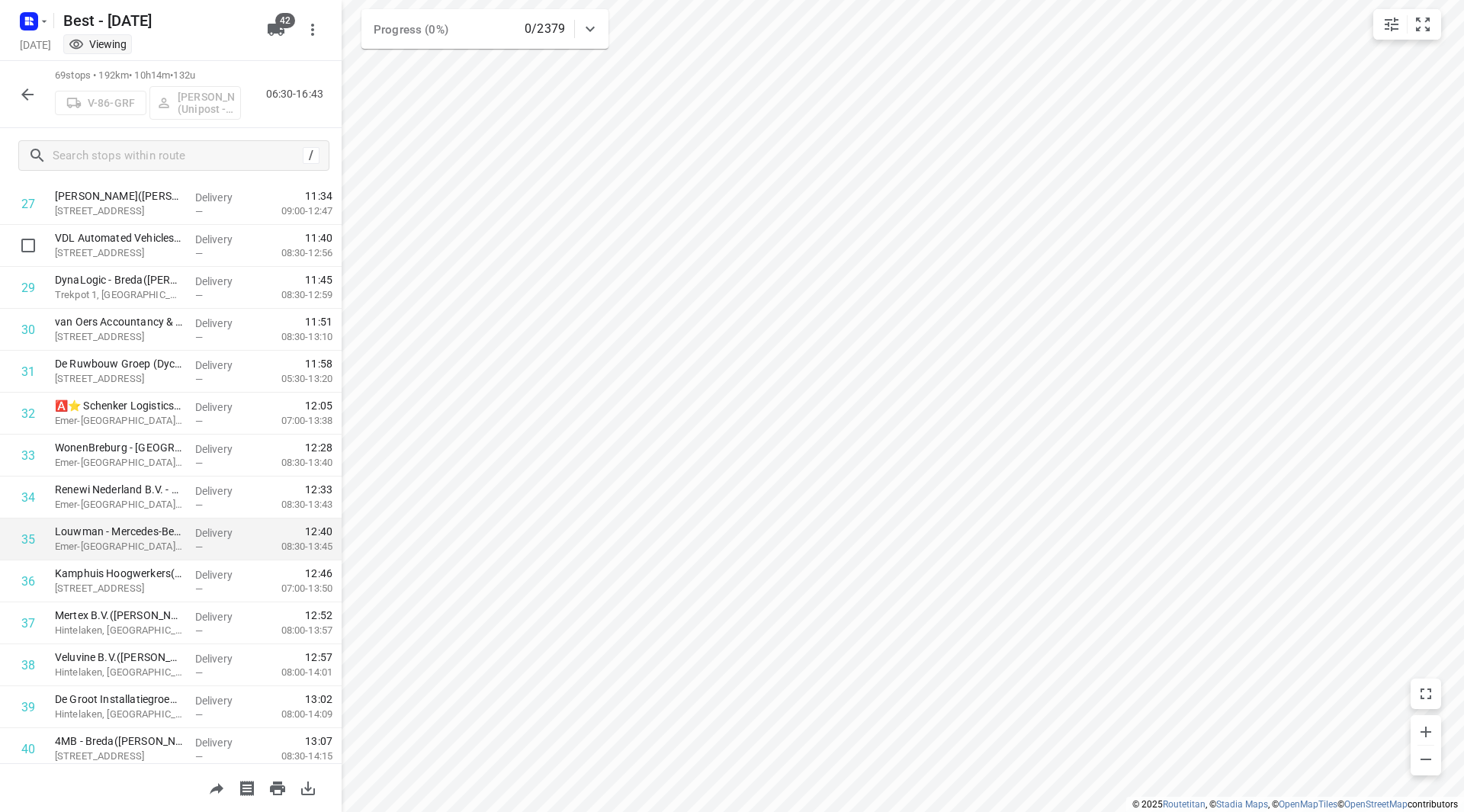
scroll to position [1219, 0]
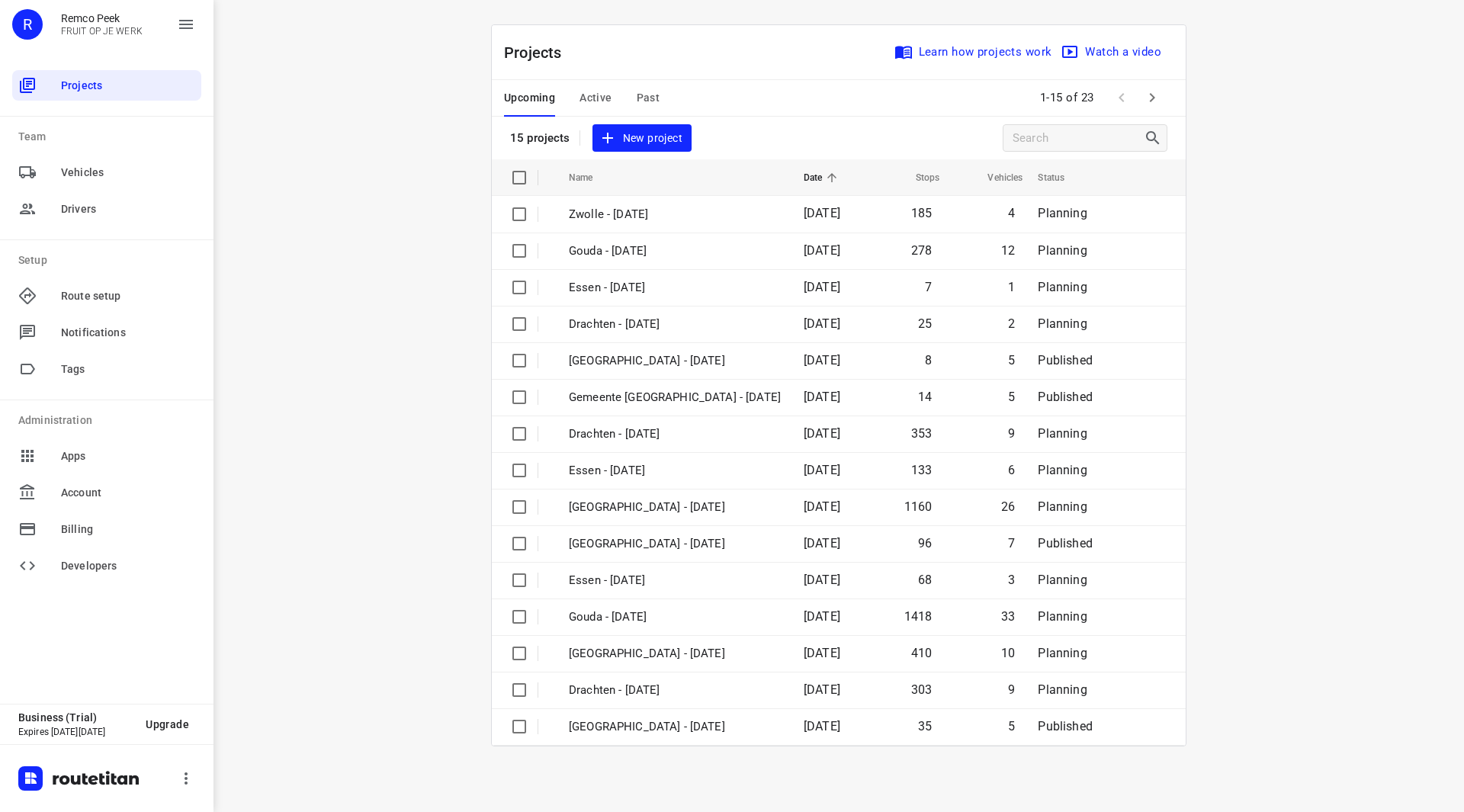
click at [597, 103] on span "Active" at bounding box center [596, 98] width 32 height 19
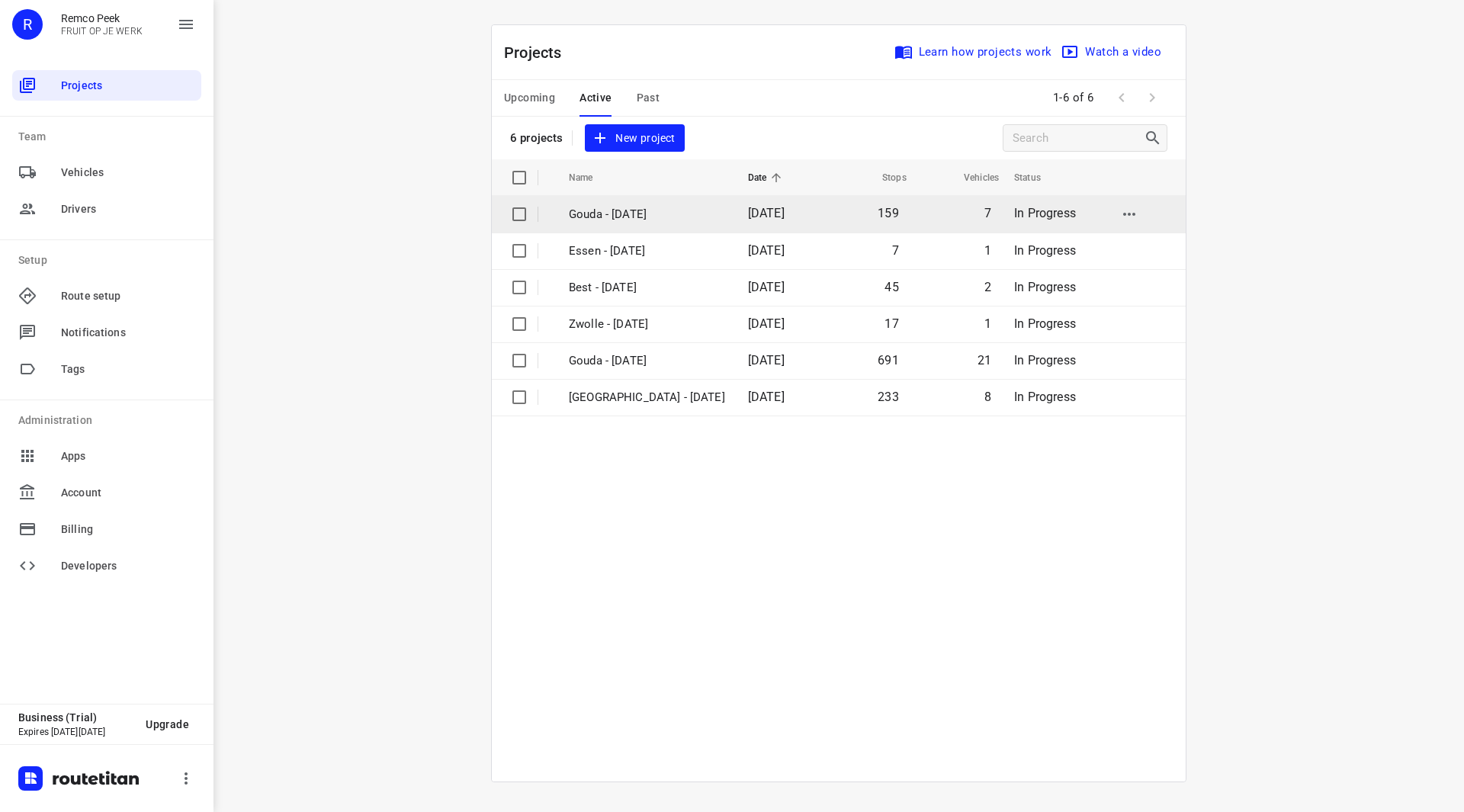
click at [625, 216] on p "Gouda - [DATE]" at bounding box center [646, 214] width 157 height 17
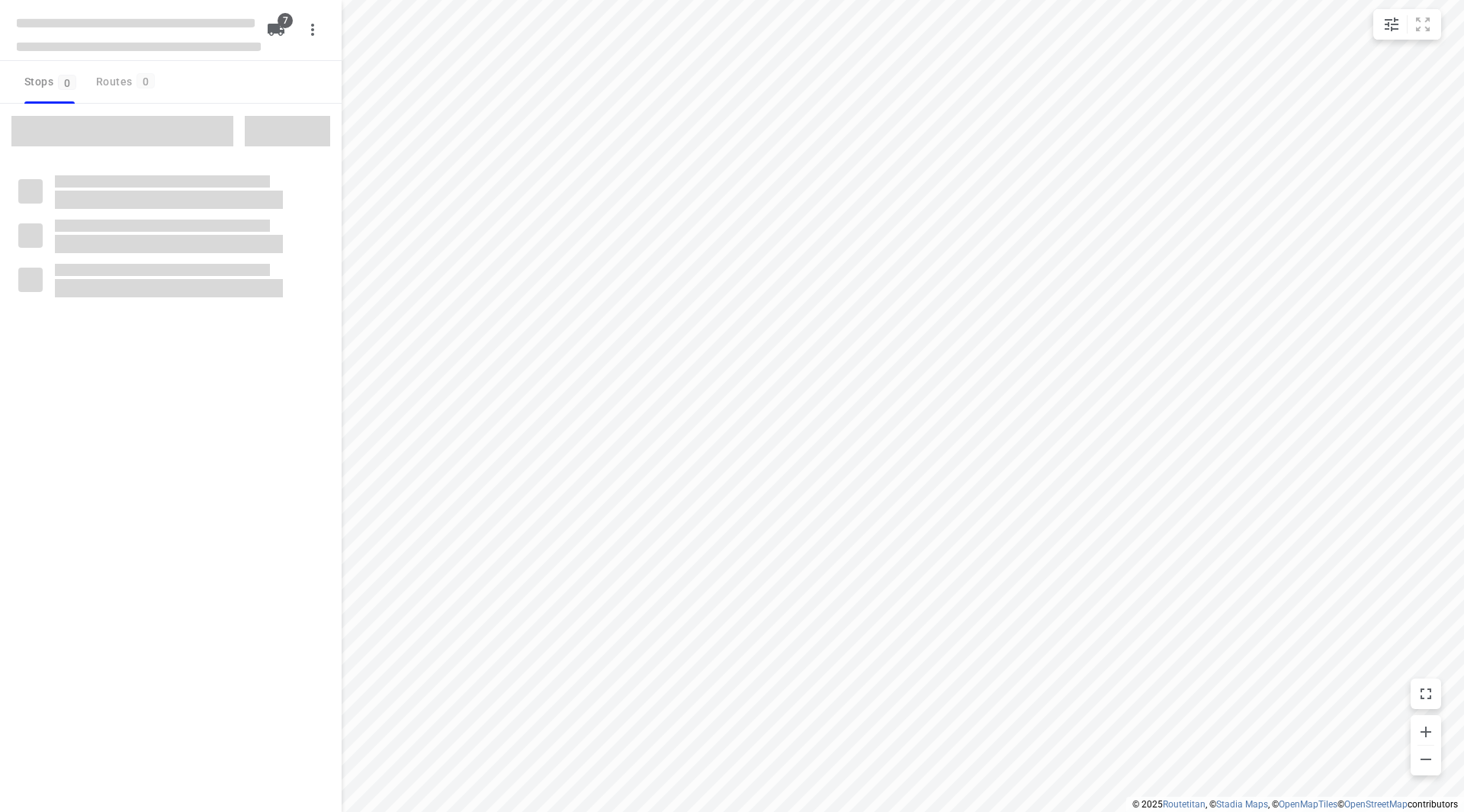
checkbox input "true"
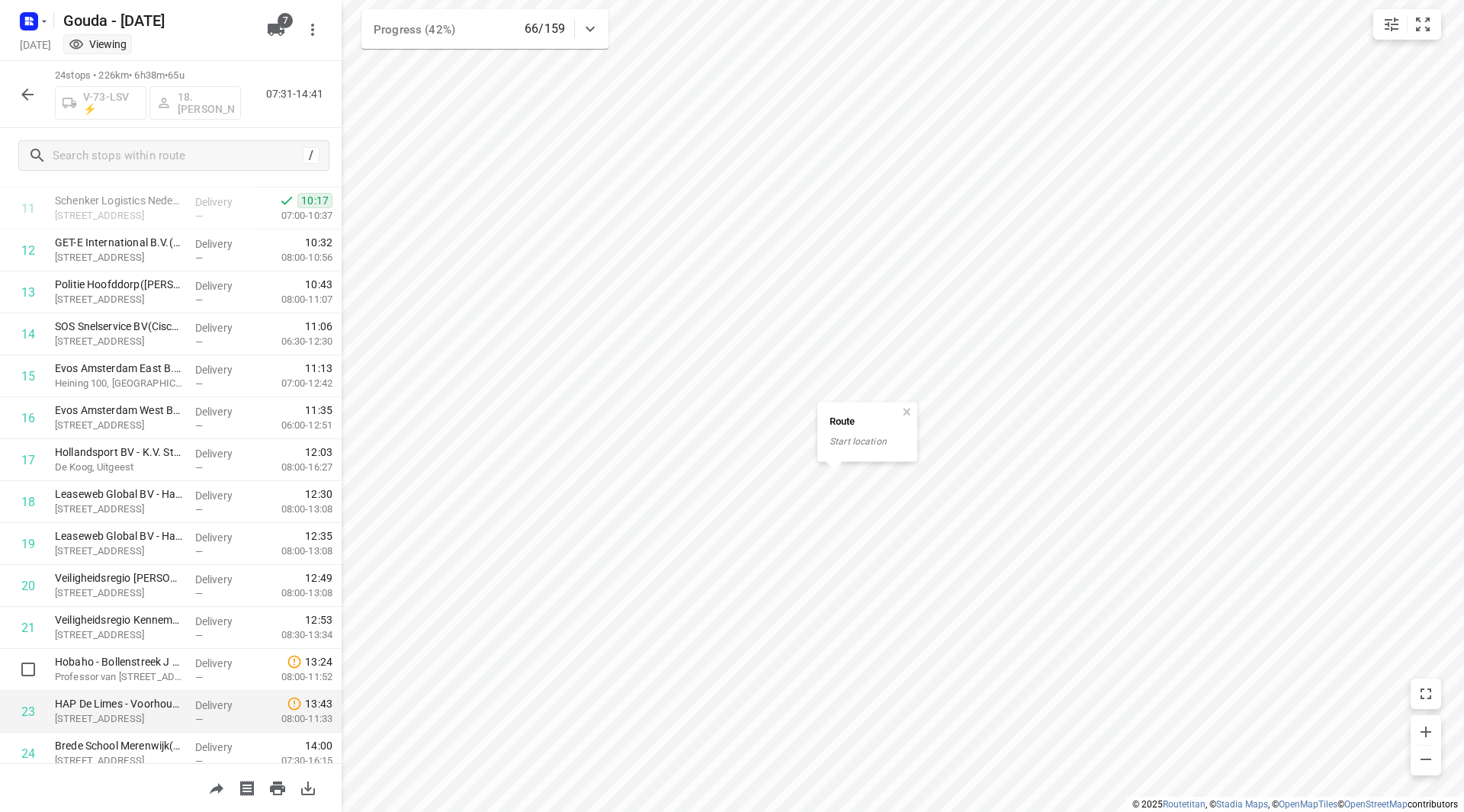
scroll to position [544, 0]
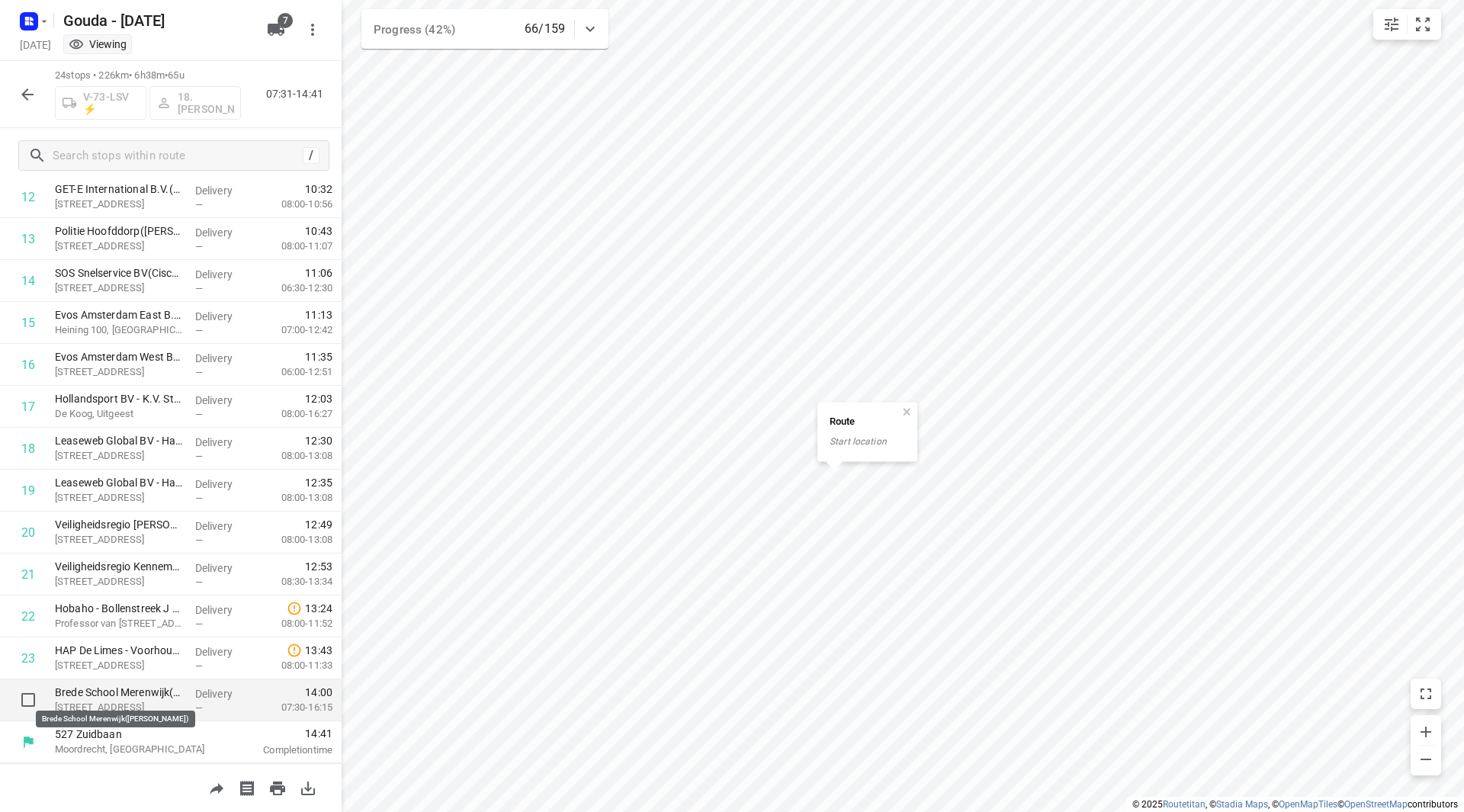
click at [114, 691] on p "Brede School Merenwijk([PERSON_NAME])" at bounding box center [119, 691] width 128 height 15
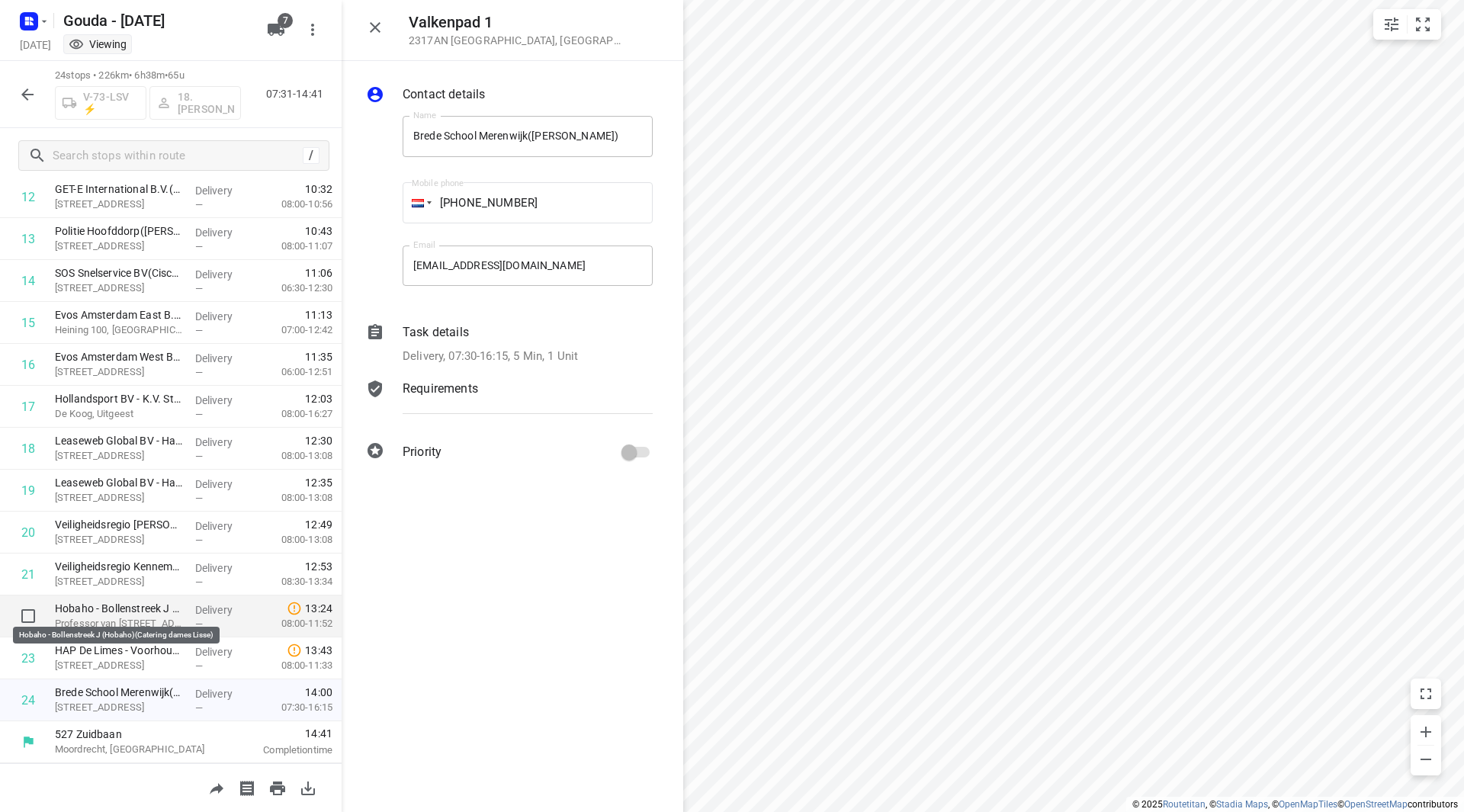
click at [117, 608] on p "Hobaho - Bollenstreek J (Hobaho)(Catering dames Lisse)" at bounding box center [119, 607] width 128 height 15
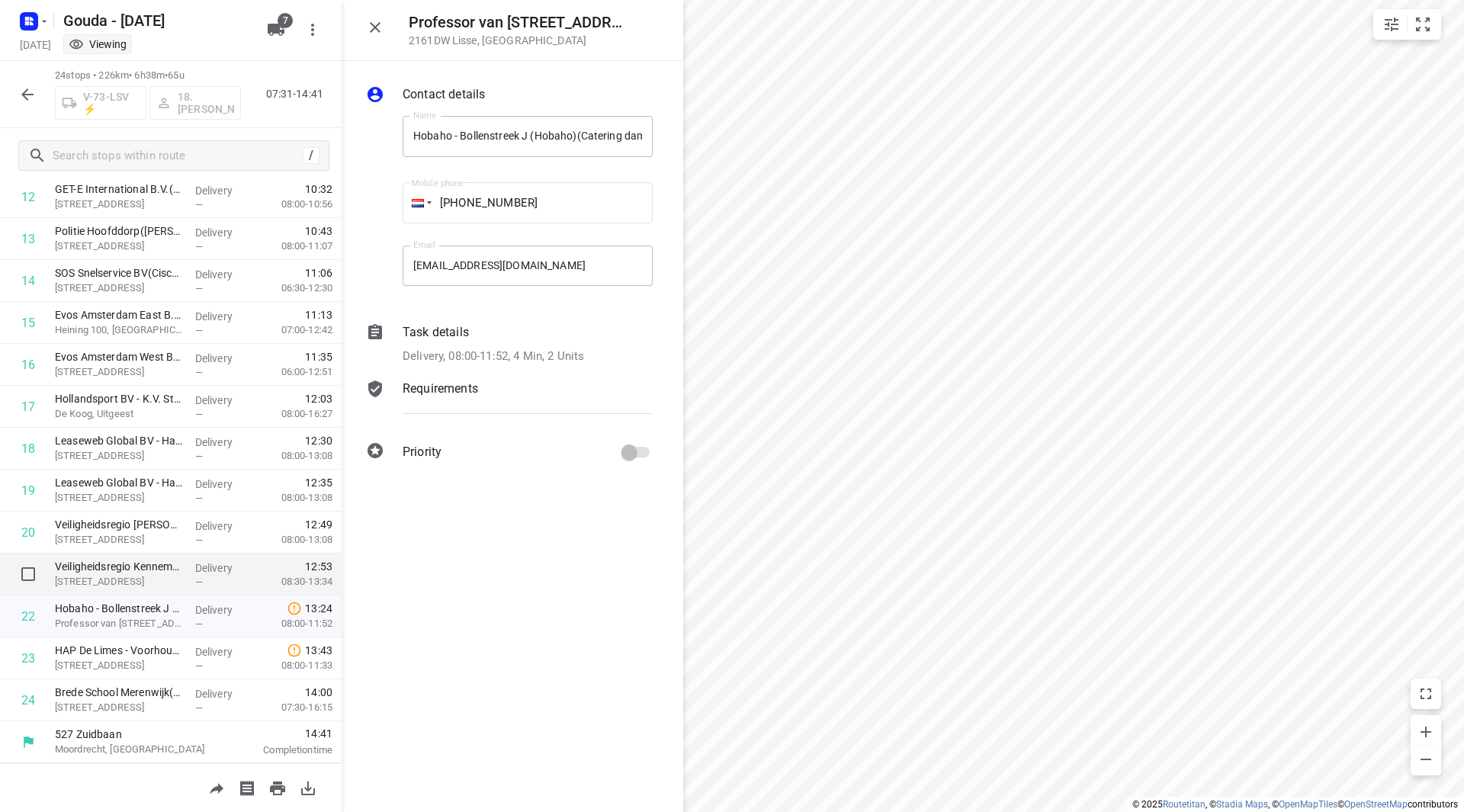
click at [121, 578] on p "Zijlweg 200, Haarlem" at bounding box center [119, 580] width 128 height 15
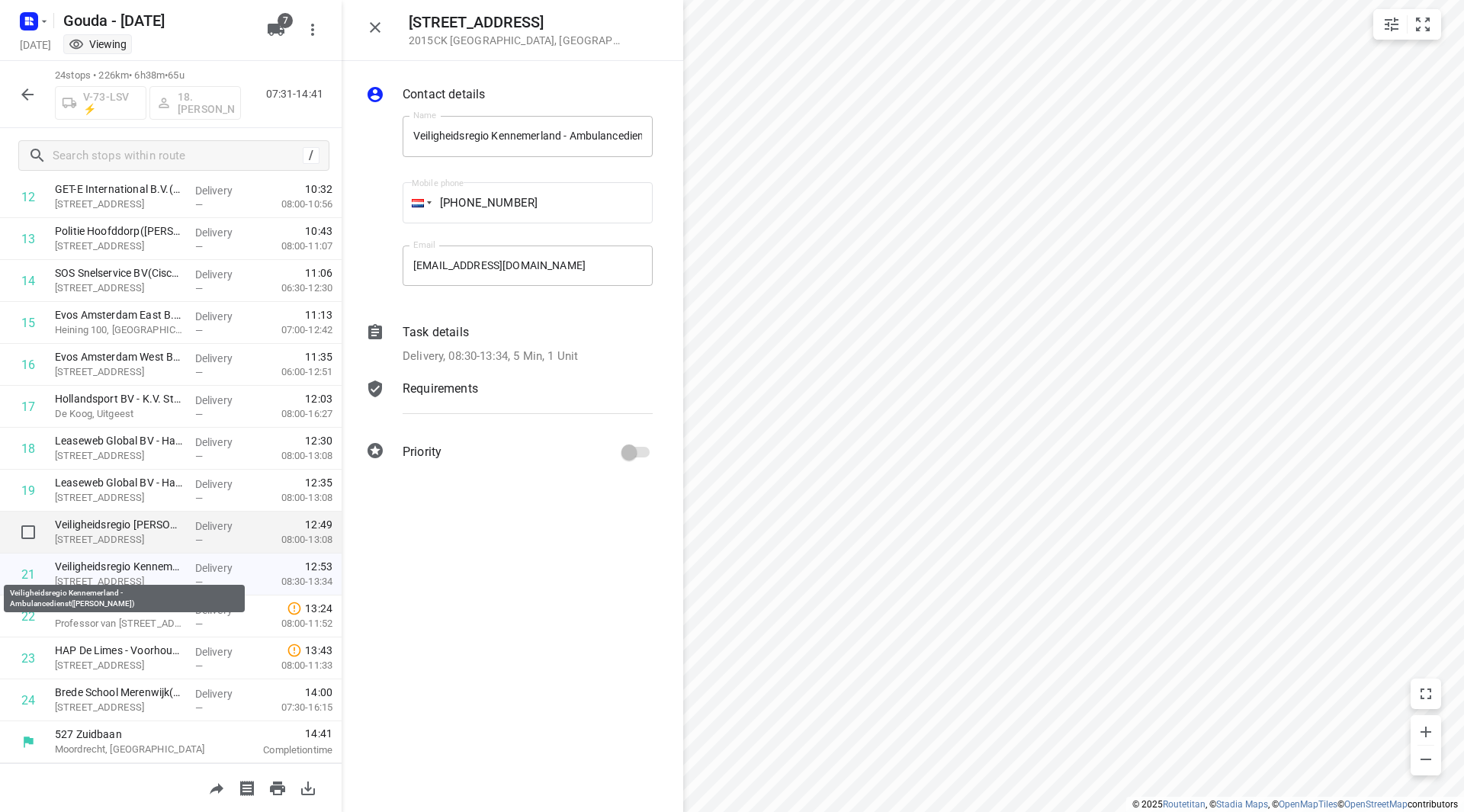
click at [121, 535] on p "Zijlweg 200, Haarlem" at bounding box center [119, 539] width 128 height 15
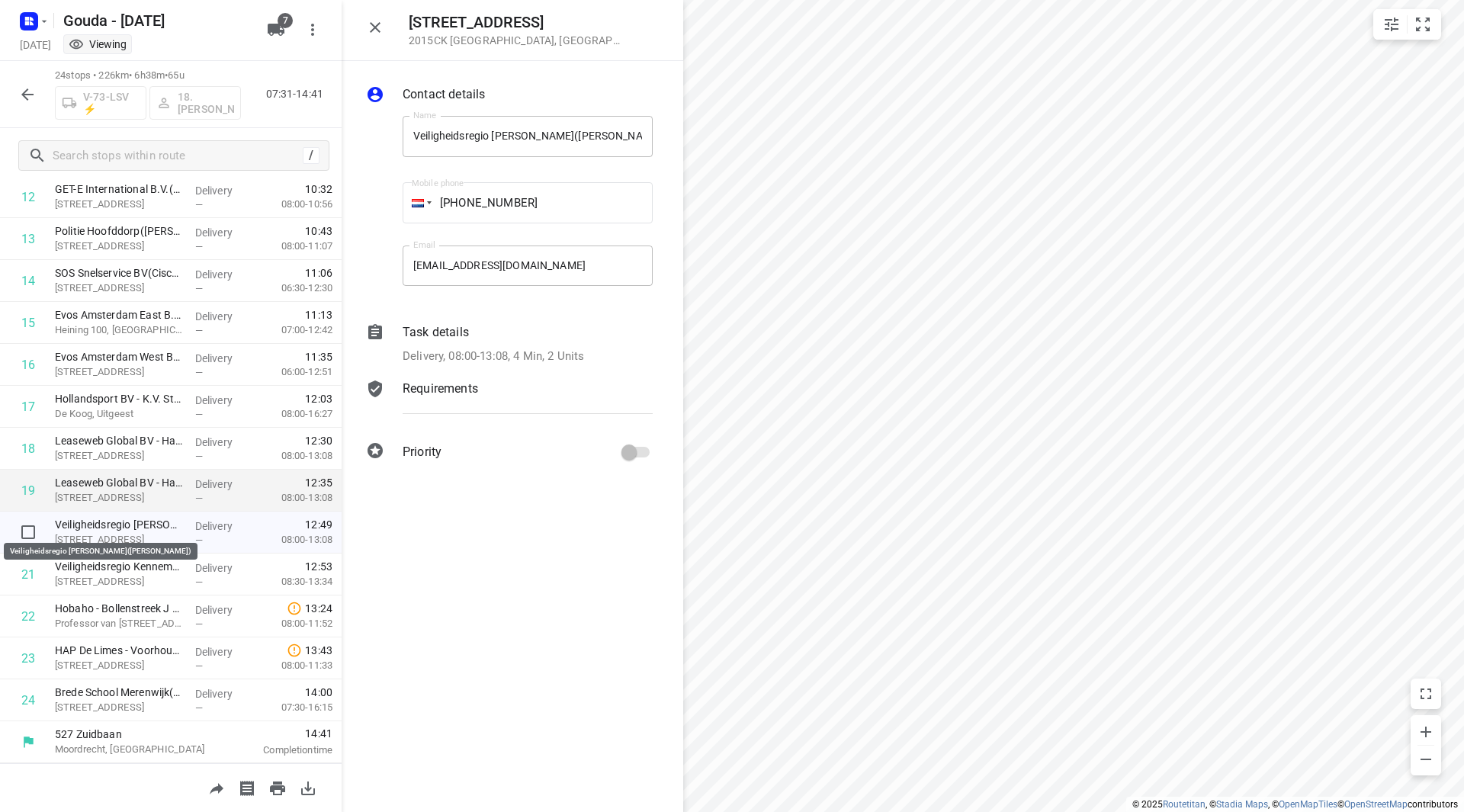
click at [128, 486] on p "Leaseweb Global BV - Haarlem Customer Care(Jolinde en Lisette)" at bounding box center [119, 482] width 128 height 15
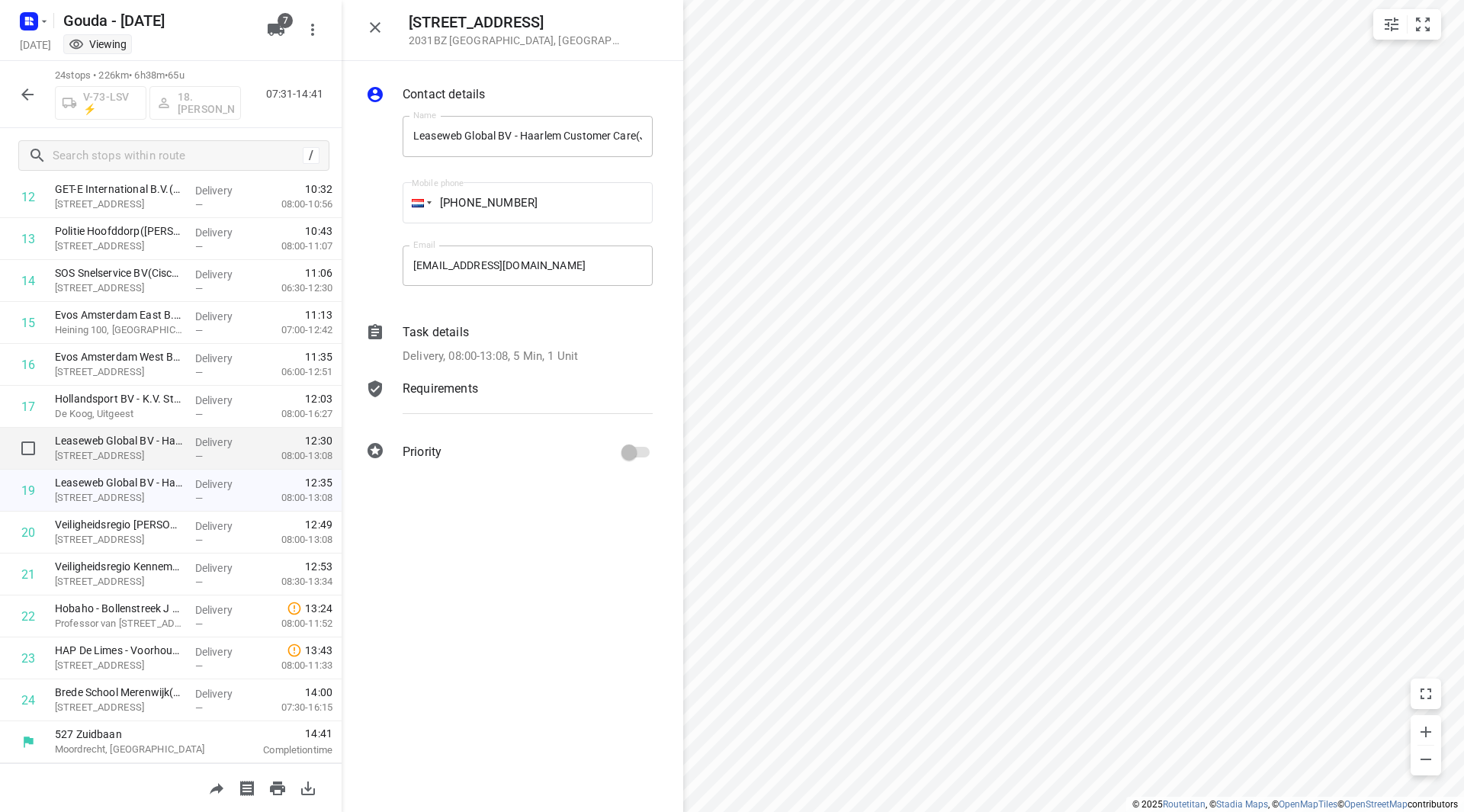
click at [133, 447] on p "Leaseweb Global BV - Haarlem Provisioning(Marieke / Mieke)" at bounding box center [119, 440] width 128 height 15
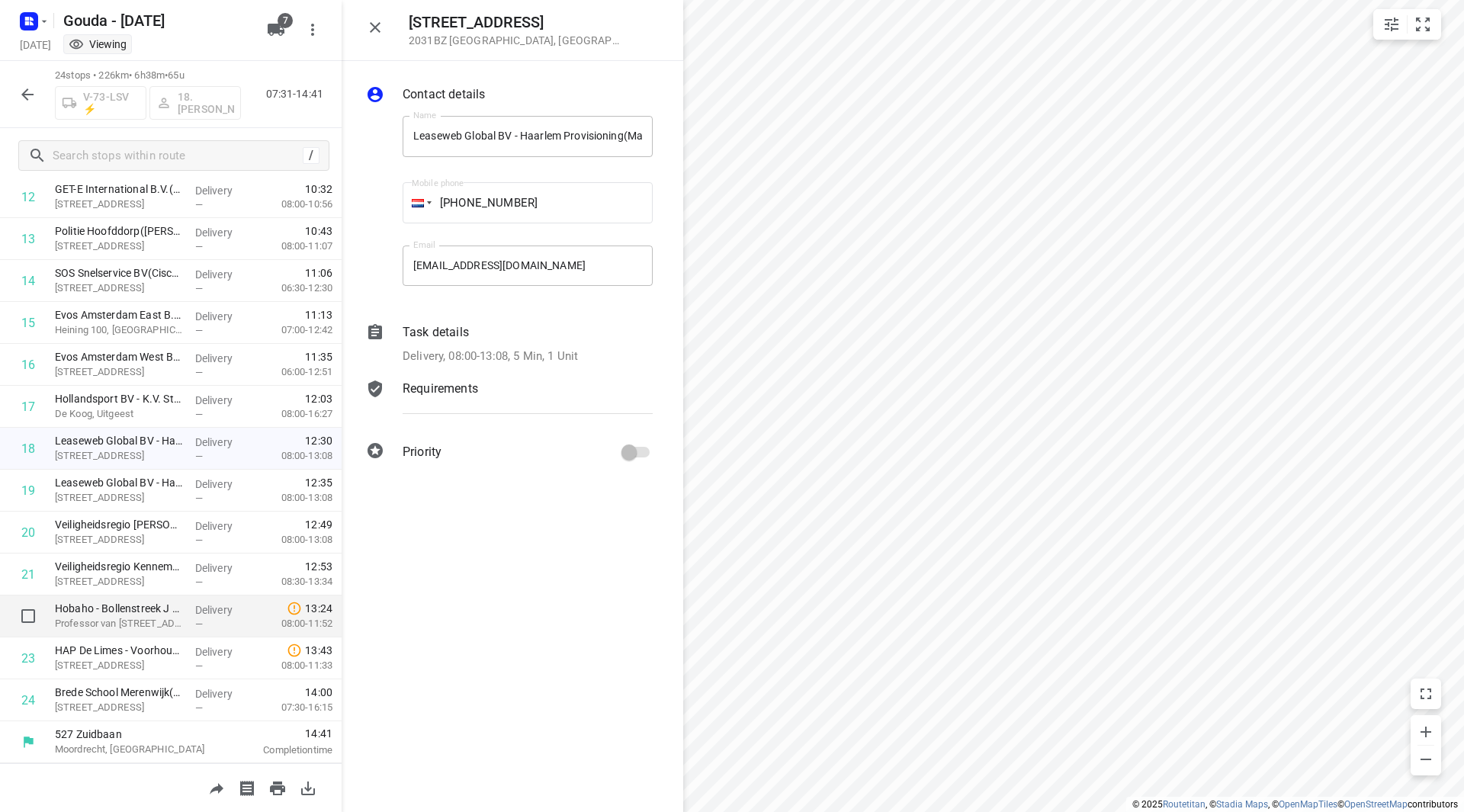
click at [119, 632] on div "Hobaho - Bollenstreek J (Hobaho)(Catering dames Lisse) Professor van Slogterenw…" at bounding box center [119, 616] width 140 height 42
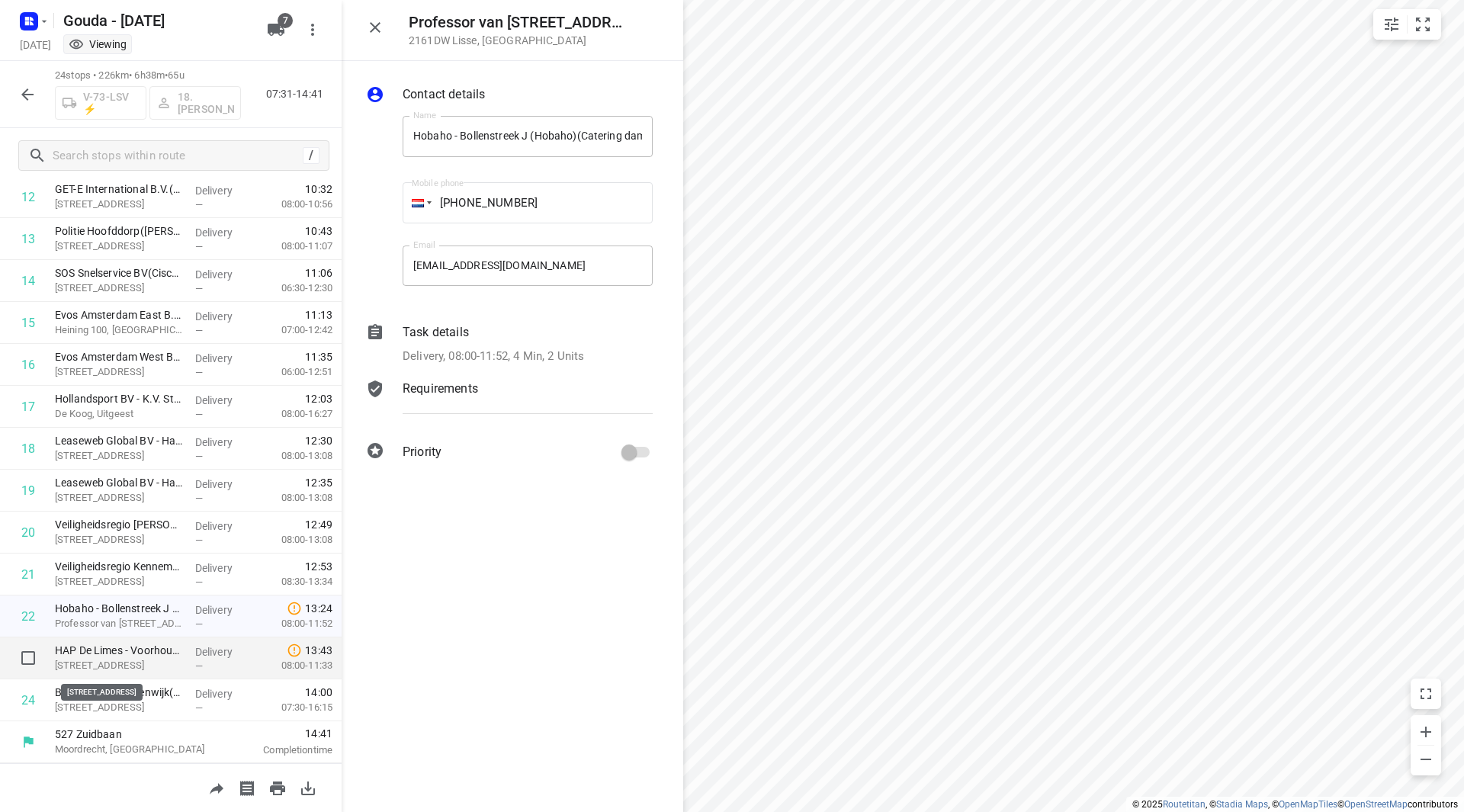
click at [113, 662] on p "Rijnsburgerweg 4b, Voorhout" at bounding box center [119, 664] width 128 height 15
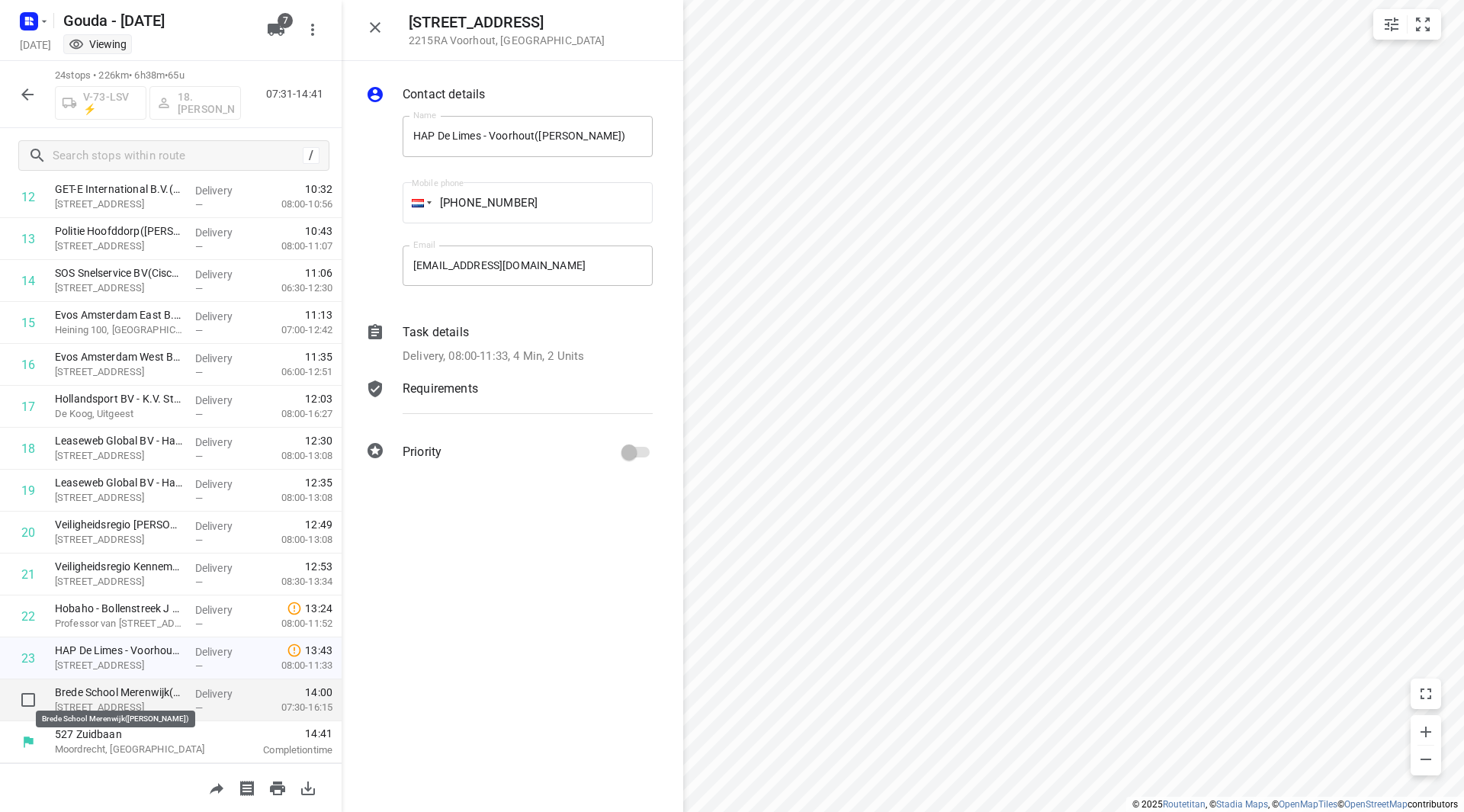
click at [115, 703] on p "Valkenpad 1, Leiden" at bounding box center [119, 706] width 128 height 15
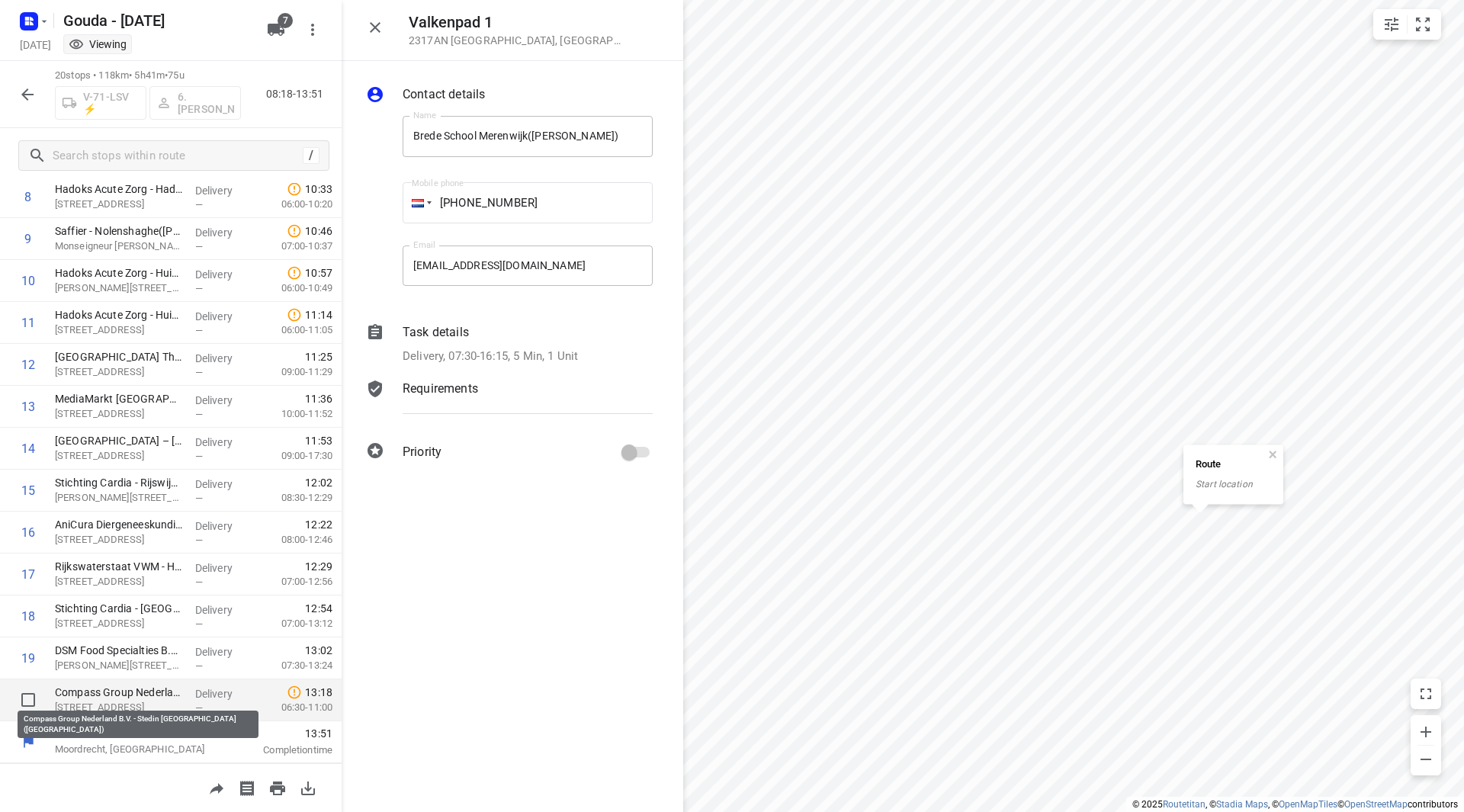
click at [129, 696] on p "Compass Group Nederland B.V. - Stedin [GEOGRAPHIC_DATA]([GEOGRAPHIC_DATA])" at bounding box center [119, 691] width 128 height 15
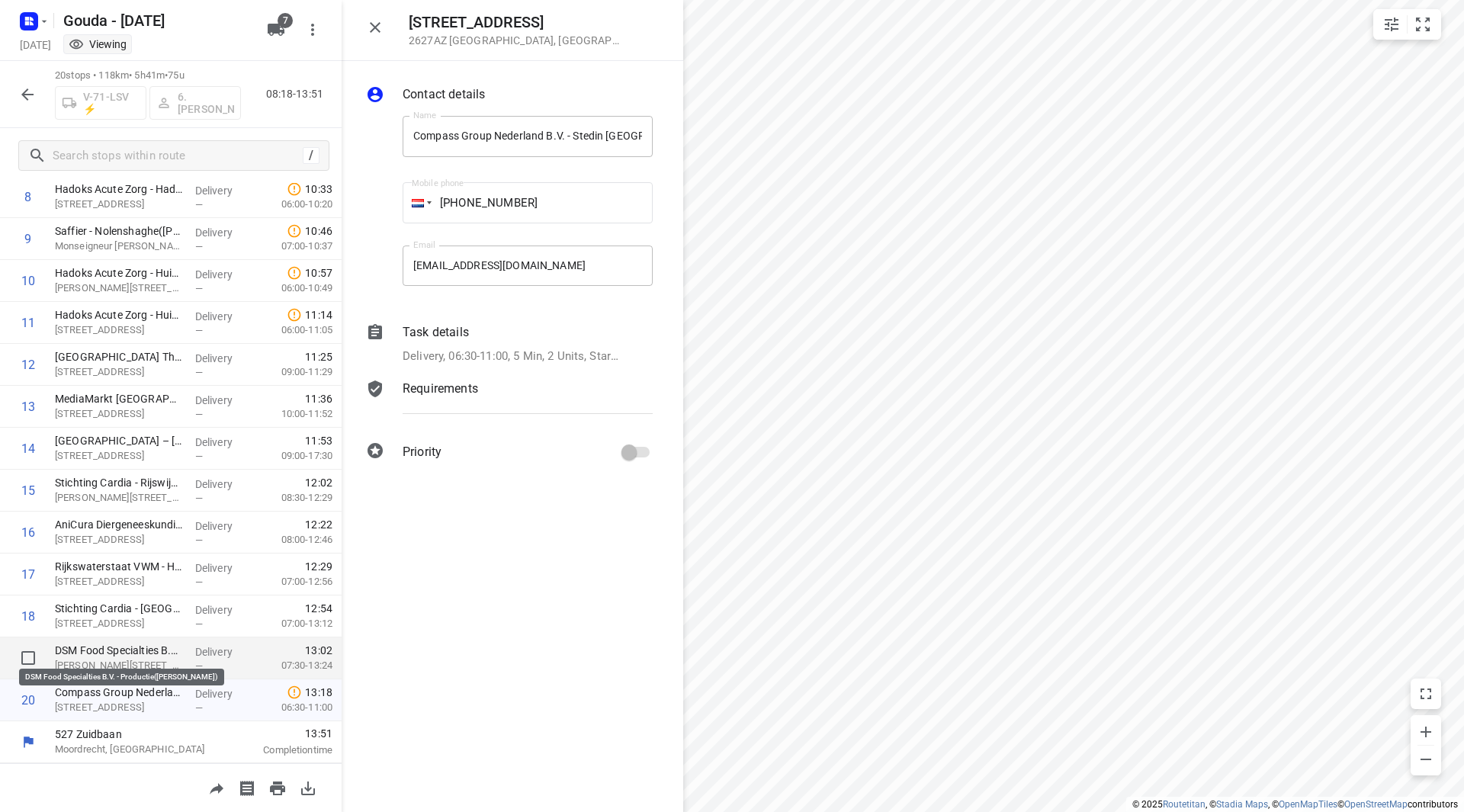
click at [131, 649] on p "DSM Food Specialties B.V. - Productie(Rene Kerklaan)" at bounding box center [119, 649] width 128 height 15
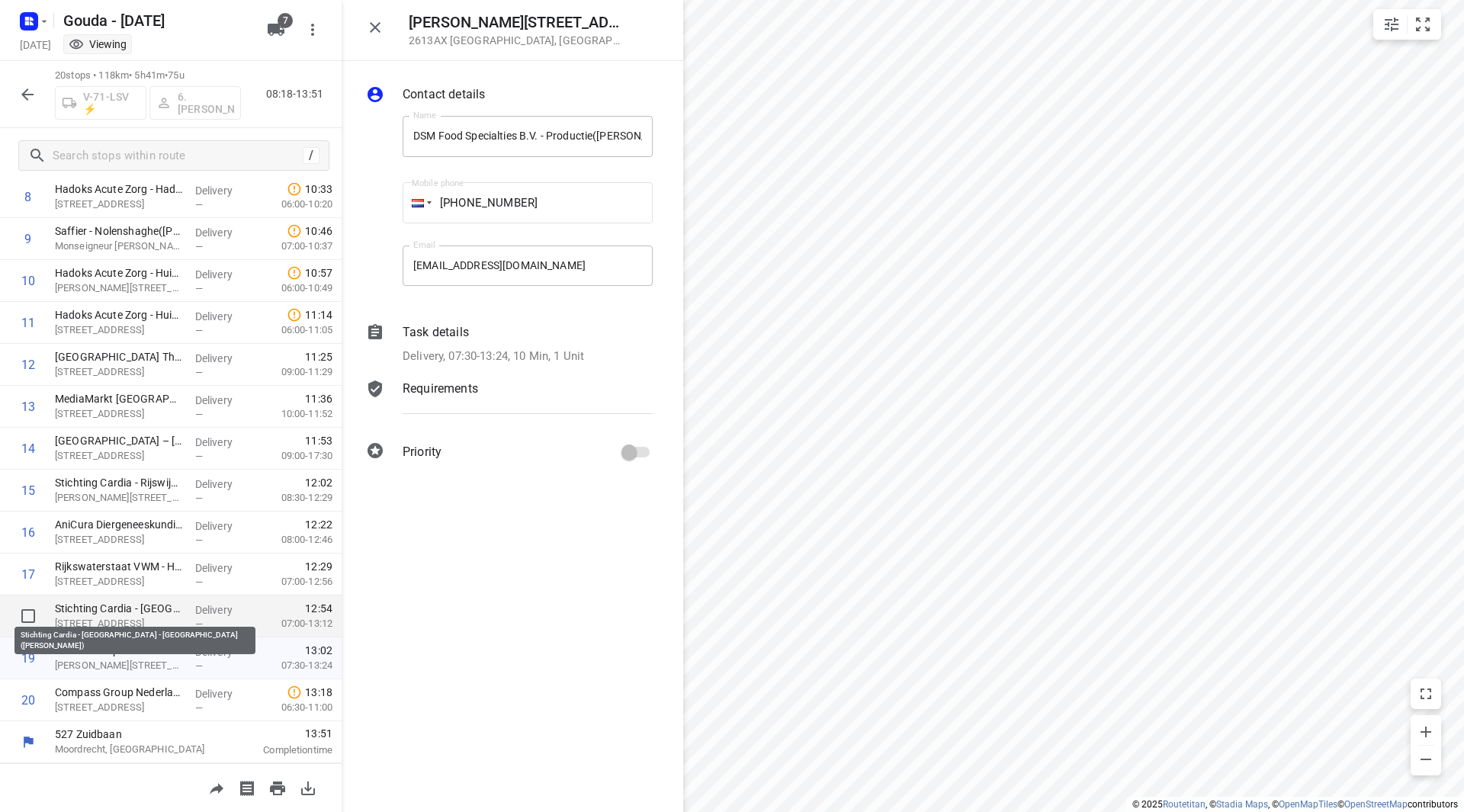
click at [134, 611] on p "Stichting Cardia - Rijswijk - Kamgrasstraat(Claudia Klijn)" at bounding box center [119, 607] width 128 height 15
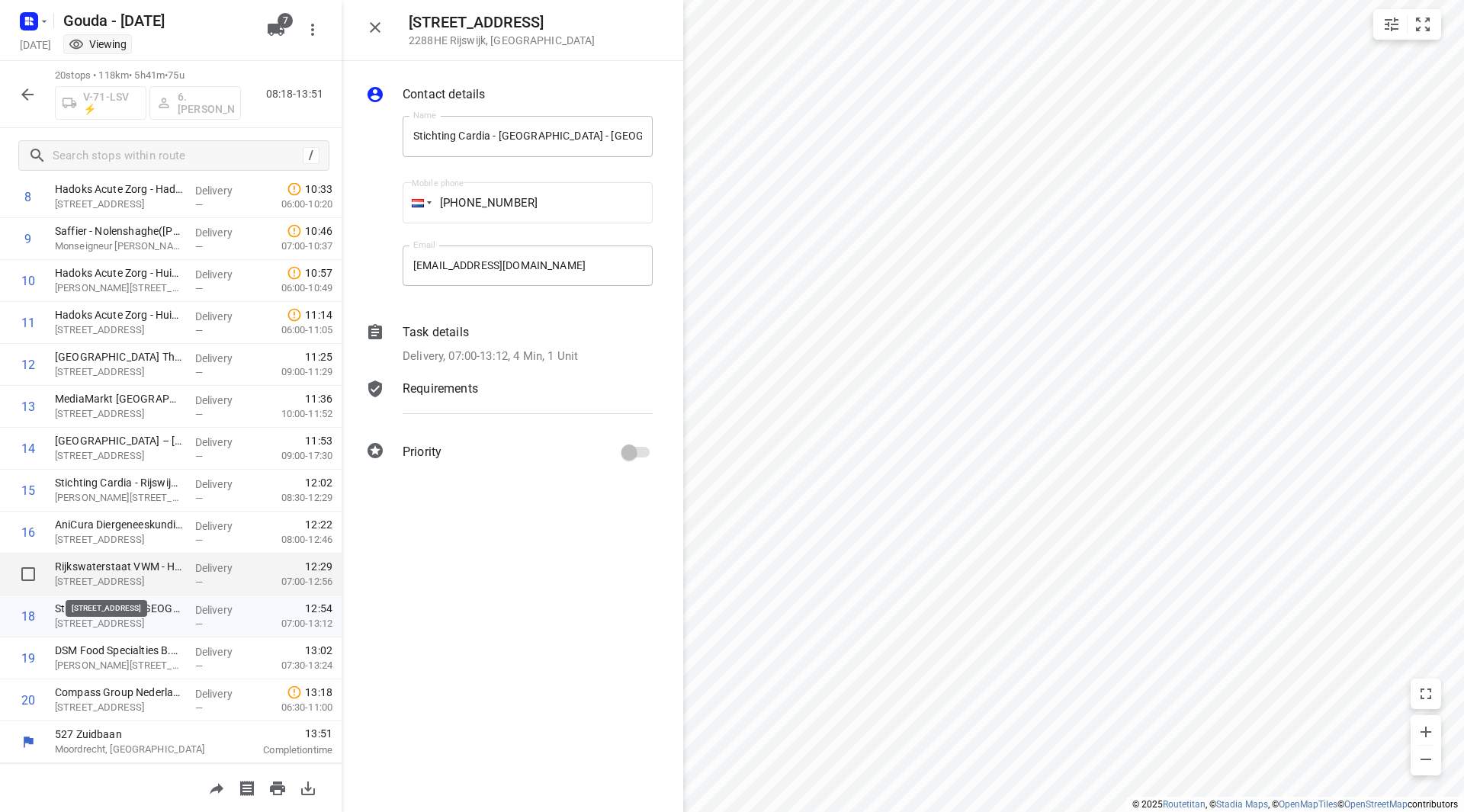
click at [140, 574] on p "Lange Kleiweg 34, Rijswijk" at bounding box center [119, 580] width 128 height 15
click at [143, 536] on p "Frijdastraat 20 A, Rijswijk" at bounding box center [119, 539] width 128 height 15
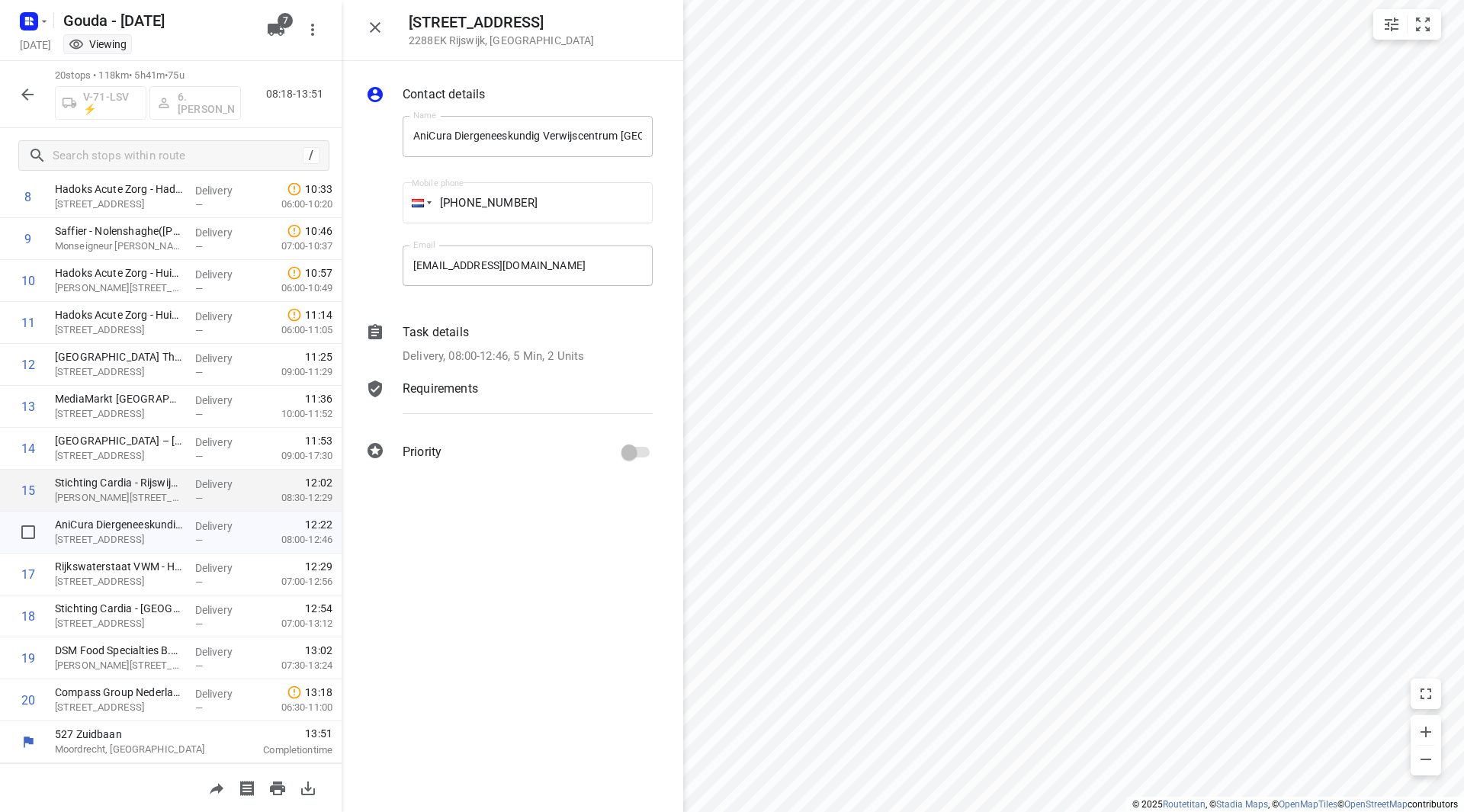
click at [148, 498] on p "Van Vredenburchweg 26, Rijswijk" at bounding box center [119, 497] width 128 height 15
click at [443, 366] on div "Task details Delivery, 08:30-12:29, 15 Min, 7 Units" at bounding box center [527, 344] width 256 height 48
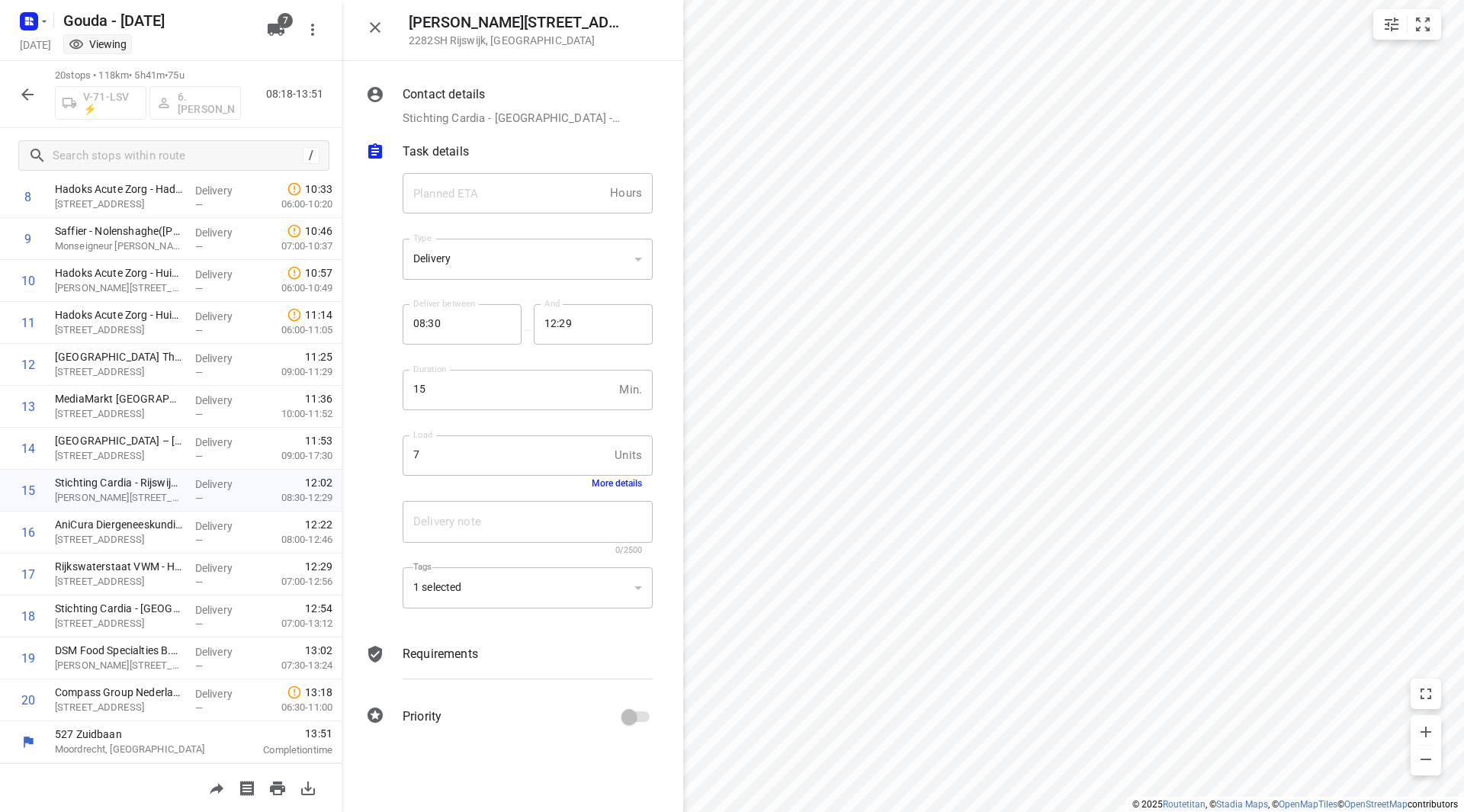
click at [614, 484] on button "More details" at bounding box center [617, 483] width 51 height 10
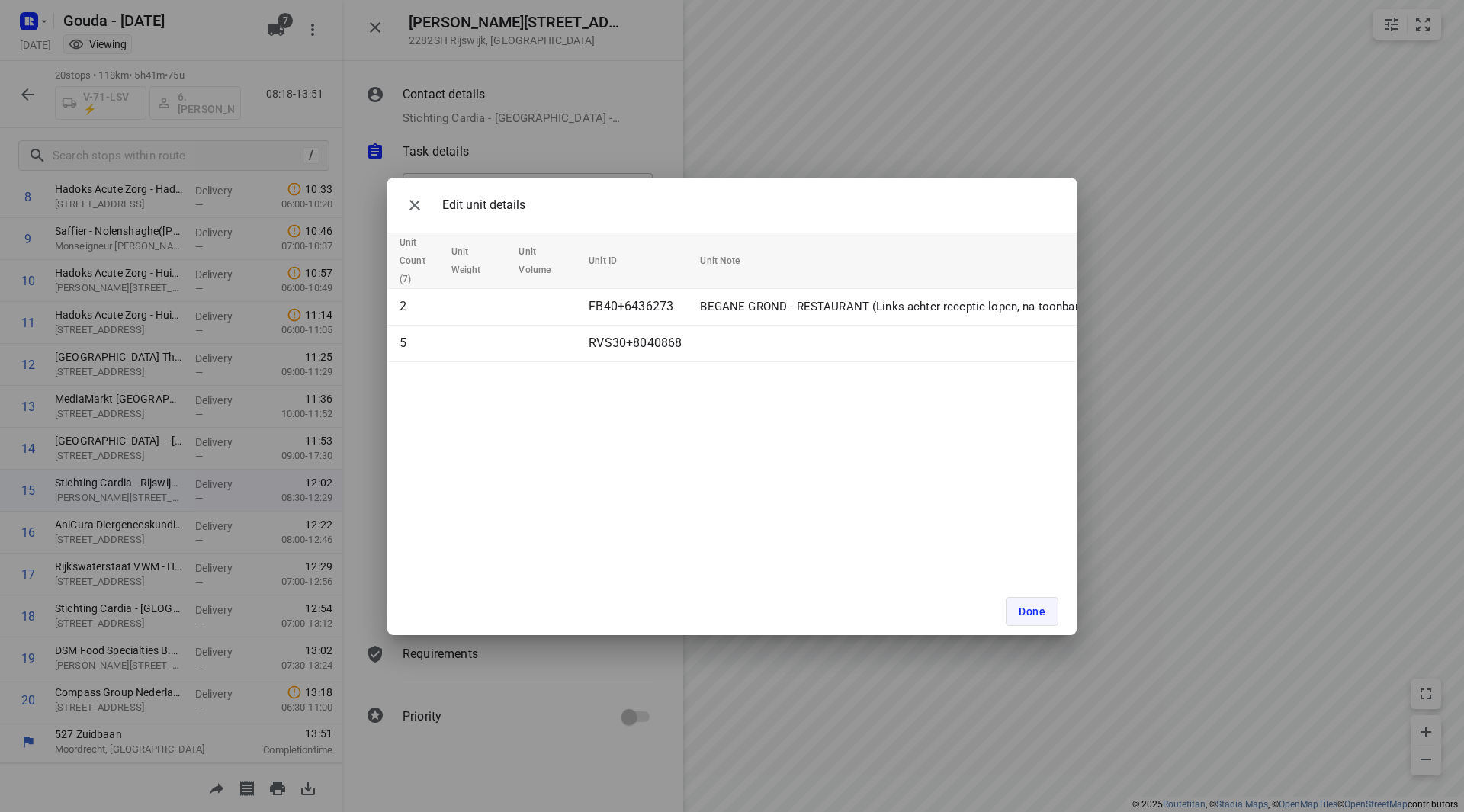
click at [1041, 618] on button "Done" at bounding box center [1032, 611] width 52 height 29
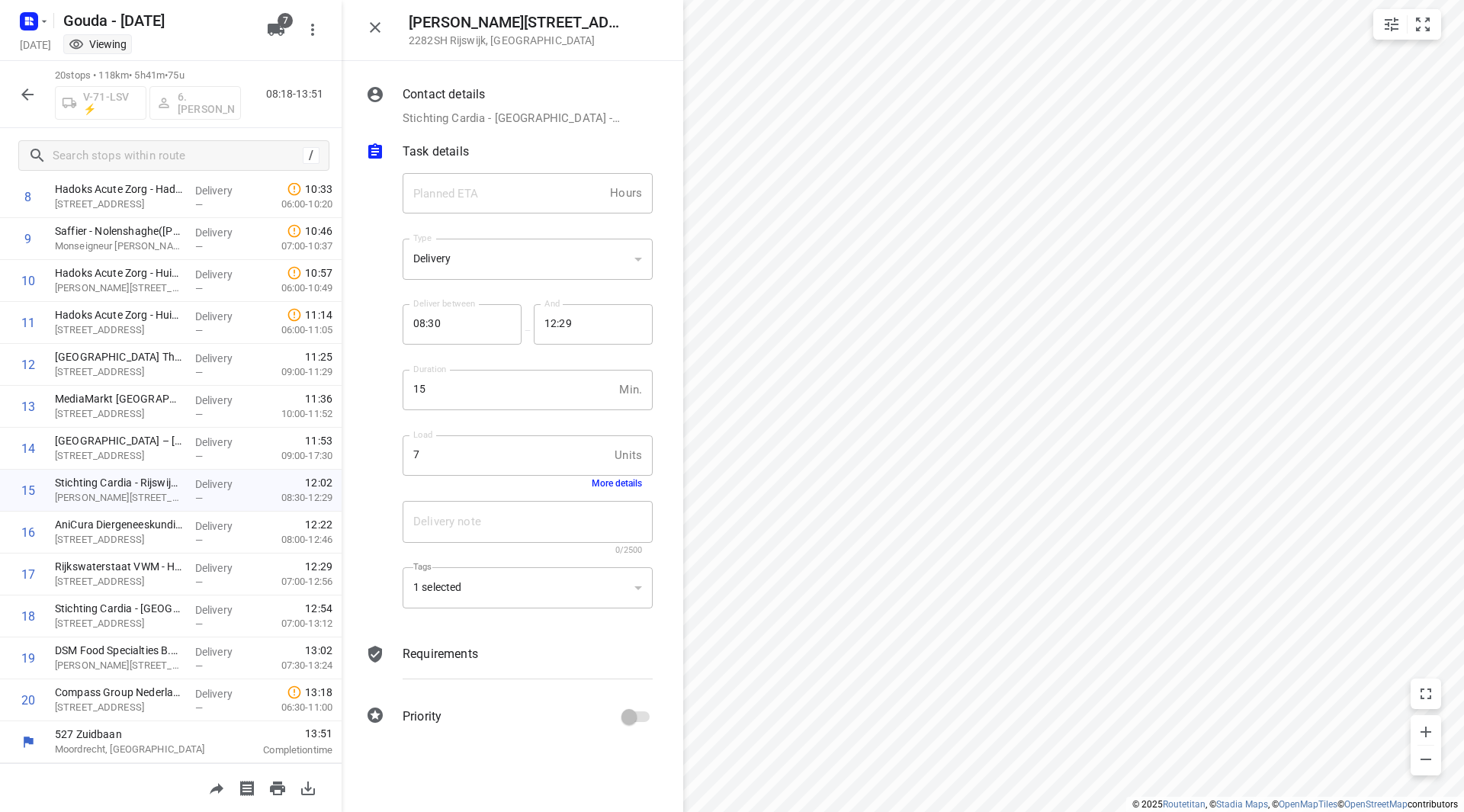
click at [601, 479] on button "More details" at bounding box center [617, 483] width 51 height 10
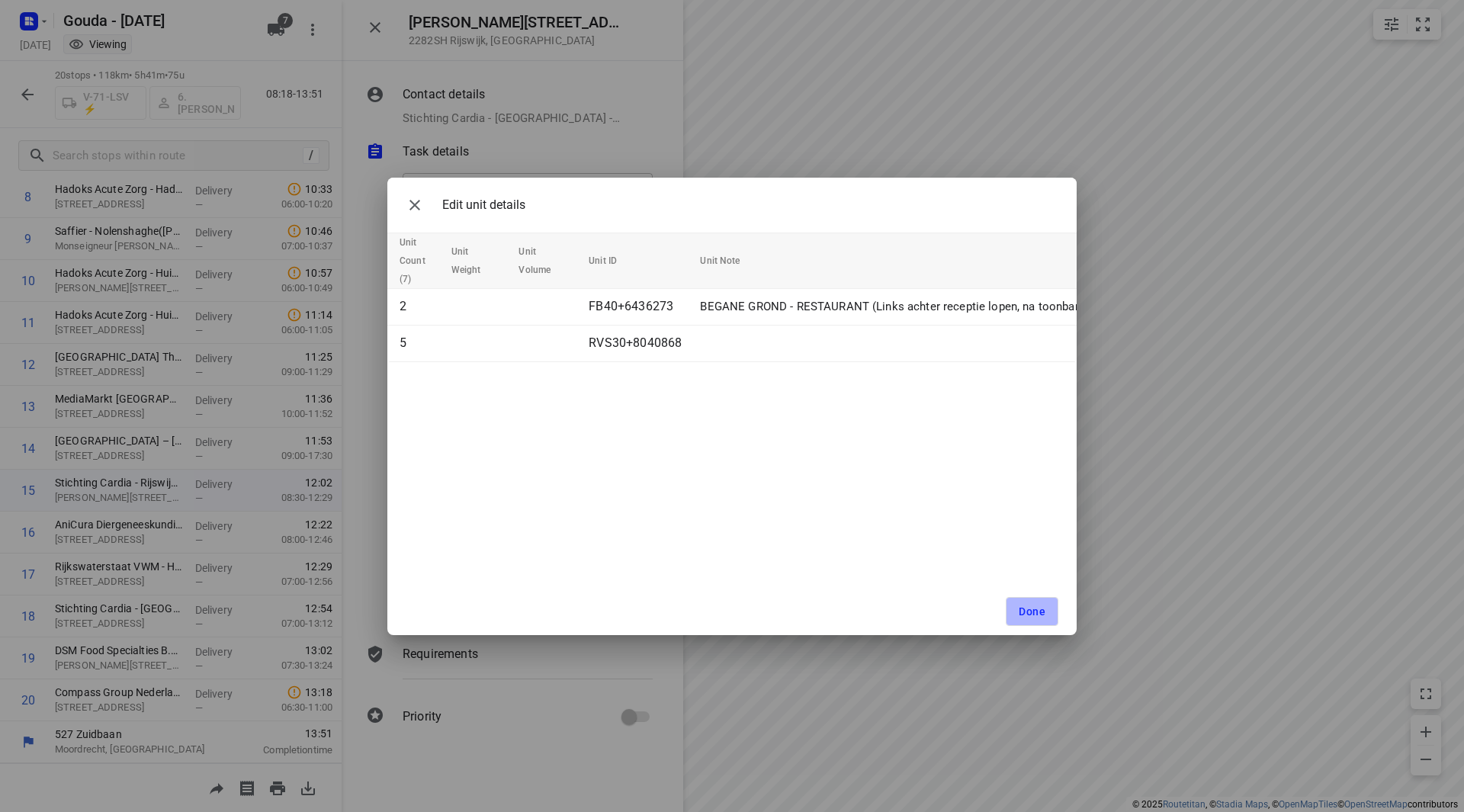
click at [1023, 619] on button "Done" at bounding box center [1032, 611] width 52 height 29
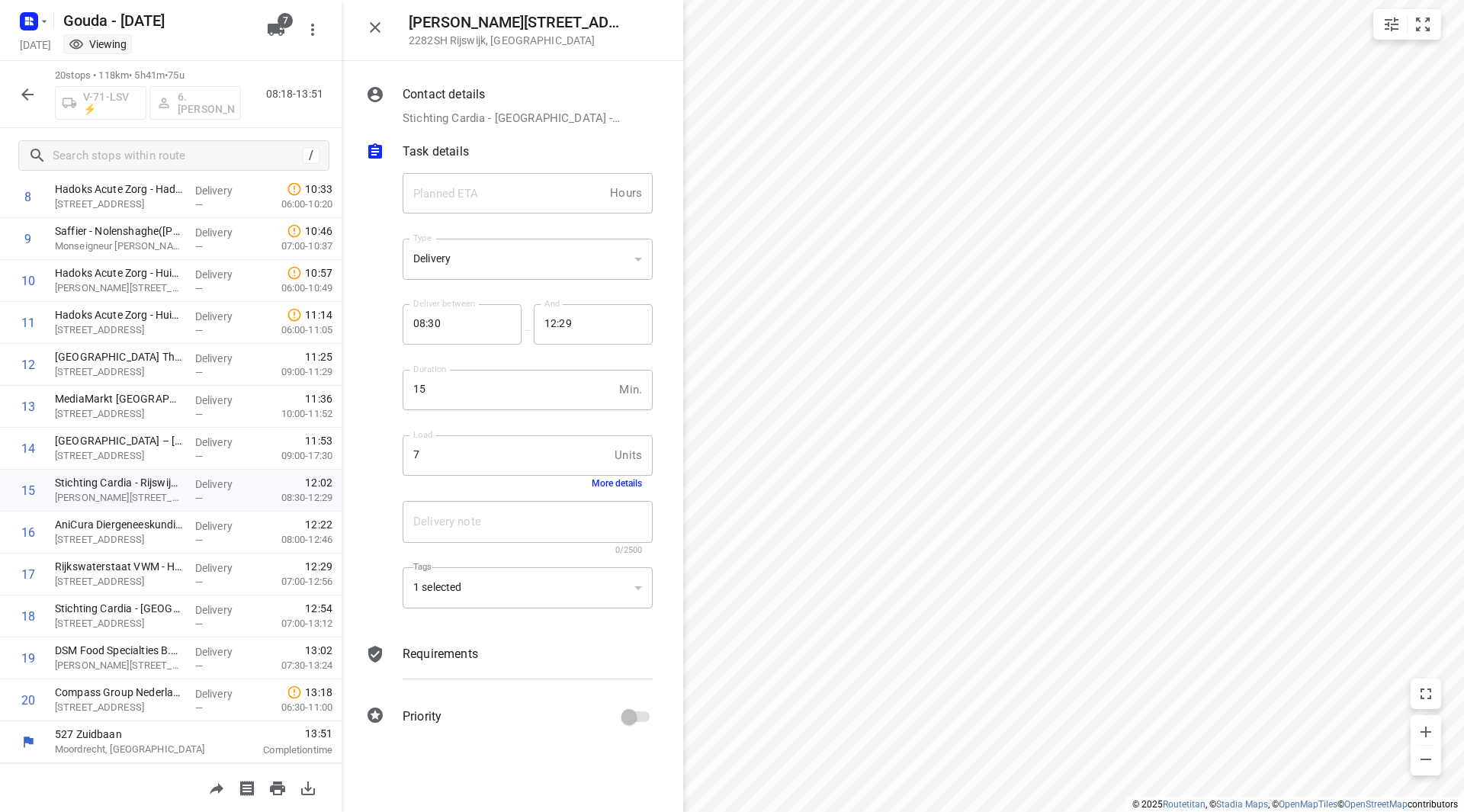
click at [610, 484] on button "More details" at bounding box center [617, 483] width 51 height 10
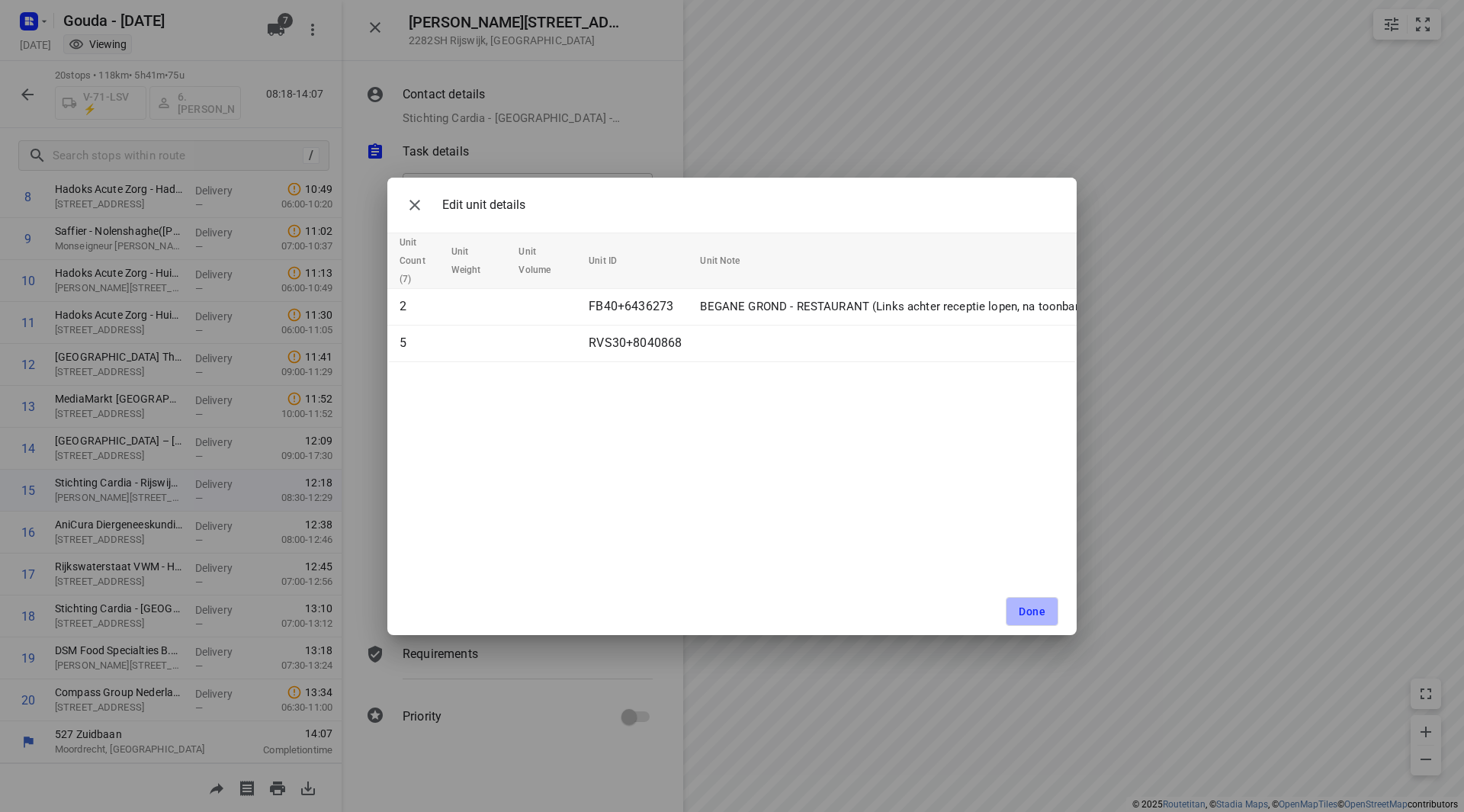
click at [1032, 616] on span "Done" at bounding box center [1032, 611] width 27 height 12
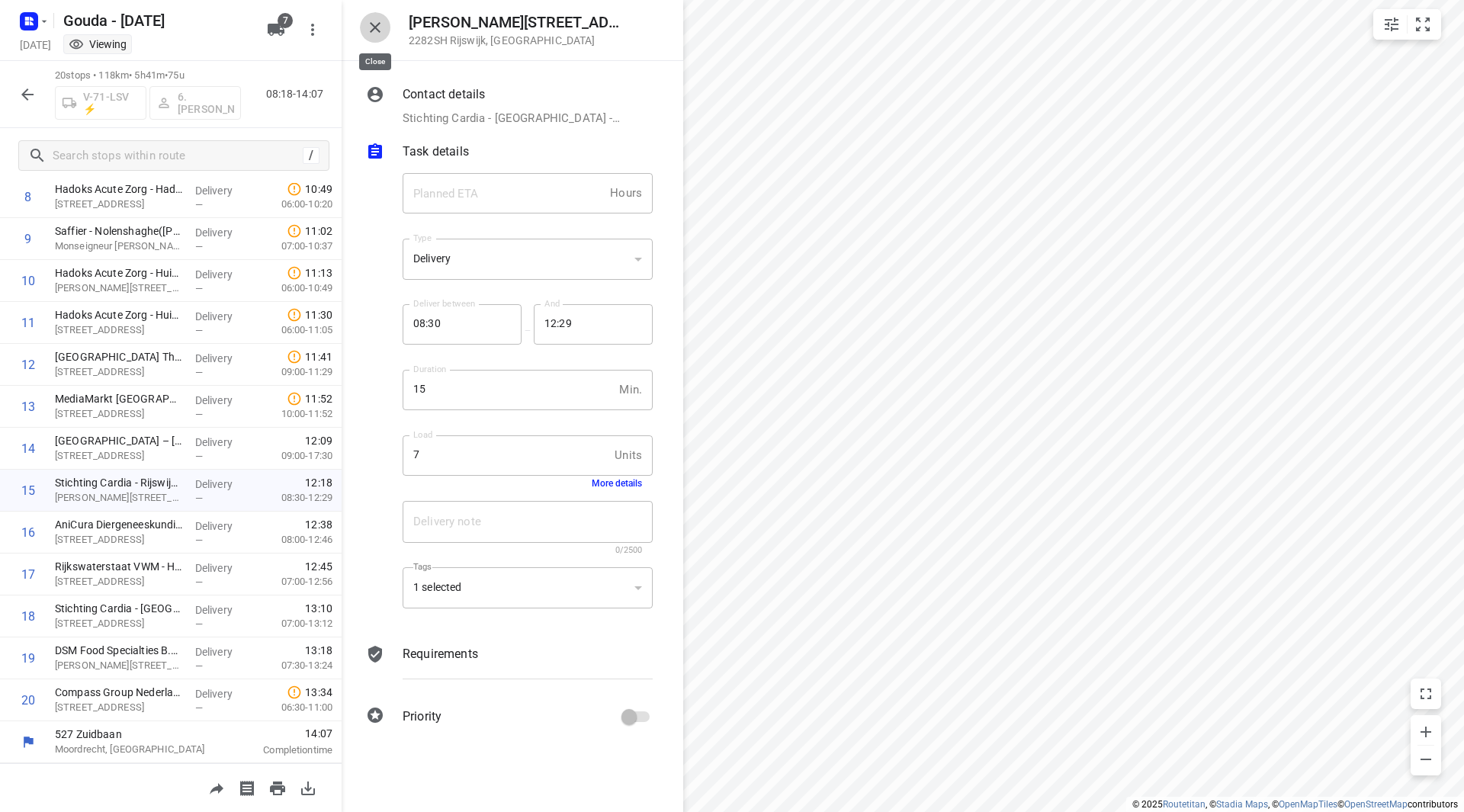
click at [377, 36] on icon "button" at bounding box center [374, 27] width 18 height 18
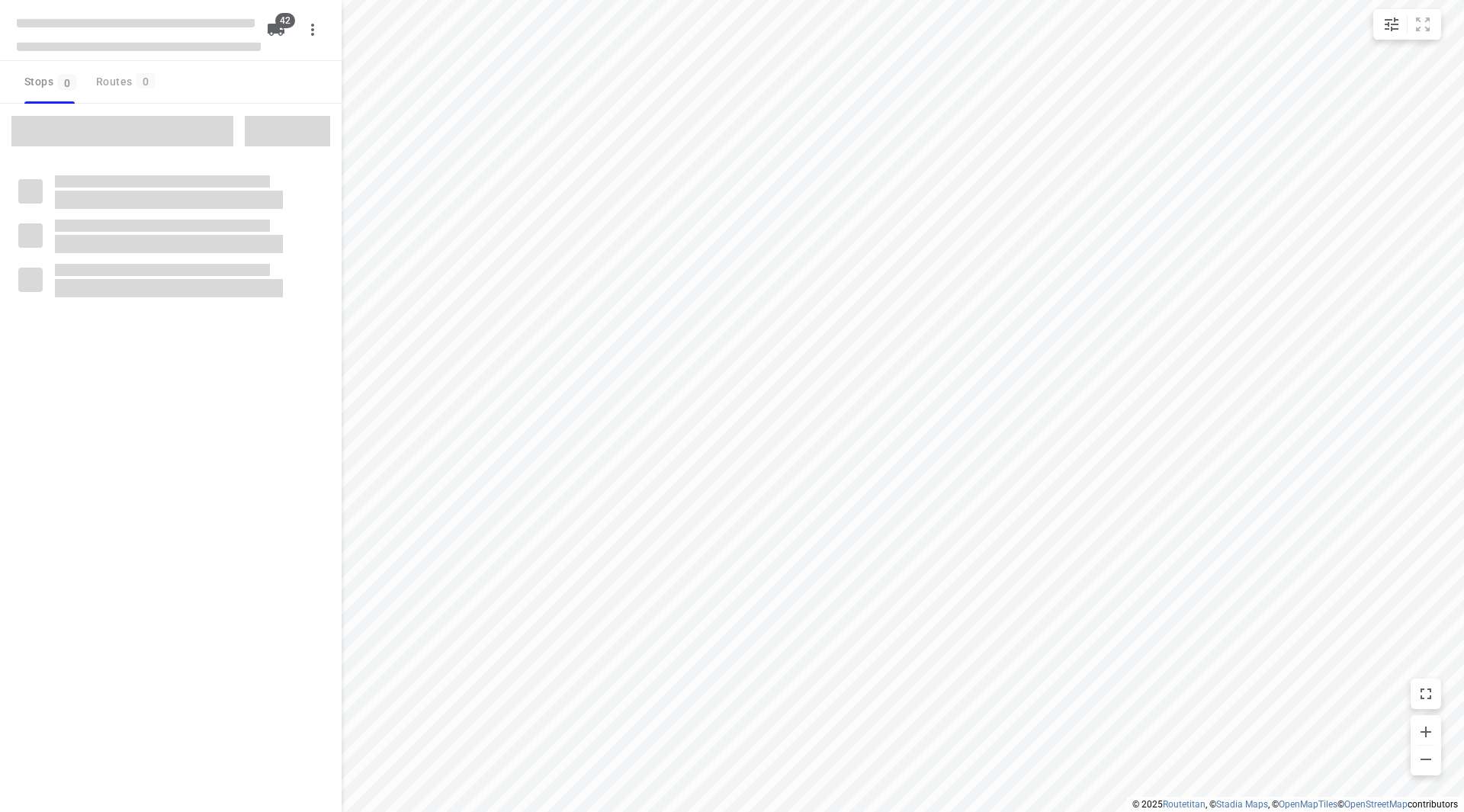
checkbox input "true"
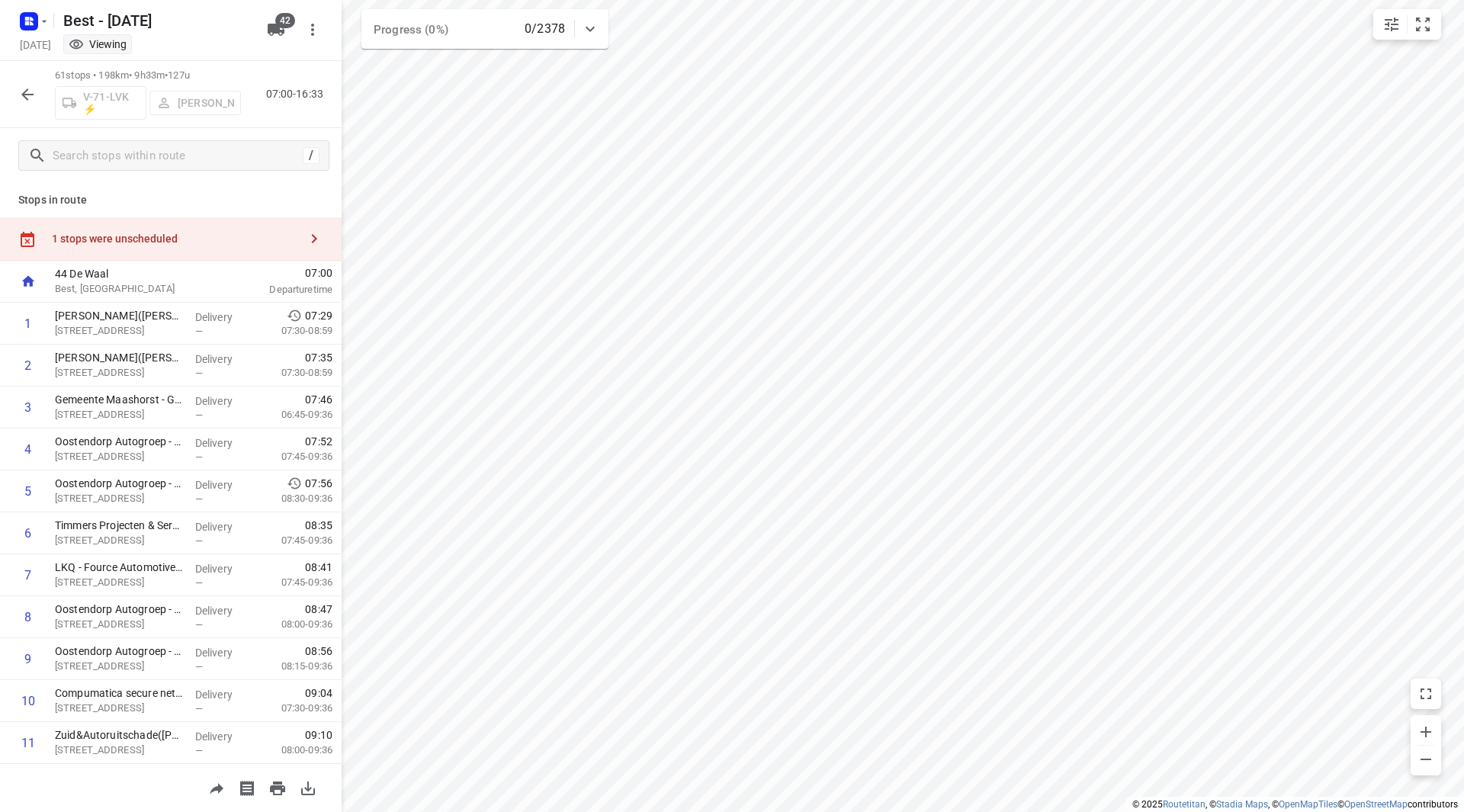
click at [184, 237] on div "1 stops were unscheduled" at bounding box center [175, 239] width 247 height 12
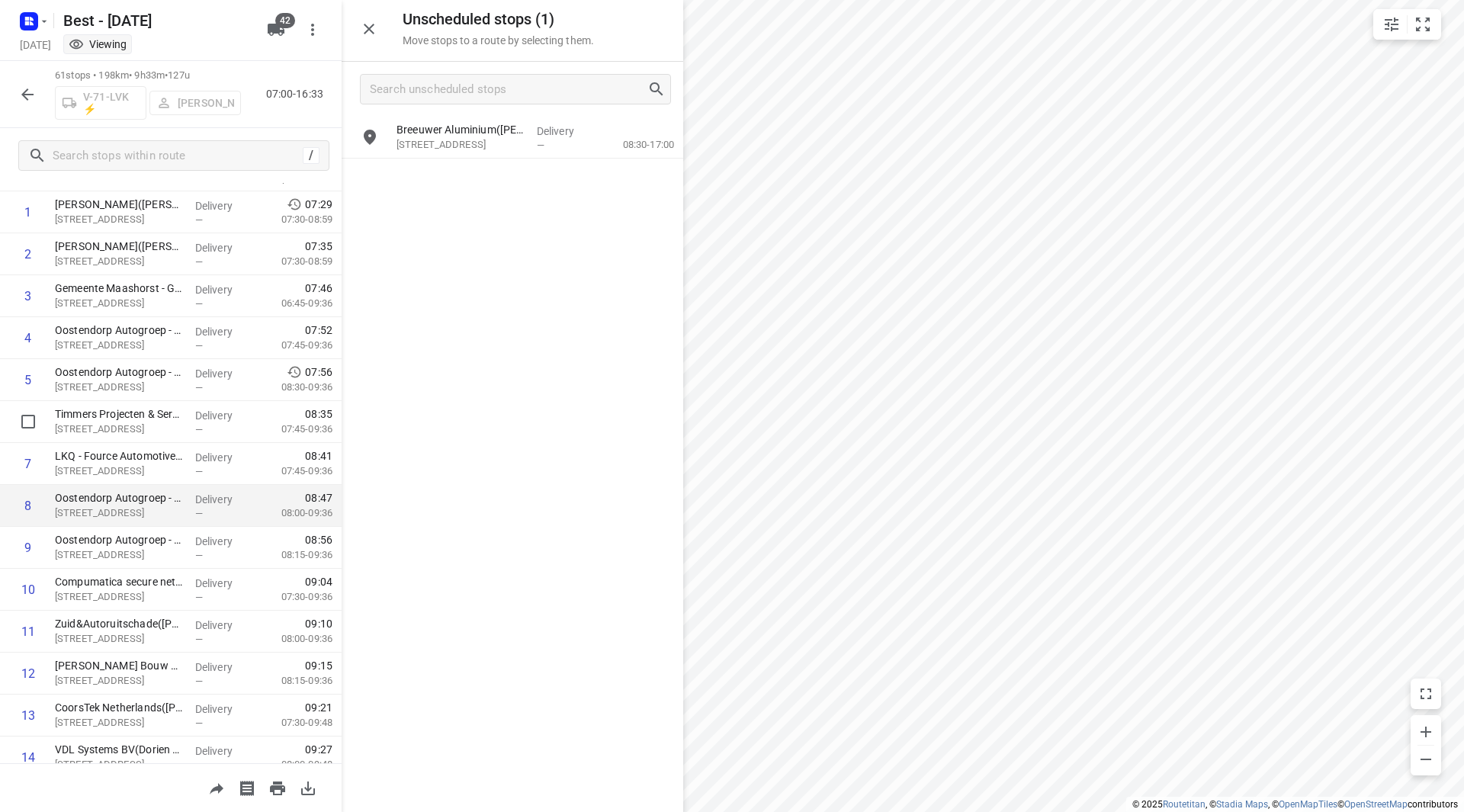
scroll to position [152, 0]
click at [24, 88] on icon "button" at bounding box center [27, 94] width 18 height 18
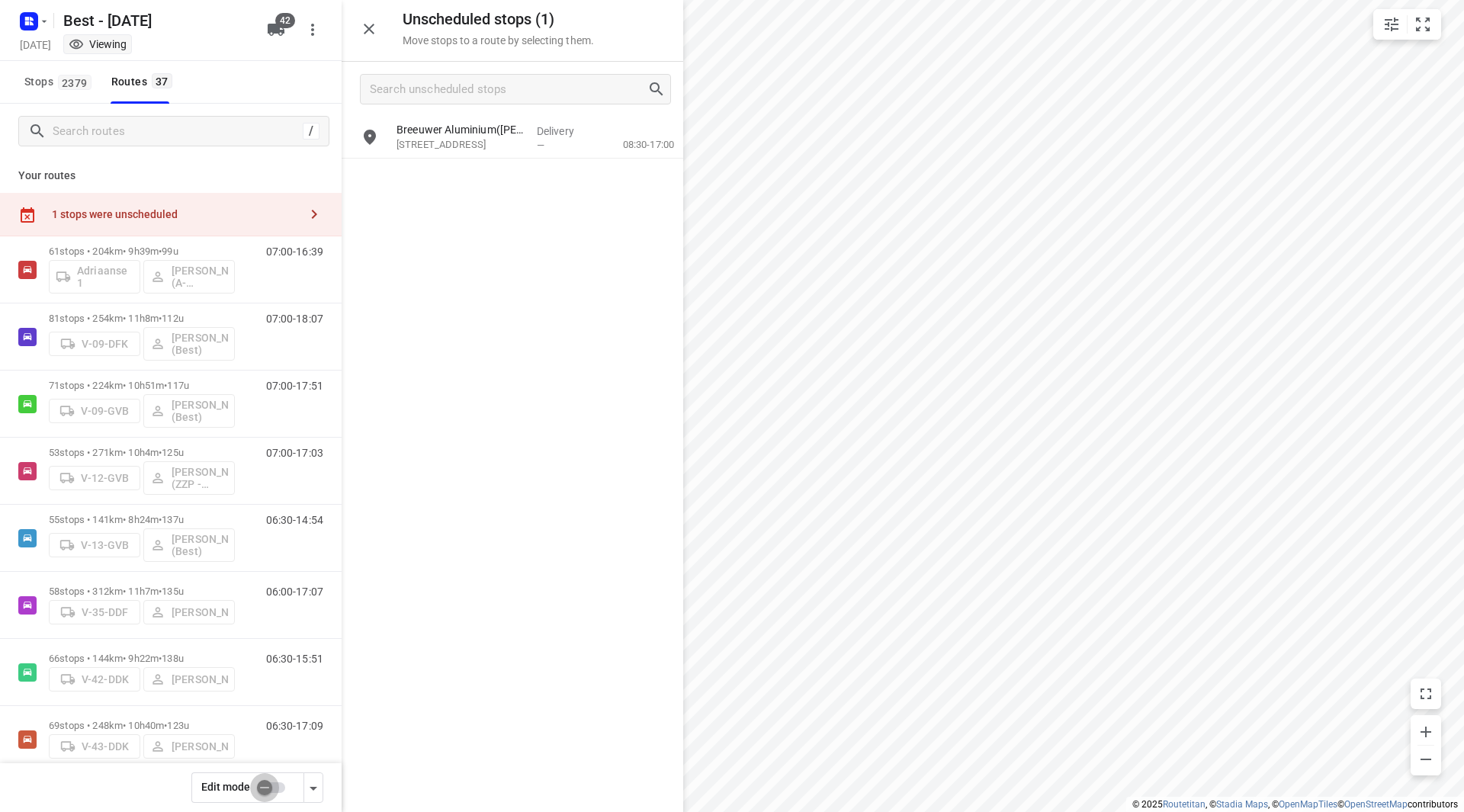
click at [273, 791] on input "checkbox" at bounding box center [264, 787] width 87 height 29
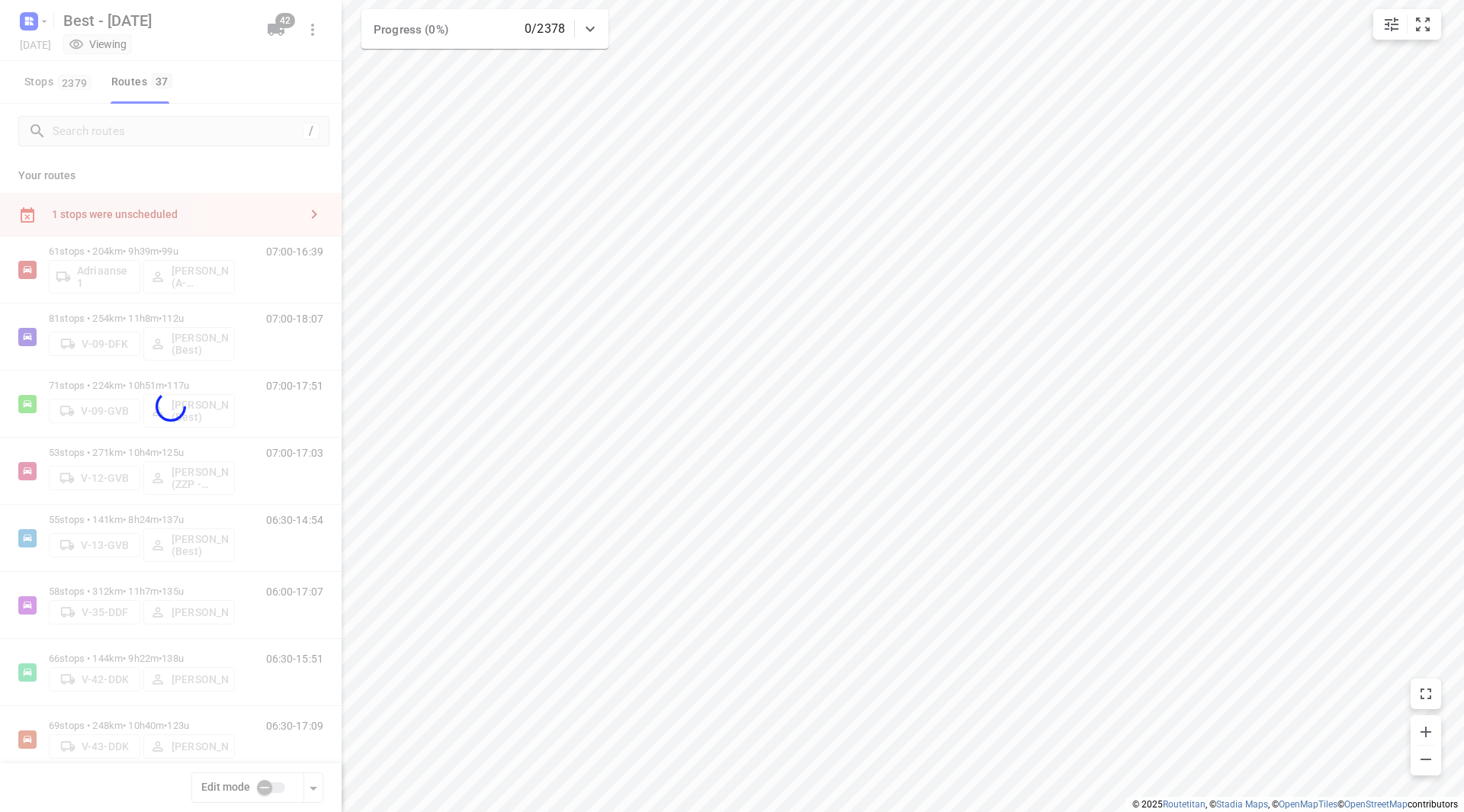
checkbox input "true"
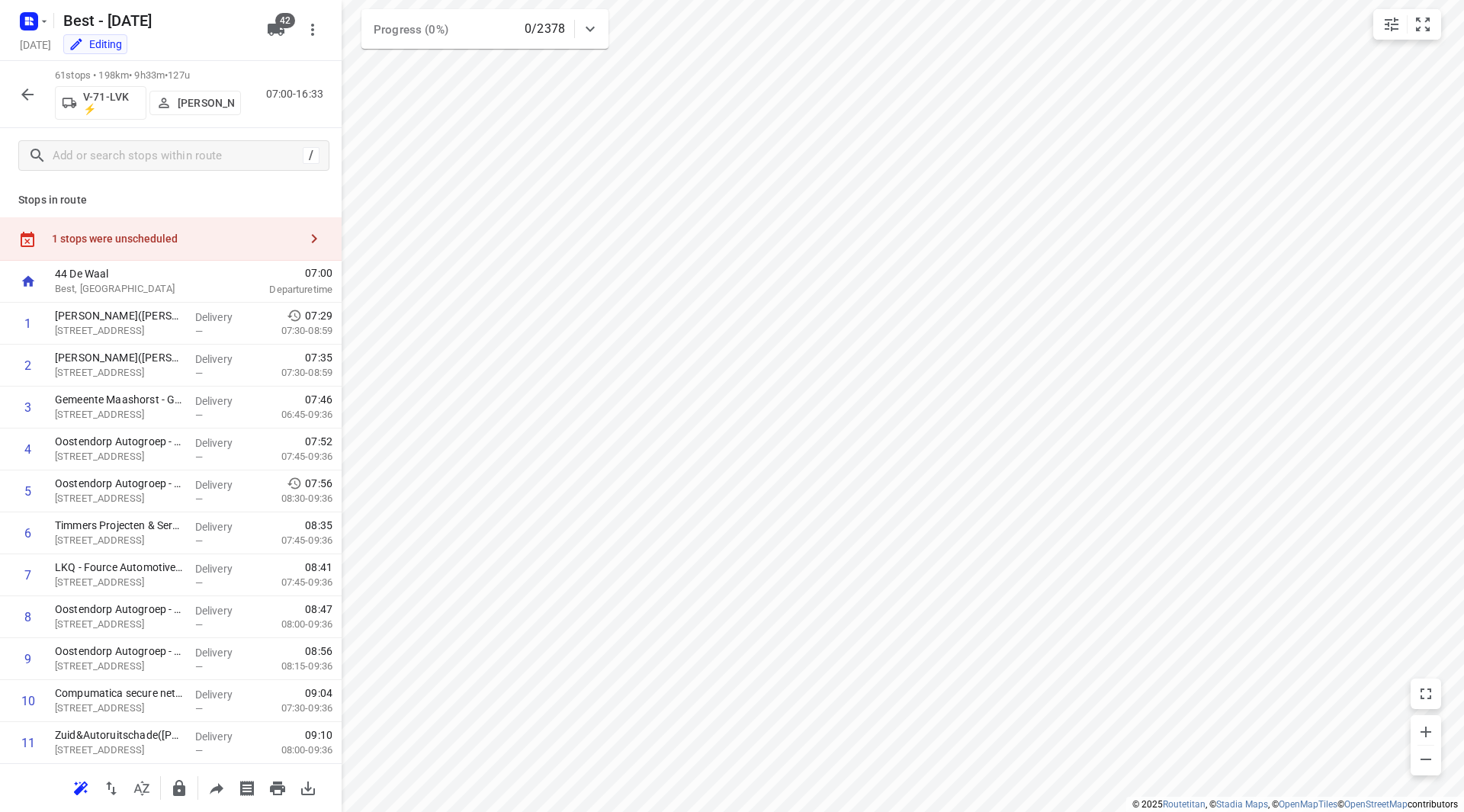
click at [217, 240] on div "1 stops were unscheduled" at bounding box center [175, 239] width 247 height 12
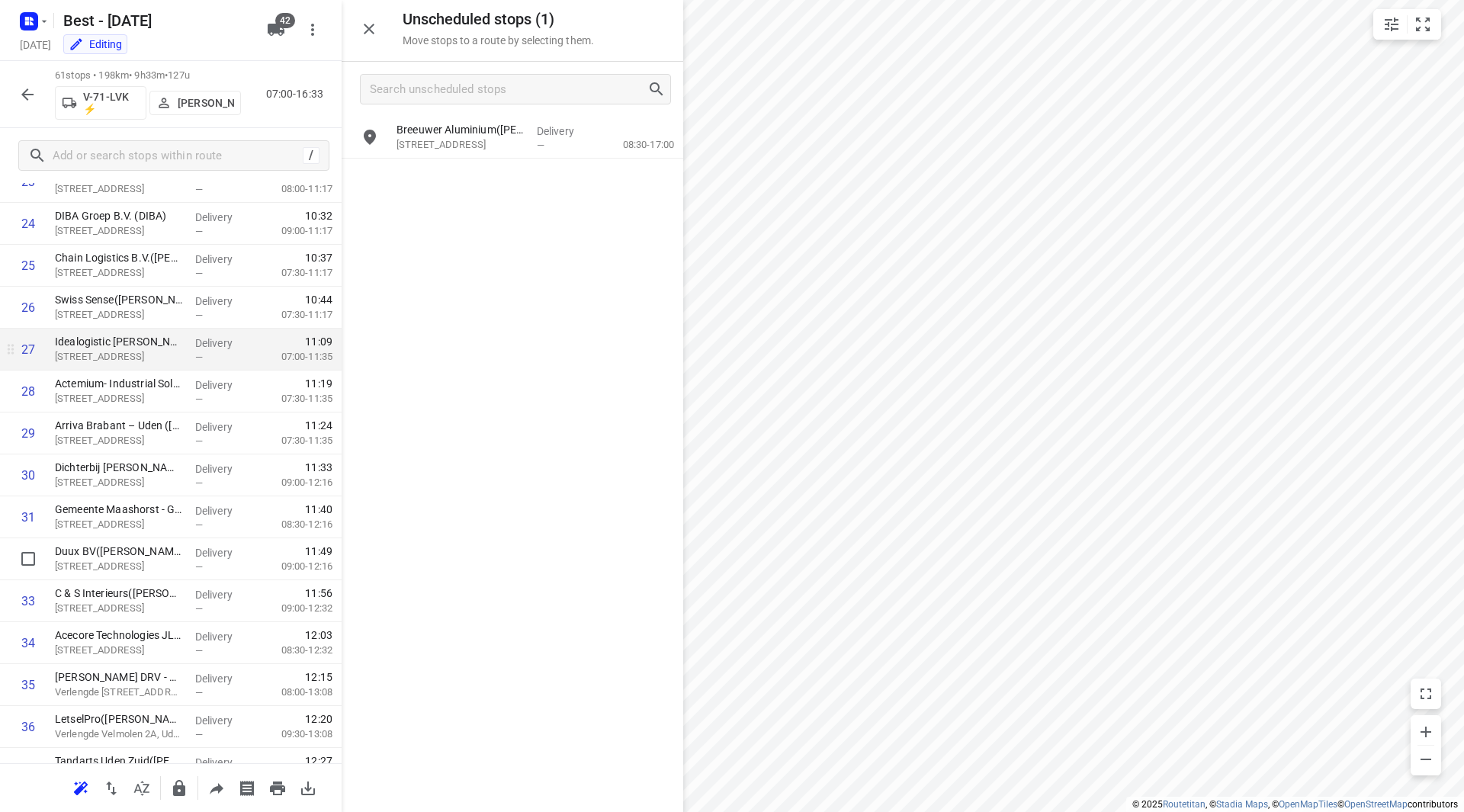
scroll to position [990, 0]
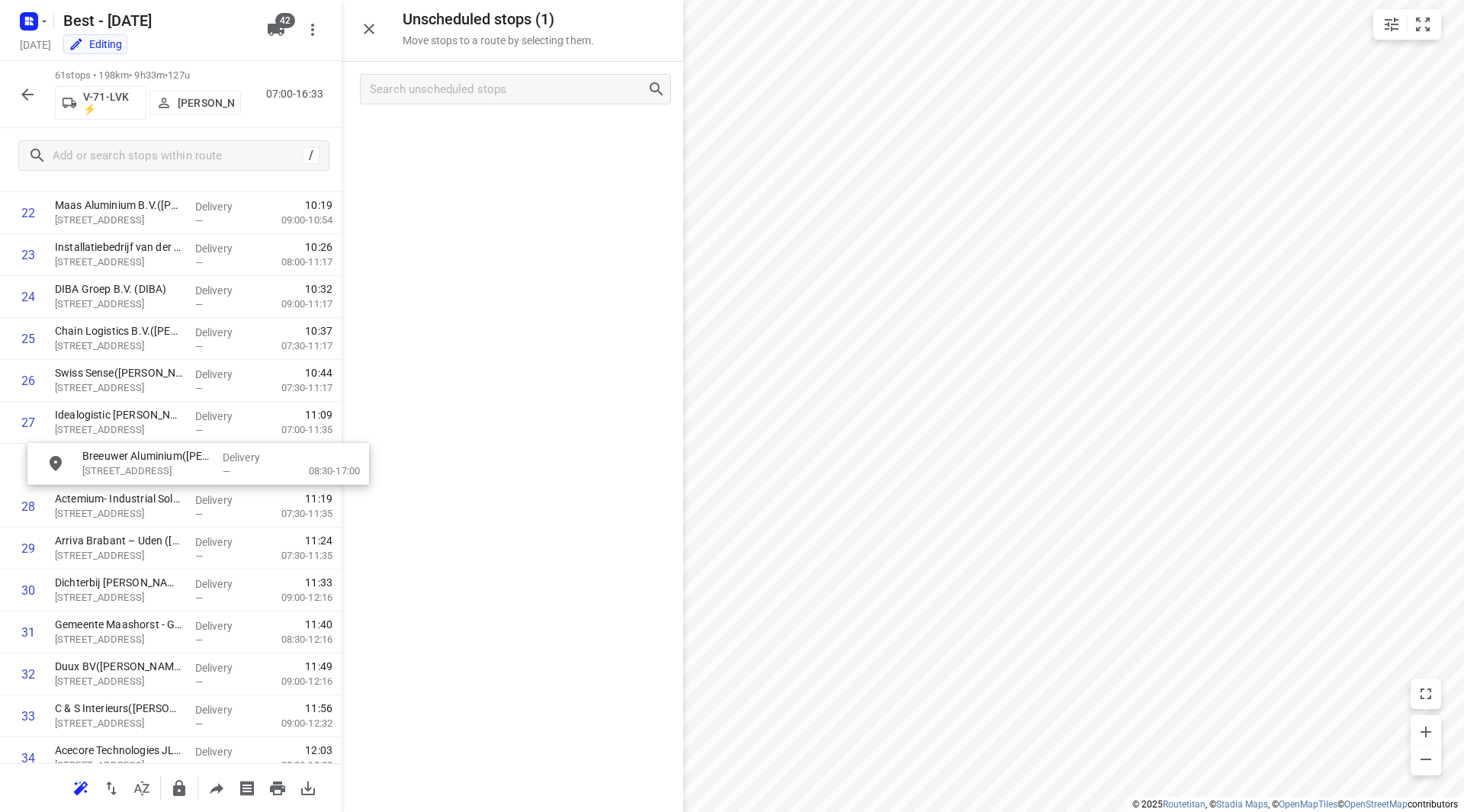
drag, startPoint x: 460, startPoint y: 137, endPoint x: 129, endPoint y: 475, distance: 473.1
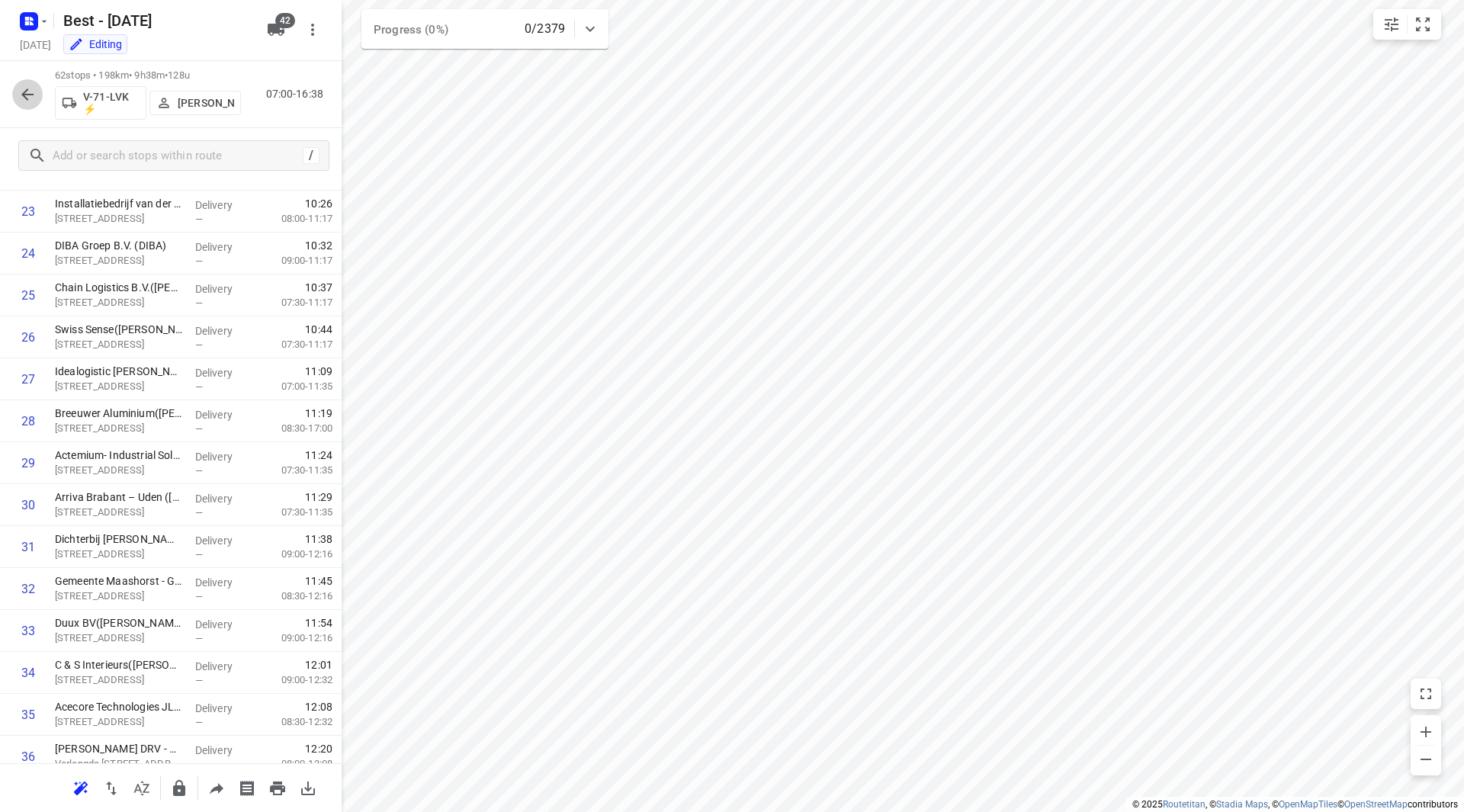
click at [26, 98] on icon "button" at bounding box center [27, 94] width 12 height 12
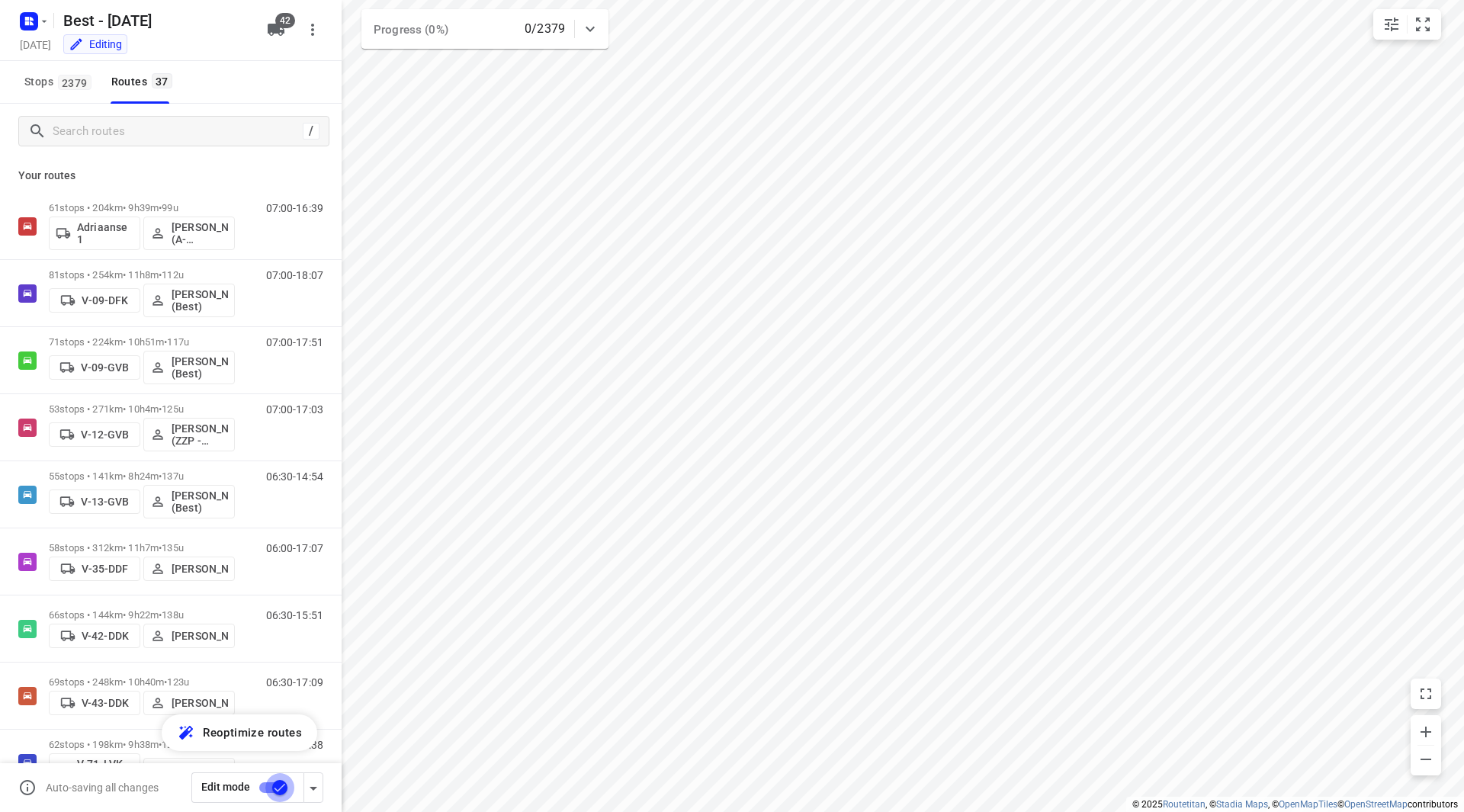
click at [276, 793] on input "checkbox" at bounding box center [279, 787] width 87 height 29
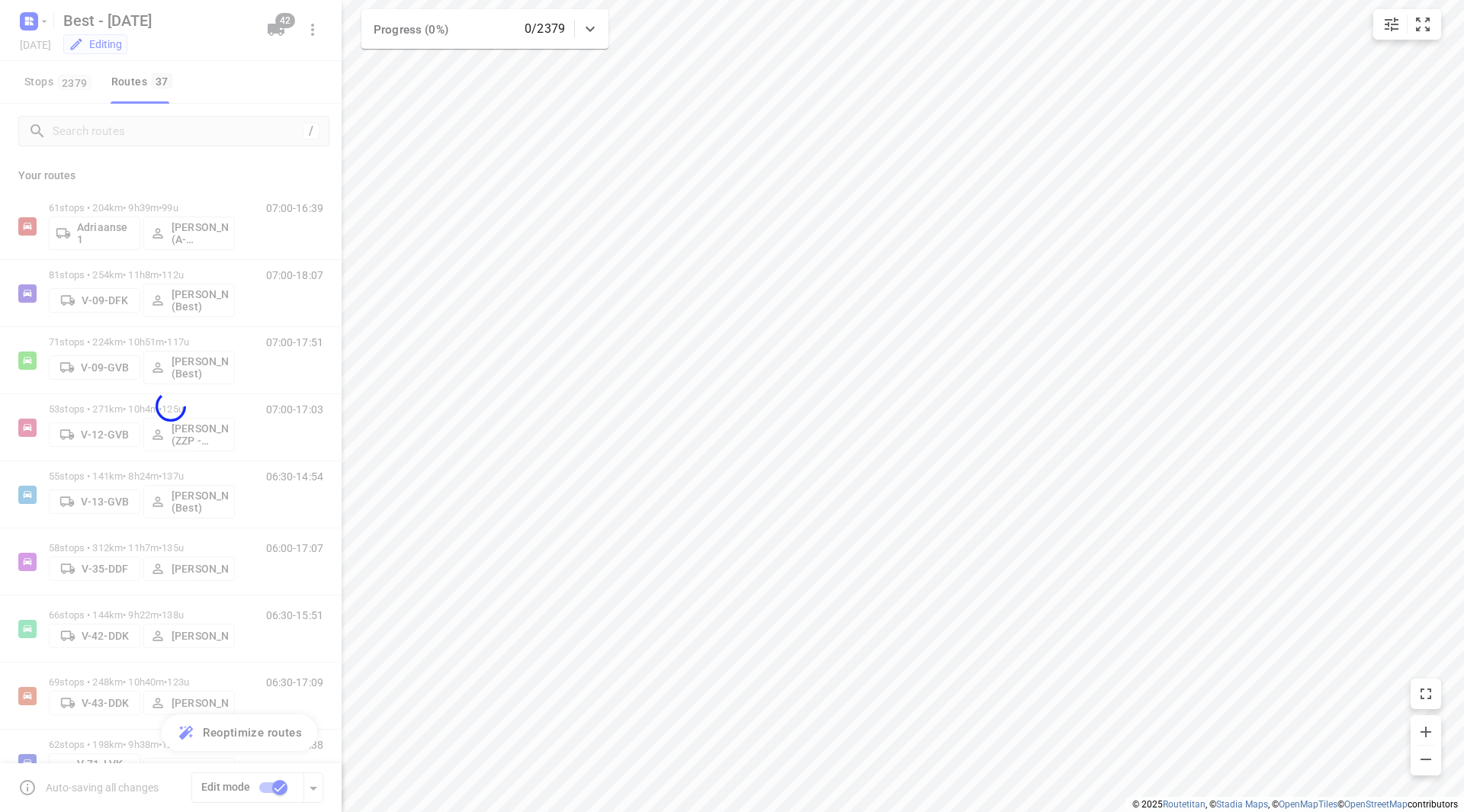
checkbox input "false"
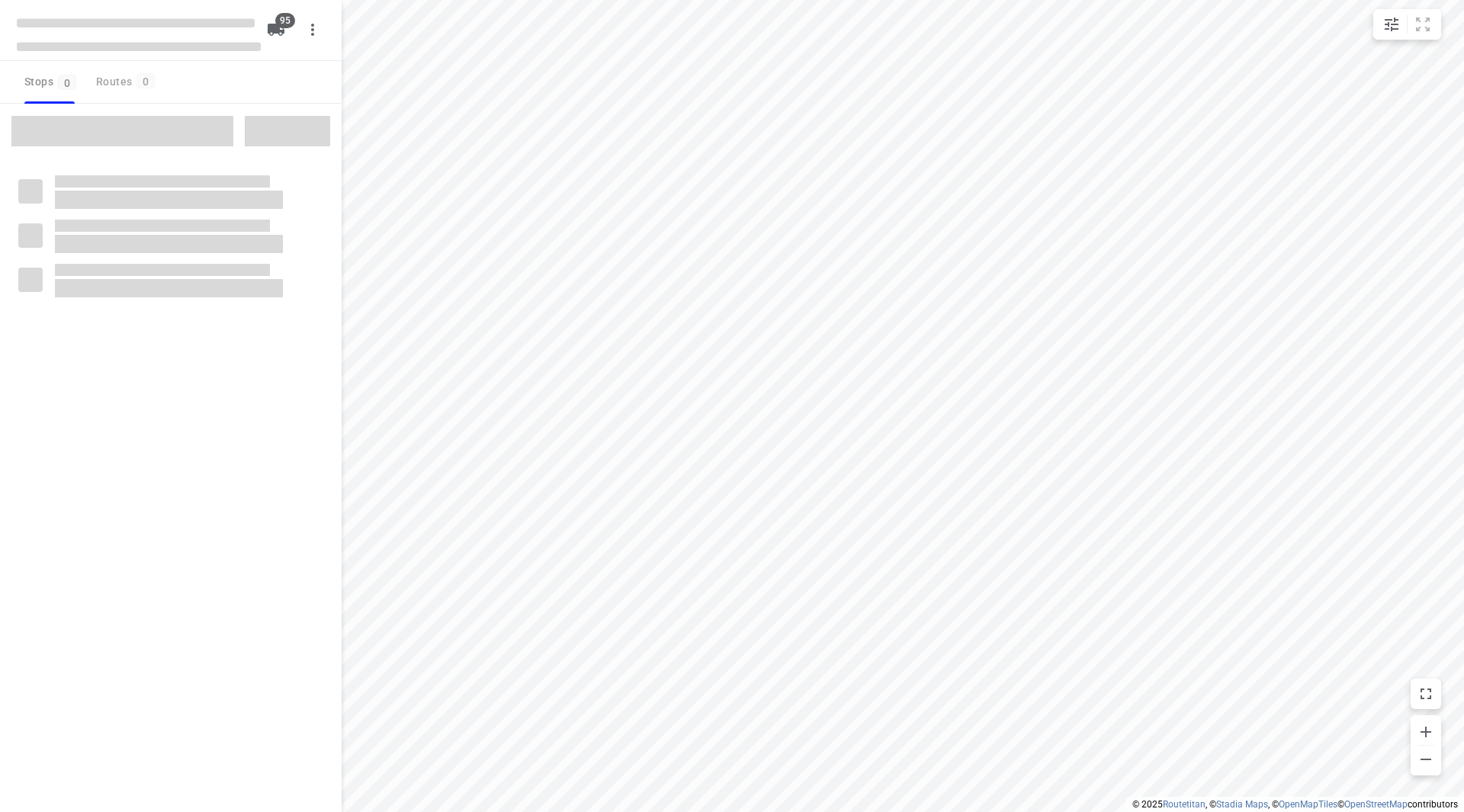
checkbox input "true"
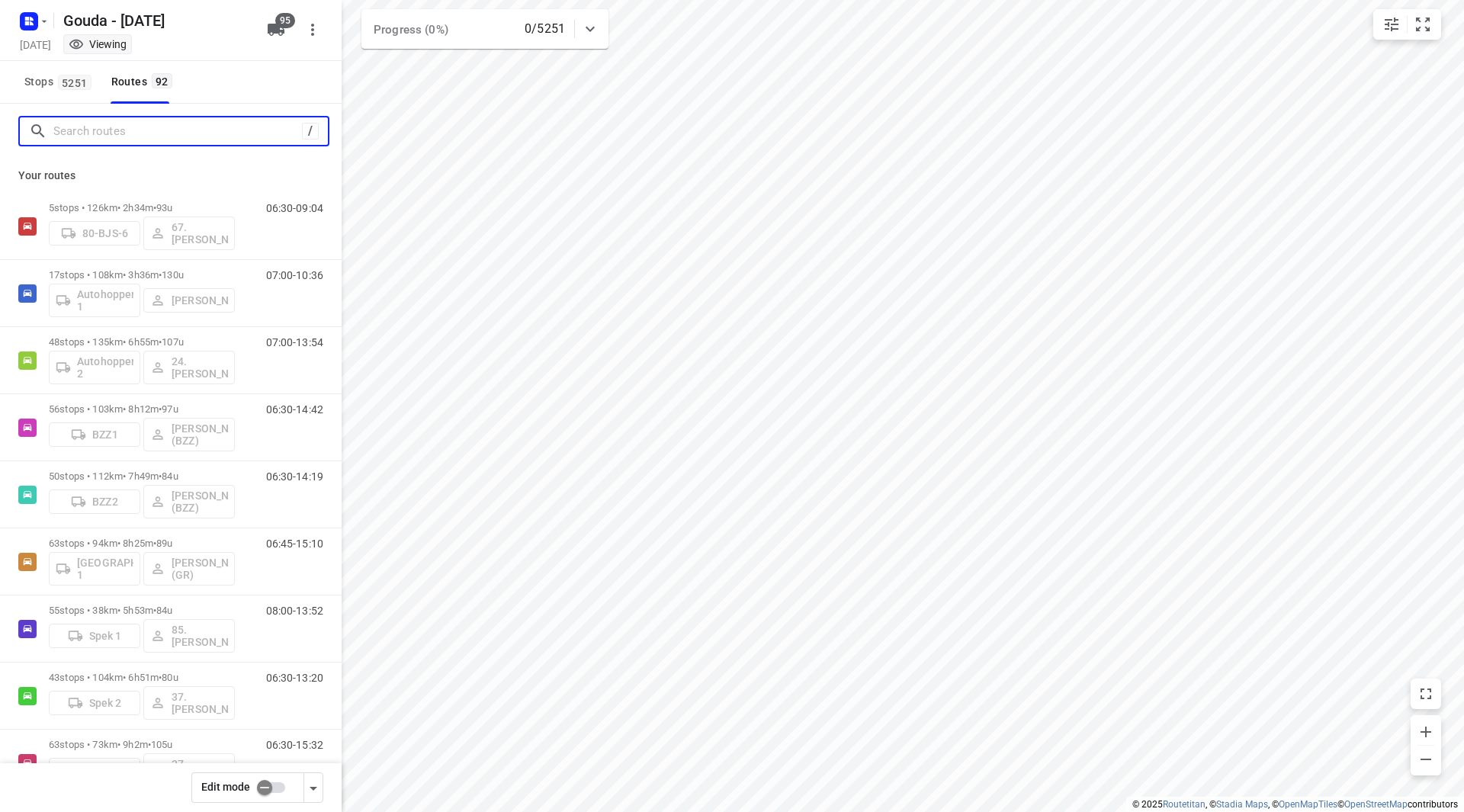
click at [172, 128] on input "Search routes" at bounding box center [178, 131] width 248 height 24
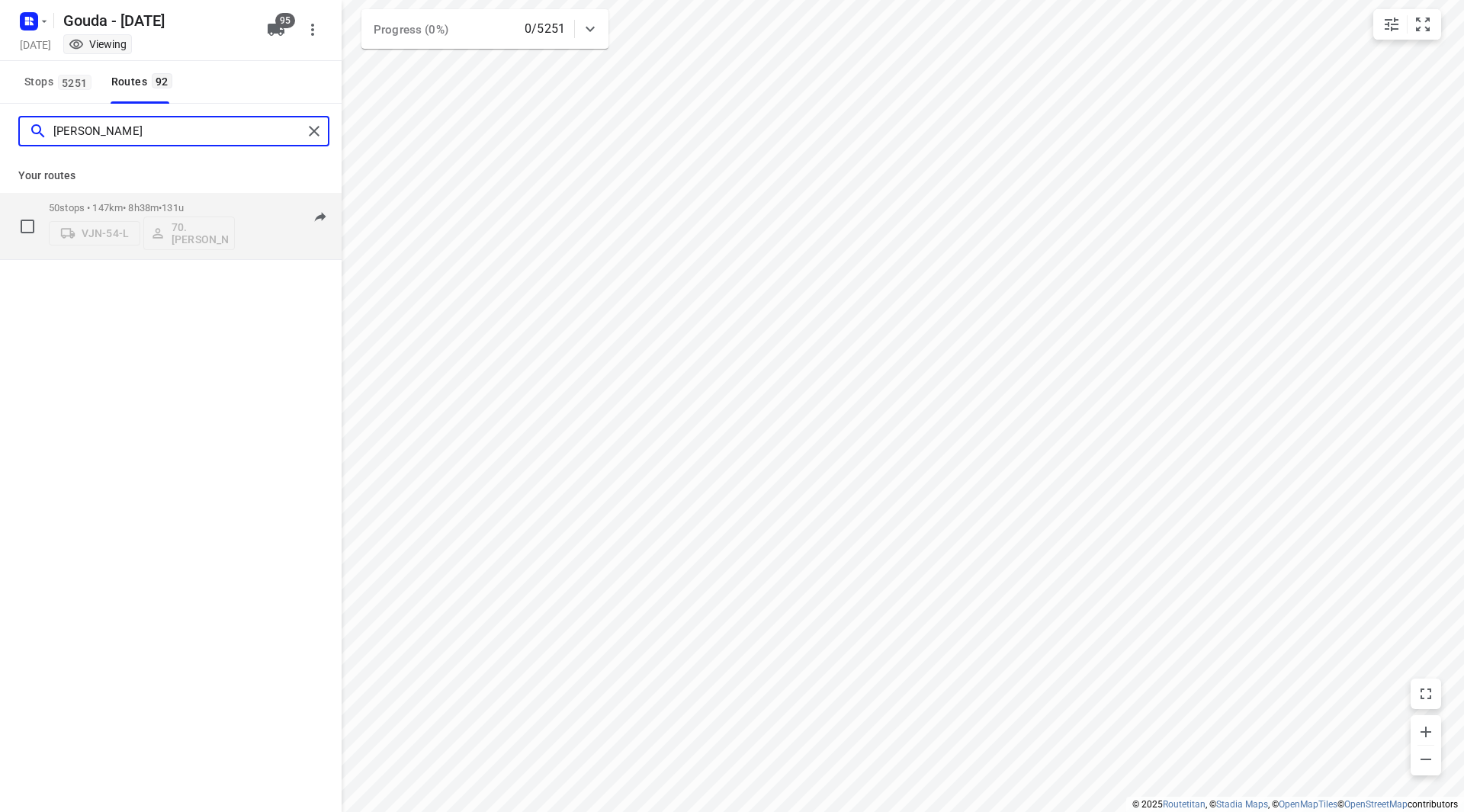
type input "[PERSON_NAME]"
click at [207, 198] on div "50 stops • 147km • 8h38m • 131u VJN-54-L 70. [PERSON_NAME]" at bounding box center [142, 226] width 186 height 63
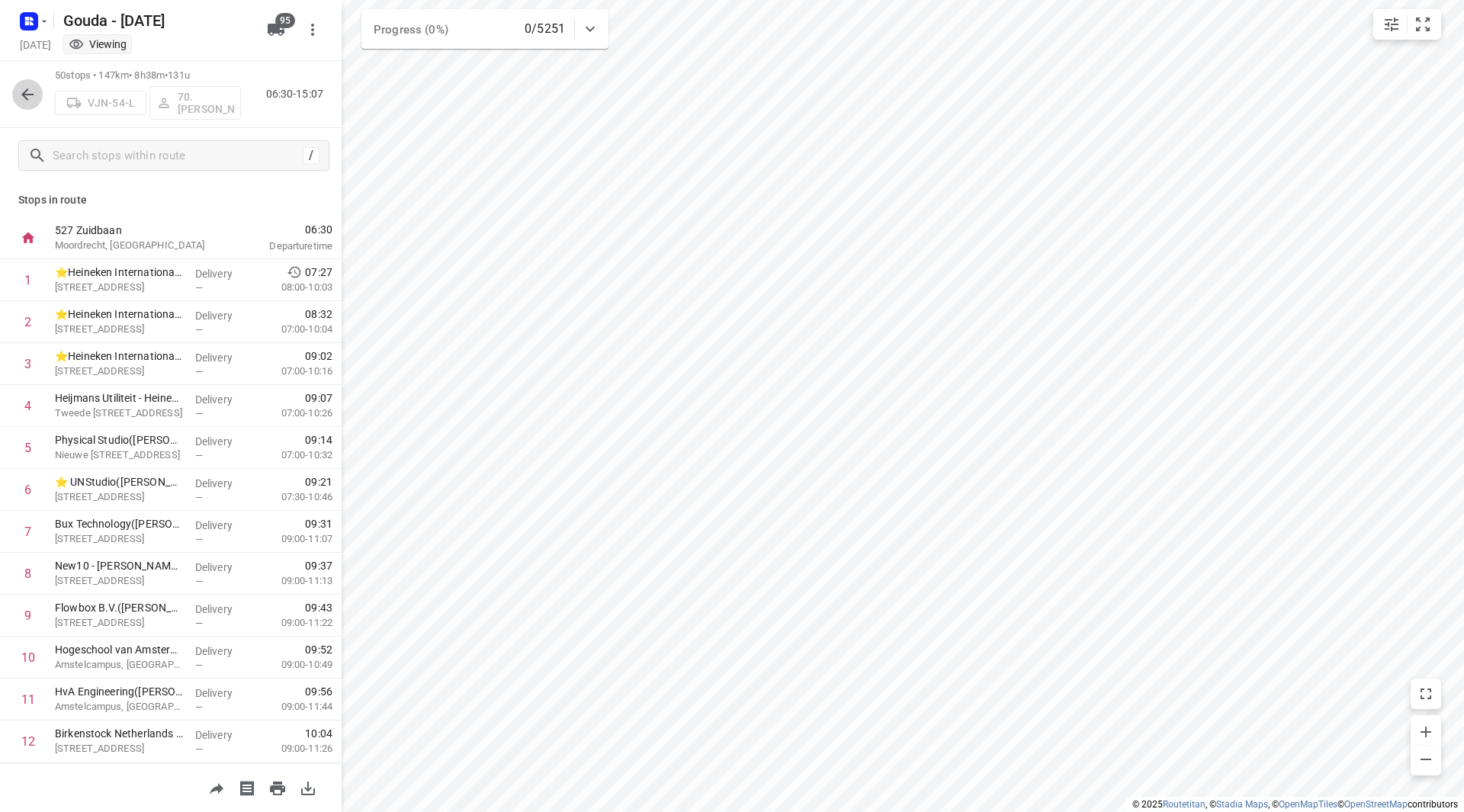
click at [36, 97] on icon "button" at bounding box center [27, 94] width 18 height 18
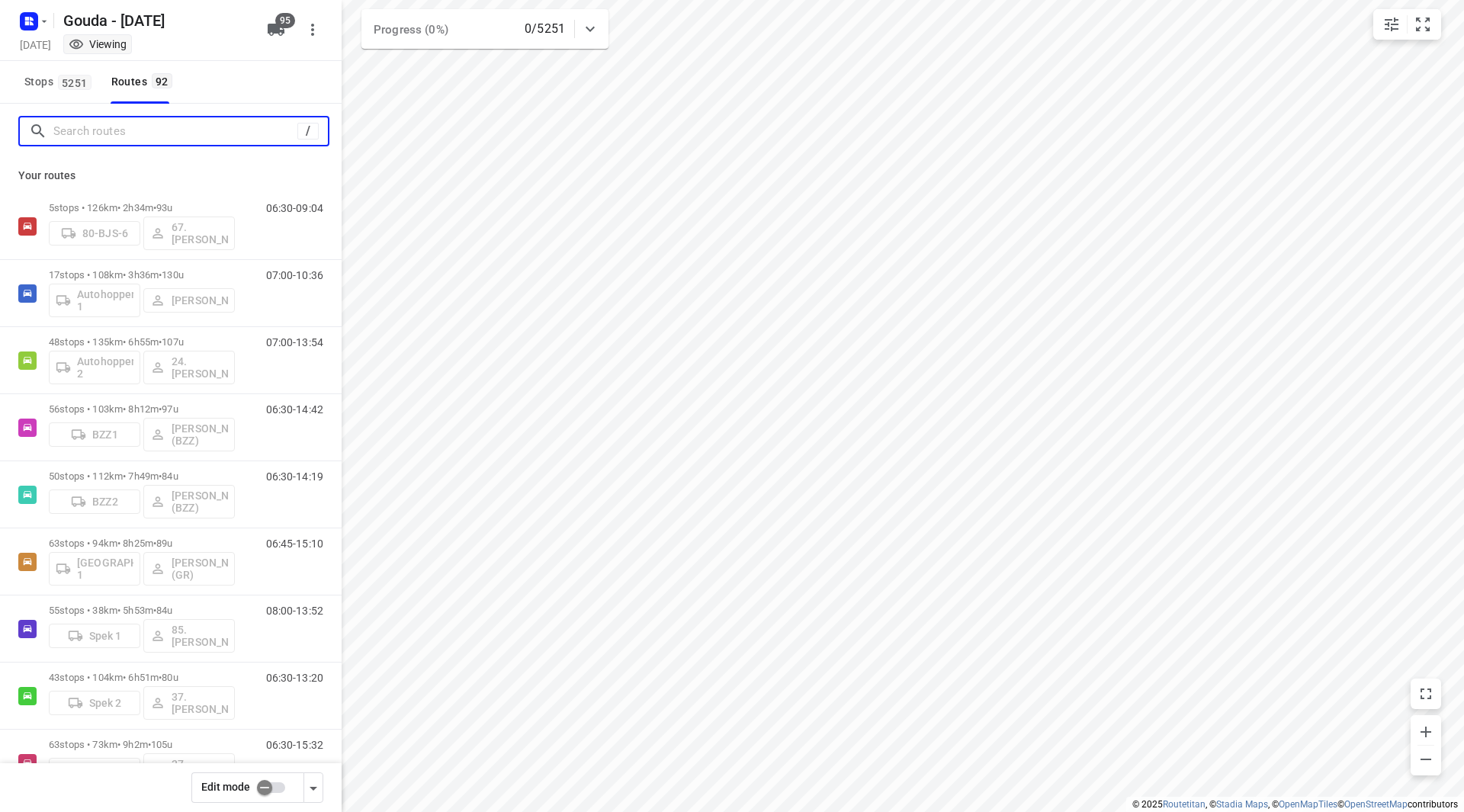
click at [120, 129] on input "Search routes" at bounding box center [175, 131] width 244 height 24
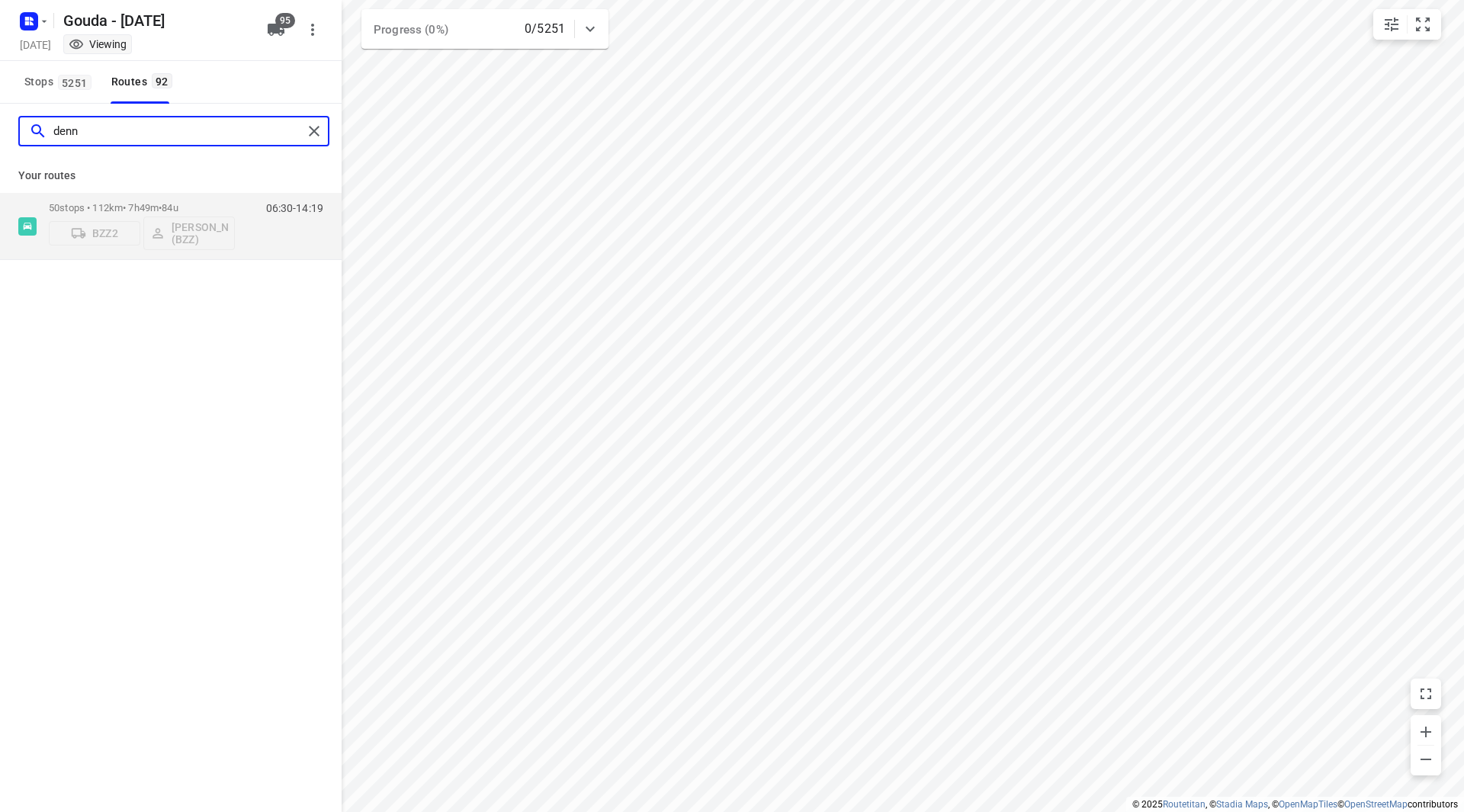
type input "denni"
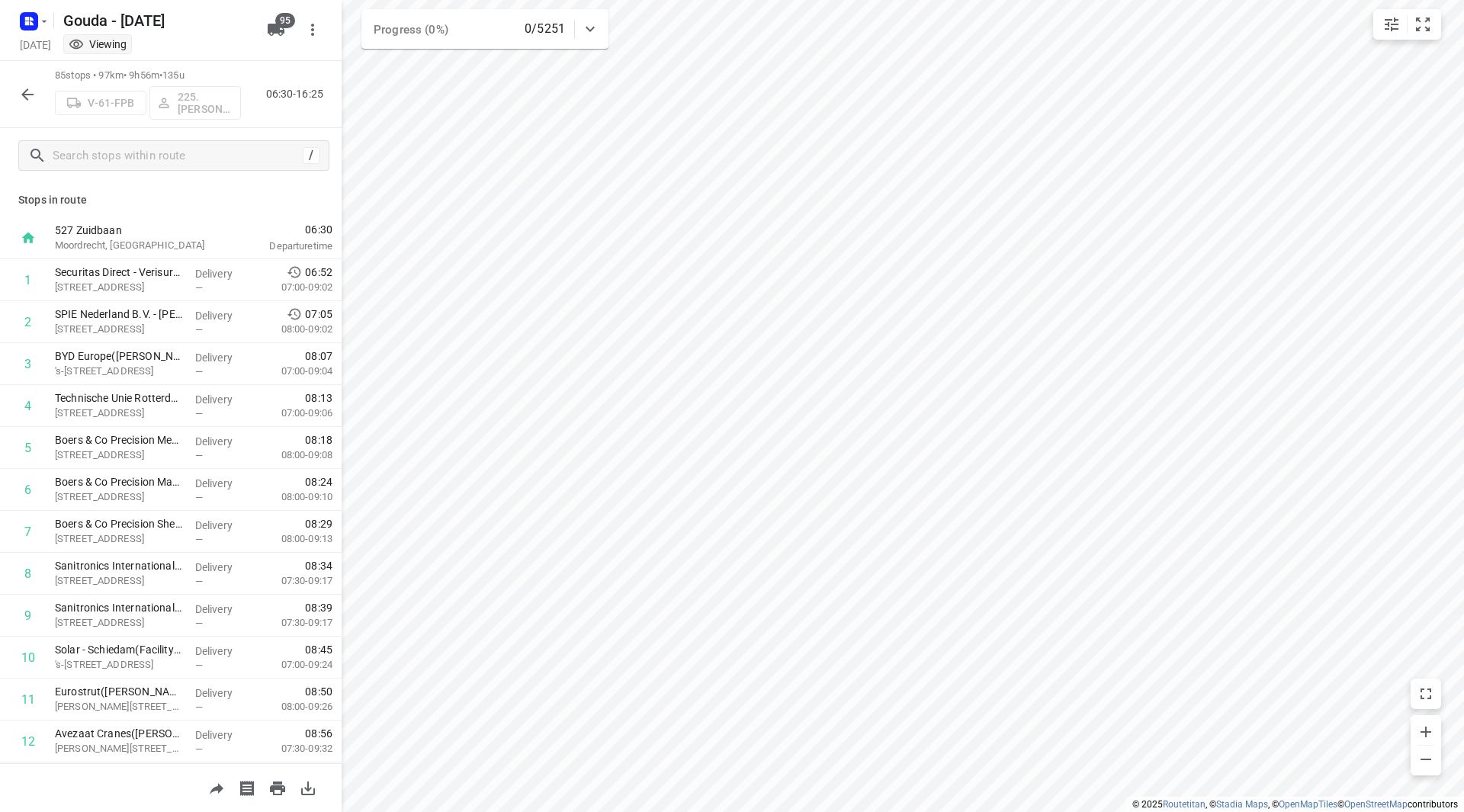
click at [24, 99] on icon "button" at bounding box center [27, 94] width 18 height 18
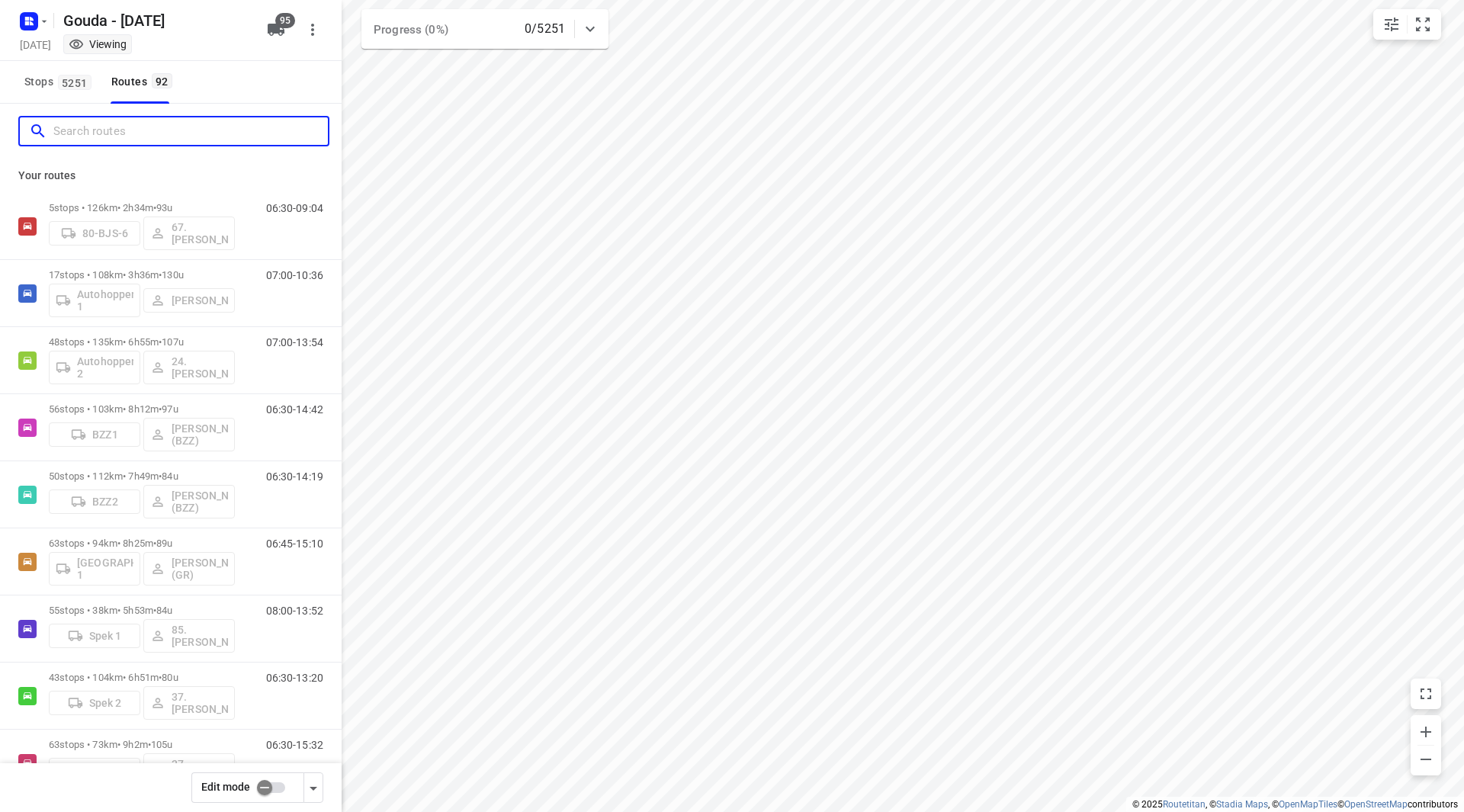
click at [77, 134] on input "Search routes" at bounding box center [191, 131] width 275 height 24
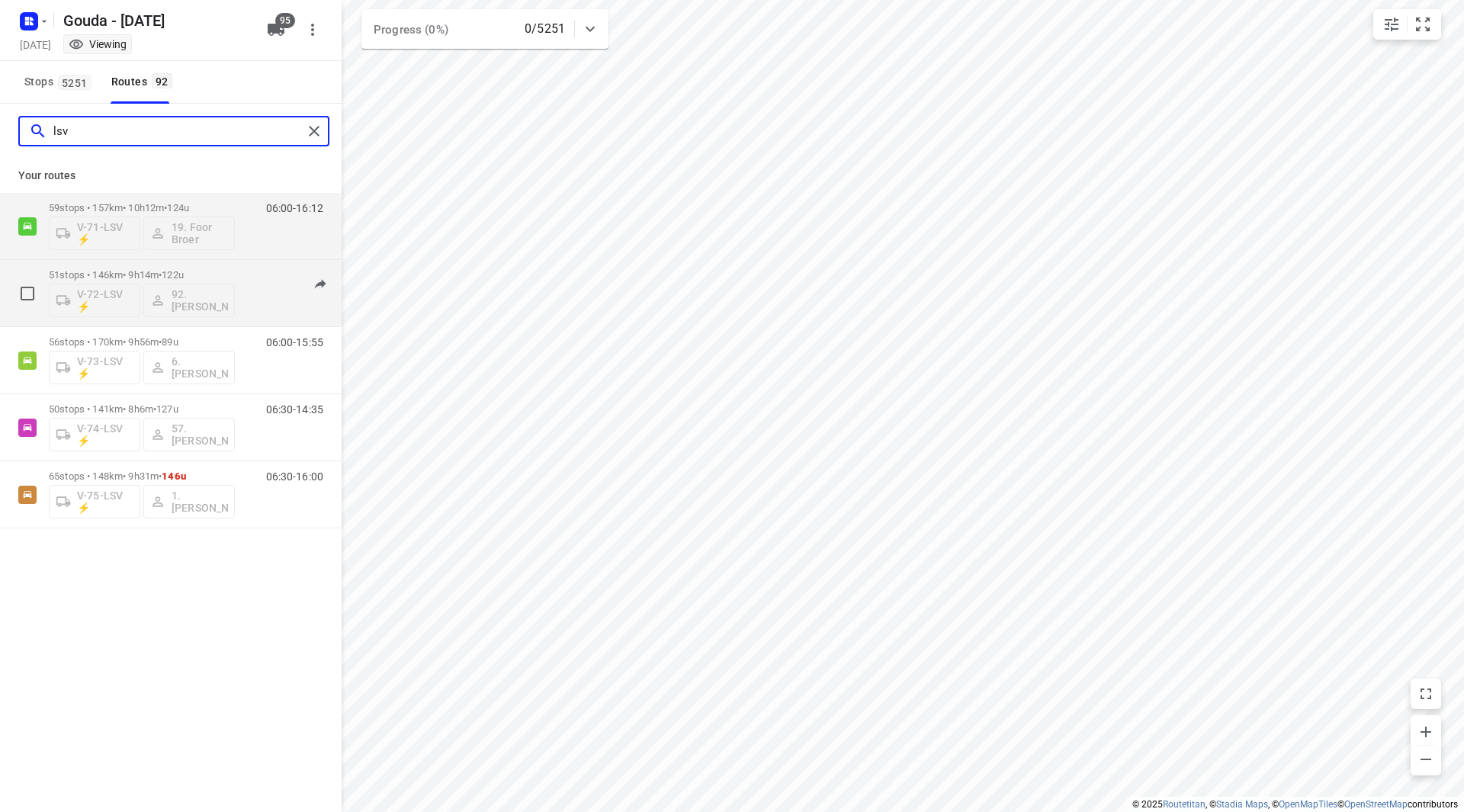
type input "lsv"
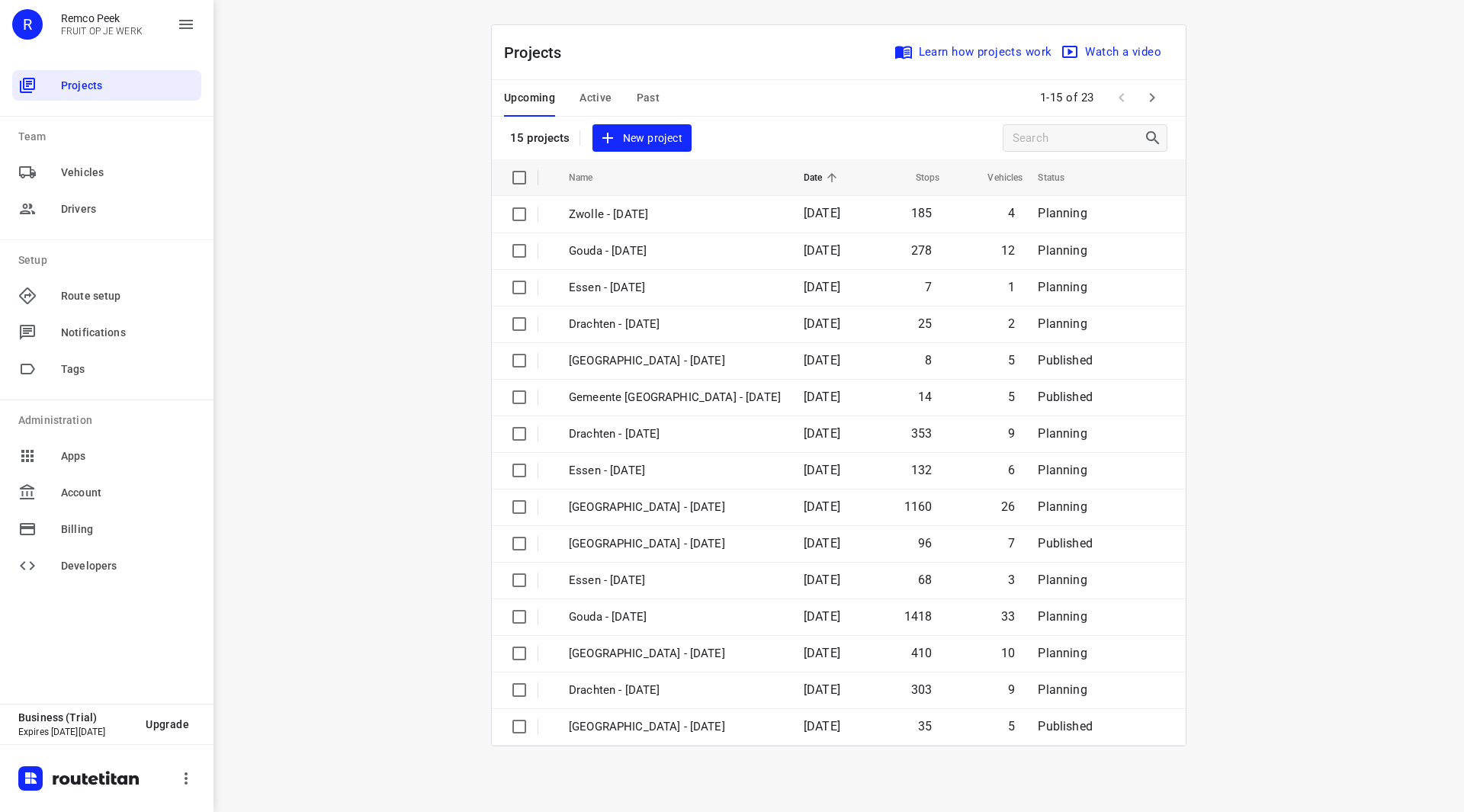
click at [658, 97] on span "Past" at bounding box center [648, 98] width 24 height 19
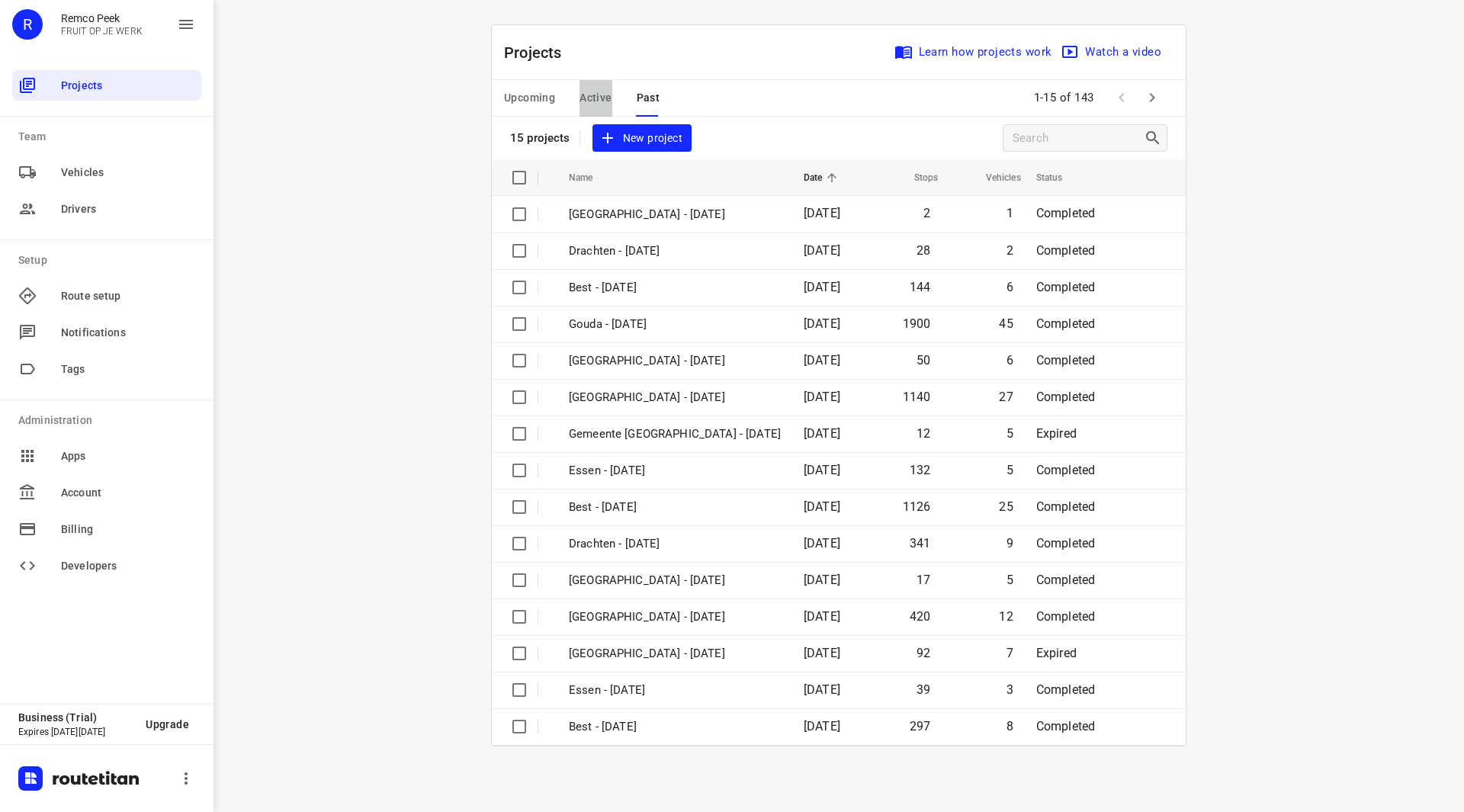
click at [596, 100] on span "Active" at bounding box center [596, 98] width 32 height 19
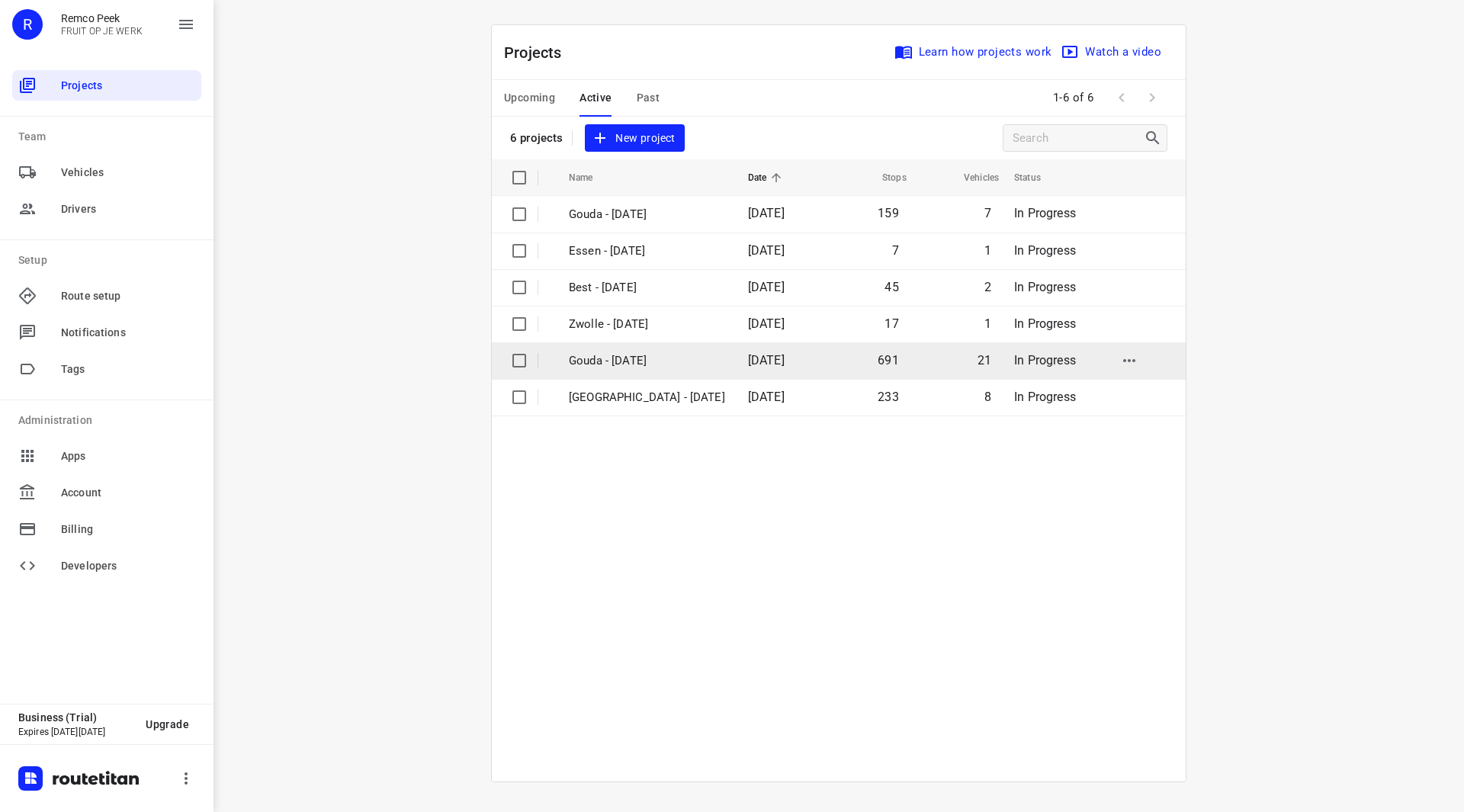
click at [647, 354] on p "Gouda - [DATE]" at bounding box center [646, 361] width 157 height 17
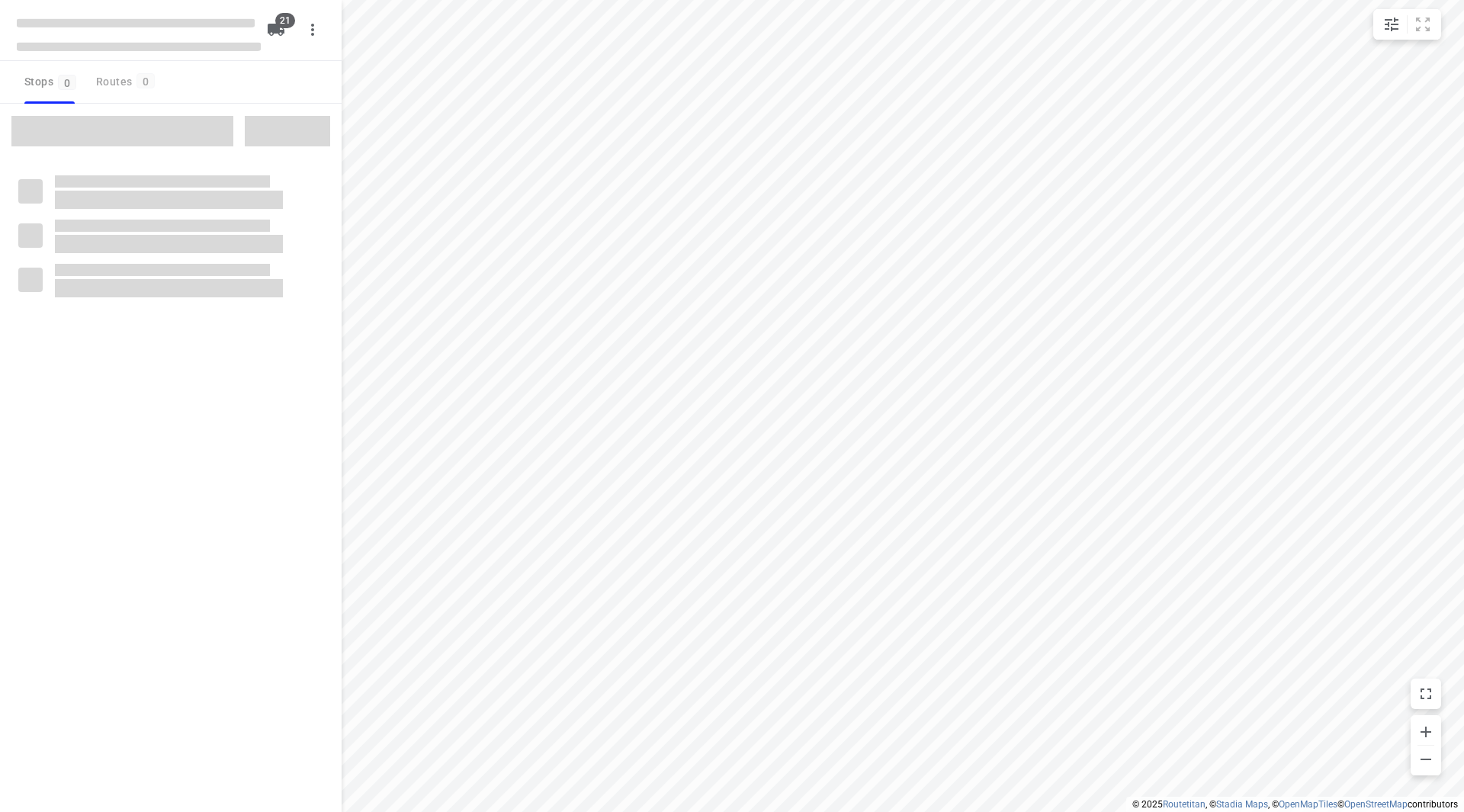
checkbox input "true"
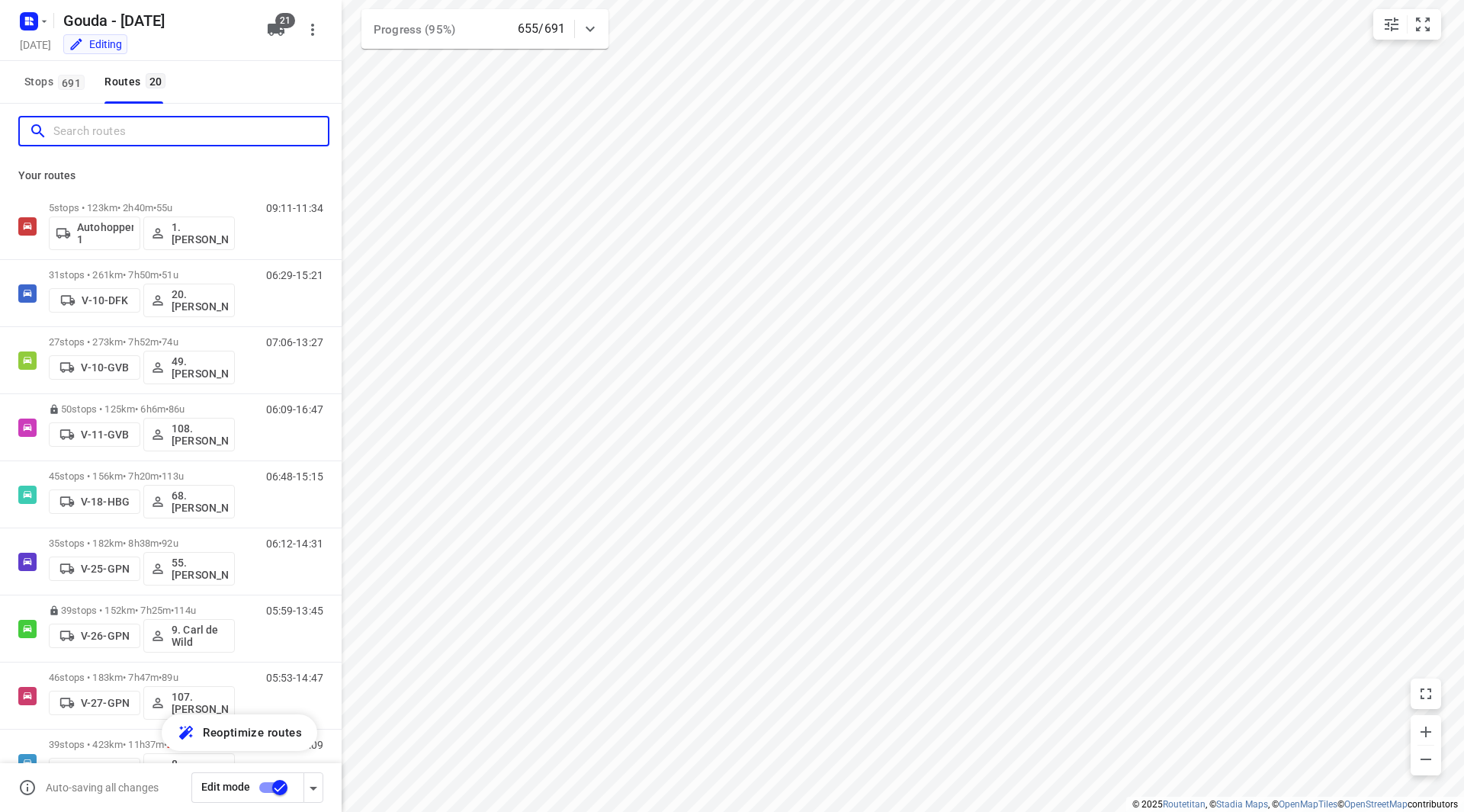
click at [157, 129] on input "Search routes" at bounding box center [191, 131] width 275 height 24
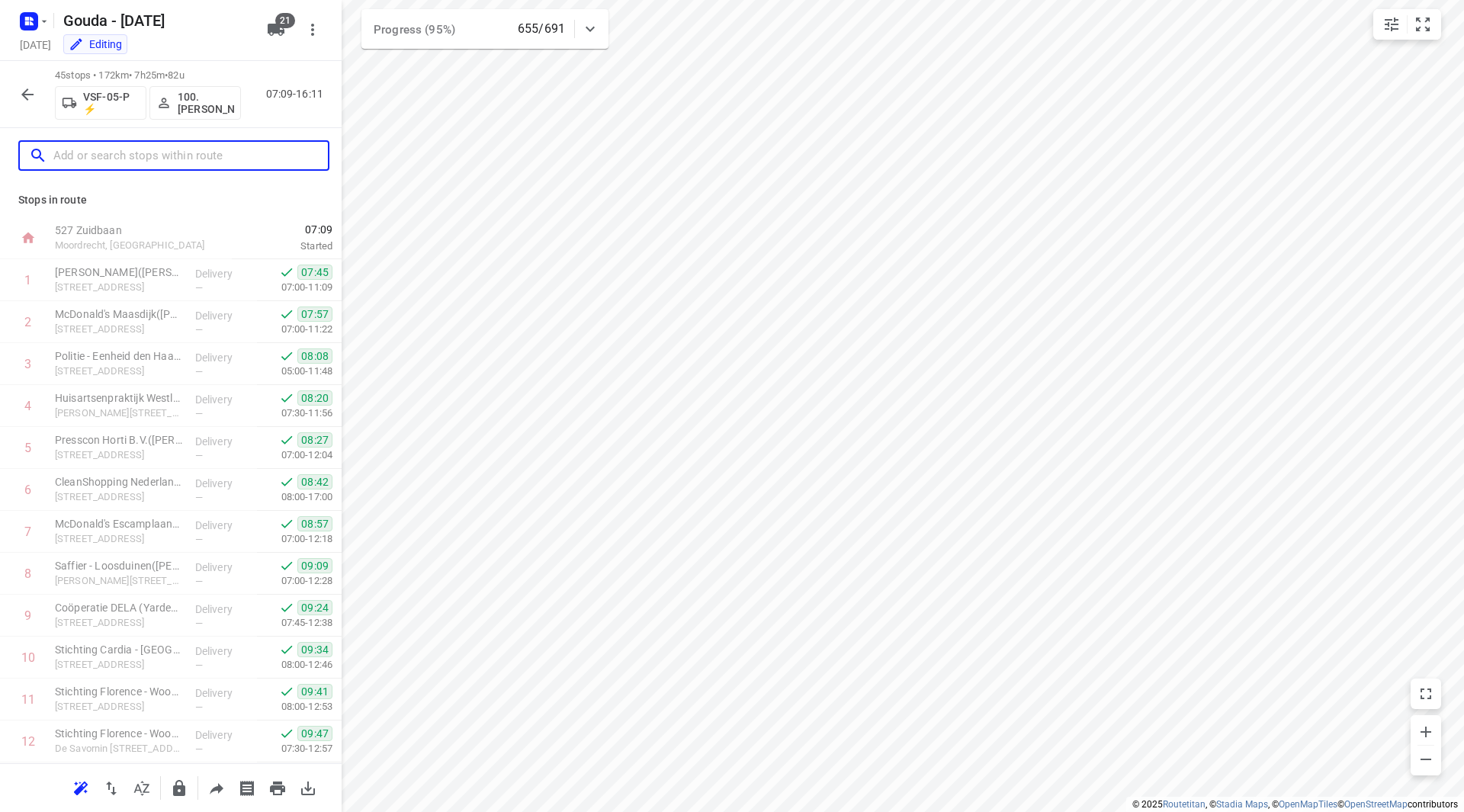
click at [122, 156] on input "text" at bounding box center [191, 156] width 275 height 24
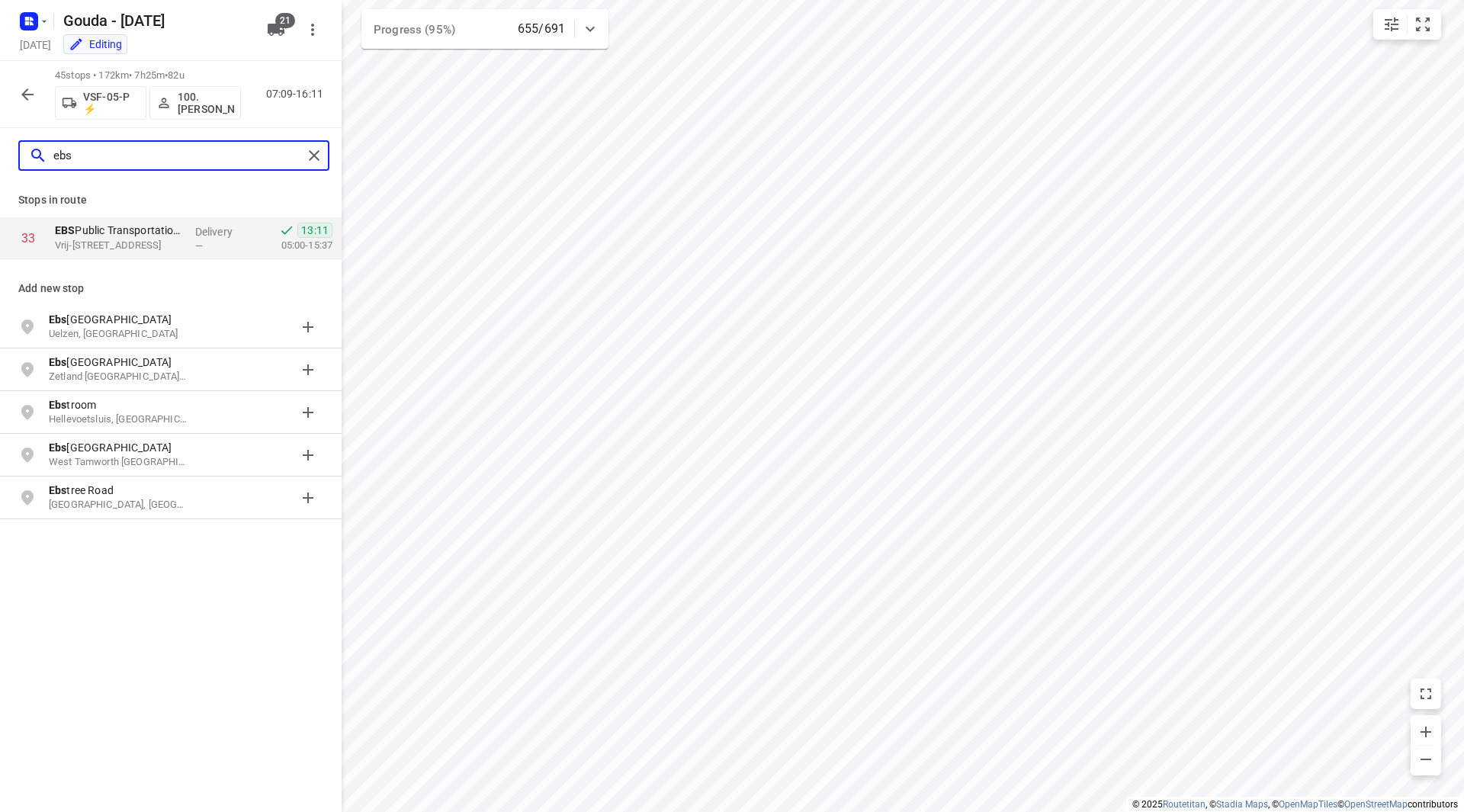
type input "ebs"
drag, startPoint x: 85, startPoint y: 149, endPoint x: 31, endPoint y: 152, distance: 54.1
click at [31, 152] on div "ebs" at bounding box center [165, 156] width 274 height 24
click at [22, 97] on icon "button" at bounding box center [27, 94] width 18 height 18
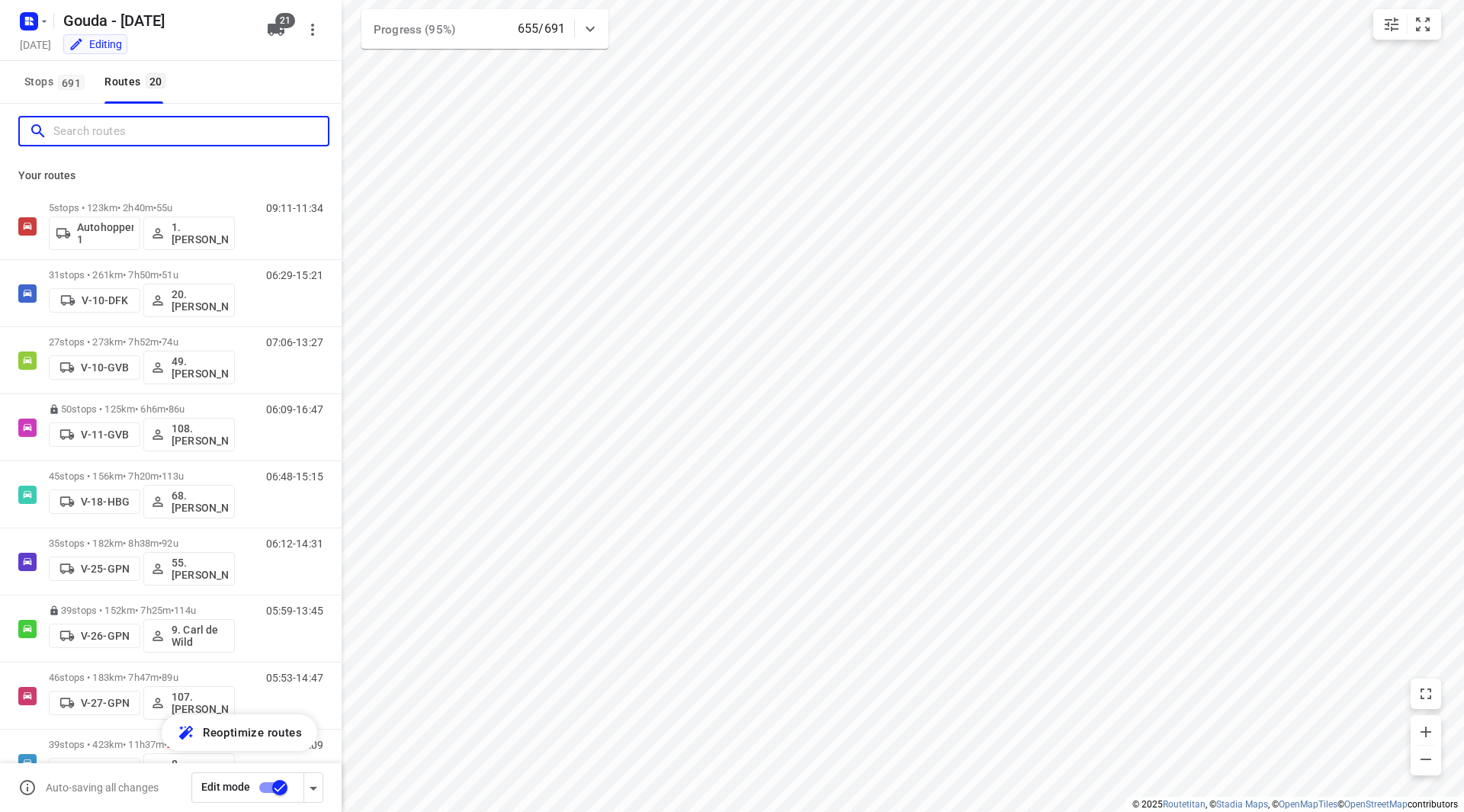
click at [90, 130] on input "Search routes" at bounding box center [191, 131] width 275 height 24
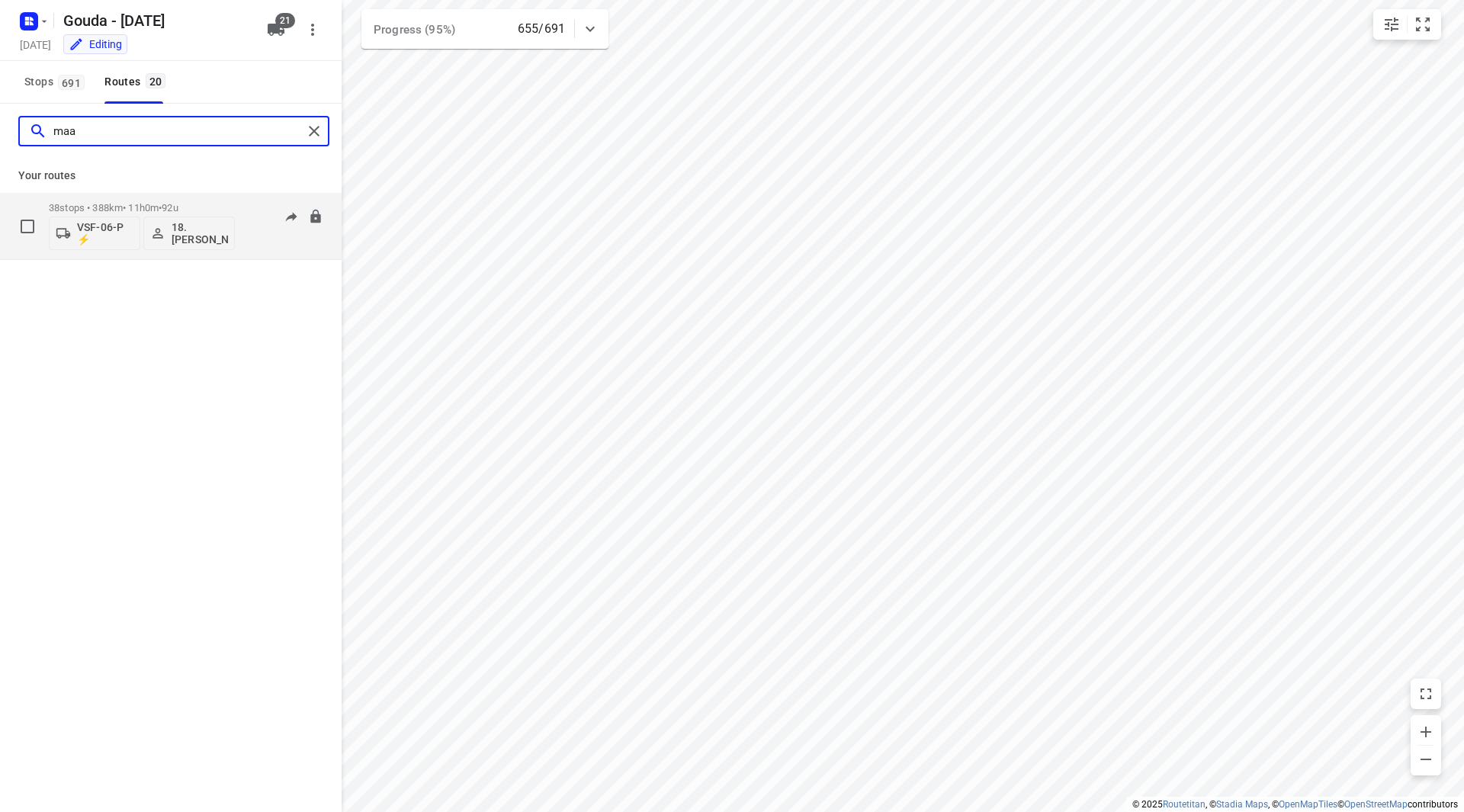
type input "maa"
click at [213, 204] on p "38 stops • 388km • 11h0m • 92u" at bounding box center [142, 207] width 186 height 11
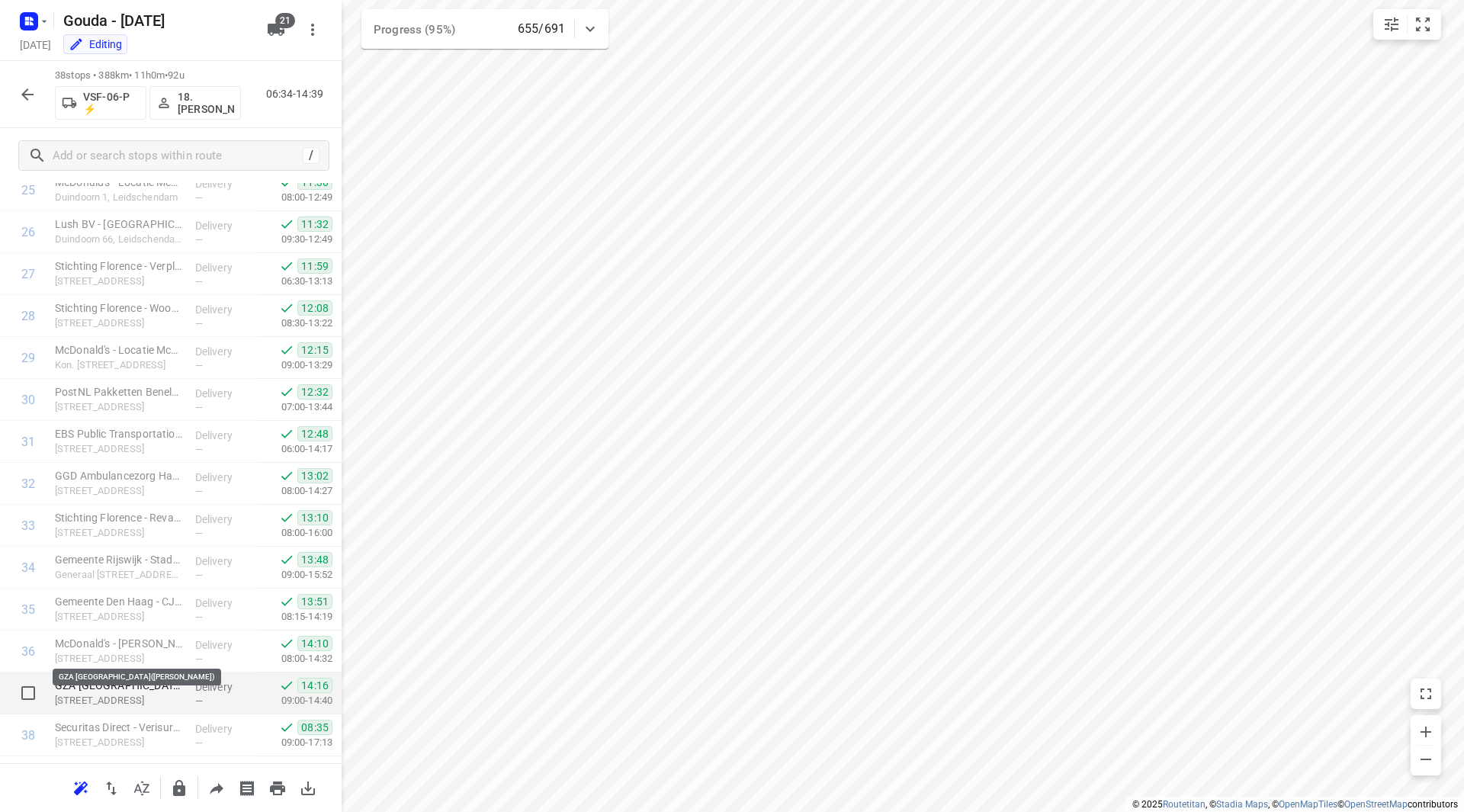
scroll to position [1131, 0]
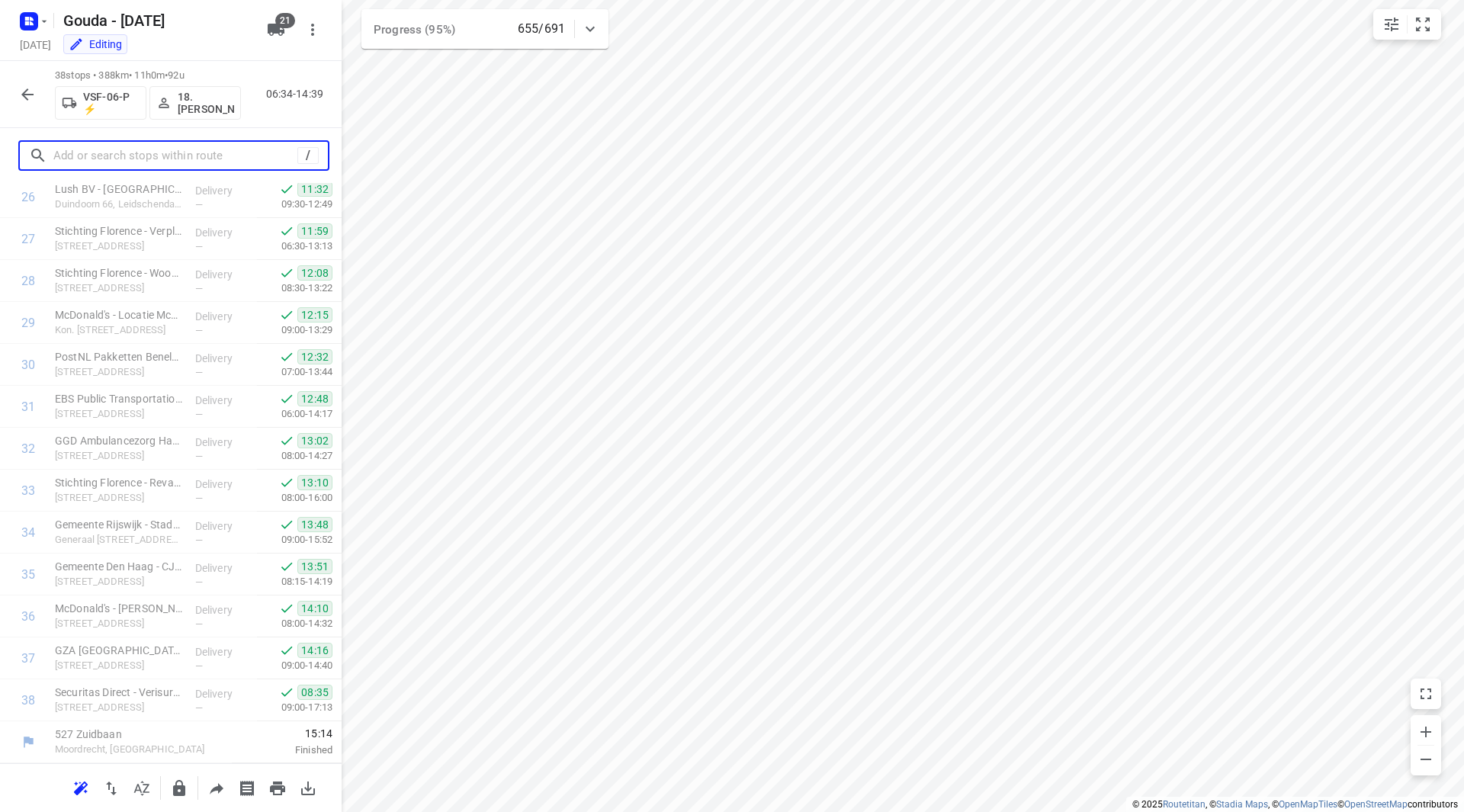
click at [142, 159] on input "text" at bounding box center [175, 156] width 244 height 24
click at [157, 160] on input "text" at bounding box center [191, 156] width 275 height 24
click at [45, 26] on icon "button" at bounding box center [45, 21] width 12 height 12
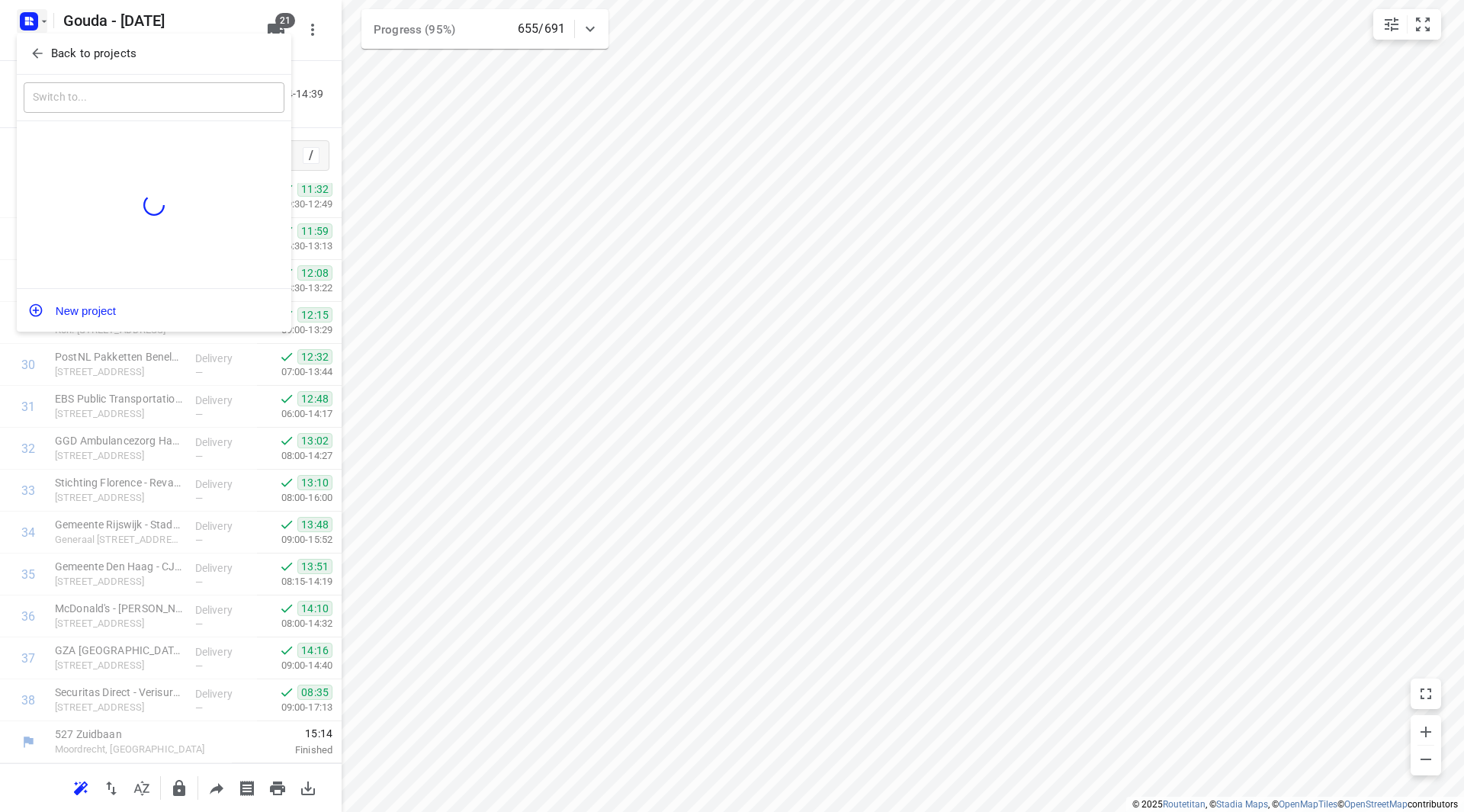
click at [69, 54] on p "Back to projects" at bounding box center [94, 53] width 86 height 17
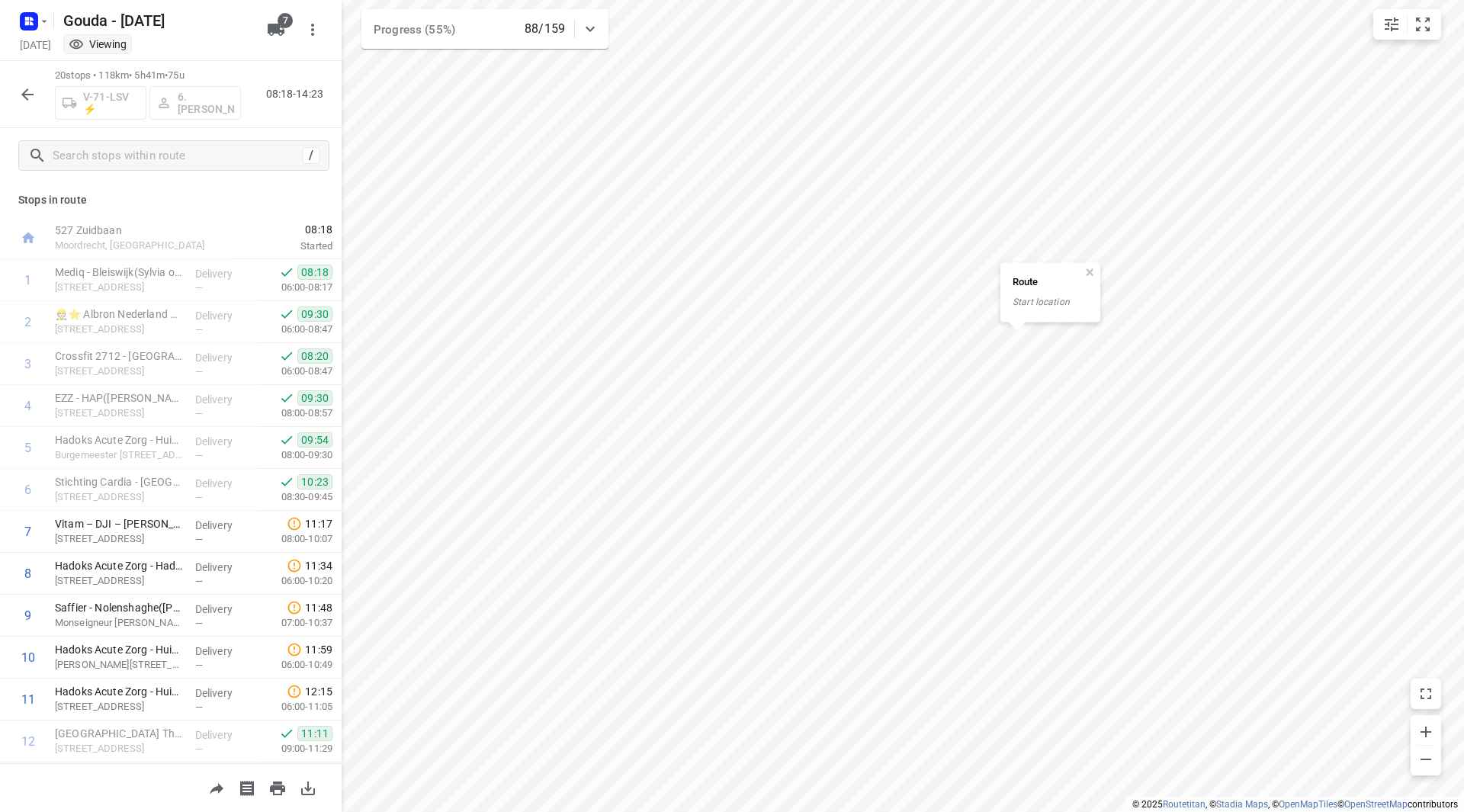
scroll to position [377, 0]
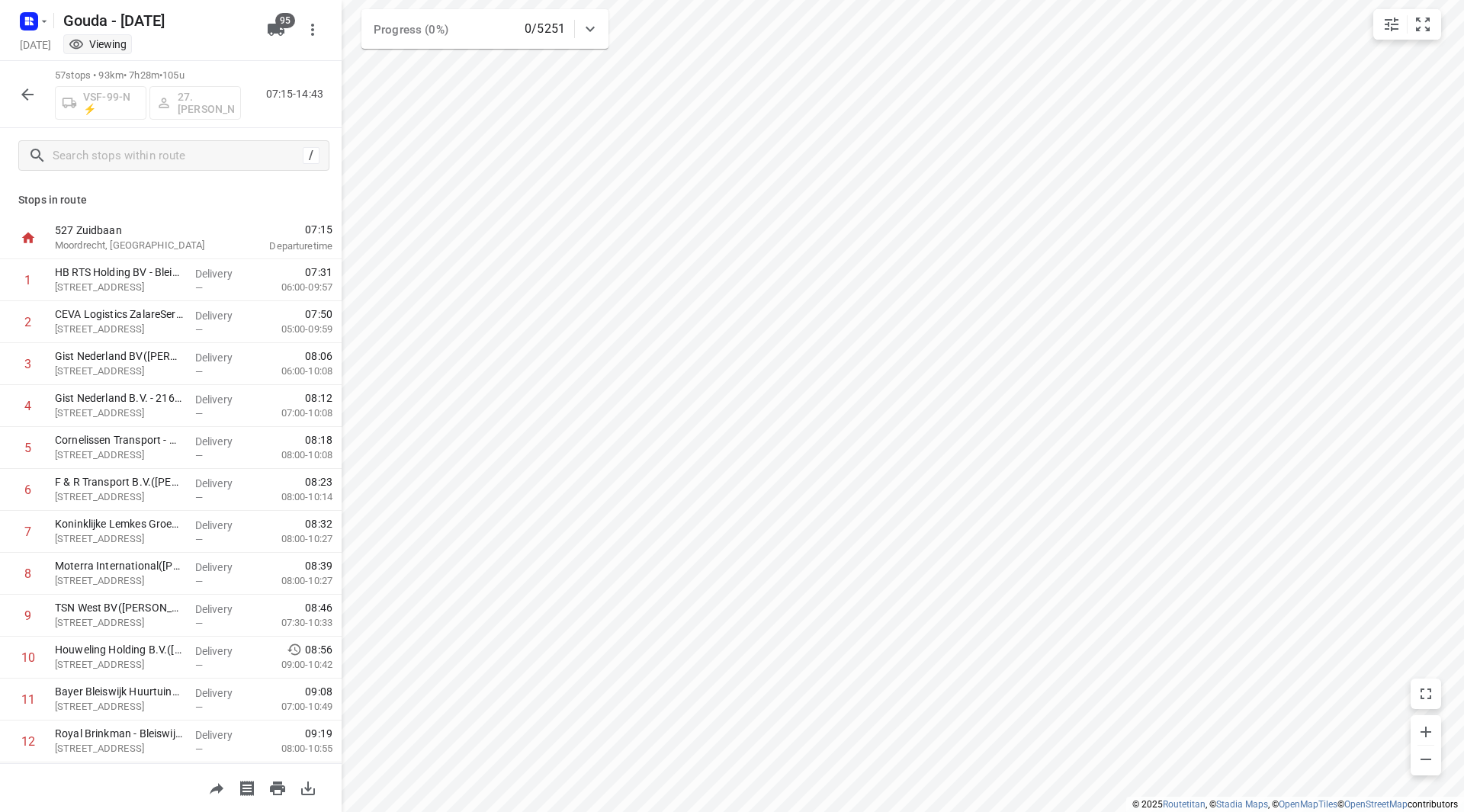
click at [27, 92] on icon "button" at bounding box center [27, 94] width 18 height 18
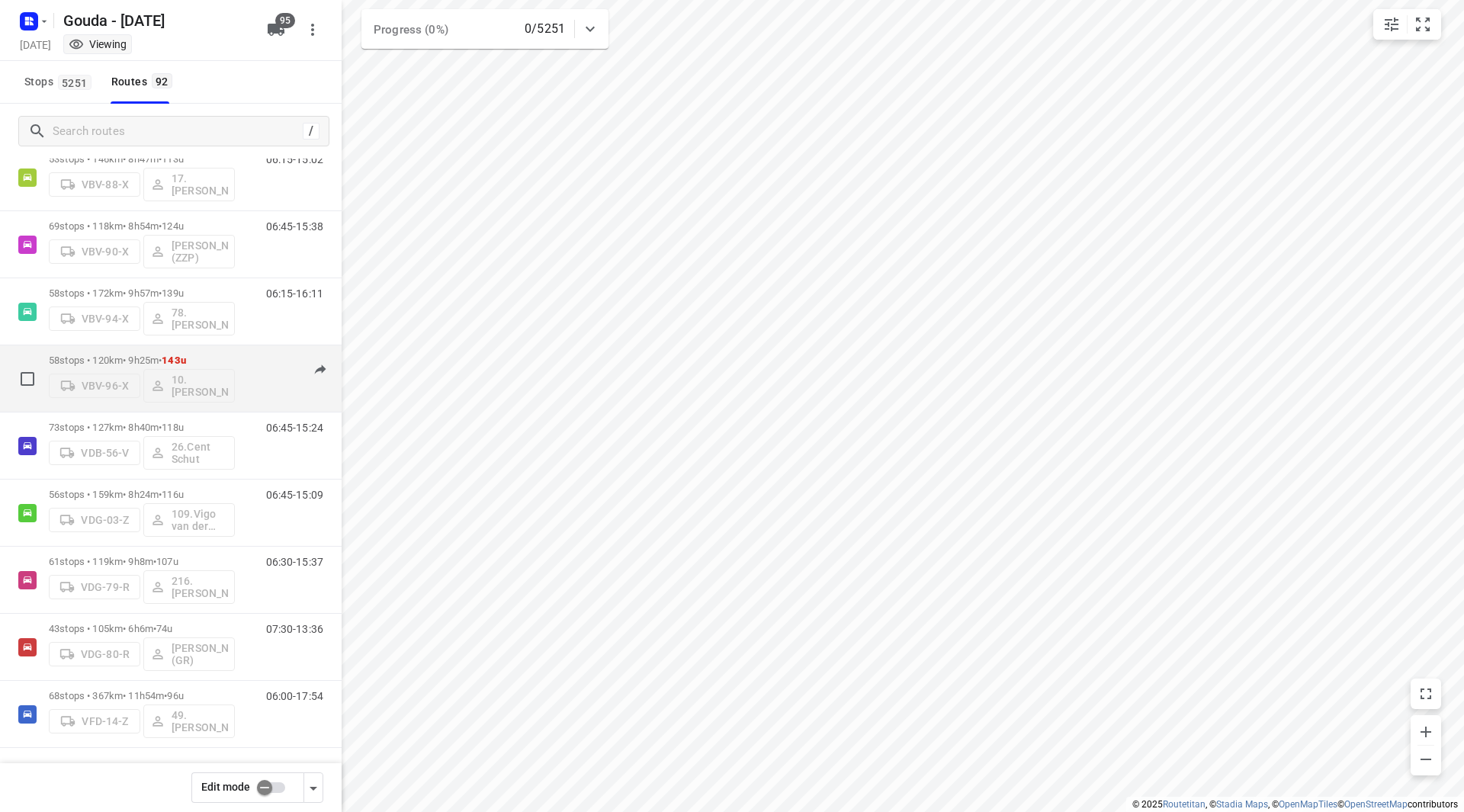
scroll to position [3353, 0]
